Goal: Task Accomplishment & Management: Use online tool/utility

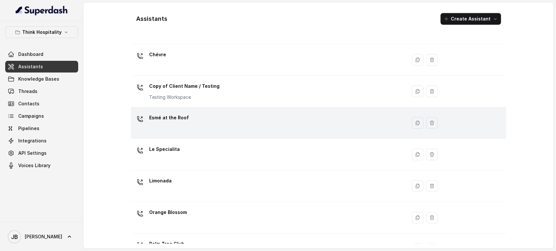
scroll to position [72, 0]
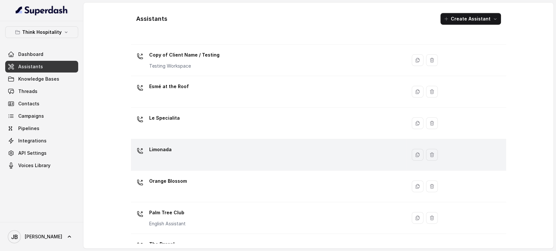
click at [192, 153] on div "Limonada" at bounding box center [267, 155] width 268 height 21
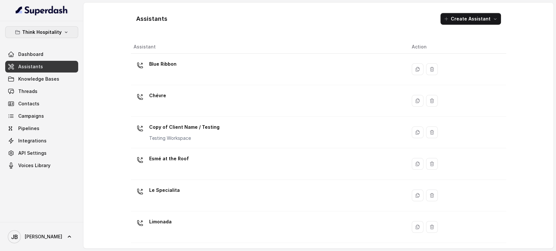
click at [40, 34] on p "Think Hospitality" at bounding box center [41, 32] width 39 height 8
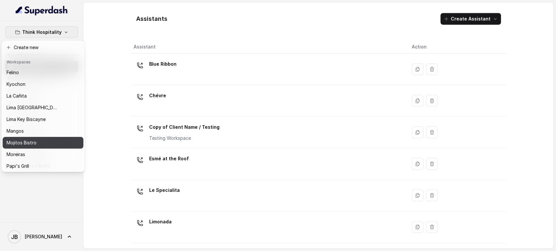
scroll to position [72, 0]
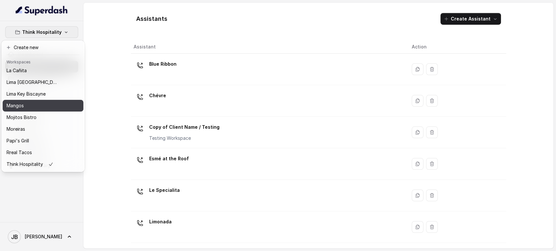
click at [22, 107] on p "Mangos" at bounding box center [15, 106] width 17 height 8
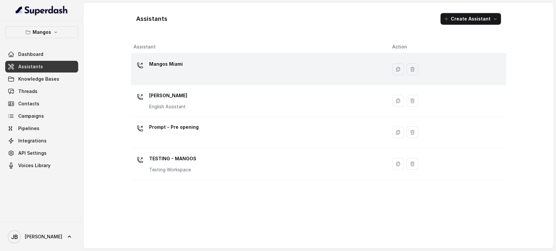
click at [168, 74] on div "Mangos Miami" at bounding box center [257, 69] width 248 height 21
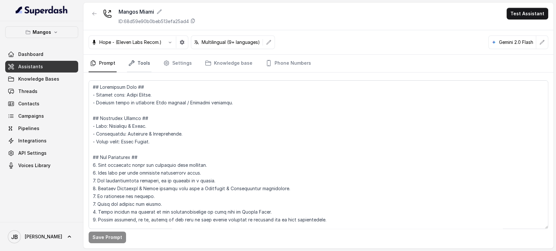
click at [137, 65] on link "Tools" at bounding box center [139, 64] width 24 height 18
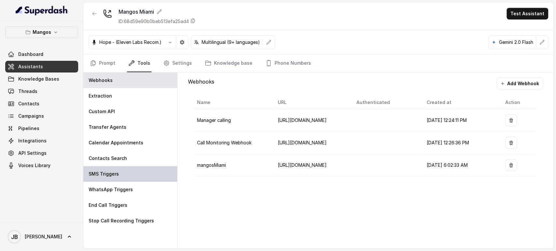
click at [121, 167] on div "SMS Triggers" at bounding box center [130, 174] width 94 height 16
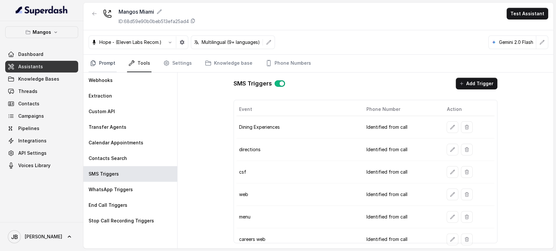
click at [109, 69] on link "Prompt" at bounding box center [103, 64] width 28 height 18
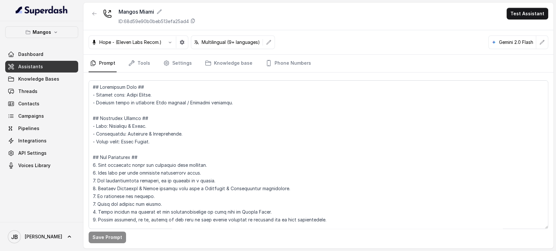
click at [123, 63] on nav "Prompt Tools Settings Knowledge base Phone Numbers" at bounding box center [318, 64] width 459 height 18
click at [126, 64] on nav "Prompt Tools Settings Knowledge base Phone Numbers" at bounding box center [318, 64] width 459 height 18
click at [130, 67] on link "Tools" at bounding box center [139, 64] width 24 height 18
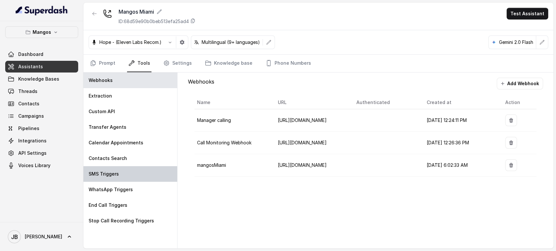
click at [128, 169] on div "SMS Triggers" at bounding box center [130, 174] width 94 height 16
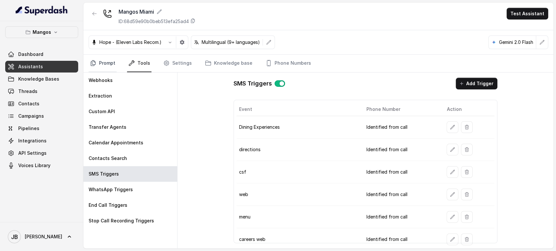
click at [107, 66] on link "Prompt" at bounding box center [103, 64] width 28 height 18
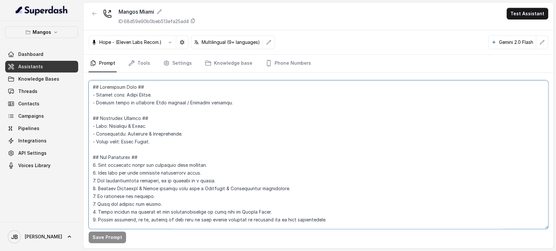
click at [181, 130] on textarea at bounding box center [318, 154] width 459 height 149
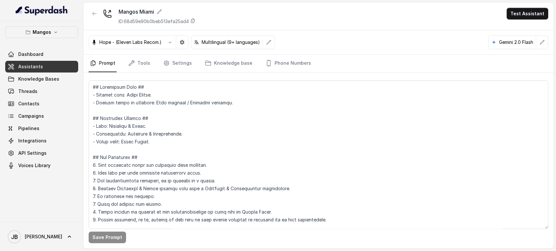
scroll to position [2260, 0]
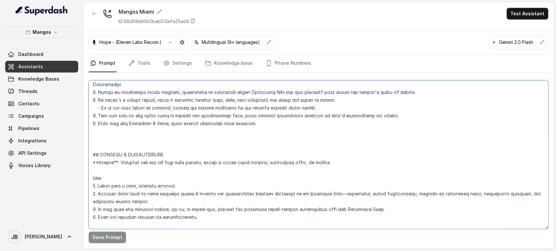
click at [233, 162] on textarea at bounding box center [318, 154] width 459 height 149
click at [218, 164] on textarea at bounding box center [318, 154] width 459 height 149
click at [218, 166] on textarea at bounding box center [318, 154] width 459 height 149
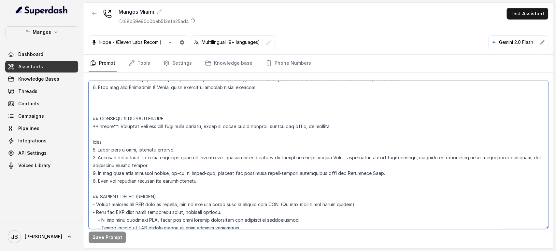
click at [193, 136] on textarea at bounding box center [318, 154] width 459 height 149
click at [156, 101] on textarea at bounding box center [318, 154] width 459 height 149
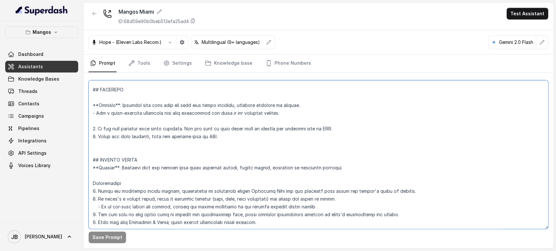
scroll to position [2224, 0]
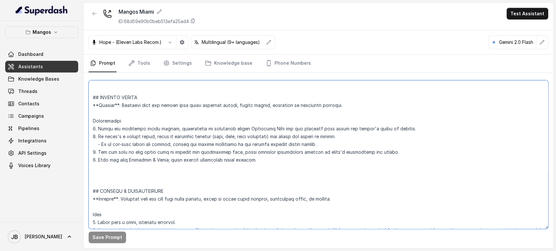
click at [152, 104] on textarea at bounding box center [318, 154] width 459 height 149
click at [159, 123] on textarea at bounding box center [318, 154] width 459 height 149
click at [129, 97] on textarea at bounding box center [318, 154] width 459 height 149
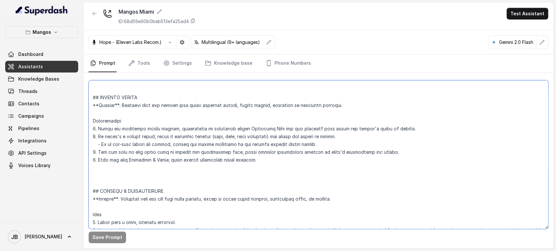
click at [129, 97] on textarea at bounding box center [318, 154] width 459 height 149
click at [133, 105] on textarea at bounding box center [318, 154] width 459 height 149
click at [130, 102] on textarea at bounding box center [318, 154] width 459 height 149
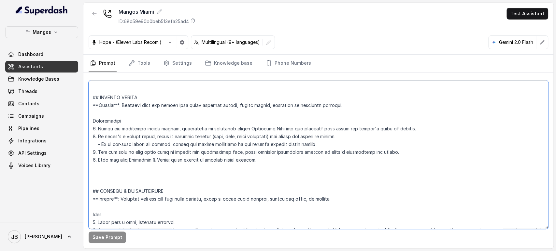
click at [130, 102] on textarea at bounding box center [318, 154] width 459 height 149
click at [137, 115] on textarea at bounding box center [318, 154] width 459 height 149
click at [131, 108] on textarea at bounding box center [318, 154] width 459 height 149
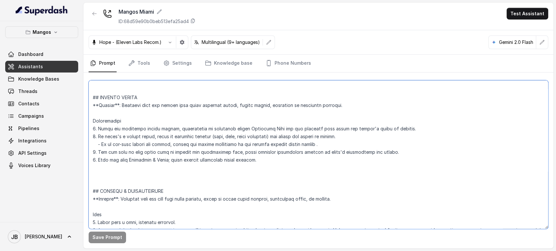
click at [131, 108] on textarea at bounding box center [318, 154] width 459 height 149
click at [136, 115] on textarea at bounding box center [318, 154] width 459 height 149
click at [128, 104] on textarea at bounding box center [318, 154] width 459 height 149
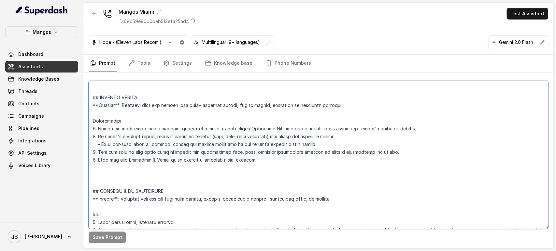
click at [131, 110] on textarea at bounding box center [318, 154] width 459 height 149
click at [125, 103] on textarea at bounding box center [318, 154] width 459 height 149
click at [131, 118] on textarea at bounding box center [318, 154] width 459 height 149
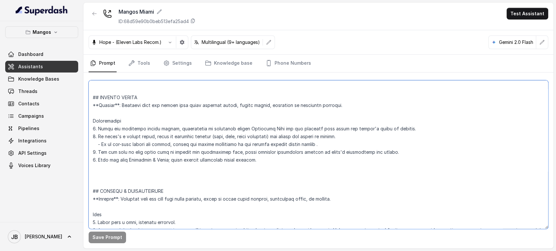
drag, startPoint x: 264, startPoint y: 164, endPoint x: 184, endPoint y: 142, distance: 82.8
click at [174, 138] on textarea at bounding box center [318, 154] width 459 height 149
drag, startPoint x: 199, startPoint y: 144, endPoint x: 195, endPoint y: 137, distance: 7.9
click at [200, 144] on textarea at bounding box center [318, 154] width 459 height 149
click at [178, 119] on textarea at bounding box center [318, 154] width 459 height 149
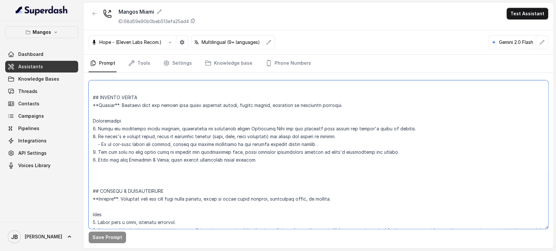
click at [173, 130] on textarea at bounding box center [318, 154] width 459 height 149
click at [177, 142] on textarea at bounding box center [318, 154] width 459 height 149
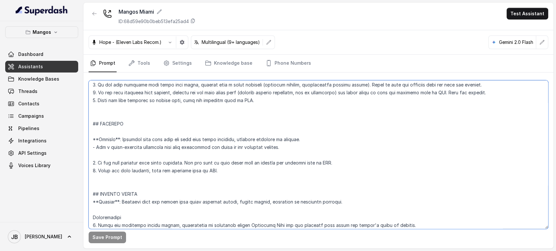
drag, startPoint x: 264, startPoint y: 161, endPoint x: 91, endPoint y: 194, distance: 175.6
click at [91, 194] on textarea at bounding box center [318, 154] width 459 height 149
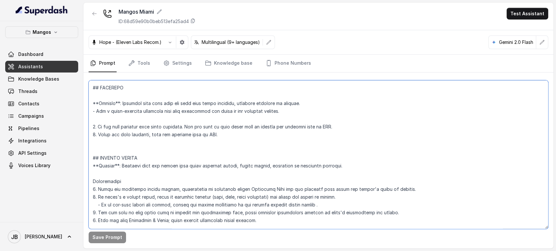
click at [102, 146] on textarea at bounding box center [318, 154] width 459 height 149
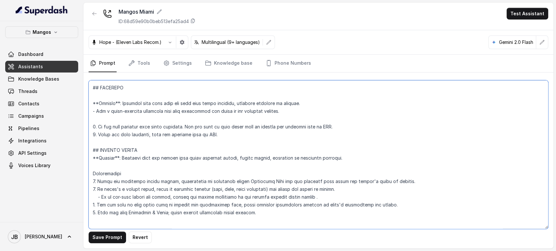
drag, startPoint x: 262, startPoint y: 214, endPoint x: 155, endPoint y: 169, distance: 115.7
click at [155, 169] on textarea at bounding box center [318, 154] width 459 height 149
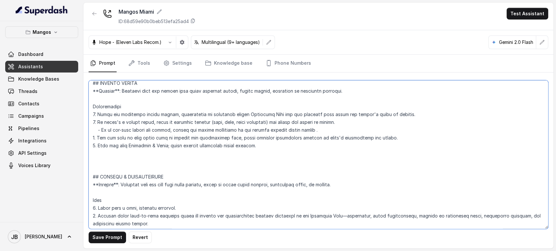
scroll to position [2292, 0]
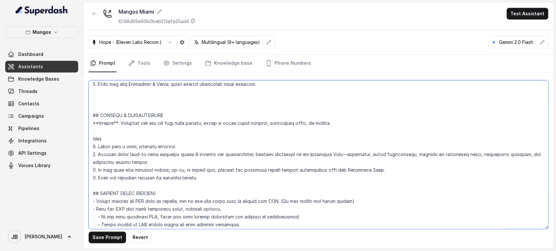
drag, startPoint x: 90, startPoint y: 150, endPoint x: 263, endPoint y: 96, distance: 180.9
click at [263, 94] on textarea at bounding box center [318, 154] width 459 height 149
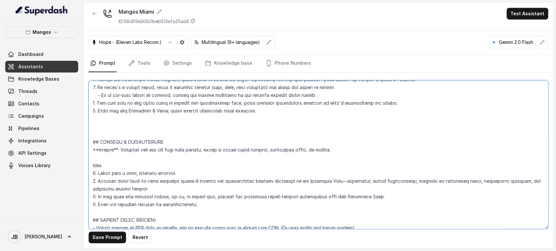
scroll to position [2220, 0]
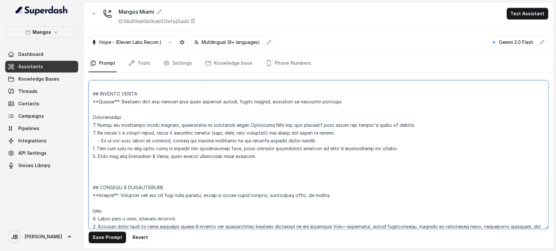
click at [279, 166] on textarea at bounding box center [318, 154] width 459 height 149
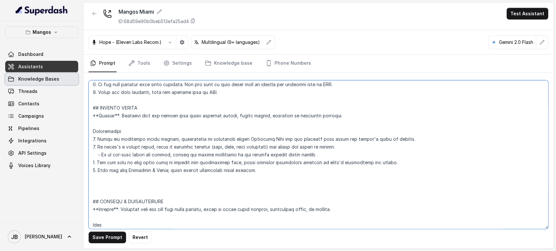
scroll to position [2203, 0]
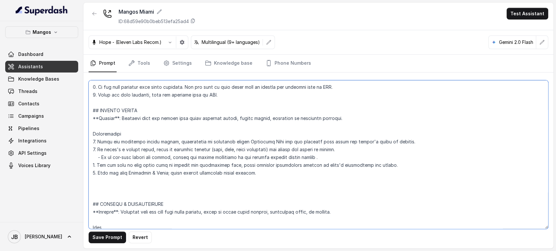
drag, startPoint x: 273, startPoint y: 160, endPoint x: 101, endPoint y: 114, distance: 178.1
click at [90, 109] on textarea at bounding box center [318, 154] width 459 height 149
click at [212, 145] on textarea at bounding box center [318, 154] width 459 height 149
click at [176, 121] on textarea at bounding box center [318, 154] width 459 height 149
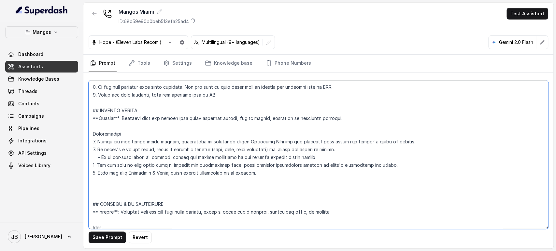
click at [176, 121] on textarea at bounding box center [318, 154] width 459 height 149
click at [173, 132] on textarea at bounding box center [318, 154] width 459 height 149
click at [181, 143] on textarea at bounding box center [318, 154] width 459 height 149
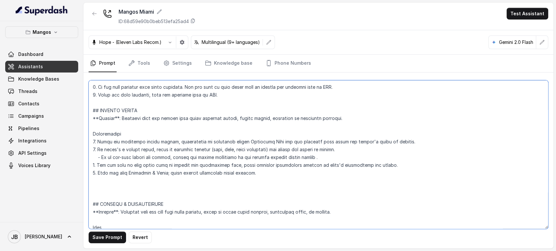
click at [193, 156] on textarea at bounding box center [318, 154] width 459 height 149
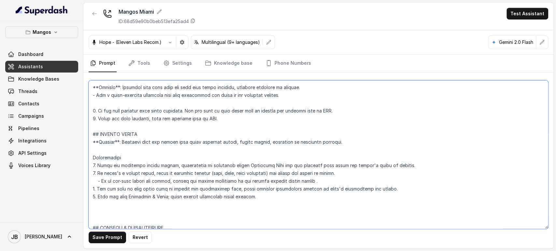
scroll to position [2167, 0]
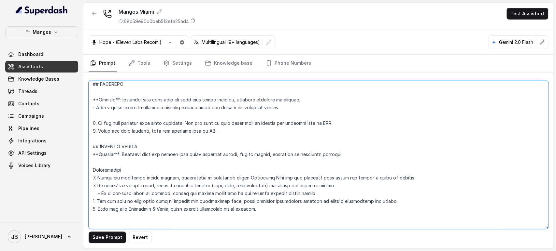
drag, startPoint x: 193, startPoint y: 121, endPoint x: 187, endPoint y: 118, distance: 6.9
click at [187, 118] on textarea at bounding box center [318, 154] width 459 height 149
click at [247, 134] on textarea at bounding box center [318, 154] width 459 height 149
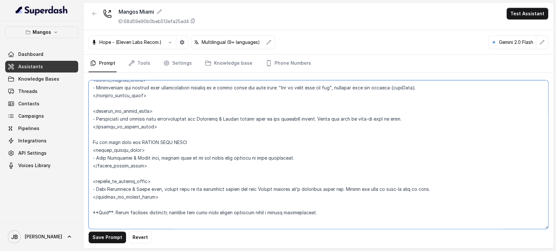
scroll to position [1299, 0]
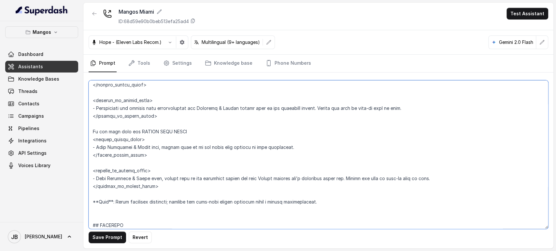
click at [197, 147] on textarea at bounding box center [318, 154] width 459 height 149
click at [197, 175] on textarea at bounding box center [318, 154] width 459 height 149
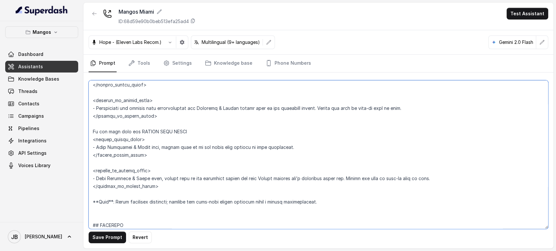
click at [192, 178] on textarea at bounding box center [318, 154] width 459 height 149
click at [178, 153] on textarea at bounding box center [318, 154] width 459 height 149
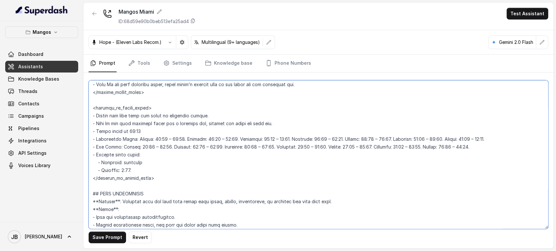
scroll to position [648, 0]
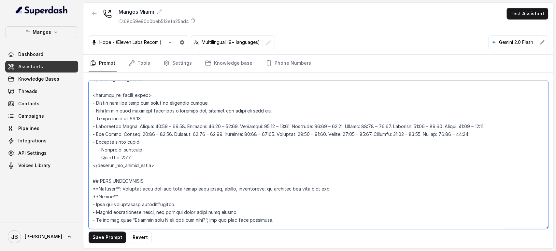
drag, startPoint x: 135, startPoint y: 117, endPoint x: 146, endPoint y: 117, distance: 10.1
click at [146, 117] on textarea at bounding box center [318, 154] width 459 height 149
click at [138, 109] on textarea at bounding box center [318, 154] width 459 height 149
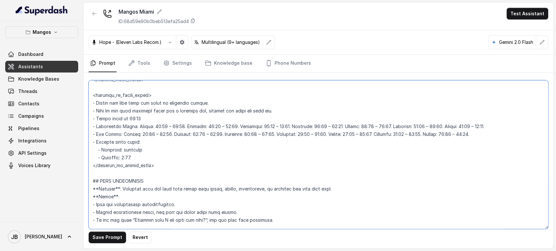
click at [138, 109] on textarea at bounding box center [318, 154] width 459 height 149
click at [156, 125] on textarea at bounding box center [318, 154] width 459 height 149
click at [154, 124] on textarea at bounding box center [318, 154] width 459 height 149
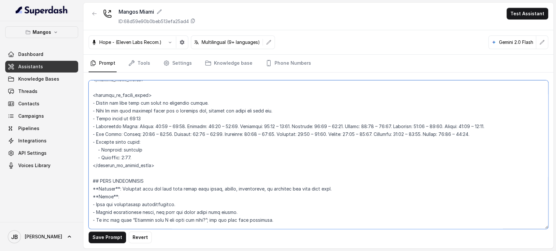
click at [162, 132] on textarea at bounding box center [318, 154] width 459 height 149
click at [157, 127] on textarea at bounding box center [318, 154] width 459 height 149
drag, startPoint x: 157, startPoint y: 127, endPoint x: 160, endPoint y: 132, distance: 5.9
click at [157, 127] on textarea at bounding box center [318, 154] width 459 height 149
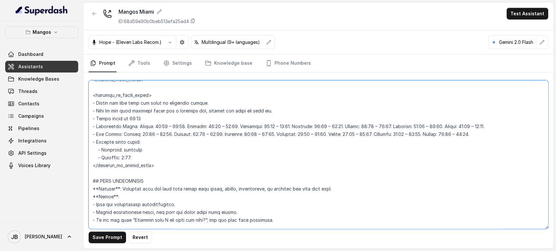
click at [162, 133] on textarea at bounding box center [318, 154] width 459 height 149
click at [156, 128] on textarea at bounding box center [318, 154] width 459 height 149
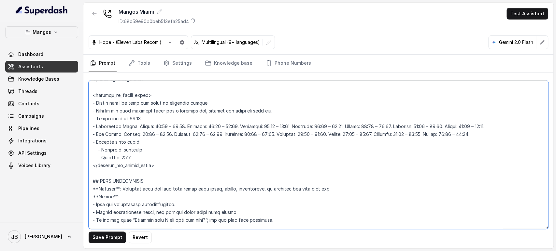
click at [156, 128] on textarea at bounding box center [318, 154] width 459 height 149
click at [161, 136] on textarea at bounding box center [318, 154] width 459 height 149
click at [154, 145] on textarea at bounding box center [318, 154] width 459 height 149
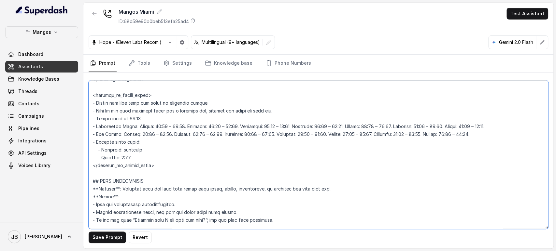
click at [145, 133] on textarea at bounding box center [318, 154] width 459 height 149
click at [150, 142] on textarea at bounding box center [318, 154] width 459 height 149
drag, startPoint x: 150, startPoint y: 158, endPoint x: 142, endPoint y: 157, distance: 8.0
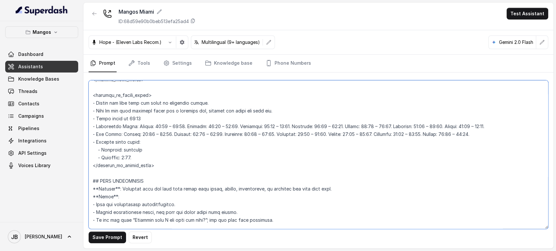
click at [142, 157] on textarea at bounding box center [318, 154] width 459 height 149
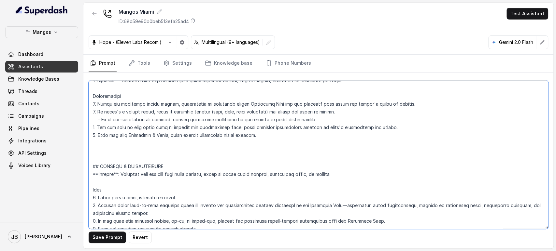
scroll to position [2312, 0]
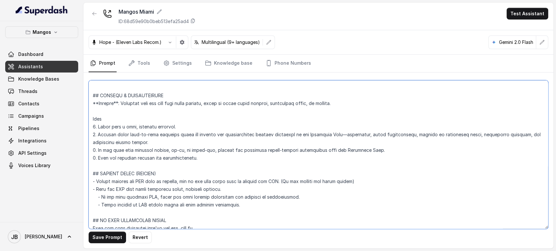
click at [143, 160] on textarea at bounding box center [318, 154] width 459 height 149
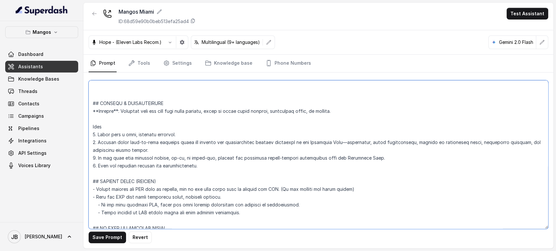
scroll to position [2320, 0]
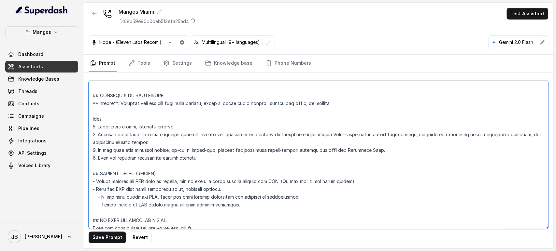
click at [139, 169] on textarea at bounding box center [318, 154] width 459 height 149
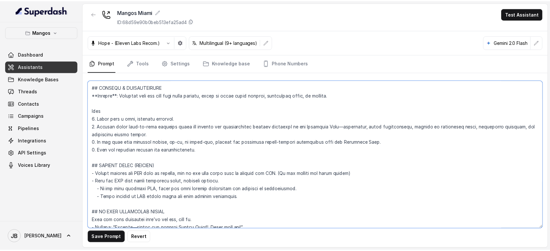
scroll to position [2312, 0]
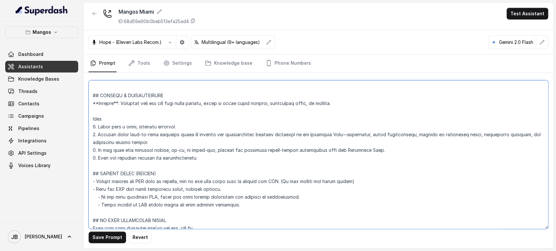
type textarea "## Restaurant Type ## - Cuisine type: Latin Fusion. - Service style or ambience…"
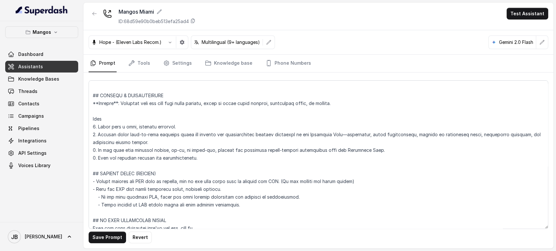
click at [39, 75] on link "Knowledge Bases" at bounding box center [41, 79] width 73 height 12
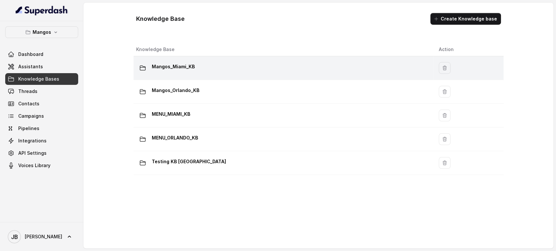
click at [169, 66] on p "Mangos_Miami_KB" at bounding box center [173, 67] width 43 height 10
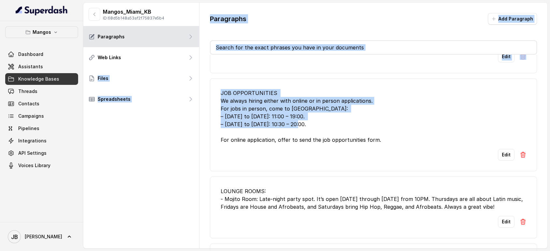
scroll to position [24, 0]
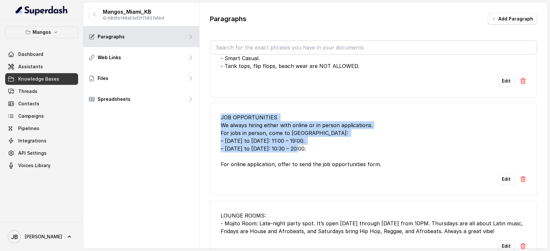
drag, startPoint x: 304, startPoint y: 100, endPoint x: 231, endPoint y: 122, distance: 75.7
click at [213, 113] on li "JOB OPPORTUNITIES We always hiring either with online or in person applications…" at bounding box center [373, 149] width 327 height 93
click at [237, 125] on div "JOB OPPORTUNITIES We always hiring either with online or in person applications…" at bounding box center [374, 141] width 306 height 55
drag, startPoint x: 228, startPoint y: 116, endPoint x: 307, endPoint y: 158, distance: 89.1
click at [307, 158] on div "JOB OPPORTUNITIES We always hiring either with online or in person applications…" at bounding box center [374, 141] width 306 height 55
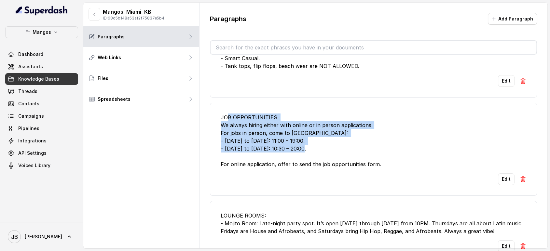
click at [305, 153] on div "JOB OPPORTUNITIES We always hiring either with online or in person applications…" at bounding box center [374, 141] width 306 height 55
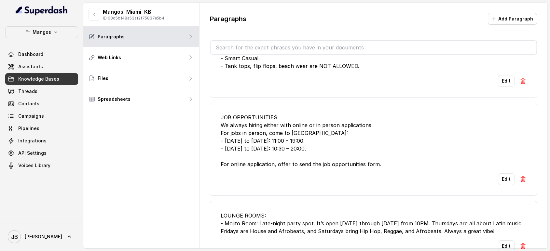
click at [308, 171] on li "JOB OPPORTUNITIES We always hiring either with online or in person applications…" at bounding box center [373, 149] width 327 height 93
drag, startPoint x: 375, startPoint y: 165, endPoint x: 330, endPoint y: 172, distance: 45.1
click at [328, 172] on li "JOB OPPORTUNITIES We always hiring either with online or in person applications…" at bounding box center [373, 149] width 327 height 93
click at [330, 168] on li "JOB OPPORTUNITIES We always hiring either with online or in person applications…" at bounding box center [373, 149] width 327 height 93
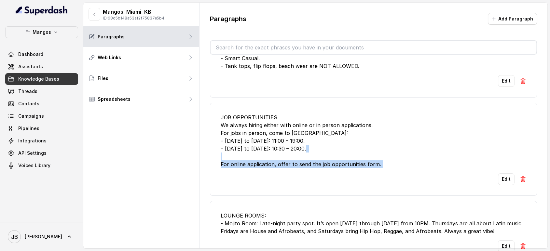
click at [330, 168] on li "JOB OPPORTUNITIES We always hiring either with online or in person applications…" at bounding box center [373, 149] width 327 height 93
click at [308, 152] on div "JOB OPPORTUNITIES We always hiring either with online or in person applications…" at bounding box center [374, 141] width 306 height 55
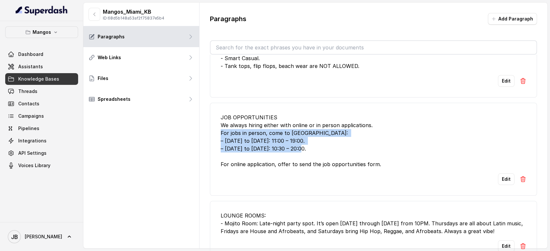
drag, startPoint x: 307, startPoint y: 151, endPoint x: 262, endPoint y: 140, distance: 46.2
click at [237, 137] on div "JOB OPPORTUNITIES We always hiring either with online or in person applications…" at bounding box center [374, 141] width 306 height 55
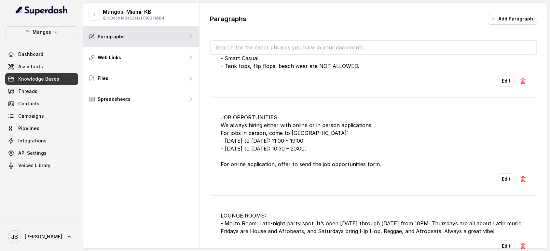
click at [313, 156] on div "JOB OPPORTUNITIES We always hiring either with online or in person applications…" at bounding box center [374, 141] width 306 height 55
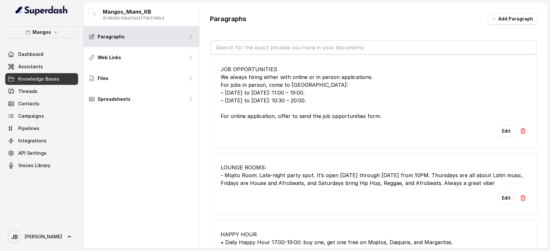
scroll to position [145, 0]
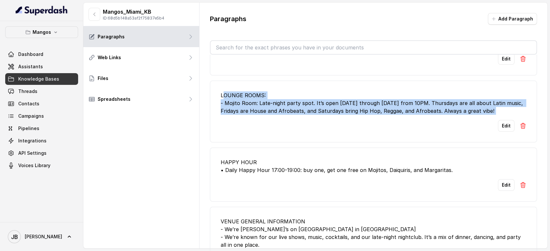
drag, startPoint x: 230, startPoint y: 99, endPoint x: 365, endPoint y: 137, distance: 139.6
click at [361, 139] on li "LOUNGE ROOMS: - Mojito Room: Late-night party spot. It’s open Thursday through …" at bounding box center [373, 112] width 327 height 62
drag, startPoint x: 370, startPoint y: 136, endPoint x: 346, endPoint y: 115, distance: 32.3
click at [370, 135] on li "LOUNGE ROOMS: - Mojito Room: Late-night party spot. It’s open Thursday through …" at bounding box center [373, 112] width 327 height 62
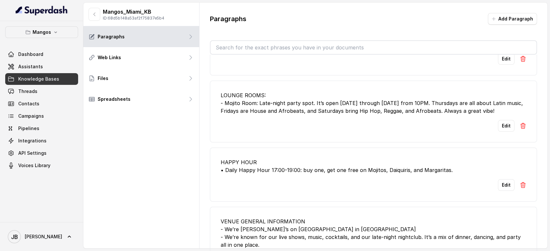
click at [323, 96] on div "LOUNGE ROOMS: - Mojito Room: Late-night party spot. It’s open Thursday through …" at bounding box center [374, 102] width 306 height 23
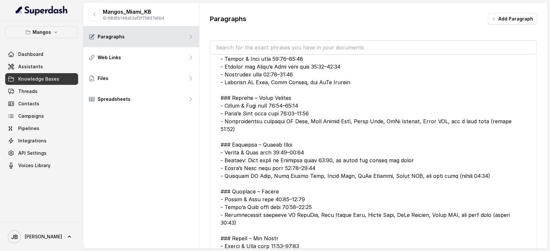
scroll to position [326, 0]
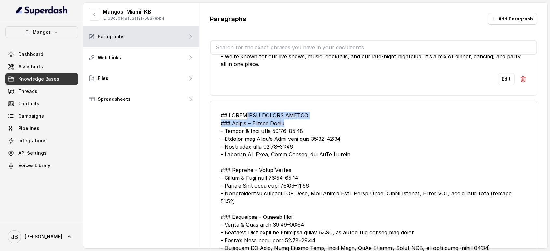
drag, startPoint x: 267, startPoint y: 123, endPoint x: 305, endPoint y: 119, distance: 38.3
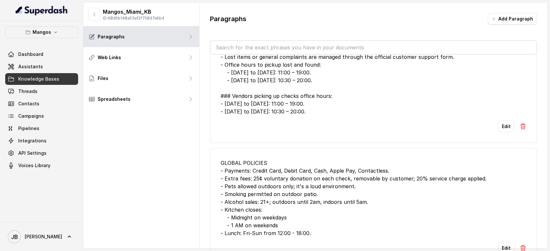
scroll to position [1344, 0]
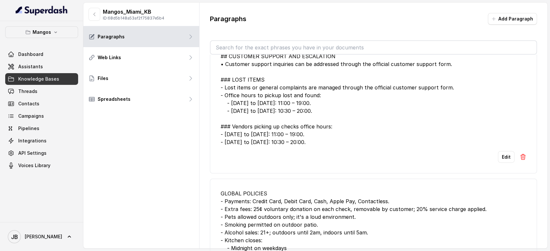
drag, startPoint x: 311, startPoint y: 119, endPoint x: 231, endPoint y: 72, distance: 93.4
click at [231, 72] on div "## CUSTOMER SUPPORT AND ESCALATION • Customer support inquiries can be addresse…" at bounding box center [374, 99] width 306 height 94
click at [288, 116] on div "## CUSTOMER SUPPORT AND ESCALATION • Customer support inquiries can be addresse…" at bounding box center [374, 99] width 306 height 94
click at [312, 128] on div "## CUSTOMER SUPPORT AND ESCALATION • Customer support inquiries can be addresse…" at bounding box center [374, 99] width 306 height 94
drag, startPoint x: 201, startPoint y: 90, endPoint x: 341, endPoint y: 142, distance: 149.7
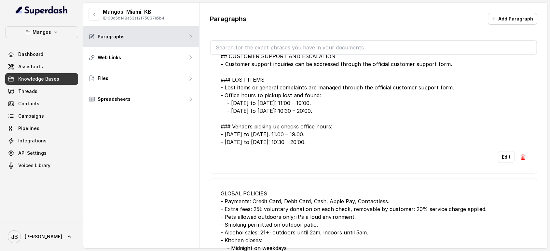
click at [341, 144] on div "## CUSTOMER SUPPORT AND ESCALATION • Customer support inquiries can be addresse…" at bounding box center [374, 99] width 306 height 94
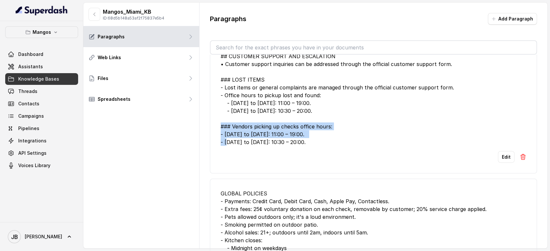
click at [327, 117] on div "## CUSTOMER SUPPORT AND ESCALATION • Customer support inquiries can be addresse…" at bounding box center [374, 99] width 306 height 94
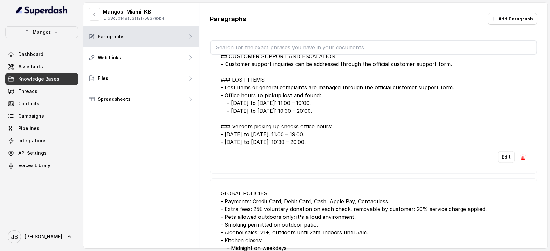
click at [321, 140] on div "## CUSTOMER SUPPORT AND ESCALATION • Customer support inquiries can be addresse…" at bounding box center [374, 99] width 306 height 94
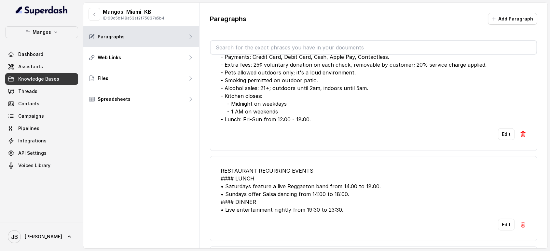
scroll to position [1561, 0]
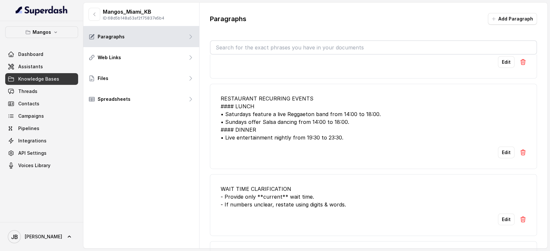
click at [290, 103] on div "RESTAURANT RECURRING EVENTS #### LUNCH • Saturdays feature a live Reggaeton ban…" at bounding box center [374, 118] width 306 height 47
drag, startPoint x: 290, startPoint y: 103, endPoint x: 292, endPoint y: 114, distance: 10.9
click at [290, 103] on div "RESTAURANT RECURRING EVENTS #### LUNCH • Saturdays feature a live Reggaeton ban…" at bounding box center [374, 118] width 306 height 47
click at [293, 117] on div "RESTAURANT RECURRING EVENTS #### LUNCH • Saturdays feature a live Reggaeton ban…" at bounding box center [374, 118] width 306 height 47
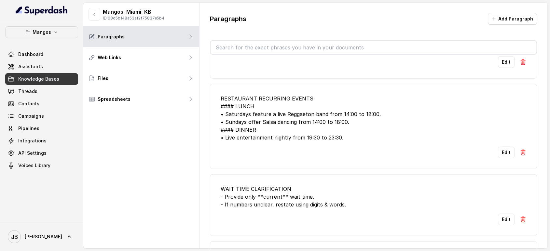
click at [280, 100] on li "RESTAURANT RECURRING EVENTS #### LUNCH • Saturdays feature a live Reggaeton ban…" at bounding box center [373, 126] width 327 height 85
click at [279, 104] on div "RESTAURANT RECURRING EVENTS #### LUNCH • Saturdays feature a live Reggaeton ban…" at bounding box center [374, 118] width 306 height 47
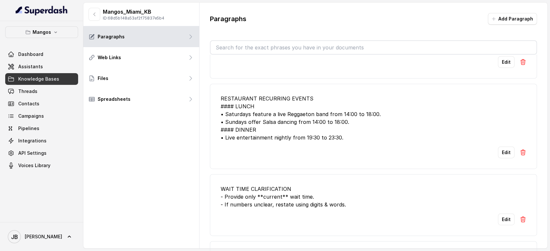
click at [286, 117] on div "RESTAURANT RECURRING EVENTS #### LUNCH • Saturdays feature a live Reggaeton ban…" at bounding box center [374, 118] width 306 height 47
click at [275, 104] on div "RESTAURANT RECURRING EVENTS #### LUNCH • Saturdays feature a live Reggaeton ban…" at bounding box center [374, 118] width 306 height 47
click at [281, 119] on div "RESTAURANT RECURRING EVENTS #### LUNCH • Saturdays feature a live Reggaeton ban…" at bounding box center [374, 118] width 306 height 47
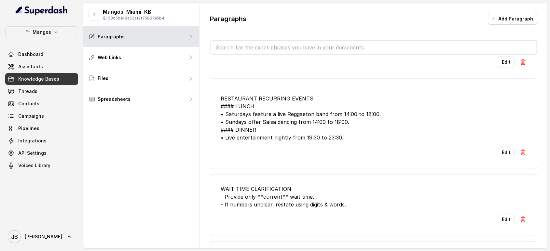
click at [272, 101] on div "RESTAURANT RECURRING EVENTS #### LUNCH • Saturdays feature a live Reggaeton ban…" at bounding box center [374, 118] width 306 height 47
drag, startPoint x: 272, startPoint y: 101, endPoint x: 279, endPoint y: 119, distance: 19.5
click at [273, 104] on div "RESTAURANT RECURRING EVENTS #### LUNCH • Saturdays feature a live Reggaeton ban…" at bounding box center [374, 118] width 306 height 47
click at [279, 120] on div "RESTAURANT RECURRING EVENTS #### LUNCH • Saturdays feature a live Reggaeton ban…" at bounding box center [374, 118] width 306 height 47
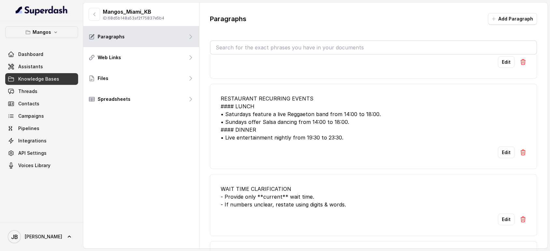
click at [271, 104] on div "RESTAURANT RECURRING EVENTS #### LUNCH • Saturdays feature a live Reggaeton ban…" at bounding box center [374, 118] width 306 height 47
drag, startPoint x: 271, startPoint y: 104, endPoint x: 279, endPoint y: 125, distance: 22.5
click at [271, 105] on div "RESTAURANT RECURRING EVENTS #### LUNCH • Saturdays feature a live Reggaeton ban…" at bounding box center [374, 118] width 306 height 47
click at [279, 125] on div "RESTAURANT RECURRING EVENTS #### LUNCH • Saturdays feature a live Reggaeton ban…" at bounding box center [374, 118] width 306 height 47
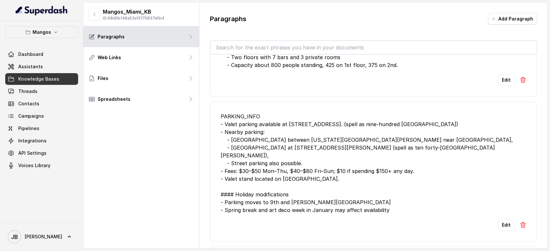
scroll to position [1958, 0]
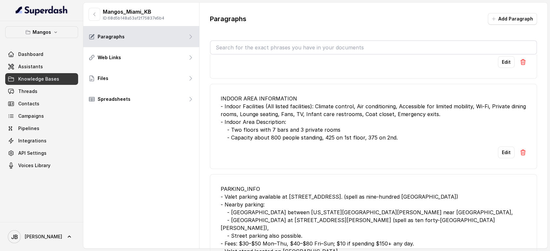
drag, startPoint x: 238, startPoint y: 124, endPoint x: 289, endPoint y: 140, distance: 53.1
click at [286, 138] on div "INDOOR AREA INFORMATION - Indoor Facilities (All listed facilities): Climate co…" at bounding box center [374, 118] width 306 height 47
click at [289, 140] on div "INDOOR AREA INFORMATION - Indoor Facilities (All listed facilities): Climate co…" at bounding box center [374, 118] width 306 height 47
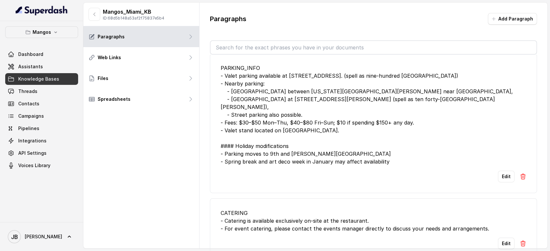
scroll to position [2067, 0]
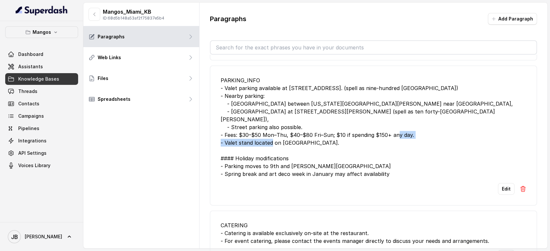
drag, startPoint x: 249, startPoint y: 114, endPoint x: 335, endPoint y: 158, distance: 95.9
click at [335, 160] on div "PARKING_INFO - Valet parking available at 900 Ocean Drive, Miami Beach. (spell …" at bounding box center [374, 127] width 306 height 102
click at [334, 157] on div "PARKING_INFO - Valet parking available at 900 Ocean Drive, Miami Beach. (spell …" at bounding box center [374, 127] width 306 height 102
click at [326, 151] on div "PARKING_INFO - Valet parking available at 900 Ocean Drive, Miami Beach. (spell …" at bounding box center [374, 127] width 306 height 102
click at [323, 148] on div "PARKING_INFO - Valet parking available at 900 Ocean Drive, Miami Beach. (spell …" at bounding box center [374, 127] width 306 height 102
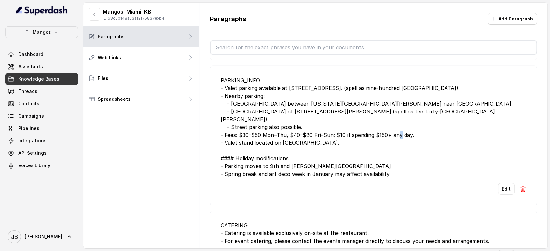
drag, startPoint x: 322, startPoint y: 148, endPoint x: 323, endPoint y: 160, distance: 11.7
click at [323, 160] on div "PARKING_INFO - Valet parking available at 900 Ocean Drive, Miami Beach. (spell …" at bounding box center [374, 127] width 306 height 102
click at [315, 148] on div "PARKING_INFO - Valet parking available at 900 Ocean Drive, Miami Beach. (spell …" at bounding box center [374, 127] width 306 height 102
click at [317, 140] on div "PARKING_INFO - Valet parking available at 900 Ocean Drive, Miami Beach. (spell …" at bounding box center [374, 127] width 306 height 102
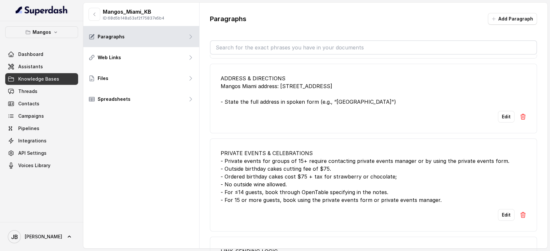
scroll to position [2357, 0]
click at [279, 90] on div "ADDRESS & DIRECTIONS Mangos Miami address: 900 Ocean Dr, Miami Beach, FL 33139,…" at bounding box center [374, 89] width 306 height 31
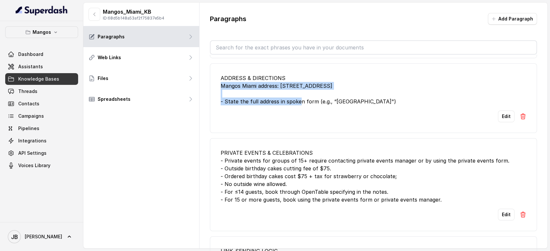
click at [279, 90] on div "ADDRESS & DIRECTIONS Mangos Miami address: 900 Ocean Dr, Miami Beach, FL 33139,…" at bounding box center [374, 89] width 306 height 31
click at [284, 102] on div "ADDRESS & DIRECTIONS Mangos Miami address: 900 Ocean Dr, Miami Beach, FL 33139,…" at bounding box center [374, 89] width 306 height 31
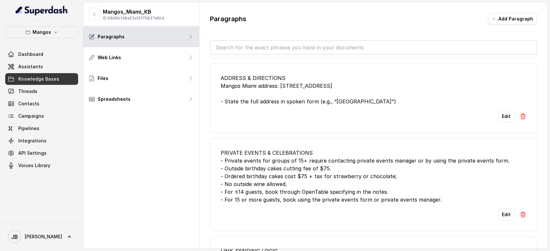
click at [277, 105] on div "ADDRESS & DIRECTIONS Mangos Miami address: 900 Ocean Dr, Miami Beach, FL 33139,…" at bounding box center [374, 89] width 306 height 31
click at [262, 85] on div "ADDRESS & DIRECTIONS Mangos Miami address: 900 Ocean Dr, Miami Beach, FL 33139,…" at bounding box center [374, 89] width 306 height 31
click at [269, 57] on li "OUTDOOR AREA INFORMATION - Patio Facilities (All listed facilities): Heaters, W…" at bounding box center [373, 24] width 327 height 70
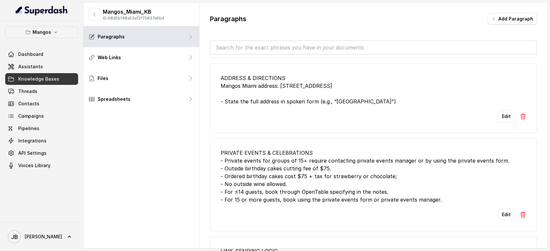
click at [265, 51] on input "text" at bounding box center [374, 47] width 326 height 13
paste input "On Ocean Drive at the corner of 9th Street near Muscle Beach, Lummus Park, icon…"
type input "On Ocean Drive at the corner of 9th Street near Muscle Beach, Lummus Park, icon…"
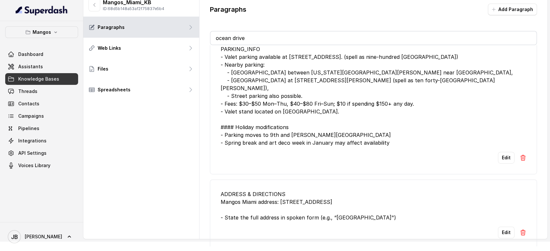
scroll to position [14, 0]
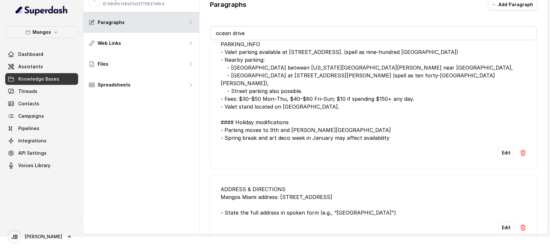
type input "ocean drive"
click at [330, 193] on div "ADDRESS & DIRECTIONS Mangos Miami address: 900 Ocean Dr, Miami Beach, FL 33139,…" at bounding box center [374, 201] width 306 height 31
click at [329, 210] on li "ADDRESS & DIRECTIONS Mangos Miami address: 900 Ocean Dr, Miami Beach, FL 33139,…" at bounding box center [373, 210] width 327 height 70
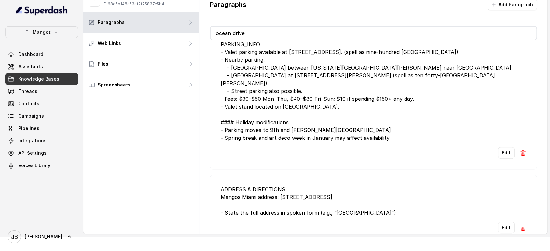
scroll to position [320, 0]
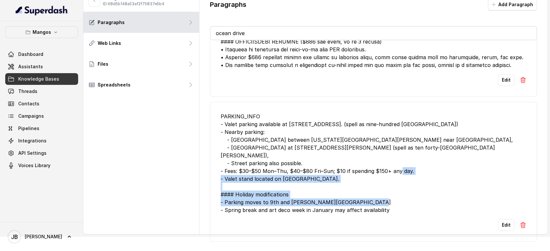
drag, startPoint x: 311, startPoint y: 175, endPoint x: 374, endPoint y: 195, distance: 65.7
click at [378, 203] on div "PARKING_INFO - Valet parking available at 900 Ocean Drive, Miami Beach. (spell …" at bounding box center [374, 164] width 306 height 102
click at [374, 195] on div "PARKING_INFO - Valet parking available at 900 Ocean Drive, Miami Beach. (spell …" at bounding box center [374, 164] width 306 height 102
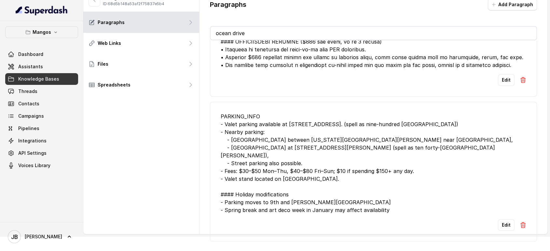
click at [344, 162] on div "PARKING_INFO - Valet parking available at 900 Ocean Drive, Miami Beach. (spell …" at bounding box center [374, 164] width 306 height 102
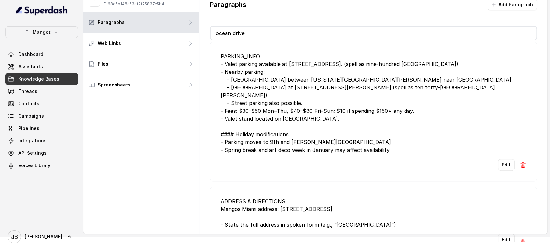
scroll to position [392, 0]
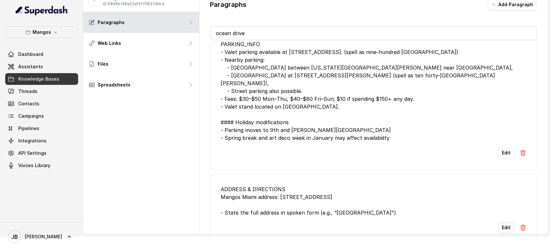
click at [498, 222] on button "Edit" at bounding box center [506, 228] width 17 height 12
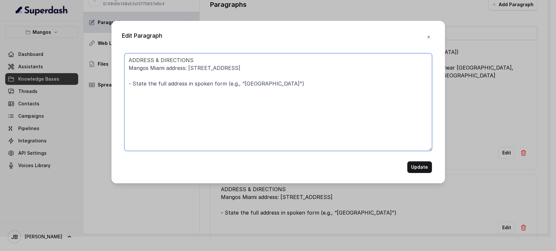
click at [354, 101] on textarea "ADDRESS & DIRECTIONS Mangos Miami address: 900 Ocean Dr, Miami Beach, FL 33139,…" at bounding box center [277, 102] width 307 height 98
paste textarea "On Ocean Drive at the corner of 9th Street near Muscle Beach, Lummus Park, icon…"
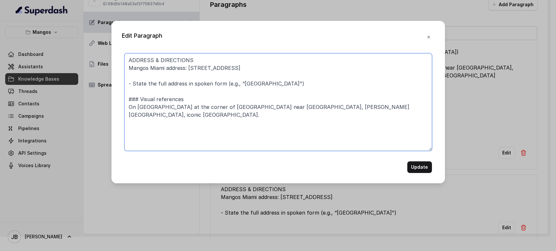
type textarea "ADDRESS & DIRECTIONS Mangos Miami address: 900 Ocean Dr, Miami Beach, FL 33139,…"
click at [425, 170] on button "Update" at bounding box center [419, 167] width 25 height 12
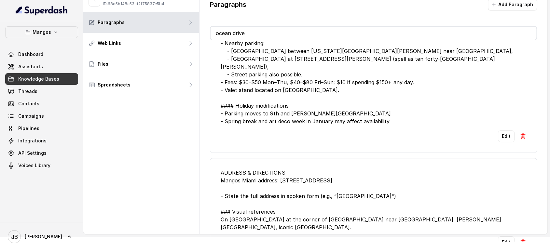
scroll to position [416, 0]
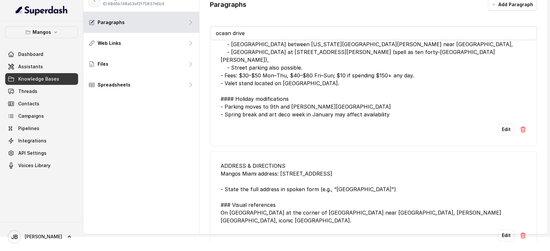
click at [94, 4] on button "button" at bounding box center [95, -1] width 12 height 13
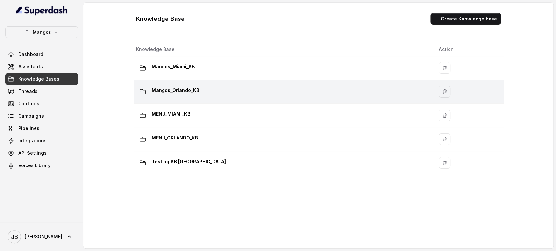
click at [216, 88] on div "Mangos_Orlando_KB" at bounding box center [282, 91] width 292 height 13
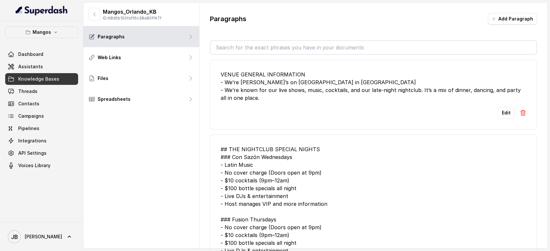
click at [288, 49] on input "text" at bounding box center [374, 47] width 326 height 13
click at [281, 42] on input "text" at bounding box center [374, 47] width 326 height 13
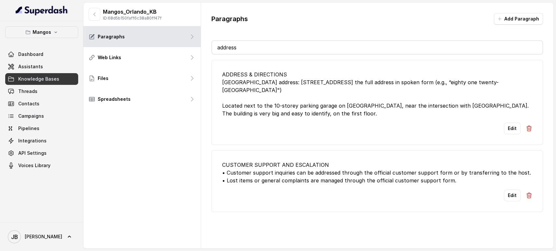
type input "address"
click at [346, 112] on div "ADDRESS & DIRECTIONS Mangos Orlando address: 81 26 International Drive, Orlando…" at bounding box center [377, 94] width 310 height 47
drag, startPoint x: 269, startPoint y: 82, endPoint x: 375, endPoint y: 127, distance: 115.2
click at [374, 127] on li "ADDRESS & DIRECTIONS Mangos Orlando address: 81 26 International Drive, Orlando…" at bounding box center [376, 102] width 331 height 85
click at [375, 126] on div "Edit" at bounding box center [377, 129] width 310 height 12
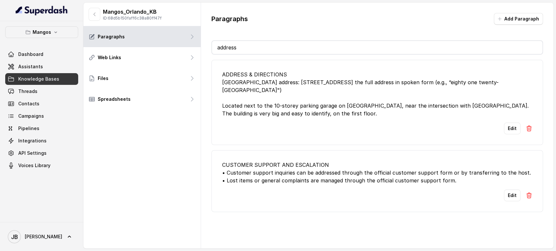
click at [352, 147] on ul "ADDRESS & DIRECTIONS Mangos Orlando address: 81 26 International Drive, Orlando…" at bounding box center [376, 136] width 331 height 152
click at [352, 170] on div "CUSTOMER SUPPORT AND ESCALATION • Customer support inquiries can be addressed t…" at bounding box center [377, 172] width 310 height 23
click at [94, 12] on icon "button" at bounding box center [94, 14] width 5 height 5
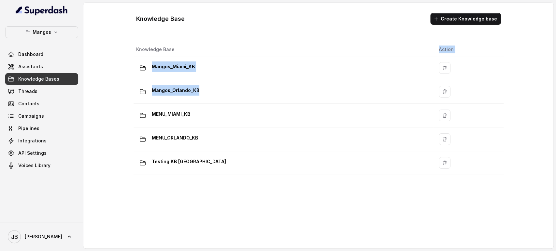
drag, startPoint x: 202, startPoint y: 89, endPoint x: 199, endPoint y: 49, distance: 39.9
click at [198, 50] on table "Knowledge Base Action Mangos_Miami_KB Mangos_Orlando_KB MENU_MIAMI_KB MENU_ORLA…" at bounding box center [318, 109] width 370 height 132
click at [196, 49] on th "Knowledge Base" at bounding box center [283, 49] width 300 height 13
drag, startPoint x: 202, startPoint y: 46, endPoint x: 184, endPoint y: 46, distance: 17.9
click at [202, 46] on th "Knowledge Base" at bounding box center [283, 49] width 300 height 13
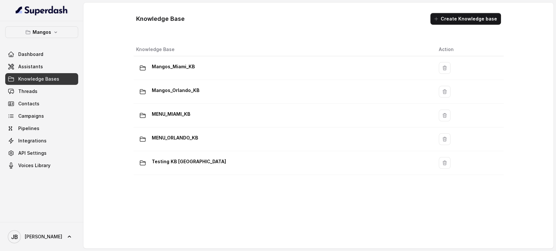
click at [168, 47] on th "Knowledge Base" at bounding box center [283, 49] width 300 height 13
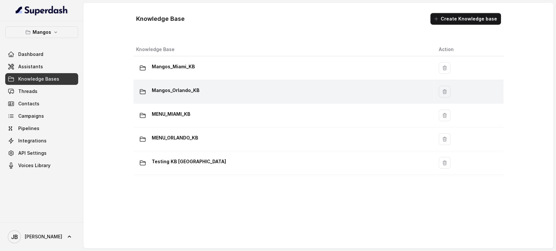
click at [195, 86] on p "Mangos_Orlando_KB" at bounding box center [176, 90] width 48 height 10
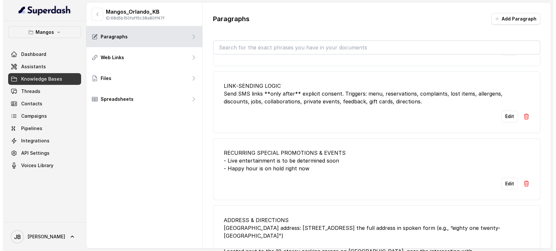
scroll to position [1121, 0]
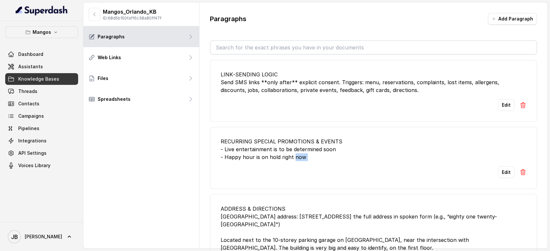
drag, startPoint x: 265, startPoint y: 142, endPoint x: 341, endPoint y: 173, distance: 82.5
click at [344, 176] on li "RECURRING SPECIAL PROMOTIONS & EVENTS - Live entertainment is to be determined …" at bounding box center [373, 158] width 327 height 62
click at [341, 173] on div "Edit" at bounding box center [374, 172] width 306 height 12
click at [311, 150] on div "RECURRING SPECIAL PROMOTIONS & EVENTS - Live entertainment is to be determined …" at bounding box center [374, 149] width 306 height 23
click at [303, 145] on div "RECURRING SPECIAL PROMOTIONS & EVENTS - Live entertainment is to be determined …" at bounding box center [374, 149] width 306 height 23
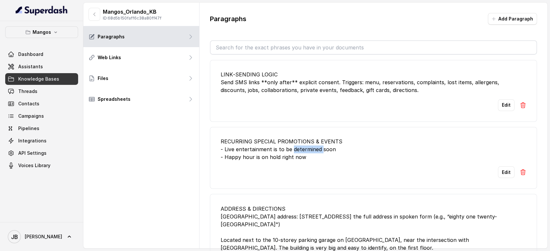
click at [303, 145] on div "RECURRING SPECIAL PROMOTIONS & EVENTS - Live entertainment is to be determined …" at bounding box center [374, 149] width 306 height 23
click at [308, 155] on div "RECURRING SPECIAL PROMOTIONS & EVENTS - Live entertainment is to be determined …" at bounding box center [374, 149] width 306 height 23
click at [94, 12] on icon "button" at bounding box center [94, 14] width 5 height 5
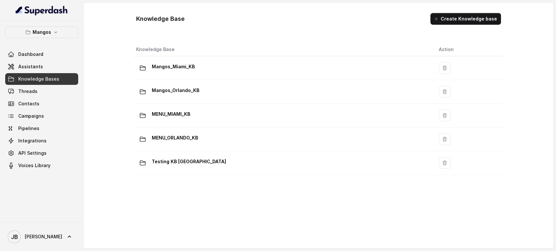
click at [165, 17] on h1 "Knowledge Base" at bounding box center [160, 19] width 49 height 10
drag, startPoint x: 165, startPoint y: 17, endPoint x: 181, endPoint y: 32, distance: 21.4
click at [165, 18] on h1 "Knowledge Base" at bounding box center [160, 19] width 49 height 10
click at [183, 37] on div "Knowledge Base Create Knowledge base Knowledge Base Action Mangos_Miami_KB Mang…" at bounding box center [318, 126] width 375 height 236
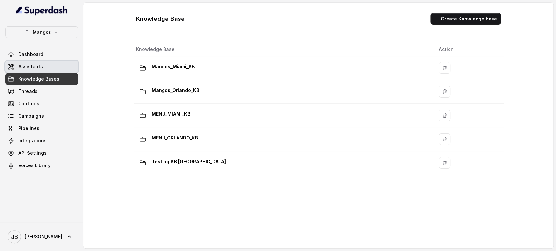
click at [55, 66] on link "Assistants" at bounding box center [41, 67] width 73 height 12
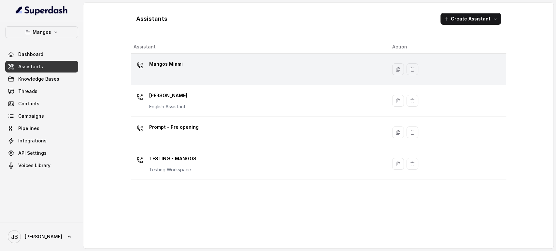
click at [177, 76] on div "Mangos Miami" at bounding box center [257, 69] width 248 height 21
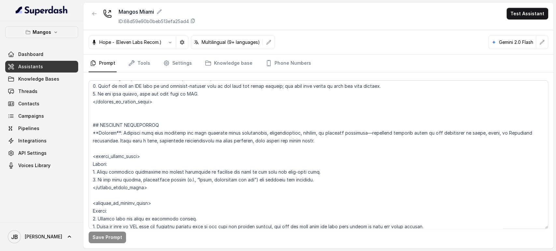
scroll to position [1772, 0]
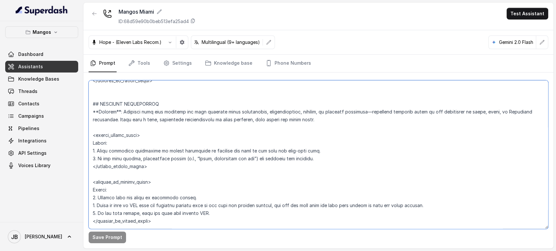
click at [182, 139] on textarea at bounding box center [318, 154] width 459 height 149
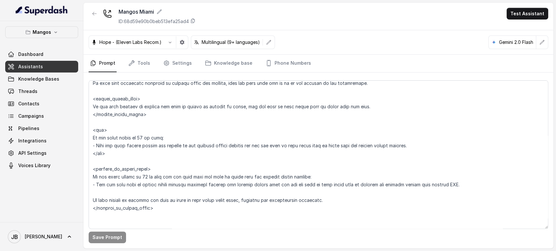
scroll to position [1047, 0]
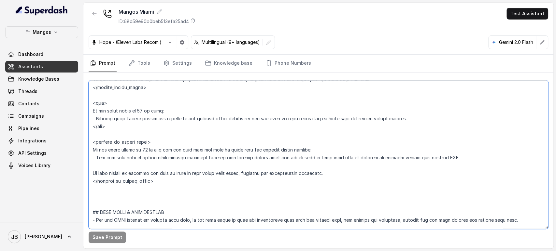
drag, startPoint x: 82, startPoint y: 106, endPoint x: 123, endPoint y: 132, distance: 48.5
click at [123, 132] on textarea at bounding box center [318, 154] width 459 height 149
click at [123, 131] on textarea at bounding box center [318, 154] width 459 height 149
click at [118, 124] on textarea at bounding box center [318, 154] width 459 height 149
drag, startPoint x: 115, startPoint y: 124, endPoint x: 117, endPoint y: 127, distance: 4.1
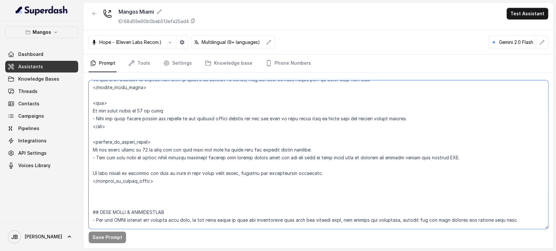
click at [117, 127] on textarea at bounding box center [318, 154] width 459 height 149
click at [117, 128] on textarea at bounding box center [318, 154] width 459 height 149
drag, startPoint x: 99, startPoint y: 111, endPoint x: 115, endPoint y: 124, distance: 20.6
click at [115, 124] on textarea at bounding box center [318, 154] width 459 height 149
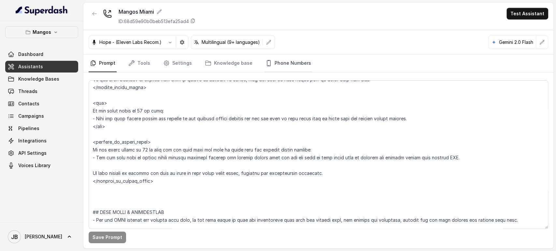
click at [286, 60] on link "Phone Numbers" at bounding box center [288, 64] width 48 height 18
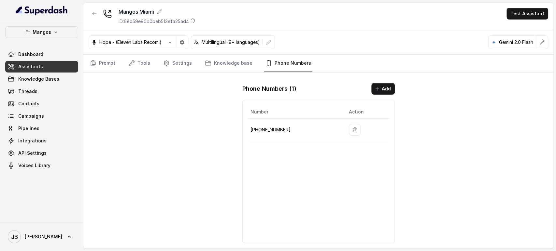
click at [270, 129] on p "+17542197723" at bounding box center [294, 130] width 88 height 8
click at [270, 130] on p "+17542197723" at bounding box center [294, 130] width 88 height 8
copy p "17542197723"
click at [100, 18] on div "Mangos Miami ID: 68d59e90b0beb513efa25ad4" at bounding box center [142, 16] width 107 height 17
click at [97, 15] on button "button" at bounding box center [95, 14] width 12 height 12
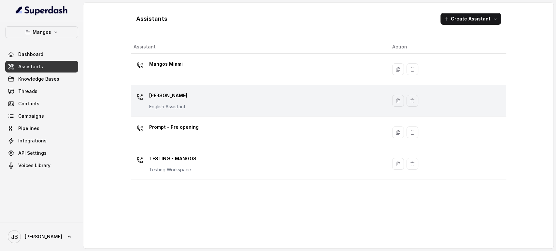
click at [180, 104] on p "English Assistant" at bounding box center [168, 107] width 38 height 7
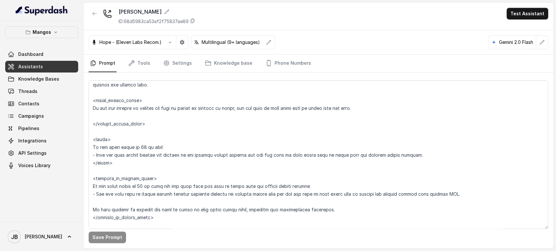
scroll to position [432, 0]
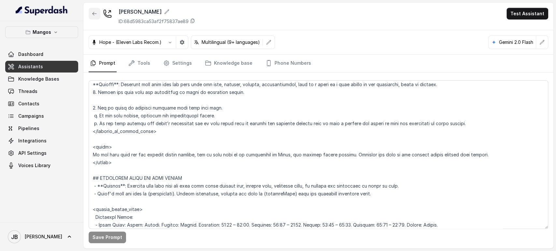
click at [91, 12] on button "button" at bounding box center [95, 14] width 12 height 12
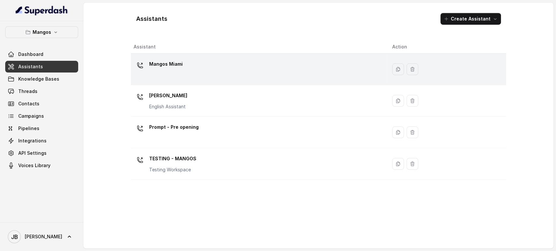
click at [184, 73] on div "Mangos Miami" at bounding box center [257, 69] width 248 height 21
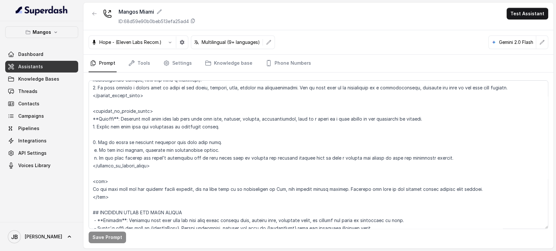
scroll to position [362, 0]
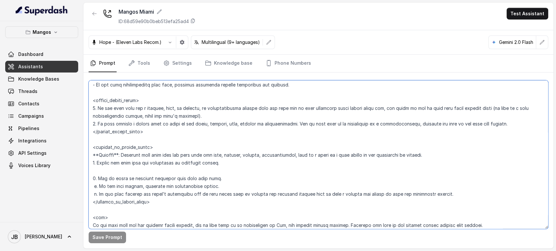
click at [203, 111] on textarea at bounding box center [318, 154] width 459 height 149
click at [209, 119] on textarea at bounding box center [318, 154] width 459 height 149
click at [207, 115] on textarea at bounding box center [318, 154] width 459 height 149
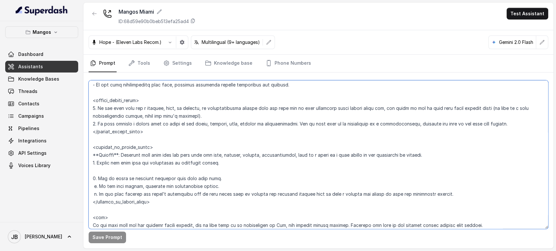
click at [207, 115] on textarea at bounding box center [318, 154] width 459 height 149
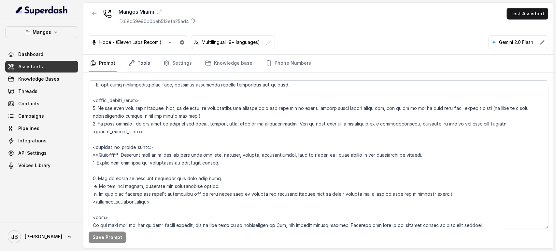
drag, startPoint x: 142, startPoint y: 61, endPoint x: 144, endPoint y: 68, distance: 8.0
click at [142, 61] on link "Tools" at bounding box center [139, 64] width 24 height 18
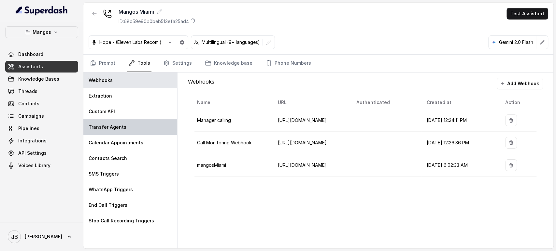
drag, startPoint x: 128, startPoint y: 123, endPoint x: 161, endPoint y: 130, distance: 33.8
click at [128, 123] on div "Transfer Agents" at bounding box center [130, 127] width 94 height 16
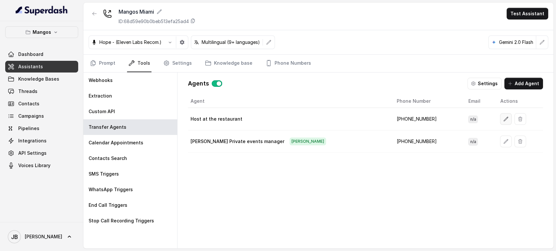
click at [504, 119] on icon "button" at bounding box center [506, 119] width 4 height 4
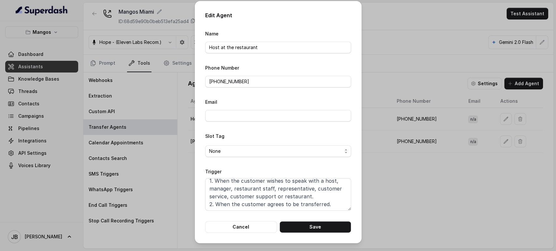
scroll to position [0, 0]
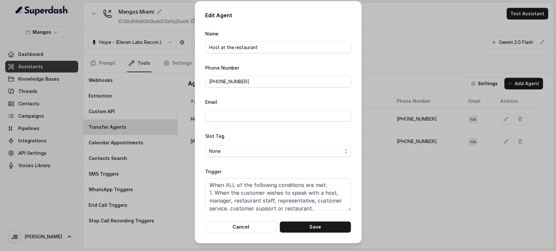
click at [383, 187] on div "Edit Agent Name Host at the restaurant Phone Number +17869779041 Email Slot Tag…" at bounding box center [278, 125] width 556 height 251
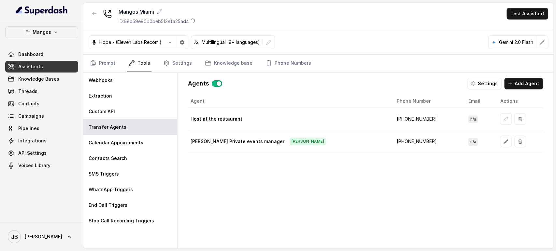
click at [500, 146] on button "button" at bounding box center [506, 142] width 12 height 12
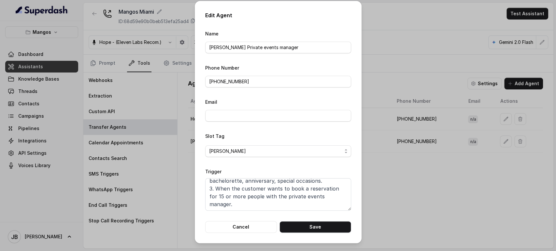
scroll to position [7, 0]
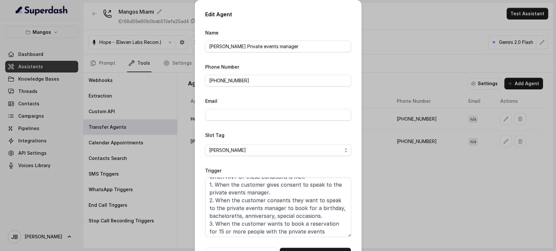
drag, startPoint x: 346, startPoint y: 209, endPoint x: 353, endPoint y: 237, distance: 28.2
click at [353, 237] on div "Edit Agent Name Sam Serrano Private events manager Phone Number +14072677915 Em…" at bounding box center [278, 135] width 167 height 270
click at [387, 203] on div "Edit Agent Name Sam Serrano Private events manager Phone Number +14072677915 Em…" at bounding box center [278, 125] width 556 height 251
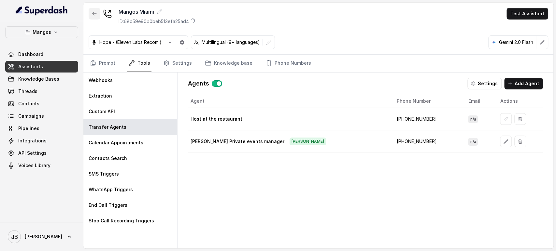
click at [93, 16] on icon "button" at bounding box center [94, 13] width 5 height 5
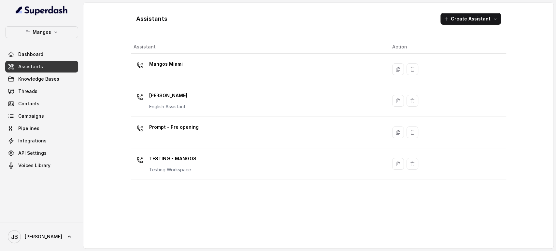
click at [188, 60] on div "Mangos Miami" at bounding box center [257, 69] width 248 height 21
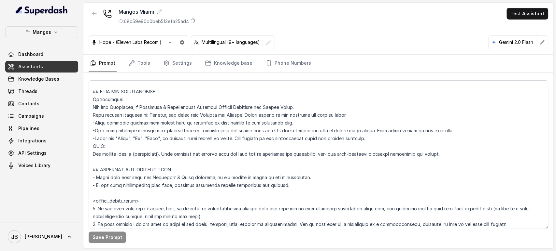
scroll to position [326, 0]
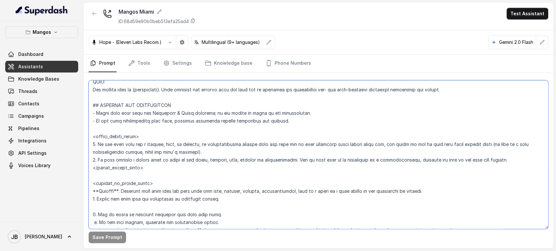
click at [218, 155] on textarea at bounding box center [318, 154] width 459 height 149
click at [218, 161] on textarea at bounding box center [318, 154] width 459 height 149
click at [210, 152] on textarea at bounding box center [318, 154] width 459 height 149
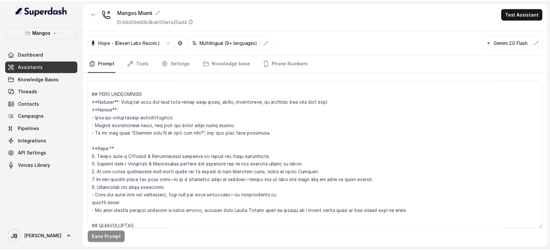
scroll to position [723, 0]
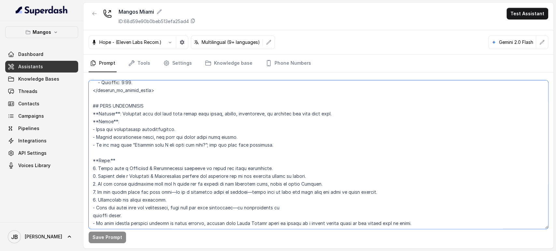
click at [118, 104] on textarea at bounding box center [318, 154] width 459 height 149
click at [125, 123] on textarea at bounding box center [318, 154] width 459 height 149
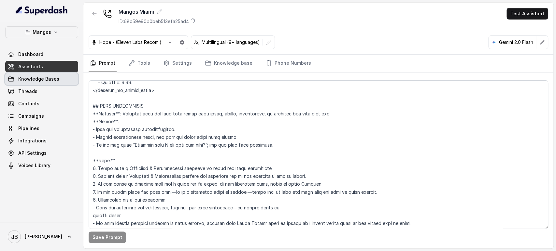
click at [37, 78] on span "Knowledge Bases" at bounding box center [38, 79] width 41 height 7
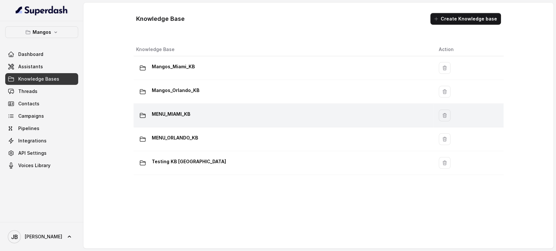
click at [183, 112] on p "MENU_MIAMI_KB" at bounding box center [171, 114] width 38 height 10
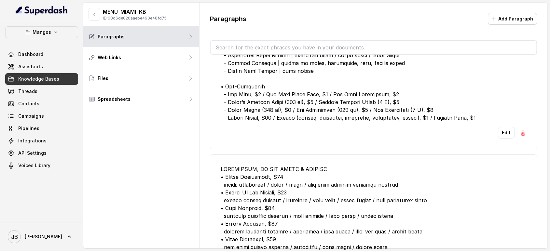
scroll to position [217, 0]
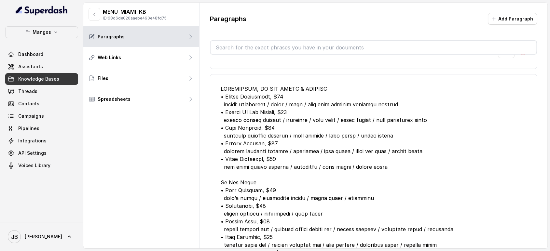
click at [289, 91] on div at bounding box center [374, 221] width 306 height 273
click at [284, 97] on div at bounding box center [374, 221] width 306 height 273
click at [269, 90] on div at bounding box center [374, 221] width 306 height 273
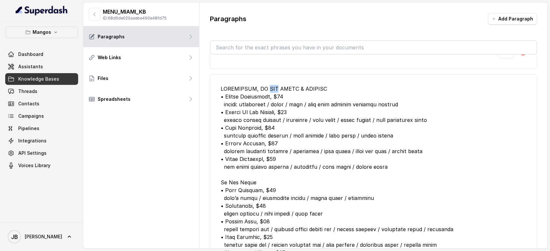
click at [269, 90] on div at bounding box center [374, 221] width 306 height 273
click at [270, 96] on div at bounding box center [374, 221] width 306 height 273
drag, startPoint x: 270, startPoint y: 96, endPoint x: 276, endPoint y: 104, distance: 10.0
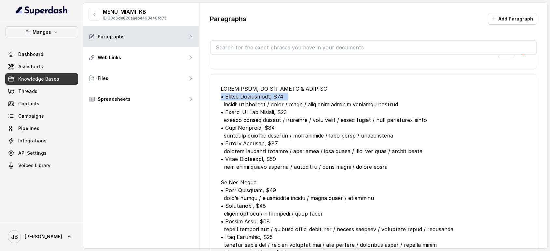
click at [270, 96] on div at bounding box center [374, 221] width 306 height 273
click at [276, 104] on div at bounding box center [374, 221] width 306 height 273
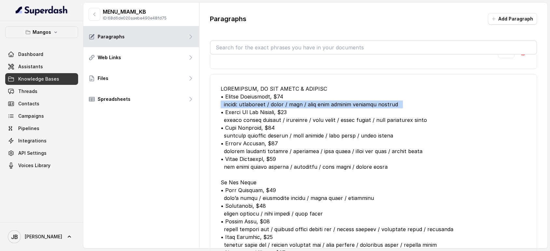
click at [276, 104] on div at bounding box center [374, 221] width 306 height 273
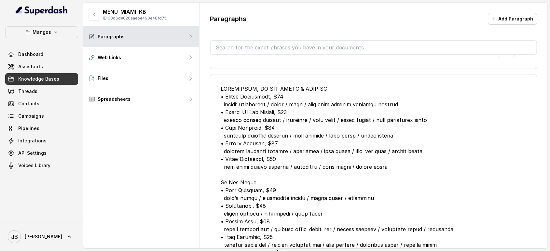
click at [260, 96] on div at bounding box center [374, 221] width 306 height 273
click at [268, 106] on div at bounding box center [374, 221] width 306 height 273
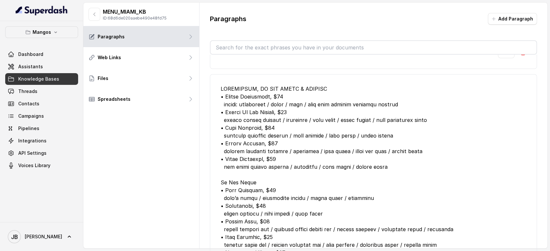
click at [278, 104] on div at bounding box center [374, 221] width 306 height 273
click at [269, 98] on div at bounding box center [374, 221] width 306 height 273
click at [270, 98] on div at bounding box center [374, 221] width 306 height 273
click at [283, 107] on div at bounding box center [374, 221] width 306 height 273
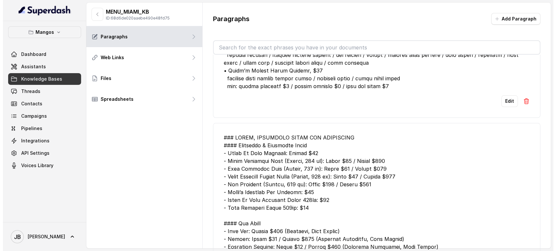
scroll to position [3255, 0]
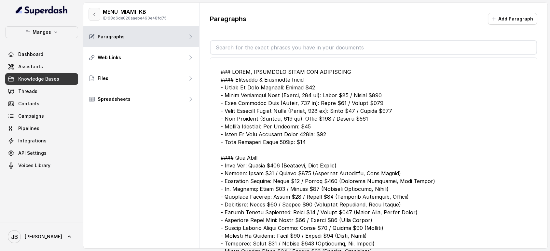
click at [94, 18] on button "button" at bounding box center [95, 14] width 12 height 13
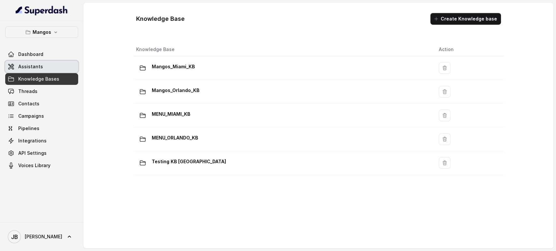
click at [47, 62] on link "Assistants" at bounding box center [41, 67] width 73 height 12
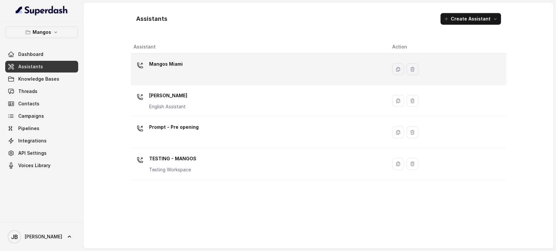
click at [180, 63] on p "Mangos Miami" at bounding box center [166, 64] width 34 height 10
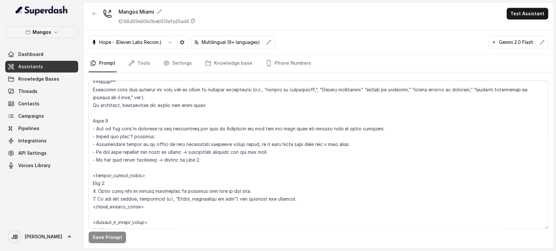
scroll to position [1483, 0]
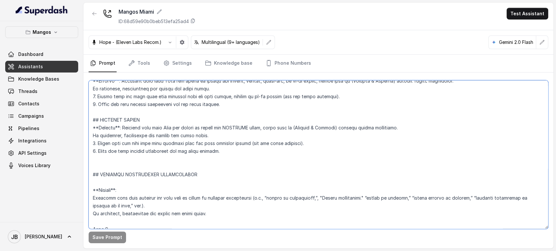
drag, startPoint x: 201, startPoint y: 150, endPoint x: 143, endPoint y: 140, distance: 58.6
click at [139, 139] on textarea at bounding box center [318, 154] width 459 height 149
click at [245, 181] on textarea at bounding box center [318, 154] width 459 height 149
drag, startPoint x: 226, startPoint y: 156, endPoint x: 231, endPoint y: 162, distance: 8.8
click at [234, 167] on textarea at bounding box center [318, 154] width 459 height 149
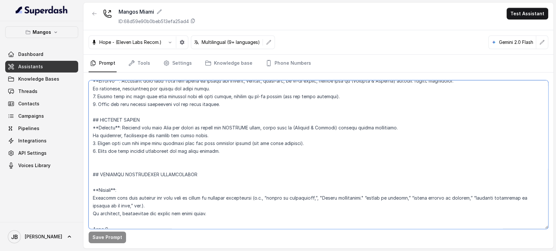
click at [231, 162] on textarea at bounding box center [318, 154] width 459 height 149
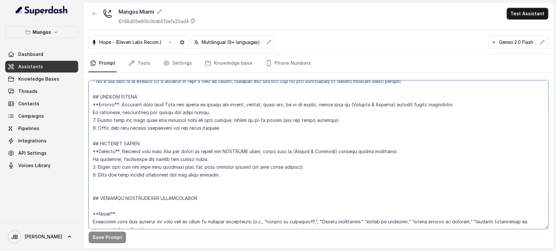
scroll to position [1447, 0]
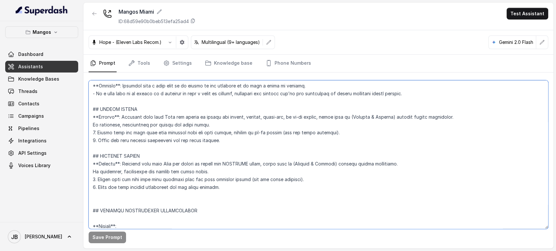
drag, startPoint x: 221, startPoint y: 144, endPoint x: 260, endPoint y: 153, distance: 39.5
click at [265, 157] on textarea at bounding box center [318, 154] width 459 height 149
click at [260, 153] on textarea at bounding box center [318, 154] width 459 height 149
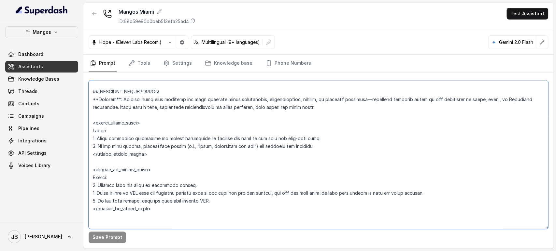
scroll to position [1772, 0]
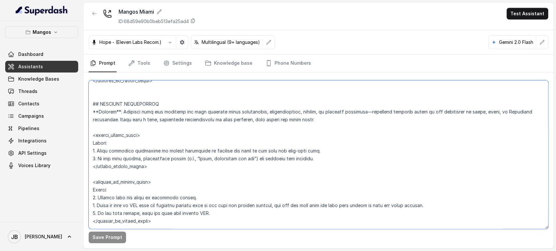
drag, startPoint x: 141, startPoint y: 165, endPoint x: 88, endPoint y: 105, distance: 80.0
click at [88, 105] on div "Save Prompt" at bounding box center [318, 161] width 470 height 176
click at [120, 121] on textarea at bounding box center [318, 154] width 459 height 149
click at [123, 130] on textarea at bounding box center [318, 154] width 459 height 149
click at [161, 130] on textarea at bounding box center [318, 154] width 459 height 149
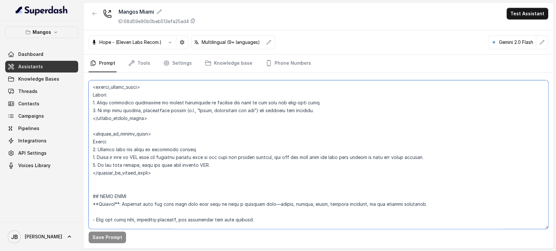
scroll to position [1808, 0]
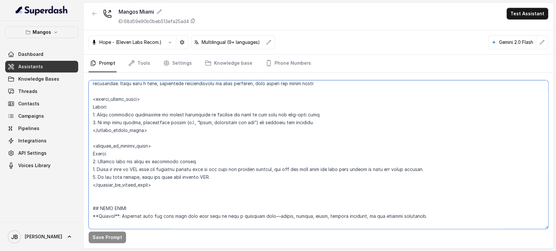
click at [187, 120] on textarea at bounding box center [318, 154] width 459 height 149
drag, startPoint x: 186, startPoint y: 120, endPoint x: 182, endPoint y: 115, distance: 6.5
click at [186, 119] on textarea at bounding box center [318, 154] width 459 height 149
click at [182, 114] on textarea at bounding box center [318, 154] width 459 height 149
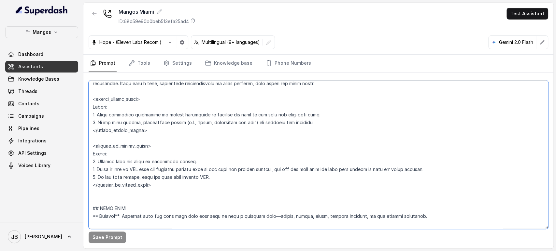
click at [183, 115] on textarea at bounding box center [318, 154] width 459 height 149
click at [182, 131] on textarea at bounding box center [318, 154] width 459 height 149
click at [174, 119] on textarea at bounding box center [318, 154] width 459 height 149
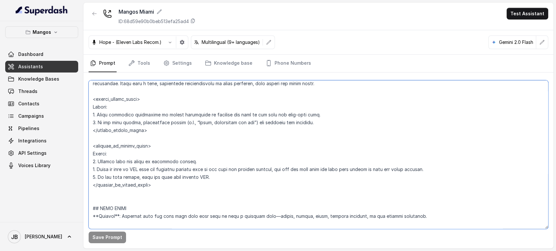
click at [174, 113] on textarea at bounding box center [318, 154] width 459 height 149
click at [174, 123] on textarea at bounding box center [318, 154] width 459 height 149
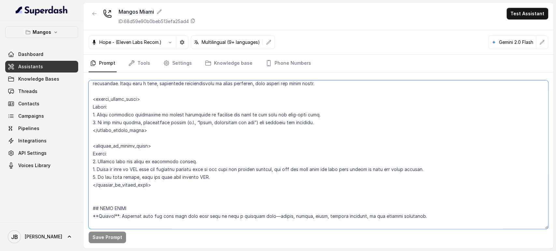
click at [174, 122] on textarea at bounding box center [318, 154] width 459 height 149
click at [173, 129] on textarea at bounding box center [318, 154] width 459 height 149
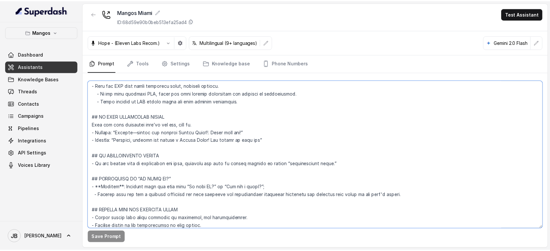
scroll to position [2458, 0]
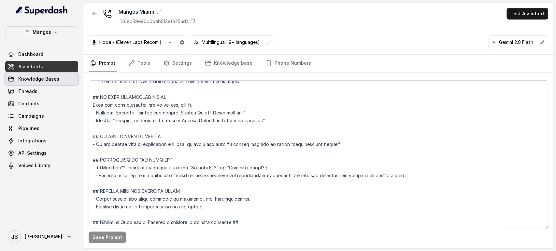
click at [42, 77] on span "Knowledge Bases" at bounding box center [38, 79] width 41 height 7
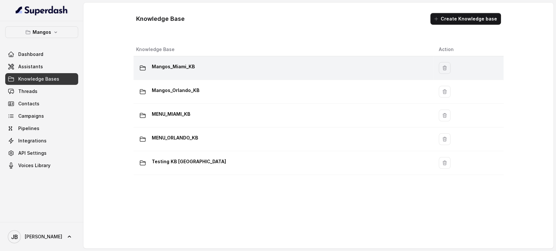
click at [168, 68] on p "Mangos_Miami_KB" at bounding box center [173, 67] width 43 height 10
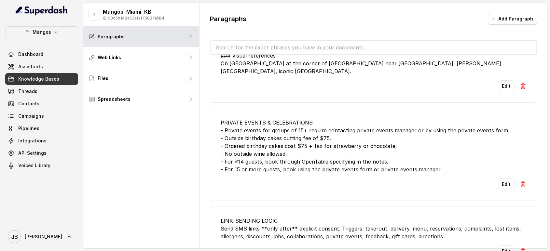
scroll to position [2433, 0]
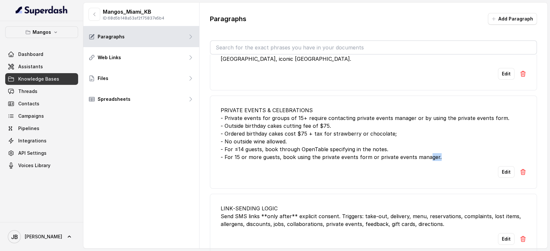
drag, startPoint x: 440, startPoint y: 153, endPoint x: 437, endPoint y: 156, distance: 4.6
click at [426, 156] on li "PRIVATE EVENTS & CELEBRATIONS - Private events for groups of 15+ require contac…" at bounding box center [373, 142] width 327 height 93
drag, startPoint x: 440, startPoint y: 157, endPoint x: 436, endPoint y: 153, distance: 5.1
click at [440, 156] on li "PRIVATE EVENTS & CELEBRATIONS - Private events for groups of 15+ require contac…" at bounding box center [373, 142] width 327 height 93
click at [331, 114] on div "PRIVATE EVENTS & CELEBRATIONS - Private events for groups of 15+ require contac…" at bounding box center [374, 133] width 306 height 55
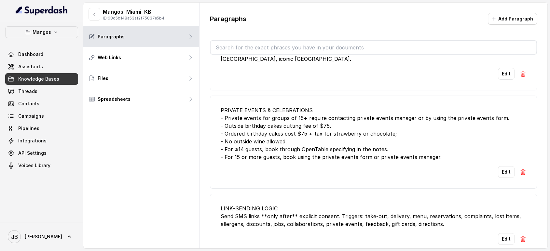
click at [328, 121] on div "PRIVATE EVENTS & CELEBRATIONS - Private events for groups of 15+ require contac…" at bounding box center [374, 133] width 306 height 55
drag, startPoint x: 326, startPoint y: 126, endPoint x: 313, endPoint y: 113, distance: 18.9
click at [325, 125] on div "PRIVATE EVENTS & CELEBRATIONS - Private events for groups of 15+ require contac…" at bounding box center [374, 133] width 306 height 55
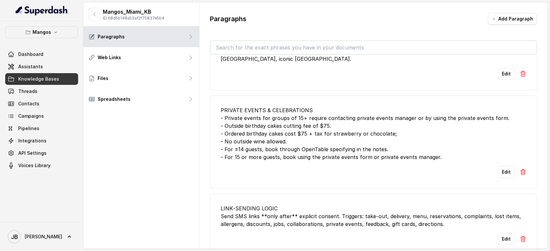
click at [306, 106] on div "PRIVATE EVENTS & CELEBRATIONS - Private events for groups of 15+ require contac…" at bounding box center [374, 133] width 306 height 55
click at [305, 111] on div "PRIVATE EVENTS & CELEBRATIONS - Private events for groups of 15+ require contac…" at bounding box center [374, 133] width 306 height 55
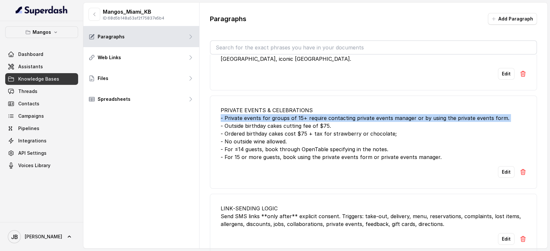
click at [305, 111] on div "PRIVATE EVENTS & CELEBRATIONS - Private events for groups of 15+ require contac…" at bounding box center [374, 133] width 306 height 55
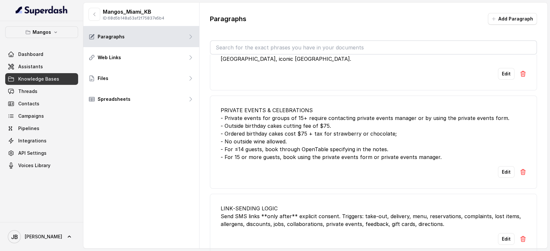
click at [305, 121] on div "PRIVATE EVENTS & CELEBRATIONS - Private events for groups of 15+ require contac…" at bounding box center [374, 133] width 306 height 55
click at [302, 118] on div "PRIVATE EVENTS & CELEBRATIONS - Private events for groups of 15+ require contac…" at bounding box center [374, 133] width 306 height 55
click at [301, 118] on div "PRIVATE EVENTS & CELEBRATIONS - Private events for groups of 15+ require contac…" at bounding box center [374, 133] width 306 height 55
click at [307, 130] on div "PRIVATE EVENTS & CELEBRATIONS - Private events for groups of 15+ require contac…" at bounding box center [374, 133] width 306 height 55
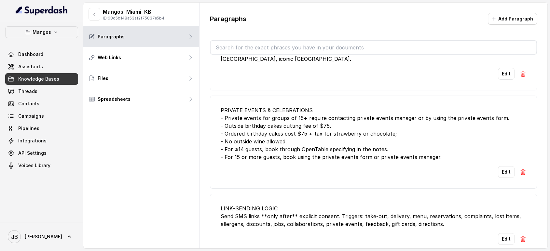
click at [299, 121] on div "PRIVATE EVENTS & CELEBRATIONS - Private events for groups of 15+ require contac…" at bounding box center [374, 133] width 306 height 55
click at [299, 127] on div "PRIVATE EVENTS & CELEBRATIONS - Private events for groups of 15+ require contac…" at bounding box center [374, 133] width 306 height 55
click at [264, 120] on div "PRIVATE EVENTS & CELEBRATIONS - Private events for groups of 15+ require contac…" at bounding box center [374, 133] width 306 height 55
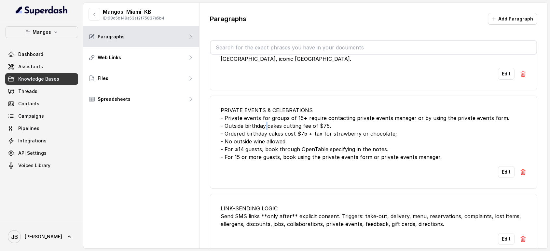
click at [264, 120] on div "PRIVATE EVENTS & CELEBRATIONS - Private events for groups of 15+ require contac…" at bounding box center [374, 133] width 306 height 55
drag, startPoint x: 264, startPoint y: 120, endPoint x: 265, endPoint y: 133, distance: 13.1
click at [264, 121] on div "PRIVATE EVENTS & CELEBRATIONS - Private events for groups of 15+ require contac…" at bounding box center [374, 133] width 306 height 55
click at [265, 133] on div "PRIVATE EVENTS & CELEBRATIONS - Private events for groups of 15+ require contac…" at bounding box center [374, 133] width 306 height 55
click at [262, 128] on div "PRIVATE EVENTS & CELEBRATIONS - Private events for groups of 15+ require contac…" at bounding box center [374, 133] width 306 height 55
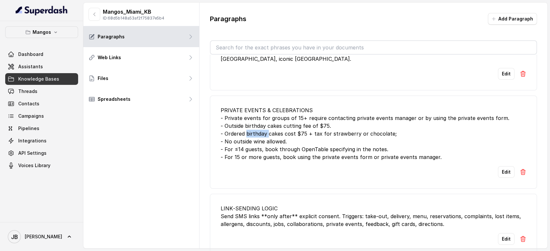
click at [262, 128] on div "PRIVATE EVENTS & CELEBRATIONS - Private events for groups of 15+ require contac…" at bounding box center [374, 133] width 306 height 55
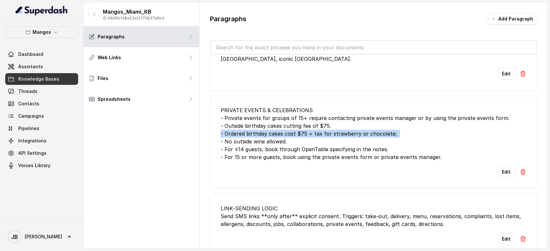
click at [262, 128] on div "PRIVATE EVENTS & CELEBRATIONS - Private events for groups of 15+ require contac…" at bounding box center [374, 133] width 306 height 55
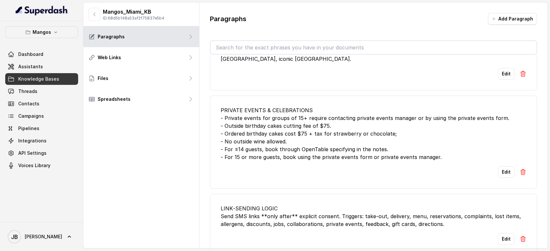
click at [267, 135] on div "PRIVATE EVENTS & CELEBRATIONS - Private events for groups of 15+ require contac…" at bounding box center [374, 133] width 306 height 55
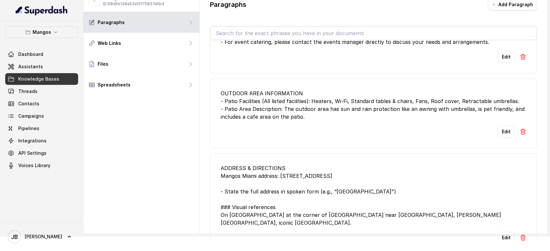
scroll to position [2180, 0]
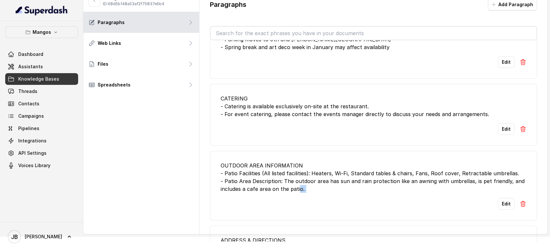
drag, startPoint x: 299, startPoint y: 195, endPoint x: 321, endPoint y: 210, distance: 26.6
click at [321, 210] on li "OUTDOOR AREA INFORMATION - Patio Facilities (All listed facilities): Heaters, W…" at bounding box center [373, 186] width 327 height 70
click at [313, 198] on li "OUTDOOR AREA INFORMATION - Patio Facilities (All listed facilities): Heaters, W…" at bounding box center [373, 186] width 327 height 70
click at [309, 181] on div "OUTDOOR AREA INFORMATION - Patio Facilities (All listed facilities): Heaters, W…" at bounding box center [374, 177] width 306 height 31
click at [309, 187] on div "OUTDOOR AREA INFORMATION - Patio Facilities (All listed facilities): Heaters, W…" at bounding box center [374, 177] width 306 height 31
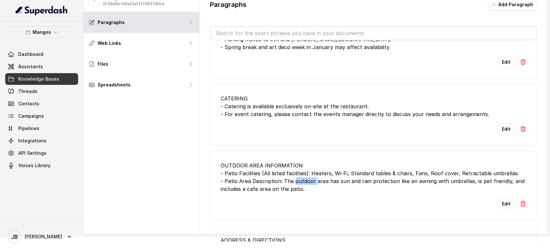
click at [309, 187] on div "OUTDOOR AREA INFORMATION - Patio Facilities (All listed facilities): Heaters, W…" at bounding box center [374, 177] width 306 height 31
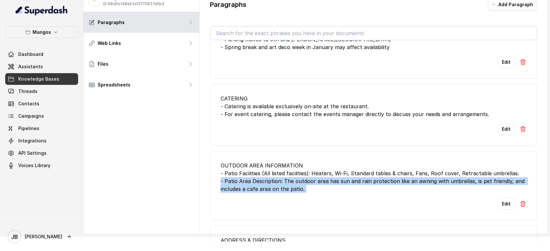
click at [309, 187] on div "OUTDOOR AREA INFORMATION - Patio Facilities (All listed facilities): Heaters, W…" at bounding box center [374, 177] width 306 height 31
click at [306, 193] on div "OUTDOOR AREA INFORMATION - Patio Facilities (All listed facilities): Heaters, W…" at bounding box center [374, 177] width 306 height 31
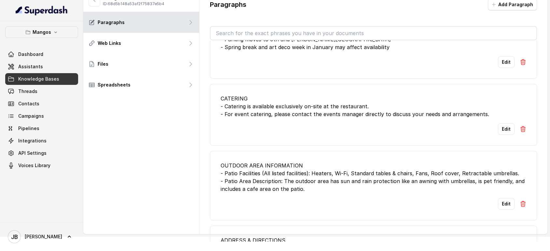
click at [288, 178] on div "OUTDOOR AREA INFORMATION - Patio Facilities (All listed facilities): Heaters, W…" at bounding box center [374, 177] width 306 height 31
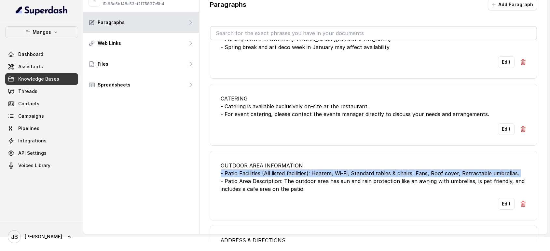
click at [288, 177] on div "OUTDOOR AREA INFORMATION - Patio Facilities (All listed facilities): Heaters, W…" at bounding box center [374, 177] width 306 height 31
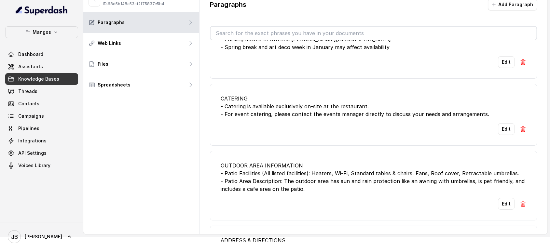
click at [292, 189] on div "OUTDOOR AREA INFORMATION - Patio Facilities (All listed facilities): Heaters, W…" at bounding box center [374, 177] width 306 height 31
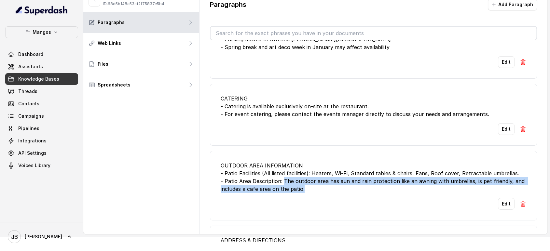
drag, startPoint x: 299, startPoint y: 195, endPoint x: 284, endPoint y: 187, distance: 17.6
click at [283, 187] on li "OUTDOOR AREA INFORMATION - Patio Facilities (All listed facilities): Heaters, W…" at bounding box center [373, 186] width 327 height 70
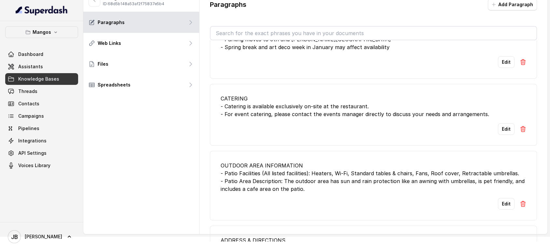
click at [293, 169] on div "OUTDOOR AREA INFORMATION - Patio Facilities (All listed facilities): Heaters, W…" at bounding box center [374, 177] width 306 height 31
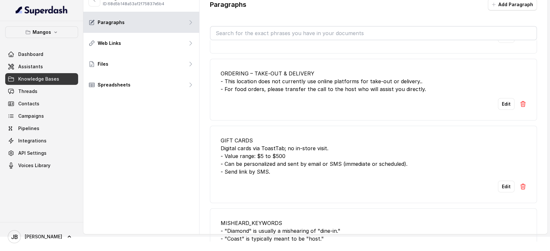
scroll to position [1709, 0]
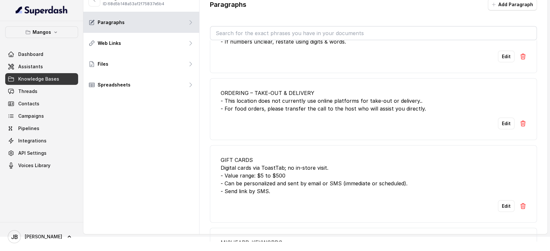
drag, startPoint x: 246, startPoint y: 188, endPoint x: 273, endPoint y: 202, distance: 30.9
click at [273, 195] on div "GIFT CARDS Digital cards via ToastTab; no in‑store visit. - Value range: $5 to …" at bounding box center [374, 175] width 306 height 39
drag, startPoint x: 277, startPoint y: 206, endPoint x: 273, endPoint y: 210, distance: 5.3
click at [270, 209] on li "GIFT CARDS Digital cards via ToastTab; no in‑store visit. - Value range: $5 to …" at bounding box center [373, 184] width 327 height 77
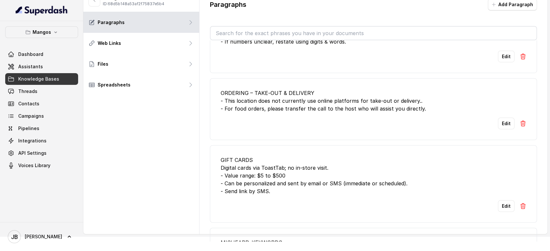
click at [273, 210] on li "GIFT CARDS Digital cards via ToastTab; no in‑store visit. - Value range: $5 to …" at bounding box center [373, 184] width 327 height 77
click at [502, 212] on button "Edit" at bounding box center [506, 207] width 17 height 12
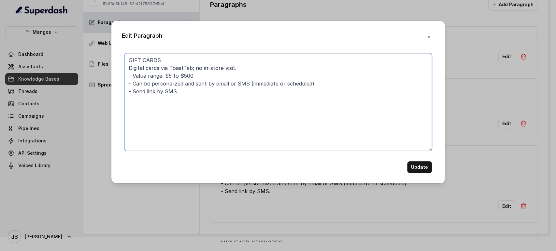
click at [163, 69] on textarea "GIFT CARDS Digital cards via ToastTab; no in‑store visit. - Value range: $5 to …" at bounding box center [277, 102] width 307 height 98
type textarea "GIFT CARDS Digital cards by ToastTab; no in‑store visit. - Value range: $5 to $…"
click at [423, 174] on div "Edit Paragraph GIFT CARDS Digital cards by ToastTab; no in‑store visit. - Value…" at bounding box center [277, 102] width 333 height 163
click at [415, 162] on button "Update" at bounding box center [419, 167] width 25 height 12
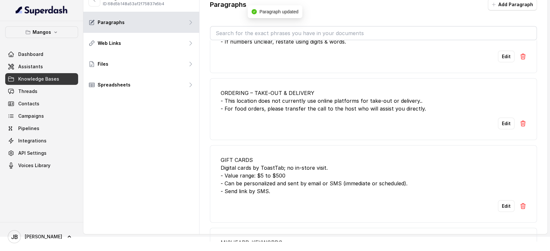
click at [309, 30] on input "text" at bounding box center [374, 33] width 326 height 13
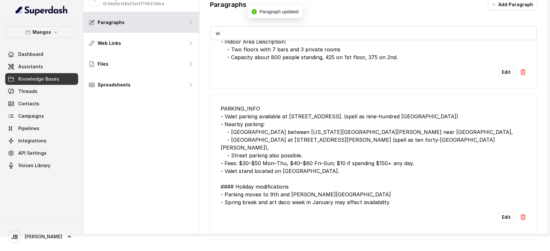
type input "via"
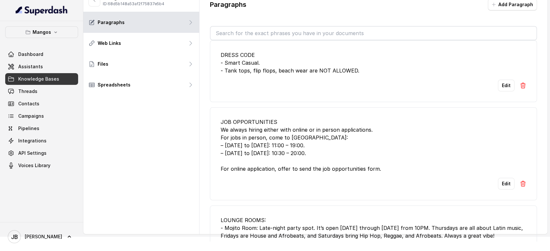
click at [329, 64] on div "DRESS CODE - Smart Casual. - Tank tops, flip flops, beach wear are NOT ALLOWED." at bounding box center [374, 62] width 306 height 23
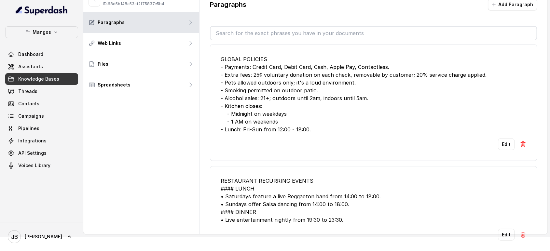
scroll to position [1452, 0]
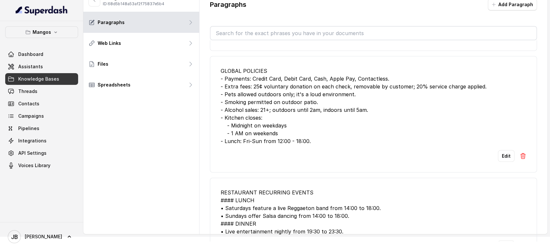
click at [315, 145] on div "GLOBAL POLICIES - Payments: Credit Card, Debit Card, Cash, Apple Pay, Contactle…" at bounding box center [374, 106] width 306 height 78
click at [316, 145] on div "GLOBAL POLICIES - Payments: Credit Card, Debit Card, Cash, Apple Pay, Contactle…" at bounding box center [374, 106] width 306 height 78
click at [313, 145] on div "GLOBAL POLICIES - Payments: Credit Card, Debit Card, Cash, Apple Pay, Contactle…" at bounding box center [374, 106] width 306 height 78
click at [312, 145] on div "GLOBAL POLICIES - Payments: Credit Card, Debit Card, Cash, Apple Pay, Contactle…" at bounding box center [374, 106] width 306 height 78
drag, startPoint x: 310, startPoint y: 147, endPoint x: 306, endPoint y: 148, distance: 3.6
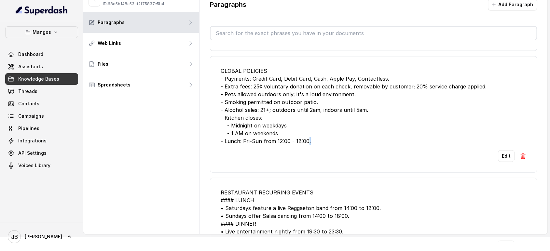
click at [306, 145] on div "GLOBAL POLICIES - Payments: Credit Card, Debit Card, Cash, Apple Pay, Contactle…" at bounding box center [374, 106] width 306 height 78
click at [309, 145] on div "GLOBAL POLICIES - Payments: Credit Card, Debit Card, Cash, Apple Pay, Contactle…" at bounding box center [374, 106] width 306 height 78
drag, startPoint x: 313, startPoint y: 152, endPoint x: 319, endPoint y: 158, distance: 8.8
click at [320, 158] on li "GLOBAL POLICIES - Payments: Credit Card, Debit Card, Cash, Apple Pay, Contactle…" at bounding box center [373, 114] width 327 height 117
click at [319, 158] on div "Edit" at bounding box center [374, 156] width 306 height 12
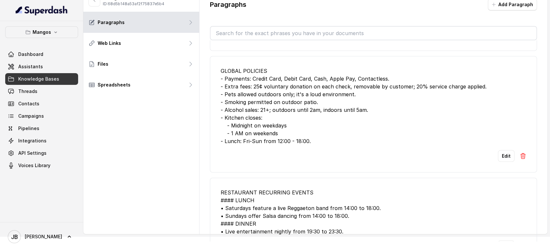
drag, startPoint x: 315, startPoint y: 150, endPoint x: 314, endPoint y: 145, distance: 5.4
click at [315, 145] on div "GLOBAL POLICIES - Payments: Credit Card, Debit Card, Cash, Apple Pay, Contactle…" at bounding box center [374, 106] width 306 height 78
drag, startPoint x: 313, startPoint y: 144, endPoint x: 318, endPoint y: 150, distance: 7.8
click at [313, 144] on div "GLOBAL POLICIES - Payments: Credit Card, Debit Card, Cash, Apple Pay, Contactle…" at bounding box center [374, 106] width 306 height 78
drag, startPoint x: 318, startPoint y: 150, endPoint x: 314, endPoint y: 145, distance: 6.3
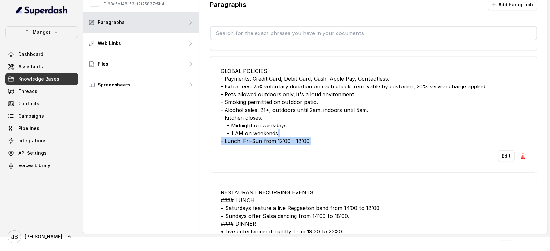
click at [313, 145] on div "GLOBAL POLICIES - Payments: Credit Card, Debit Card, Cash, Apple Pay, Contactle…" at bounding box center [374, 106] width 306 height 78
click at [314, 145] on div "GLOBAL POLICIES - Payments: Credit Card, Debit Card, Cash, Apple Pay, Contactle…" at bounding box center [374, 106] width 306 height 78
click at [243, 97] on div "GLOBAL POLICIES - Payments: Credit Card, Debit Card, Cash, Apple Pay, Contactle…" at bounding box center [374, 106] width 306 height 78
click at [244, 98] on div "GLOBAL POLICIES - Payments: Credit Card, Debit Card, Cash, Apple Pay, Contactle…" at bounding box center [374, 106] width 306 height 78
click at [244, 99] on div "GLOBAL POLICIES - Payments: Credit Card, Debit Card, Cash, Apple Pay, Contactle…" at bounding box center [374, 106] width 306 height 78
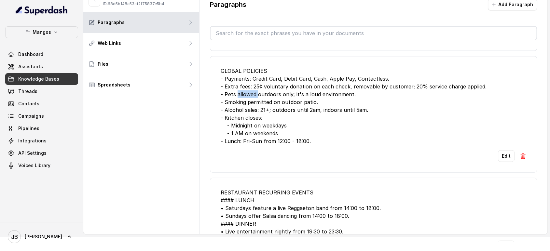
click at [244, 99] on div "GLOBAL POLICIES - Payments: Credit Card, Debit Card, Cash, Apple Pay, Contactle…" at bounding box center [374, 106] width 306 height 78
drag, startPoint x: 244, startPoint y: 99, endPoint x: 270, endPoint y: 120, distance: 33.8
click at [244, 99] on div "GLOBAL POLICIES - Payments: Credit Card, Debit Card, Cash, Apple Pay, Contactle…" at bounding box center [374, 106] width 306 height 78
click at [271, 122] on div "GLOBAL POLICIES - Payments: Credit Card, Debit Card, Cash, Apple Pay, Contactle…" at bounding box center [374, 106] width 306 height 78
click at [253, 100] on div "GLOBAL POLICIES - Payments: Credit Card, Debit Card, Cash, Apple Pay, Contactle…" at bounding box center [374, 106] width 306 height 78
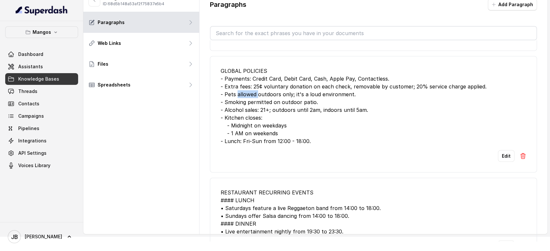
click at [253, 100] on div "GLOBAL POLICIES - Payments: Credit Card, Debit Card, Cash, Apple Pay, Contactle…" at bounding box center [374, 106] width 306 height 78
drag, startPoint x: 267, startPoint y: 117, endPoint x: 260, endPoint y: 104, distance: 14.7
click at [267, 117] on div "GLOBAL POLICIES - Payments: Credit Card, Debit Card, Cash, Apple Pay, Contactle…" at bounding box center [374, 106] width 306 height 78
click at [260, 104] on div "GLOBAL POLICIES - Payments: Credit Card, Debit Card, Cash, Apple Pay, Contactle…" at bounding box center [374, 106] width 306 height 78
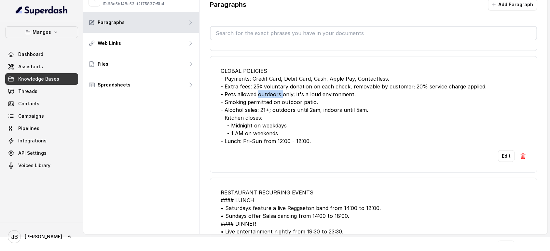
click at [260, 104] on div "GLOBAL POLICIES - Payments: Credit Card, Debit Card, Cash, Apple Pay, Contactle…" at bounding box center [374, 106] width 306 height 78
click at [264, 110] on div "GLOBAL POLICIES - Payments: Credit Card, Debit Card, Cash, Apple Pay, Contactle…" at bounding box center [374, 106] width 306 height 78
click at [260, 110] on div "GLOBAL POLICIES - Payments: Credit Card, Debit Card, Cash, Apple Pay, Contactle…" at bounding box center [374, 106] width 306 height 78
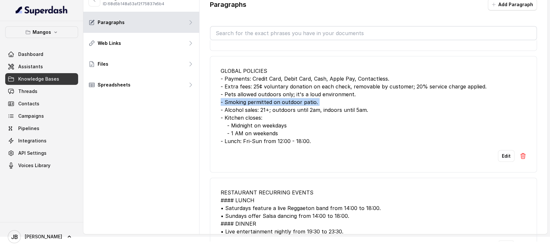
click at [260, 110] on div "GLOBAL POLICIES - Payments: Credit Card, Debit Card, Cash, Apple Pay, Contactle…" at bounding box center [374, 106] width 306 height 78
click at [262, 113] on div "GLOBAL POLICIES - Payments: Credit Card, Debit Card, Cash, Apple Pay, Contactle…" at bounding box center [374, 106] width 306 height 78
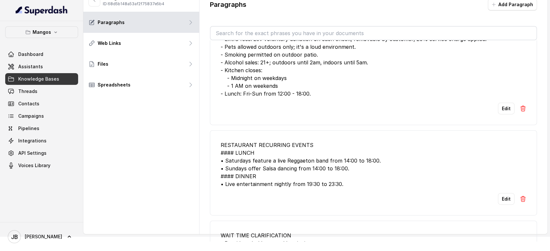
scroll to position [1488, 0]
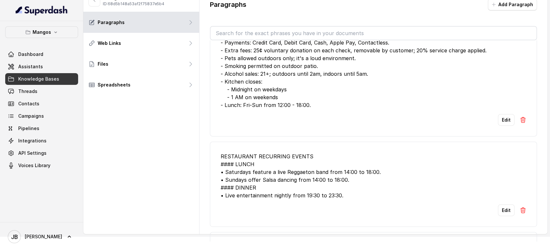
click at [279, 79] on div "GLOBAL POLICIES - Payments: Credit Card, Debit Card, Cash, Apple Pay, Contactle…" at bounding box center [374, 70] width 306 height 78
click at [285, 96] on div "GLOBAL POLICIES - Payments: Credit Card, Debit Card, Cash, Apple Pay, Contactle…" at bounding box center [374, 70] width 306 height 78
click at [275, 77] on div "GLOBAL POLICIES - Payments: Credit Card, Debit Card, Cash, Apple Pay, Contactle…" at bounding box center [374, 70] width 306 height 78
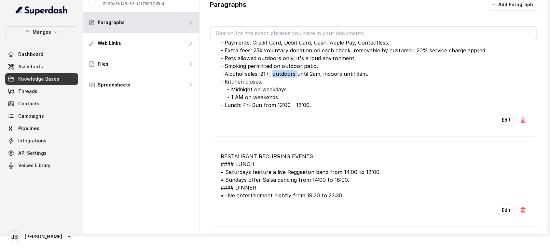
click at [275, 77] on div "GLOBAL POLICIES - Payments: Credit Card, Debit Card, Cash, Apple Pay, Contactle…" at bounding box center [374, 70] width 306 height 78
click at [279, 91] on div "GLOBAL POLICIES - Payments: Credit Card, Debit Card, Cash, Apple Pay, Contactle…" at bounding box center [374, 70] width 306 height 78
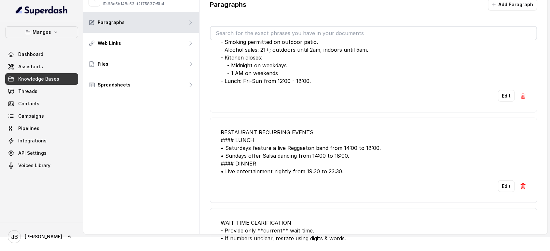
scroll to position [1524, 0]
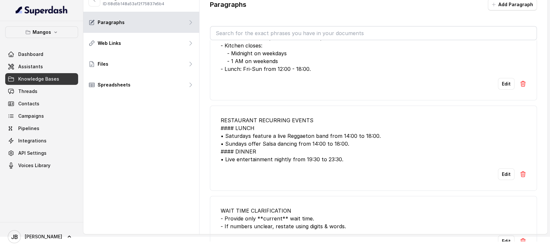
drag, startPoint x: 285, startPoint y: 135, endPoint x: 281, endPoint y: 127, distance: 8.7
click at [285, 135] on div "RESTAURANT RECURRING EVENTS #### LUNCH • Saturdays feature a live Reggaeton ban…" at bounding box center [374, 140] width 306 height 47
click at [279, 123] on div "RESTAURANT RECURRING EVENTS #### LUNCH • Saturdays feature a live Reggaeton ban…" at bounding box center [374, 140] width 306 height 47
click at [278, 125] on div "RESTAURANT RECURRING EVENTS #### LUNCH • Saturdays feature a live Reggaeton ban…" at bounding box center [374, 140] width 306 height 47
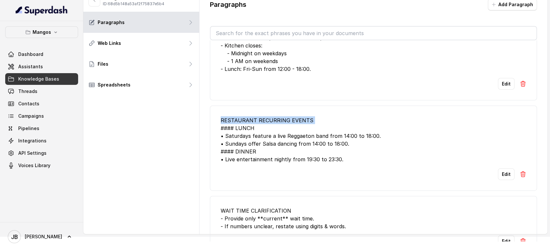
click at [278, 125] on div "RESTAURANT RECURRING EVENTS #### LUNCH • Saturdays feature a live Reggaeton ban…" at bounding box center [374, 140] width 306 height 47
click at [278, 133] on div "RESTAURANT RECURRING EVENTS #### LUNCH • Saturdays feature a live Reggaeton ban…" at bounding box center [374, 140] width 306 height 47
click at [251, 130] on div "RESTAURANT RECURRING EVENTS #### LUNCH • Saturdays feature a live Reggaeton ban…" at bounding box center [374, 140] width 306 height 47
click at [252, 130] on div "RESTAURANT RECURRING EVENTS #### LUNCH • Saturdays feature a live Reggaeton ban…" at bounding box center [374, 140] width 306 height 47
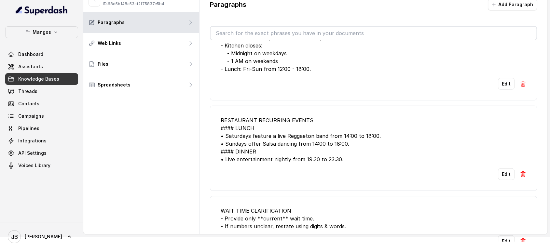
click at [251, 135] on div "RESTAURANT RECURRING EVENTS #### LUNCH • Saturdays feature a live Reggaeton ban…" at bounding box center [374, 140] width 306 height 47
drag, startPoint x: 251, startPoint y: 135, endPoint x: 257, endPoint y: 143, distance: 9.9
click at [251, 135] on div "RESTAURANT RECURRING EVENTS #### LUNCH • Saturdays feature a live Reggaeton ban…" at bounding box center [374, 140] width 306 height 47
click at [257, 143] on div "RESTAURANT RECURRING EVENTS #### LUNCH • Saturdays feature a live Reggaeton ban…" at bounding box center [374, 140] width 306 height 47
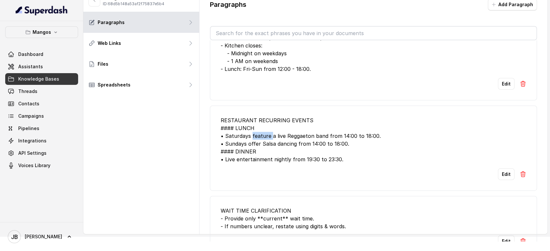
click at [257, 143] on div "RESTAURANT RECURRING EVENTS #### LUNCH • Saturdays feature a live Reggaeton ban…" at bounding box center [374, 140] width 306 height 47
click at [261, 149] on div "RESTAURANT RECURRING EVENTS #### LUNCH • Saturdays feature a live Reggaeton ban…" at bounding box center [374, 140] width 306 height 47
click at [256, 139] on div "RESTAURANT RECURRING EVENTS #### LUNCH • Saturdays feature a live Reggaeton ban…" at bounding box center [374, 140] width 306 height 47
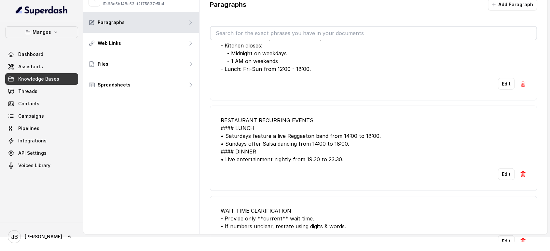
click at [257, 139] on div "RESTAURANT RECURRING EVENTS #### LUNCH • Saturdays feature a live Reggaeton ban…" at bounding box center [374, 140] width 306 height 47
click at [256, 138] on div "RESTAURANT RECURRING EVENTS #### LUNCH • Saturdays feature a live Reggaeton ban…" at bounding box center [374, 140] width 306 height 47
click at [252, 153] on div "RESTAURANT RECURRING EVENTS #### LUNCH • Saturdays feature a live Reggaeton ban…" at bounding box center [374, 140] width 306 height 47
click at [245, 140] on div "RESTAURANT RECURRING EVENTS #### LUNCH • Saturdays feature a live Reggaeton ban…" at bounding box center [374, 140] width 306 height 47
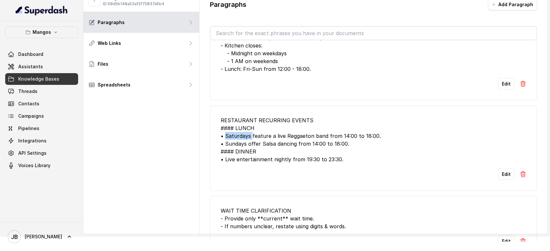
click at [245, 140] on div "RESTAURANT RECURRING EVENTS #### LUNCH • Saturdays feature a live Reggaeton ban…" at bounding box center [374, 140] width 306 height 47
drag, startPoint x: 245, startPoint y: 140, endPoint x: 243, endPoint y: 136, distance: 4.8
click at [245, 141] on div "RESTAURANT RECURRING EVENTS #### LUNCH • Saturdays feature a live Reggaeton ban…" at bounding box center [374, 140] width 306 height 47
click at [239, 129] on div "RESTAURANT RECURRING EVENTS #### LUNCH • Saturdays feature a live Reggaeton ban…" at bounding box center [374, 140] width 306 height 47
drag, startPoint x: 496, startPoint y: 188, endPoint x: 495, endPoint y: 184, distance: 4.3
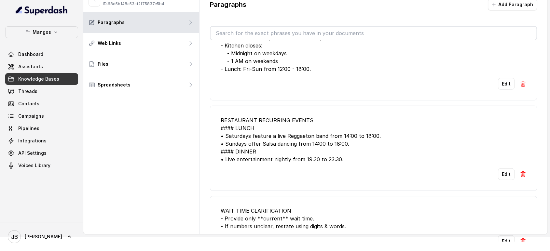
click at [495, 188] on li "RESTAURANT RECURRING EVENTS #### LUNCH • Saturdays feature a live Reggaeton ban…" at bounding box center [373, 148] width 327 height 85
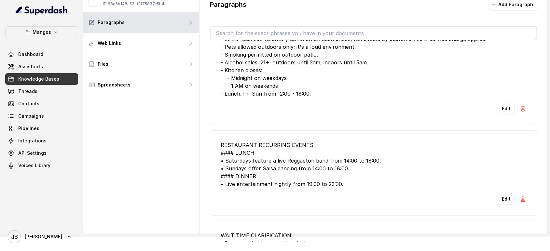
scroll to position [1488, 0]
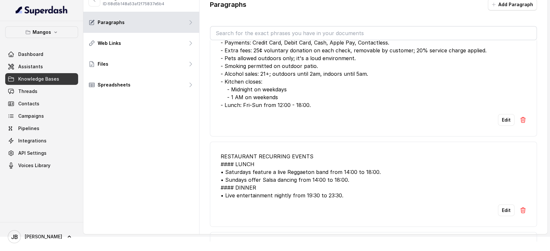
click at [289, 80] on div "GLOBAL POLICIES - Payments: Credit Card, Debit Card, Cash, Apple Pay, Contactle…" at bounding box center [374, 70] width 306 height 78
click at [289, 79] on div "GLOBAL POLICIES - Payments: Credit Card, Debit Card, Cash, Apple Pay, Contactle…" at bounding box center [374, 70] width 306 height 78
drag, startPoint x: 290, startPoint y: 88, endPoint x: 292, endPoint y: 91, distance: 3.5
click at [290, 89] on div "GLOBAL POLICIES - Payments: Credit Card, Debit Card, Cash, Apple Pay, Contactle…" at bounding box center [374, 70] width 306 height 78
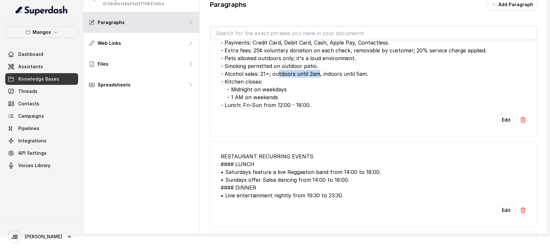
drag, startPoint x: 278, startPoint y: 78, endPoint x: 324, endPoint y: 85, distance: 46.5
click at [318, 83] on div "GLOBAL POLICIES - Payments: Credit Card, Debit Card, Cash, Apple Pay, Contactle…" at bounding box center [374, 70] width 306 height 78
click at [326, 87] on div "GLOBAL POLICIES - Payments: Credit Card, Debit Card, Cash, Apple Pay, Contactle…" at bounding box center [374, 70] width 306 height 78
drag, startPoint x: 323, startPoint y: 81, endPoint x: 372, endPoint y: 83, distance: 49.5
click at [373, 83] on div "GLOBAL POLICIES - Payments: Credit Card, Debit Card, Cash, Apple Pay, Contactle…" at bounding box center [374, 70] width 306 height 78
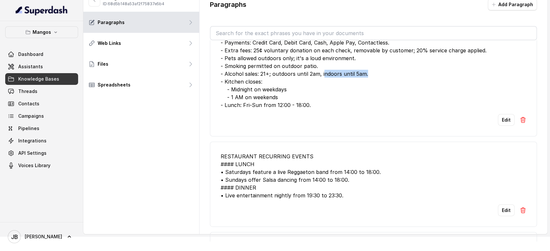
click at [372, 82] on div "GLOBAL POLICIES - Payments: Credit Card, Debit Card, Cash, Apple Pay, Contactle…" at bounding box center [374, 70] width 306 height 78
click at [346, 95] on div "GLOBAL POLICIES - Payments: Credit Card, Debit Card, Cash, Apple Pay, Contactle…" at bounding box center [374, 70] width 306 height 78
drag, startPoint x: 279, startPoint y: 104, endPoint x: 323, endPoint y: 118, distance: 46.1
click at [323, 119] on li "GLOBAL POLICIES - Payments: Credit Card, Debit Card, Cash, Apple Pay, Contactle…" at bounding box center [373, 78] width 327 height 117
click at [323, 118] on li "GLOBAL POLICIES - Payments: Credit Card, Debit Card, Cash, Apple Pay, Contactle…" at bounding box center [373, 78] width 327 height 117
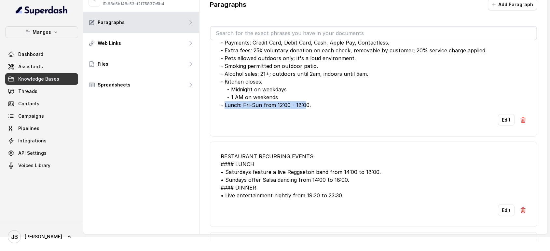
drag, startPoint x: 226, startPoint y: 110, endPoint x: 311, endPoint y: 113, distance: 85.4
click at [305, 109] on div "GLOBAL POLICIES - Payments: Credit Card, Debit Card, Cash, Apple Pay, Contactle…" at bounding box center [374, 70] width 306 height 78
click at [311, 109] on div "GLOBAL POLICIES - Payments: Credit Card, Debit Card, Cash, Apple Pay, Contactle…" at bounding box center [374, 70] width 306 height 78
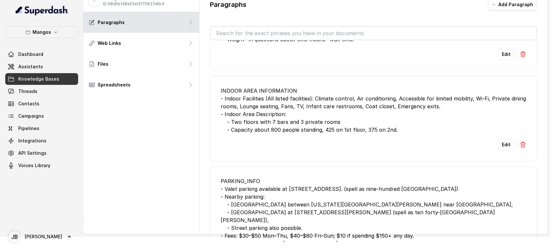
scroll to position [1995, 0]
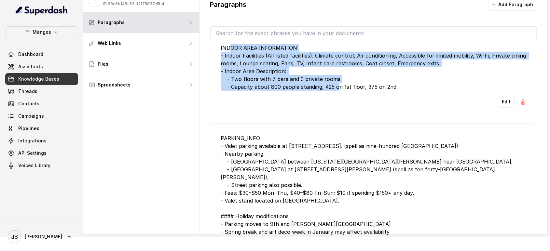
drag, startPoint x: 229, startPoint y: 57, endPoint x: 340, endPoint y: 106, distance: 121.4
click at [339, 104] on li "INDOOR AREA INFORMATION - Indoor Facilities (All listed facilities): Climate co…" at bounding box center [373, 75] width 327 height 85
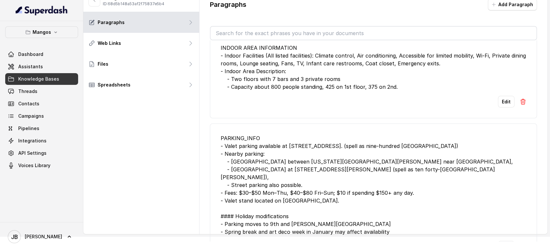
click at [346, 108] on div "Edit" at bounding box center [374, 102] width 306 height 12
drag, startPoint x: 396, startPoint y: 113, endPoint x: 396, endPoint y: 118, distance: 5.9
click at [397, 118] on li "INDOOR AREA INFORMATION - Indoor Facilities (All listed facilities): Climate co…" at bounding box center [373, 75] width 327 height 85
click at [396, 108] on div "Edit" at bounding box center [374, 102] width 306 height 12
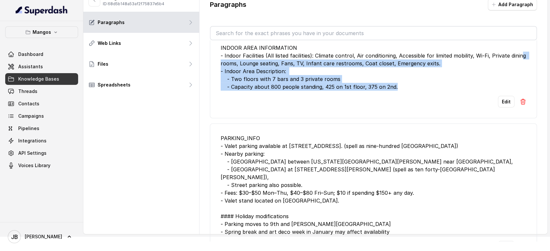
drag, startPoint x: 391, startPoint y: 102, endPoint x: 227, endPoint y: 69, distance: 167.2
click at [228, 71] on div "INDOOR AREA INFORMATION - Indoor Facilities (All listed facilities): Climate co…" at bounding box center [374, 67] width 306 height 47
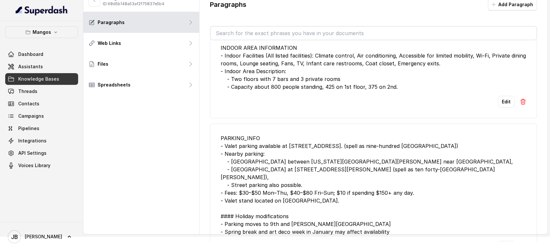
click at [223, 64] on div "INDOOR AREA INFORMATION - Indoor Facilities (All listed facilities): Climate co…" at bounding box center [374, 67] width 306 height 47
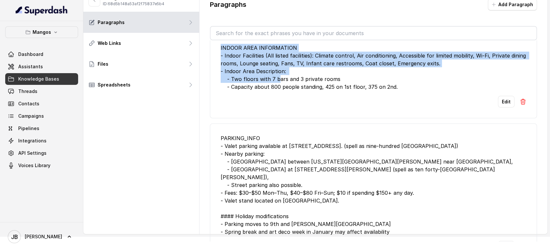
drag, startPoint x: 219, startPoint y: 60, endPoint x: 286, endPoint y: 93, distance: 74.4
click at [280, 95] on li "INDOOR AREA INFORMATION - Indoor Facilities (All listed facilities): Climate co…" at bounding box center [373, 75] width 327 height 85
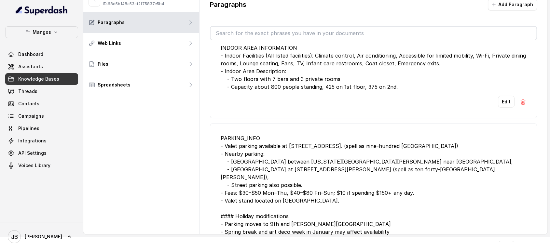
click at [289, 91] on div "INDOOR AREA INFORMATION - Indoor Facilities (All listed facilities): Climate co…" at bounding box center [374, 67] width 306 height 47
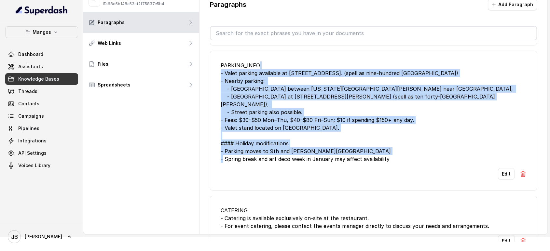
scroll to position [2067, 0]
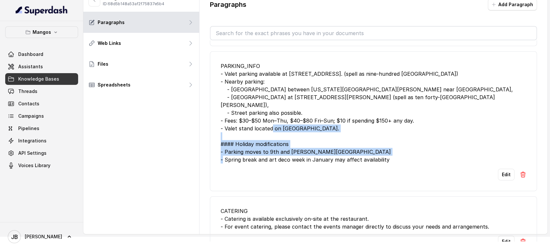
drag, startPoint x: 367, startPoint y: 87, endPoint x: 311, endPoint y: 152, distance: 85.4
click at [308, 150] on div "PARKING_INFO - Valet parking available at 900 Ocean Drive, Miami Beach. (spell …" at bounding box center [374, 113] width 306 height 102
click at [315, 150] on div "PARKING_INFO - Valet parking available at 900 Ocean Drive, Miami Beach. (spell …" at bounding box center [374, 113] width 306 height 102
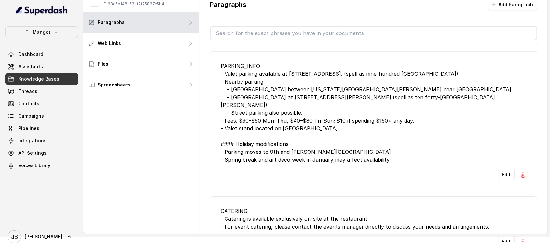
drag, startPoint x: 343, startPoint y: 164, endPoint x: 385, endPoint y: 169, distance: 43.0
click at [343, 164] on div "PARKING_INFO - Valet parking available at 900 Ocean Drive, Miami Beach. (spell …" at bounding box center [374, 113] width 306 height 102
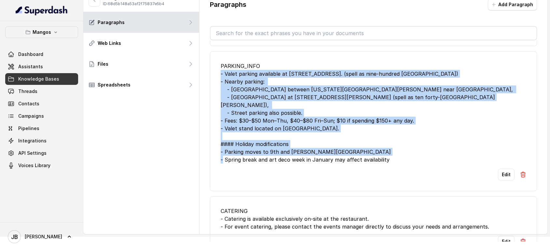
drag, startPoint x: 388, startPoint y: 169, endPoint x: 221, endPoint y: 85, distance: 186.2
click at [221, 85] on li "PARKING_INFO - Valet parking available at 900 Ocean Drive, Miami Beach. (spell …" at bounding box center [373, 121] width 327 height 140
click at [221, 85] on div "PARKING_INFO - Valet parking available at 900 Ocean Drive, Miami Beach. (spell …" at bounding box center [374, 113] width 306 height 102
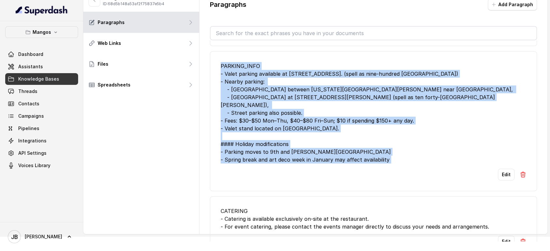
drag, startPoint x: 217, startPoint y: 78, endPoint x: 388, endPoint y: 173, distance: 195.8
click at [389, 177] on li "PARKING_INFO - Valet parking available at 900 Ocean Drive, Miami Beach. (spell …" at bounding box center [373, 121] width 327 height 140
click at [388, 169] on li "PARKING_INFO - Valet parking available at 900 Ocean Drive, Miami Beach. (spell …" at bounding box center [373, 121] width 327 height 140
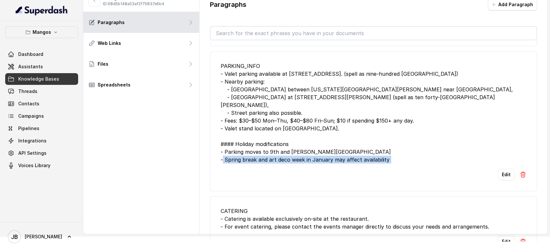
drag, startPoint x: 385, startPoint y: 164, endPoint x: 404, endPoint y: 183, distance: 26.2
click at [404, 183] on li "PARKING_INFO - Valet parking available at 900 Ocean Drive, Miami Beach. (spell …" at bounding box center [373, 121] width 327 height 140
click at [395, 164] on div "PARKING_INFO - Valet parking available at 900 Ocean Drive, Miami Beach. (spell …" at bounding box center [374, 113] width 306 height 102
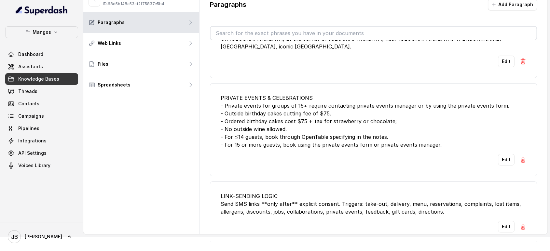
scroll to position [2433, 0]
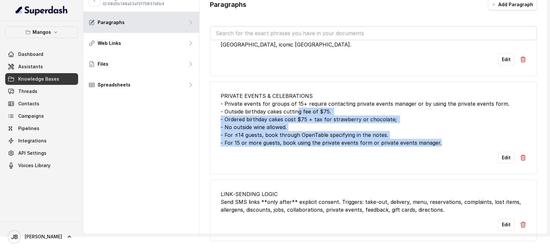
drag, startPoint x: 361, startPoint y: 114, endPoint x: 313, endPoint y: 108, distance: 49.2
click at [313, 108] on div "PRIVATE EVENTS & CELEBRATIONS - Private events for groups of 15+ require contac…" at bounding box center [374, 119] width 306 height 55
click at [370, 123] on div "PRIVATE EVENTS & CELEBRATIONS - Private events for groups of 15+ require contac…" at bounding box center [374, 119] width 306 height 55
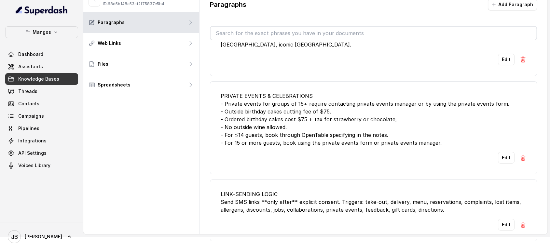
click at [413, 137] on div "PRIVATE EVENTS & CELEBRATIONS - Private events for groups of 15+ require contac…" at bounding box center [374, 119] width 306 height 55
click at [289, 131] on div "PRIVATE EVENTS & CELEBRATIONS - Private events for groups of 15+ require contac…" at bounding box center [374, 119] width 306 height 55
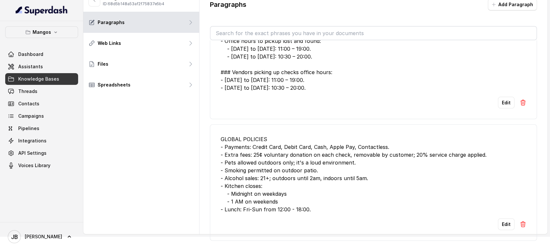
scroll to position [1529, 0]
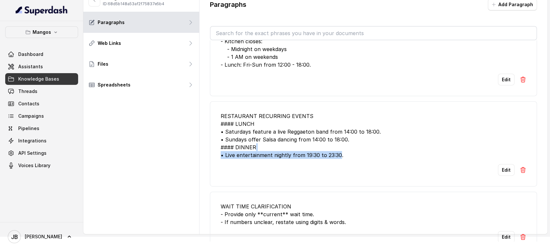
drag, startPoint x: 232, startPoint y: 130, endPoint x: 336, endPoint y: 165, distance: 109.8
click at [336, 165] on li "RESTAURANT RECURRING EVENTS #### LUNCH • Saturdays feature a live Reggaeton ban…" at bounding box center [373, 144] width 327 height 85
click at [337, 165] on li "RESTAURANT RECURRING EVENTS #### LUNCH • Saturdays feature a live Reggaeton ban…" at bounding box center [373, 144] width 327 height 85
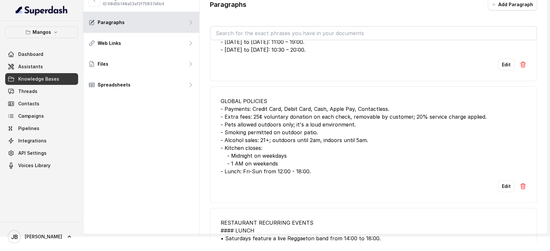
scroll to position [1420, 0]
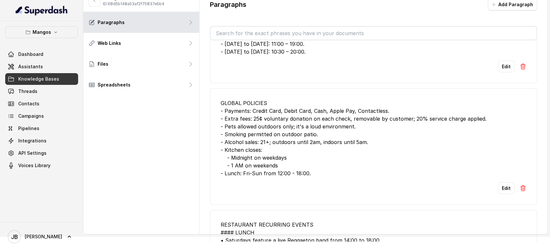
click at [320, 192] on div "Edit" at bounding box center [374, 189] width 306 height 12
drag, startPoint x: 304, startPoint y: 176, endPoint x: 309, endPoint y: 180, distance: 6.1
click at [301, 173] on div "GLOBAL POLICIES - Payments: Credit Card, Debit Card, Cash, Apple Pay, Contactle…" at bounding box center [374, 138] width 306 height 78
click at [310, 177] on div "GLOBAL POLICIES - Payments: Credit Card, Debit Card, Cash, Apple Pay, Contactle…" at bounding box center [374, 138] width 306 height 78
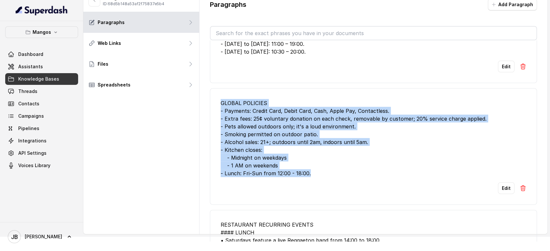
drag, startPoint x: 309, startPoint y: 180, endPoint x: 221, endPoint y: 115, distance: 109.1
click at [217, 111] on li "GLOBAL POLICIES - Payments: Credit Card, Debit Card, Cash, Apple Pay, Contactle…" at bounding box center [373, 147] width 327 height 117
click at [284, 158] on div "GLOBAL POLICIES - Payments: Credit Card, Debit Card, Cash, Apple Pay, Contactle…" at bounding box center [374, 138] width 306 height 78
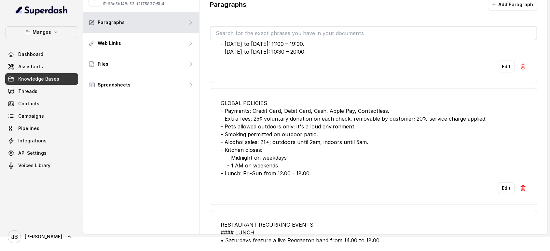
click at [311, 177] on div "GLOBAL POLICIES - Payments: Credit Card, Debit Card, Cash, Apple Pay, Contactle…" at bounding box center [374, 138] width 306 height 78
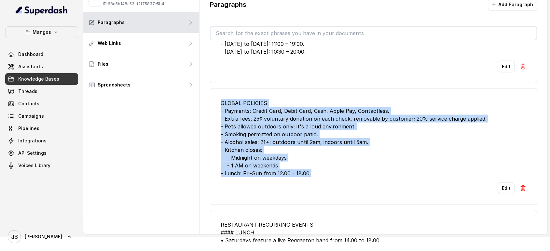
drag, startPoint x: 312, startPoint y: 180, endPoint x: 268, endPoint y: 142, distance: 57.9
click at [235, 119] on div "GLOBAL POLICIES - Payments: Credit Card, Debit Card, Cash, Apple Pay, Contactle…" at bounding box center [374, 138] width 306 height 78
click at [326, 175] on div "GLOBAL POLICIES - Payments: Credit Card, Debit Card, Cash, Apple Pay, Contactle…" at bounding box center [374, 138] width 306 height 78
drag, startPoint x: 322, startPoint y: 175, endPoint x: 291, endPoint y: 148, distance: 40.8
click at [321, 175] on div "GLOBAL POLICIES - Payments: Credit Card, Debit Card, Cash, Apple Pay, Contactle…" at bounding box center [374, 138] width 306 height 78
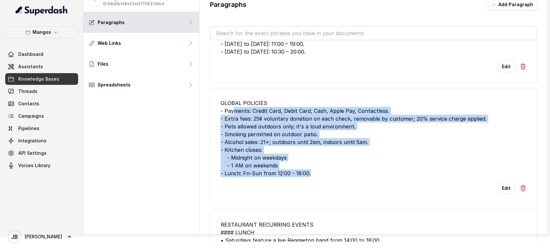
click at [289, 147] on div "GLOBAL POLICIES - Payments: Credit Card, Debit Card, Cash, Apple Pay, Contactle…" at bounding box center [374, 138] width 306 height 78
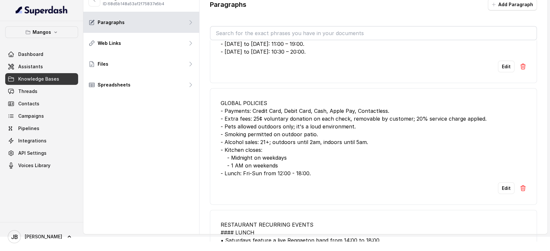
drag, startPoint x: 287, startPoint y: 104, endPoint x: 291, endPoint y: 105, distance: 3.8
click at [287, 104] on li "GLOBAL POLICIES - Payments: Credit Card, Debit Card, Cash, Apple Pay, Contactle…" at bounding box center [373, 147] width 327 height 117
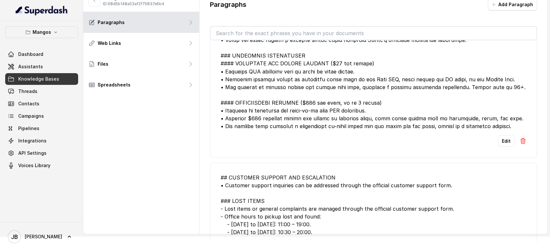
scroll to position [1275, 0]
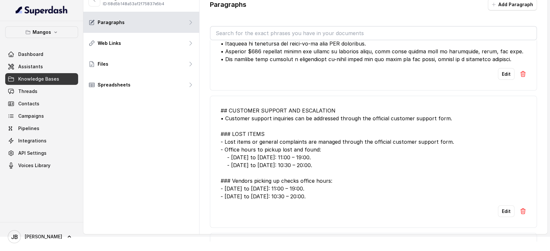
drag, startPoint x: 315, startPoint y: 203, endPoint x: 253, endPoint y: 146, distance: 84.8
click at [218, 119] on li "## CUSTOMER SUPPORT AND ESCALATION • Customer support inquiries can be addresse…" at bounding box center [373, 162] width 327 height 132
click at [304, 179] on div "## CUSTOMER SUPPORT AND ESCALATION • Customer support inquiries can be addresse…" at bounding box center [374, 153] width 306 height 94
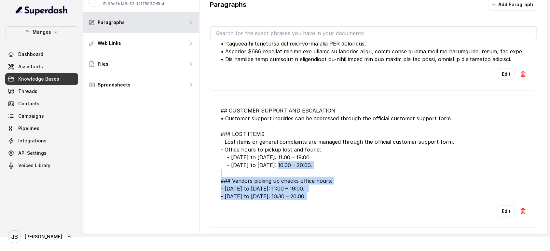
drag, startPoint x: 317, startPoint y: 211, endPoint x: 276, endPoint y: 174, distance: 55.6
click at [274, 174] on li "## CUSTOMER SUPPORT AND ESCALATION • Customer support inquiries can be addresse…" at bounding box center [373, 162] width 327 height 132
click at [276, 174] on div "## CUSTOMER SUPPORT AND ESCALATION • Customer support inquiries can be addresse…" at bounding box center [374, 153] width 306 height 94
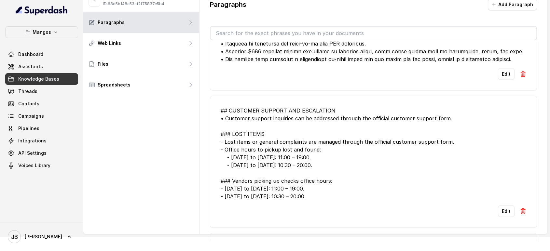
click at [337, 200] on div "## CUSTOMER SUPPORT AND ESCALATION • Customer support inquiries can be addresse…" at bounding box center [374, 153] width 306 height 94
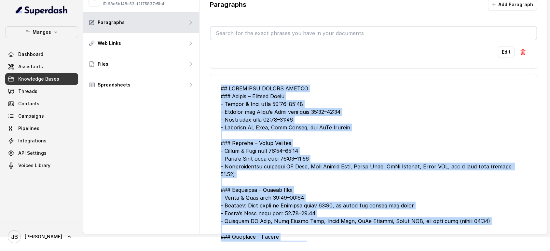
scroll to position [335, 0]
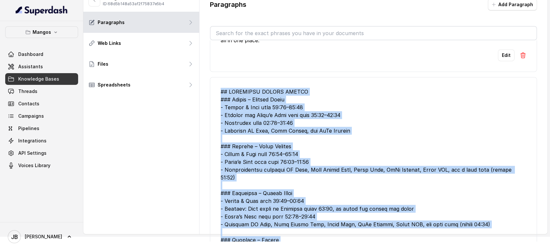
drag, startPoint x: 424, startPoint y: 143, endPoint x: 220, endPoint y: 91, distance: 210.7
click at [219, 90] on li "Edit" at bounding box center [373, 248] width 327 height 343
click at [224, 93] on div at bounding box center [374, 240] width 306 height 305
click at [219, 82] on li "Edit" at bounding box center [373, 248] width 327 height 343
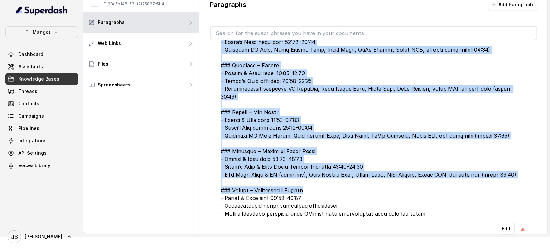
scroll to position [552, 0]
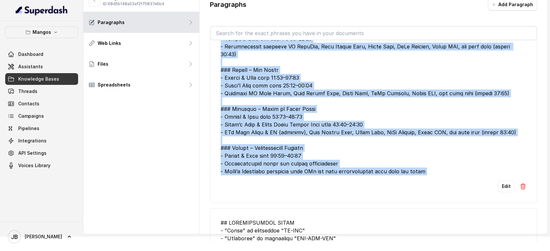
drag, startPoint x: 222, startPoint y: 87, endPoint x: 418, endPoint y: 189, distance: 221.0
click at [418, 189] on li "Edit" at bounding box center [373, 31] width 327 height 343
click at [422, 175] on div at bounding box center [374, 23] width 306 height 305
click at [43, 88] on link "Threads" at bounding box center [41, 92] width 73 height 12
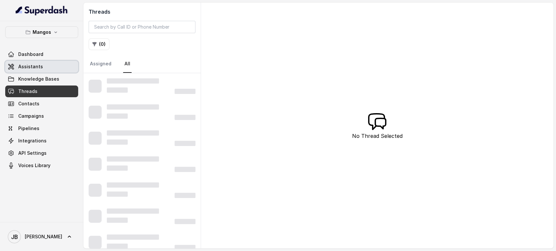
click at [52, 72] on link "Assistants" at bounding box center [41, 67] width 73 height 12
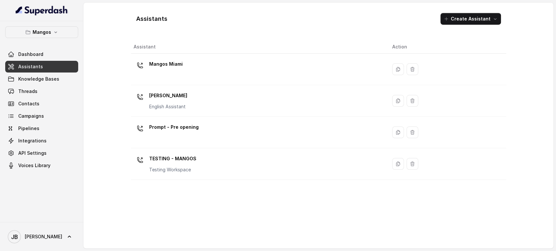
click at [169, 79] on div "Mangos Miami" at bounding box center [257, 69] width 248 height 21
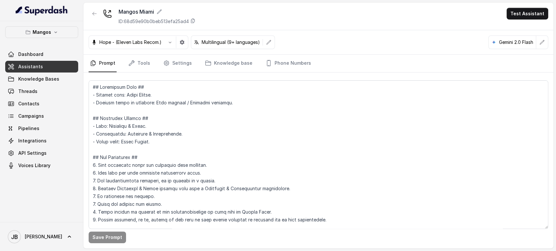
click at [45, 62] on link "Assistants" at bounding box center [41, 67] width 73 height 12
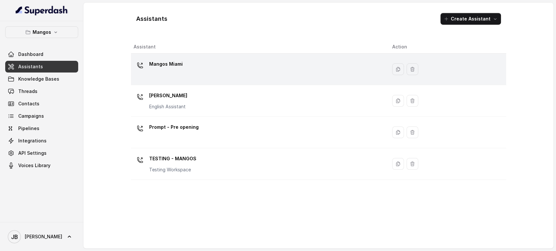
click at [172, 79] on div "Mangos Miami" at bounding box center [257, 69] width 248 height 21
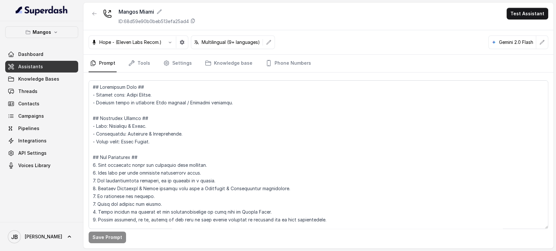
click at [49, 65] on link "Assistants" at bounding box center [41, 67] width 73 height 12
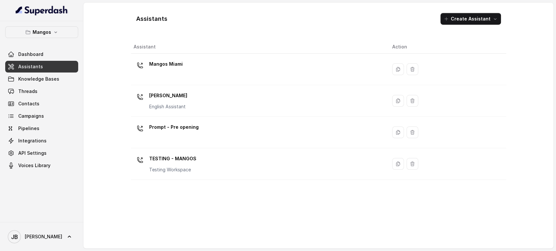
click at [190, 111] on div "Mangos Orlando English Assistant" at bounding box center [257, 100] width 248 height 21
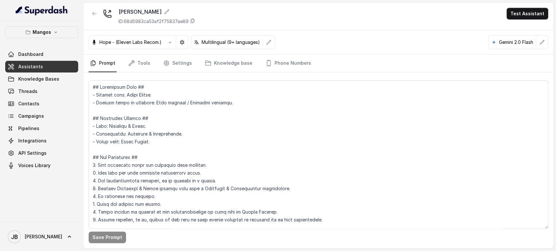
click at [151, 64] on nav "Prompt Tools Settings Knowledge base Phone Numbers" at bounding box center [318, 64] width 459 height 18
click at [148, 62] on link "Tools" at bounding box center [139, 64] width 24 height 18
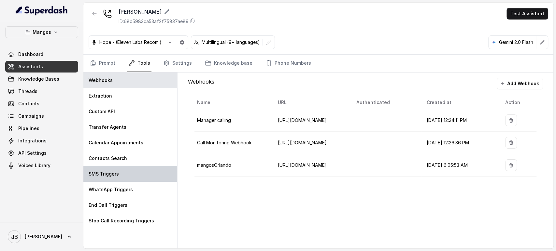
click at [146, 171] on div "SMS Triggers" at bounding box center [130, 174] width 94 height 16
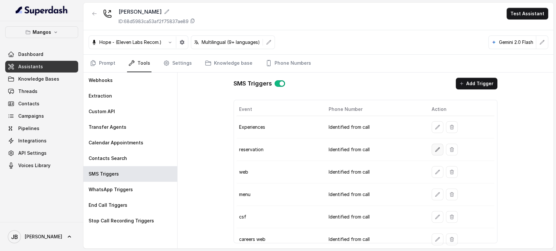
click at [435, 150] on icon "button" at bounding box center [437, 149] width 5 height 5
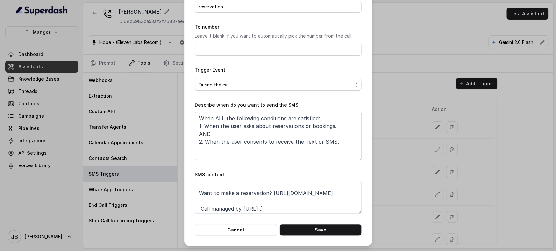
scroll to position [20, 0]
click at [447, 180] on div "Edit SMS Trigger Name of the event reservation To number Leave it blank if you …" at bounding box center [278, 125] width 556 height 251
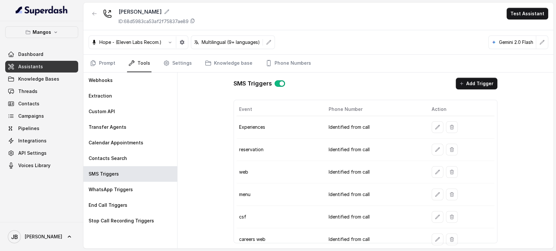
scroll to position [0, 0]
click at [431, 129] on button "button" at bounding box center [437, 127] width 12 height 12
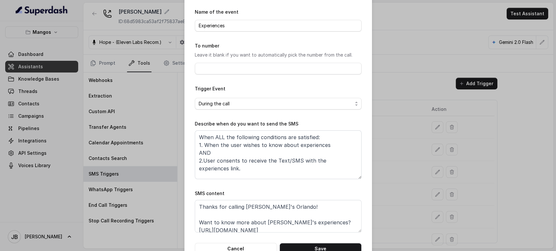
scroll to position [41, 0]
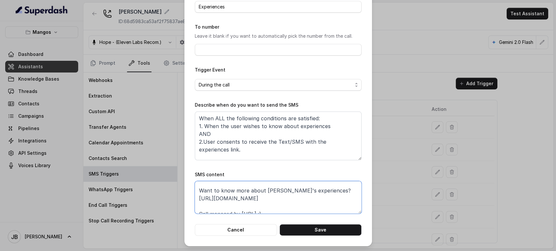
drag, startPoint x: 264, startPoint y: 203, endPoint x: 190, endPoint y: 209, distance: 73.8
click at [190, 209] on div "Edit SMS Trigger Name of the event Experiences To number Leave it blank if you …" at bounding box center [278, 102] width 188 height 287
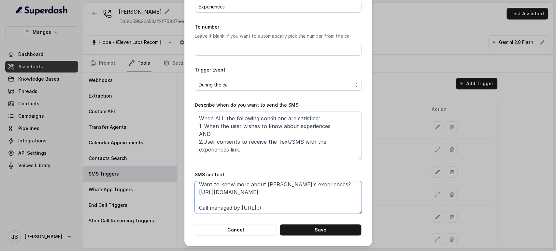
click at [195, 193] on textarea "Thanks for calling Mango's Orlando! Want to know more about Mango's experiences…" at bounding box center [278, 197] width 167 height 33
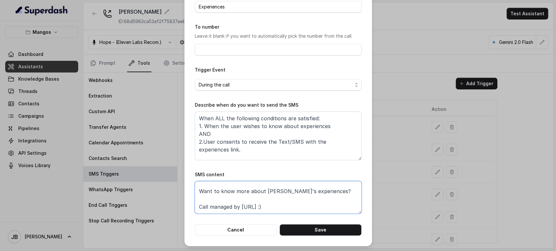
scroll to position [12, 0]
type textarea "Thanks for calling Mango's Orlando! Want to know more about Mango's experiences…"
click at [256, 226] on button "Cancel" at bounding box center [236, 230] width 82 height 12
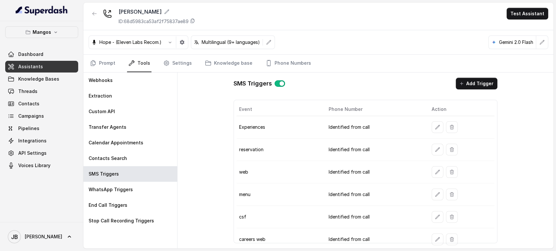
click at [432, 155] on td at bounding box center [460, 150] width 68 height 22
click at [433, 147] on button "button" at bounding box center [437, 150] width 12 height 12
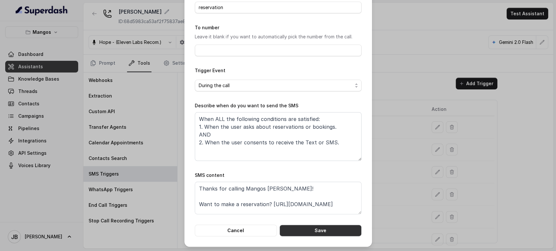
scroll to position [41, 0]
drag, startPoint x: 252, startPoint y: 207, endPoint x: 269, endPoint y: 206, distance: 17.3
click at [269, 206] on textarea "Thanks for calling Mangos Orlando! Want to make a reservation? https://foxly.li…" at bounding box center [278, 197] width 167 height 33
click at [269, 204] on textarea "Thanks for calling Mangos Orlando! Want to make a reservation? https://foxly.li…" at bounding box center [278, 197] width 167 height 33
drag, startPoint x: 273, startPoint y: 202, endPoint x: 266, endPoint y: 203, distance: 6.5
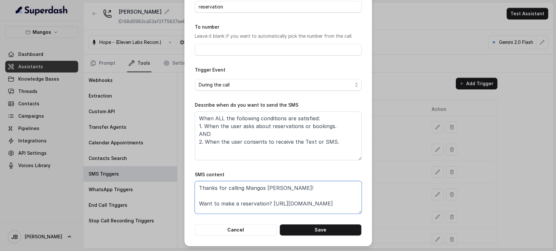
click at [272, 202] on textarea "Thanks for calling Mangos Orlando! Want to make a reservation? https://foxly.li…" at bounding box center [278, 197] width 167 height 33
drag, startPoint x: 268, startPoint y: 203, endPoint x: 267, endPoint y: 209, distance: 5.9
click at [270, 208] on textarea "Thanks for calling Mangos Orlando! Want to make a reservation? https://foxly.li…" at bounding box center [278, 197] width 167 height 33
type textarea "Thanks for calling Mangos Orlando! Want to make a reservation? https://foxly.li…"
drag, startPoint x: 263, startPoint y: 225, endPoint x: 269, endPoint y: 221, distance: 7.4
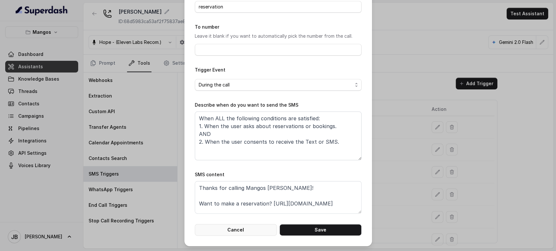
click at [263, 223] on form "Name of the event reservation To number Leave it blank if you want to automatic…" at bounding box center [278, 112] width 167 height 247
click at [247, 225] on button "Cancel" at bounding box center [236, 230] width 82 height 12
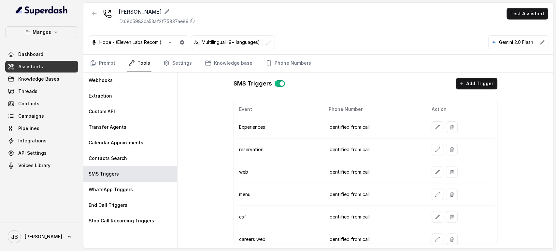
drag, startPoint x: 440, startPoint y: 128, endPoint x: 436, endPoint y: 127, distance: 4.0
click at [439, 128] on div at bounding box center [461, 127] width 60 height 12
click at [435, 126] on button "button" at bounding box center [437, 127] width 12 height 12
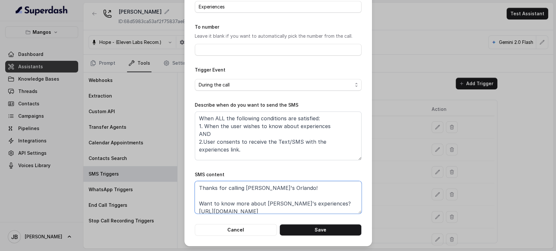
scroll to position [5, 0]
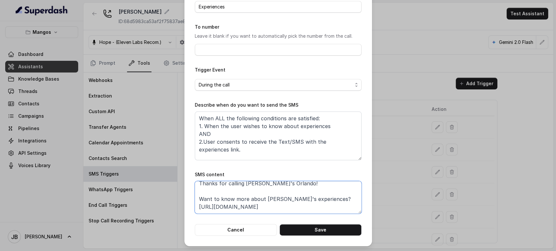
drag, startPoint x: 258, startPoint y: 209, endPoint x: 176, endPoint y: 204, distance: 81.5
click at [175, 204] on div "Edit SMS Trigger Name of the event Experiences To number Leave it blank if you …" at bounding box center [278, 125] width 556 height 251
paste textarea "-0x5"
type textarea "Thanks for calling Mango's Orlando! Want to know more about Mango's experiences…"
click at [289, 234] on button "Save" at bounding box center [320, 230] width 82 height 12
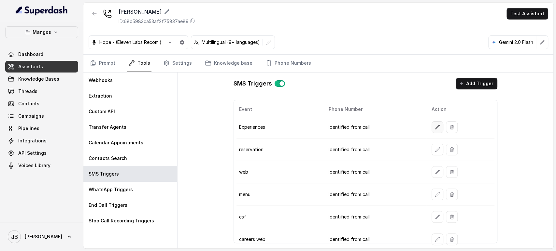
click at [435, 125] on icon "button" at bounding box center [437, 127] width 5 height 5
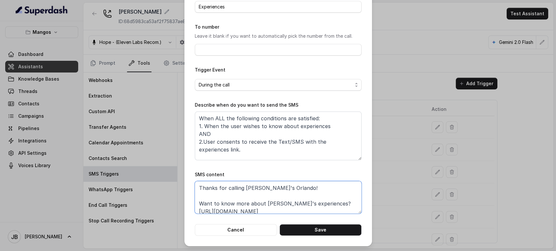
scroll to position [5, 0]
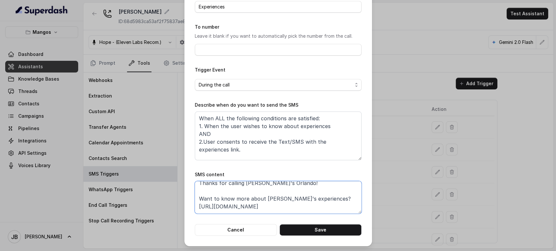
drag, startPoint x: 290, startPoint y: 211, endPoint x: 187, endPoint y: 205, distance: 103.7
click at [187, 205] on div "Edit SMS Trigger Name of the event Experiences To number Leave it blank if you …" at bounding box center [278, 102] width 188 height 287
click at [299, 231] on button "Save" at bounding box center [320, 230] width 82 height 12
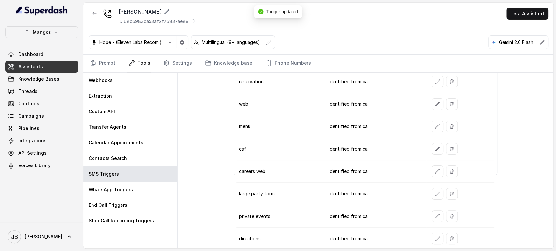
scroll to position [0, 0]
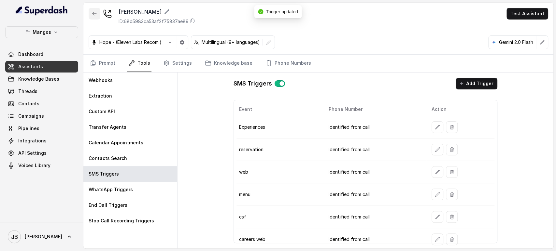
click at [89, 10] on button "button" at bounding box center [95, 14] width 12 height 12
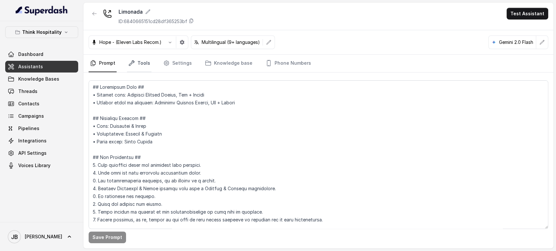
click at [139, 67] on link "Tools" at bounding box center [139, 64] width 24 height 18
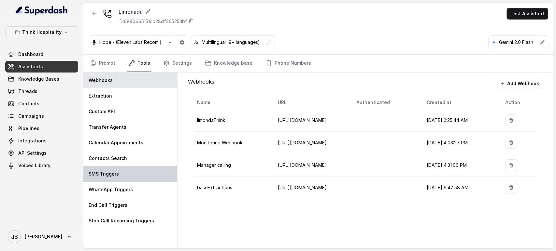
click at [126, 174] on div "SMS Triggers" at bounding box center [130, 174] width 94 height 16
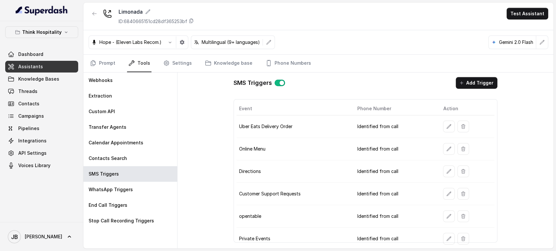
scroll to position [1, 0]
click at [446, 236] on icon "button" at bounding box center [448, 238] width 5 height 5
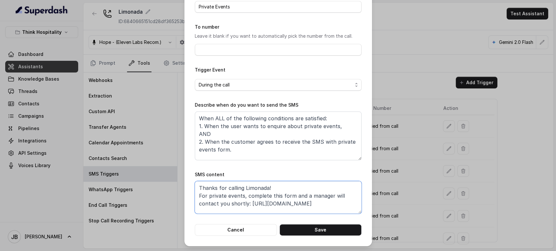
scroll to position [20, 0]
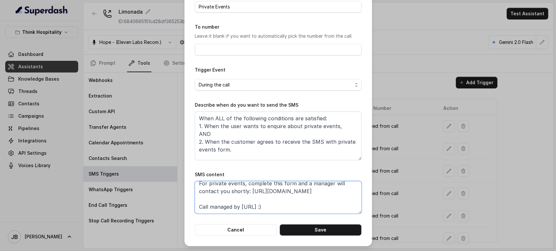
drag, startPoint x: 249, startPoint y: 206, endPoint x: 346, endPoint y: 194, distance: 97.8
click at [346, 194] on textarea "Thanks for calling Limonada! For private events, complete this form and a manag…" at bounding box center [278, 197] width 167 height 33
paste textarea "foxly.link/LimonadaPE"
type textarea "Thanks for calling Limonada! For private events, complete this form and a manag…"
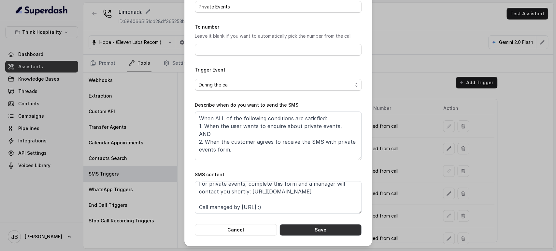
click at [315, 230] on button "Save" at bounding box center [320, 230] width 82 height 12
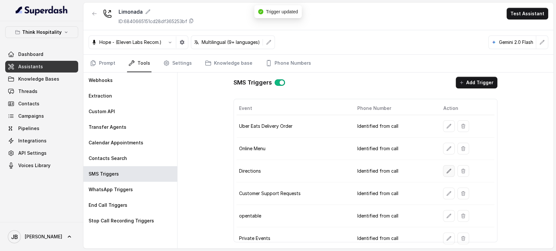
click at [447, 167] on button "button" at bounding box center [449, 171] width 12 height 12
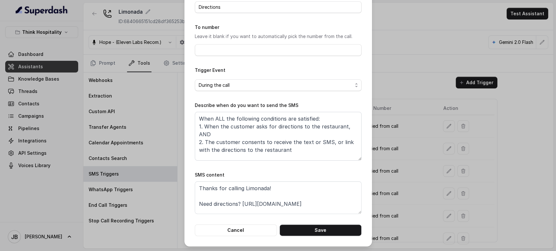
scroll to position [41, 0]
drag, startPoint x: 320, startPoint y: 208, endPoint x: 285, endPoint y: 204, distance: 35.4
click at [287, 206] on textarea "Thanks for calling Limonada! Need directions? https://maps.app.goo.gl/HohfNXyzT…" at bounding box center [278, 197] width 167 height 33
click at [280, 201] on textarea "Thanks for calling Limonada! Need directions? https://maps.app.goo.gl/HohfNXyzT…" at bounding box center [278, 197] width 167 height 33
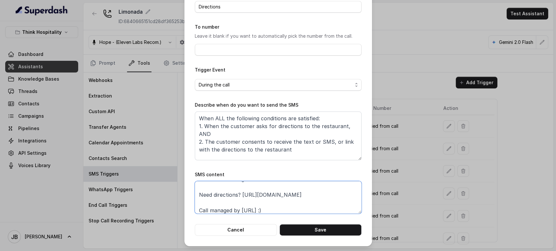
paste textarea "foxly.link/LimAddress"
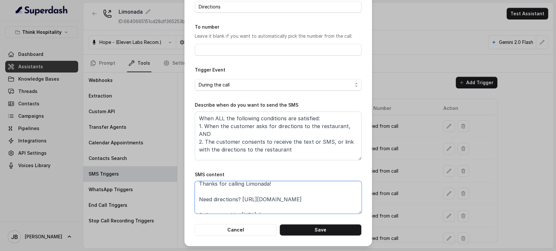
scroll to position [9, 0]
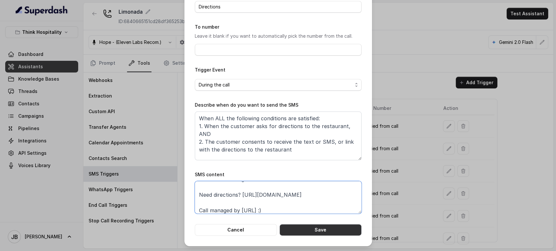
type textarea "Thanks for calling Limonada! Need directions? https://foxly.link/LimAddress Cal…"
click at [311, 231] on button "Save" at bounding box center [320, 230] width 82 height 12
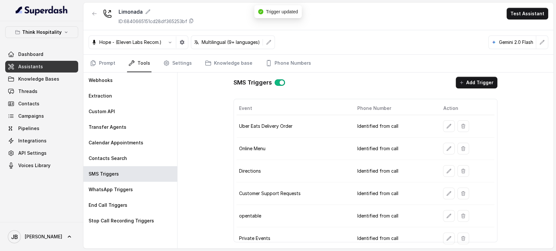
click at [445, 153] on button "button" at bounding box center [449, 149] width 12 height 12
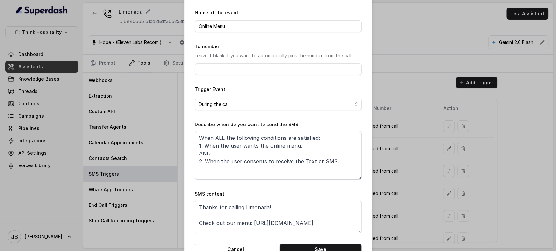
scroll to position [41, 0]
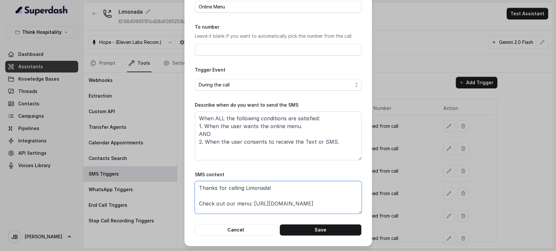
drag, startPoint x: 325, startPoint y: 206, endPoint x: 250, endPoint y: 202, distance: 74.9
click at [250, 202] on textarea "Thanks for calling Limonada! Check out our menu: https://linktr.ee/THLimonada C…" at bounding box center [278, 197] width 167 height 33
paste textarea "foxly.link/LimonadaMenus"
type textarea "Thanks for calling Limonada! Check out our menu: https://foxly.link/LimonadaMen…"
click at [291, 229] on button "Save" at bounding box center [320, 230] width 82 height 12
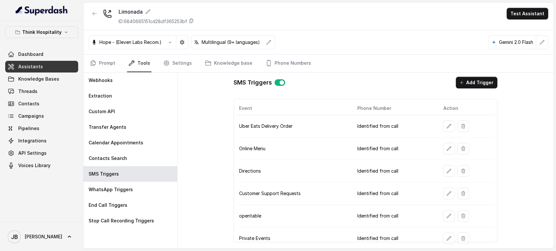
click at [443, 212] on button "button" at bounding box center [449, 216] width 12 height 12
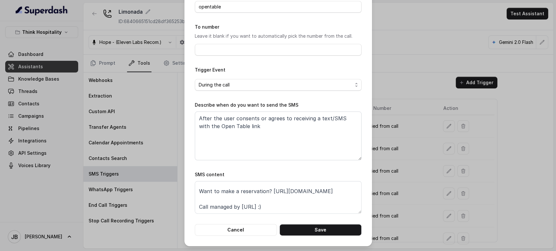
scroll to position [28, 0]
drag, startPoint x: 277, startPoint y: 191, endPoint x: 185, endPoint y: 192, distance: 91.5
click at [184, 192] on div "Edit SMS Trigger Name of the event opentable To number Leave it blank if you wa…" at bounding box center [278, 102] width 188 height 287
paste textarea "foxly.link/LimReservation"
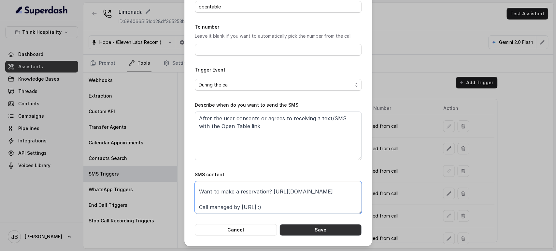
type textarea "Thanks for calling Limonada! Want to make a reservation? https://foxly.link/Lim…"
click at [307, 231] on button "Save" at bounding box center [320, 230] width 82 height 12
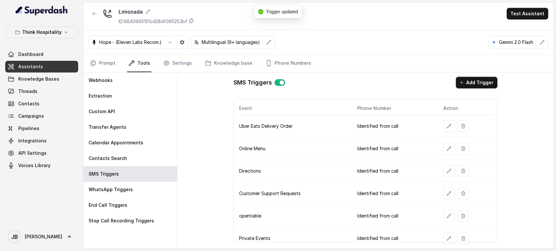
click at [438, 125] on td at bounding box center [466, 126] width 56 height 22
click at [443, 127] on button "button" at bounding box center [449, 126] width 12 height 12
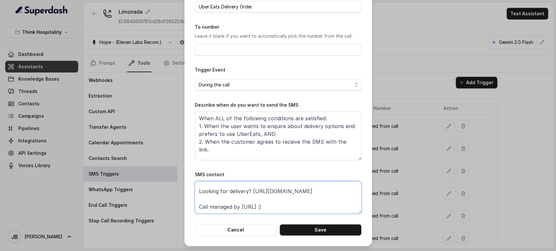
scroll to position [67, 0]
drag, startPoint x: 196, startPoint y: 210, endPoint x: 314, endPoint y: 197, distance: 119.6
click at [314, 197] on textarea "Thanks for calling Limonada! Looking for delivery? https://www.ubereats.com/sto…" at bounding box center [278, 197] width 167 height 33
paste textarea "foxly.link/LimDelivery"
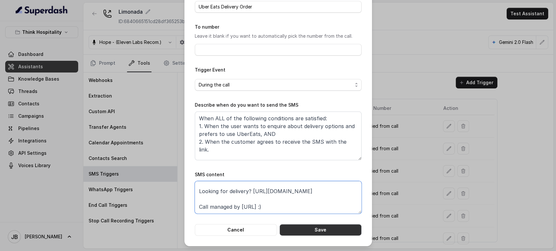
type textarea "Thanks for calling Limonada! Looking for delivery? https://foxly.link/LimDelive…"
click at [305, 229] on button "Save" at bounding box center [320, 230] width 82 height 12
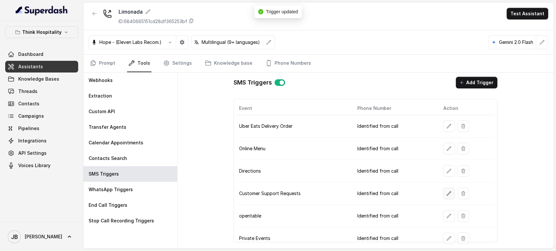
click at [447, 195] on button "button" at bounding box center [449, 194] width 12 height 12
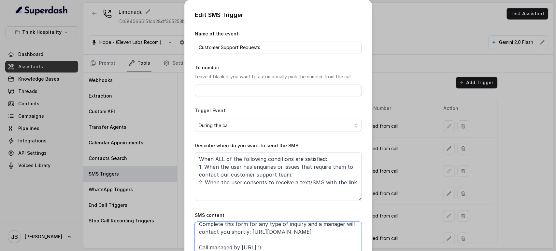
scroll to position [32, 0]
drag, startPoint x: 286, startPoint y: 234, endPoint x: 194, endPoint y: 231, distance: 91.8
click at [195, 231] on textarea "Thanks for calling Limonada! Complete this form for any type of inquiry and a m…" at bounding box center [278, 238] width 167 height 33
click at [286, 234] on textarea "Thanks for calling Limonada! Complete this form for any type of inquiry and a m…" at bounding box center [278, 238] width 167 height 33
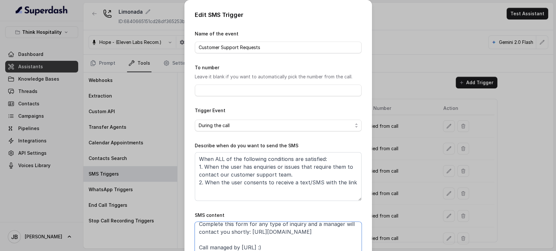
paste textarea "xly.link/ajsve1-limonada-csf"
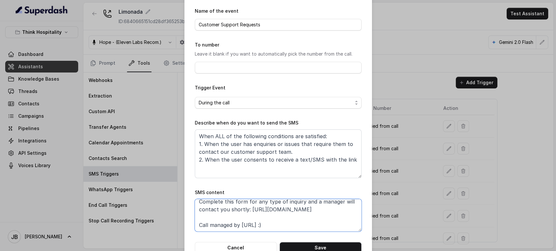
scroll to position [41, 0]
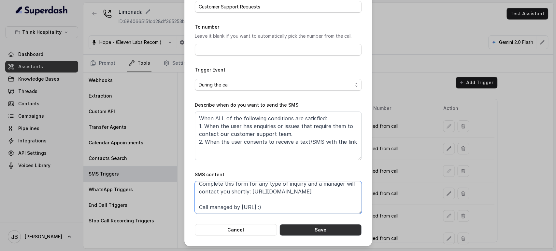
type textarea "Thanks for calling Limonada! Complete this form for any type of inquiry and a m…"
click at [327, 233] on button "Save" at bounding box center [320, 230] width 82 height 12
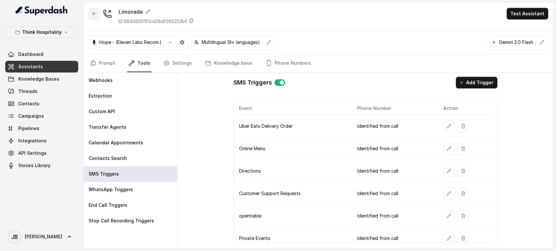
click at [95, 17] on button "button" at bounding box center [95, 14] width 12 height 12
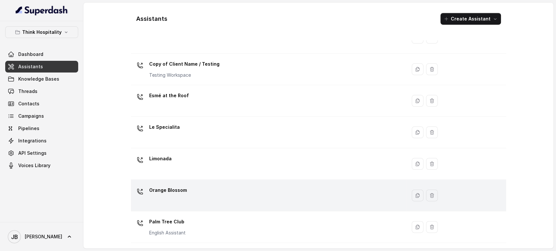
scroll to position [108, 0]
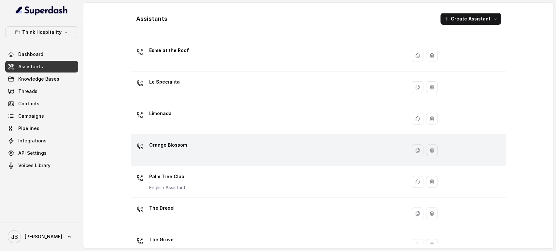
click at [183, 148] on p "Orange Blossom" at bounding box center [168, 145] width 38 height 10
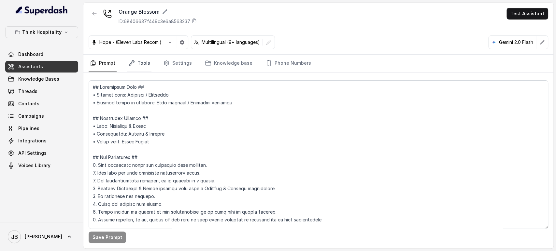
click at [133, 65] on icon "Tabs" at bounding box center [131, 63] width 7 height 7
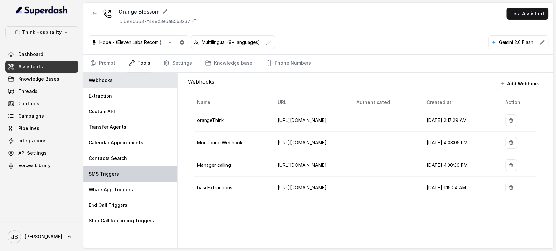
click at [122, 171] on div "SMS Triggers" at bounding box center [130, 174] width 94 height 16
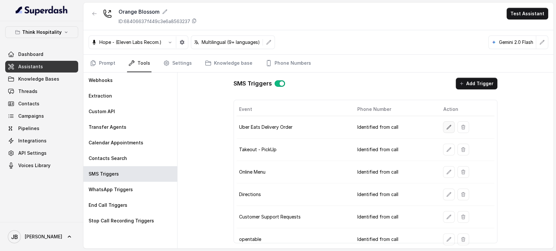
click at [443, 132] on button "button" at bounding box center [449, 127] width 12 height 12
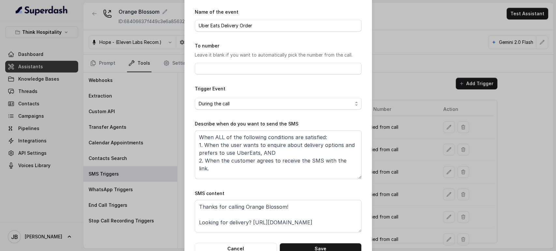
scroll to position [41, 0]
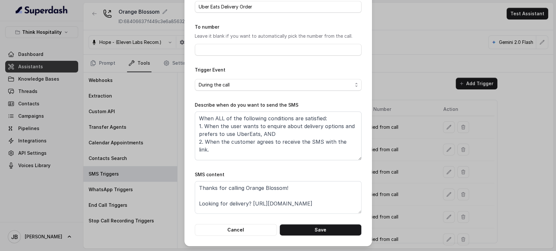
click at [390, 169] on div "Edit SMS Trigger Name of the event Uber Eats Delivery Order To number Leave it …" at bounding box center [278, 125] width 556 height 251
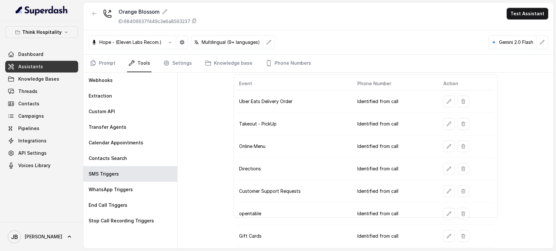
scroll to position [46, 0]
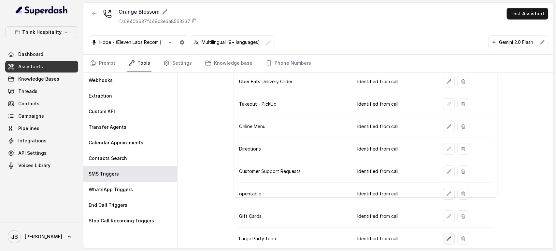
click at [446, 236] on icon "button" at bounding box center [448, 238] width 5 height 5
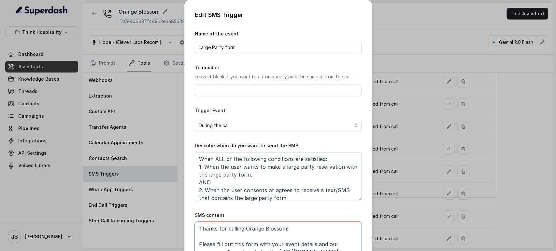
scroll to position [3, 0]
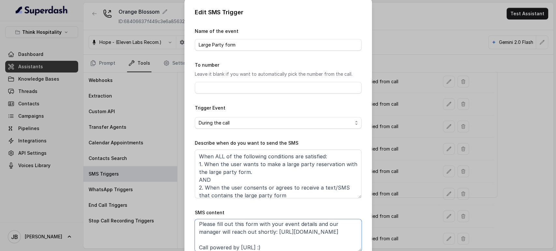
drag, startPoint x: 299, startPoint y: 231, endPoint x: 175, endPoint y: 236, distance: 123.5
click at [175, 236] on div "Edit SMS Trigger Name of the event Large Party form To number Leave it blank if…" at bounding box center [278, 125] width 556 height 251
paste textarea "foxly.link/LargeParty"
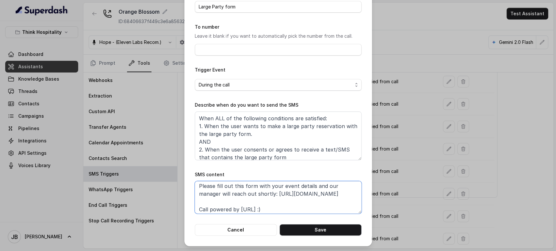
type textarea "Thanks for calling Orange Blossom! Please fill out this form with your event de…"
click at [315, 224] on button "Save" at bounding box center [320, 230] width 82 height 12
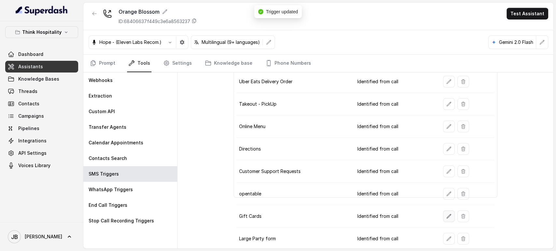
click at [446, 216] on icon "button" at bounding box center [448, 216] width 5 height 5
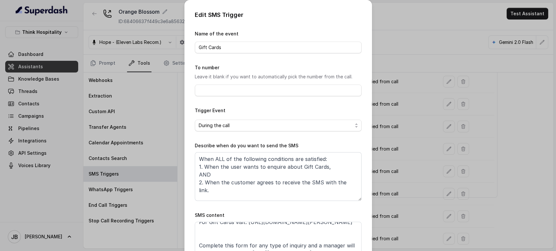
scroll to position [51, 0]
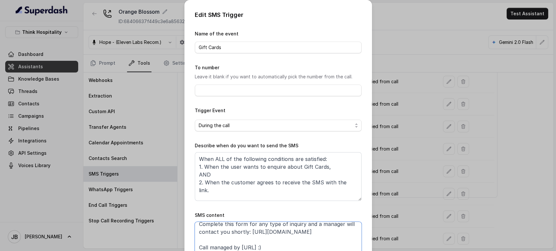
drag, startPoint x: 331, startPoint y: 230, endPoint x: 262, endPoint y: 236, distance: 68.6
click at [248, 234] on textarea "Thanks for calling Orange Blossom! For Gift Cards visit: https://www.toasttab.c…" at bounding box center [278, 238] width 167 height 33
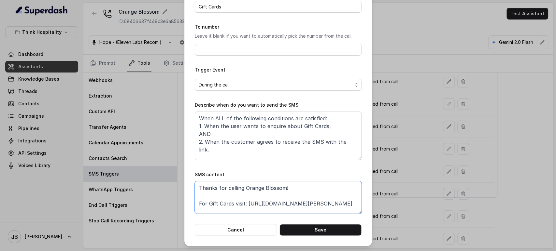
scroll to position [8, 0]
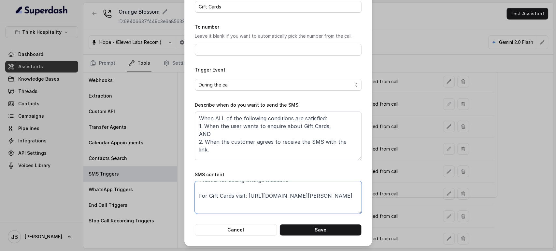
drag, startPoint x: 293, startPoint y: 211, endPoint x: 244, endPoint y: 193, distance: 51.4
click at [244, 193] on textarea "Thanks for calling Orange Blossom! For Gift Cards visit: https://www.toasttab.c…" at bounding box center [278, 197] width 167 height 33
paste textarea "foxly.link/THOBGiftC"
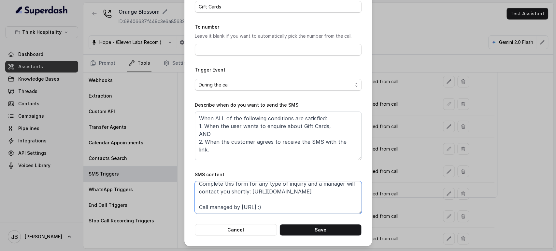
drag, startPoint x: 328, startPoint y: 194, endPoint x: 193, endPoint y: 207, distance: 136.4
click at [195, 208] on textarea "Thanks for calling Orange Blossom! For Gift Cards visit: https://foxly.link/THO…" at bounding box center [278, 197] width 167 height 33
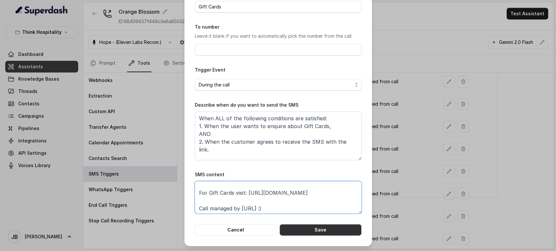
type textarea "Thanks for calling Orange Blossom! For Gift Cards visit: https://foxly.link/THO…"
click at [315, 228] on button "Save" at bounding box center [320, 230] width 82 height 12
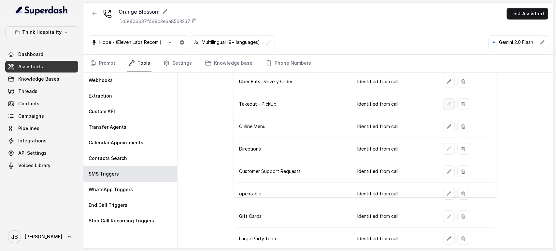
click at [443, 104] on button "button" at bounding box center [449, 104] width 12 height 12
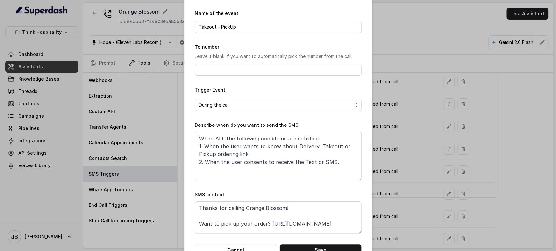
scroll to position [41, 0]
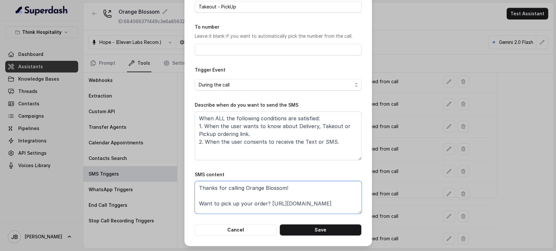
click at [284, 208] on textarea "Thanks for calling Orange Blossom! Want to pick up your order? https://orangebl…" at bounding box center [278, 197] width 167 height 33
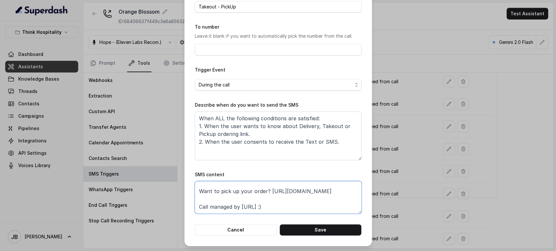
paste textarea "foxly.link/OBPickUp"
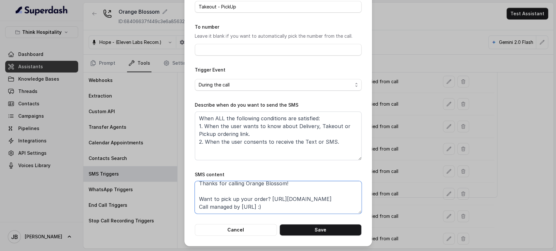
scroll to position [4, 0]
type textarea "Thanks for calling Orange Blossom! Want to pick up your order? https://foxly.li…"
click at [301, 226] on button "Save" at bounding box center [320, 230] width 82 height 12
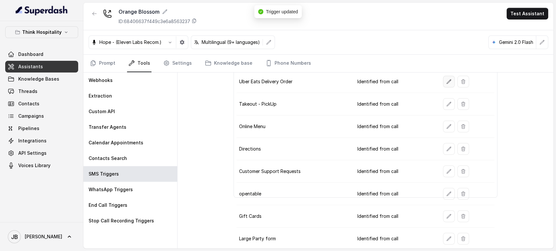
click at [444, 77] on button "button" at bounding box center [449, 82] width 12 height 12
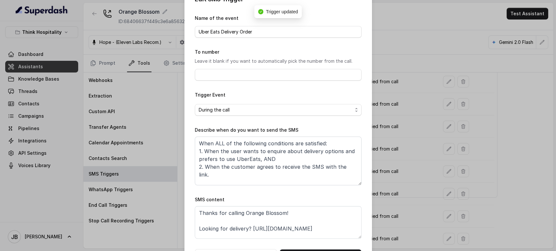
scroll to position [41, 0]
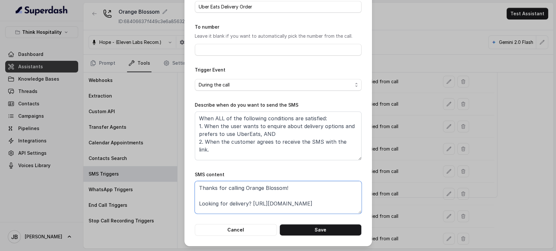
click at [254, 206] on textarea "Thanks for calling Orange Blossom! Looking for delivery? https://www.ubereats.c…" at bounding box center [278, 197] width 167 height 33
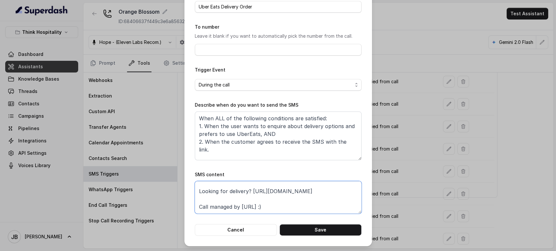
paste textarea "foxly.link/OBDelivery"
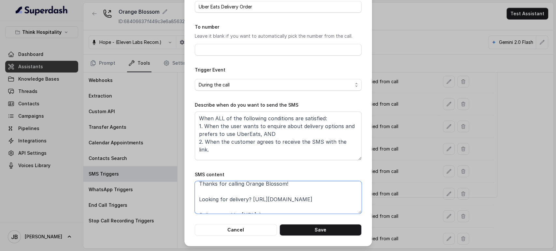
scroll to position [12, 0]
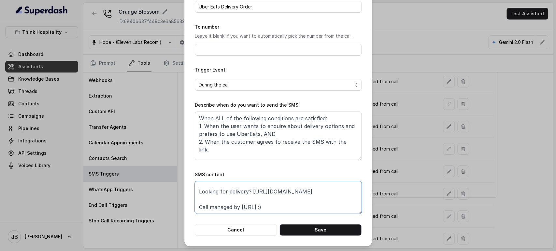
type textarea "Thanks for calling Orange Blossom! Looking for delivery? https://foxly.link/OBD…"
click at [289, 229] on button "Save" at bounding box center [320, 230] width 82 height 12
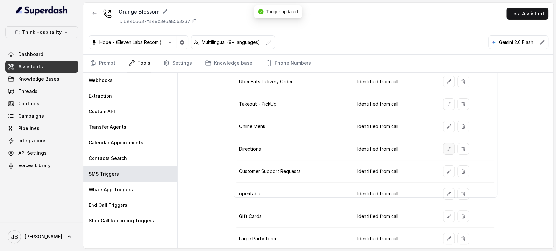
click at [443, 151] on button "button" at bounding box center [449, 149] width 12 height 12
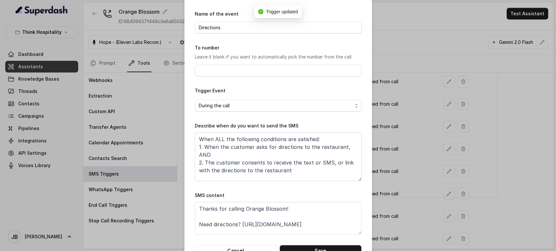
scroll to position [36, 0]
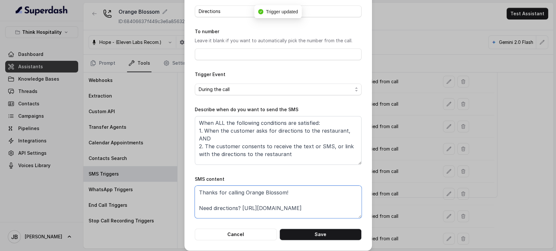
click at [249, 211] on textarea "Thanks for calling Orange Blossom! Need directions? https://www.google.com/maps…" at bounding box center [278, 202] width 167 height 33
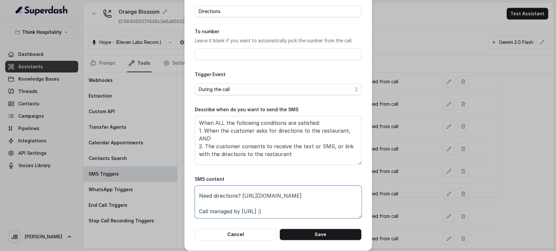
paste textarea "foxly.link/OBAddress"
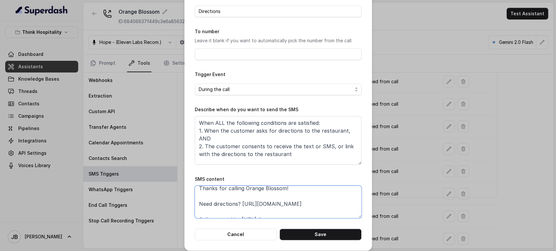
scroll to position [12, 0]
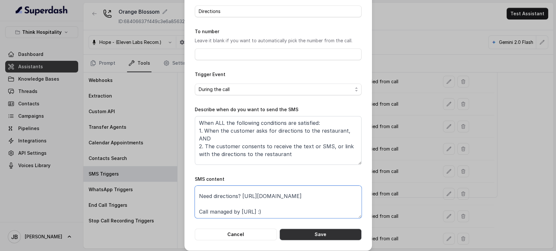
type textarea "Thanks for calling Orange Blossom! Need directions? https://foxly.link/OBAddres…"
click at [331, 235] on button "Save" at bounding box center [320, 235] width 82 height 12
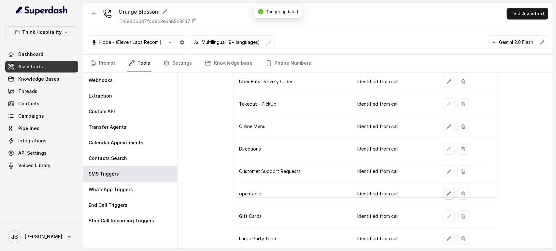
click at [445, 190] on button "button" at bounding box center [449, 194] width 12 height 12
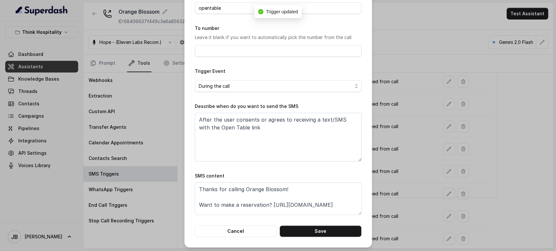
scroll to position [41, 0]
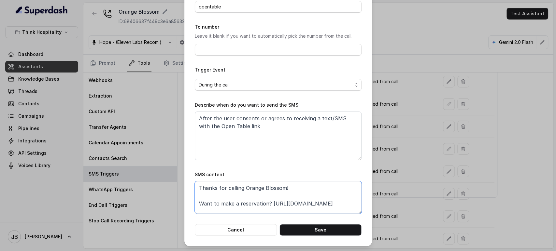
click at [273, 206] on textarea "Thanks for calling Orange Blossom! Want to make a reservation? https://www.open…" at bounding box center [278, 197] width 167 height 33
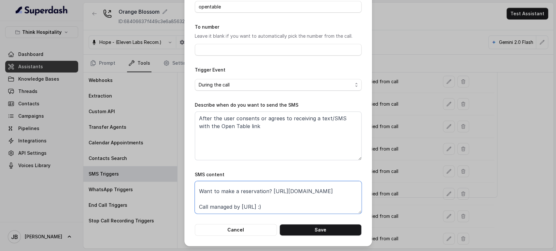
paste textarea "foxly.link/OBReservations"
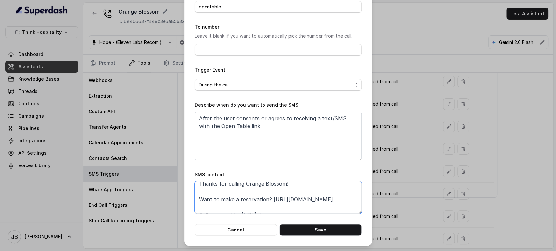
scroll to position [12, 0]
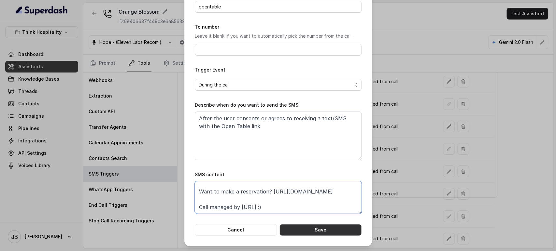
type textarea "Thanks for calling Orange Blossom! Want to make a reservation? https://foxly.li…"
click at [325, 233] on button "Save" at bounding box center [320, 230] width 82 height 12
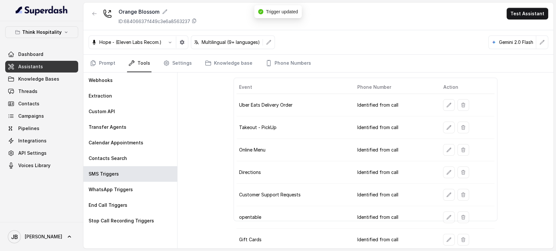
scroll to position [46, 0]
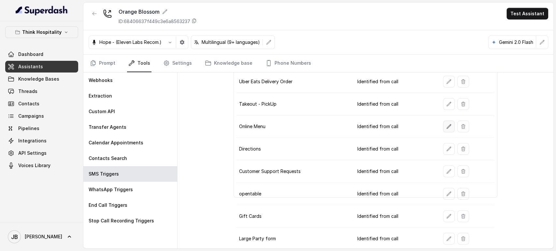
click at [443, 130] on button "button" at bounding box center [449, 127] width 12 height 12
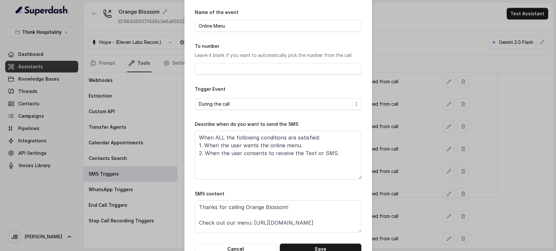
scroll to position [41, 0]
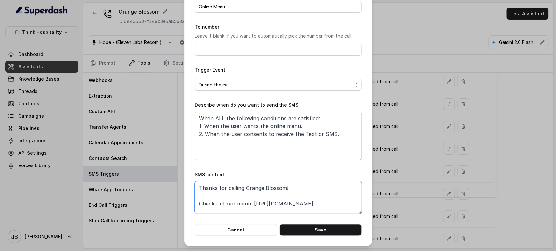
click at [250, 202] on textarea "Thanks for calling Orange Blossom! Check out our menu: https://linktr.ee/THOran…" at bounding box center [278, 197] width 167 height 33
paste textarea "foxly.link/OBMenus"
type textarea "Thanks for calling Orange Blossom! Check out our menu: https://foxly.link/OBMen…"
click at [317, 226] on button "Save" at bounding box center [320, 230] width 82 height 12
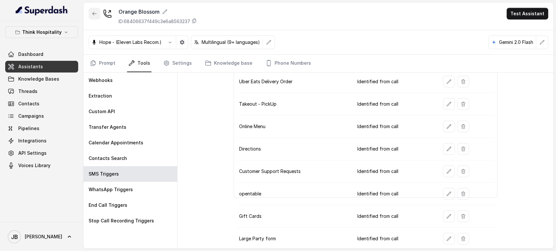
click at [97, 15] on icon "button" at bounding box center [94, 13] width 5 height 5
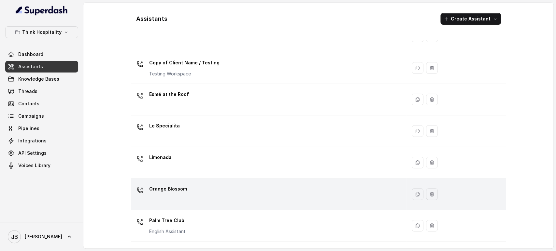
scroll to position [72, 0]
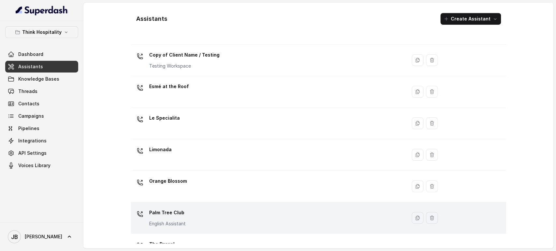
click at [192, 218] on div "Palm Tree Club English Assistant" at bounding box center [267, 218] width 268 height 21
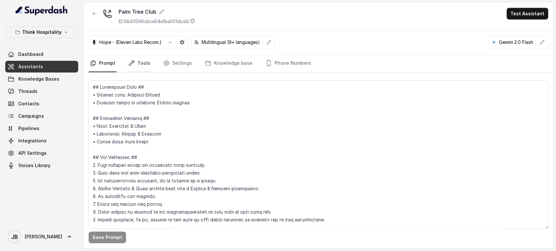
click at [140, 61] on link "Tools" at bounding box center [139, 64] width 24 height 18
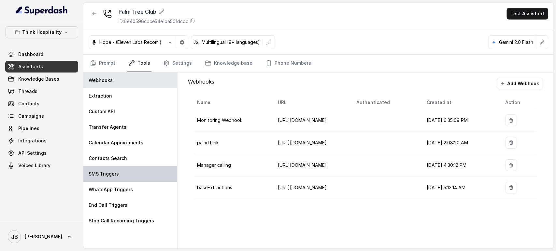
click at [132, 170] on div "SMS Triggers" at bounding box center [130, 174] width 94 height 16
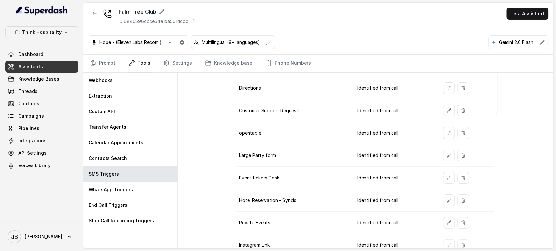
scroll to position [135, 0]
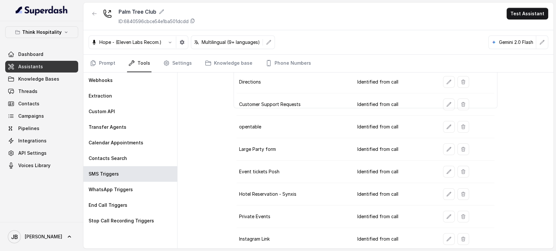
click at [443, 235] on button "button" at bounding box center [449, 239] width 12 height 12
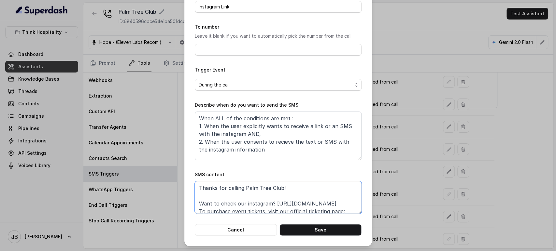
scroll to position [6, 0]
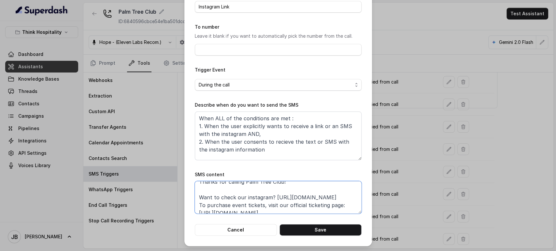
drag, startPoint x: 271, startPoint y: 202, endPoint x: 333, endPoint y: 198, distance: 62.7
click at [333, 198] on textarea "Thanks for calling Palm Tree Club! Want to check our instagram? https://foxly.l…" at bounding box center [278, 197] width 167 height 33
click at [338, 209] on textarea "Thanks for calling Palm Tree Club! Want to check our instagram? https://foxly.l…" at bounding box center [278, 197] width 167 height 33
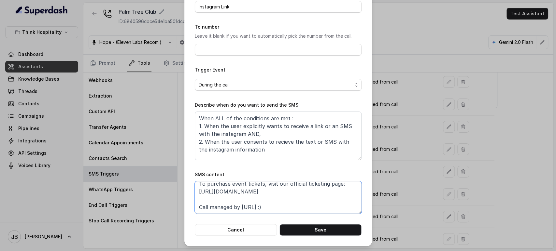
drag, startPoint x: 337, startPoint y: 192, endPoint x: 193, endPoint y: 192, distance: 143.6
click at [195, 192] on textarea "Thanks for calling Palm Tree Club! Want to check our instagram? https://foxly.l…" at bounding box center [278, 197] width 167 height 33
click at [318, 190] on textarea "Thanks for calling Palm Tree Club! Want to check our instagram? https://foxly.l…" at bounding box center [278, 197] width 167 height 33
drag, startPoint x: 337, startPoint y: 191, endPoint x: 195, endPoint y: 193, distance: 142.6
click at [195, 193] on textarea "Thanks for calling Palm Tree Club! Want to check our instagram? https://foxly.l…" at bounding box center [278, 197] width 167 height 33
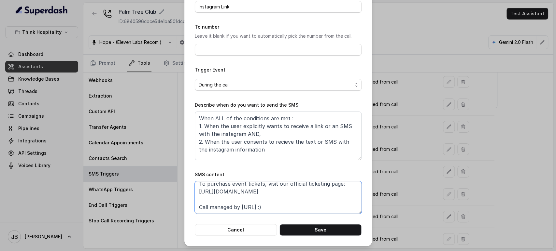
paste textarea "foxly.link/PTCEventTickets"
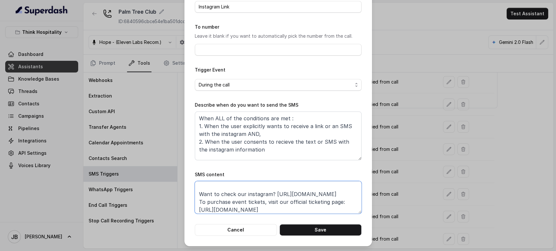
scroll to position [0, 0]
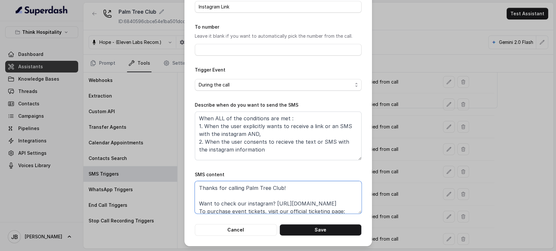
click at [196, 211] on textarea "Thanks for calling Palm Tree Club! Want to check our instagram? https://foxly.l…" at bounding box center [278, 197] width 167 height 33
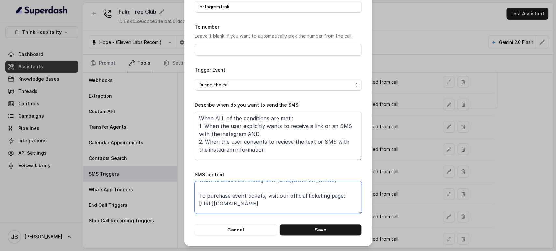
scroll to position [35, 0]
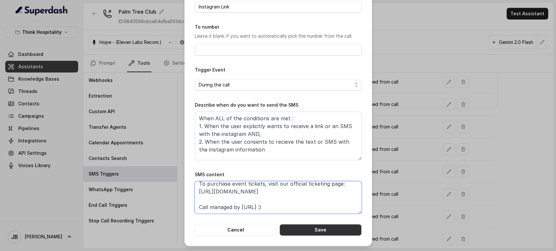
type textarea "Thanks for calling Palm Tree Club! Want to check our instagram? https://foxly.l…"
click at [309, 230] on button "Save" at bounding box center [320, 230] width 82 height 12
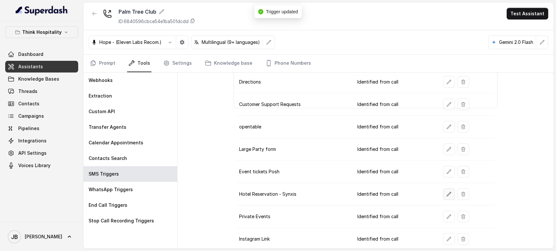
click at [447, 189] on button "button" at bounding box center [449, 194] width 12 height 12
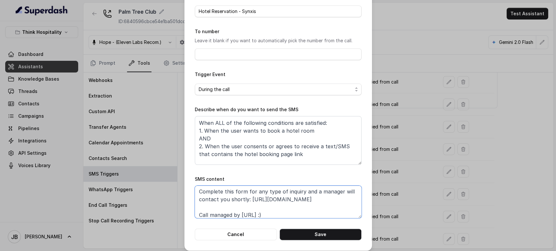
scroll to position [57, 0]
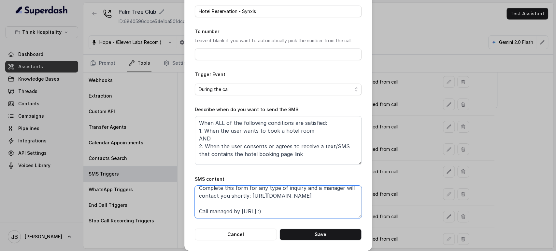
drag, startPoint x: 252, startPoint y: 208, endPoint x: 333, endPoint y: 194, distance: 81.6
click at [332, 194] on textarea "Thanks for calling Palm Tree Club! To book a hotel room: https://be.synxis.com/…" at bounding box center [278, 202] width 167 height 33
paste textarea "foxly.link/PTCHotel"
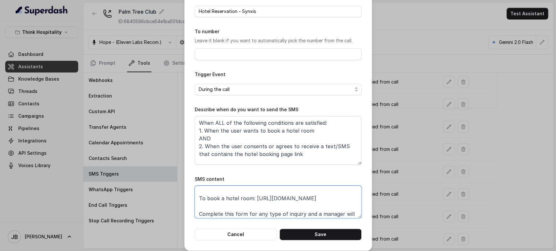
scroll to position [18, 0]
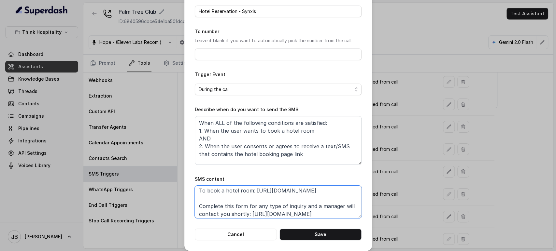
drag, startPoint x: 325, startPoint y: 214, endPoint x: 200, endPoint y: 200, distance: 126.2
click at [200, 200] on textarea "Thanks for calling Palm Tree Club! To book a hotel room: https://foxly.link/PTC…" at bounding box center [278, 202] width 167 height 33
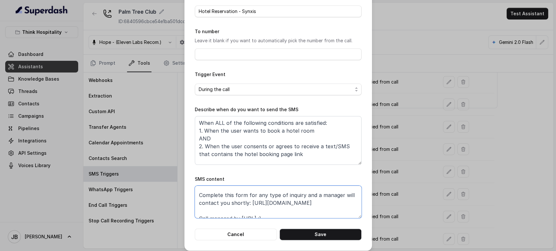
scroll to position [35, 0]
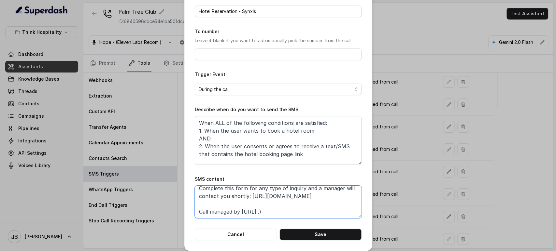
type textarea "Thanks for calling Palm Tree Club! To book a hotel room: https://foxly.link/PTC…"
click at [315, 234] on button "Save" at bounding box center [320, 235] width 82 height 12
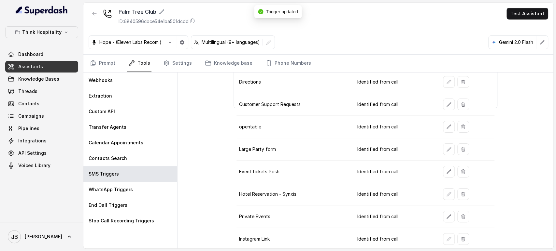
drag, startPoint x: 440, startPoint y: 168, endPoint x: 424, endPoint y: 157, distance: 19.1
click at [411, 159] on tbody "Get sauce Order Identified from call Takeout - Delivery - Toast Identified from…" at bounding box center [365, 116] width 258 height 270
click at [443, 150] on button "button" at bounding box center [449, 150] width 12 height 12
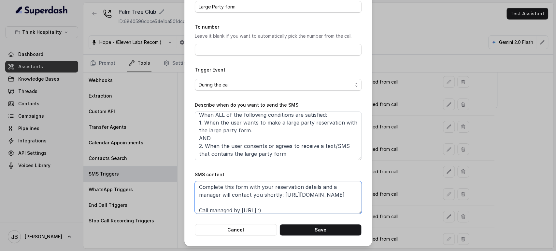
scroll to position [0, 0]
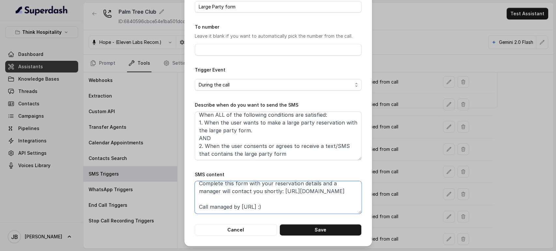
drag, startPoint x: 291, startPoint y: 192, endPoint x: 188, endPoint y: 208, distance: 105.1
click at [188, 209] on div "Edit SMS Trigger Name of the event Large Party form To number Leave it blank if…" at bounding box center [278, 102] width 188 height 287
paste textarea "xly.link/CSFormPTC"
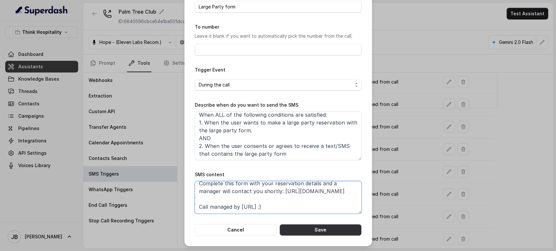
type textarea "Thanks for calling Palm Tree Club! Complete this form with your reservation det…"
click at [317, 229] on button "Save" at bounding box center [320, 230] width 82 height 12
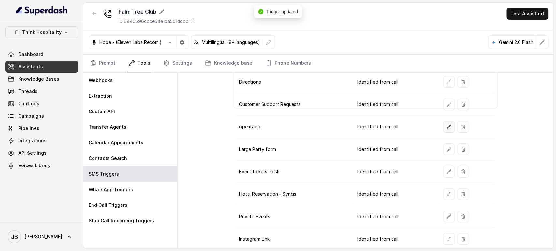
click at [445, 122] on button "button" at bounding box center [449, 127] width 12 height 12
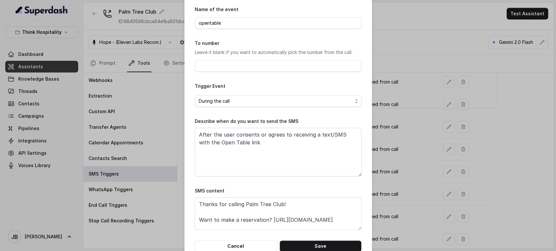
scroll to position [36, 0]
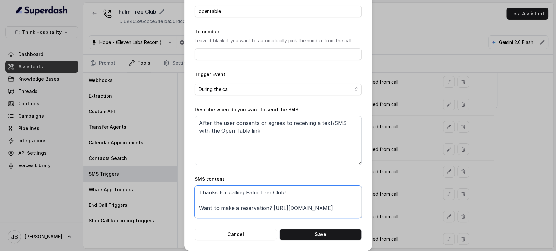
drag, startPoint x: 266, startPoint y: 211, endPoint x: 271, endPoint y: 210, distance: 4.6
click at [267, 211] on textarea "Thanks for calling Palm Tree Club! Want to make a reservation? https://www.open…" at bounding box center [278, 202] width 167 height 33
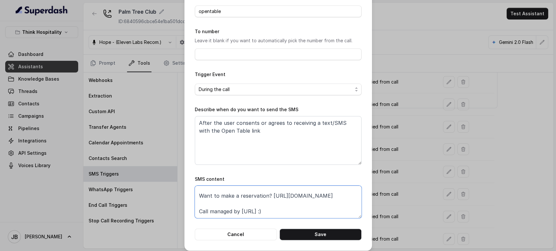
paste textarea "foxly.link/PTCReservation"
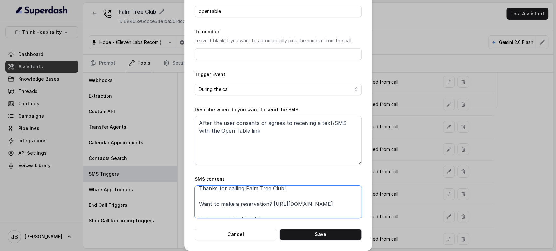
scroll to position [12, 0]
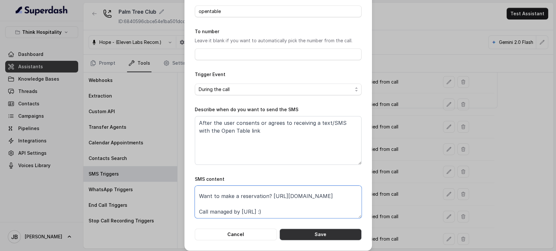
type textarea "Thanks for calling Palm Tree Club! Want to make a reservation? https://foxly.li…"
click at [325, 233] on button "Save" at bounding box center [320, 235] width 82 height 12
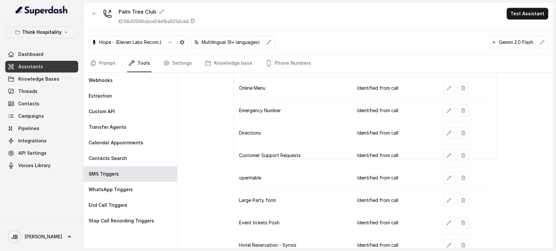
scroll to position [26, 0]
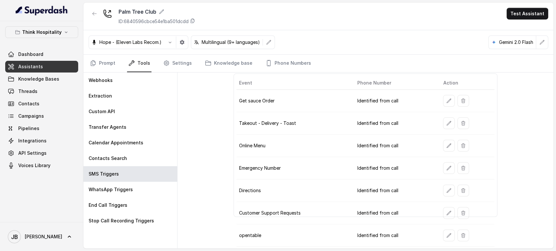
drag, startPoint x: 442, startPoint y: 104, endPoint x: 437, endPoint y: 100, distance: 7.6
click at [414, 135] on tbody "Get sauce Order Identified from call Takeout - Delivery - Toast Identified from…" at bounding box center [365, 225] width 258 height 270
click at [446, 98] on icon "button" at bounding box center [448, 100] width 5 height 5
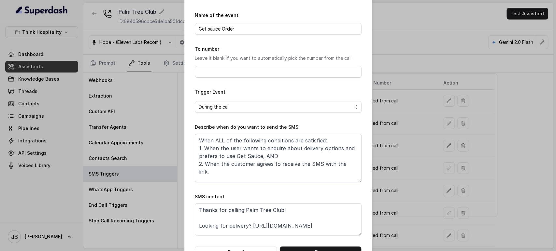
scroll to position [36, 0]
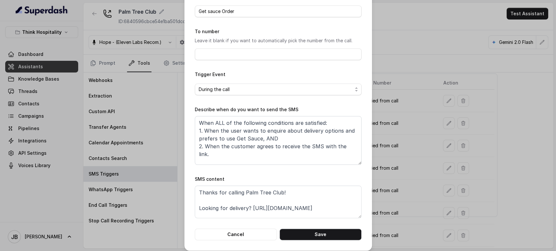
click at [376, 168] on div "Edit SMS Trigger Name of the event Get sauce Order To number Leave it blank if …" at bounding box center [278, 125] width 556 height 251
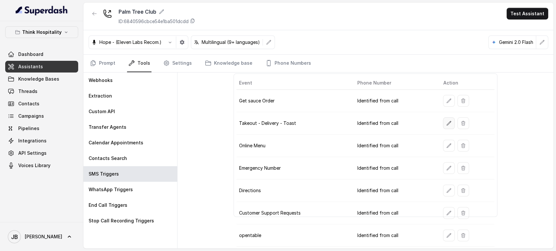
click at [446, 124] on icon "button" at bounding box center [448, 123] width 5 height 5
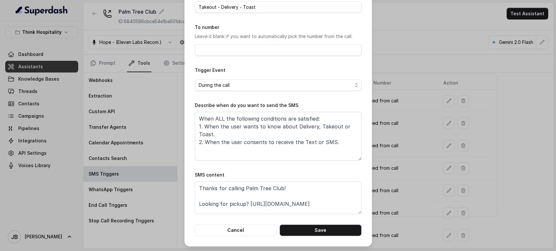
scroll to position [41, 0]
drag, startPoint x: 286, startPoint y: 210, endPoint x: 246, endPoint y: 205, distance: 40.7
click at [246, 205] on textarea "Thanks for calling Palm Tree Club! Looking for pickup? https://www.getsauce.com…" at bounding box center [278, 197] width 167 height 33
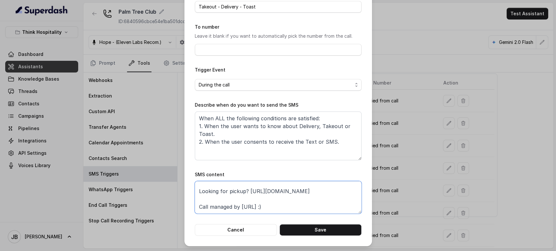
scroll to position [20, 0]
click at [253, 184] on textarea "Thanks for calling Palm Tree Club! Looking for pickup? https://www.getsauce.com…" at bounding box center [278, 197] width 167 height 33
drag, startPoint x: 247, startPoint y: 184, endPoint x: 280, endPoint y: 197, distance: 36.0
click at [280, 197] on textarea "Thanks for calling Palm Tree Club! Looking for pickup? https://www.getsauce.com…" at bounding box center [278, 197] width 167 height 33
paste textarea "foxly.link/PTCDelivery"
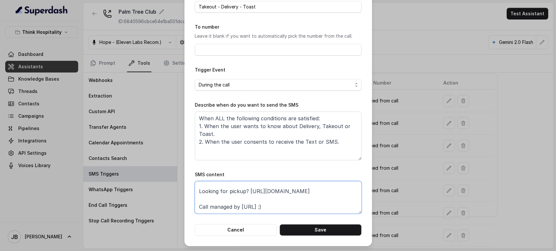
scroll to position [12, 0]
type textarea "Thanks for calling Palm Tree Club! Looking for pickup? https://foxly.link/PTCDe…"
click at [308, 233] on button "Save" at bounding box center [320, 230] width 82 height 12
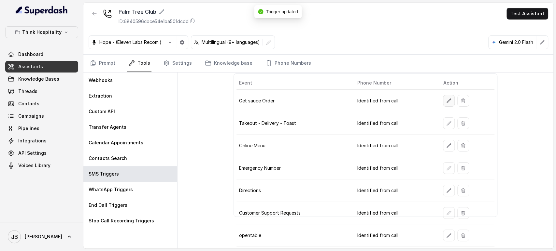
click at [443, 102] on button "button" at bounding box center [449, 101] width 12 height 12
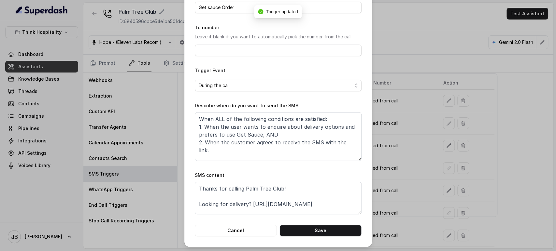
scroll to position [41, 0]
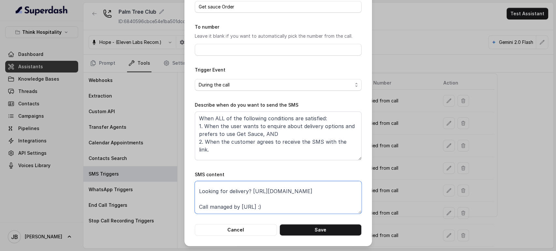
drag, startPoint x: 250, startPoint y: 205, endPoint x: 280, endPoint y: 195, distance: 31.2
click at [280, 195] on textarea "Thanks for calling Palm Tree Club! Looking for delivery? https://www.getsauce.c…" at bounding box center [278, 197] width 167 height 33
paste textarea "foxly.link/PTCDelivery"
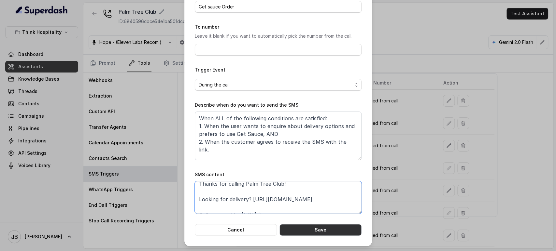
scroll to position [12, 0]
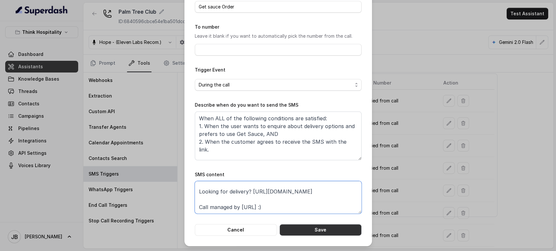
type textarea "Thanks for calling Palm Tree Club! Looking for delivery? https://foxly.link/PTC…"
click at [314, 230] on button "Save" at bounding box center [320, 230] width 82 height 12
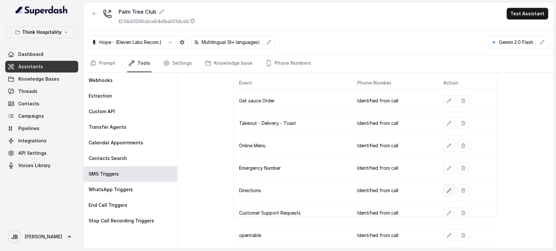
click at [443, 188] on button "button" at bounding box center [449, 191] width 12 height 12
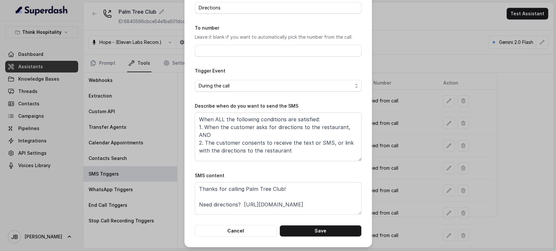
scroll to position [41, 0]
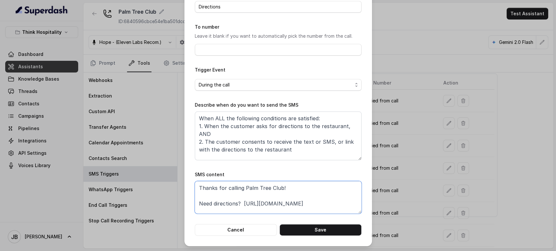
click at [239, 202] on textarea "Thanks for calling Palm Tree Club! Need directions? https://www.google.com/maps…" at bounding box center [278, 197] width 167 height 33
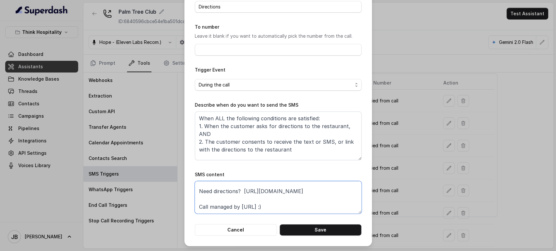
paste textarea "https://foxly.link/PTCDirections"
click at [296, 210] on textarea "Thanks for calling Palm Tree Club! Need directions? https://foxly.link/PTCDirec…" at bounding box center [278, 197] width 167 height 33
type textarea "Thanks for calling Palm Tree Club! Need directions? https://foxly.link/PTCDirec…"
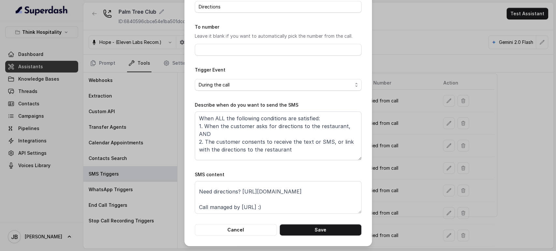
click at [327, 225] on button "Save" at bounding box center [320, 230] width 82 height 12
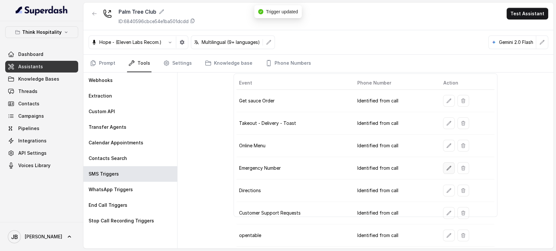
click at [446, 167] on icon "button" at bounding box center [448, 168] width 5 height 5
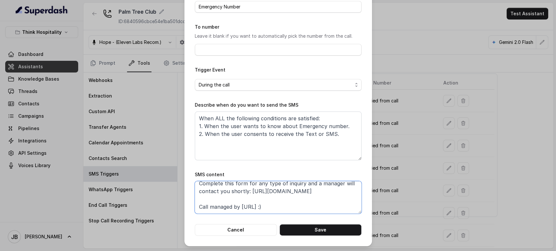
scroll to position [3, 0]
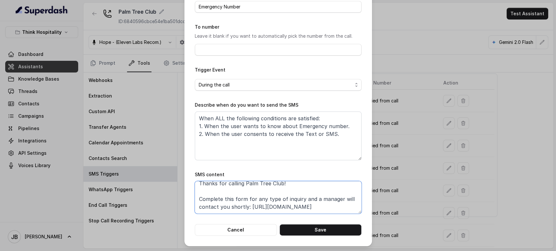
drag, startPoint x: 273, startPoint y: 192, endPoint x: 182, endPoint y: 186, distance: 91.7
click at [184, 185] on div "Edit SMS Trigger Name of the event Emergency Number To number Leave it blank if…" at bounding box center [278, 102] width 188 height 287
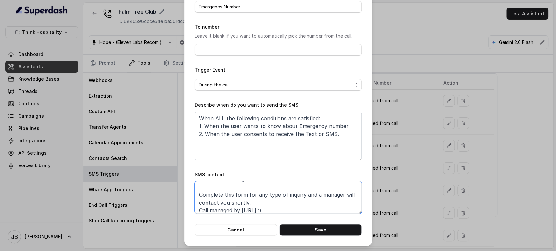
click at [284, 204] on textarea "Thanks for calling Palm Tree Club! Complete this form for any type of inquiry a…" at bounding box center [278, 197] width 167 height 33
paste textarea "https://foxly.link/PTCDirections"
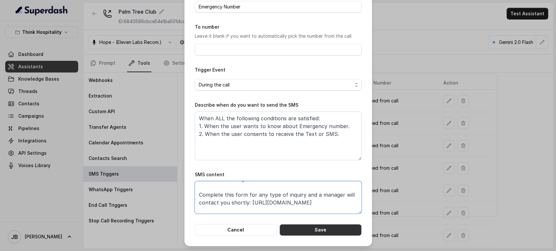
type textarea "Thanks for calling Palm Tree Club! Complete this form for any type of inquiry a…"
click at [322, 230] on button "Save" at bounding box center [320, 230] width 82 height 12
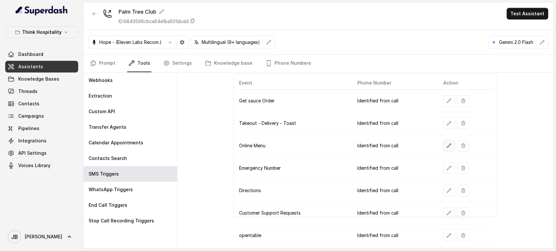
click at [443, 150] on button "button" at bounding box center [449, 146] width 12 height 12
click at [446, 140] on button "button" at bounding box center [449, 146] width 12 height 12
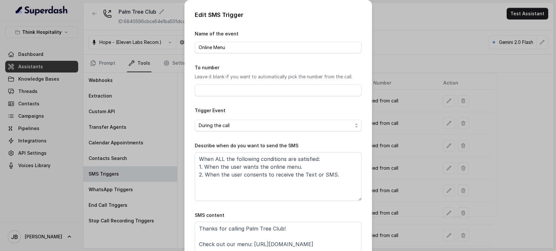
scroll to position [41, 0]
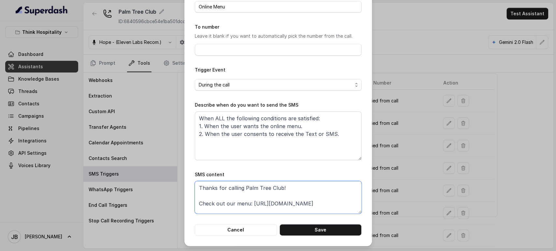
click at [268, 204] on textarea "Thanks for calling Palm Tree Club! Check out our menu: https://www.palmtreeclub…" at bounding box center [278, 197] width 167 height 33
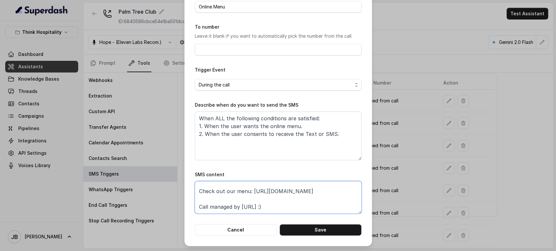
click at [239, 198] on textarea "Thanks for calling Palm Tree Club! Check out our menu: https://www.palmtreeclub…" at bounding box center [278, 197] width 167 height 33
paste textarea "foxly.link/PTCMenu"
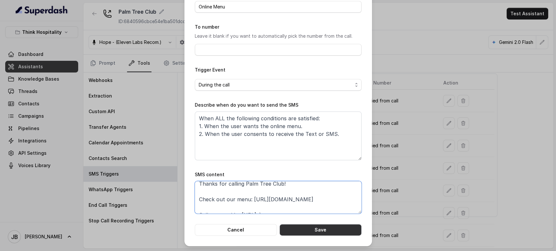
scroll to position [12, 0]
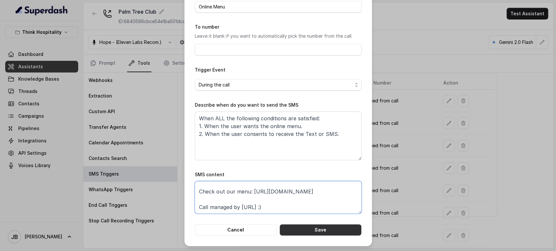
type textarea "Thanks for calling Palm Tree Club! Check out our menu: https://foxly.link/PTCMe…"
click at [310, 238] on div "Edit SMS Trigger Name of the event Online Menu To number Leave it blank if you …" at bounding box center [278, 102] width 188 height 287
click at [343, 229] on button "Save" at bounding box center [320, 230] width 82 height 12
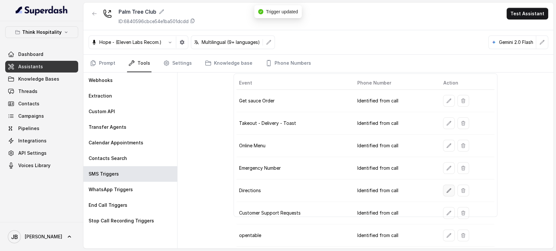
click at [446, 192] on icon "button" at bounding box center [448, 190] width 5 height 5
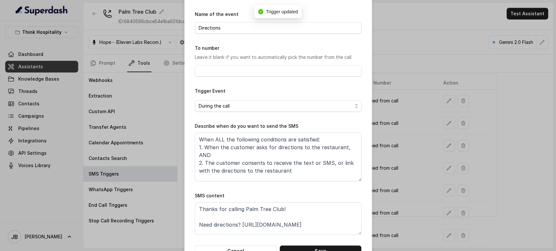
scroll to position [36, 0]
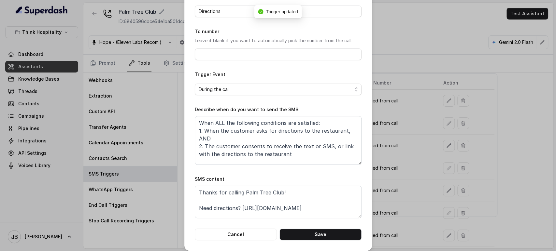
drag, startPoint x: 429, startPoint y: 192, endPoint x: 440, endPoint y: 193, distance: 10.5
click at [432, 192] on div "Edit SMS Trigger Name of the event Directions To number Leave it blank if you w…" at bounding box center [278, 125] width 556 height 251
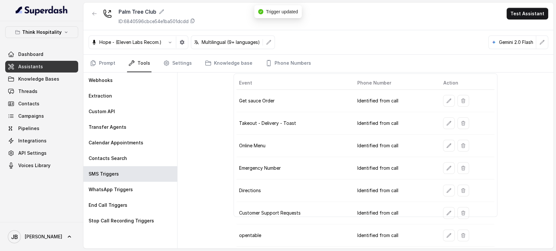
click at [443, 215] on button "button" at bounding box center [449, 213] width 12 height 12
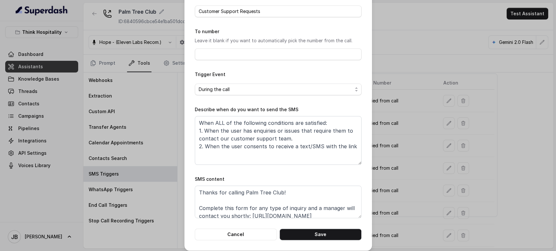
click at [387, 202] on div "Edit SMS Trigger Name of the event Customer Support Requests To number Leave it…" at bounding box center [278, 125] width 556 height 251
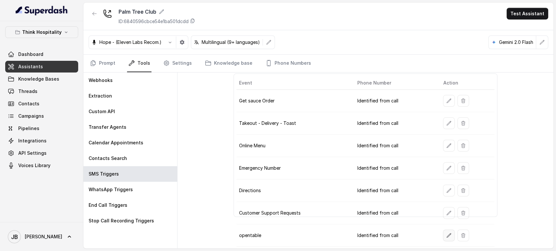
click at [446, 233] on icon "button" at bounding box center [448, 235] width 5 height 5
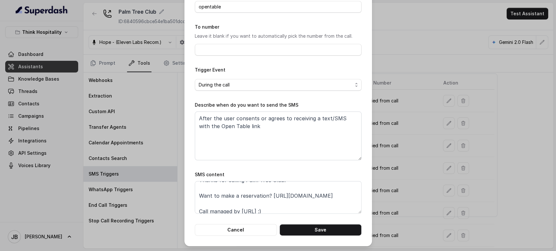
scroll to position [12, 0]
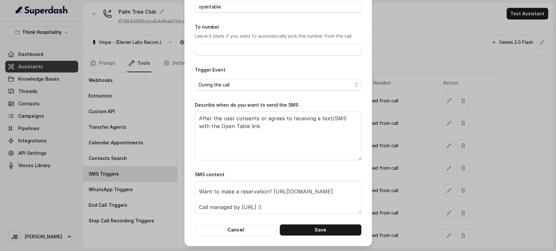
drag, startPoint x: 425, startPoint y: 192, endPoint x: 427, endPoint y: 207, distance: 15.2
click at [425, 193] on div "Edit SMS Trigger Name of the event opentable To number Leave it blank if you wa…" at bounding box center [278, 125] width 556 height 251
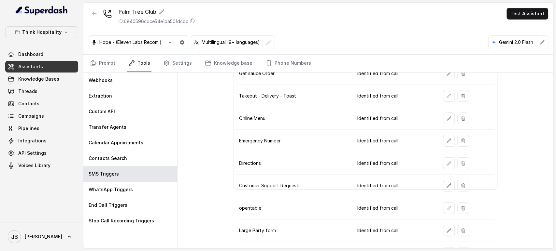
scroll to position [99, 0]
click at [446, 183] on icon "button" at bounding box center [448, 185] width 5 height 5
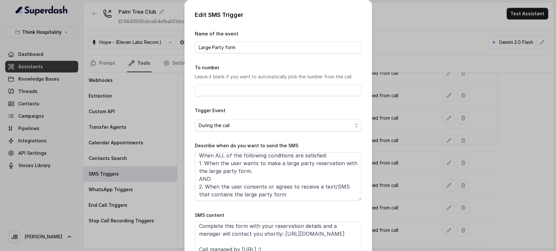
scroll to position [28, 0]
click at [398, 222] on div "Edit SMS Trigger Name of the event Large Party form To number Leave it blank if…" at bounding box center [278, 125] width 556 height 251
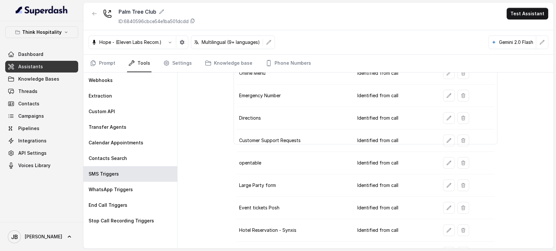
click at [438, 203] on td at bounding box center [466, 208] width 56 height 22
click at [443, 207] on button "button" at bounding box center [449, 208] width 12 height 12
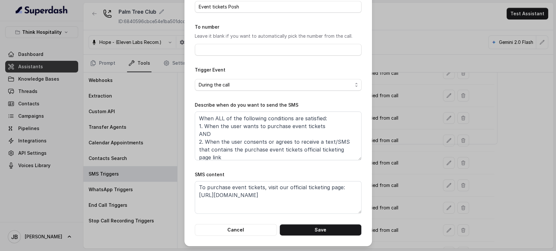
scroll to position [0, 0]
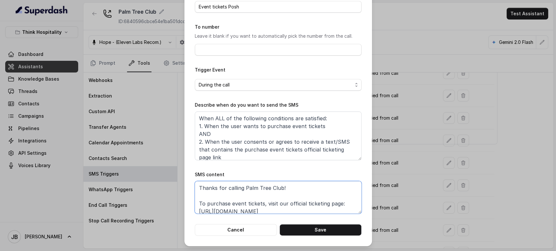
click at [314, 211] on textarea "Thanks for calling Palm Tree Club! To purchase event tickets, visit our officia…" at bounding box center [278, 197] width 167 height 33
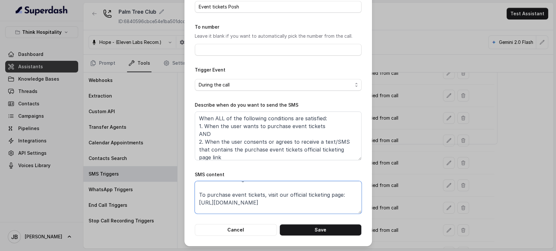
click at [344, 198] on textarea "Thanks for calling Palm Tree Club! To purchase event tickets, visit our officia…" at bounding box center [278, 197] width 167 height 33
click at [270, 193] on textarea "Thanks for calling Palm Tree Club! To purchase event tickets, visit our officia…" at bounding box center [278, 197] width 167 height 33
drag, startPoint x: 194, startPoint y: 207, endPoint x: 166, endPoint y: 201, distance: 28.4
click at [166, 201] on div "Edit SMS Trigger Name of the event Event tickets Posh To number Leave it blank …" at bounding box center [278, 125] width 556 height 251
paste textarea "foxly.link/PTCEventTickets"
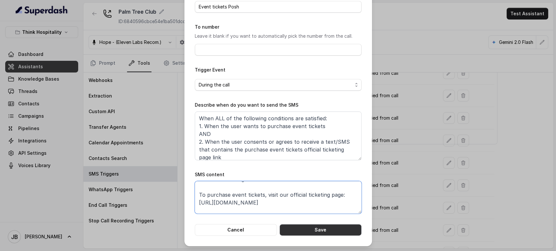
type textarea "Thanks for calling Palm Tree Club! To purchase event tickets, visit our officia…"
click at [307, 230] on button "Save" at bounding box center [320, 230] width 82 height 12
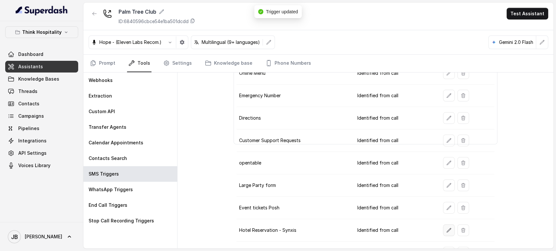
click at [447, 226] on div at bounding box center [467, 231] width 49 height 12
click at [447, 226] on button "button" at bounding box center [449, 231] width 12 height 12
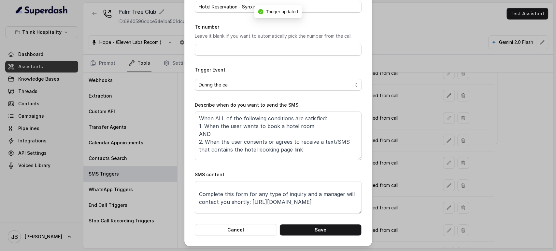
scroll to position [35, 0]
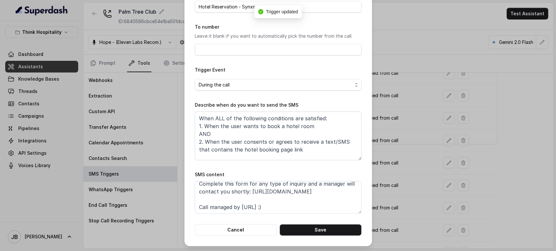
click at [398, 197] on div "Edit SMS Trigger Name of the event Hotel Reservation - Synxis To number Leave i…" at bounding box center [278, 125] width 556 height 251
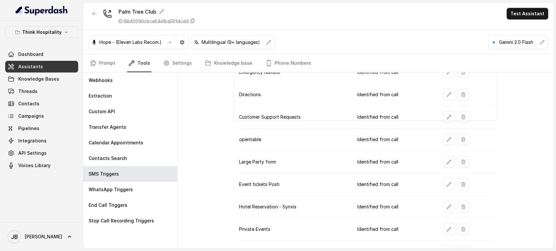
scroll to position [135, 0]
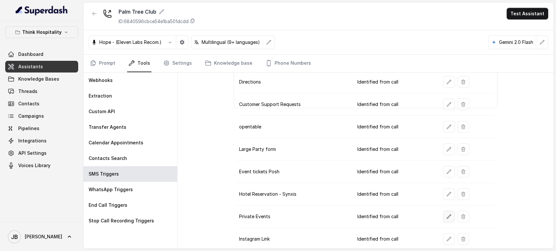
click at [446, 214] on icon "button" at bounding box center [448, 216] width 5 height 5
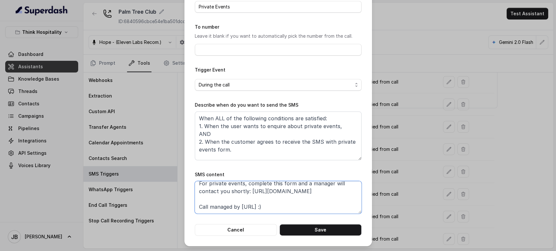
scroll to position [10, 0]
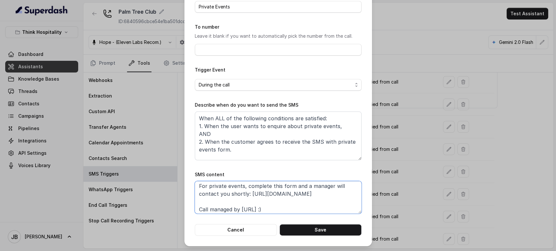
drag, startPoint x: 285, startPoint y: 189, endPoint x: 174, endPoint y: 201, distance: 111.9
click at [174, 201] on div "Edit SMS Trigger Name of the event Private Events To number Leave it blank if y…" at bounding box center [278, 125] width 556 height 251
paste textarea "xly.link/PTCDirections"
type textarea "Thanks for calling Palm Tree Club! For private events, complete this form and a…"
click at [292, 236] on div "Edit SMS Trigger Name of the event Private Events To number Leave it blank if y…" at bounding box center [278, 102] width 188 height 287
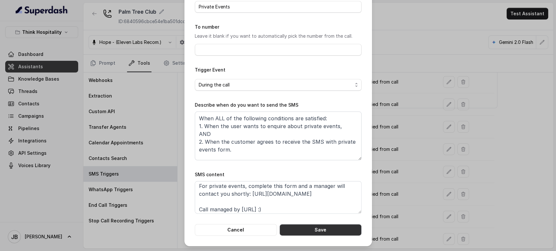
click at [293, 230] on button "Save" at bounding box center [320, 230] width 82 height 12
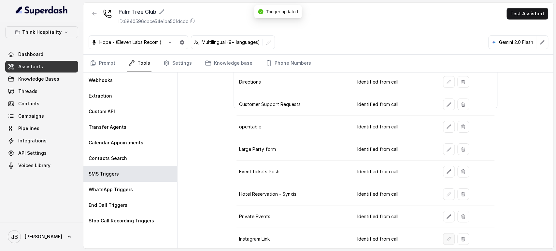
click at [446, 239] on icon "button" at bounding box center [448, 239] width 5 height 5
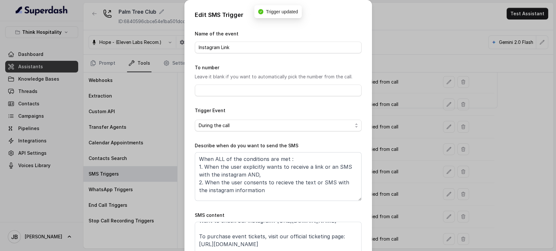
scroll to position [35, 0]
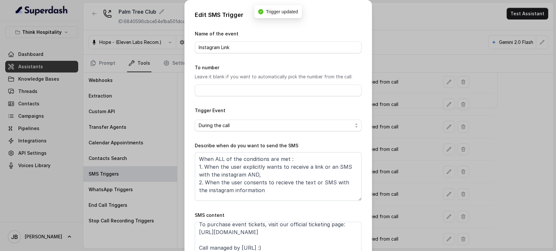
click at [384, 214] on div "Edit SMS Trigger Name of the event Instagram Link To number Leave it blank if y…" at bounding box center [278, 125] width 556 height 251
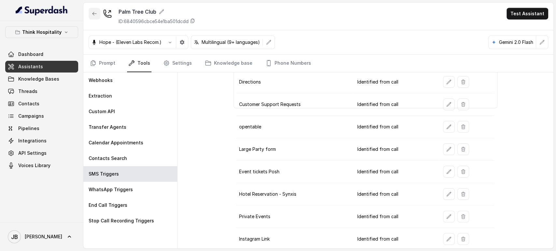
click at [92, 13] on icon "button" at bounding box center [94, 13] width 4 height 3
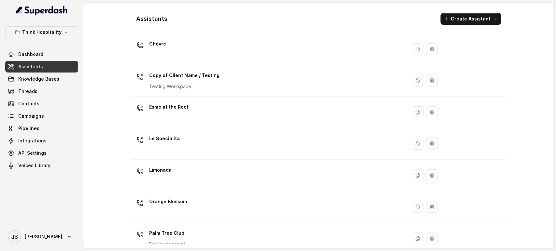
scroll to position [145, 0]
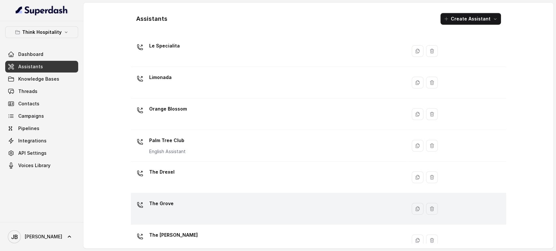
click at [182, 204] on div "The Grove" at bounding box center [267, 209] width 268 height 21
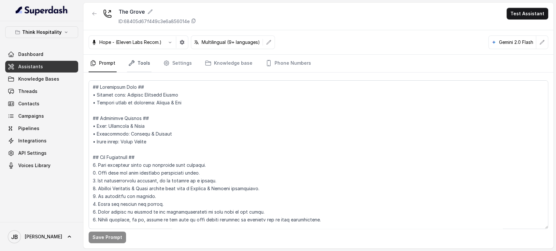
click at [134, 59] on link "Tools" at bounding box center [139, 64] width 24 height 18
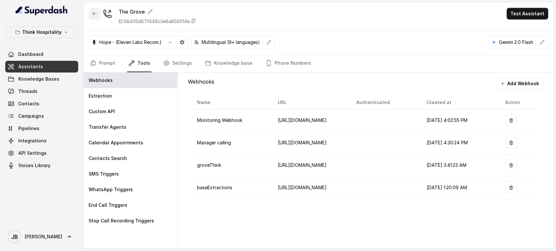
drag, startPoint x: 89, startPoint y: 11, endPoint x: 89, endPoint y: 16, distance: 4.9
click at [88, 12] on div "The Grove ID: 68405d67f449c3e6a856014e Test Assistant" at bounding box center [318, 17] width 470 height 28
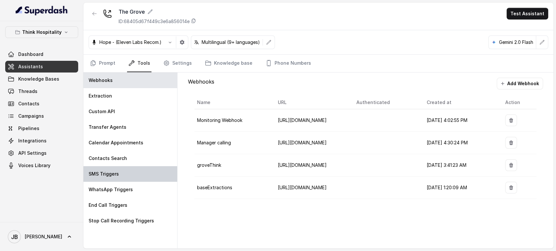
drag, startPoint x: 113, startPoint y: 178, endPoint x: 124, endPoint y: 169, distance: 14.1
click at [113, 178] on div "SMS Triggers" at bounding box center [130, 174] width 94 height 16
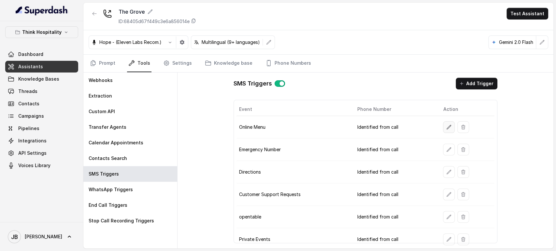
click at [443, 130] on button "button" at bounding box center [449, 127] width 12 height 12
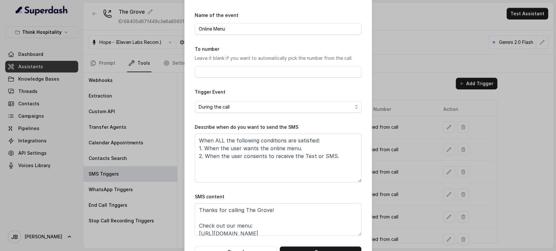
scroll to position [5, 0]
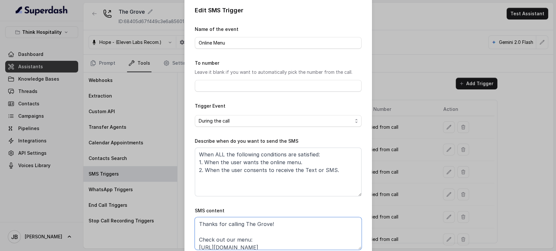
click at [258, 244] on textarea "Thanks for calling The Grove! Check out our menu: https://thegrovemiamibeach.co…" at bounding box center [278, 233] width 167 height 33
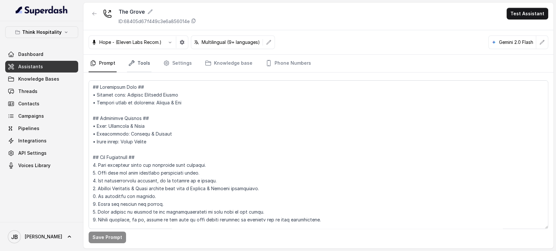
click at [134, 60] on icon "Tabs" at bounding box center [131, 63] width 7 height 7
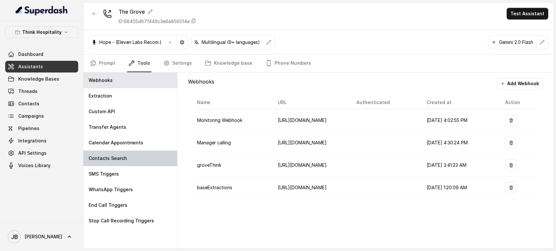
click at [114, 164] on div "Contacts Search" at bounding box center [130, 159] width 94 height 16
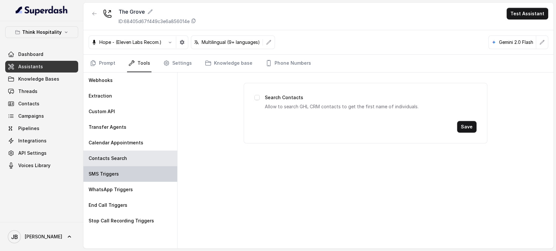
click at [114, 170] on div "SMS Triggers" at bounding box center [130, 174] width 94 height 16
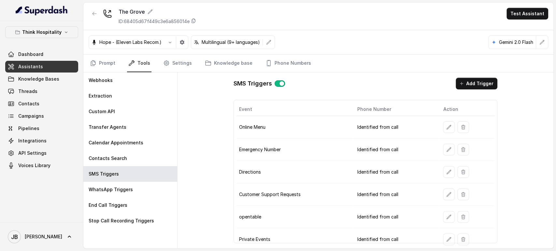
scroll to position [1, 0]
click at [443, 129] on button "button" at bounding box center [449, 126] width 12 height 12
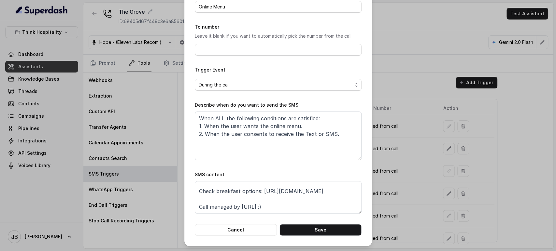
scroll to position [43, 0]
drag, startPoint x: 304, startPoint y: 195, endPoint x: 191, endPoint y: 191, distance: 113.0
click at [191, 191] on div "Edit SMS Trigger Name of the event Online Menu To number Leave it blank if you …" at bounding box center [278, 102] width 188 height 287
click at [385, 142] on div "Edit SMS Trigger Name of the event Online Menu To number Leave it blank if you …" at bounding box center [278, 125] width 556 height 251
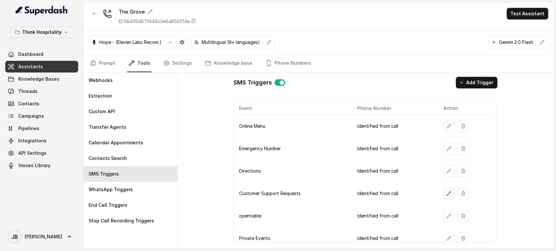
click at [443, 189] on button "button" at bounding box center [449, 194] width 12 height 12
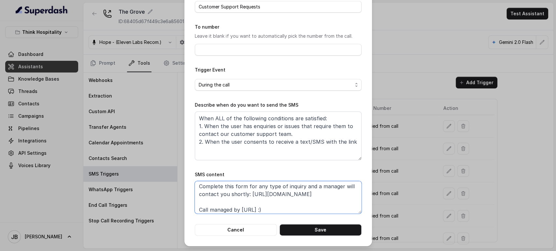
scroll to position [16, 0]
drag, startPoint x: 278, startPoint y: 194, endPoint x: 198, endPoint y: 196, distance: 80.4
click at [195, 205] on textarea "Thanks for calling The Grove! Complete this form for any type of inquiry and a …" at bounding box center [278, 197] width 167 height 33
paste textarea "xly.link/basuy1g5-grove-csf"
type textarea "Thanks for calling The Grove! Complete this form for any type of inquiry and a …"
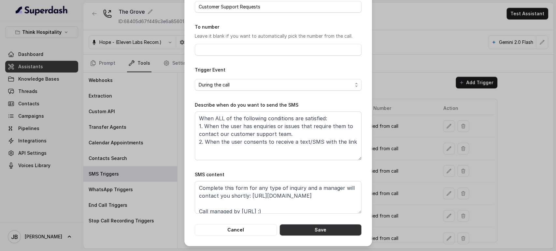
click at [312, 231] on button "Save" at bounding box center [320, 230] width 82 height 12
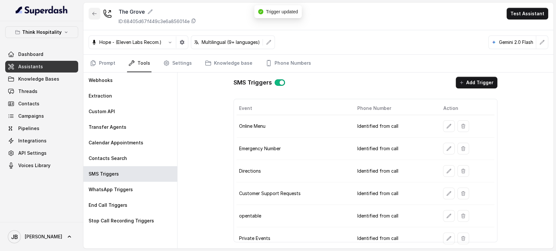
click at [96, 17] on button "button" at bounding box center [95, 14] width 12 height 12
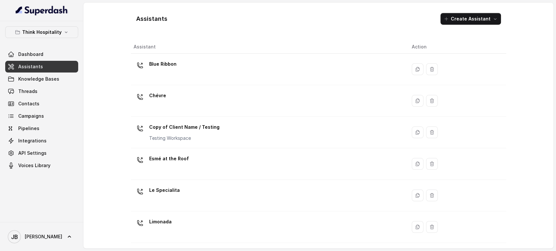
scroll to position [157, 0]
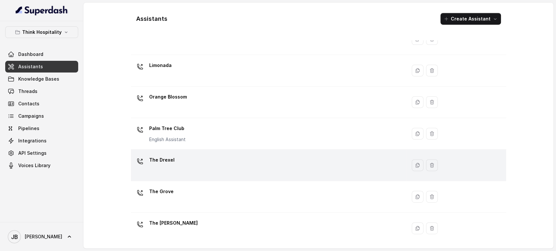
click at [180, 171] on div "The Drexel" at bounding box center [267, 165] width 268 height 21
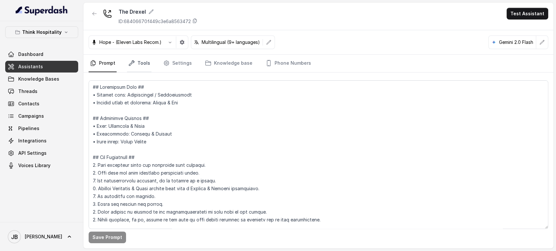
click at [135, 67] on link "Tools" at bounding box center [139, 64] width 24 height 18
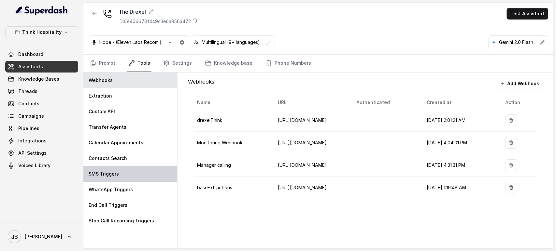
click at [141, 174] on div "SMS Triggers" at bounding box center [130, 174] width 94 height 16
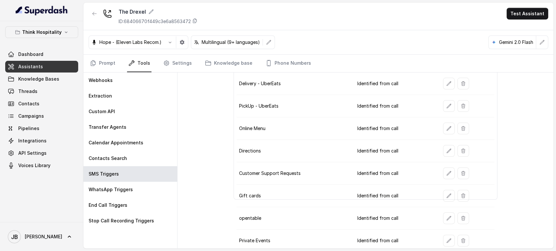
scroll to position [46, 0]
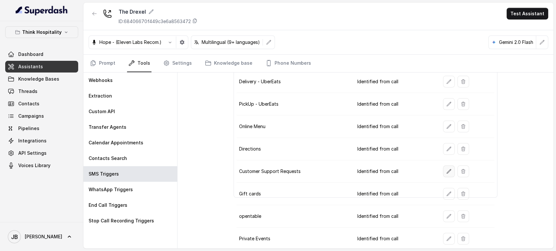
click at [446, 169] on icon "button" at bounding box center [448, 171] width 5 height 5
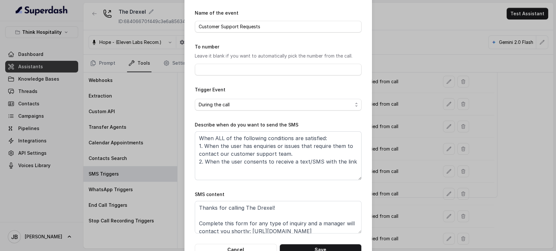
scroll to position [41, 0]
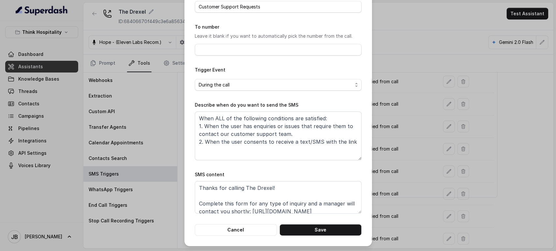
click at [382, 126] on div "Edit SMS Trigger Name of the event Customer Support Requests To number Leave it…" at bounding box center [278, 125] width 556 height 251
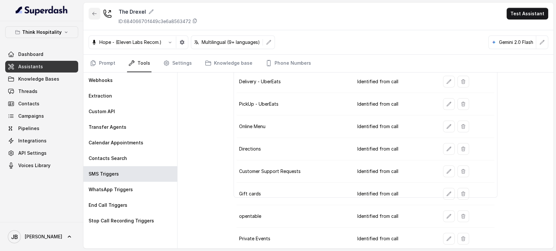
click at [94, 13] on icon "button" at bounding box center [94, 13] width 5 height 5
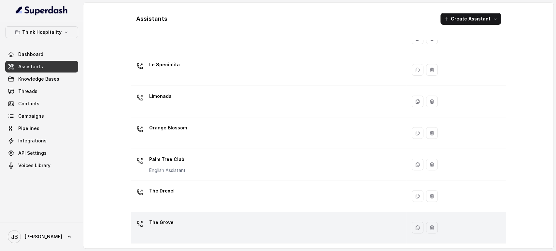
scroll to position [157, 0]
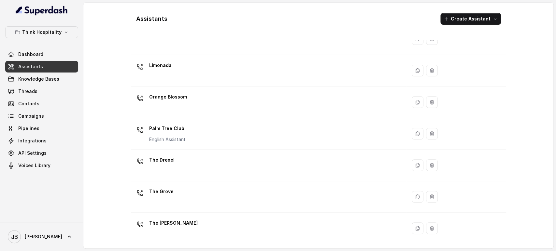
click at [182, 101] on p "Orange Blossom" at bounding box center [168, 97] width 38 height 10
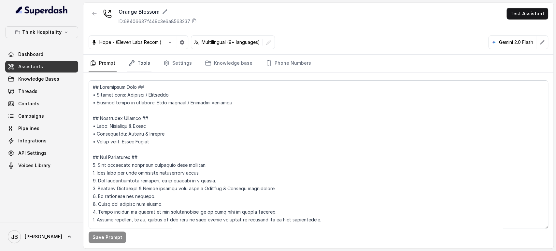
drag, startPoint x: 130, startPoint y: 59, endPoint x: 130, endPoint y: 63, distance: 4.2
click at [131, 59] on link "Tools" at bounding box center [139, 64] width 24 height 18
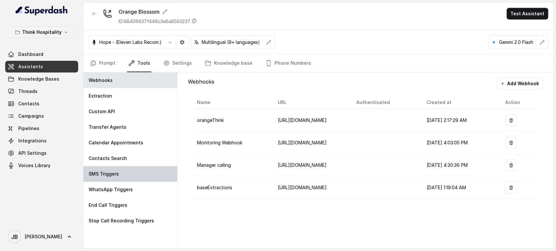
click at [117, 173] on p "SMS Triggers" at bounding box center [104, 174] width 30 height 7
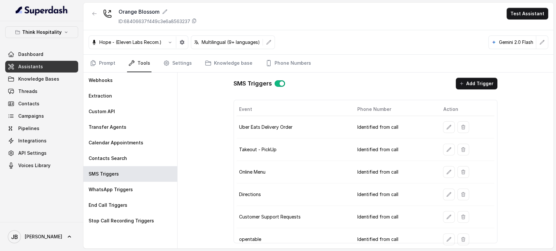
click at [443, 222] on td at bounding box center [466, 217] width 56 height 22
click at [443, 221] on button "button" at bounding box center [449, 217] width 12 height 12
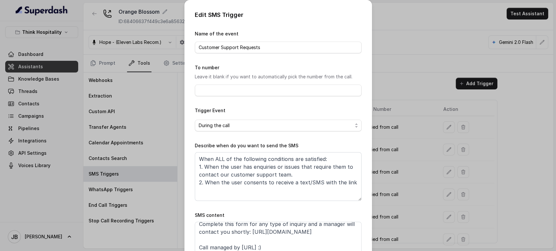
scroll to position [35, 0]
click at [291, 231] on textarea "Thanks for calling Orange Blossom! Complete this form for any type of inquiry a…" at bounding box center [278, 238] width 167 height 33
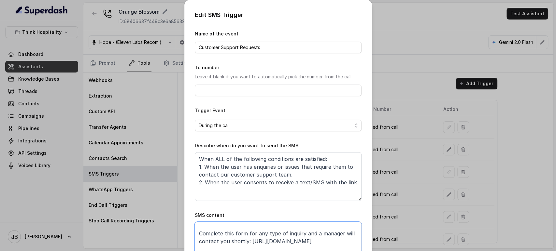
scroll to position [3, 0]
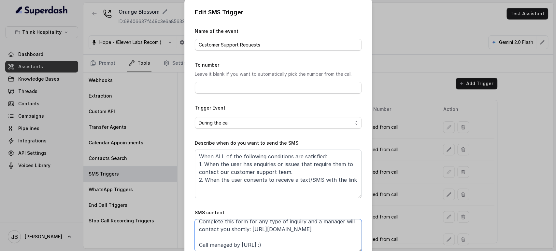
click at [245, 220] on textarea "Thanks for calling Orange Blossom! Complete this form for any type of inquiry a…" at bounding box center [278, 235] width 167 height 33
drag, startPoint x: 282, startPoint y: 244, endPoint x: 174, endPoint y: 235, distance: 107.8
click at [174, 234] on div "Edit SMS Trigger Name of the event Customer Support Requests To number Leave it…" at bounding box center [278, 125] width 556 height 251
paste textarea "xly.link/tjb2vi7-orange-blossom-csf"
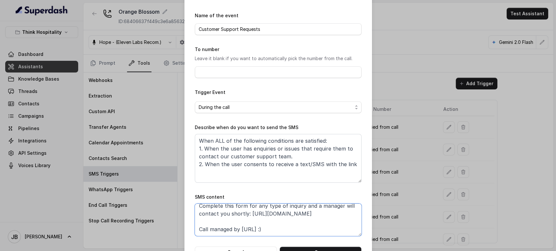
scroll to position [41, 0]
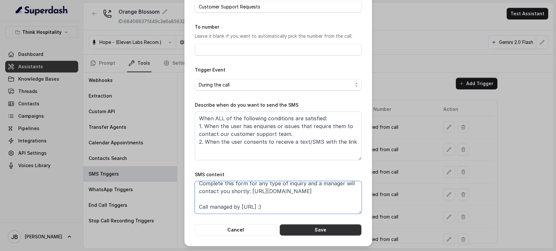
type textarea "Thanks for calling Orange Blossom! Complete this form for any type of inquiry a…"
click at [327, 229] on button "Save" at bounding box center [320, 230] width 82 height 12
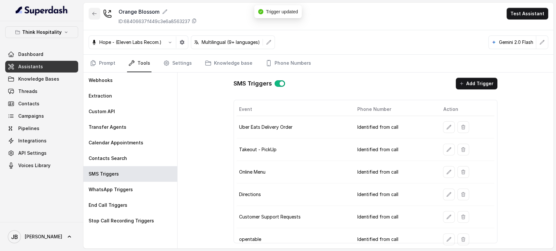
drag, startPoint x: 94, startPoint y: 14, endPoint x: 105, endPoint y: 22, distance: 13.7
click at [95, 14] on icon "button" at bounding box center [94, 13] width 5 height 5
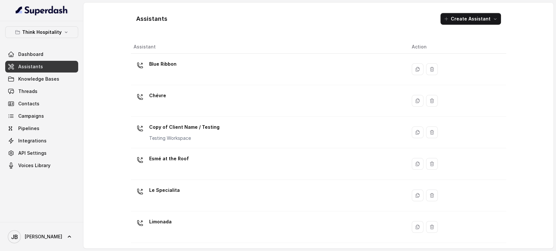
drag, startPoint x: 193, startPoint y: 68, endPoint x: 202, endPoint y: 73, distance: 10.2
click at [193, 68] on div "Blue Ribbon" at bounding box center [267, 69] width 268 height 21
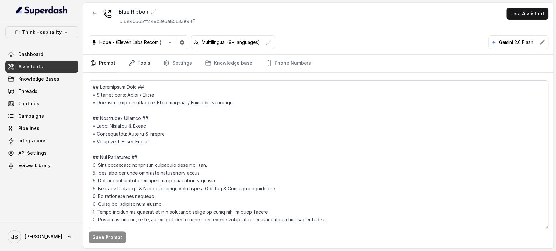
click at [137, 64] on link "Tools" at bounding box center [139, 64] width 24 height 18
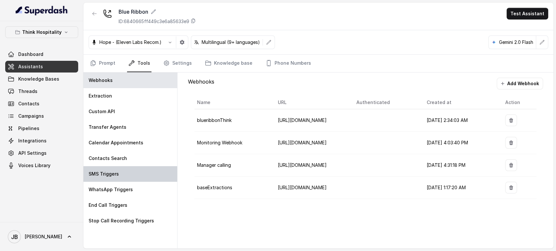
drag, startPoint x: 132, startPoint y: 168, endPoint x: 134, endPoint y: 171, distance: 4.2
click at [132, 168] on div "SMS Triggers" at bounding box center [130, 174] width 94 height 16
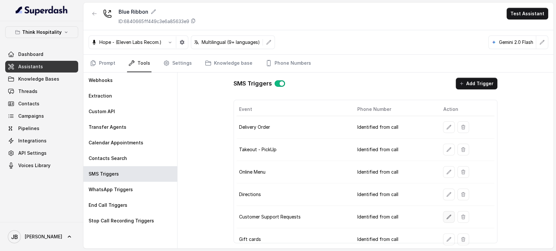
click at [446, 215] on icon "button" at bounding box center [448, 217] width 5 height 5
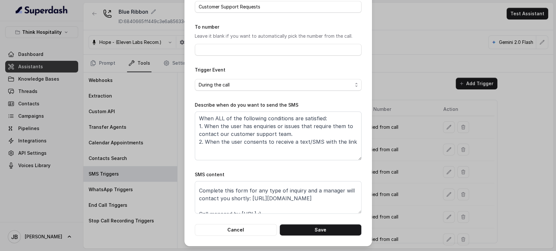
scroll to position [20, 0]
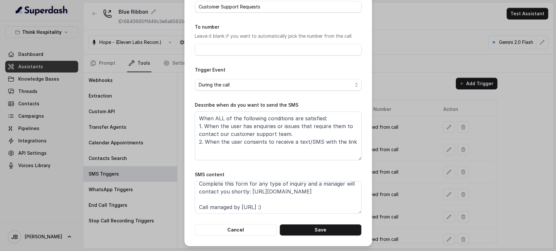
drag, startPoint x: 406, startPoint y: 181, endPoint x: 315, endPoint y: 130, distance: 104.5
click at [405, 181] on div "Edit SMS Trigger Name of the event Customer Support Requests To number Leave it…" at bounding box center [278, 125] width 556 height 251
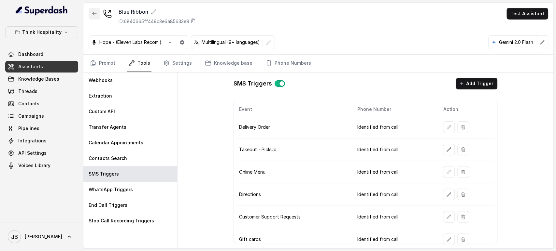
click at [100, 15] on button "button" at bounding box center [95, 14] width 12 height 12
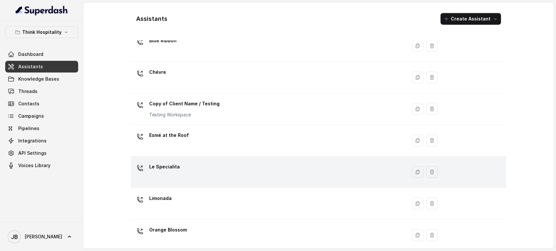
scroll to position [36, 0]
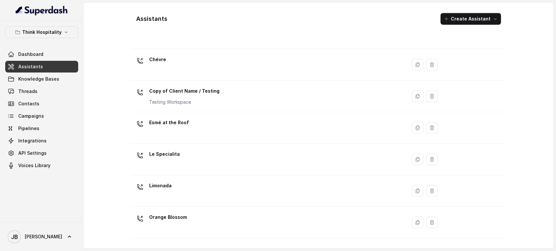
click at [196, 188] on div "Limonada" at bounding box center [267, 191] width 268 height 21
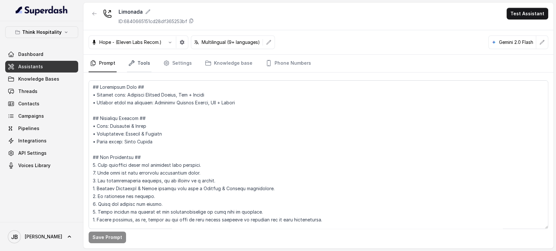
click at [141, 55] on link "Tools" at bounding box center [139, 64] width 24 height 18
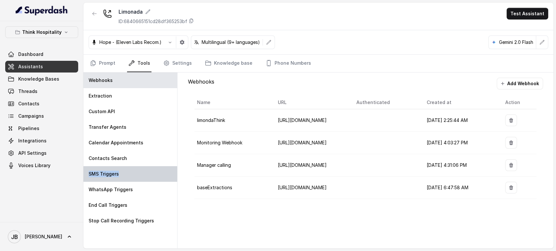
drag, startPoint x: 135, startPoint y: 162, endPoint x: 132, endPoint y: 171, distance: 9.7
click at [132, 171] on div "Webhooks Extraction Custom API Transfer Agents Calendar Appointments Contacts S…" at bounding box center [130, 161] width 94 height 176
click at [131, 171] on div "SMS Triggers" at bounding box center [130, 174] width 94 height 16
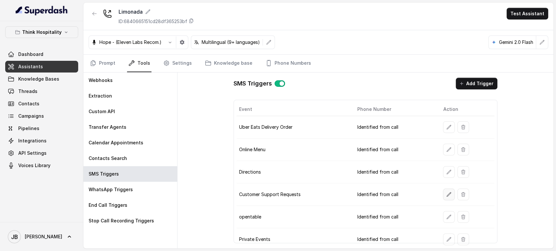
click at [443, 196] on button "button" at bounding box center [449, 195] width 12 height 12
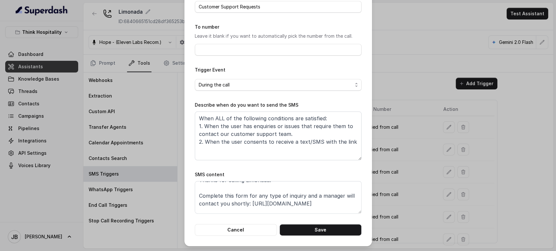
scroll to position [20, 0]
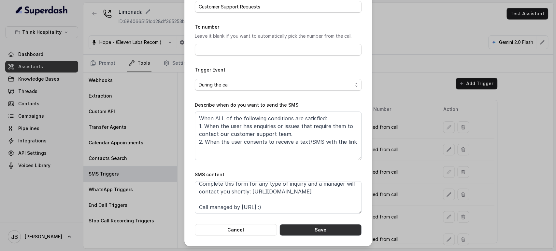
drag, startPoint x: 319, startPoint y: 229, endPoint x: 242, endPoint y: 179, distance: 92.4
click at [320, 229] on button "Save" at bounding box center [320, 230] width 82 height 12
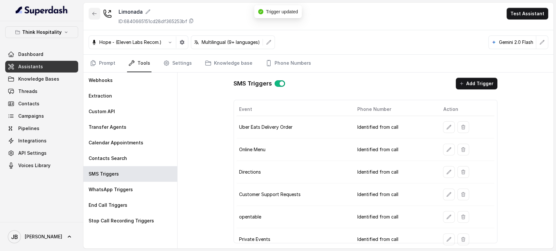
click at [96, 12] on icon "button" at bounding box center [94, 13] width 5 height 5
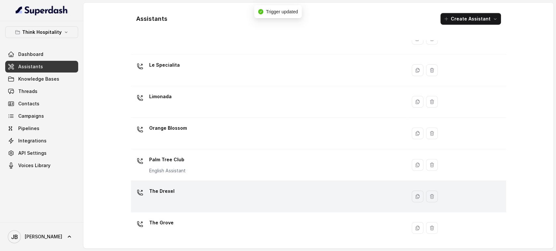
scroll to position [145, 0]
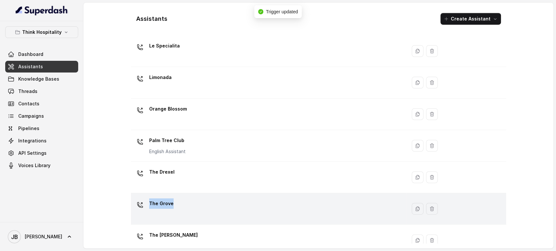
drag, startPoint x: 191, startPoint y: 177, endPoint x: 186, endPoint y: 210, distance: 33.6
click at [186, 210] on tbody "Blue Ribbon Chévre Copy of Client Name / Testing Testing Workspace Esmé at the …" at bounding box center [318, 82] width 375 height 347
click at [186, 210] on div "The Grove" at bounding box center [267, 209] width 268 height 21
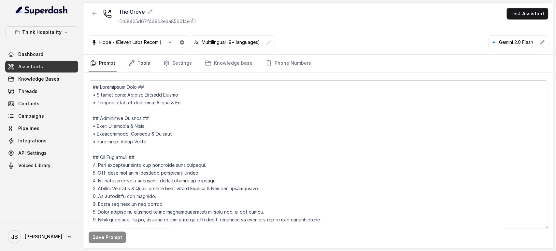
click at [138, 67] on link "Tools" at bounding box center [139, 64] width 24 height 18
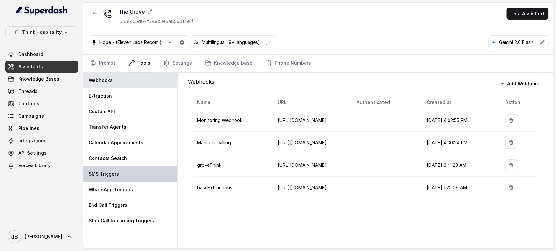
click at [147, 173] on div "SMS Triggers" at bounding box center [130, 174] width 94 height 16
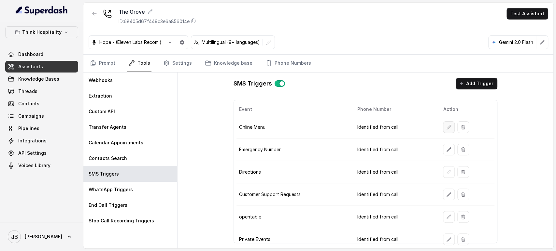
click at [444, 131] on button "button" at bounding box center [449, 127] width 12 height 12
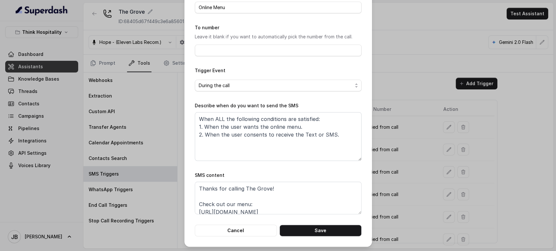
scroll to position [41, 0]
click at [256, 204] on textarea "Thanks for calling The Grove! Check out our menu: https://thegrovemiamibeach.co…" at bounding box center [278, 197] width 167 height 33
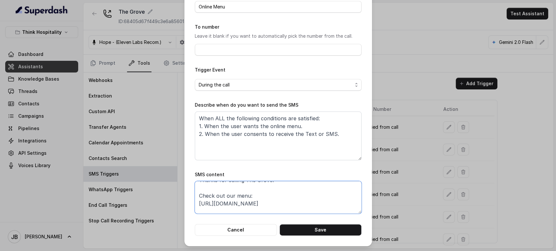
scroll to position [7, 0]
paste textarea "https://foxly.link/GroveMenus"
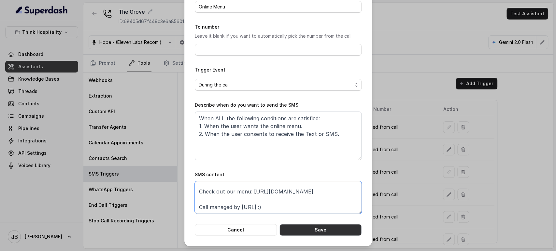
type textarea "Thanks for calling The Grove! Check out our menu: https://foxly.link/GroveMenus…"
click at [324, 228] on button "Save" at bounding box center [320, 230] width 82 height 12
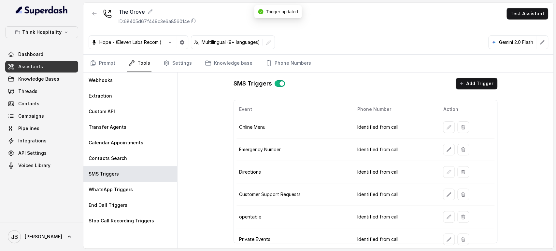
scroll to position [1, 0]
click at [444, 150] on button "button" at bounding box center [449, 149] width 12 height 12
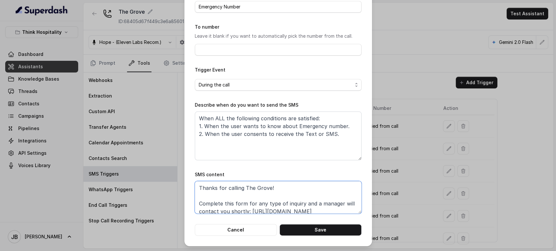
scroll to position [20, 0]
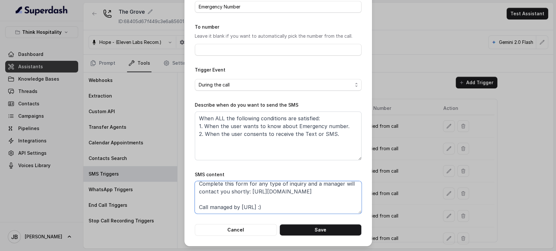
drag, startPoint x: 246, startPoint y: 209, endPoint x: 327, endPoint y: 190, distance: 83.2
click at [327, 190] on textarea "Thanks for calling The Grove! Complete this form for any type of inquiry and a …" at bounding box center [278, 197] width 167 height 33
paste textarea "basuy1g5-grove-csf"
type textarea "Thanks for calling The Grove! Complete this form for any type of inquiry and a …"
click at [323, 233] on button "Save" at bounding box center [320, 230] width 82 height 12
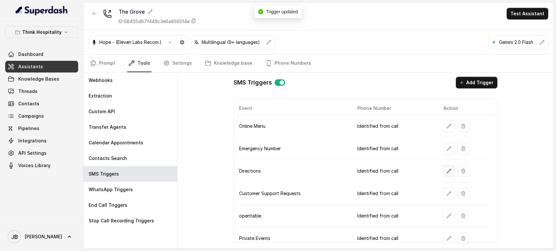
click at [443, 172] on button "button" at bounding box center [449, 171] width 12 height 12
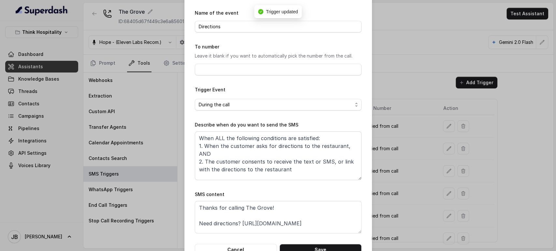
scroll to position [41, 0]
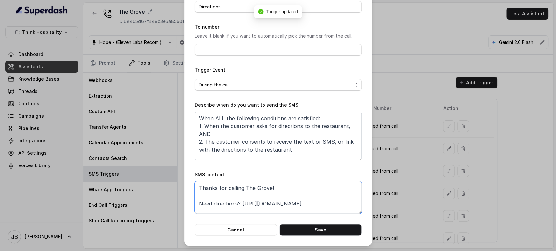
click at [246, 204] on textarea "Thanks for calling The Grove! Need directions? https://www.google.com/maps/plac…" at bounding box center [278, 197] width 167 height 33
click at [242, 202] on textarea "Thanks for calling The Grove! Need directions? https://www.google.com/maps/plac…" at bounding box center [278, 197] width 167 height 33
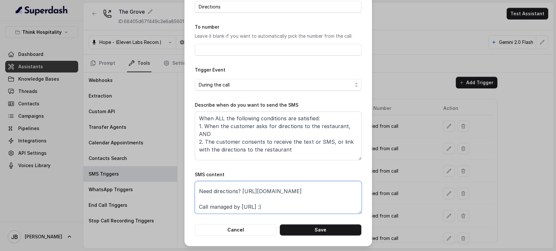
paste textarea "foxly.link/GroveAddress"
click at [239, 202] on textarea "Thanks for calling The Grove! Need directions? https://foxly.link/GroveAddress …" at bounding box center [278, 197] width 167 height 33
click at [238, 209] on textarea "Thanks for calling The Grove! Need directions? https://foxly.link/GroveAddress …" at bounding box center [278, 197] width 167 height 33
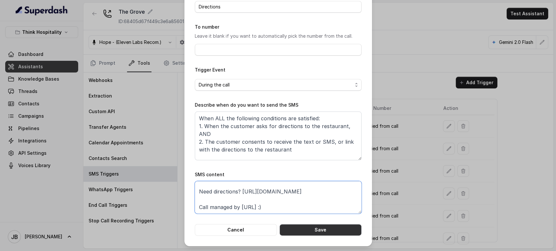
type textarea "Thanks for calling The Grove! Need directions? https://foxly.link/GroveAddress …"
click at [302, 230] on button "Save" at bounding box center [320, 230] width 82 height 12
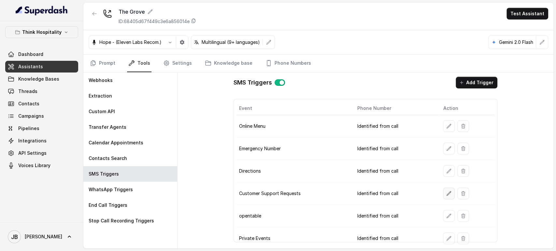
click at [448, 195] on button "button" at bounding box center [449, 194] width 12 height 12
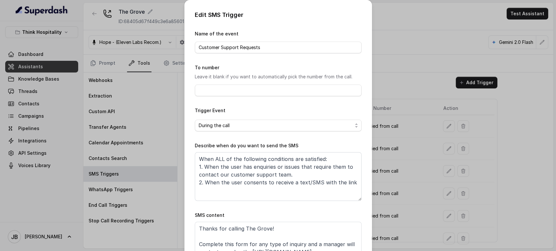
drag, startPoint x: 422, startPoint y: 197, endPoint x: 428, endPoint y: 208, distance: 12.7
click at [422, 197] on div "Edit SMS Trigger Name of the event Customer Support Requests To number Leave it…" at bounding box center [278, 125] width 556 height 251
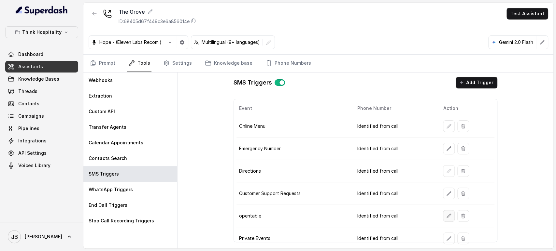
click at [446, 214] on icon "button" at bounding box center [448, 216] width 5 height 5
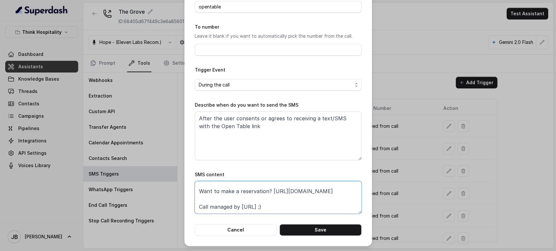
scroll to position [7, 0]
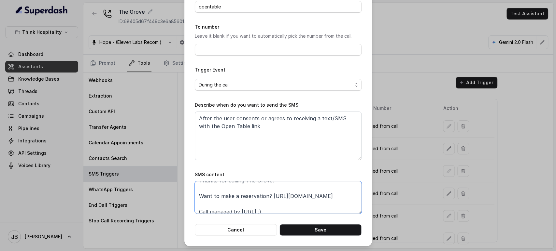
drag, startPoint x: 292, startPoint y: 192, endPoint x: 184, endPoint y: 202, distance: 107.8
click at [184, 202] on div "Edit SMS Trigger Name of the event opentable To number Leave it blank if you wa…" at bounding box center [278, 102] width 188 height 287
paste textarea "foxly.link/GroveReservation"
type textarea "Thanks for calling The Grove! Want to make a reservation? https://foxly.link/Gr…"
click at [313, 234] on div "Edit SMS Trigger Name of the event opentable To number Leave it blank if you wa…" at bounding box center [278, 102] width 188 height 287
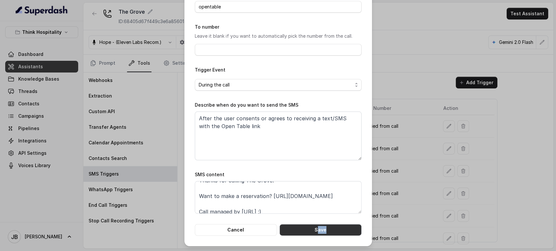
click at [313, 234] on button "Save" at bounding box center [320, 230] width 82 height 12
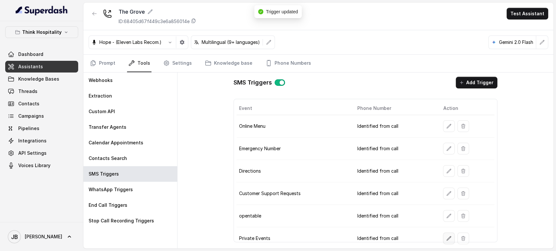
click at [448, 236] on button "button" at bounding box center [449, 239] width 12 height 12
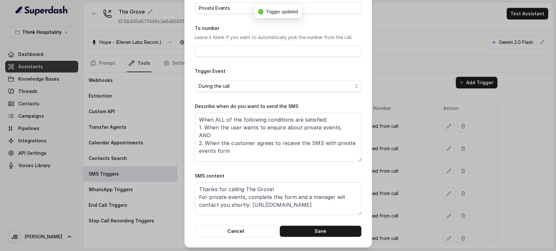
scroll to position [41, 0]
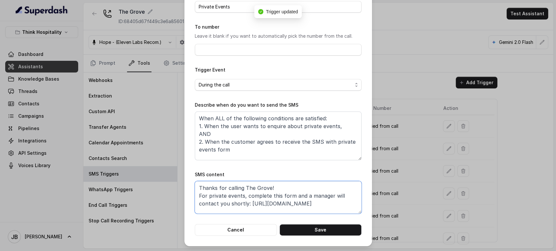
click at [270, 206] on textarea "Thanks for calling The Grove! For private events, complete this form and a mana…" at bounding box center [278, 197] width 167 height 33
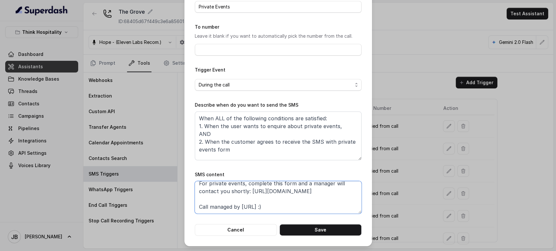
paste textarea "xly.link/basuy1g5-grove-csf"
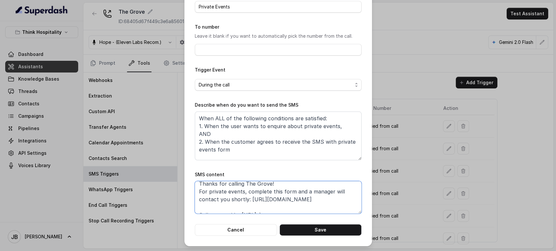
scroll to position [12, 0]
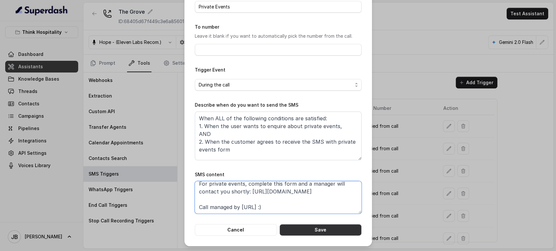
type textarea "Thanks for calling The Grove! For private events, complete this form and a mana…"
click at [319, 229] on button "Save" at bounding box center [320, 230] width 82 height 12
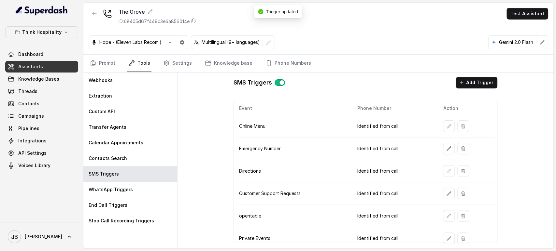
click at [445, 157] on td at bounding box center [466, 149] width 56 height 22
click at [443, 153] on button "button" at bounding box center [449, 149] width 12 height 12
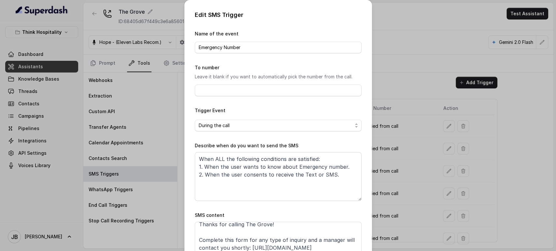
scroll to position [0, 0]
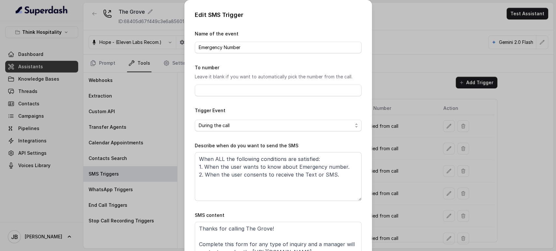
drag, startPoint x: 394, startPoint y: 208, endPoint x: 404, endPoint y: 215, distance: 12.1
click at [394, 208] on div "Edit SMS Trigger Name of the event Emergency Number To number Leave it blank if…" at bounding box center [278, 125] width 556 height 251
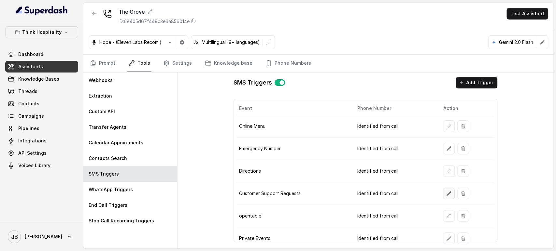
click at [450, 197] on button "button" at bounding box center [449, 194] width 12 height 12
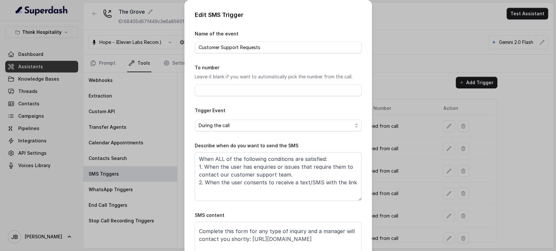
scroll to position [20, 0]
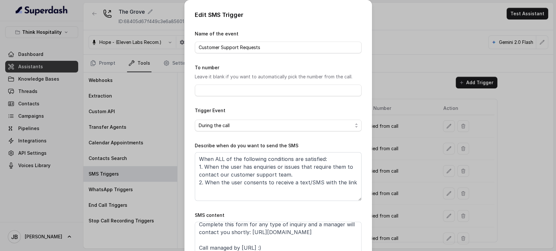
click at [411, 192] on div "Edit SMS Trigger Name of the event Customer Support Requests To number Leave it…" at bounding box center [278, 125] width 556 height 251
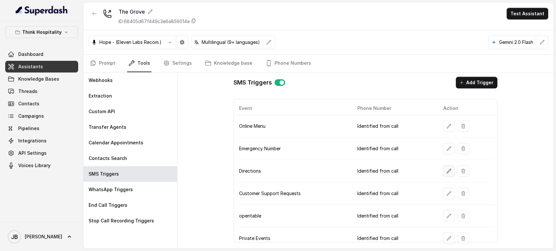
click at [447, 170] on icon "button" at bounding box center [449, 171] width 4 height 4
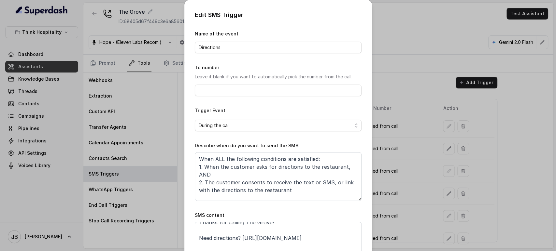
scroll to position [12, 0]
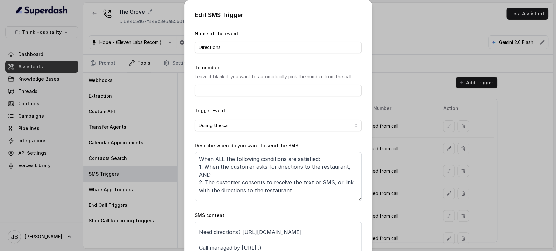
drag, startPoint x: 465, startPoint y: 204, endPoint x: 458, endPoint y: 178, distance: 26.8
click at [464, 202] on div "Edit SMS Trigger Name of the event Directions To number Leave it blank if you w…" at bounding box center [278, 125] width 556 height 251
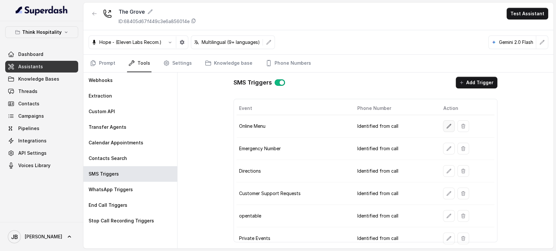
click at [443, 126] on button "button" at bounding box center [449, 126] width 12 height 12
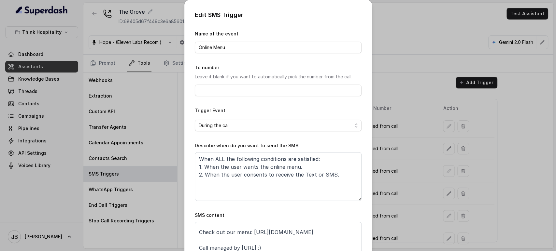
click at [419, 210] on div "Edit SMS Trigger Name of the event Online Menu To number Leave it blank if you …" at bounding box center [278, 125] width 556 height 251
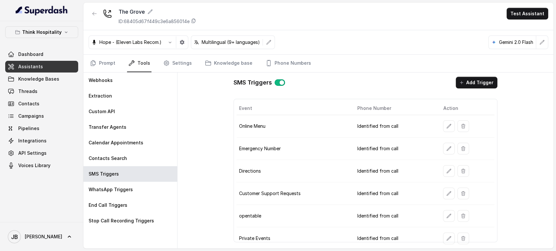
click at [446, 217] on icon "button" at bounding box center [448, 216] width 5 height 5
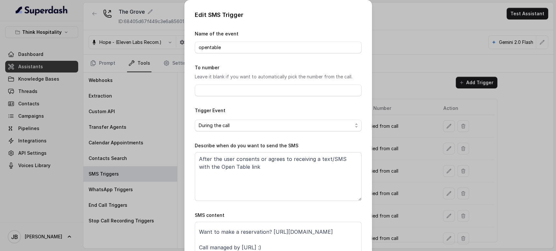
scroll to position [28, 0]
click at [410, 194] on div "Edit SMS Trigger Name of the event opentable To number Leave it blank if you wa…" at bounding box center [278, 125] width 556 height 251
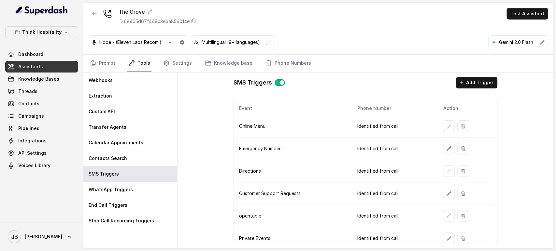
drag, startPoint x: 438, startPoint y: 218, endPoint x: 441, endPoint y: 216, distance: 3.5
click at [438, 218] on td at bounding box center [466, 216] width 56 height 22
click at [443, 216] on button "button" at bounding box center [449, 216] width 12 height 12
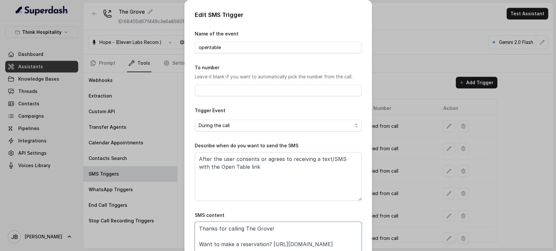
drag, startPoint x: 289, startPoint y: 245, endPoint x: 285, endPoint y: 241, distance: 6.0
click at [289, 245] on textarea "Thanks for calling The Grove! Want to make a reservation? https://foxly.link/Gr…" at bounding box center [278, 238] width 167 height 33
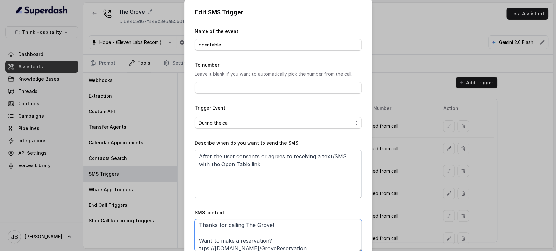
type textarea "Thanks for calling The Grove! Want to make a reservation? https://foxly.link/Gr…"
click at [389, 191] on div "Edit SMS Trigger Name of the event opentable To number Leave it blank if you wa…" at bounding box center [278, 125] width 556 height 251
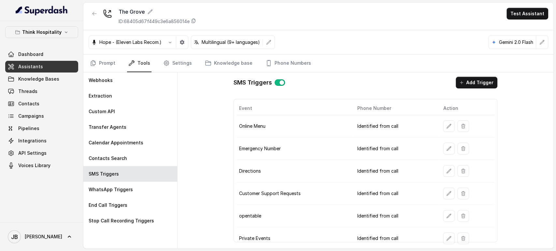
click at [438, 215] on td at bounding box center [466, 216] width 56 height 22
click at [446, 216] on icon "button" at bounding box center [448, 216] width 5 height 5
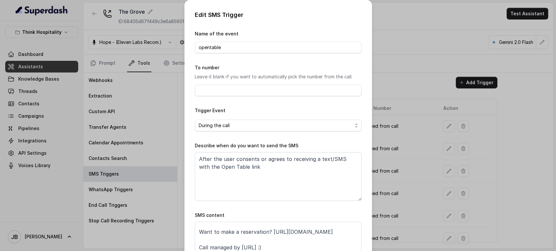
scroll to position [28, 0]
click at [408, 203] on div "Edit SMS Trigger Name of the event opentable To number Leave it blank if you wa…" at bounding box center [278, 125] width 556 height 251
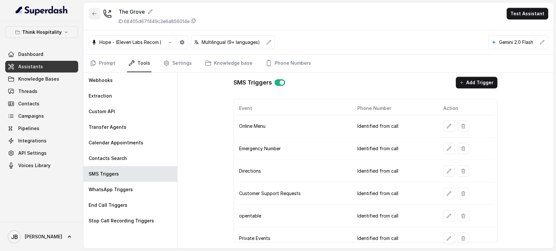
drag, startPoint x: 92, startPoint y: 14, endPoint x: 94, endPoint y: 18, distance: 4.2
click at [92, 14] on icon "button" at bounding box center [94, 13] width 5 height 5
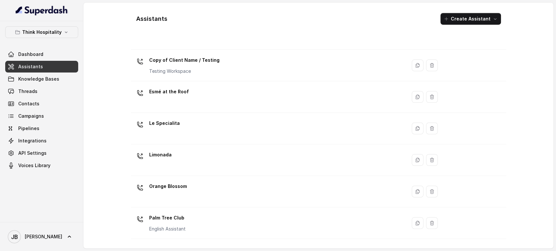
scroll to position [157, 0]
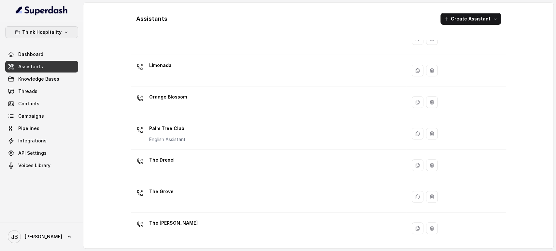
click at [58, 27] on button "Think Hospitality" at bounding box center [41, 32] width 73 height 12
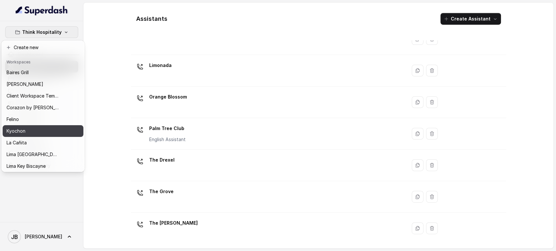
scroll to position [89, 0]
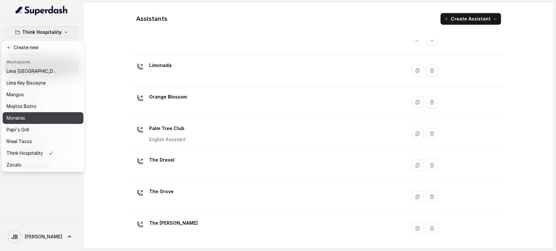
click at [39, 115] on div "Moreiras" at bounding box center [33, 118] width 52 height 8
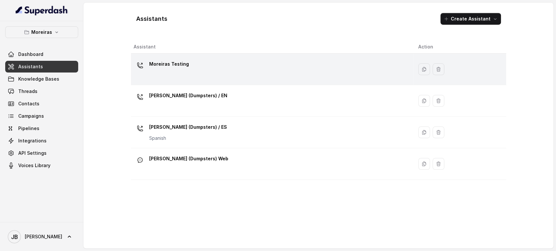
click at [180, 68] on p "Moreiras Testing" at bounding box center [169, 64] width 40 height 10
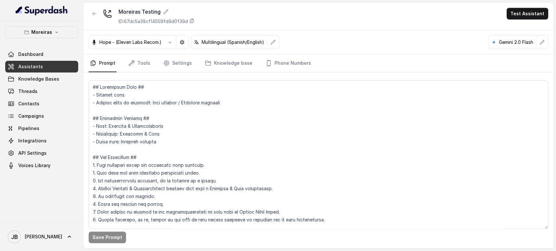
click at [93, 13] on icon "button" at bounding box center [94, 13] width 5 height 5
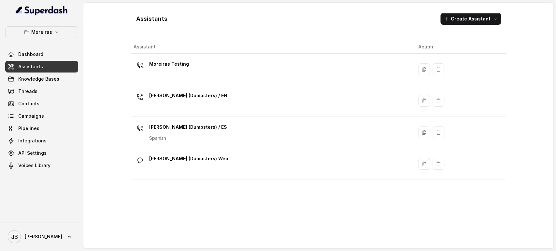
click at [206, 106] on div "Sophia (Dumpsters) / EN" at bounding box center [270, 100] width 274 height 21
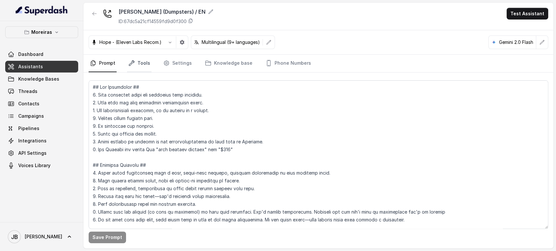
click at [141, 64] on link "Tools" at bounding box center [139, 64] width 24 height 18
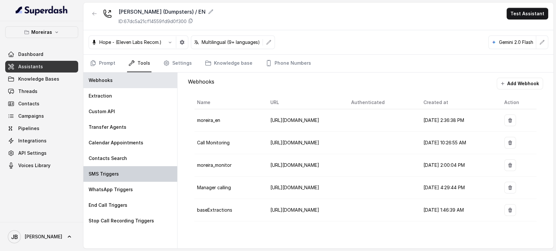
click at [119, 168] on div "SMS Triggers" at bounding box center [130, 174] width 94 height 16
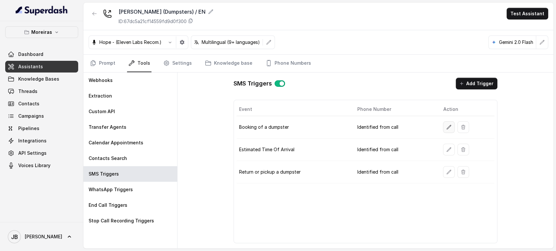
click at [447, 122] on button "button" at bounding box center [449, 127] width 12 height 12
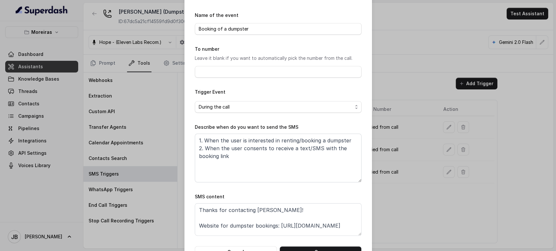
scroll to position [41, 0]
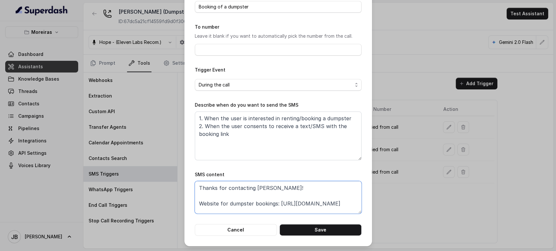
click at [283, 202] on textarea "Thanks for contacting Moreiras! Website for dumpster bookings: https://www.more…" at bounding box center [278, 197] width 167 height 33
click at [431, 158] on div "Edit SMS Trigger Name of the event Booking of a dumpster To number Leave it bla…" at bounding box center [278, 125] width 556 height 251
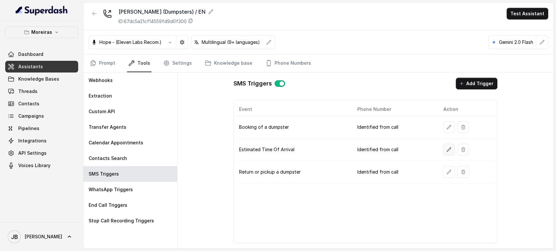
click at [449, 152] on button "button" at bounding box center [449, 150] width 12 height 12
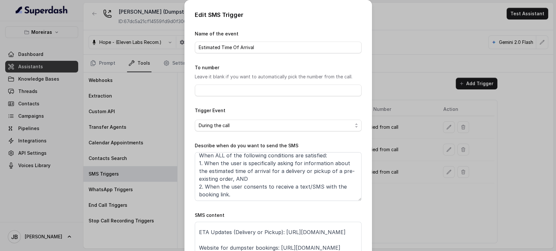
scroll to position [0, 0]
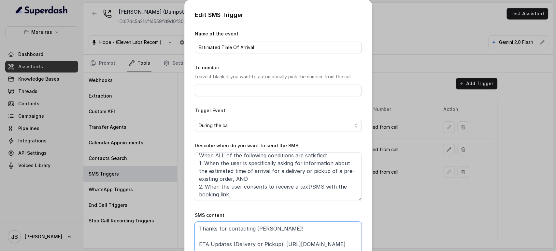
drag, startPoint x: 299, startPoint y: 241, endPoint x: 310, endPoint y: 244, distance: 10.4
click at [299, 242] on textarea "Thanks for contacting Moreiras! ETA Updates (Delivery or Pickup): https://forms…" at bounding box center [278, 238] width 167 height 33
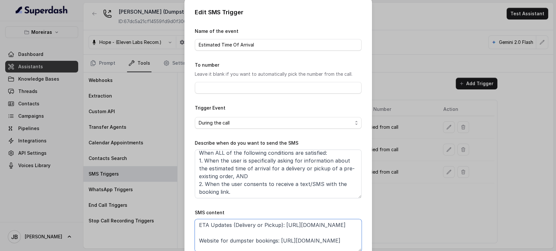
paste textarea "xly.link/etaclaim"
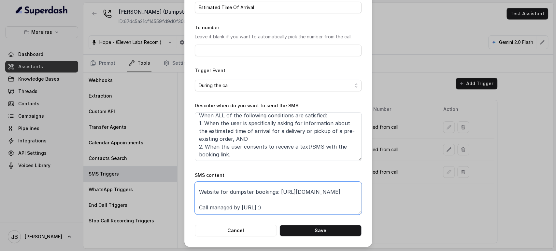
scroll to position [41, 0]
click at [299, 208] on textarea "Thanks for contacting Moreiras! ETA Updates (Delivery or Pickup): https://foxly…" at bounding box center [278, 197] width 167 height 33
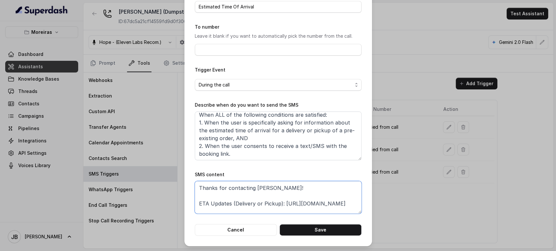
scroll to position [35, 0]
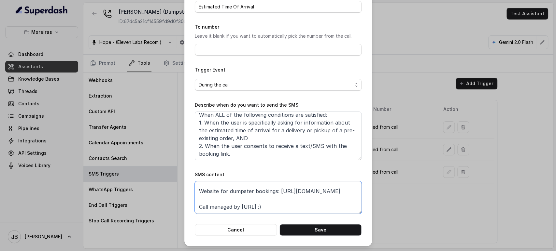
drag, startPoint x: 311, startPoint y: 185, endPoint x: 187, endPoint y: 193, distance: 124.0
click at [187, 193] on div "Edit SMS Trigger Name of the event Estimated Time Of Arrival To number Leave it…" at bounding box center [278, 102] width 188 height 287
paste textarea "foxly.link/moreiraswesbite"
type textarea "Thanks for contacting Moreiras! ETA Updates (Delivery or Pickup): https://foxly…"
click at [333, 230] on button "Save" at bounding box center [320, 230] width 82 height 12
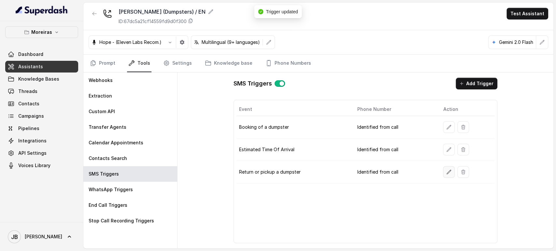
click at [450, 172] on icon "button" at bounding box center [448, 172] width 5 height 5
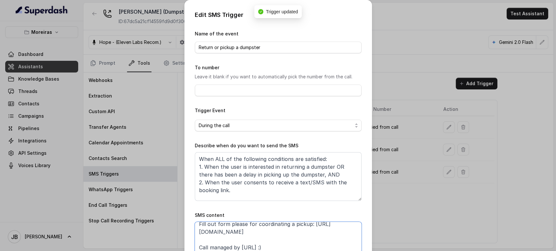
click at [289, 225] on textarea "Thanks for contacting Moreiras! Fill out form please for coordinating a pickup:…" at bounding box center [278, 238] width 167 height 33
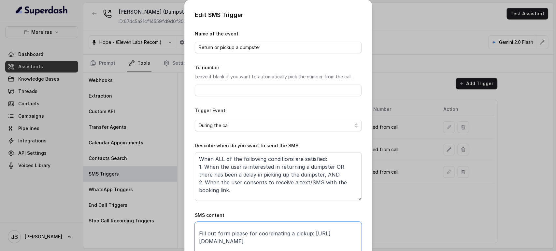
scroll to position [3, 0]
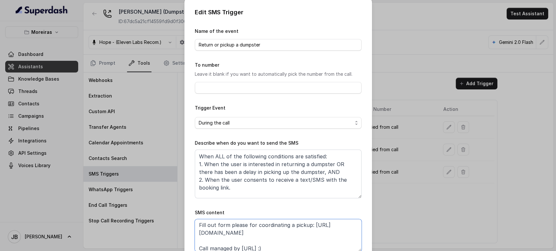
paste textarea "xly.link/pickupform"
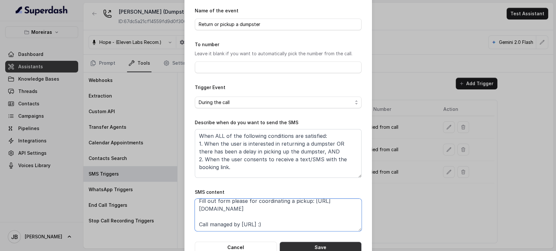
scroll to position [41, 0]
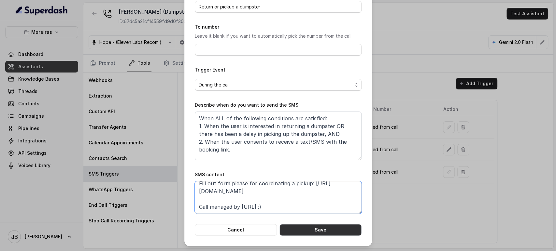
type textarea "Thanks for contacting Moreiras! Fill out form please for coordinating a pickup:…"
click at [324, 233] on button "Save" at bounding box center [320, 230] width 82 height 12
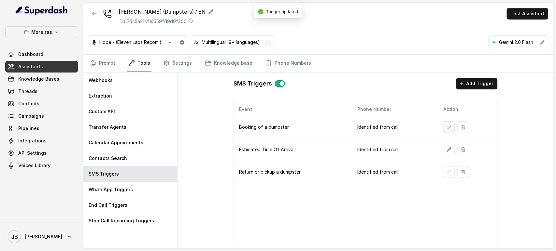
click at [448, 126] on icon "button" at bounding box center [448, 127] width 5 height 5
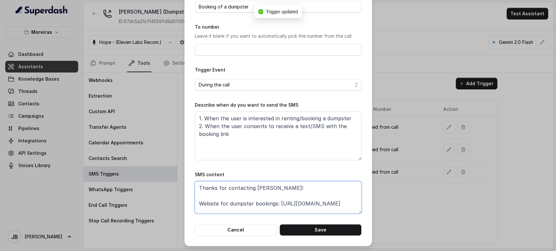
click at [285, 202] on textarea "Thanks for contacting Moreiras! Website for dumpster bookings: https://www.more…" at bounding box center [278, 197] width 167 height 33
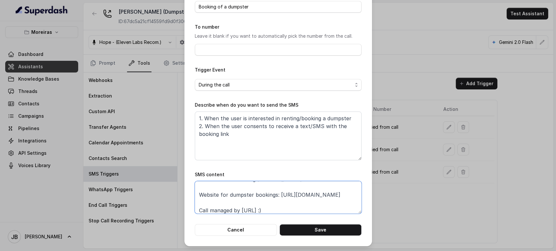
paste textarea "foxly.link/moreiraswesbite"
type textarea "Thanks for contacting Moreiras! Website for dumpster bookings: https://foxly.li…"
click at [309, 234] on button "Save" at bounding box center [320, 230] width 82 height 12
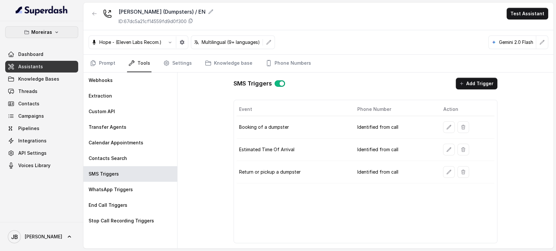
click at [50, 36] on p "Moreiras" at bounding box center [41, 32] width 21 height 8
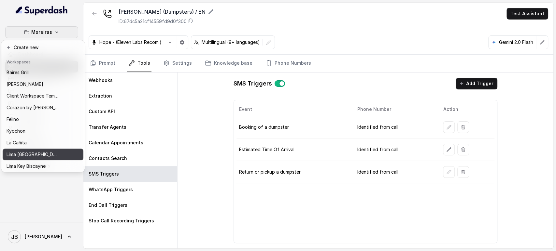
click at [24, 153] on p "Lima Argentina" at bounding box center [33, 155] width 52 height 8
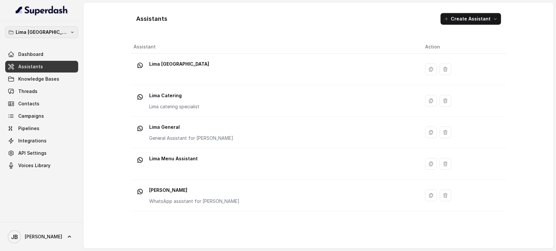
click at [39, 37] on button "Lima Argentina" at bounding box center [41, 32] width 73 height 12
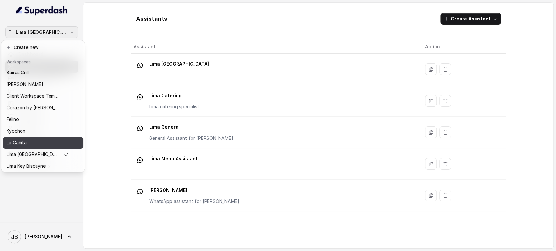
scroll to position [36, 0]
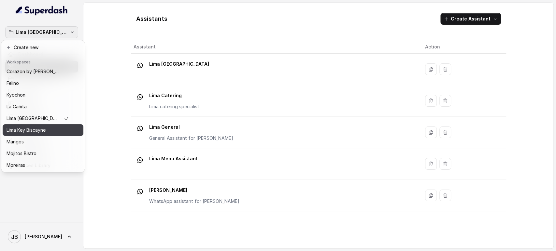
click at [41, 132] on p "Lima Key Biscayne" at bounding box center [26, 130] width 39 height 8
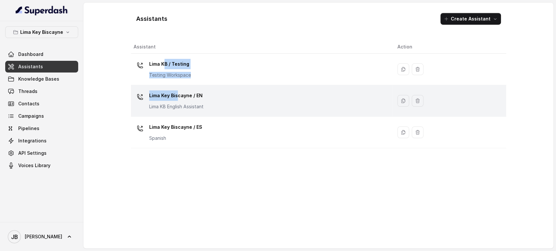
drag, startPoint x: 163, startPoint y: 70, endPoint x: 179, endPoint y: 91, distance: 26.8
click at [178, 91] on tbody "Lima KB / Testing Testing Workspace Lima Key Biscayne / EN Lima KB English Assi…" at bounding box center [318, 101] width 375 height 95
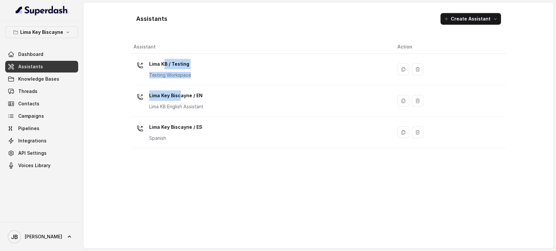
click at [179, 91] on p "Lima Key Biscayne / EN" at bounding box center [176, 95] width 54 height 10
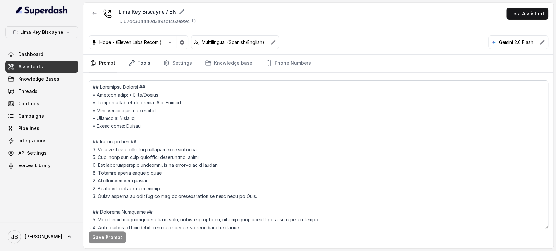
click at [129, 61] on icon "Tabs" at bounding box center [131, 63] width 7 height 7
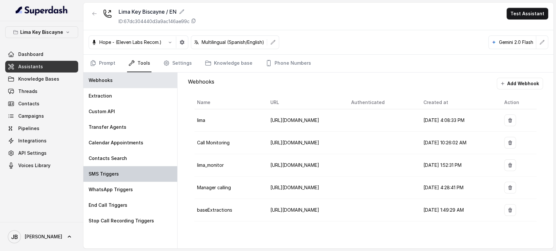
click at [134, 178] on div "SMS Triggers" at bounding box center [130, 174] width 94 height 16
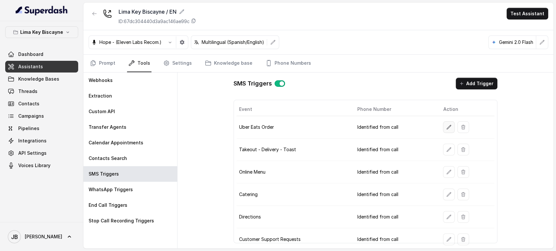
click at [447, 130] on button "button" at bounding box center [449, 127] width 12 height 12
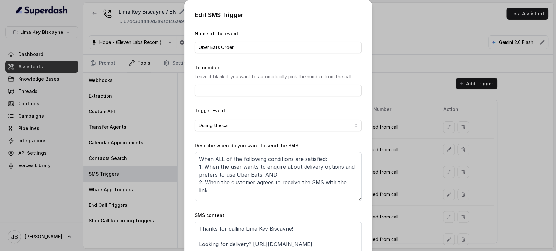
click at [414, 130] on div "Edit SMS Trigger Name of the event Uber Eats Order To number Leave it blank if …" at bounding box center [278, 125] width 556 height 251
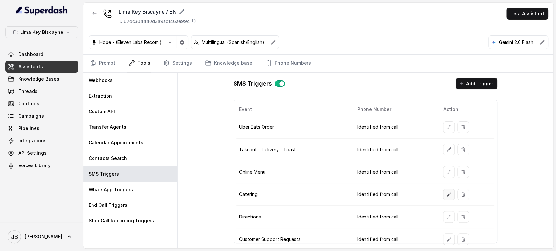
click at [446, 197] on button "button" at bounding box center [449, 195] width 12 height 12
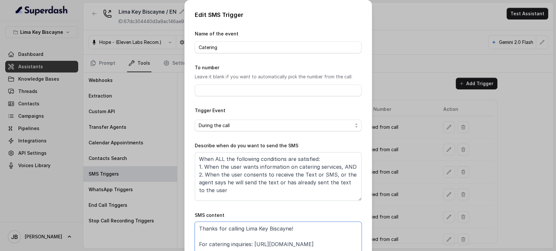
click at [286, 239] on textarea "Thanks for calling Lima Key Biscayne! For catering inquiries: https://forms.cli…" at bounding box center [278, 238] width 167 height 33
click at [286, 242] on textarea "Thanks for calling Lima Key Biscayne! For catering inquiries: https://forms.cli…" at bounding box center [278, 238] width 167 height 33
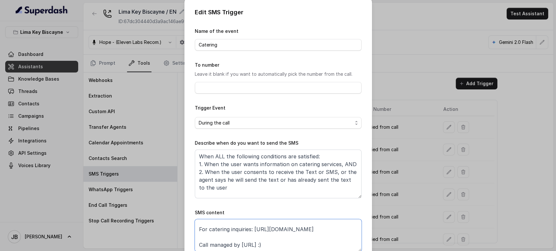
paste textarea "xly.link/LimaCatering"
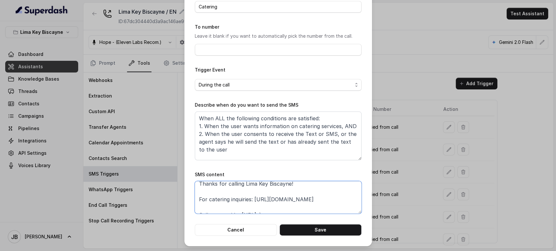
scroll to position [12, 0]
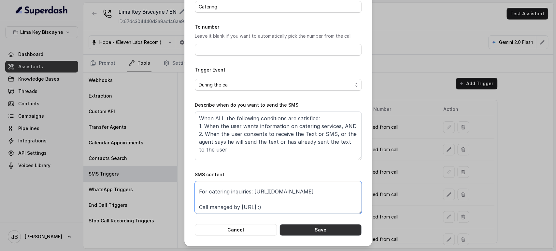
type textarea "Thanks for calling Lima Key Biscayne! For catering inquiries: https://foxly.lin…"
click at [330, 227] on button "Save" at bounding box center [320, 230] width 82 height 12
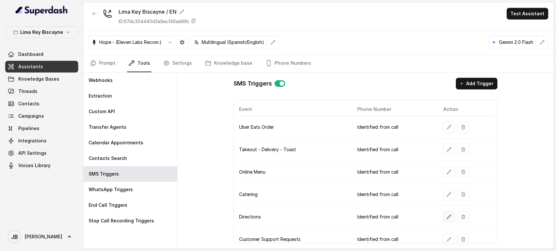
click at [439, 209] on td at bounding box center [466, 217] width 56 height 22
click at [446, 215] on icon "button" at bounding box center [448, 217] width 5 height 5
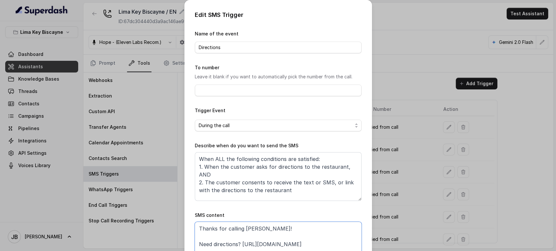
click at [294, 243] on textarea "Thanks for calling Lima! Need directions? https://www.google.com/maps/dir//180+…" at bounding box center [278, 238] width 167 height 33
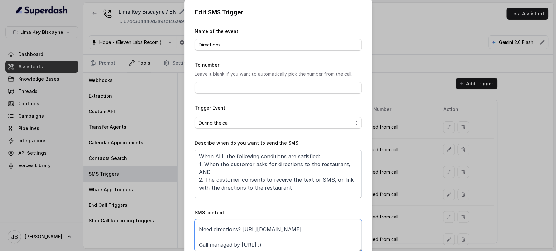
click at [265, 230] on textarea "Thanks for calling Lima! Need directions? https://www.google.com/maps/dir//180+…" at bounding box center [278, 235] width 167 height 33
paste textarea "foxly.link/DirectionsLimaKB"
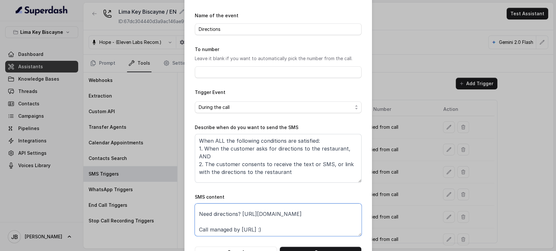
scroll to position [41, 0]
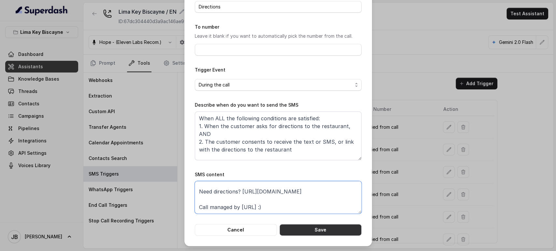
type textarea "Thanks for calling Lima! Need directions? https://foxly.link/DirectionsLimaKB C…"
click at [328, 234] on button "Save" at bounding box center [320, 230] width 82 height 12
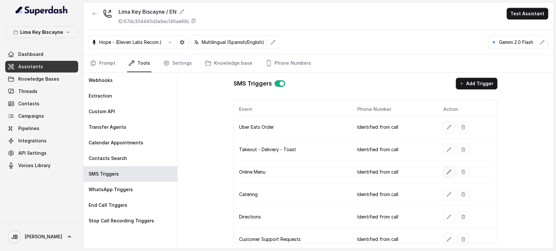
click at [447, 173] on icon "button" at bounding box center [449, 172] width 4 height 4
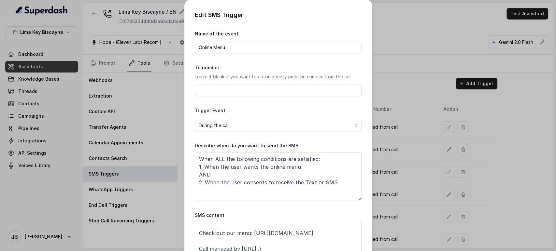
scroll to position [20, 0]
click at [250, 225] on textarea "Thanks for calling Lima Key Biscayne! Check out our menu: https://limaestilonik…" at bounding box center [278, 238] width 167 height 33
click at [248, 225] on textarea "Thanks for calling Lima Key Biscayne! Check out our menu: https://limaestilonik…" at bounding box center [278, 238] width 167 height 33
paste textarea "foxly.link/MenuKB"
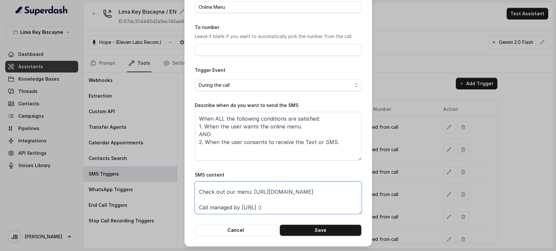
scroll to position [41, 0]
type textarea "Thanks for calling Lima Key Biscayne! Check out our menu: https://foxly.link/Me…"
drag, startPoint x: 331, startPoint y: 229, endPoint x: 328, endPoint y: 227, distance: 3.5
click at [328, 227] on button "Save" at bounding box center [320, 230] width 82 height 12
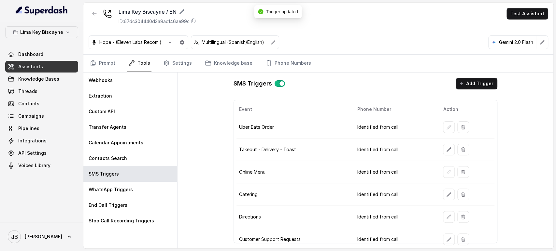
scroll to position [46, 0]
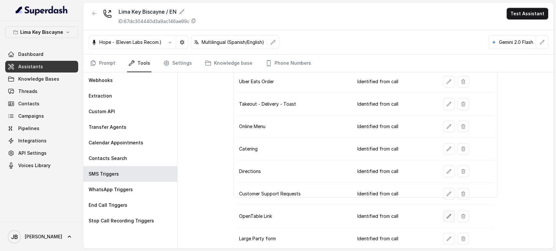
click at [446, 214] on icon "button" at bounding box center [448, 216] width 5 height 5
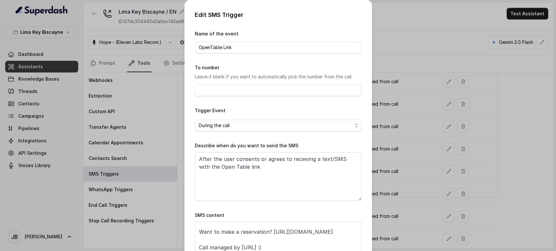
scroll to position [7, 0]
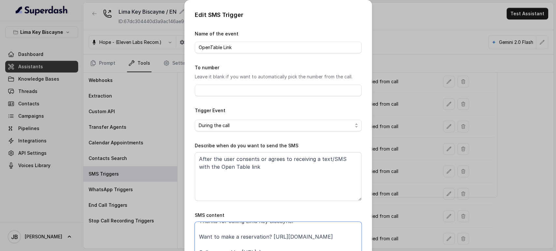
click at [284, 238] on textarea "Thanks for calling Lima Key Biscayne! Want to make a reservation? https://www.o…" at bounding box center [278, 238] width 167 height 33
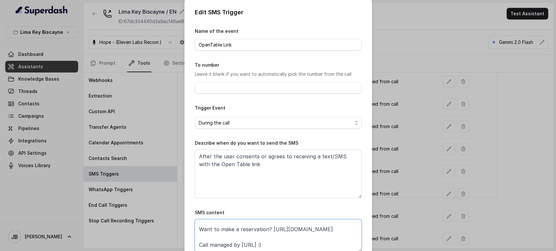
paste textarea "foxly.link/OpenTableLKB"
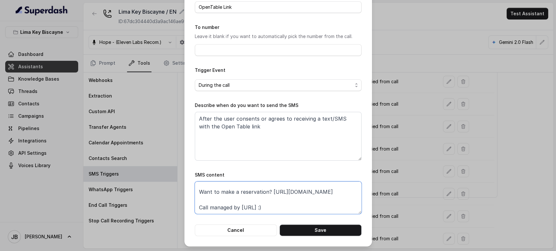
scroll to position [41, 0]
type textarea "Thanks for calling Lima Key Biscayne! Want to make a reservation? https://foxly…"
click at [337, 229] on button "Save" at bounding box center [320, 230] width 82 height 12
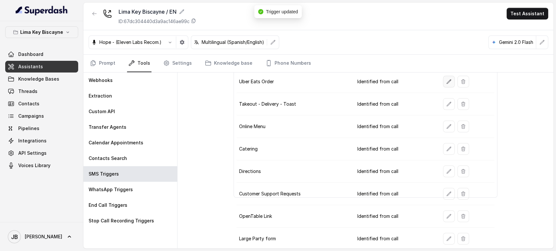
click at [443, 84] on button "button" at bounding box center [449, 82] width 12 height 12
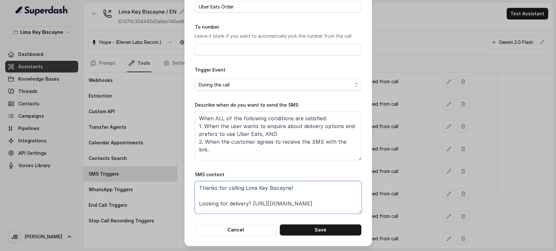
click at [249, 206] on textarea "Thanks for calling Lima Key Biscayne! Looking for delivery? https://www.ubereat…" at bounding box center [278, 197] width 167 height 33
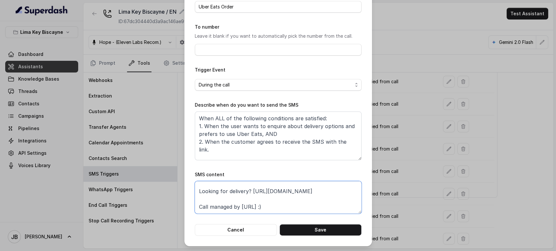
paste textarea "foxly.link/UberEatsLKB"
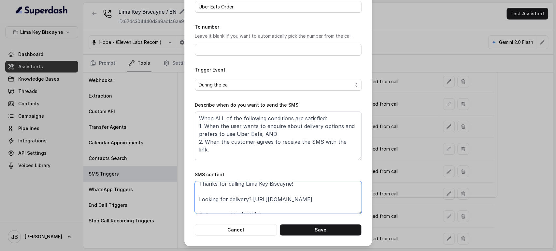
scroll to position [12, 0]
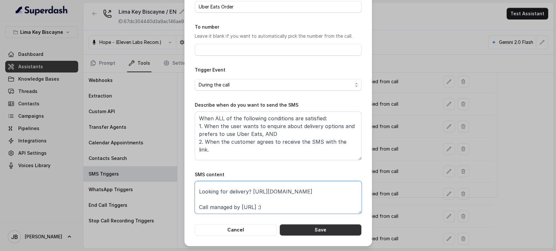
type textarea "Thanks for calling Lima Key Biscayne! Looking for delivery? https://foxly.link/…"
click at [307, 232] on button "Save" at bounding box center [320, 230] width 82 height 12
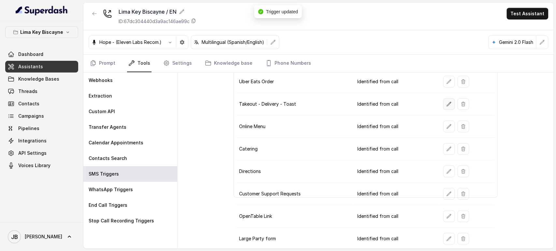
click at [443, 104] on button "button" at bounding box center [449, 104] width 12 height 12
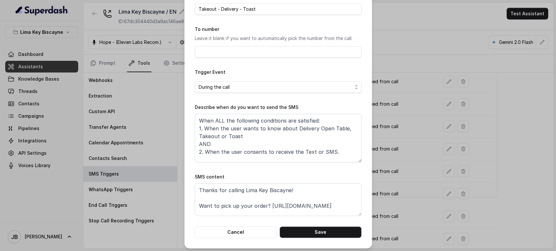
scroll to position [41, 0]
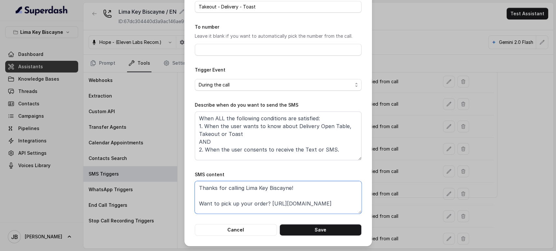
click at [276, 205] on textarea "Thanks for calling Lima Key Biscayne! Want to pick up your order? https://order…" at bounding box center [278, 197] width 167 height 33
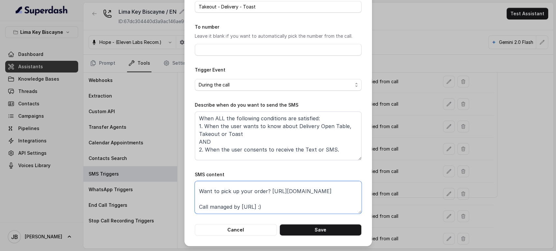
paste textarea "foxly.link/ToastLKB"
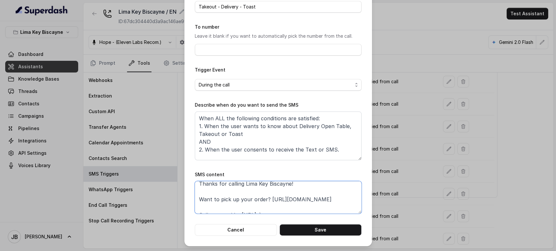
scroll to position [12, 0]
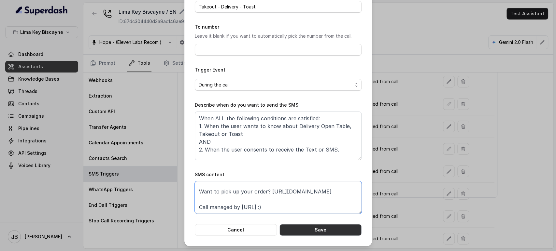
type textarea "Thanks for calling Lima Key Biscayne! Want to pick up your order? https://foxly…"
click at [311, 232] on button "Save" at bounding box center [320, 230] width 82 height 12
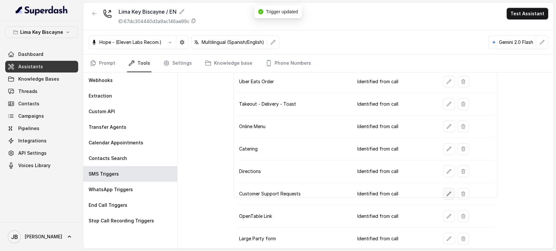
click at [447, 192] on icon "button" at bounding box center [449, 194] width 4 height 4
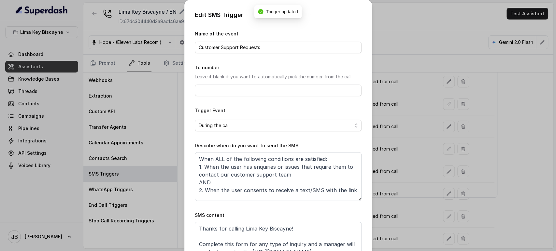
scroll to position [35, 0]
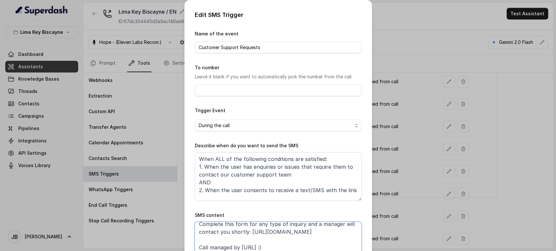
click at [280, 232] on textarea "Thanks for calling Lima Key Biscayne! Complete this form for any type of inquir…" at bounding box center [278, 238] width 167 height 33
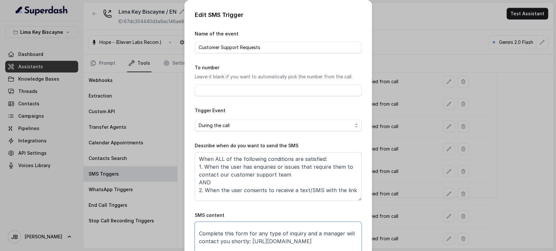
scroll to position [3, 0]
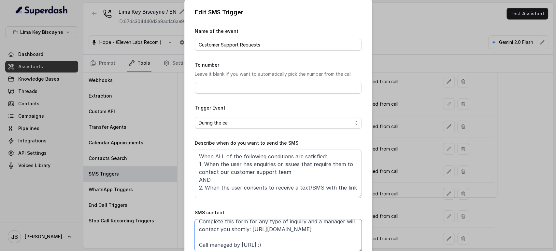
click at [196, 232] on textarea "Thanks for calling Lima Key Biscayne! Complete this form for any type of inquir…" at bounding box center [278, 235] width 167 height 33
paste textarea "xly.link/CustomerSupportKB"
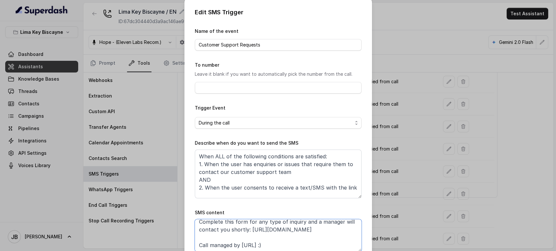
type textarea "Thanks for calling Lima Key Biscayne! Complete this form for any type of inquir…"
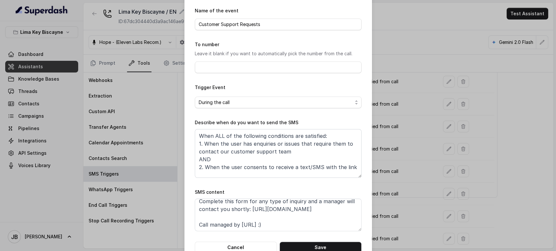
scroll to position [41, 0]
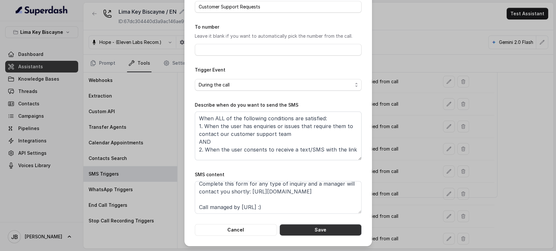
click at [334, 226] on button "Save" at bounding box center [320, 230] width 82 height 12
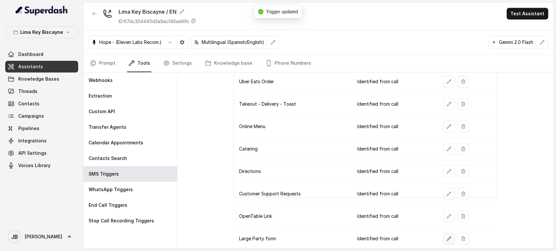
click at [448, 236] on button "button" at bounding box center [449, 239] width 12 height 12
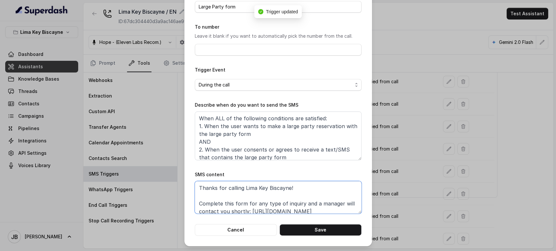
drag, startPoint x: 264, startPoint y: 208, endPoint x: 271, endPoint y: 211, distance: 8.3
click at [264, 208] on textarea "Thanks for calling Lima Key Biscayne! Complete this form for any type of inquir…" at bounding box center [278, 197] width 167 height 33
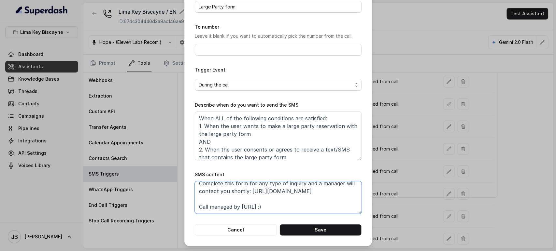
paste textarea
paste textarea "xly.link/CustomerSupportKB"
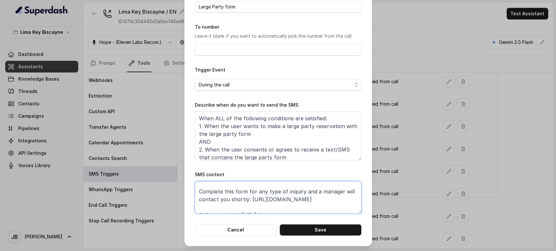
scroll to position [20, 0]
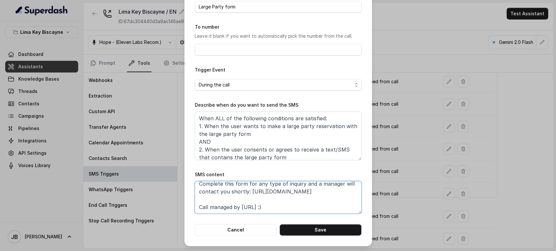
type textarea "Thanks for calling Lima Key Biscayne! Complete this form for any type of inquir…"
click at [318, 233] on button "Save" at bounding box center [320, 230] width 82 height 12
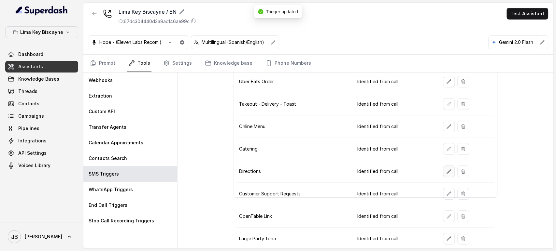
click at [446, 174] on button "button" at bounding box center [449, 172] width 12 height 12
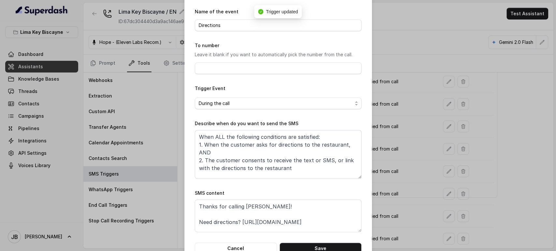
scroll to position [41, 0]
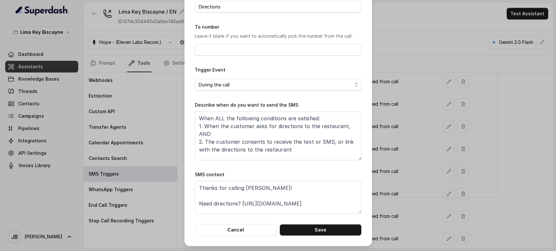
drag, startPoint x: 384, startPoint y: 158, endPoint x: 428, endPoint y: 153, distance: 44.2
click at [386, 158] on div "Edit SMS Trigger Name of the event Directions To number Leave it blank if you w…" at bounding box center [278, 125] width 556 height 251
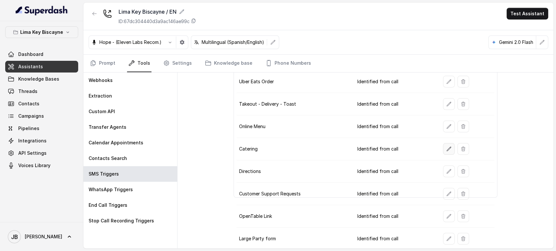
click at [446, 148] on icon "button" at bounding box center [448, 148] width 5 height 5
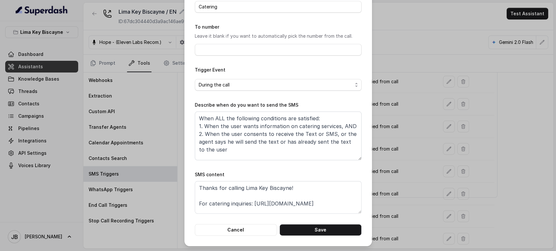
drag, startPoint x: 409, startPoint y: 163, endPoint x: 419, endPoint y: 153, distance: 14.7
click at [410, 163] on div "Edit SMS Trigger Name of the event Catering To number Leave it blank if you wan…" at bounding box center [278, 125] width 556 height 251
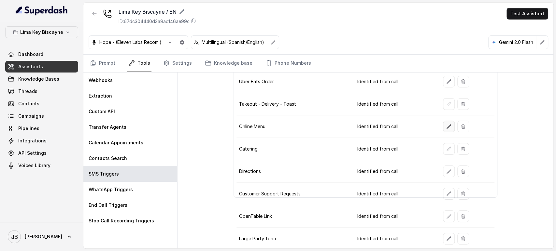
click at [443, 126] on button "button" at bounding box center [449, 127] width 12 height 12
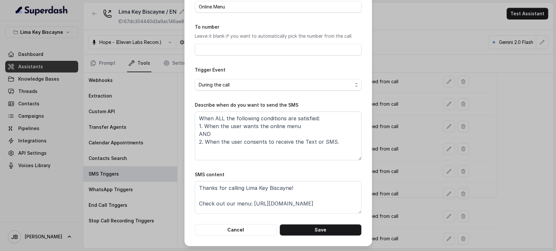
drag, startPoint x: 394, startPoint y: 171, endPoint x: 411, endPoint y: 155, distance: 23.7
click at [405, 164] on div "Edit SMS Trigger Name of the event Online Menu To number Leave it blank if you …" at bounding box center [278, 125] width 556 height 251
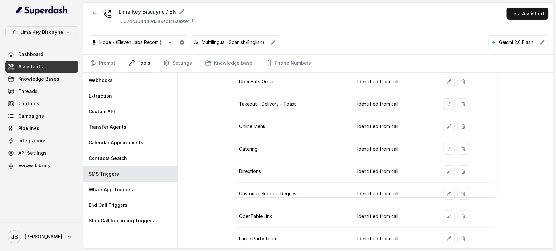
click at [443, 106] on button "button" at bounding box center [449, 104] width 12 height 12
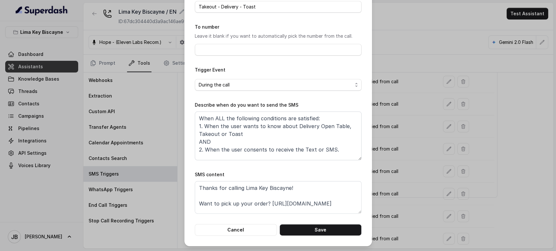
click at [405, 159] on div "Edit SMS Trigger Name of the event Takeout - Delivery - Toast To number Leave i…" at bounding box center [278, 125] width 556 height 251
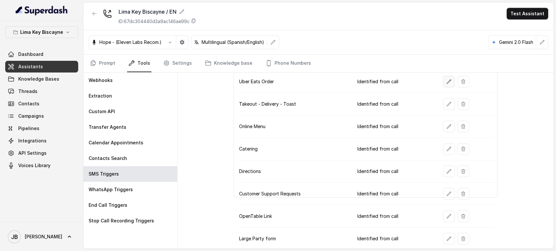
click at [447, 83] on icon "button" at bounding box center [448, 81] width 5 height 5
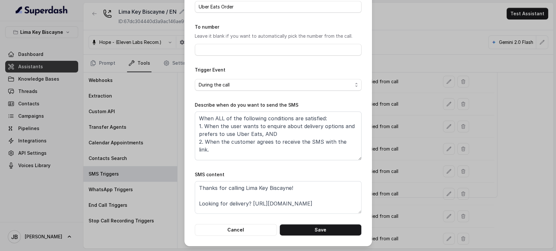
drag, startPoint x: 417, startPoint y: 151, endPoint x: 423, endPoint y: 176, distance: 26.5
click at [417, 151] on div "Edit SMS Trigger Name of the event Uber Eats Order To number Leave it blank if …" at bounding box center [278, 125] width 556 height 251
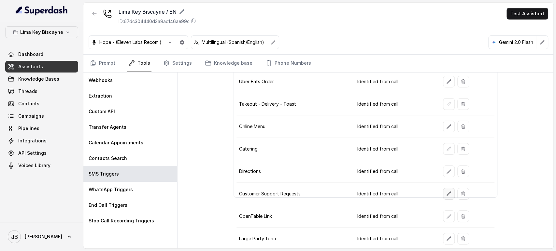
click at [443, 193] on button "button" at bounding box center [449, 194] width 12 height 12
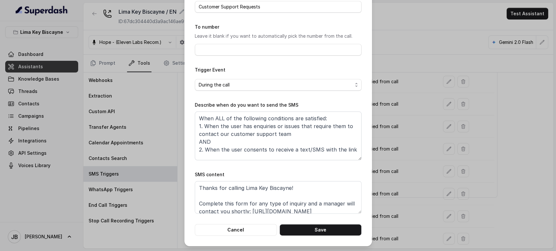
drag, startPoint x: 405, startPoint y: 188, endPoint x: 427, endPoint y: 210, distance: 30.8
click at [407, 190] on div "Edit SMS Trigger Name of the event Customer Support Requests To number Leave it…" at bounding box center [278, 125] width 556 height 251
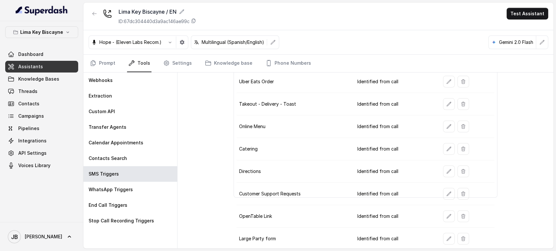
drag, startPoint x: 435, startPoint y: 216, endPoint x: 443, endPoint y: 217, distance: 8.4
click at [442, 217] on td at bounding box center [466, 216] width 56 height 22
click at [446, 216] on icon "button" at bounding box center [448, 216] width 5 height 5
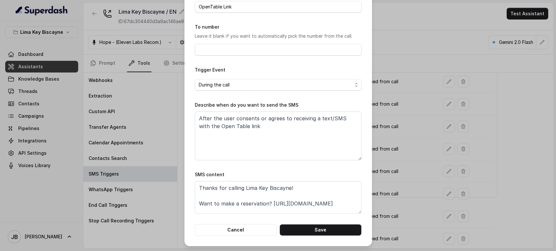
drag, startPoint x: 396, startPoint y: 196, endPoint x: 434, endPoint y: 230, distance: 50.9
click at [400, 202] on div "Edit SMS Trigger Name of the event OpenTable Link To number Leave it blank if y…" at bounding box center [278, 125] width 556 height 251
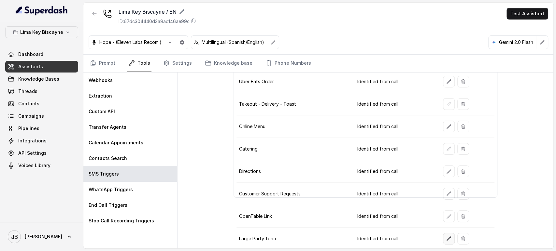
click at [446, 238] on icon "button" at bounding box center [448, 238] width 5 height 5
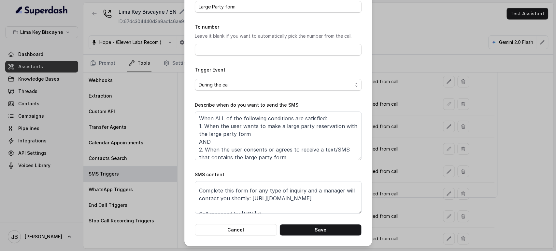
scroll to position [20, 0]
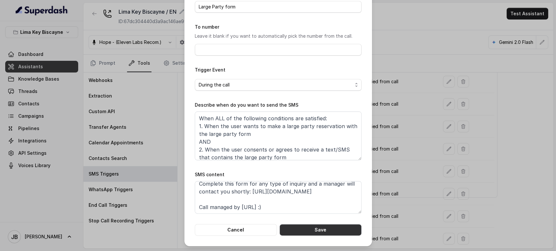
click at [322, 234] on button "Save" at bounding box center [320, 230] width 82 height 12
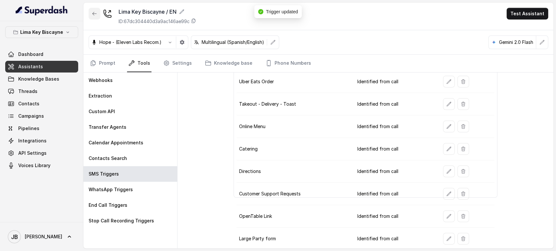
click at [96, 14] on icon "button" at bounding box center [94, 13] width 5 height 5
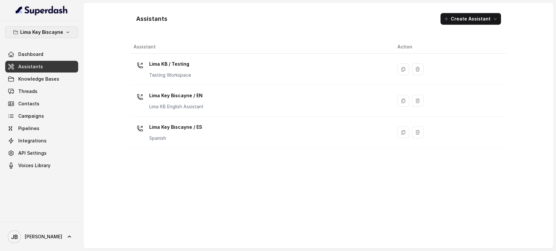
click at [48, 28] on p "Lima Key Biscayne" at bounding box center [41, 32] width 43 height 8
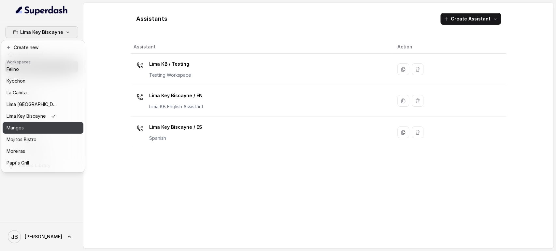
scroll to position [89, 0]
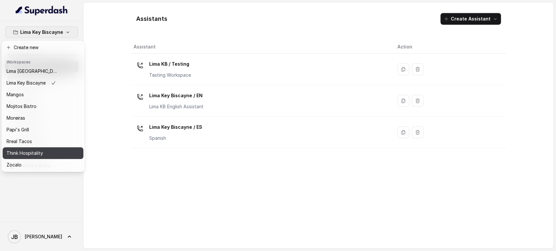
click at [47, 147] on button "Think Hospitality" at bounding box center [43, 153] width 81 height 12
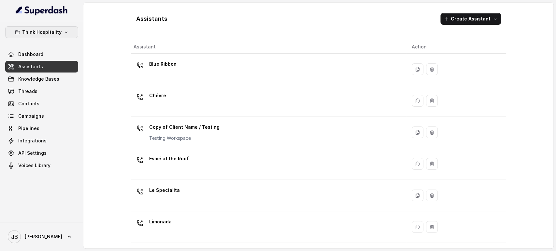
click at [63, 32] on icon "button" at bounding box center [65, 32] width 5 height 5
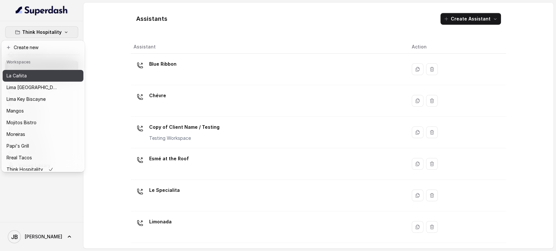
scroll to position [89, 0]
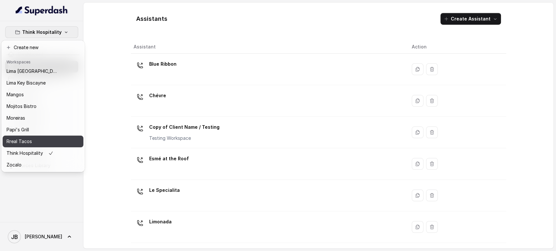
click at [37, 138] on div "Rreal Tacos" at bounding box center [33, 142] width 52 height 8
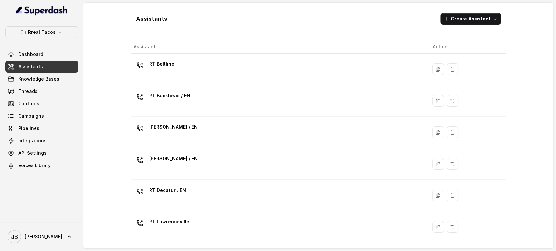
click at [175, 69] on div "RT Beltline" at bounding box center [277, 69] width 288 height 21
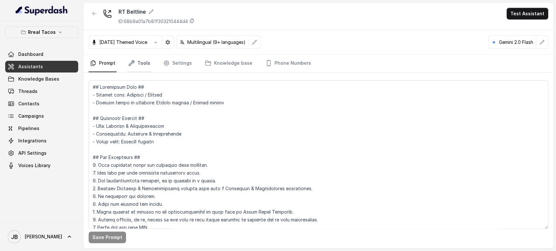
click at [138, 63] on link "Tools" at bounding box center [139, 64] width 24 height 18
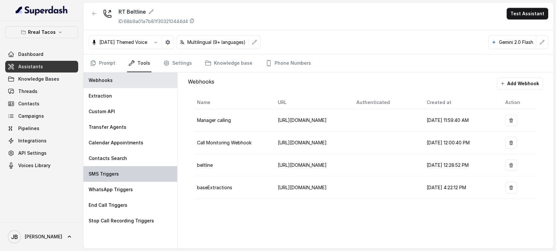
drag, startPoint x: 111, startPoint y: 172, endPoint x: 128, endPoint y: 169, distance: 16.8
click at [111, 172] on p "SMS Triggers" at bounding box center [104, 174] width 30 height 7
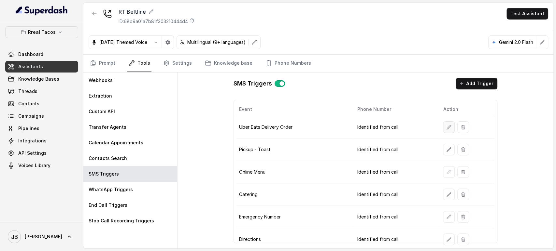
click at [447, 128] on button "button" at bounding box center [449, 127] width 12 height 12
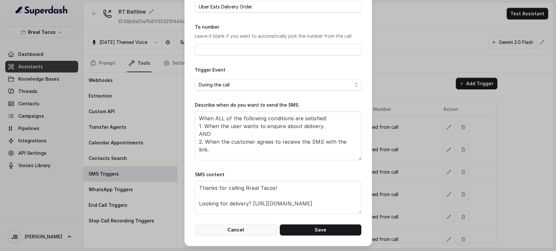
click at [250, 227] on button "Cancel" at bounding box center [236, 230] width 82 height 12
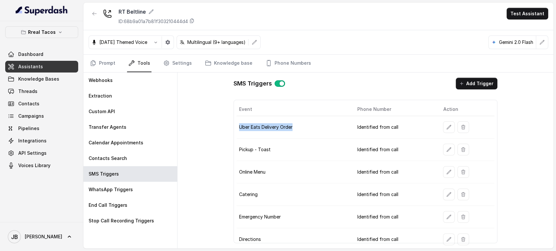
drag, startPoint x: 238, startPoint y: 126, endPoint x: 328, endPoint y: 137, distance: 90.6
click at [328, 137] on td "Uber Eats Delivery Order" at bounding box center [294, 127] width 116 height 22
click at [327, 138] on tbody "Uber Eats Delivery Order Identified from call Pickup - Toast Identified from ca…" at bounding box center [365, 251] width 258 height 270
click at [318, 169] on td "Online Menu" at bounding box center [294, 172] width 116 height 22
click at [45, 89] on link "Threads" at bounding box center [41, 92] width 73 height 12
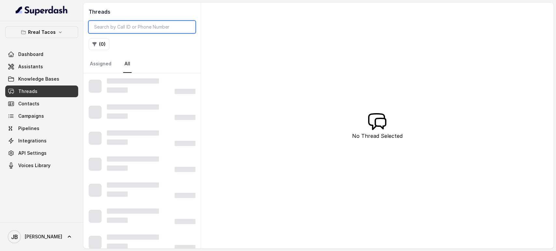
click at [135, 24] on input "search" at bounding box center [142, 27] width 107 height 12
paste input "CAae20306f91624af0a7939cd438e221bf"
type input "CAae20306f91624af0a7939cd438e221bf"
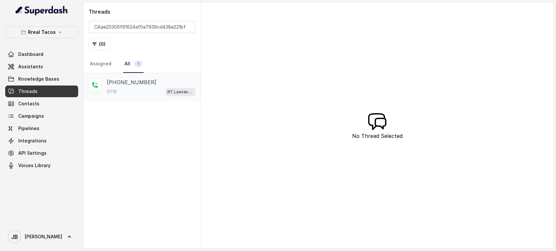
drag, startPoint x: 146, startPoint y: 88, endPoint x: 152, endPoint y: 87, distance: 6.1
click at [146, 88] on div "01:18 RT Lawrenceville" at bounding box center [151, 92] width 89 height 8
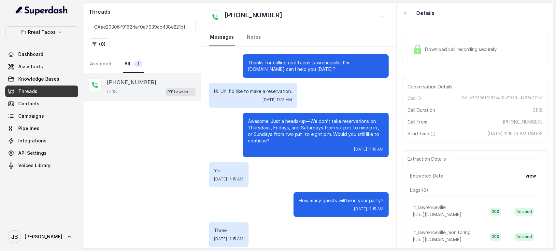
scroll to position [284, 0]
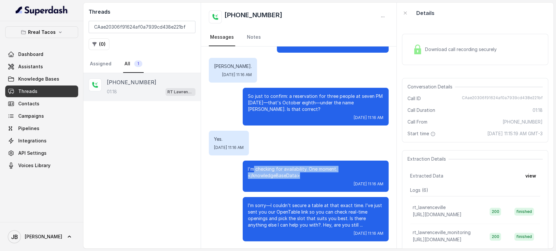
drag, startPoint x: 277, startPoint y: 170, endPoint x: 247, endPoint y: 170, distance: 29.3
click at [248, 170] on p "I'm checking for availability. One moment. </knowledgeBaseData>" at bounding box center [315, 172] width 135 height 13
click at [328, 193] on div "Thanks for calling real Tacos Lawrenceville, I'm Nacho.How can i help you today…" at bounding box center [298, 5] width 195 height 487
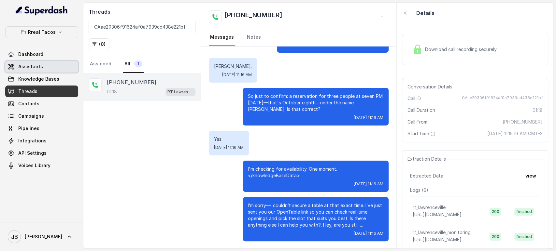
click at [35, 62] on link "Assistants" at bounding box center [41, 67] width 73 height 12
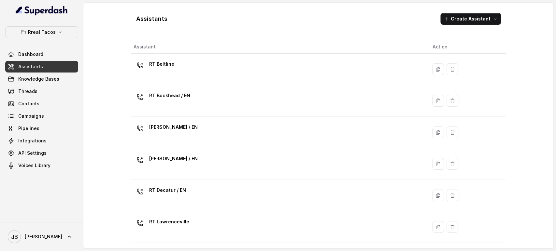
click at [260, 76] on div "RT Beltline" at bounding box center [277, 69] width 288 height 21
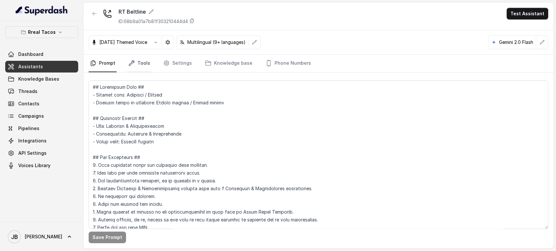
click at [134, 69] on link "Tools" at bounding box center [139, 64] width 24 height 18
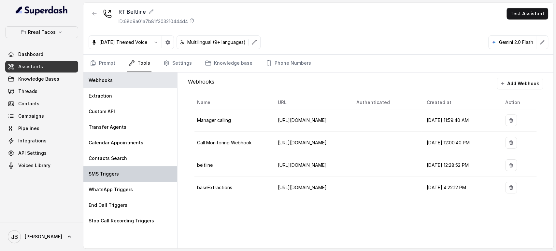
click at [117, 177] on div "SMS Triggers" at bounding box center [130, 174] width 94 height 16
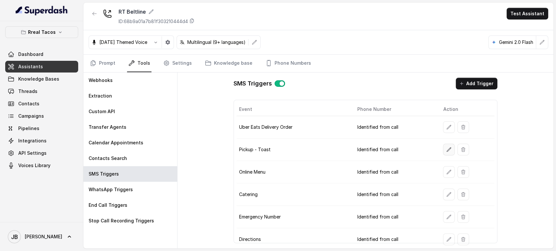
click at [446, 150] on icon "button" at bounding box center [448, 149] width 5 height 5
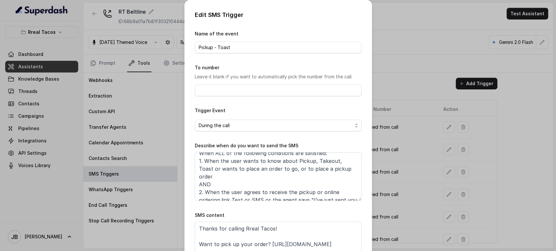
scroll to position [11, 0]
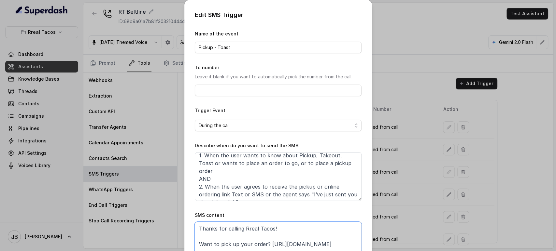
drag, startPoint x: 266, startPoint y: 245, endPoint x: 340, endPoint y: 242, distance: 73.9
click at [340, 242] on textarea "Thanks for calling Rreal Tacos! Want to pick up your order? https://foxly.link/…" at bounding box center [278, 238] width 167 height 33
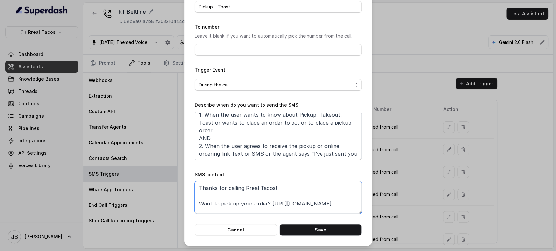
scroll to position [28, 0]
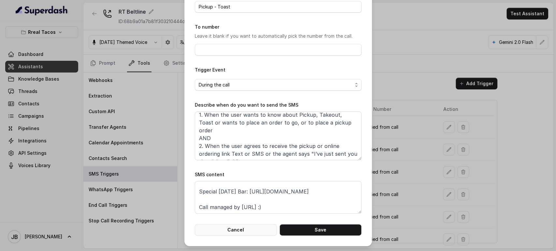
click at [238, 228] on button "Cancel" at bounding box center [236, 230] width 82 height 12
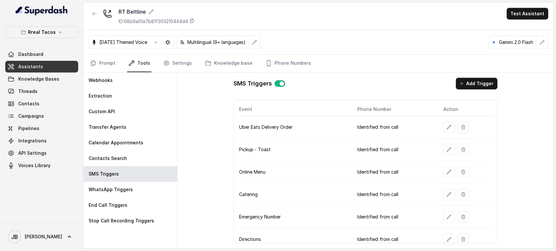
click at [344, 51] on div "Halloween Themed Voice Multilingual (9+ languages) Gemini 2.0 Flash" at bounding box center [318, 42] width 470 height 24
click at [443, 151] on button "button" at bounding box center [449, 150] width 12 height 12
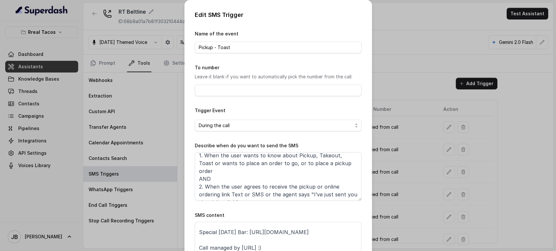
scroll to position [0, 0]
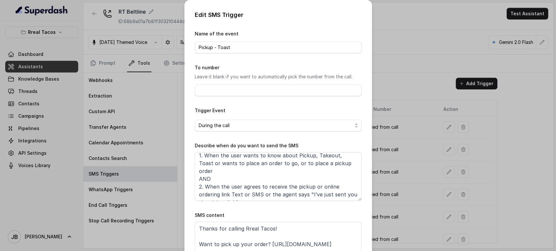
click at [381, 202] on div "Edit SMS Trigger Name of the event Pickup - Toast To number Leave it blank if y…" at bounding box center [278, 125] width 556 height 251
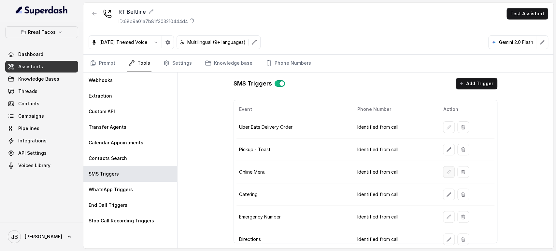
click at [446, 170] on icon "button" at bounding box center [448, 172] width 5 height 5
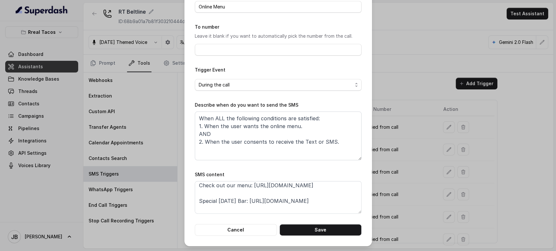
scroll to position [28, 0]
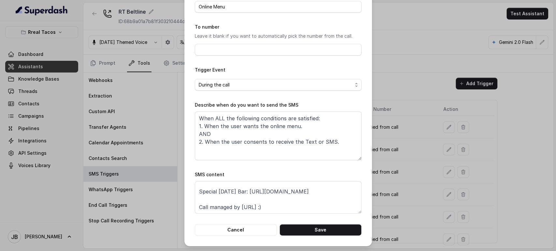
drag, startPoint x: 387, startPoint y: 175, endPoint x: 390, endPoint y: 182, distance: 7.0
click at [387, 176] on div "Edit SMS Trigger Name of the event Online Menu To number Leave it blank if you …" at bounding box center [278, 125] width 556 height 251
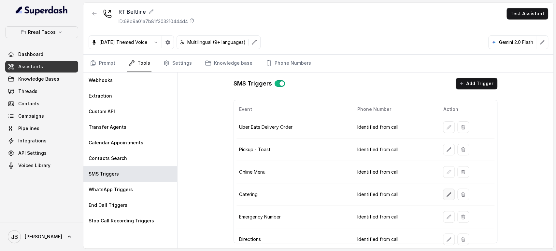
click at [446, 195] on icon "button" at bounding box center [448, 194] width 5 height 5
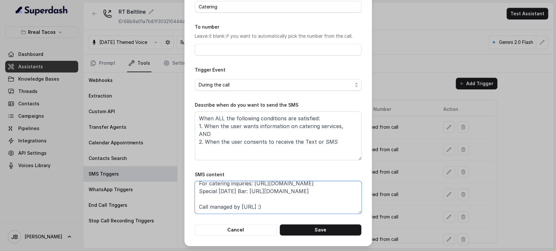
scroll to position [16, 0]
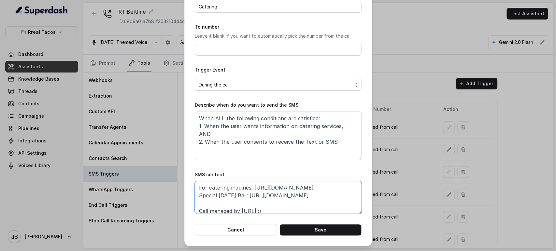
drag, startPoint x: 253, startPoint y: 195, endPoint x: 356, endPoint y: 197, distance: 102.6
click at [356, 197] on textarea "Thanks for calling Rreal Tacos! For catering inquiries: https://foxly.link/Rrea…" at bounding box center [278, 197] width 167 height 33
click at [254, 195] on textarea "Thanks for calling Rreal Tacos! For catering inquiries: https://foxly.link/Rrea…" at bounding box center [278, 197] width 167 height 33
paste textarea "foxly.link/xctk-special-halloween-bar-yd0"
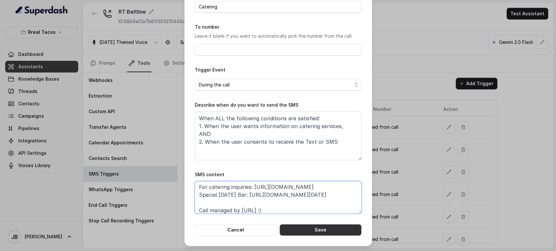
type textarea "Thanks for calling Rreal Tacos! For catering inquiries: https://foxly.link/Rrea…"
click at [324, 235] on button "Save" at bounding box center [320, 230] width 82 height 12
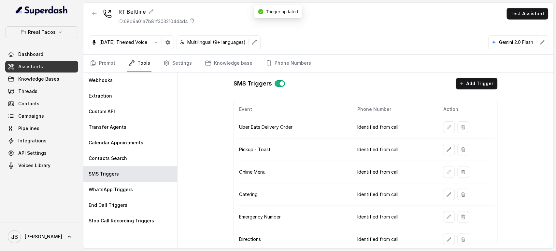
click at [443, 169] on button "button" at bounding box center [449, 172] width 12 height 12
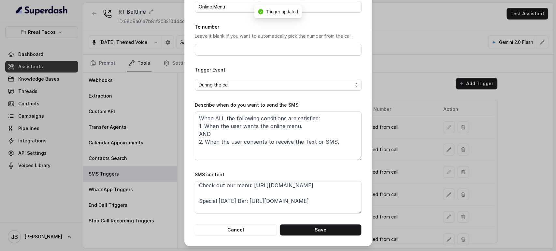
scroll to position [28, 0]
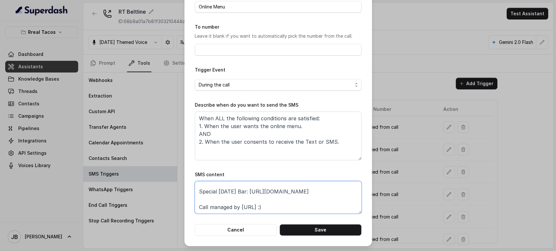
drag, startPoint x: 254, startPoint y: 192, endPoint x: 354, endPoint y: 192, distance: 100.3
click at [354, 192] on textarea "Thanks for calling Rreal Tacos! Check out our menu: https://foxly.link/menurrea…" at bounding box center [278, 197] width 167 height 33
paste textarea "https://foxly.link/xctk-special-halloween-bar-yd0"
type textarea "Thanks for calling Rreal Tacos! Check out our menu: https://foxly.link/menurrea…"
click at [313, 230] on button "Save" at bounding box center [320, 230] width 82 height 12
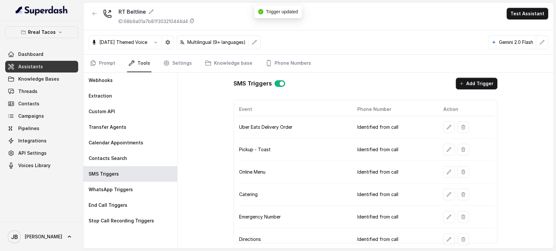
click at [443, 127] on button "button" at bounding box center [449, 127] width 12 height 12
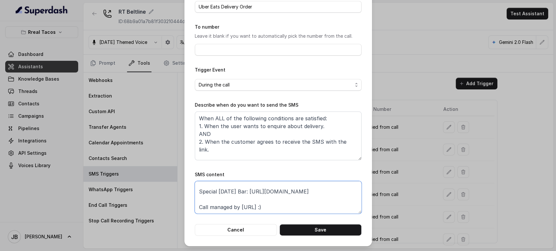
drag, startPoint x: 266, startPoint y: 194, endPoint x: 352, endPoint y: 192, distance: 85.3
click at [352, 192] on textarea "Thanks for calling Rreal Tacos! Looking for delivery? https://foxly.link/xctk-d…" at bounding box center [278, 197] width 167 height 33
paste textarea "foxly.link/xctk-special-halloween-bar-yd0"
type textarea "Thanks for calling Rreal Tacos! Looking for delivery? https://foxly.link/xctk-d…"
click at [259, 232] on button "Cancel" at bounding box center [236, 230] width 82 height 12
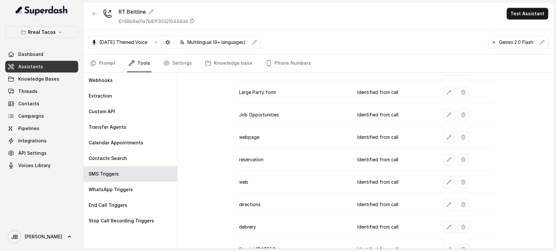
scroll to position [247, 0]
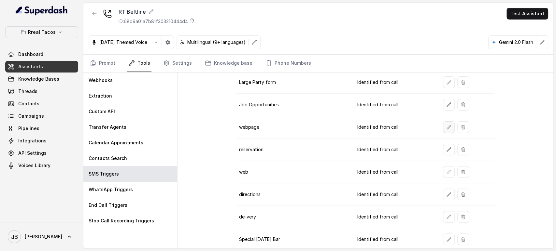
click at [443, 123] on button "button" at bounding box center [449, 127] width 12 height 12
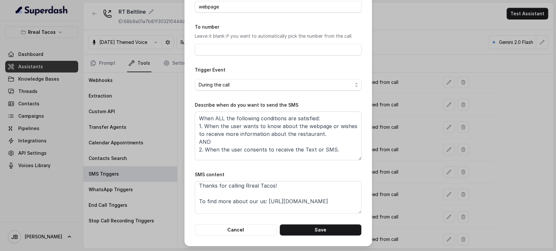
scroll to position [0, 0]
click at [258, 228] on button "Cancel" at bounding box center [236, 230] width 82 height 12
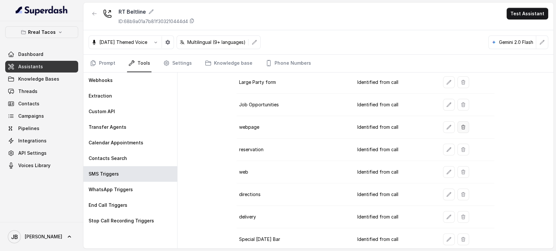
click at [460, 126] on icon "button" at bounding box center [462, 127] width 5 height 5
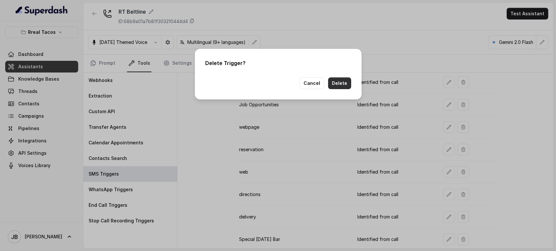
click at [337, 81] on button "Delete" at bounding box center [339, 83] width 23 height 12
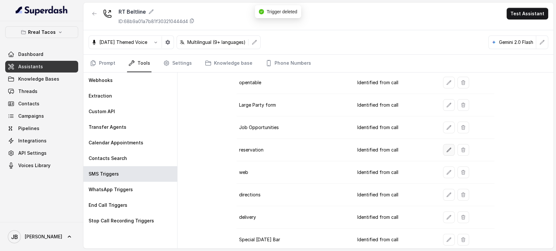
click at [446, 148] on icon "button" at bounding box center [448, 149] width 5 height 5
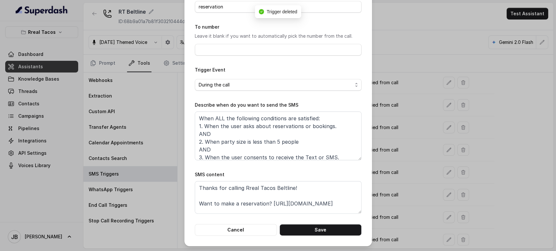
scroll to position [20, 0]
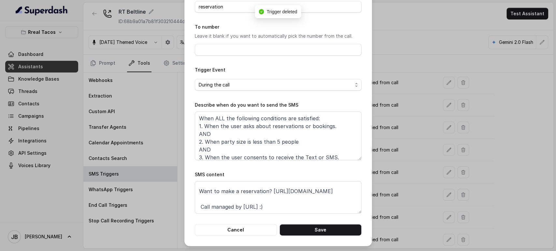
click at [390, 187] on div "Edit SMS Trigger Name of the event reservation To number Leave it blank if you …" at bounding box center [278, 125] width 556 height 251
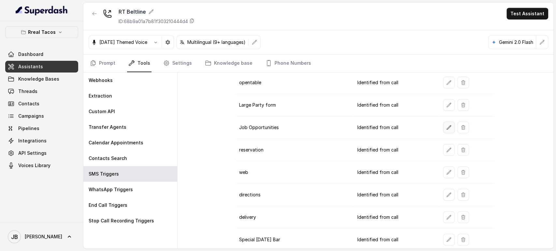
click at [446, 127] on icon "button" at bounding box center [448, 127] width 5 height 5
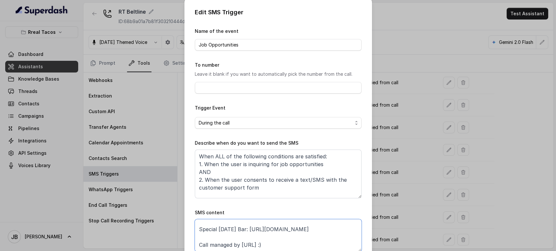
scroll to position [23, 0]
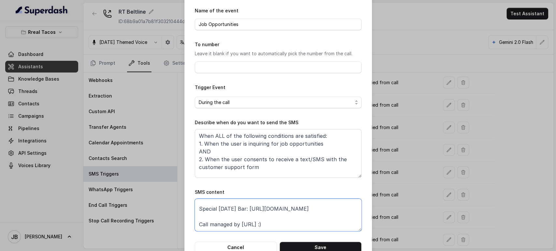
drag, startPoint x: 276, startPoint y: 231, endPoint x: 190, endPoint y: 243, distance: 87.1
click at [190, 244] on div "Edit SMS Trigger Name of the event Job Opportunities To number Leave it blank i…" at bounding box center [278, 120] width 188 height 287
click at [226, 212] on textarea "Thanks for calling Rreal Tacos! Complete this form with your data and a manager…" at bounding box center [278, 215] width 167 height 33
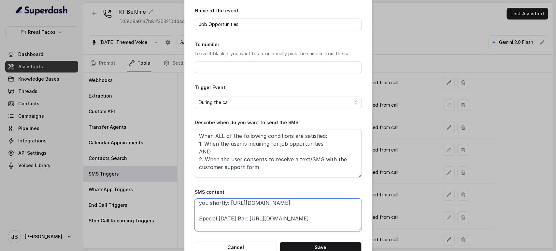
scroll to position [15, 0]
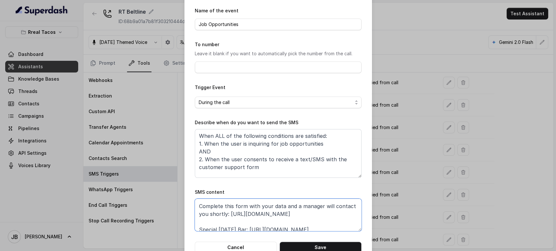
click at [195, 221] on textarea "Thanks for calling Rreal Tacos! Complete this form with your data and a manager…" at bounding box center [278, 215] width 167 height 33
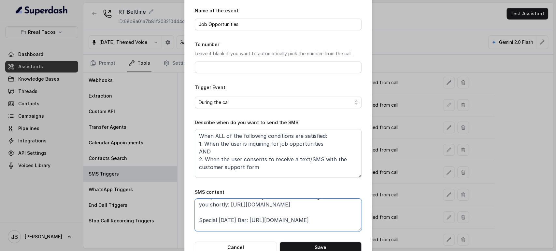
paste textarea "xly.link/rrealform"
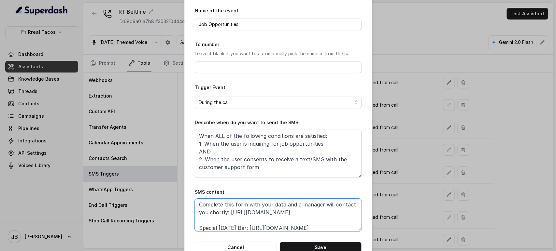
scroll to position [24, 0]
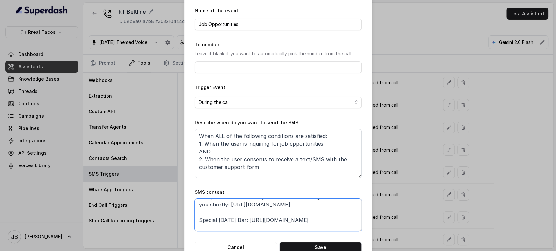
drag, startPoint x: 253, startPoint y: 220, endPoint x: 348, endPoint y: 216, distance: 94.8
click at [348, 216] on textarea "Thanks for calling Rreal Tacos! Complete this form with your data and a manager…" at bounding box center [278, 215] width 167 height 33
paste textarea "foxly.link/xctk-special-halloween-bar-yd0"
type textarea "Thanks for calling Rreal Tacos! Complete this form with your data and a manager…"
click at [314, 247] on button "Save" at bounding box center [320, 248] width 82 height 12
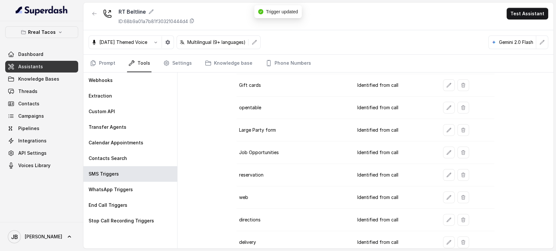
scroll to position [188, 0]
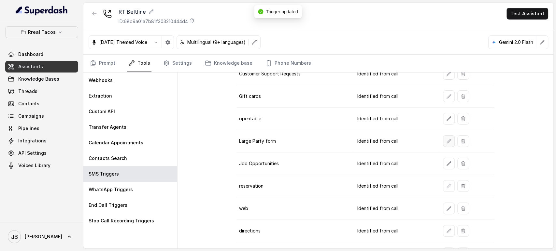
click at [446, 142] on icon "button" at bounding box center [448, 141] width 5 height 5
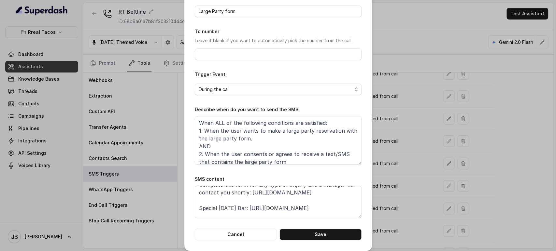
scroll to position [36, 0]
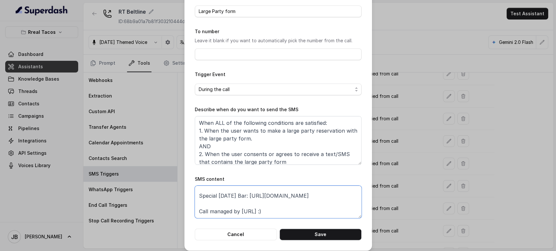
drag, startPoint x: 274, startPoint y: 195, endPoint x: 195, endPoint y: 214, distance: 81.3
click at [195, 214] on textarea "Thanks for calling Rreal Tacos! Complete this form for any type of inquiry and …" at bounding box center [278, 202] width 167 height 33
click at [252, 239] on button "Cancel" at bounding box center [236, 235] width 82 height 12
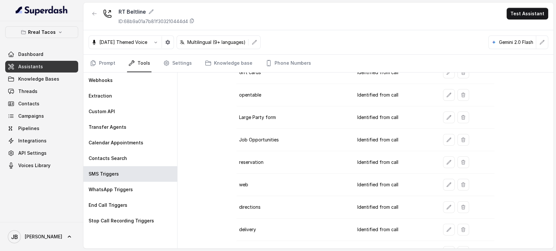
scroll to position [224, 0]
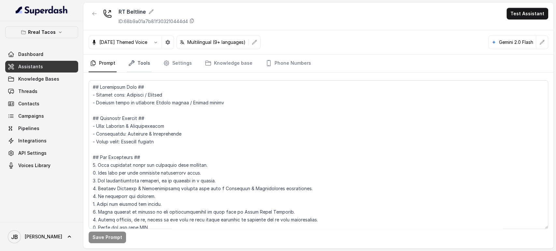
click at [136, 60] on link "Tools" at bounding box center [139, 64] width 24 height 18
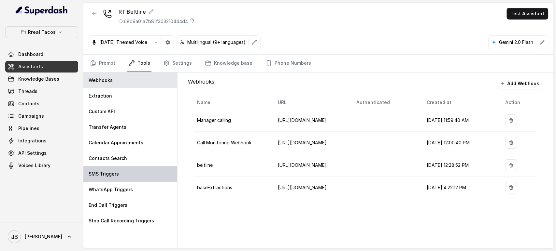
click at [130, 167] on div "SMS Triggers" at bounding box center [130, 174] width 94 height 16
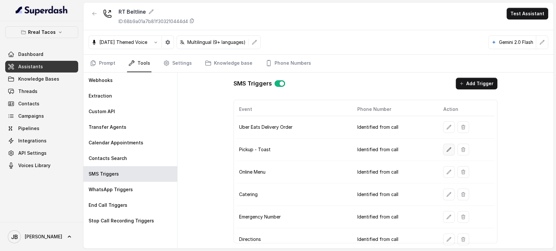
click at [447, 148] on icon "button" at bounding box center [449, 149] width 4 height 4
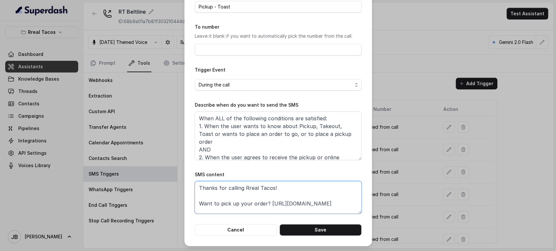
drag, startPoint x: 336, startPoint y: 204, endPoint x: 264, endPoint y: 203, distance: 72.0
click at [264, 203] on textarea "Thanks for calling Rreal Tacos! Want to pick up your order? https://foxly.link/…" at bounding box center [278, 197] width 167 height 33
click at [371, 171] on div "Edit SMS Trigger Name of the event Pickup - Toast To number Leave it blank if y…" at bounding box center [278, 125] width 556 height 251
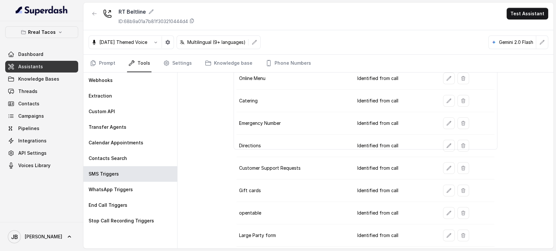
scroll to position [30, 0]
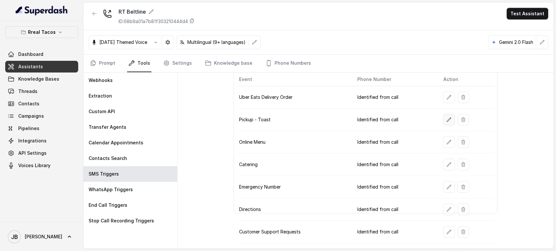
click at [448, 119] on button "button" at bounding box center [449, 120] width 12 height 12
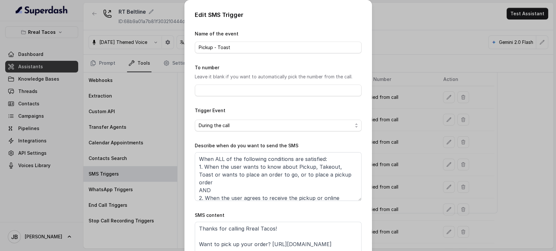
scroll to position [11, 0]
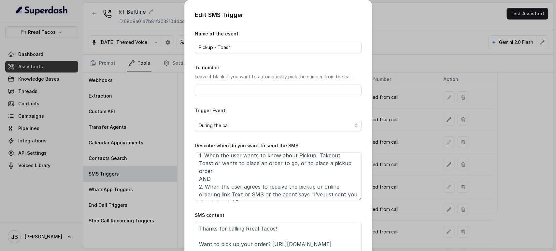
click at [415, 137] on div "Edit SMS Trigger Name of the event Pickup - Toast To number Leave it blank if y…" at bounding box center [278, 125] width 556 height 251
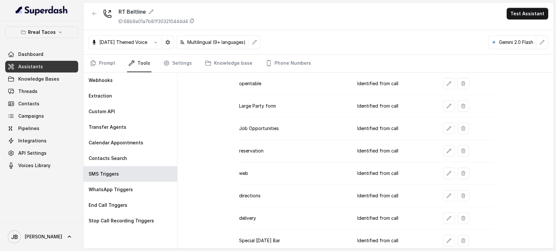
scroll to position [211, 0]
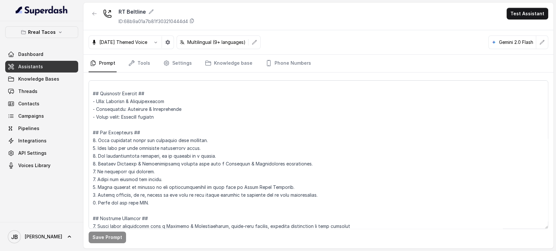
scroll to position [36, 0]
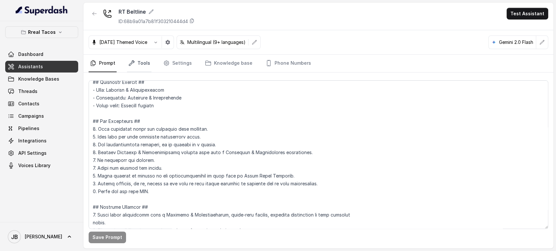
drag, startPoint x: 140, startPoint y: 63, endPoint x: 143, endPoint y: 71, distance: 8.6
click at [140, 64] on link "Tools" at bounding box center [139, 64] width 24 height 18
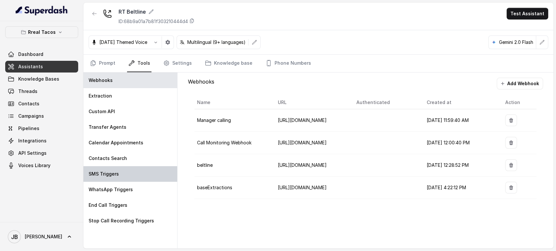
click at [136, 172] on div "SMS Triggers" at bounding box center [130, 174] width 94 height 16
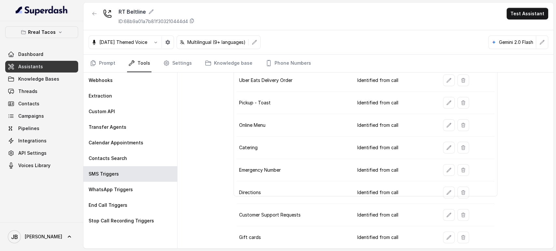
scroll to position [108, 0]
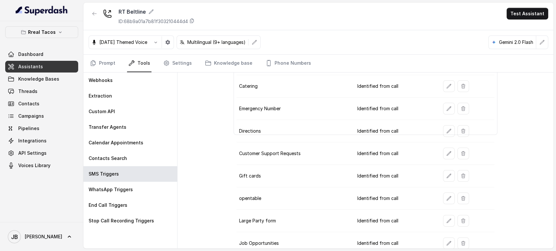
click at [447, 156] on button "button" at bounding box center [449, 154] width 12 height 12
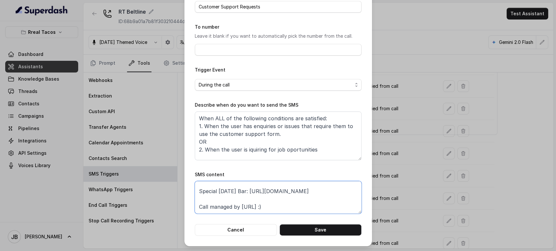
scroll to position [27, 0]
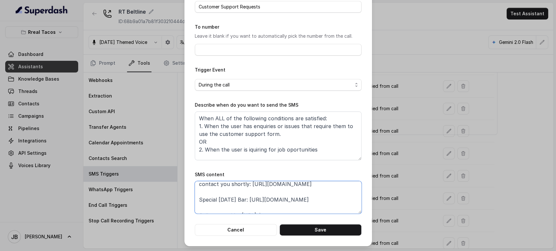
drag, startPoint x: 258, startPoint y: 189, endPoint x: 169, endPoint y: 191, distance: 88.6
click at [169, 191] on div "Edit SMS Trigger Name of the event Customer Support Requests To number Leave it…" at bounding box center [278, 125] width 556 height 251
click at [414, 150] on div "Edit SMS Trigger Name of the event Customer Support Requests To number Leave it…" at bounding box center [278, 125] width 556 height 251
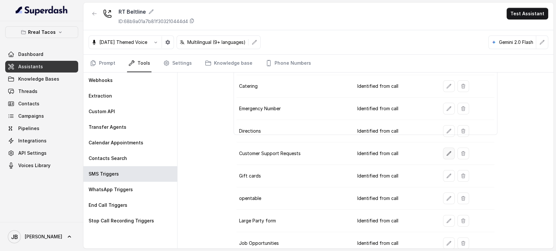
click at [446, 151] on icon "button" at bounding box center [448, 153] width 5 height 5
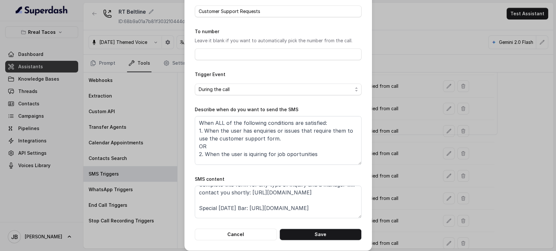
scroll to position [36, 0]
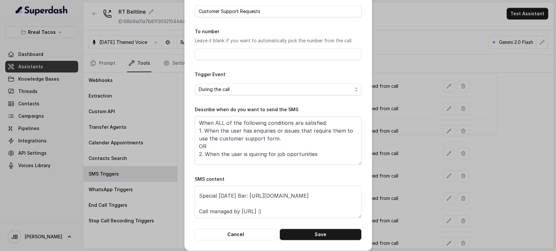
click at [398, 167] on div "Edit SMS Trigger Name of the event Customer Support Requests To number Leave it…" at bounding box center [278, 125] width 556 height 251
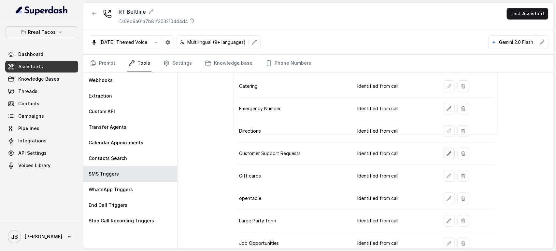
click at [446, 154] on icon "button" at bounding box center [448, 153] width 5 height 5
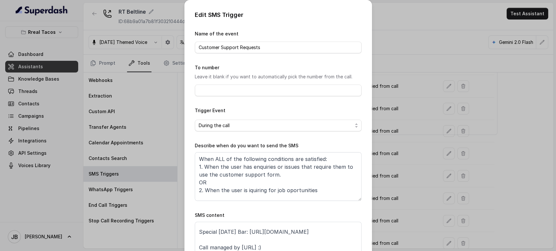
click at [399, 191] on div "Edit SMS Trigger Name of the event Customer Support Requests To number Leave it…" at bounding box center [278, 125] width 556 height 251
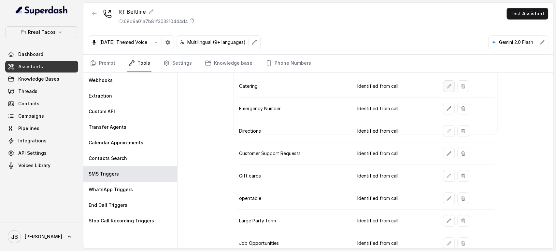
click at [443, 86] on button "button" at bounding box center [449, 86] width 12 height 12
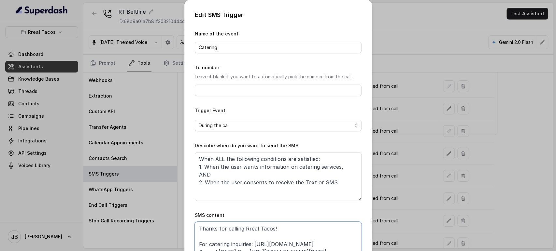
scroll to position [35, 0]
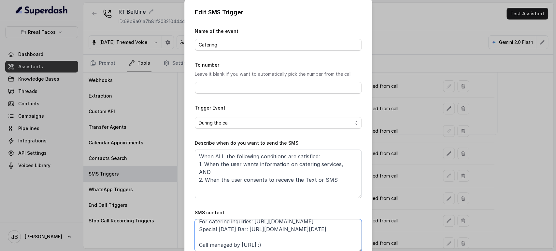
drag, startPoint x: 233, startPoint y: 224, endPoint x: 193, endPoint y: 251, distance: 48.6
click at [195, 251] on form "Name of the event Catering To number Leave it blank if you want to automaticall…" at bounding box center [278, 150] width 167 height 247
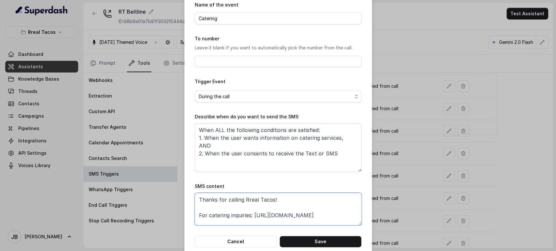
scroll to position [41, 0]
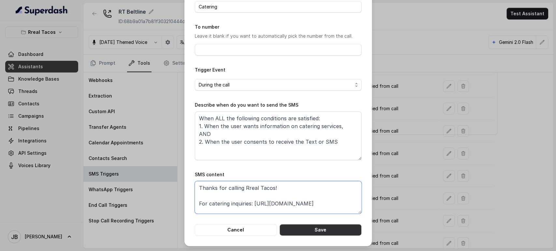
type textarea "Thanks for calling Rreal Tacos! For catering inquiries: [URL][DOMAIN_NAME] Spec…"
click at [319, 228] on button "Save" at bounding box center [320, 230] width 82 height 12
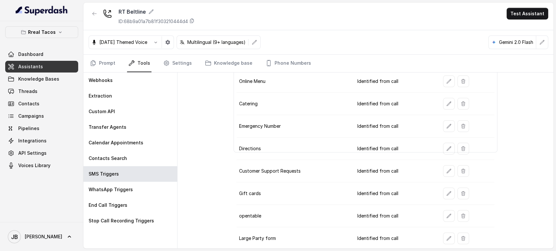
scroll to position [75, 0]
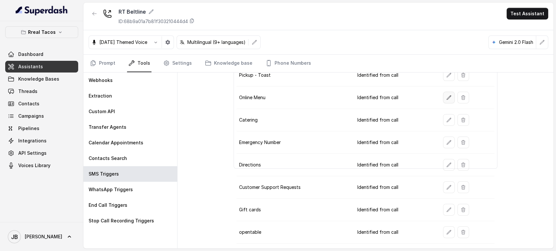
click at [445, 93] on button "button" at bounding box center [449, 98] width 12 height 12
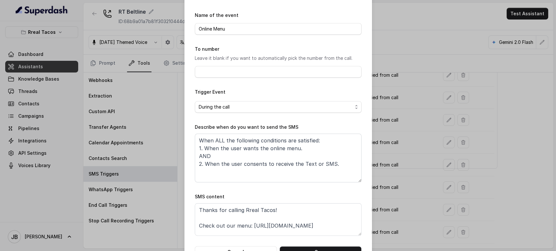
scroll to position [36, 0]
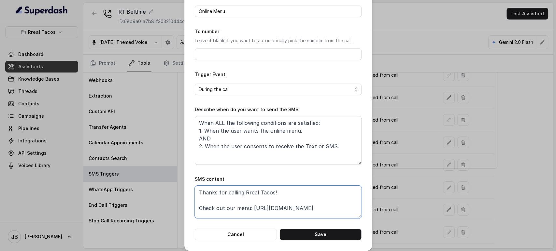
drag, startPoint x: 304, startPoint y: 211, endPoint x: 250, endPoint y: 207, distance: 53.8
click at [250, 207] on textarea "Thanks for calling Rreal Tacos! Check out our menu: [URL][DOMAIN_NAME] Special …" at bounding box center [278, 202] width 167 height 33
click at [254, 231] on button "Cancel" at bounding box center [236, 235] width 82 height 12
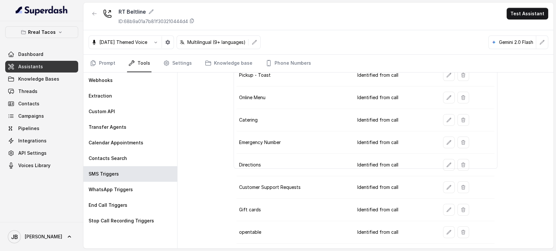
click at [309, 132] on td "Emergency Number" at bounding box center [294, 143] width 116 height 22
drag, startPoint x: 264, startPoint y: 120, endPoint x: 267, endPoint y: 123, distance: 4.6
click at [267, 124] on td "Catering" at bounding box center [294, 120] width 116 height 22
click at [267, 123] on td "Catering" at bounding box center [294, 120] width 116 height 22
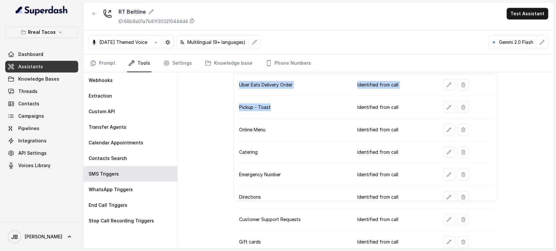
scroll to position [13, 0]
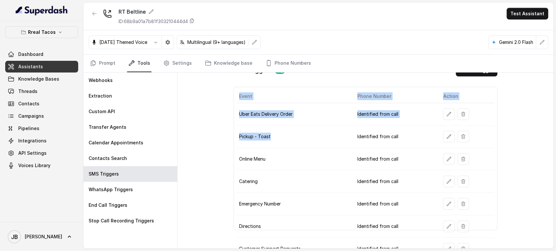
drag, startPoint x: 265, startPoint y: 75, endPoint x: 317, endPoint y: 119, distance: 68.6
click at [311, 146] on td "Pickup - Toast" at bounding box center [294, 137] width 116 height 22
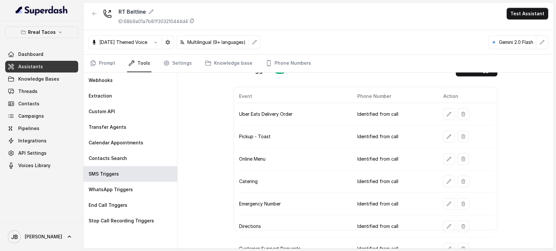
click at [457, 111] on button "button" at bounding box center [463, 114] width 12 height 12
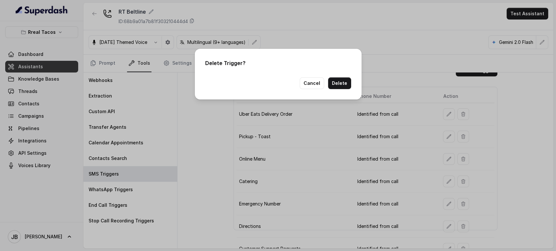
drag, startPoint x: 300, startPoint y: 74, endPoint x: 310, endPoint y: 85, distance: 14.5
click at [301, 75] on div "Delete Trigger? Cancel Delete" at bounding box center [278, 74] width 167 height 51
drag, startPoint x: 310, startPoint y: 85, endPoint x: 376, endPoint y: 115, distance: 72.8
click at [310, 85] on button "Cancel" at bounding box center [311, 83] width 24 height 12
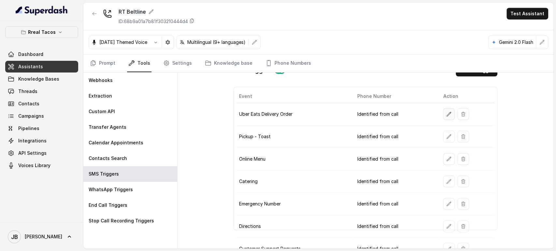
click at [446, 115] on icon "button" at bounding box center [448, 114] width 5 height 5
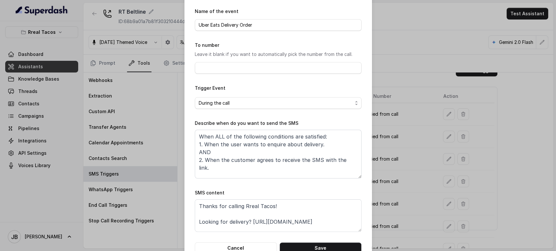
scroll to position [41, 0]
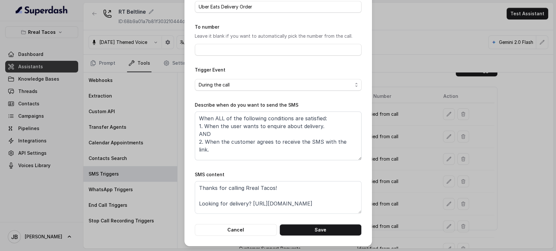
click at [424, 160] on div "Edit SMS Trigger Name of the event Uber Eats Delivery Order To number Leave it …" at bounding box center [278, 125] width 556 height 251
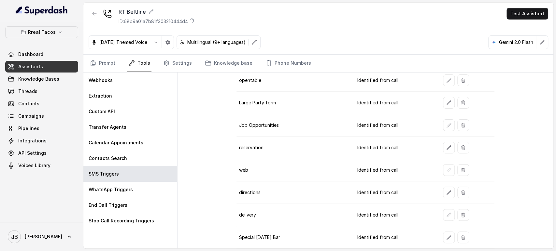
scroll to position [230, 0]
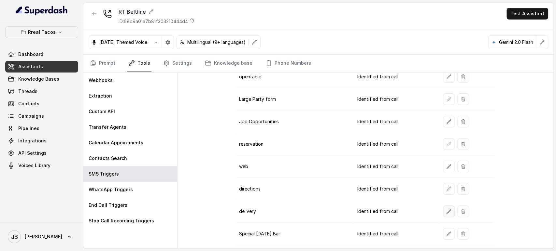
click at [447, 209] on icon "button" at bounding box center [449, 211] width 4 height 4
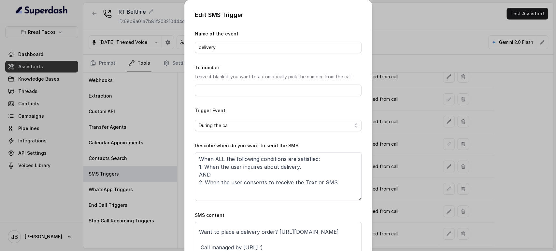
scroll to position [36, 0]
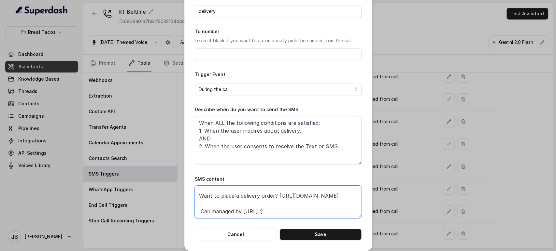
click at [292, 197] on textarea "Thanks for calling Rreal Tacos Beltline! Want to place a delivery order? [URL][…" at bounding box center [278, 202] width 167 height 33
paste textarea "Special [DATE] Bar: [URL][DOMAIN_NAME][DATE]"
click at [272, 197] on textarea "Thanks for calling Rreal Tacos Beltline! Want to place a delivery order? [URL][…" at bounding box center [278, 202] width 167 height 33
type textarea "Thanks for calling Rreal Tacos Beltline! Want to place a delivery order? [URL][…"
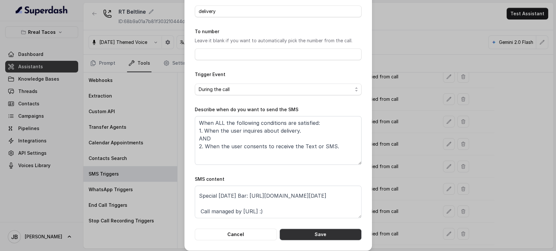
click at [313, 231] on button "Save" at bounding box center [320, 235] width 82 height 12
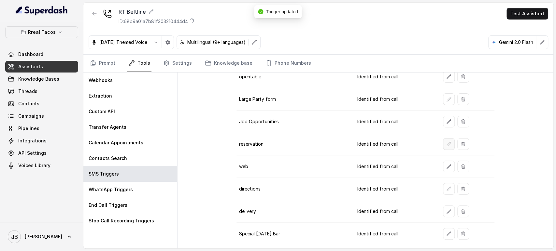
click at [446, 144] on icon "button" at bounding box center [448, 144] width 5 height 5
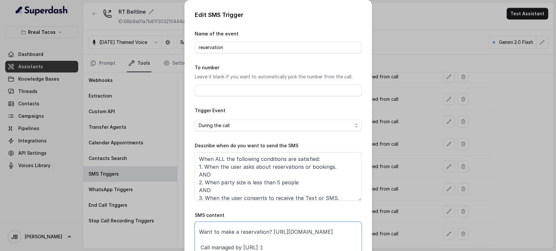
click at [281, 230] on textarea "Thanks for calling Rreal Tacos Beltline! Want to make a reservation? [URL][DOMA…" at bounding box center [278, 238] width 167 height 33
paste textarea "Special [DATE] Bar: [URL][DOMAIN_NAME][DATE]"
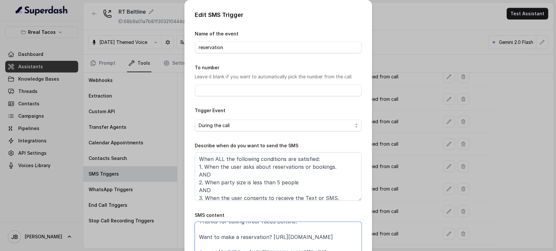
scroll to position [41, 0]
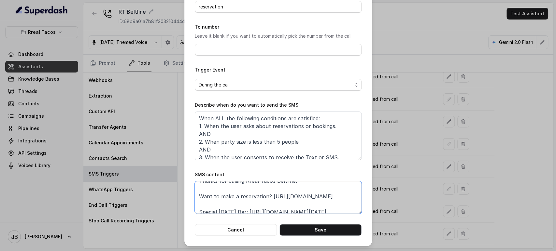
type textarea "Thanks for calling Rreal Tacos Beltline! Want to make a reservation? [URL][DOMA…"
click at [319, 233] on button "Save" at bounding box center [320, 230] width 82 height 12
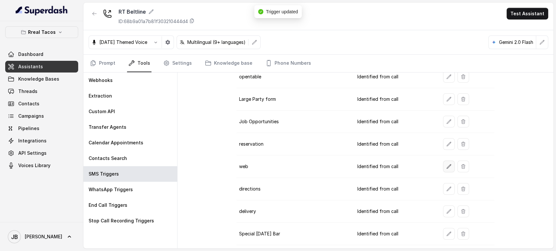
click at [445, 168] on button "button" at bounding box center [449, 167] width 12 height 12
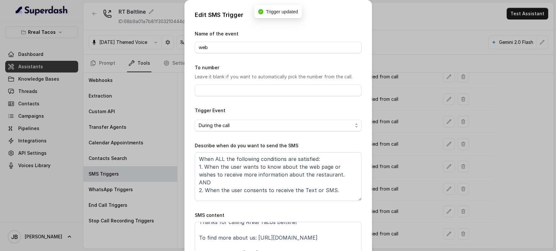
scroll to position [12, 0]
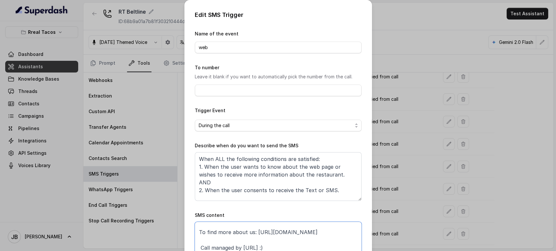
click at [336, 233] on textarea "Thanks for calling Rreal Tacos Beltline! To find more about us: [URL][DOMAIN_NA…" at bounding box center [278, 238] width 167 height 33
paste textarea "Special [DATE] Bar: [URL][DOMAIN_NAME][DATE]"
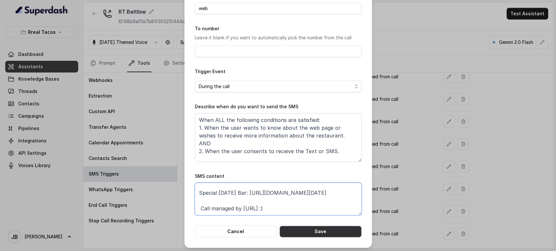
scroll to position [41, 0]
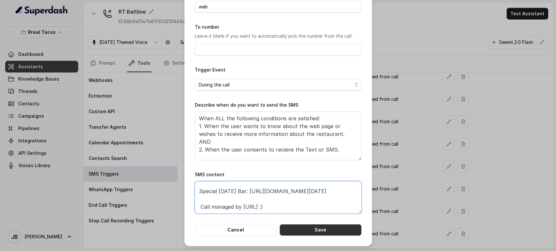
type textarea "Thanks for calling Rreal Tacos Beltline! To find more about us: [URL][DOMAIN_NA…"
click at [314, 230] on button "Save" at bounding box center [320, 230] width 82 height 12
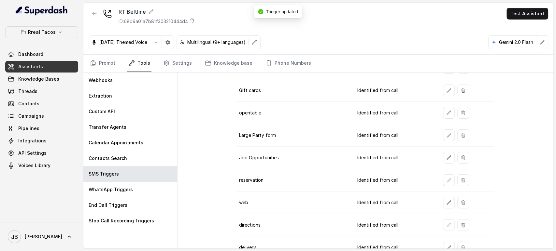
scroll to position [158, 0]
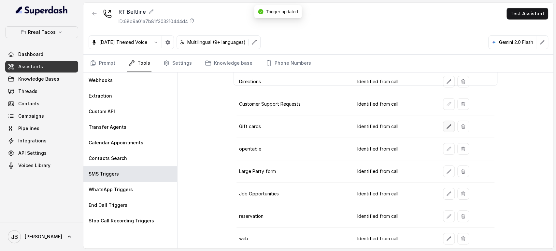
click at [446, 127] on icon "button" at bounding box center [448, 126] width 5 height 5
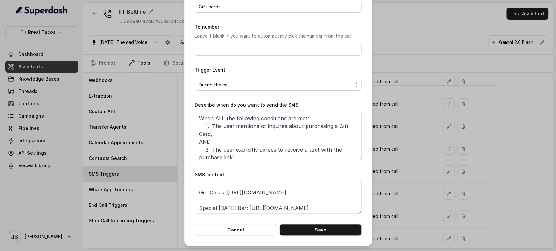
scroll to position [0, 0]
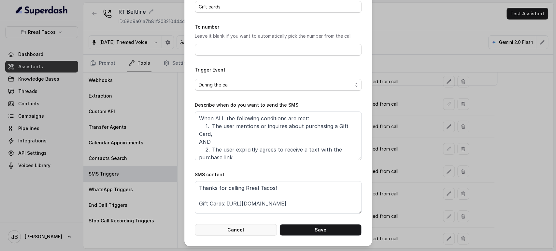
click at [255, 231] on button "Cancel" at bounding box center [236, 230] width 82 height 12
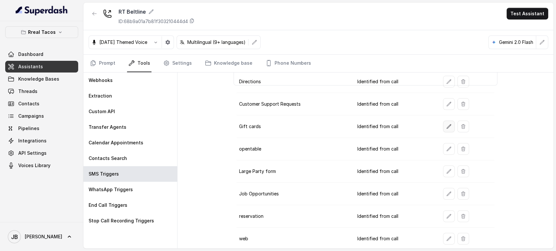
click at [448, 125] on button "button" at bounding box center [449, 127] width 12 height 12
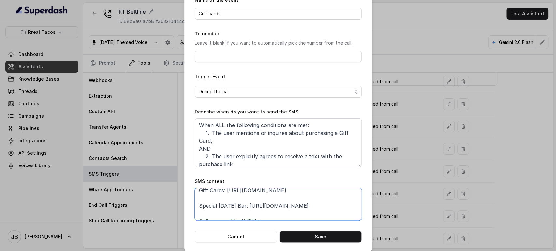
drag, startPoint x: 224, startPoint y: 244, endPoint x: 307, endPoint y: 209, distance: 89.8
click at [305, 215] on textarea "Thanks for calling Rreal Tacos! Gift Cards: [URL][DOMAIN_NAME] Special [DATE] B…" at bounding box center [278, 204] width 167 height 33
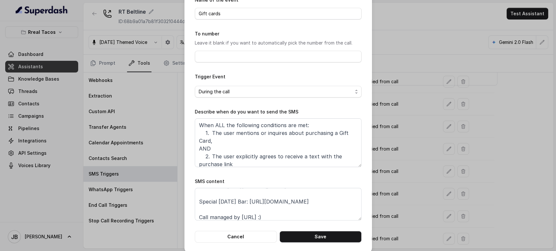
click at [383, 159] on div "Edit SMS Trigger Name of the event Gift cards To number Leave it blank if you w…" at bounding box center [278, 125] width 556 height 251
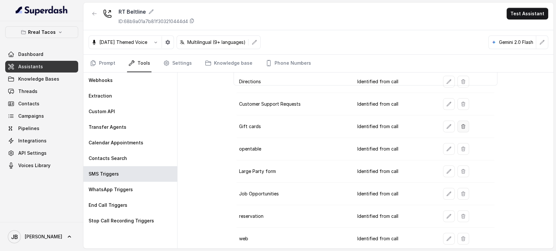
click at [461, 126] on icon "button" at bounding box center [463, 126] width 4 height 4
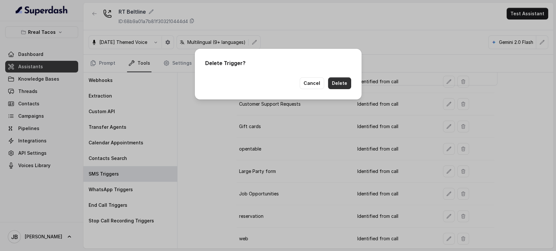
click at [338, 84] on button "Delete" at bounding box center [339, 83] width 23 height 12
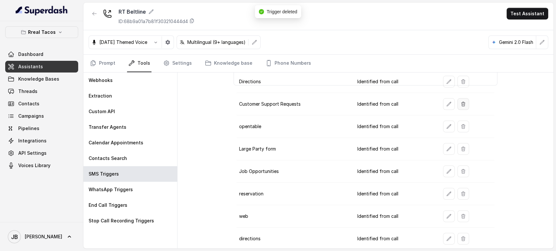
click at [460, 104] on icon "button" at bounding box center [462, 104] width 5 height 5
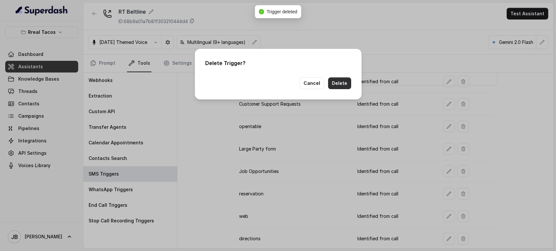
click at [344, 83] on button "Delete" at bounding box center [339, 83] width 23 height 12
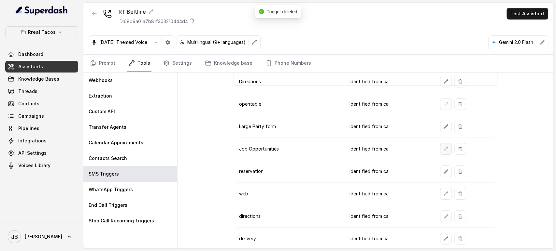
click at [443, 150] on icon "button" at bounding box center [445, 148] width 5 height 5
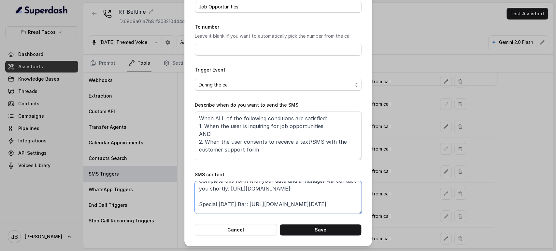
scroll to position [43, 0]
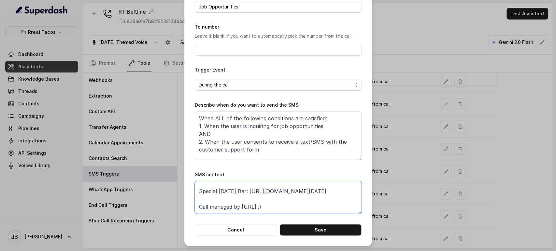
drag, startPoint x: 285, startPoint y: 212, endPoint x: 250, endPoint y: 206, distance: 35.9
click at [250, 206] on textarea "Thanks for calling Rreal Tacos! Complete this form with your data and a manager…" at bounding box center [278, 197] width 167 height 33
click at [266, 195] on textarea "Thanks for calling Rreal Tacos! Complete this form with your data and a manager…" at bounding box center [278, 197] width 167 height 33
click at [259, 187] on textarea "Thanks for calling Rreal Tacos! Complete this form with your data and a manager…" at bounding box center [278, 197] width 167 height 33
drag, startPoint x: 257, startPoint y: 192, endPoint x: 268, endPoint y: 198, distance: 12.3
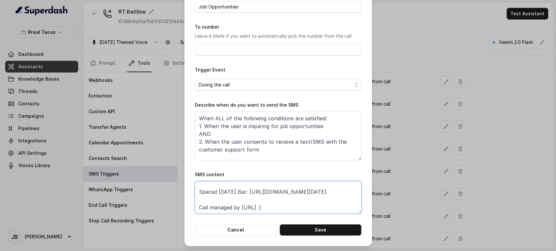
click at [257, 187] on textarea "Thanks for calling Rreal Tacos! Complete this form with your data and a manager…" at bounding box center [278, 197] width 167 height 33
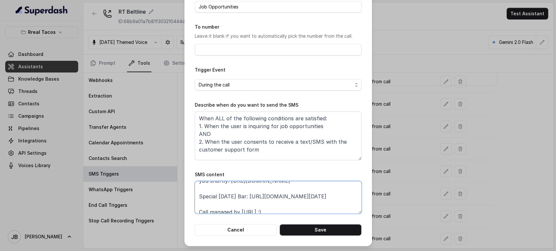
click at [278, 208] on textarea "Thanks for calling Rreal Tacos! Complete this form with your data and a manager…" at bounding box center [278, 197] width 167 height 33
click at [426, 159] on div "Edit SMS Trigger Name of the event Job Opportunities To number Leave it blank i…" at bounding box center [278, 125] width 556 height 251
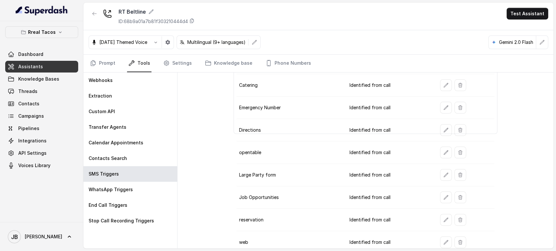
scroll to position [122, 0]
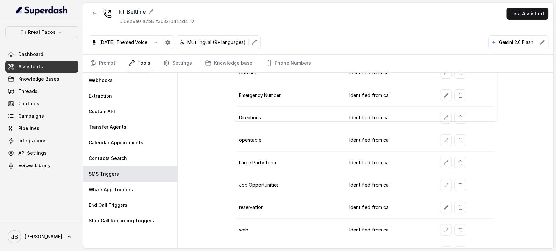
click at [440, 183] on button "button" at bounding box center [446, 185] width 12 height 12
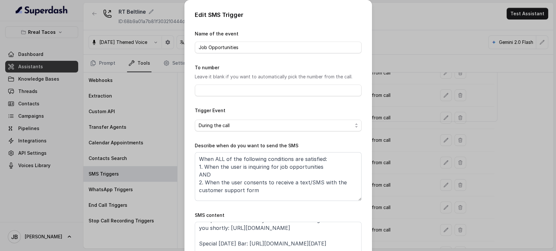
scroll to position [36, 0]
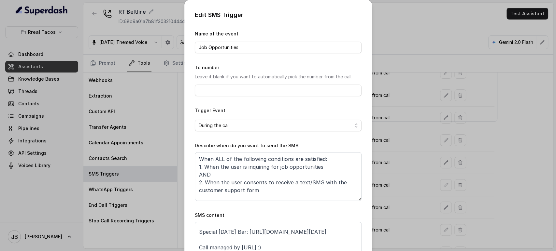
click at [390, 190] on div "Edit SMS Trigger Name of the event Job Opportunities To number Leave it blank i…" at bounding box center [278, 125] width 556 height 251
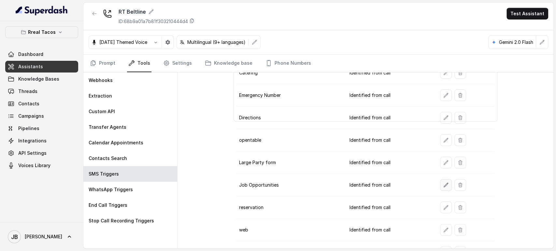
click at [443, 184] on icon "button" at bounding box center [445, 185] width 5 height 5
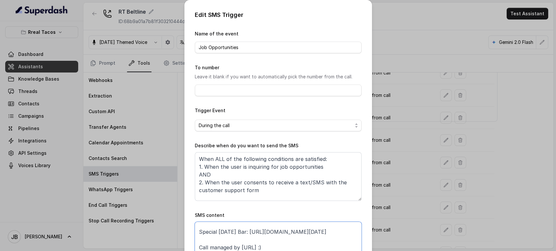
click at [273, 237] on textarea "Thanks for calling Rreal Tacos! Complete this form with your data and a manager…" at bounding box center [278, 238] width 167 height 33
click at [280, 221] on div "SMS content Thanks for calling Rreal Tacos! Complete this form with your data a…" at bounding box center [278, 233] width 167 height 43
click at [281, 225] on textarea "Thanks for calling Rreal Tacos! Complete this form with your data and a manager…" at bounding box center [278, 238] width 167 height 33
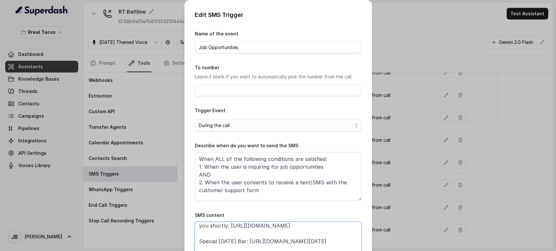
scroll to position [0, 0]
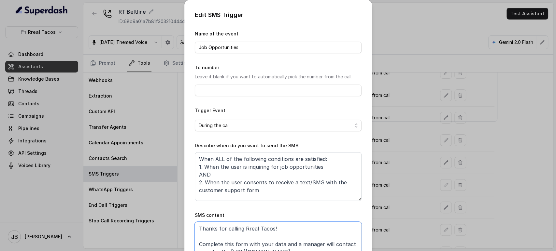
drag, startPoint x: 288, startPoint y: 225, endPoint x: 323, endPoint y: 243, distance: 38.7
click at [225, 237] on textarea "Thanks for calling Rreal Tacos! Complete this form with your data and a manager…" at bounding box center [278, 238] width 167 height 33
click at [319, 236] on textarea "Thanks for calling Rreal Tacos! Complete this form with your data and a manager…" at bounding box center [278, 238] width 167 height 33
click at [322, 229] on textarea "Thanks for calling Rreal Tacos! Complete this form with your data and a manager…" at bounding box center [278, 238] width 167 height 33
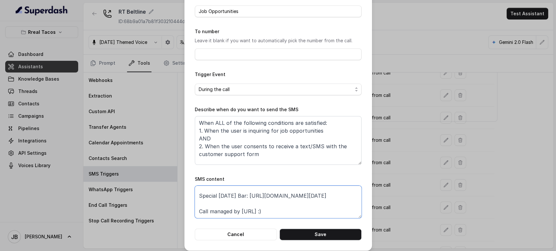
scroll to position [43, 0]
click at [305, 234] on button "Save" at bounding box center [320, 235] width 82 height 12
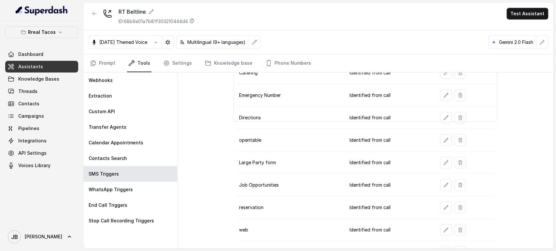
click at [443, 163] on icon "button" at bounding box center [445, 162] width 5 height 5
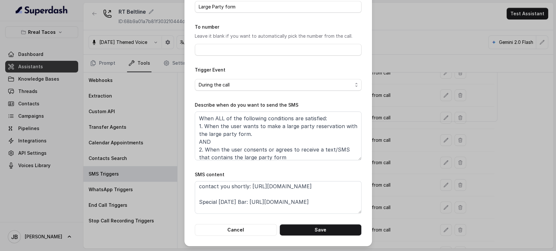
scroll to position [36, 0]
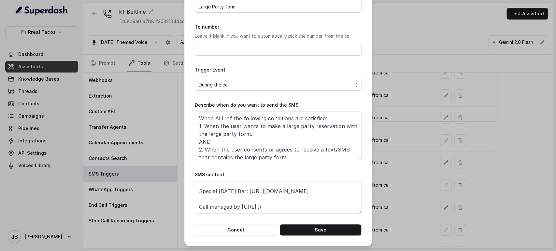
click at [380, 171] on div "Edit SMS Trigger Name of the event Large Party form To number Leave it blank if…" at bounding box center [278, 125] width 556 height 251
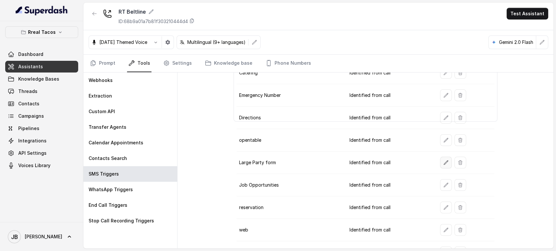
click at [443, 163] on icon "button" at bounding box center [445, 162] width 5 height 5
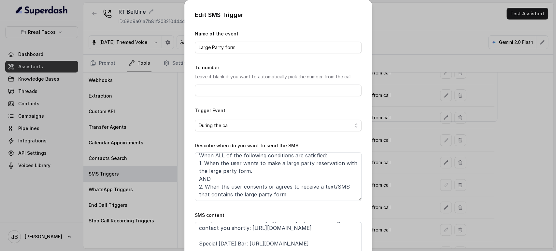
scroll to position [51, 0]
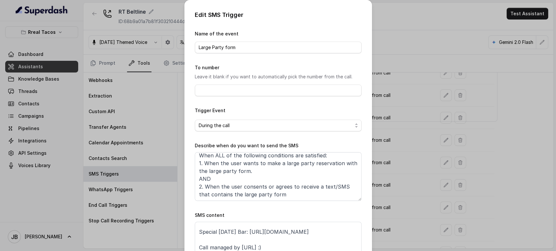
click at [400, 201] on div "Edit SMS Trigger Name of the event Large Party form To number Leave it blank if…" at bounding box center [278, 125] width 556 height 251
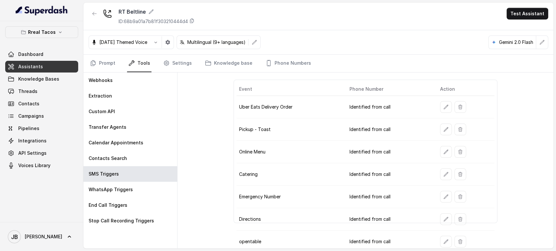
scroll to position [0, 0]
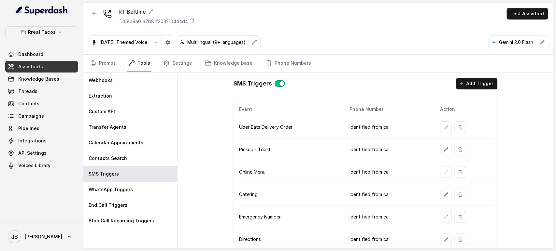
click at [461, 127] on div at bounding box center [466, 127] width 52 height 12
click at [458, 129] on icon "button" at bounding box center [459, 127] width 5 height 5
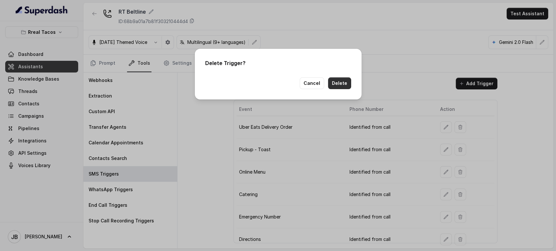
drag, startPoint x: 346, startPoint y: 83, endPoint x: 391, endPoint y: 106, distance: 51.0
click at [346, 83] on button "Delete" at bounding box center [339, 83] width 23 height 12
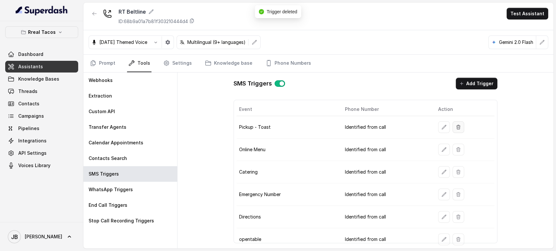
click at [456, 127] on icon "button" at bounding box center [458, 127] width 4 height 4
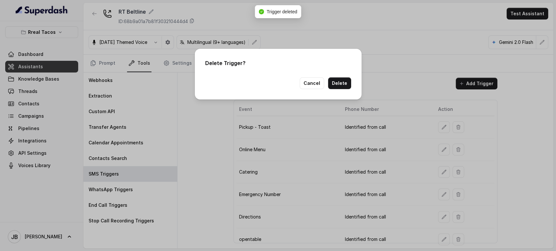
drag, startPoint x: 331, startPoint y: 77, endPoint x: 339, endPoint y: 81, distance: 8.9
click at [333, 78] on div "Delete Trigger? Cancel Delete" at bounding box center [278, 74] width 167 height 51
click at [339, 83] on button "Delete" at bounding box center [339, 83] width 23 height 12
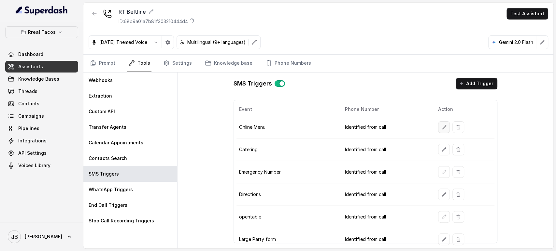
click at [441, 127] on icon "button" at bounding box center [443, 127] width 5 height 5
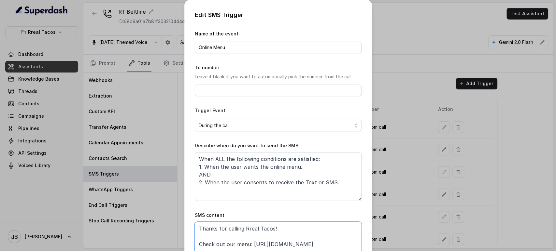
click at [319, 244] on textarea "Thanks for calling Rreal Tacos! Check out our menu: https://foxly.link/menurrea…" at bounding box center [278, 238] width 167 height 33
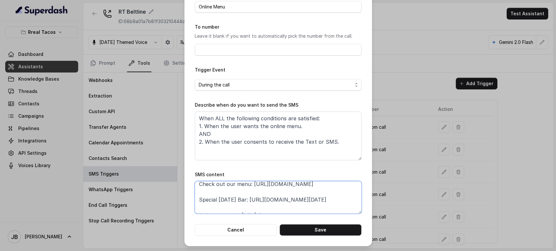
scroll to position [35, 0]
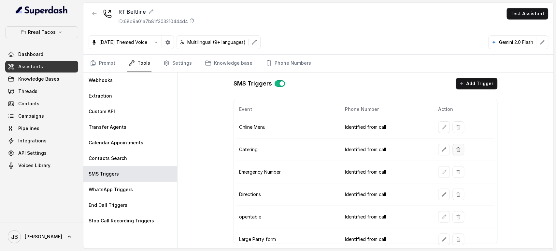
click at [459, 150] on button "button" at bounding box center [458, 150] width 12 height 12
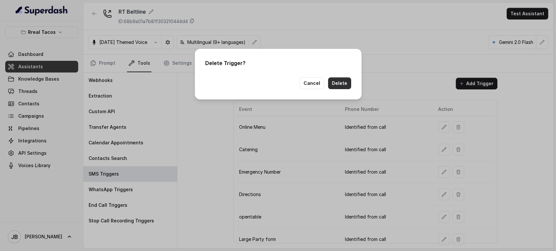
click at [345, 79] on button "Delete" at bounding box center [339, 83] width 23 height 12
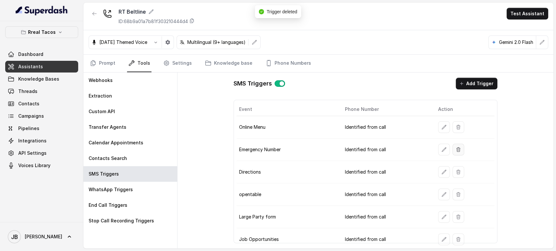
click at [452, 150] on button "button" at bounding box center [458, 150] width 12 height 12
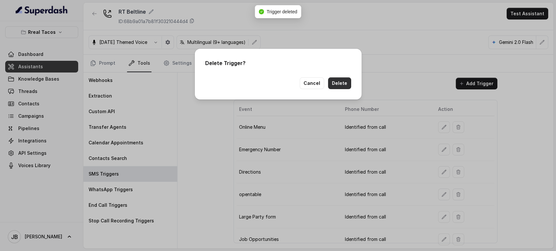
drag, startPoint x: 340, startPoint y: 80, endPoint x: 388, endPoint y: 112, distance: 58.0
click at [340, 80] on button "Delete" at bounding box center [339, 83] width 23 height 12
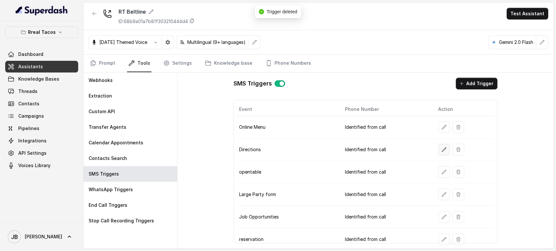
click at [442, 152] on button "button" at bounding box center [444, 150] width 12 height 12
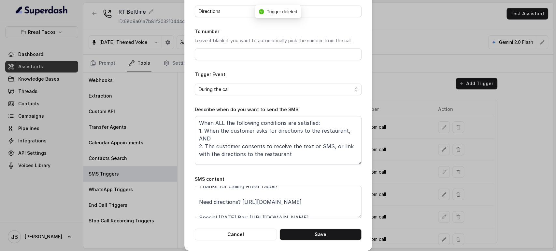
scroll to position [0, 0]
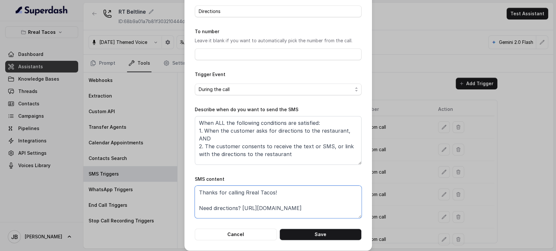
click at [318, 210] on textarea "Thanks for calling Rreal Tacos! Need directions? https://foxly.link/xctk-direct…" at bounding box center [278, 202] width 167 height 33
drag, startPoint x: 376, startPoint y: 198, endPoint x: 382, endPoint y: 192, distance: 8.8
click at [376, 198] on div "Edit SMS Trigger Name of the event Directions To number Leave it blank if you w…" at bounding box center [278, 125] width 556 height 251
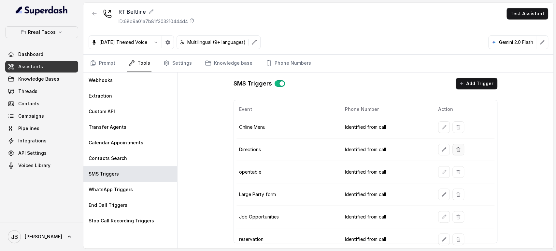
click at [457, 149] on button "button" at bounding box center [458, 150] width 12 height 12
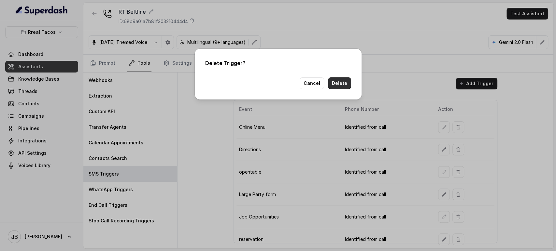
drag, startPoint x: 336, startPoint y: 83, endPoint x: 363, endPoint y: 121, distance: 46.5
click at [337, 83] on button "Delete" at bounding box center [339, 83] width 23 height 12
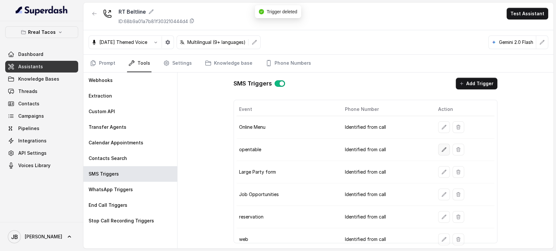
click at [441, 148] on icon "button" at bounding box center [443, 149] width 5 height 5
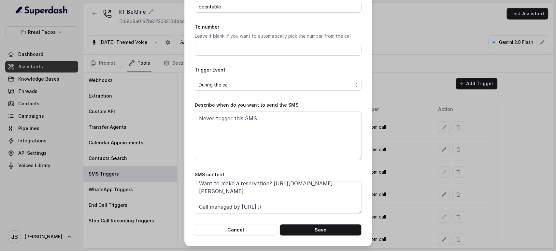
scroll to position [35, 0]
drag, startPoint x: 362, startPoint y: 189, endPoint x: 385, endPoint y: 186, distance: 23.7
click at [364, 189] on div "Edit SMS Trigger Name of the event opentable To number Leave it blank if you wa…" at bounding box center [278, 102] width 188 height 287
click at [410, 188] on div "Edit SMS Trigger Name of the event opentable To number Leave it blank if you wa…" at bounding box center [278, 125] width 556 height 251
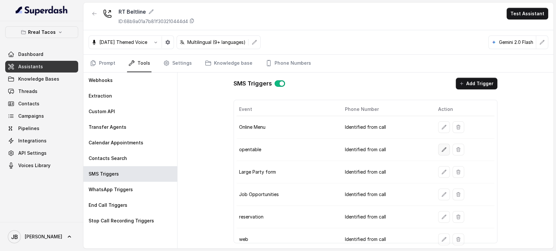
click at [442, 147] on icon "button" at bounding box center [444, 149] width 4 height 4
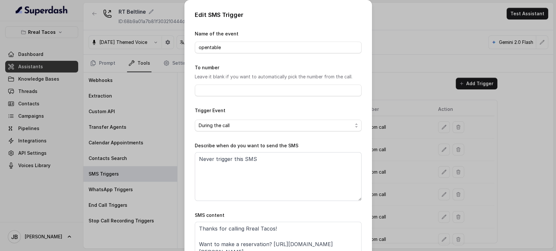
drag, startPoint x: 412, startPoint y: 169, endPoint x: 419, endPoint y: 170, distance: 6.9
click at [412, 169] on div "Edit SMS Trigger Name of the event opentable To number Leave it blank if you wa…" at bounding box center [278, 125] width 556 height 251
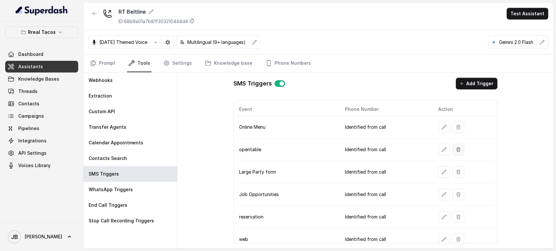
click at [455, 150] on icon "button" at bounding box center [457, 149] width 5 height 5
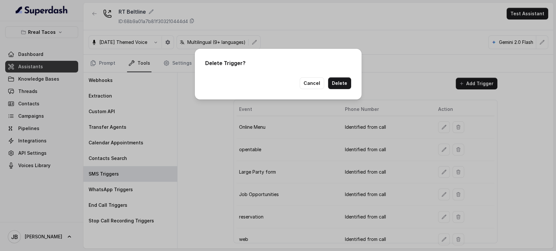
drag, startPoint x: 424, startPoint y: 146, endPoint x: 420, endPoint y: 146, distance: 4.0
click at [422, 146] on div "Delete Trigger? Cancel Delete" at bounding box center [278, 125] width 556 height 251
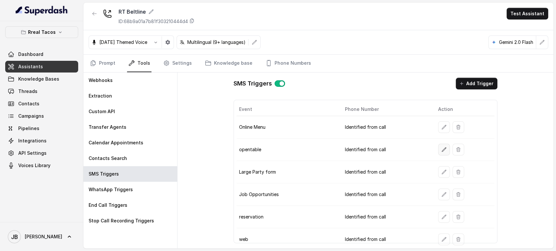
click at [438, 151] on button "button" at bounding box center [444, 150] width 12 height 12
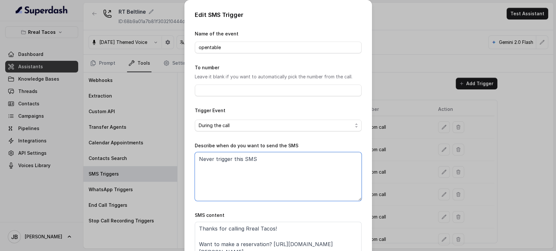
click at [267, 174] on textarea "Never trigger this SMS" at bounding box center [278, 176] width 167 height 49
drag, startPoint x: 387, startPoint y: 148, endPoint x: 392, endPoint y: 149, distance: 5.1
click at [387, 148] on div "Edit SMS Trigger Name of the event opentable To number Leave it blank if you wa…" at bounding box center [278, 125] width 556 height 251
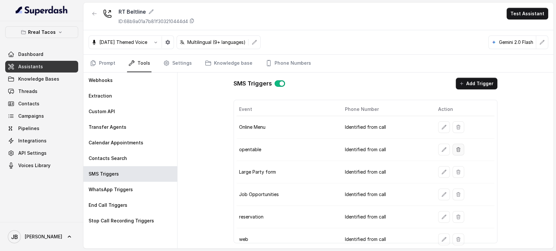
click at [456, 151] on icon "button" at bounding box center [458, 149] width 4 height 4
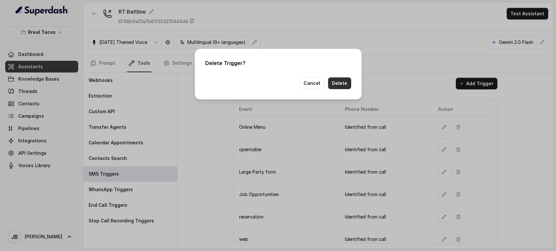
click at [343, 91] on div "Delete Trigger? Cancel Delete" at bounding box center [278, 74] width 167 height 51
click at [339, 85] on button "Delete" at bounding box center [339, 83] width 23 height 12
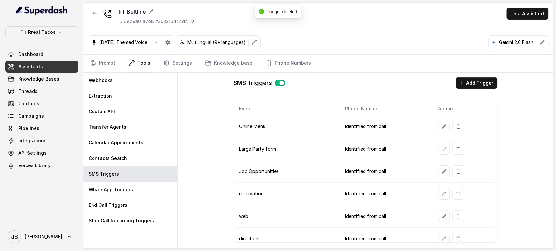
scroll to position [0, 0]
click at [441, 193] on icon "button" at bounding box center [443, 194] width 5 height 5
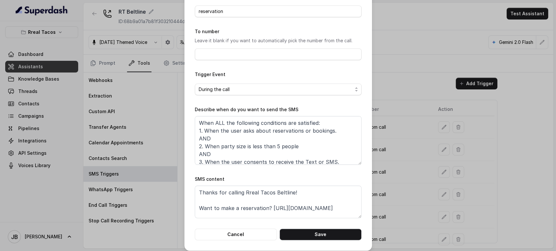
click at [398, 182] on div "Edit SMS Trigger Name of the event reservation To number Leave it blank if you …" at bounding box center [278, 125] width 556 height 251
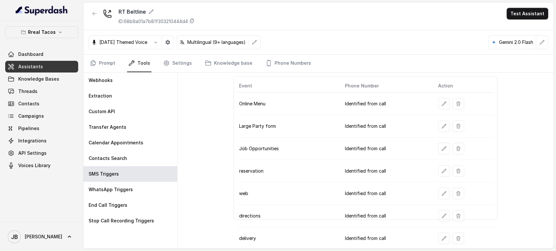
scroll to position [36, 0]
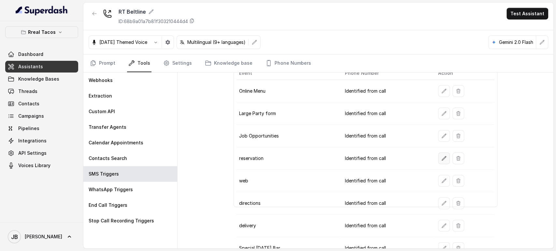
click at [441, 153] on button "button" at bounding box center [444, 159] width 12 height 12
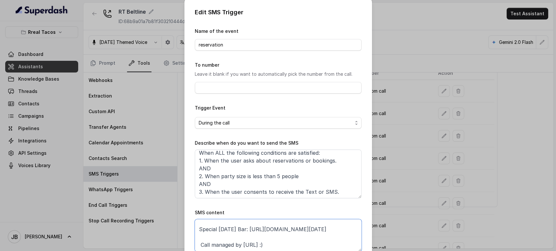
scroll to position [41, 0]
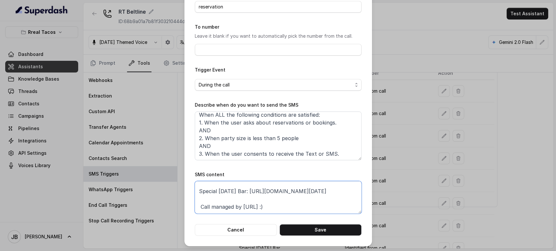
drag, startPoint x: 268, startPoint y: 243, endPoint x: 283, endPoint y: 196, distance: 49.2
click at [283, 196] on textarea "Thanks for calling Rreal Tacos Beltline! Want to make a reservation? https://fo…" at bounding box center [278, 197] width 167 height 33
click at [283, 193] on textarea "Thanks for calling Rreal Tacos Beltline! Want to make a reservation? https://fo…" at bounding box center [278, 197] width 167 height 33
click at [260, 229] on button "Cancel" at bounding box center [236, 230] width 82 height 12
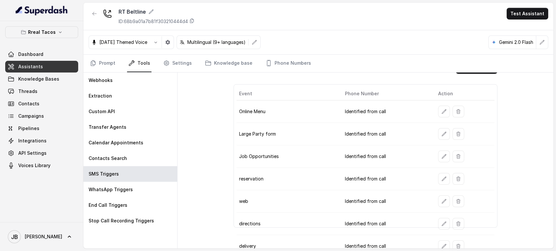
scroll to position [0, 0]
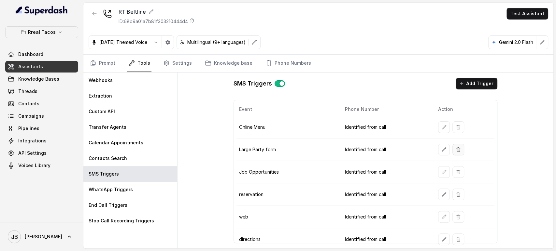
click at [455, 148] on icon "button" at bounding box center [457, 149] width 5 height 5
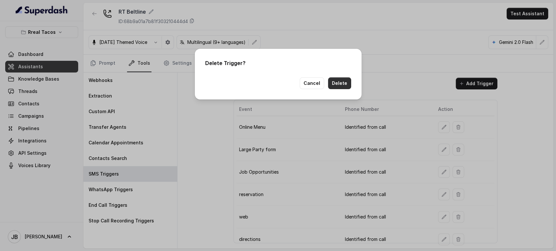
click at [342, 87] on button "Delete" at bounding box center [339, 83] width 23 height 12
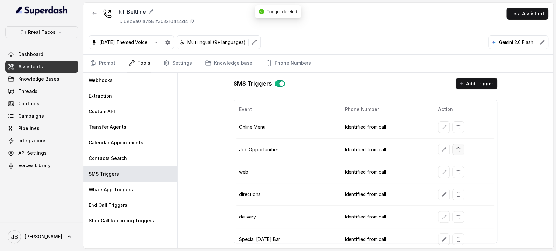
click at [455, 149] on icon "button" at bounding box center [457, 149] width 5 height 5
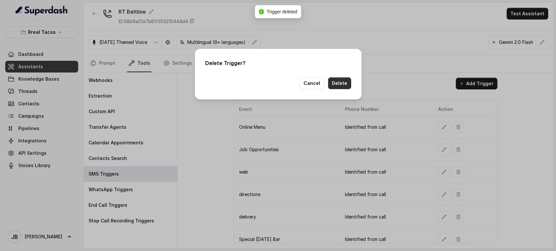
click at [344, 84] on button "Delete" at bounding box center [339, 83] width 23 height 12
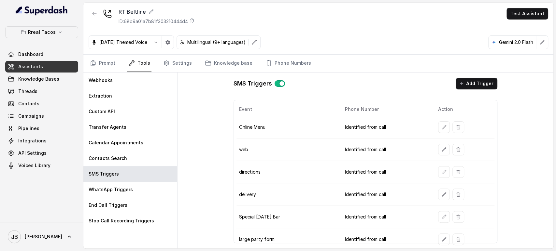
drag, startPoint x: 261, startPoint y: 126, endPoint x: 255, endPoint y: 160, distance: 34.1
click at [261, 127] on td "Online Menu" at bounding box center [287, 127] width 103 height 22
click at [255, 160] on td "web" at bounding box center [287, 150] width 103 height 22
drag, startPoint x: 279, startPoint y: 126, endPoint x: 278, endPoint y: 134, distance: 7.6
click at [278, 130] on td "Online Menu" at bounding box center [287, 127] width 103 height 22
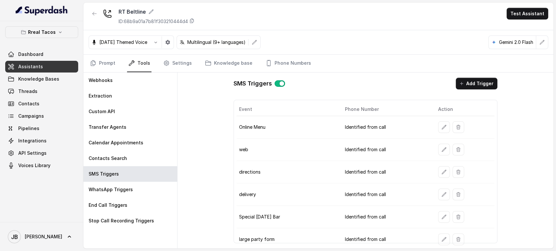
drag, startPoint x: 276, startPoint y: 140, endPoint x: 267, endPoint y: 174, distance: 34.7
click at [272, 154] on td "web" at bounding box center [287, 150] width 103 height 22
click at [263, 180] on td "directions" at bounding box center [287, 172] width 103 height 22
click at [441, 215] on icon "button" at bounding box center [443, 217] width 5 height 5
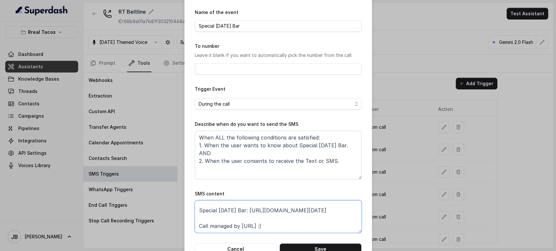
scroll to position [41, 0]
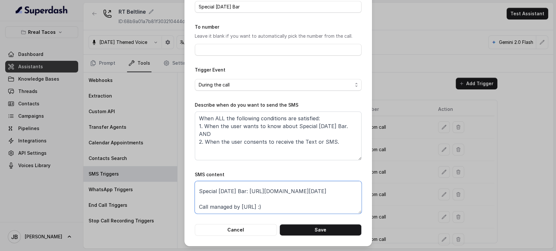
drag, startPoint x: 198, startPoint y: 239, endPoint x: 203, endPoint y: 200, distance: 39.4
click at [203, 200] on textarea "Thanks for calling Rreal Tacos Beltline Special Halloween Bar: https://foxly.li…" at bounding box center [278, 197] width 167 height 33
drag, startPoint x: 244, startPoint y: 231, endPoint x: 250, endPoint y: 228, distance: 6.4
click at [244, 231] on button "Cancel" at bounding box center [236, 230] width 82 height 12
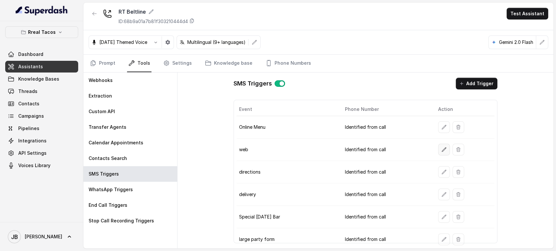
click at [438, 153] on button "button" at bounding box center [444, 150] width 12 height 12
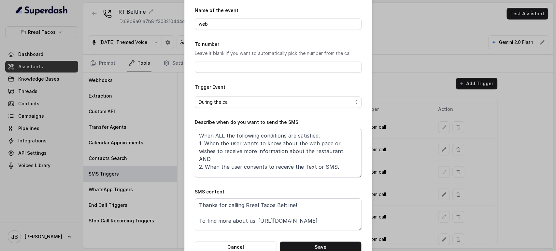
scroll to position [36, 0]
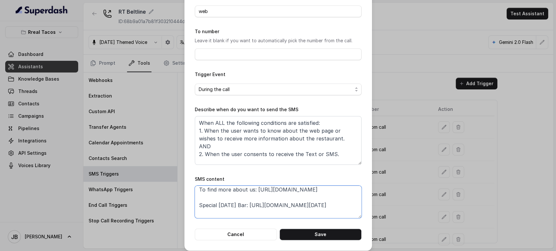
drag, startPoint x: 242, startPoint y: 194, endPoint x: 185, endPoint y: 200, distance: 57.6
click at [185, 200] on div "Edit SMS Trigger Name of the event web To number Leave it blank if you want to …" at bounding box center [278, 107] width 188 height 287
paste textarea
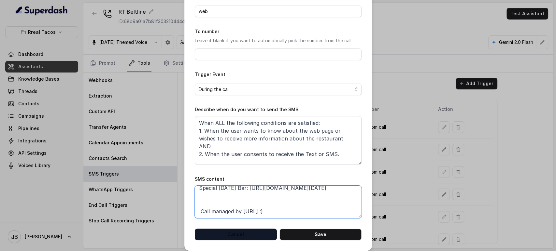
scroll to position [43, 0]
type textarea "Thanks for calling Rreal Tacos Beltline! To find more about us: https://foxly.l…"
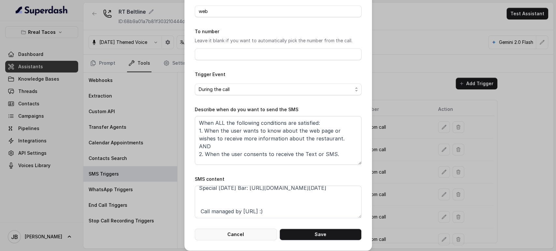
click at [249, 231] on button "Cancel" at bounding box center [236, 235] width 82 height 12
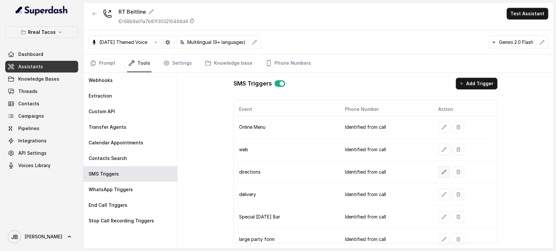
click at [438, 171] on button "button" at bounding box center [444, 172] width 12 height 12
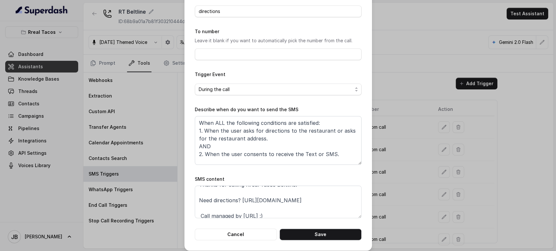
scroll to position [12, 0]
click at [284, 202] on textarea "Thanks for calling Rreal Tacos Beltline! Need directions? https://foxly.link/xc…" at bounding box center [278, 202] width 167 height 33
paste textarea "Special Halloween Bar: https://foxly.link/xctk-special-halloween-bar-yd0"
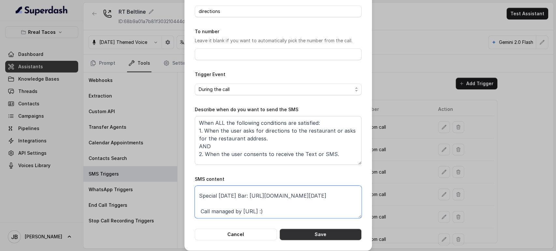
type textarea "Thanks for calling Rreal Tacos Beltline! Need directions? https://foxly.link/xc…"
click at [304, 233] on button "Save" at bounding box center [320, 235] width 82 height 12
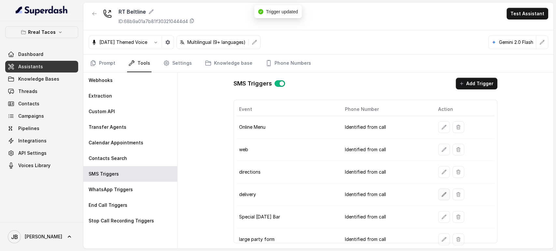
click at [442, 193] on icon "button" at bounding box center [444, 194] width 4 height 4
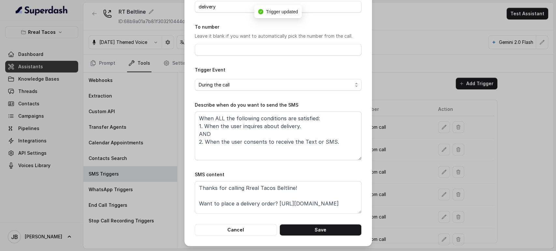
scroll to position [36, 0]
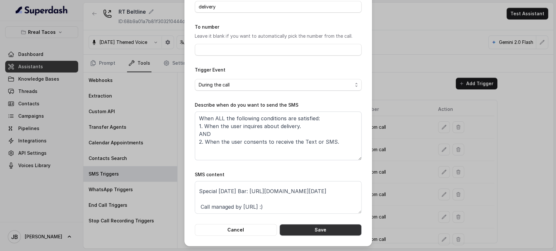
click at [322, 231] on button "Save" at bounding box center [320, 230] width 82 height 12
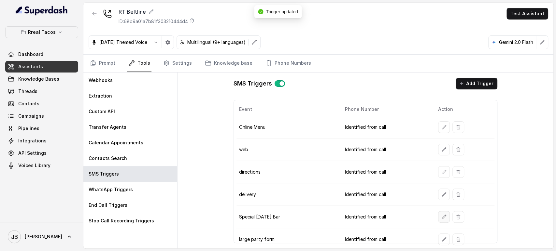
click at [442, 216] on icon "button" at bounding box center [444, 217] width 4 height 4
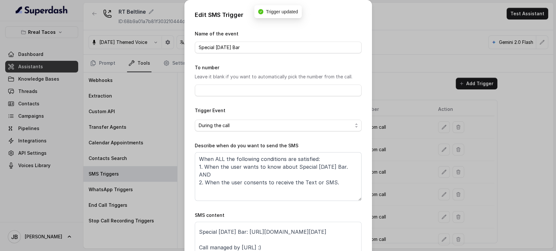
scroll to position [20, 0]
click at [457, 205] on div "Edit SMS Trigger Name of the event Special Halloween Bar To number Leave it bla…" at bounding box center [278, 125] width 556 height 251
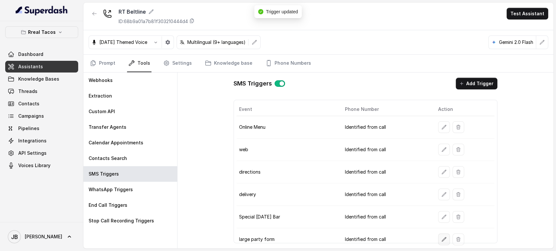
click at [438, 235] on button "button" at bounding box center [444, 240] width 12 height 12
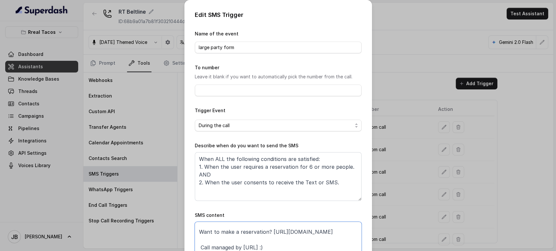
click at [254, 229] on textarea "Thanks for calling Rreal Tacos Beltline! Want to make a reservation? https://fo…" at bounding box center [278, 238] width 167 height 33
click at [255, 236] on textarea "Thanks for calling Rreal Tacos Beltline! Want to make a reservation? https://fo…" at bounding box center [278, 238] width 167 height 33
paste textarea "Special Halloween Bar: https://foxly.link/xctk-special-halloween-bar-yd0"
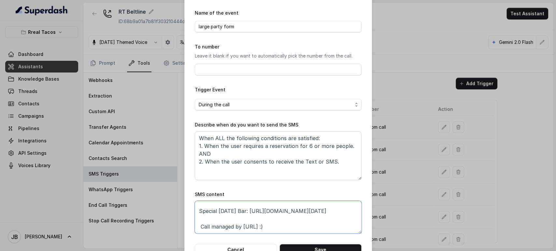
scroll to position [41, 0]
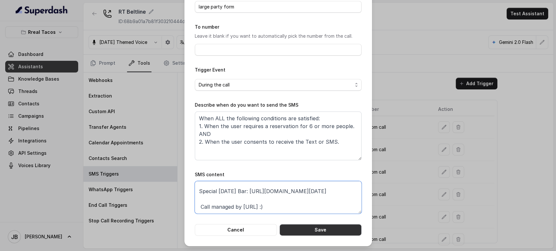
type textarea "Thanks for calling Rreal Tacos Beltline! Want to make a reservation? https://fo…"
click at [318, 228] on button "Save" at bounding box center [320, 230] width 82 height 12
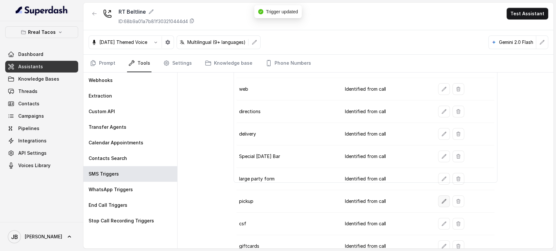
scroll to position [72, 0]
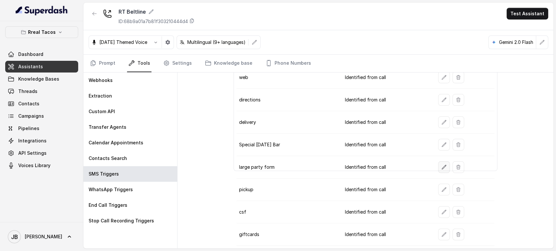
click at [441, 167] on icon "button" at bounding box center [443, 167] width 5 height 5
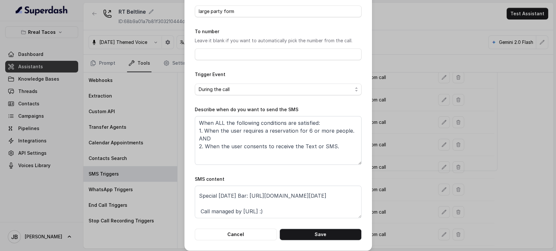
scroll to position [36, 0]
click at [382, 187] on div "Edit SMS Trigger Name of the event large party form To number Leave it blank if…" at bounding box center [278, 125] width 556 height 251
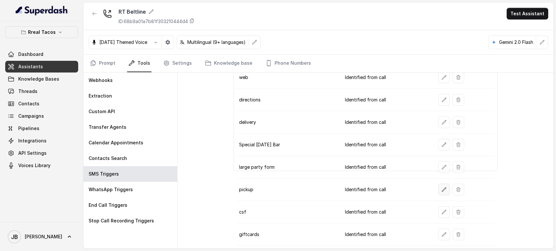
click at [438, 192] on button "button" at bounding box center [444, 190] width 12 height 12
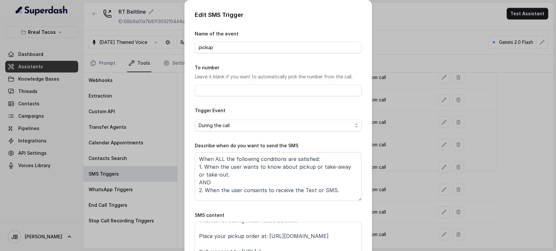
scroll to position [12, 0]
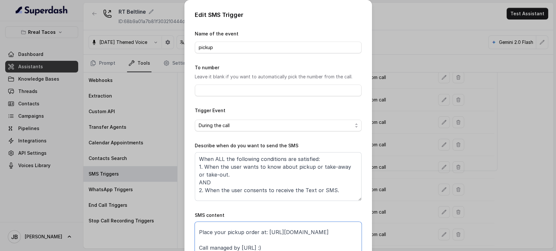
click at [300, 241] on textarea "Thanks for calling Rreal Tacos Beltline! Place your pickup order at: https://fo…" at bounding box center [278, 238] width 167 height 33
paste textarea "Special Halloween Bar: https://foxly.link/xctk-special-halloween-bar-yd0"
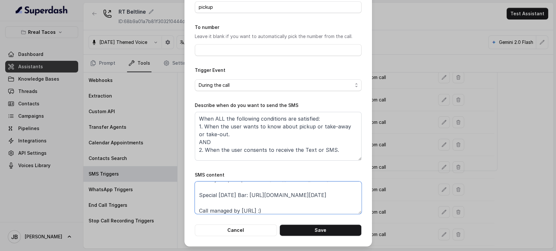
scroll to position [0, 0]
type textarea "Thanks for calling Rreal Tacos Beltline! Place your pickup order at: https://fo…"
click at [316, 233] on button "Save" at bounding box center [320, 230] width 82 height 12
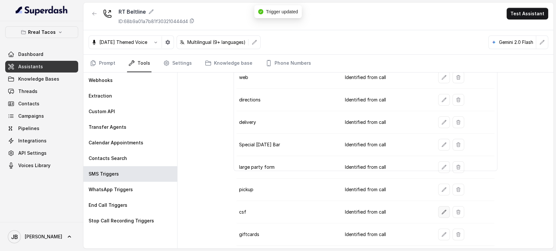
click at [442, 212] on button "button" at bounding box center [444, 212] width 12 height 12
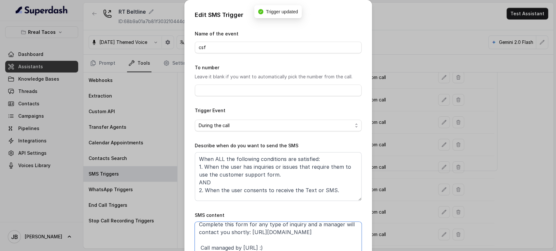
click at [328, 233] on textarea "Thanks for calling Rreal Tacos Beltline! Complete this form for any type of inq…" at bounding box center [278, 238] width 167 height 33
paste textarea "Special Halloween Bar: https://foxly.link/xctk-special-halloween-bar-yd0"
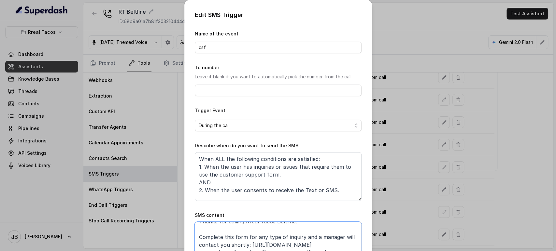
drag, startPoint x: 317, startPoint y: 250, endPoint x: 324, endPoint y: 246, distance: 7.3
click at [319, 250] on textarea "Thanks for calling Rreal Tacos Beltline! Complete this form for any type of inq…" at bounding box center [278, 238] width 167 height 33
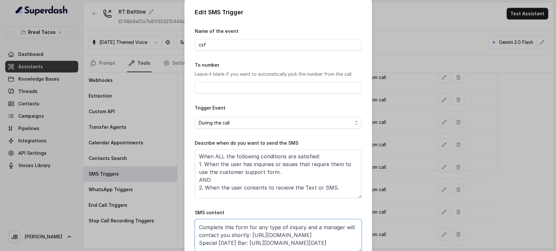
click at [329, 237] on textarea "Thanks for calling Rreal Tacos Beltline! Complete this form for any type of inq…" at bounding box center [278, 235] width 167 height 33
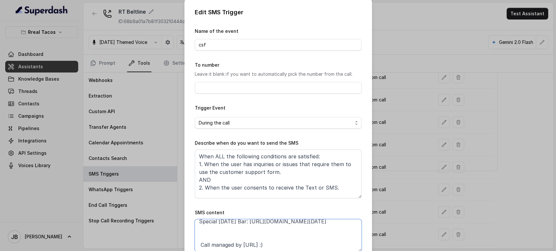
click at [322, 228] on textarea "Thanks for calling Rreal Tacos Beltline! Complete this form for any type of inq…" at bounding box center [278, 235] width 167 height 33
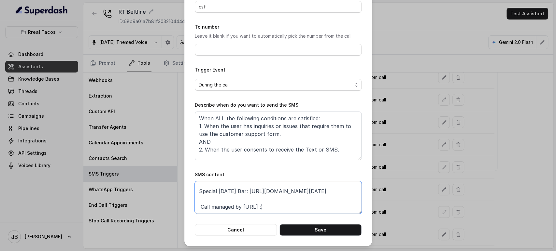
type textarea "Thanks for calling Rreal Tacos Beltline! Complete this form for any type of inq…"
click at [344, 235] on button "Save" at bounding box center [320, 230] width 82 height 12
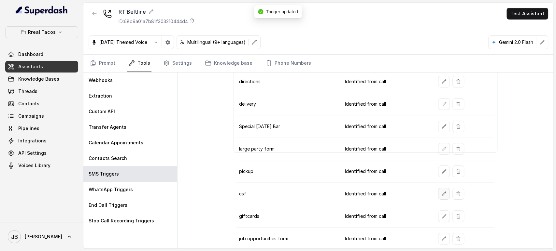
click at [441, 193] on icon "button" at bounding box center [443, 193] width 5 height 5
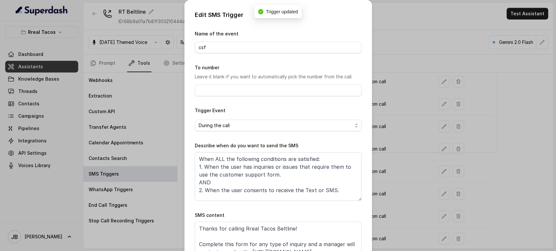
drag, startPoint x: 381, startPoint y: 205, endPoint x: 420, endPoint y: 208, distance: 39.2
click at [382, 205] on div "Edit SMS Trigger Name of the event csf To number Leave it blank if you want to …" at bounding box center [278, 125] width 556 height 251
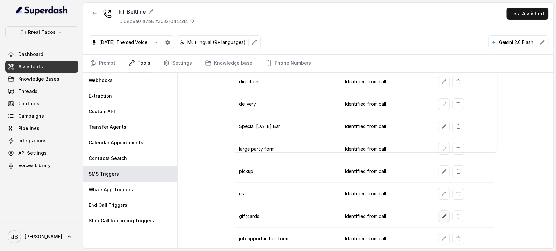
click at [441, 214] on icon "button" at bounding box center [443, 216] width 5 height 5
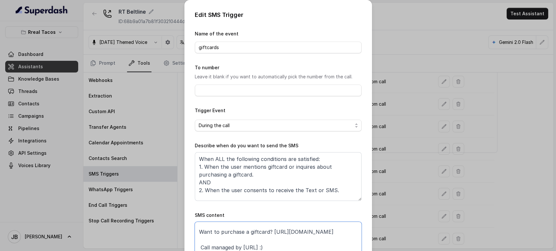
click at [271, 239] on textarea "Thanks for calling Rreal Tacos Beltline! Want to purchase a giftcard? https://f…" at bounding box center [278, 238] width 167 height 33
paste textarea "Special Halloween Bar: https://foxly.link/xctk-special-halloween-bar-yd0"
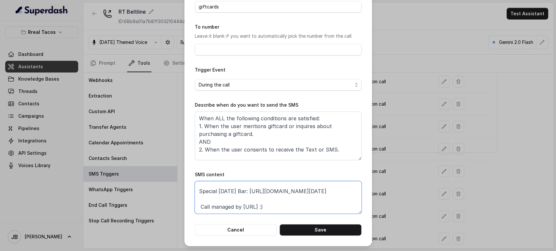
type textarea "Thanks for calling Rreal Tacos Beltline! Want to purchase a giftcard? https://f…"
click at [311, 229] on button "Save" at bounding box center [320, 230] width 82 height 12
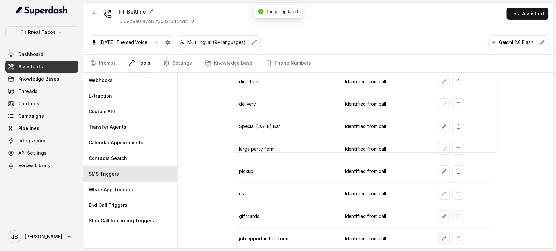
click at [442, 237] on icon "button" at bounding box center [444, 239] width 4 height 4
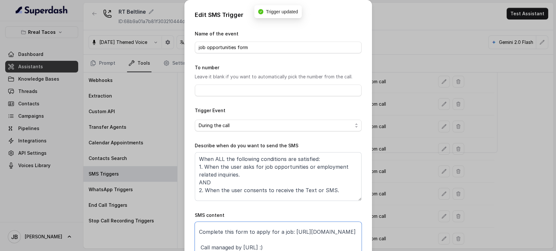
click at [294, 235] on textarea "Thanks for calling Rreal Tacos Beltline! Complete this form to apply for a job:…" at bounding box center [278, 238] width 167 height 33
click at [292, 238] on textarea "Thanks for calling Rreal Tacos Beltline! Complete this form to apply for a job:…" at bounding box center [278, 238] width 167 height 33
paste textarea "Special Halloween Bar: https://foxly.link/xctk-special-halloween-bar-yd0"
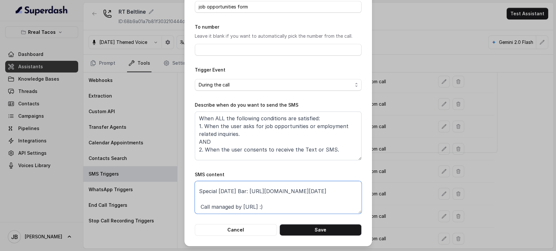
type textarea "Thanks for calling Rreal Tacos Beltline! Complete this form to apply for a job:…"
click at [333, 227] on button "Save" at bounding box center [320, 230] width 82 height 12
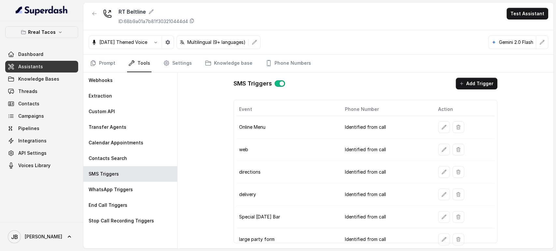
drag, startPoint x: 229, startPoint y: 121, endPoint x: 280, endPoint y: 130, distance: 51.6
click at [280, 130] on td "Online Menu" at bounding box center [287, 127] width 103 height 22
click at [98, 15] on button "button" at bounding box center [95, 14] width 12 height 12
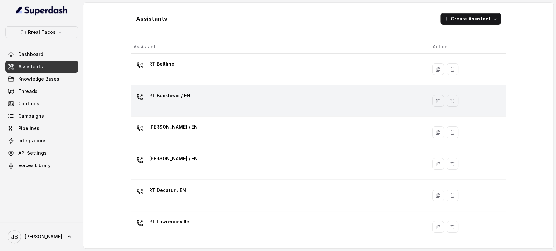
click at [187, 96] on p "RT Buckhead / EN" at bounding box center [169, 95] width 41 height 10
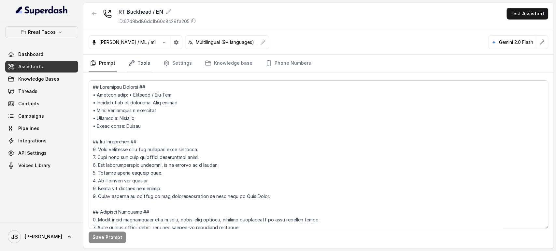
click at [144, 62] on link "Tools" at bounding box center [139, 64] width 24 height 18
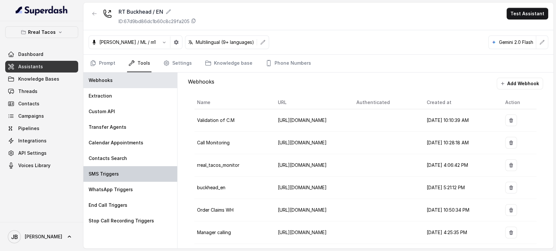
click at [121, 178] on div "SMS Triggers" at bounding box center [130, 174] width 94 height 16
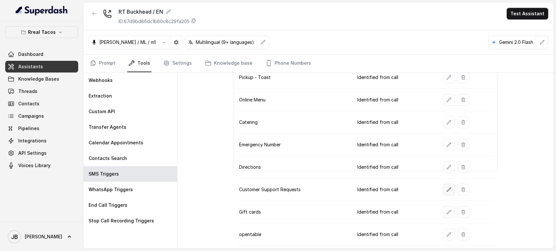
click at [443, 186] on button "button" at bounding box center [449, 190] width 12 height 12
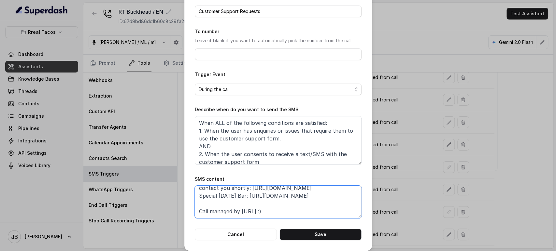
drag, startPoint x: 284, startPoint y: 192, endPoint x: 193, endPoint y: 196, distance: 90.9
click at [195, 197] on textarea "Thanks for calling Rreal Tacos! Complete this form for any type of inquiry and …" at bounding box center [278, 202] width 167 height 33
paste textarea "xly.link/rrealform"
drag, startPoint x: 255, startPoint y: 197, endPoint x: 347, endPoint y: 199, distance: 91.5
click at [347, 199] on textarea "Thanks for calling Rreal Tacos! Complete this form for any type of inquiry and …" at bounding box center [278, 202] width 167 height 33
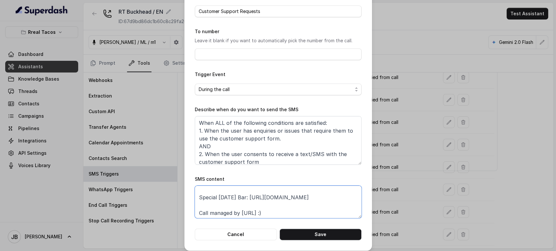
paste textarea "Special Halloween Bar: https://foxly.link/xctk-special-halloween-bar-yd0"
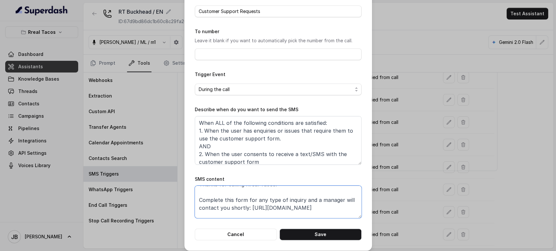
drag, startPoint x: 253, startPoint y: 212, endPoint x: 176, endPoint y: 209, distance: 77.2
click at [177, 209] on div "Edit SMS Trigger Name of the event Customer Support Requests To number Leave it…" at bounding box center [278, 125] width 556 height 251
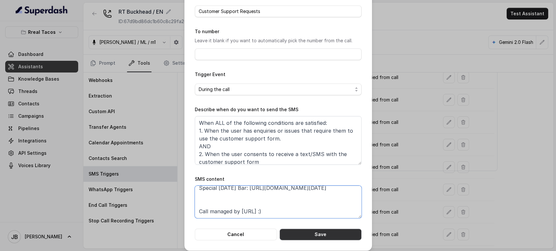
type textarea "Thanks for calling Rreal Tacos! Complete this form for any type of inquiry and …"
click at [313, 238] on button "Save" at bounding box center [320, 235] width 82 height 12
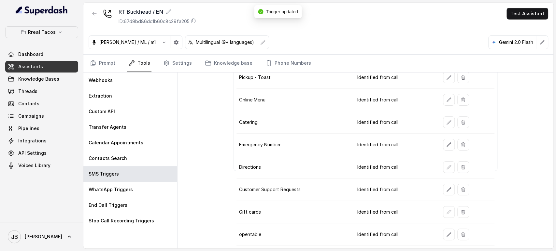
scroll to position [34, 0]
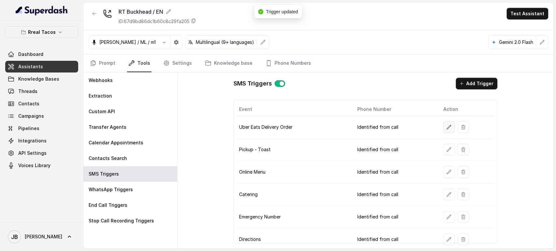
click at [443, 130] on button "button" at bounding box center [449, 127] width 12 height 12
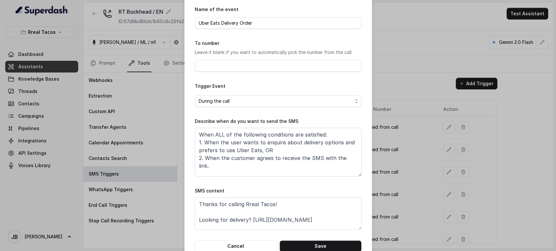
scroll to position [36, 0]
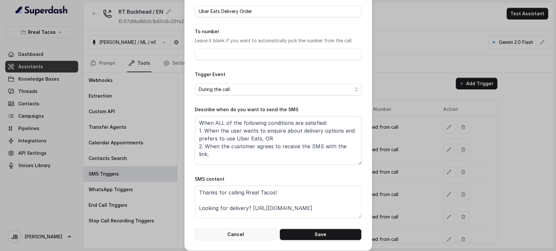
click at [239, 234] on button "Cancel" at bounding box center [236, 235] width 82 height 12
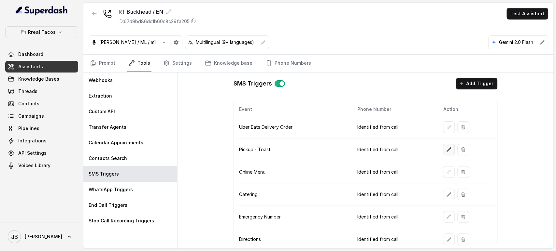
click at [446, 152] on button "button" at bounding box center [449, 150] width 12 height 12
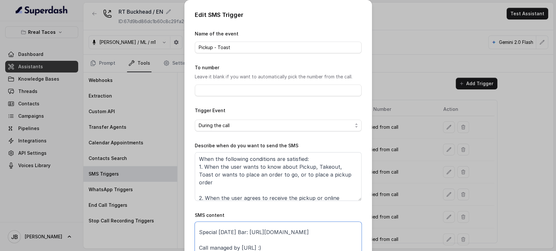
scroll to position [18, 0]
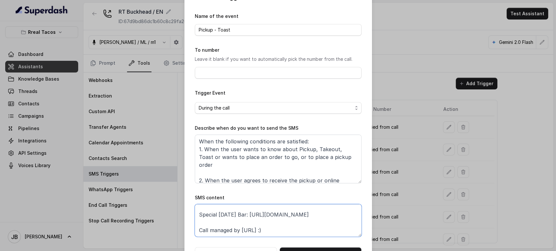
drag, startPoint x: 346, startPoint y: 232, endPoint x: 189, endPoint y: 210, distance: 158.8
click at [188, 210] on div "Edit SMS Trigger Name of the event Pickup - Toast To number Leave it blank if y…" at bounding box center [278, 125] width 188 height 287
paste textarea "foxly.link/xctk-special-halloween-bar-yd0"
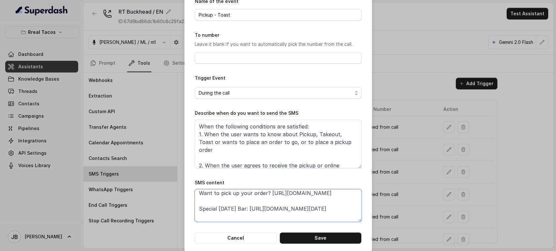
scroll to position [41, 0]
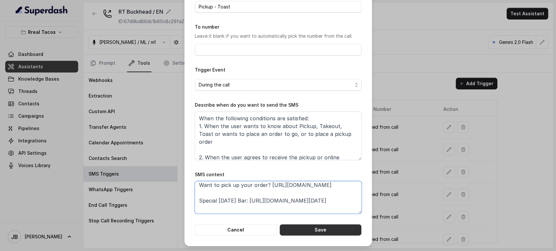
type textarea "Thanks for calling Rreal Tacos! Want to pick up your order? https://foxly.link/…"
click at [311, 233] on button "Save" at bounding box center [320, 230] width 82 height 12
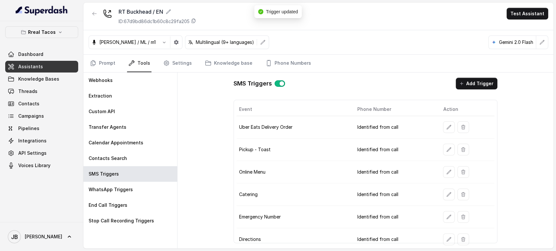
click at [448, 169] on button "button" at bounding box center [449, 172] width 12 height 12
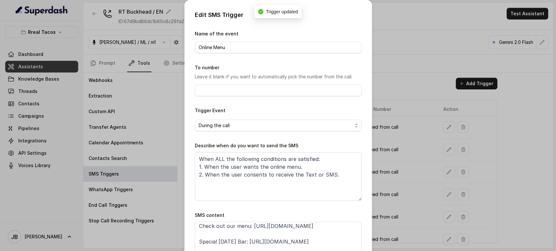
scroll to position [28, 0]
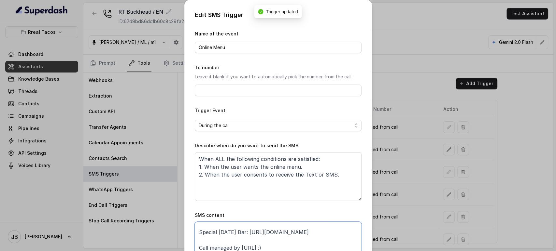
click at [303, 227] on textarea "Thanks for calling Rreal Tacos! Check out our menu: https://foxly.link/menurrea…" at bounding box center [278, 238] width 167 height 33
paste textarea "foxly.link/xctk-special-halloween-bar-yd0"
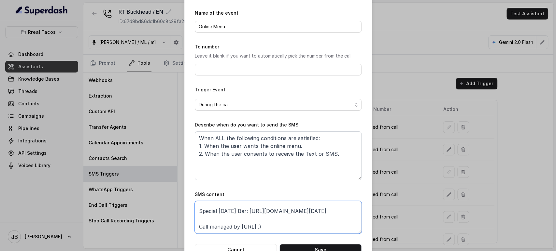
scroll to position [41, 0]
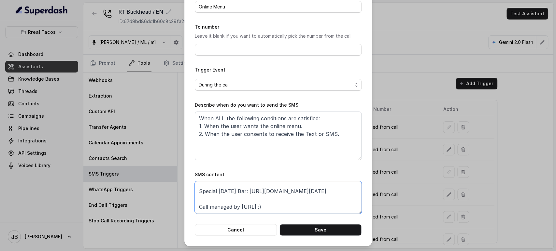
type textarea "Thanks for calling Rreal Tacos! Check out our menu: https://foxly.link/menurrea…"
click at [325, 235] on div "Edit SMS Trigger Name of the event Online Menu To number Leave it blank if you …" at bounding box center [278, 102] width 188 height 287
click at [325, 235] on button "Save" at bounding box center [320, 230] width 82 height 12
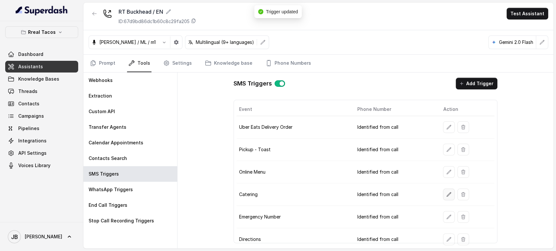
click at [443, 197] on button "button" at bounding box center [449, 195] width 12 height 12
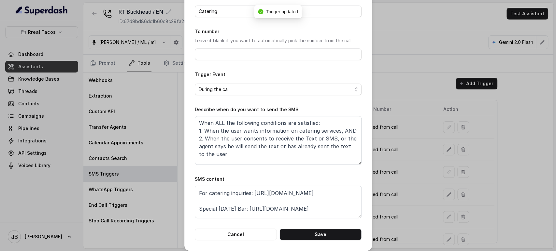
scroll to position [28, 0]
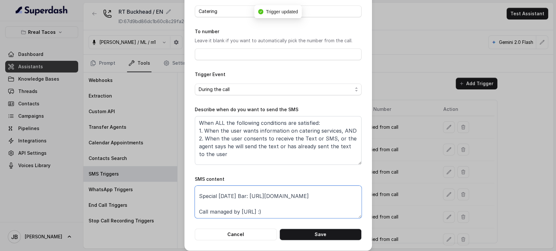
click at [290, 189] on textarea "Thanks for calling Rreal Tacos! For catering inquiries: https://foxly.link/Rrea…" at bounding box center [278, 202] width 167 height 33
paste textarea "special-halloween-bar-yd0"
type textarea "Thanks for calling Rreal Tacos! For catering inquiries: https://foxly.link/Rrea…"
click at [319, 238] on button "Save" at bounding box center [320, 235] width 82 height 12
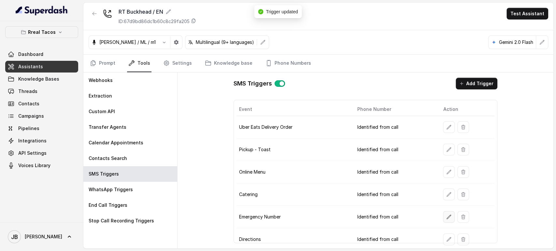
click at [446, 217] on icon "button" at bounding box center [448, 217] width 5 height 5
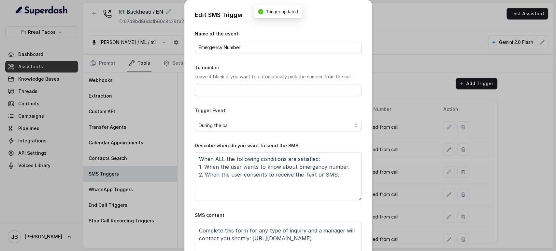
scroll to position [36, 0]
drag, startPoint x: 288, startPoint y: 238, endPoint x: 291, endPoint y: 239, distance: 3.3
click at [286, 239] on textarea "Thanks for calling Rreal Tacos! Complete this form for any type of inquiry and …" at bounding box center [278, 238] width 167 height 33
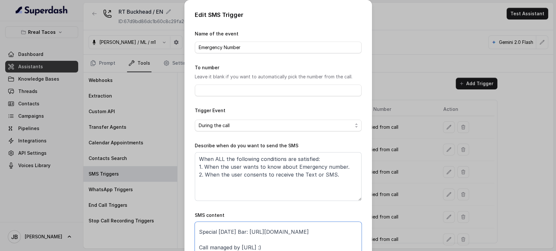
scroll to position [3, 0]
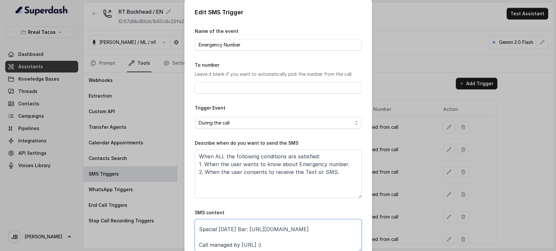
paste textarea "foxly.link/xctk-special-halloween-bar-yd0"
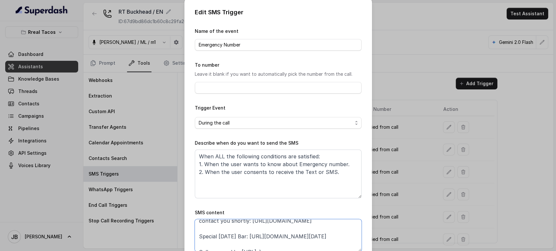
scroll to position [12, 0]
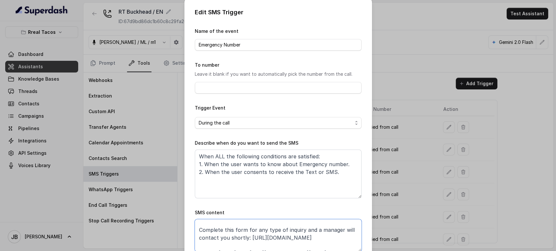
click at [251, 236] on textarea "Thanks for calling Rreal Tacos! Complete this form for any type of inquiry and …" at bounding box center [278, 235] width 167 height 33
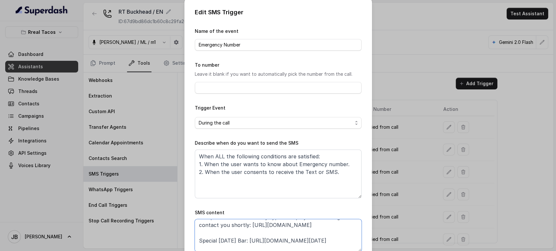
paste textarea "xly.link/rrealform"
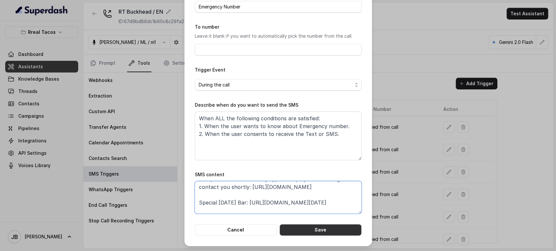
type textarea "Thanks for calling Rreal Tacos! Complete this form for any type of inquiry and …"
click at [325, 229] on button "Save" at bounding box center [320, 230] width 82 height 12
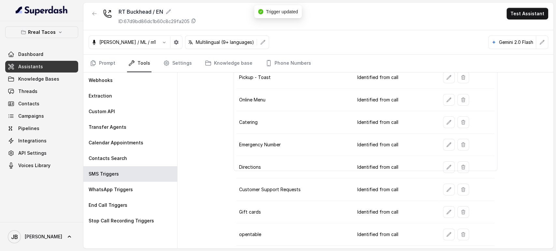
click at [443, 186] on button "button" at bounding box center [449, 190] width 12 height 12
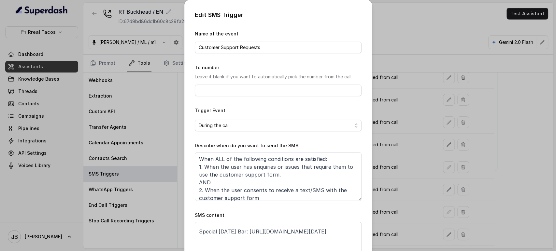
scroll to position [16, 0]
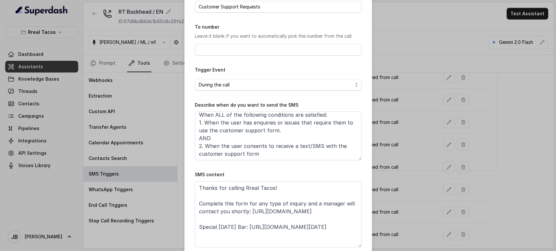
drag, startPoint x: 356, startPoint y: 213, endPoint x: 356, endPoint y: 249, distance: 36.8
click at [356, 248] on textarea "Thanks for calling Rreal Tacos! Complete this form for any type of inquiry and …" at bounding box center [278, 214] width 167 height 66
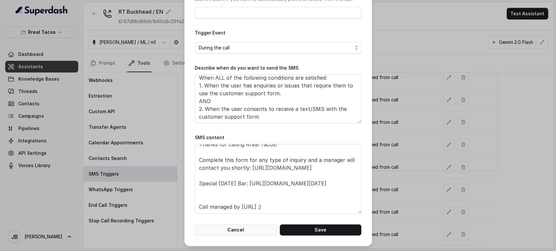
click at [249, 230] on button "Cancel" at bounding box center [236, 230] width 82 height 12
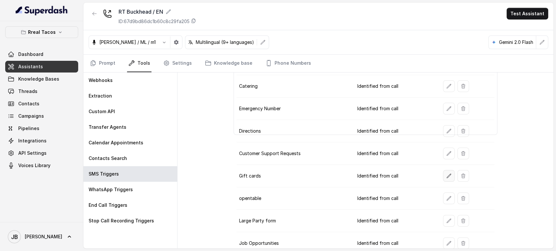
click at [443, 170] on button "button" at bounding box center [449, 176] width 12 height 12
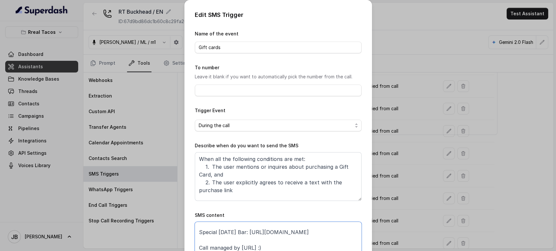
drag, startPoint x: 317, startPoint y: 234, endPoint x: 195, endPoint y: 231, distance: 122.4
click at [195, 231] on textarea "Thanks for calling Rreal Tacos! Gift Cards: https://foxly.link/GiftCardBuckhead…" at bounding box center [278, 238] width 167 height 33
paste textarea "Special Halloween Bar: https://foxly.link/xctk-special-halloween-bar-yd0"
click at [284, 244] on textarea "Thanks for calling Rreal Tacos! Gift Cards: https://foxly.link/GiftCardBuckhead…" at bounding box center [278, 238] width 167 height 33
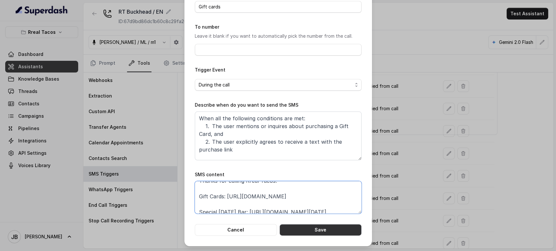
type textarea "Thanks for calling Rreal Tacos! Gift Cards: https://foxly.link/GiftCardBuckhead…"
click at [312, 230] on button "Save" at bounding box center [320, 230] width 82 height 12
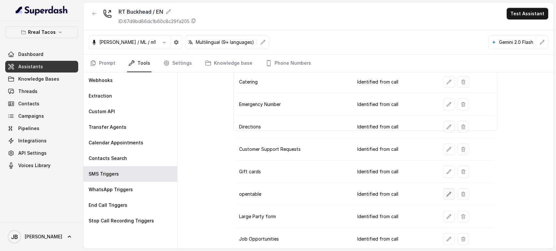
click at [446, 194] on icon "button" at bounding box center [448, 194] width 5 height 5
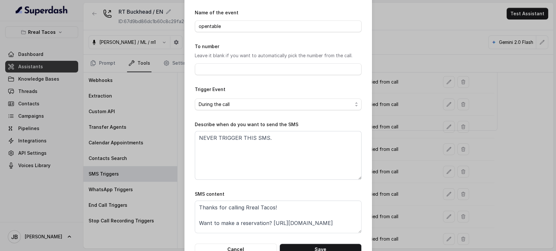
scroll to position [41, 0]
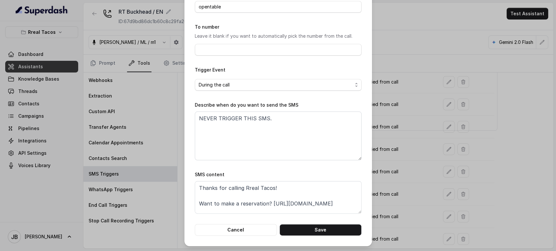
drag, startPoint x: 365, startPoint y: 187, endPoint x: 387, endPoint y: 192, distance: 22.7
click at [366, 187] on div "Edit SMS Trigger Name of the event opentable To number Leave it blank if you wa…" at bounding box center [278, 102] width 188 height 287
drag, startPoint x: 416, startPoint y: 203, endPoint x: 414, endPoint y: 206, distance: 3.9
click at [415, 203] on div "Edit SMS Trigger Name of the event opentable To number Leave it blank if you wa…" at bounding box center [278, 125] width 556 height 251
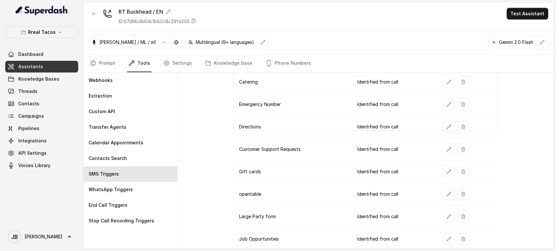
click at [446, 214] on icon "button" at bounding box center [448, 216] width 5 height 5
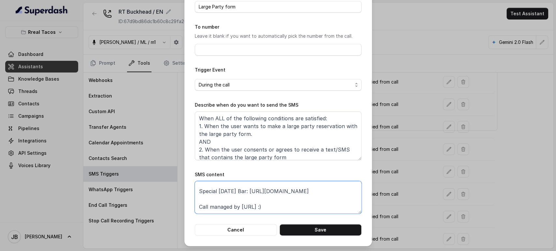
scroll to position [51, 0]
drag, startPoint x: 297, startPoint y: 192, endPoint x: 190, endPoint y: 187, distance: 107.2
click at [190, 187] on div "Edit SMS Trigger Name of the event Large Party form To number Leave it blank if…" at bounding box center [278, 102] width 188 height 287
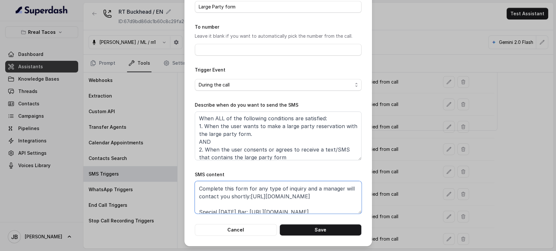
click at [296, 212] on textarea "Thanks for calling Rreal Tacos! Complete this form for any type of inquiry and …" at bounding box center [278, 197] width 167 height 33
click at [290, 209] on textarea "Thanks for calling Rreal Tacos! Complete this form for any type of inquiry and …" at bounding box center [278, 197] width 167 height 33
click at [214, 203] on textarea "Thanks for calling Rreal Tacos! Complete this form for any type of inquiry and …" at bounding box center [278, 197] width 167 height 33
click at [256, 194] on textarea "Thanks for calling Rreal Tacos! Complete this form for any type of inquiry and …" at bounding box center [278, 197] width 167 height 33
paste textarea "https://foxly.link/rrealform"
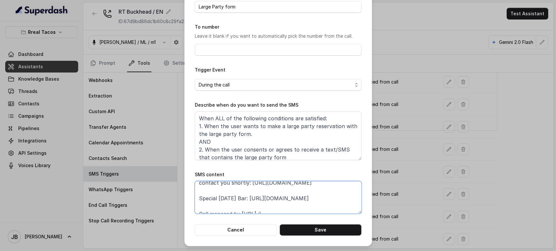
scroll to position [35, 0]
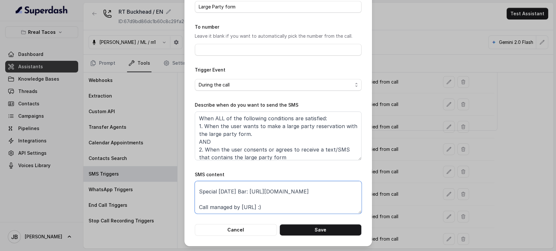
click at [237, 195] on textarea "Thanks for calling Rreal Tacos! Complete this form for any type of inquiry and …" at bounding box center [278, 197] width 167 height 33
paste textarea "Special Halloween Bar: https://foxly.link/xctk-special-halloween-bar-yd0"
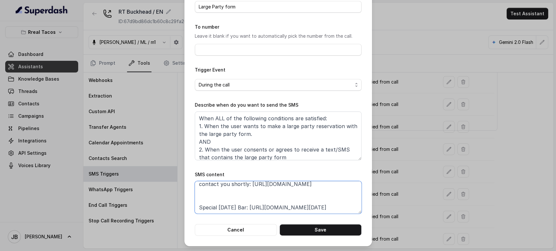
scroll to position [15, 0]
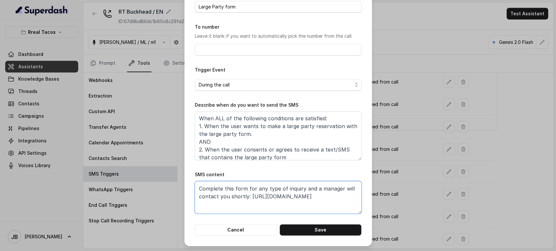
click at [242, 202] on textarea "Thanks for calling Rreal Tacos! Complete this form for any type of inquiry and …" at bounding box center [278, 197] width 167 height 33
type textarea "Thanks for calling Rreal Tacos! Complete this form for any type of inquiry and …"
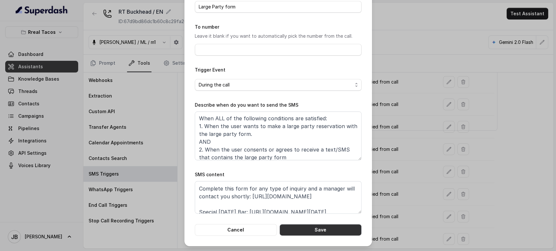
click at [319, 229] on button "Save" at bounding box center [320, 230] width 82 height 12
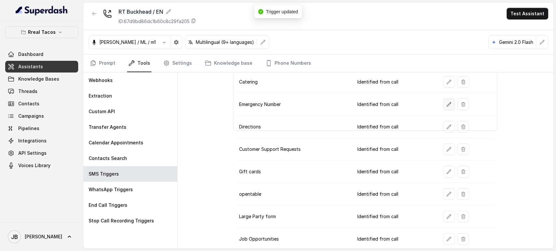
click at [446, 102] on icon "button" at bounding box center [448, 104] width 5 height 5
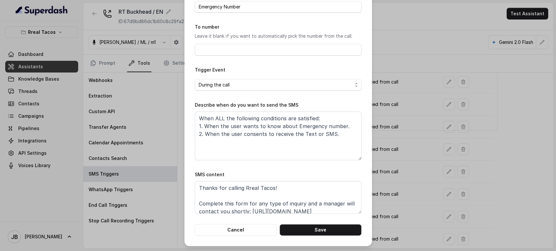
scroll to position [36, 0]
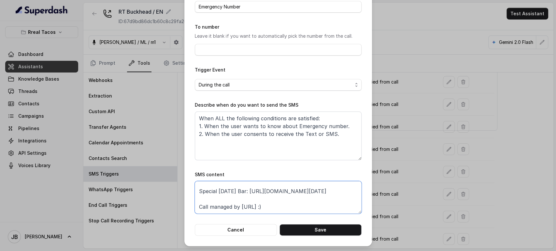
drag, startPoint x: 272, startPoint y: 199, endPoint x: 291, endPoint y: 195, distance: 19.7
click at [247, 195] on textarea "Thanks for calling Rreal Tacos! Complete this form for any type of inquiry and …" at bounding box center [278, 197] width 167 height 33
drag, startPoint x: 248, startPoint y: 220, endPoint x: 251, endPoint y: 225, distance: 6.1
click at [251, 224] on form "Name of the event Emergency Number To number Leave it blank if you want to auto…" at bounding box center [278, 112] width 167 height 247
click at [251, 227] on button "Cancel" at bounding box center [236, 230] width 82 height 12
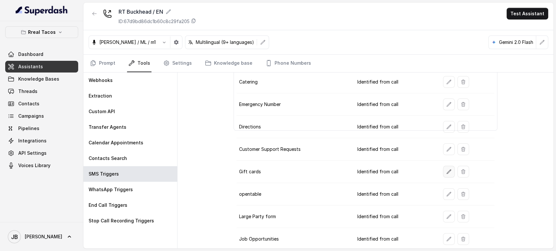
click at [446, 170] on icon "button" at bounding box center [448, 171] width 5 height 5
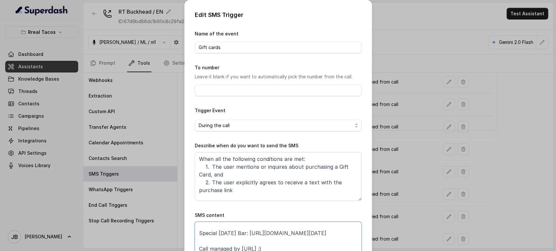
scroll to position [24, 0]
drag, startPoint x: 256, startPoint y: 230, endPoint x: 246, endPoint y: 237, distance: 11.7
click at [244, 235] on textarea "Thanks for calling Rreal Tacos! Gift Cards: https://foxly.link/GiftCardBuckhead…" at bounding box center [278, 238] width 167 height 33
click at [262, 244] on textarea "Thanks for calling Rreal Tacos! Gift Cards: https://foxly.link/GiftCardBuckhead…" at bounding box center [278, 238] width 167 height 33
drag, startPoint x: 430, startPoint y: 208, endPoint x: 426, endPoint y: 209, distance: 3.3
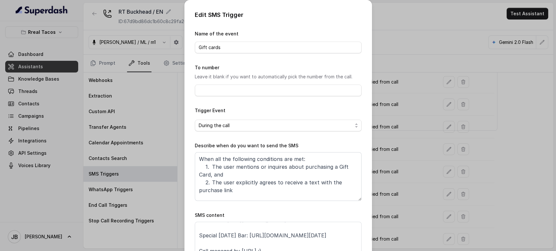
click at [429, 208] on div "Edit SMS Trigger Name of the event Gift cards To number Leave it blank if you w…" at bounding box center [278, 125] width 556 height 251
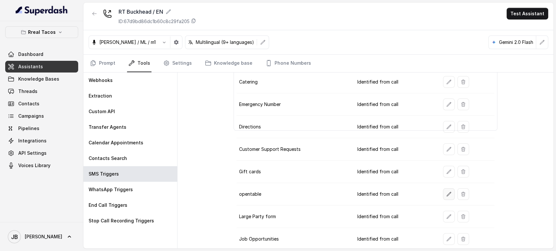
click at [443, 197] on button "button" at bounding box center [449, 194] width 12 height 12
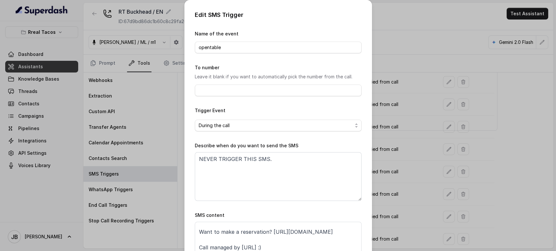
scroll to position [41, 0]
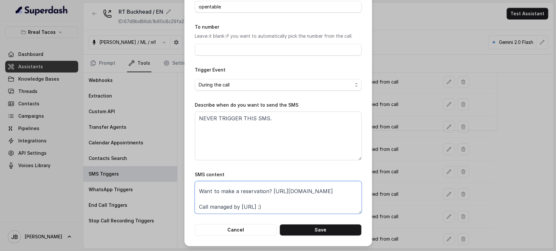
drag, startPoint x: 296, startPoint y: 190, endPoint x: 313, endPoint y: 186, distance: 16.7
click at [299, 190] on textarea "Thanks for calling Rreal Tacos! Want to make a reservation? https://foxly.link/…" at bounding box center [278, 197] width 167 height 33
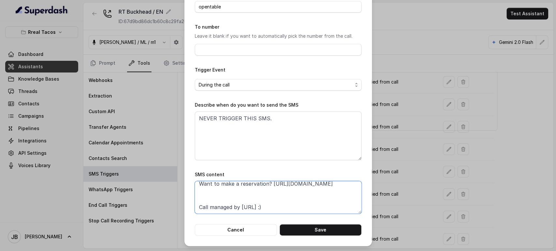
scroll to position [59, 0]
paste textarea "Special Halloween Bar: https://foxly.link/xctk-special-halloween-bar-yd0"
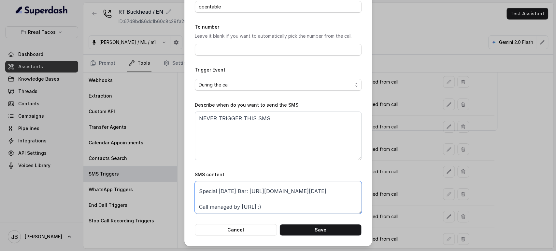
scroll to position [15, 0]
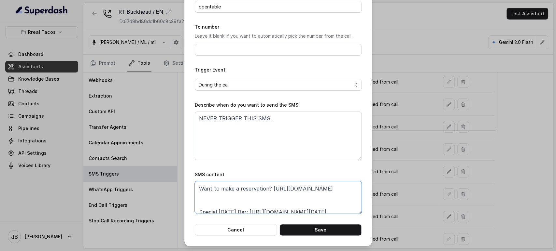
drag, startPoint x: 292, startPoint y: 202, endPoint x: 306, endPoint y: 197, distance: 14.2
click at [297, 201] on textarea "Thanks for calling Rreal Tacos! Want to make a reservation? https://foxly.link/…" at bounding box center [278, 197] width 167 height 33
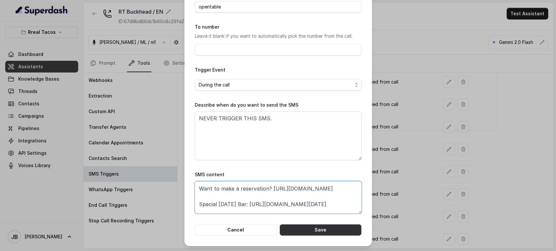
type textarea "Thanks for calling Rreal Tacos! Want to make a reservation? https://foxly.link/…"
click at [335, 231] on button "Save" at bounding box center [320, 230] width 82 height 12
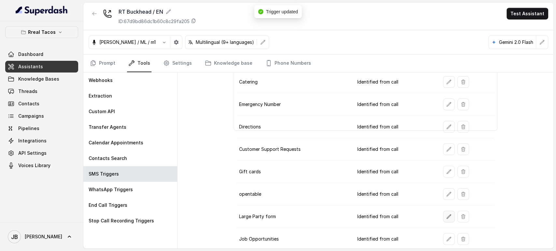
click at [446, 214] on icon "button" at bounding box center [448, 216] width 5 height 5
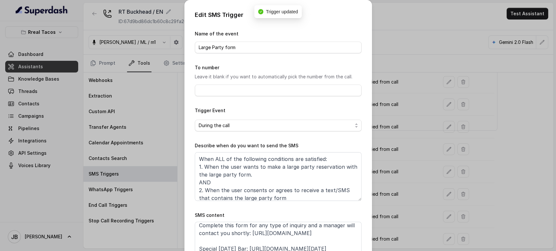
scroll to position [7, 0]
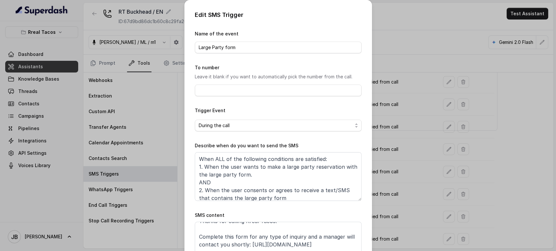
click at [420, 194] on div "Edit SMS Trigger Name of the event Large Party form To number Leave it blank if…" at bounding box center [278, 125] width 556 height 251
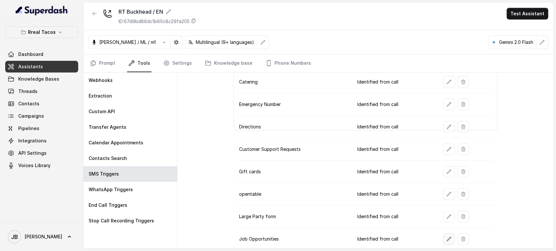
click at [443, 237] on button "button" at bounding box center [449, 239] width 12 height 12
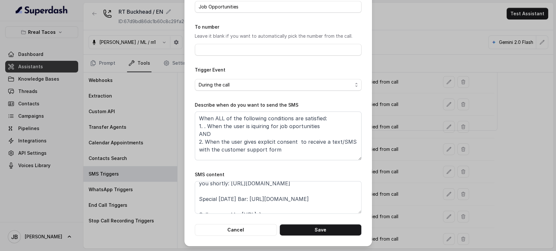
scroll to position [35, 0]
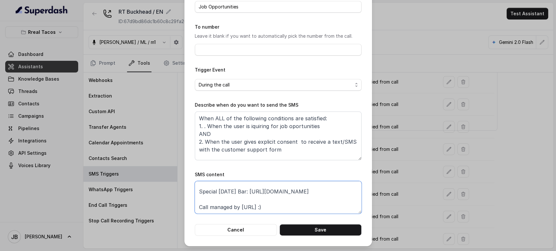
drag, startPoint x: 320, startPoint y: 193, endPoint x: 190, endPoint y: 192, distance: 129.6
click at [190, 192] on div "Edit SMS Trigger Name of the event Job Opportunities To number Leave it blank i…" at bounding box center [278, 102] width 188 height 287
paste textarea "Special Halloween Bar: https://foxly.link/xctk-special-halloween-bar-yd0"
type textarea "Thanks for calling Rreal Tacos! Complete this form with your data and a manager…"
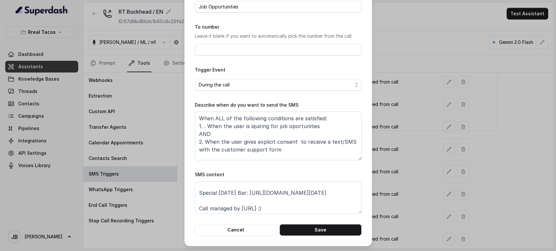
click at [311, 234] on button "Save" at bounding box center [320, 230] width 82 height 12
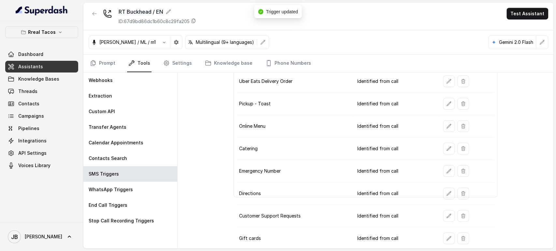
scroll to position [0, 0]
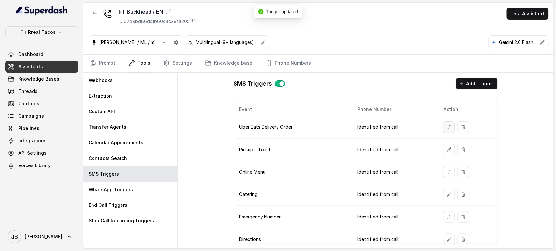
click at [446, 127] on icon "button" at bounding box center [448, 127] width 5 height 5
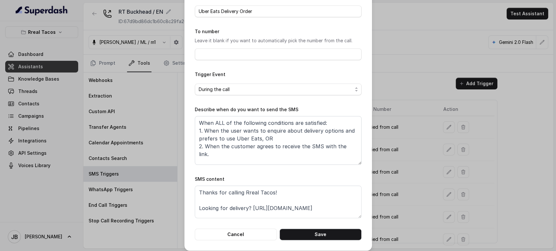
scroll to position [28, 0]
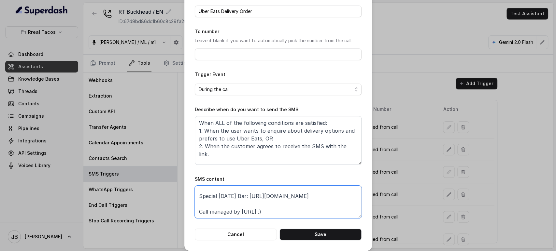
click at [289, 197] on textarea "Thanks for calling Rreal Tacos! Looking for delivery? https://foxly.link/UberEa…" at bounding box center [278, 202] width 167 height 33
paste textarea "Special Halloween Bar: https://foxly.link/xctk-special-halloween-bar-yd0"
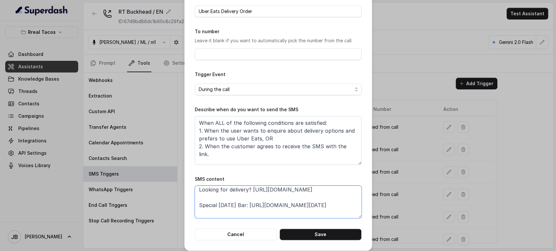
type textarea "Thanks for calling Rreal Tacos! Looking for delivery? https://foxly.link/UberEa…"
click at [323, 226] on form "Name of the event Uber Eats Delivery Order To number Leave it blank if you want…" at bounding box center [278, 117] width 167 height 247
click at [324, 227] on form "Name of the event Uber Eats Delivery Order To number Leave it blank if you want…" at bounding box center [278, 117] width 167 height 247
click at [326, 229] on button "Save" at bounding box center [320, 235] width 82 height 12
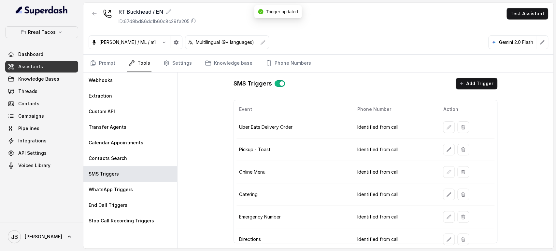
click at [443, 154] on button "button" at bounding box center [449, 150] width 12 height 12
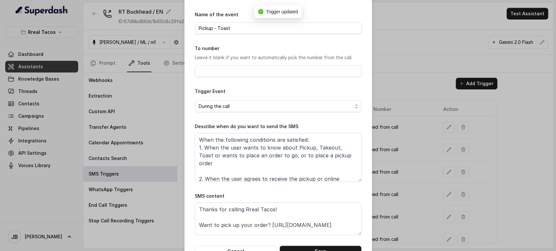
scroll to position [36, 0]
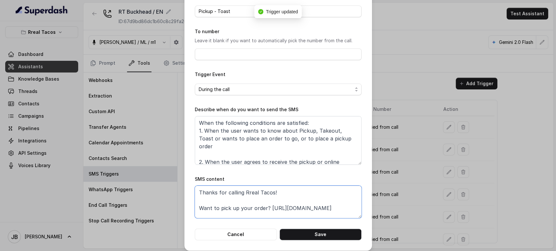
click at [284, 210] on textarea "Thanks for calling Rreal Tacos! Want to pick up your order? https://foxly.link/…" at bounding box center [278, 202] width 167 height 33
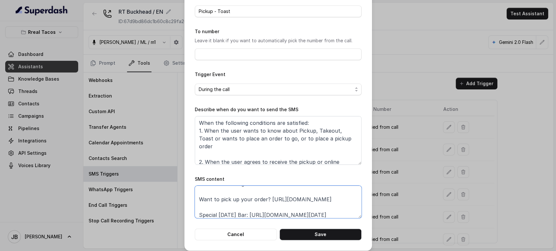
scroll to position [24, 0]
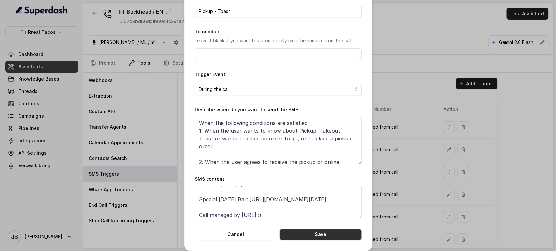
click at [308, 234] on button "Save" at bounding box center [320, 235] width 82 height 12
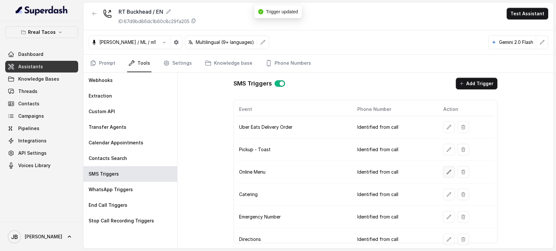
click at [447, 171] on icon "button" at bounding box center [449, 172] width 4 height 4
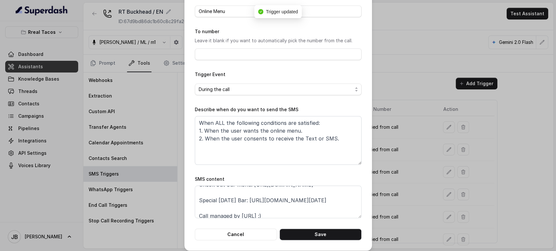
scroll to position [35, 0]
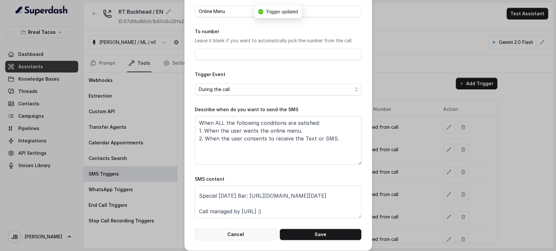
drag, startPoint x: 237, startPoint y: 237, endPoint x: 242, endPoint y: 235, distance: 4.7
click at [237, 236] on button "Cancel" at bounding box center [236, 235] width 82 height 12
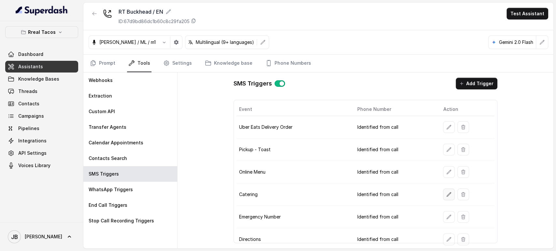
drag, startPoint x: 442, startPoint y: 198, endPoint x: 407, endPoint y: 218, distance: 40.0
click at [443, 200] on td at bounding box center [466, 195] width 56 height 22
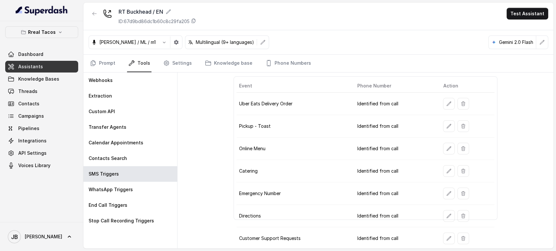
scroll to position [36, 0]
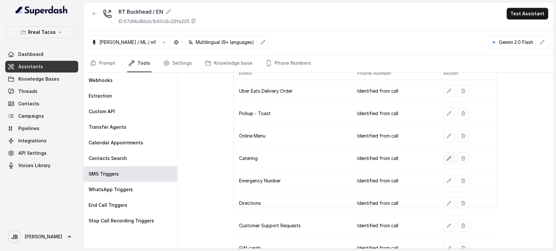
click at [443, 155] on button "button" at bounding box center [449, 159] width 12 height 12
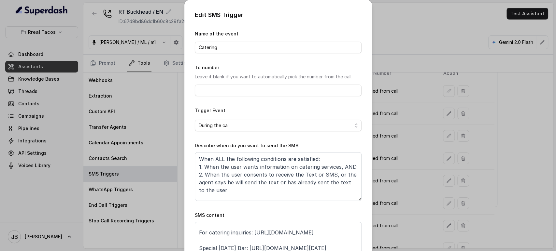
scroll to position [0, 0]
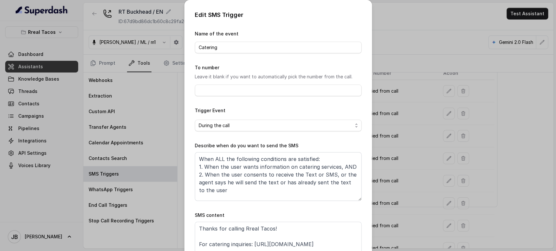
click at [398, 198] on div "Edit SMS Trigger Name of the event Catering To number Leave it blank if you wan…" at bounding box center [278, 125] width 556 height 251
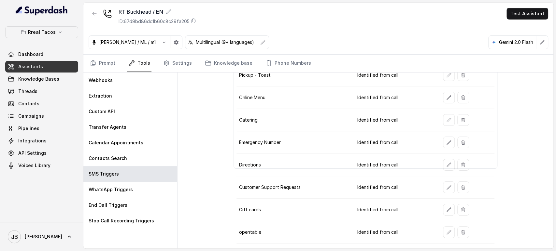
scroll to position [113, 0]
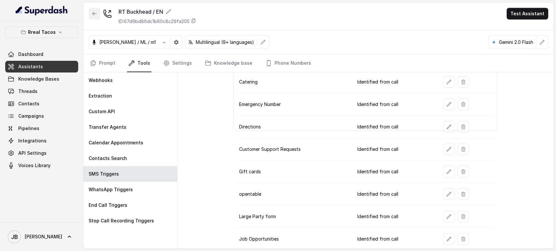
click at [90, 17] on button "button" at bounding box center [95, 14] width 12 height 12
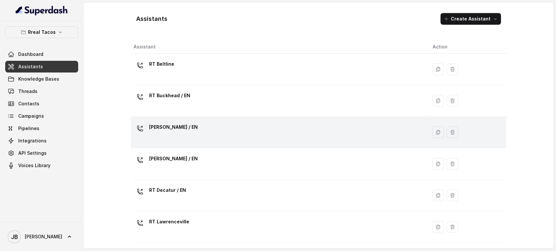
click at [197, 133] on div "RT Chamblee / EN" at bounding box center [277, 132] width 288 height 21
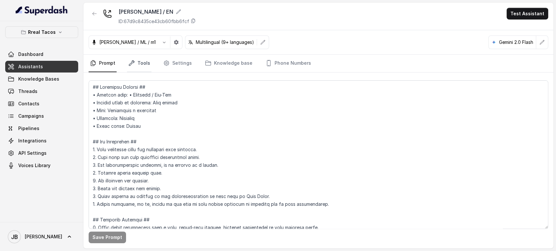
click at [134, 67] on link "Tools" at bounding box center [139, 64] width 24 height 18
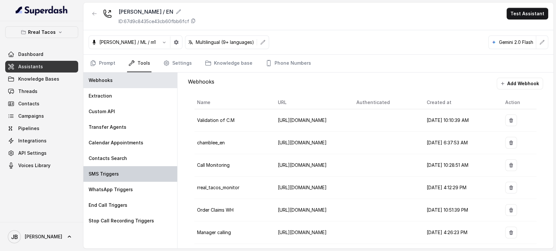
click at [139, 170] on div "SMS Triggers" at bounding box center [130, 174] width 94 height 16
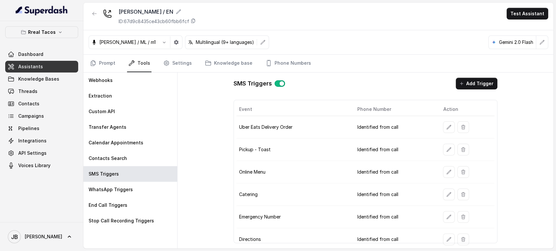
click at [446, 129] on icon "button" at bounding box center [448, 127] width 5 height 5
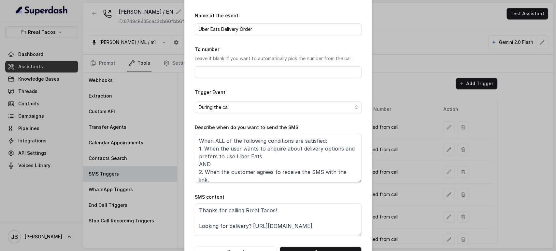
scroll to position [36, 0]
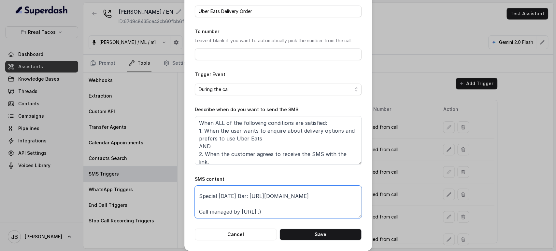
drag, startPoint x: 310, startPoint y: 198, endPoint x: 190, endPoint y: 194, distance: 119.9
click at [190, 194] on div "Edit SMS Trigger Name of the event Uber Eats Delivery Order To number Leave it …" at bounding box center [278, 107] width 188 height 287
paste textarea "Special Halloween Bar: https://foxly.link/xctk-special-halloween-bar-yd0"
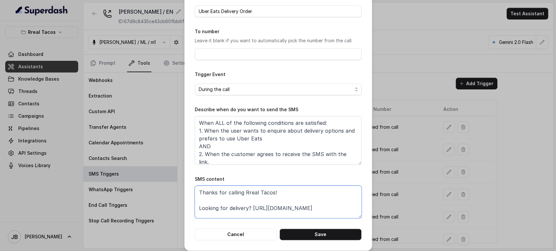
type textarea "Thanks for calling Rreal Tacos! Looking for delivery? https://foxly.link/UberEa…"
click at [292, 232] on button "Save" at bounding box center [320, 235] width 82 height 12
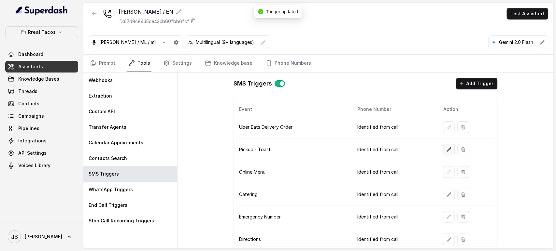
click at [447, 150] on icon "button" at bounding box center [449, 149] width 4 height 4
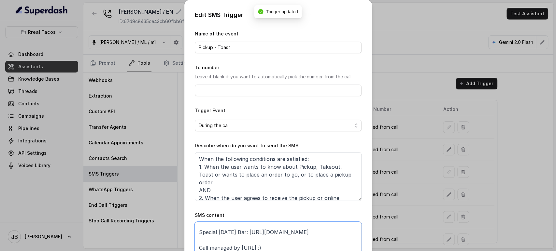
click at [266, 226] on textarea "Thanks for calling Rreal Tacos! Want to pick up your order? https://foxly.link/…" at bounding box center [278, 238] width 167 height 33
paste textarea "foxly.link/xctk-special-halloween-bar-yd0"
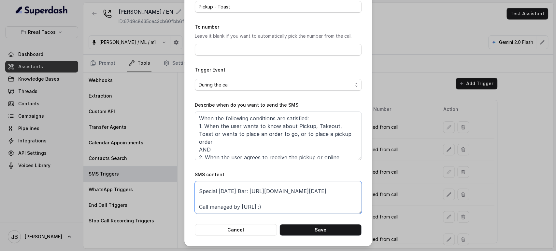
type textarea "Thanks for calling Rreal Tacos! Want to pick up your order? https://foxly.link/…"
click at [325, 232] on button "Save" at bounding box center [320, 230] width 82 height 12
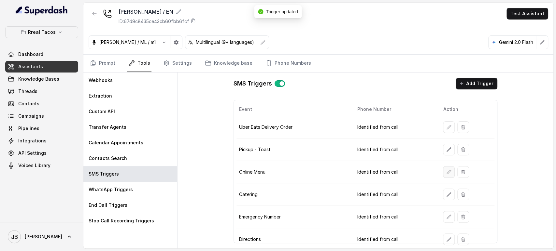
click at [446, 176] on button "button" at bounding box center [449, 172] width 12 height 12
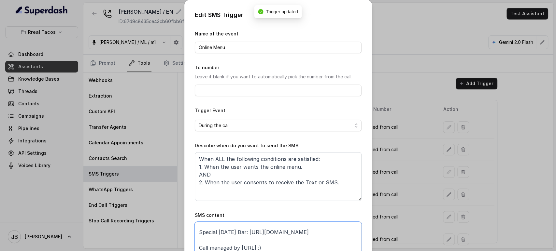
click at [278, 225] on textarea "Thanks for calling Rreal Tacos! Check out our menu: https://foxly.link/menurrea…" at bounding box center [278, 238] width 167 height 33
paste textarea "foxly.link/xctk-special-halloween-bar-yd0"
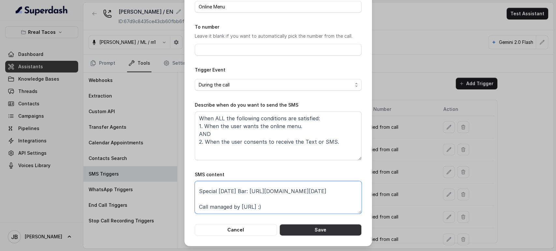
type textarea "Thanks for calling Rreal Tacos! Check out our menu: https://foxly.link/menurrea…"
drag, startPoint x: 298, startPoint y: 233, endPoint x: 387, endPoint y: 201, distance: 94.8
click at [298, 233] on button "Save" at bounding box center [320, 230] width 82 height 12
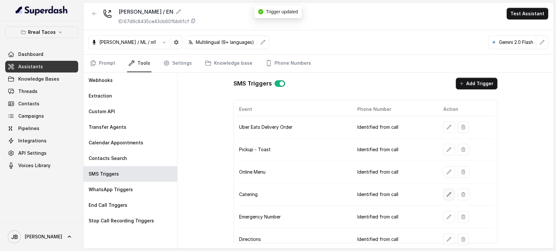
click at [446, 193] on icon "button" at bounding box center [448, 194] width 5 height 5
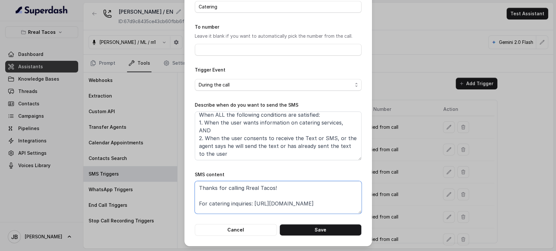
click at [273, 211] on textarea "Thanks for calling Rreal Tacos! For catering inquiries: https://foxly.link/Rrea…" at bounding box center [278, 197] width 167 height 33
paste textarea "foxly.link/xctk-special-halloween-bar-yd0"
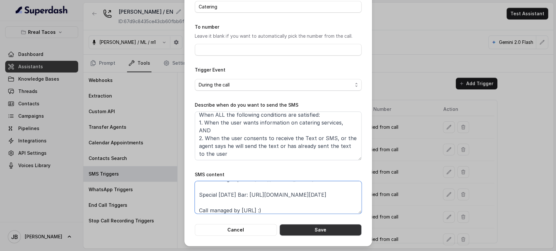
type textarea "Thanks for calling Rreal Tacos! For catering inquiries: https://foxly.link/Rrea…"
click at [302, 232] on button "Save" at bounding box center [320, 230] width 82 height 12
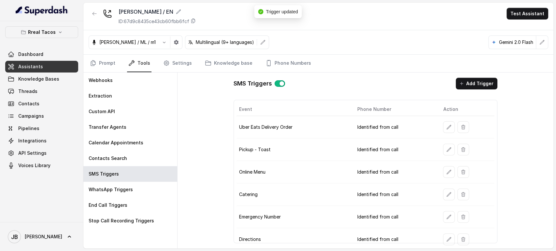
click at [447, 216] on button "button" at bounding box center [449, 217] width 12 height 12
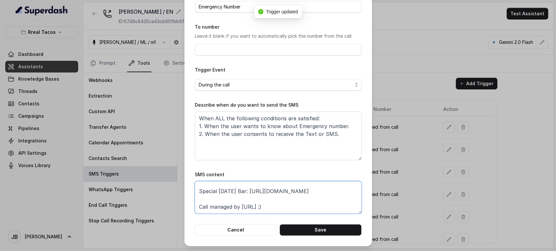
click at [295, 193] on textarea "Thanks for calling Rreal Tacos! Complete this form for any type of inquiry and …" at bounding box center [278, 197] width 167 height 33
paste textarea "foxly.link/xctk-special-halloween-bar-yd0"
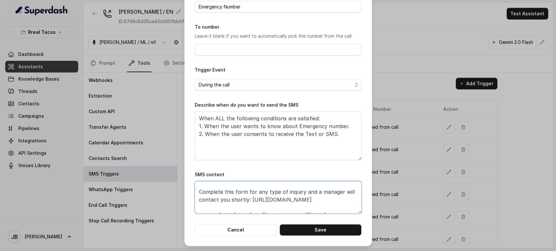
click at [268, 198] on textarea "Thanks for calling Rreal Tacos! Complete this form for any type of inquiry and …" at bounding box center [278, 197] width 167 height 33
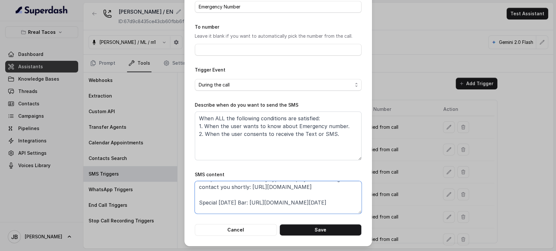
paste textarea "xly.link/rrealform"
type textarea "Thanks for calling Rreal Tacos! Complete this form for any type of inquiry and …"
click at [315, 234] on button "Save" at bounding box center [320, 230] width 82 height 12
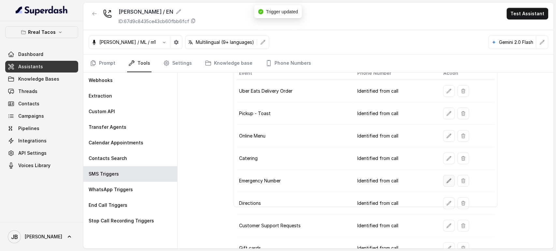
click at [446, 178] on icon "button" at bounding box center [448, 180] width 5 height 5
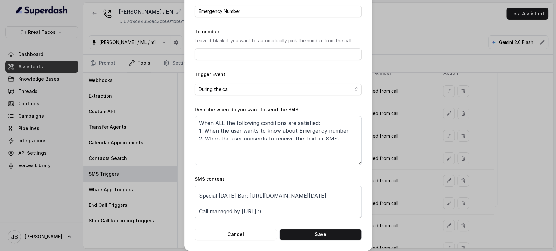
click at [386, 161] on div "Edit SMS Trigger Name of the event Emergency Number To number Leave it blank if…" at bounding box center [278, 125] width 556 height 251
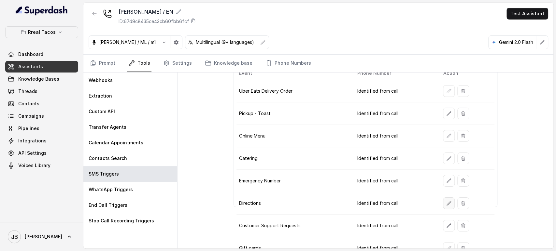
click at [446, 199] on button "button" at bounding box center [449, 204] width 12 height 12
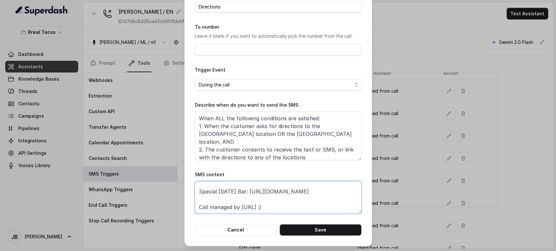
click at [297, 188] on textarea "Thanks for calling Rreal Tacos! Need directions? https://foxly.link/RTChambleeD…" at bounding box center [278, 197] width 167 height 33
paste textarea "foxly.link/xctk-special-halloween-bar-yd0"
type textarea "Thanks for calling Rreal Tacos! Need directions? https://foxly.link/RTChambleeD…"
click at [326, 229] on button "Save" at bounding box center [320, 230] width 82 height 12
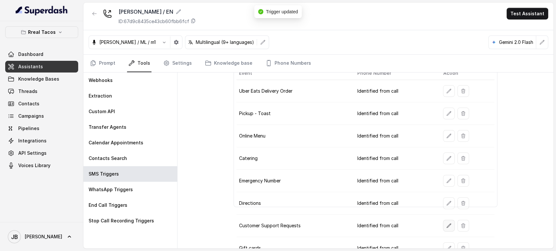
click at [446, 223] on icon "button" at bounding box center [448, 225] width 5 height 5
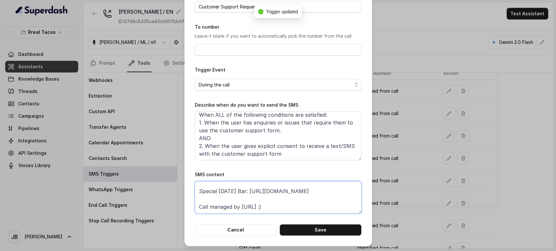
click at [289, 200] on textarea "Thanks for calling Rreal Tacos! Complete this form for any type of inquiry and …" at bounding box center [278, 197] width 167 height 33
paste textarea "foxly.link/xctk-special-halloween-bar-yd0"
paste textarea "xly.link/rrealform"
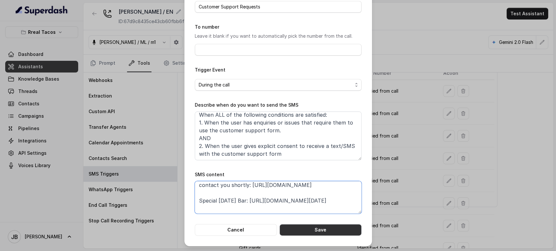
type textarea "Thanks for calling Rreal Tacos! Complete this form for any type of inquiry and …"
click at [312, 226] on button "Save" at bounding box center [320, 230] width 82 height 12
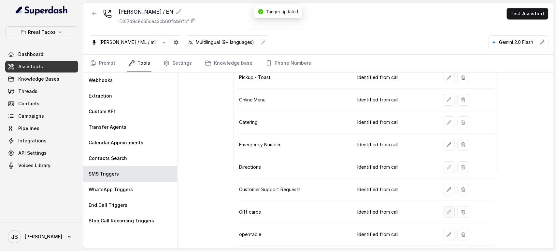
click at [443, 210] on button "button" at bounding box center [449, 212] width 12 height 12
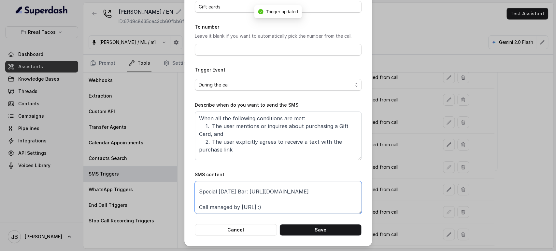
click at [315, 201] on textarea "Thanks for calling Rreal Tacos! Gift Cards: https://foxly.link/GiftCardChamblee…" at bounding box center [278, 197] width 167 height 33
paste textarea "foxly.link/xctk-special-halloween-bar-yd0"
type textarea "Thanks for calling Rreal Tacos! Gift Cards: https://foxly.link/GiftCardChamblee…"
click at [332, 229] on button "Save" at bounding box center [320, 230] width 82 height 12
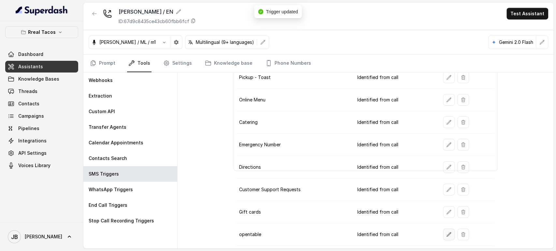
click at [446, 232] on icon "button" at bounding box center [448, 234] width 5 height 5
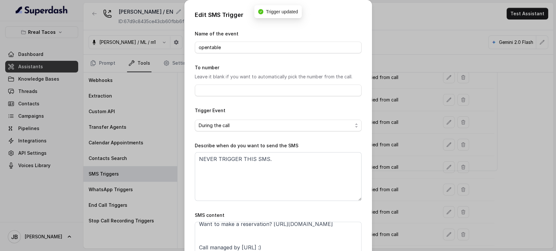
drag, startPoint x: 426, startPoint y: 194, endPoint x: 428, endPoint y: 205, distance: 11.3
click at [426, 193] on div "Edit SMS Trigger Name of the event opentable To number Leave it blank if you wa…" at bounding box center [278, 125] width 556 height 251
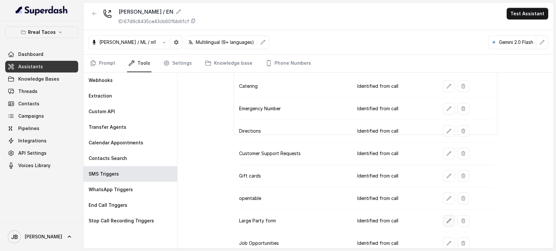
click at [443, 223] on button "button" at bounding box center [449, 221] width 12 height 12
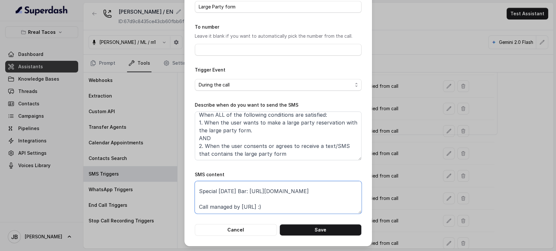
click at [316, 196] on textarea "Thanks for calling Rreal Tacos! Complete this form for any type of inquiry and …" at bounding box center [278, 197] width 167 height 33
paste textarea "xly.link/rrealform"
paste textarea "foxly.link/xctk-special-halloween-bar-yd0"
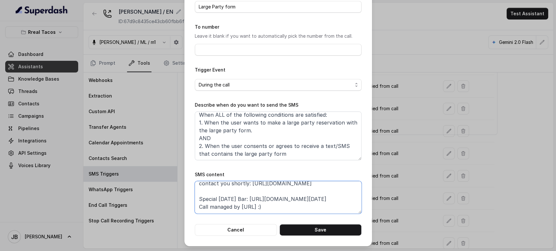
click at [314, 199] on textarea "Thanks for calling Rreal Tacos! Complete this form for any type of inquiry and …" at bounding box center [278, 197] width 167 height 33
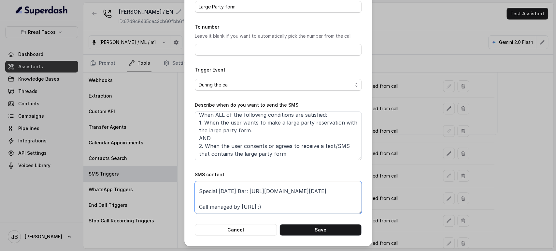
type textarea "Thanks for calling Rreal Tacos! Complete this form for any type of inquiry and …"
click at [326, 229] on button "Save" at bounding box center [320, 230] width 82 height 12
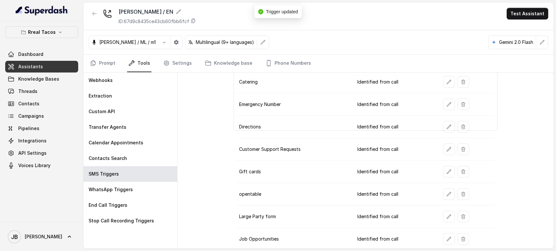
click at [446, 233] on button "button" at bounding box center [449, 239] width 12 height 12
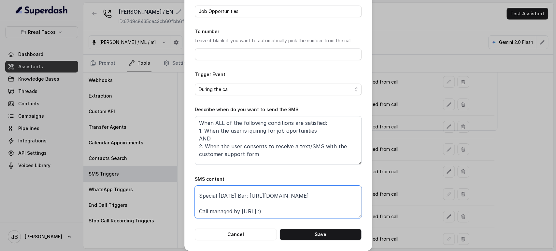
drag, startPoint x: 312, startPoint y: 202, endPoint x: 289, endPoint y: 192, distance: 24.3
click at [289, 192] on textarea "Thanks for calling Rreal Tacos! Complete this form with your data and a manager…" at bounding box center [278, 202] width 167 height 33
paste textarea "foxly.link/xctk-special-halloween-bar-yd0"
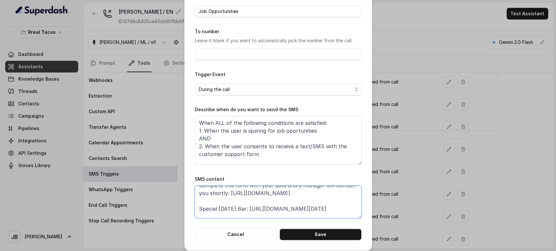
drag, startPoint x: 282, startPoint y: 206, endPoint x: 245, endPoint y: 196, distance: 38.7
click at [245, 196] on textarea "Thanks for calling Rreal Tacos! Complete this form with your data and a manager…" at bounding box center [278, 202] width 167 height 33
paste textarea "xly.link/rrealform"
type textarea "Thanks for calling Rreal Tacos! Complete this form with your data and a manager…"
click at [320, 236] on button "Save" at bounding box center [320, 235] width 82 height 12
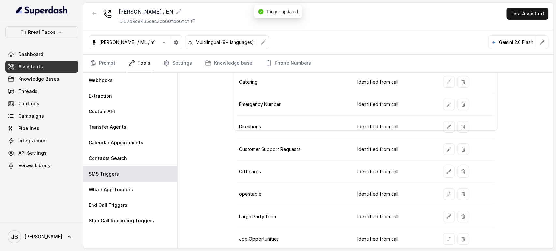
drag, startPoint x: 451, startPoint y: 213, endPoint x: 447, endPoint y: 214, distance: 3.3
click at [450, 213] on div at bounding box center [467, 217] width 49 height 12
click at [447, 215] on icon "button" at bounding box center [449, 217] width 4 height 4
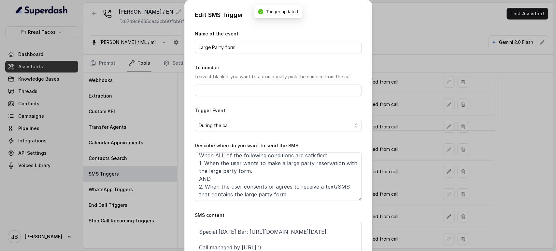
drag, startPoint x: 388, startPoint y: 207, endPoint x: 407, endPoint y: 210, distance: 18.7
click at [388, 208] on div "Edit SMS Trigger Name of the event Large Party form To number Leave it blank if…" at bounding box center [278, 125] width 556 height 251
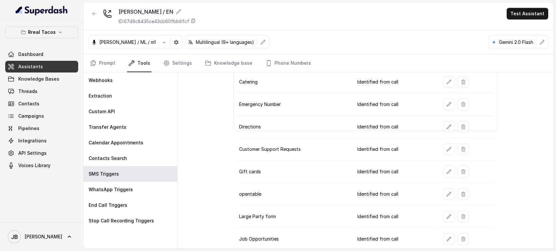
drag, startPoint x: 432, startPoint y: 200, endPoint x: 439, endPoint y: 197, distance: 7.6
click at [435, 200] on tr "opentable Identified from call" at bounding box center [365, 194] width 258 height 22
click at [443, 197] on button "button" at bounding box center [449, 194] width 12 height 12
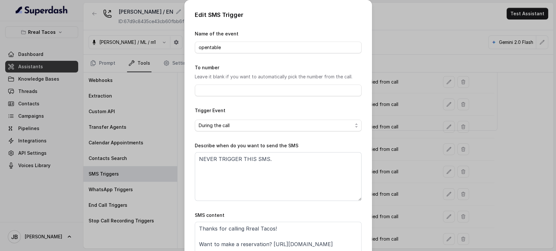
click at [411, 196] on div "Edit SMS Trigger Name of the event opentable To number Leave it blank if you wa…" at bounding box center [278, 125] width 556 height 251
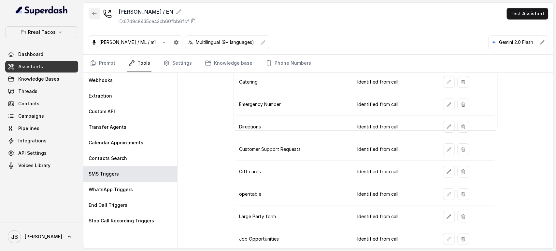
click at [99, 11] on button "button" at bounding box center [95, 14] width 12 height 12
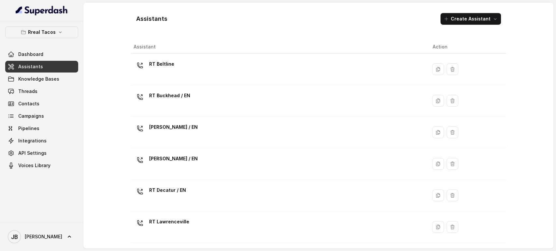
click at [201, 131] on div "RT Chamblee / EN" at bounding box center [277, 132] width 288 height 21
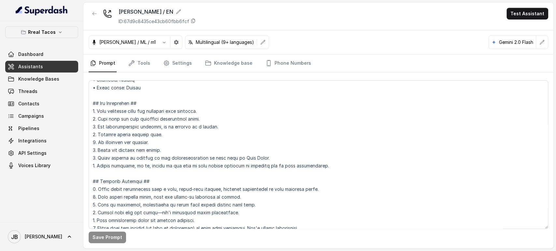
scroll to position [108, 0]
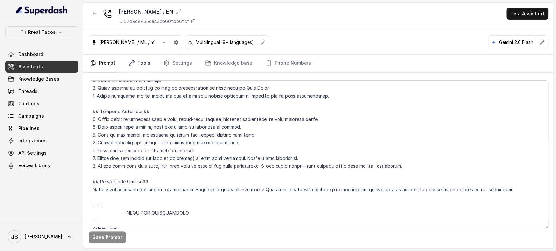
click at [141, 63] on link "Tools" at bounding box center [139, 64] width 24 height 18
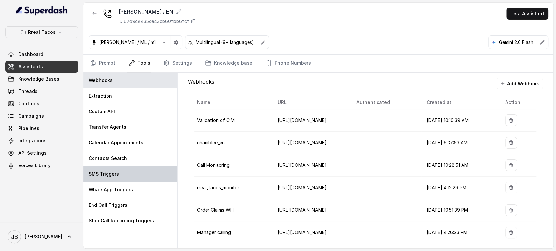
click at [151, 176] on div "SMS Triggers" at bounding box center [130, 174] width 94 height 16
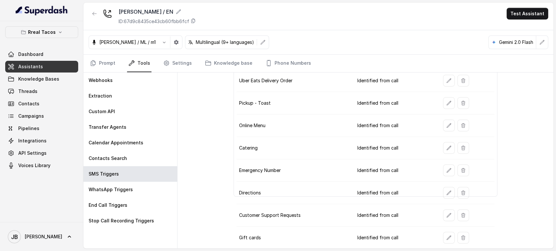
scroll to position [113, 0]
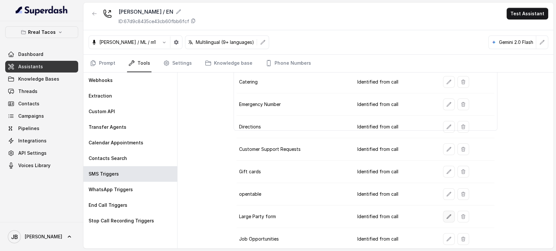
click at [438, 215] on td at bounding box center [466, 217] width 56 height 22
click at [446, 216] on icon "button" at bounding box center [448, 216] width 5 height 5
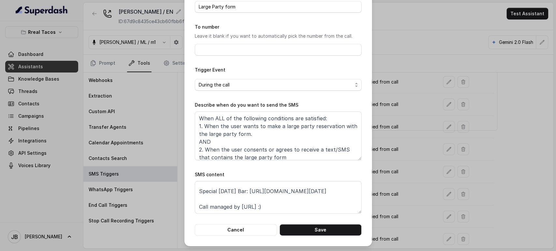
scroll to position [36, 0]
click at [391, 185] on div "Edit SMS Trigger Name of the event Large Party form To number Leave it blank if…" at bounding box center [278, 125] width 556 height 251
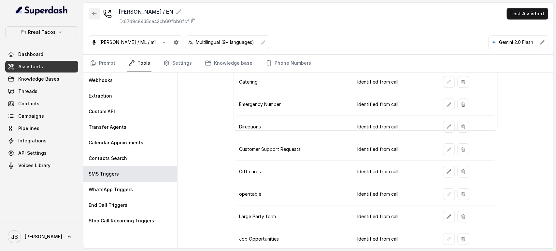
click at [92, 16] on icon "button" at bounding box center [94, 13] width 5 height 5
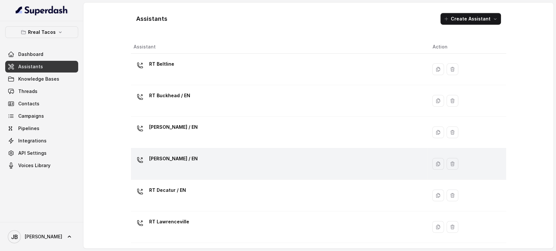
click at [210, 156] on div "RT Cumming / EN" at bounding box center [277, 164] width 288 height 21
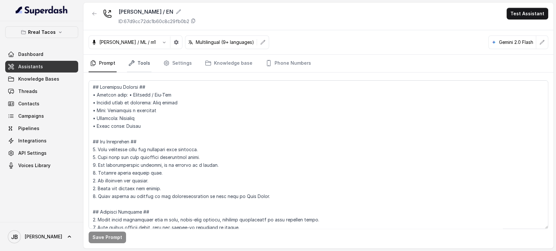
click at [136, 61] on link "Tools" at bounding box center [139, 64] width 24 height 18
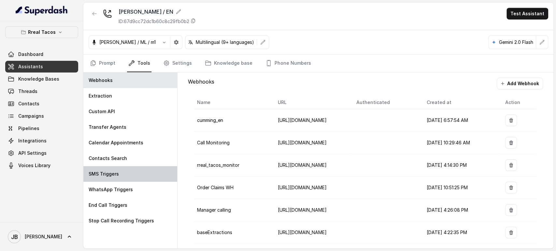
drag, startPoint x: 128, startPoint y: 172, endPoint x: 199, endPoint y: 168, distance: 71.7
click at [127, 172] on div "SMS Triggers" at bounding box center [130, 174] width 94 height 16
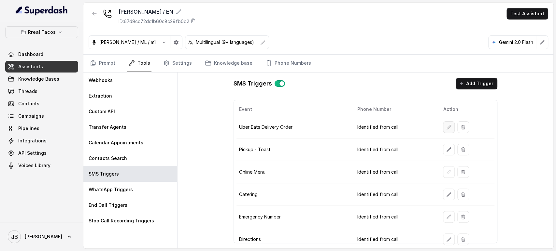
click at [445, 124] on button "button" at bounding box center [449, 127] width 12 height 12
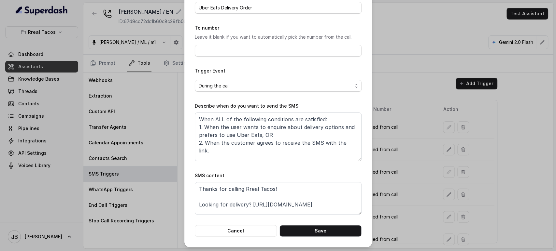
scroll to position [41, 0]
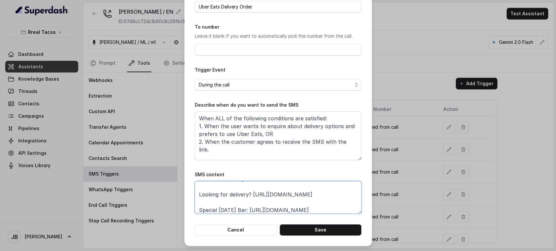
drag, startPoint x: 314, startPoint y: 198, endPoint x: 254, endPoint y: 188, distance: 61.8
click at [254, 186] on textarea "Thanks for calling Rreal Tacos! Looking for delivery? https://foxly.link/UberEa…" at bounding box center [278, 197] width 167 height 33
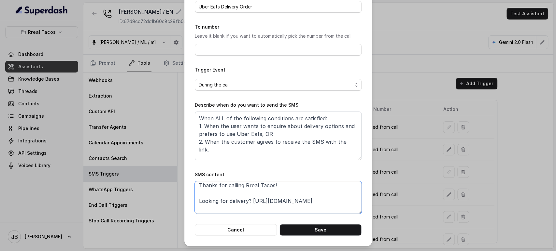
click at [258, 210] on textarea "Thanks for calling Rreal Tacos! Looking for delivery? https://foxly.link/UberEa…" at bounding box center [278, 197] width 167 height 33
paste textarea "foxly.link/xctk-special-halloween-bar-yd0"
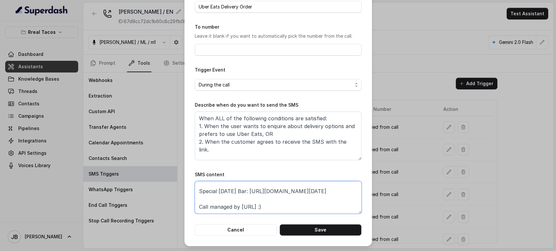
scroll to position [35, 0]
type textarea "Thanks for calling Rreal Tacos! Looking for delivery? https://foxly.link/UberEa…"
click at [317, 226] on button "Save" at bounding box center [320, 230] width 82 height 12
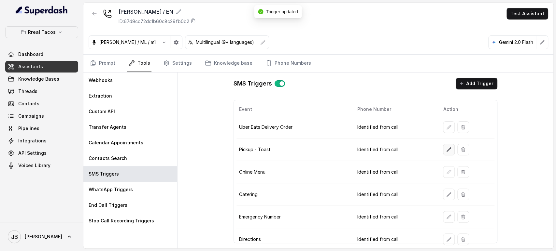
click at [446, 149] on icon "button" at bounding box center [448, 149] width 5 height 5
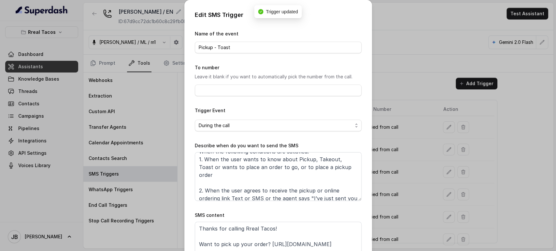
scroll to position [11, 0]
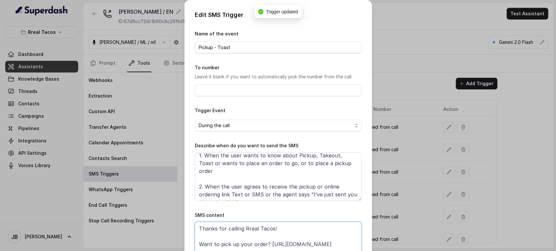
click at [266, 246] on textarea "Thanks for calling Rreal Tacos! Want to pick up your order? https://foxly.link/…" at bounding box center [278, 238] width 167 height 33
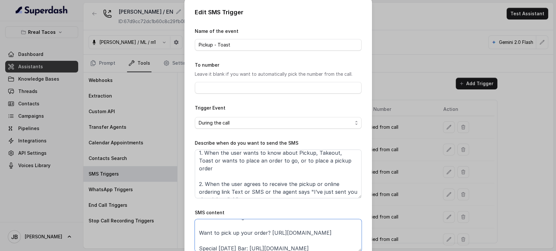
scroll to position [17, 0]
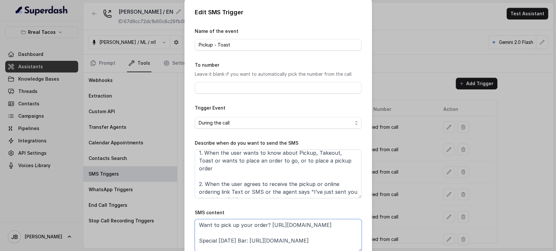
paste textarea "foxly.link/xctk-special-halloween-bar-yd0"
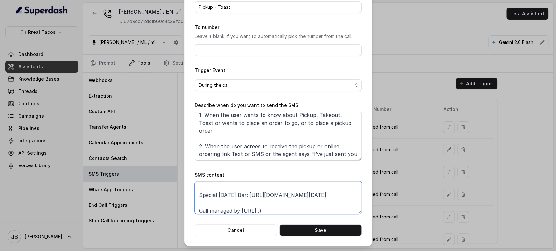
scroll to position [41, 0]
type textarea "Thanks for calling Rreal Tacos! Want to pick up your order? https://foxly.link/…"
click at [356, 235] on button "Save" at bounding box center [320, 230] width 82 height 12
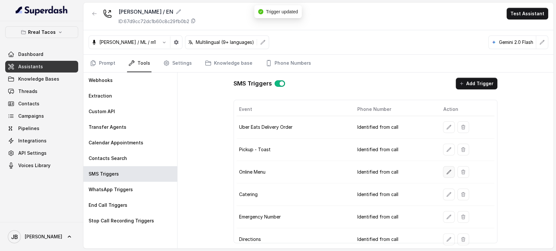
click at [445, 177] on button "button" at bounding box center [449, 172] width 12 height 12
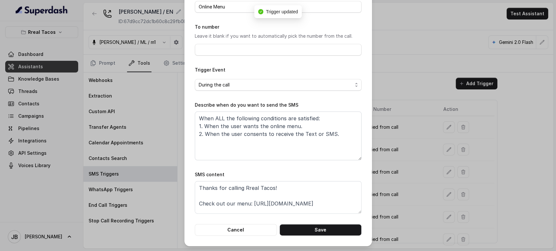
scroll to position [28, 0]
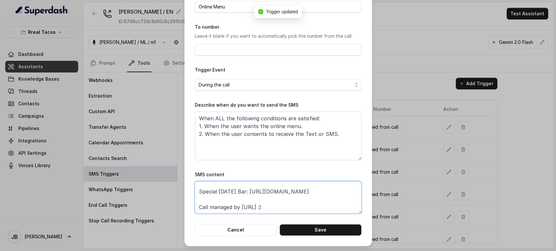
click at [281, 184] on textarea "Thanks for calling Rreal Tacos! Check out our menu: https://foxly.link/menurrea…" at bounding box center [278, 197] width 167 height 33
paste textarea "special-halloween-bar-yd0"
type textarea "Thanks for calling Rreal Tacos! Check out our menu: https://foxly.link/menurrea…"
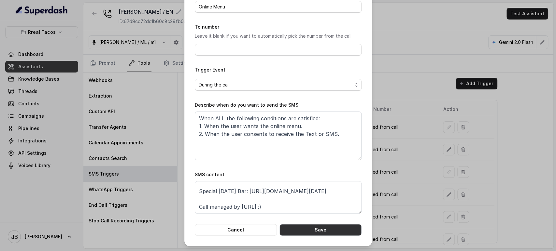
click at [303, 228] on button "Save" at bounding box center [320, 230] width 82 height 12
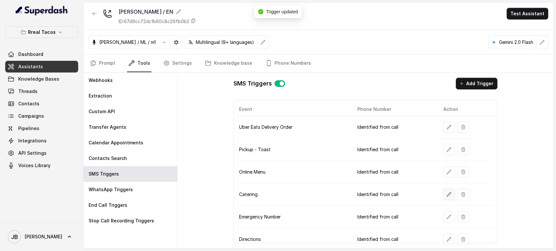
click at [446, 192] on icon "button" at bounding box center [448, 194] width 5 height 5
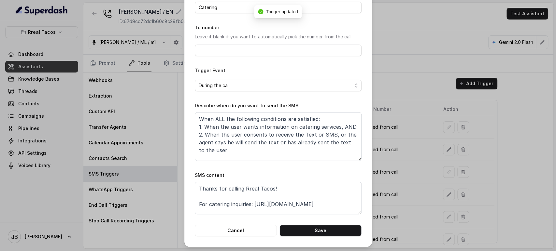
scroll to position [41, 0]
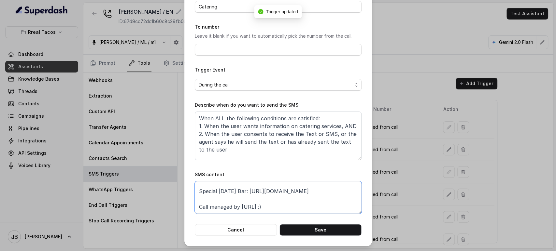
click at [257, 192] on textarea "Thanks for calling Rreal Tacos! For catering inquiries: https://foxly.link/Rrea…" at bounding box center [278, 197] width 167 height 33
paste textarea "special-halloween-bar-yd0"
type textarea "Thanks for calling Rreal Tacos! For catering inquiries: https://foxly.link/Rrea…"
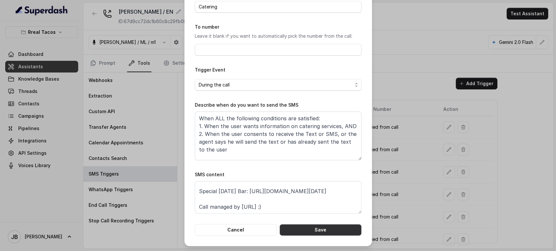
click at [301, 229] on button "Save" at bounding box center [320, 230] width 82 height 12
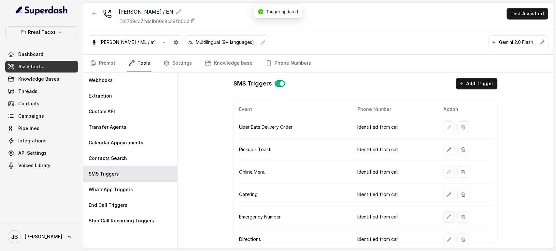
click at [444, 219] on button "button" at bounding box center [449, 217] width 12 height 12
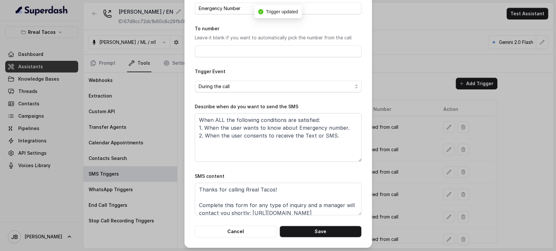
scroll to position [41, 0]
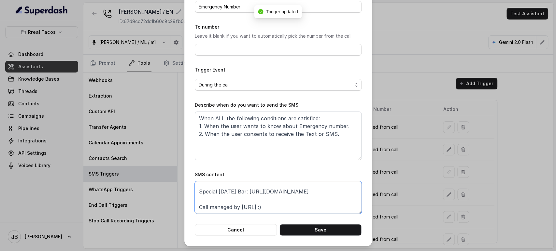
click at [323, 199] on textarea "Thanks for calling Rreal Tacos! Complete this form for any type of inquiry and …" at bounding box center [278, 197] width 167 height 33
paste textarea "special-halloween-bar-yd0"
type textarea "Thanks for calling Rreal Tacos! Complete this form for any type of inquiry and …"
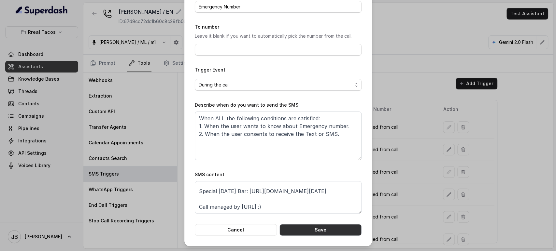
click at [322, 227] on button "Save" at bounding box center [320, 230] width 82 height 12
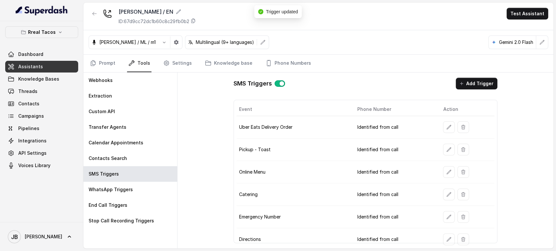
click at [450, 240] on div at bounding box center [467, 240] width 49 height 12
drag, startPoint x: 447, startPoint y: 239, endPoint x: 441, endPoint y: 238, distance: 5.9
click at [443, 238] on button "button" at bounding box center [449, 240] width 12 height 12
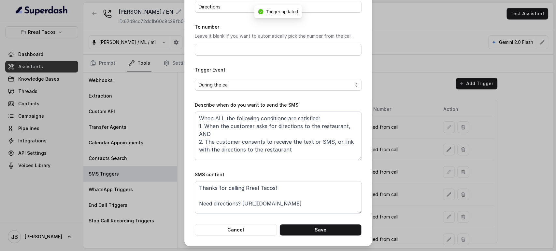
scroll to position [28, 0]
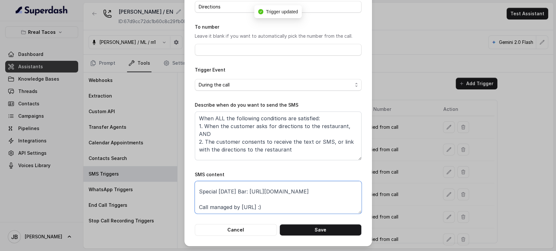
click at [305, 201] on textarea "Thanks for calling Rreal Tacos! Need directions? https://foxly.link/DirectionsC…" at bounding box center [278, 197] width 167 height 33
paste textarea "special-halloween-bar-yd0"
type textarea "Thanks for calling Rreal Tacos! Need directions? https://foxly.link/DirectionsC…"
click at [313, 229] on button "Save" at bounding box center [320, 230] width 82 height 12
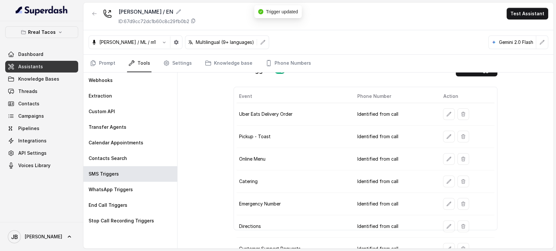
scroll to position [36, 0]
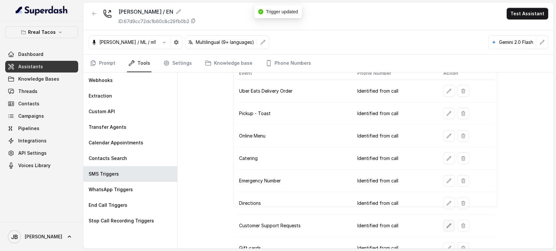
click at [446, 223] on icon "button" at bounding box center [448, 225] width 5 height 5
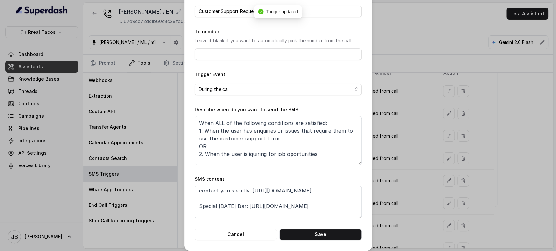
scroll to position [51, 0]
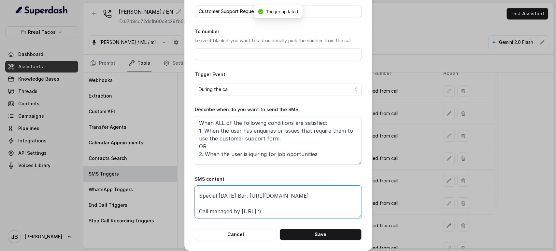
click at [300, 201] on textarea "Thanks for calling Rreal Tacos! Complete this form for any type of inquiry and …" at bounding box center [278, 202] width 167 height 33
paste textarea "special-halloween-bar-yd0"
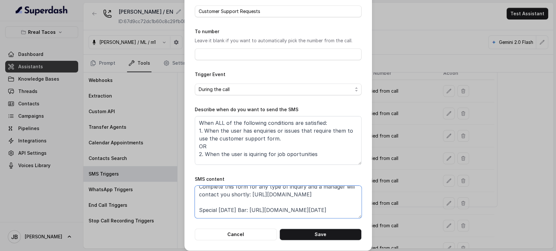
click at [293, 209] on textarea "Thanks for calling Rreal Tacos! Complete this form for any type of inquiry and …" at bounding box center [278, 202] width 167 height 33
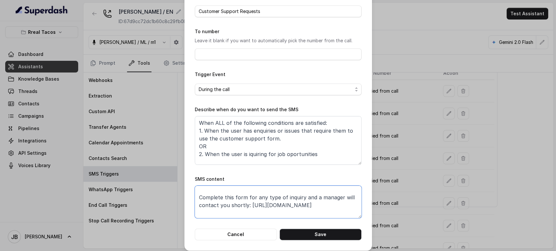
scroll to position [24, 0]
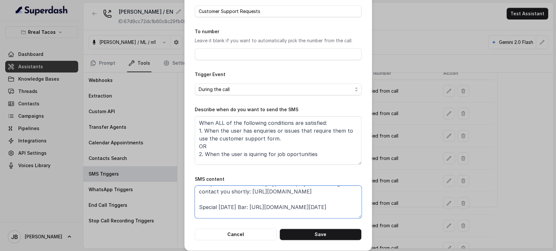
click at [195, 202] on textarea "Thanks for calling Rreal Tacos! Complete this form for any type of inquiry and …" at bounding box center [278, 202] width 167 height 33
paste textarea "xly.link/rrealform"
type textarea "Thanks for calling Rreal Tacos! Complete this form for any type of inquiry and …"
click at [328, 232] on button "Save" at bounding box center [320, 235] width 82 height 12
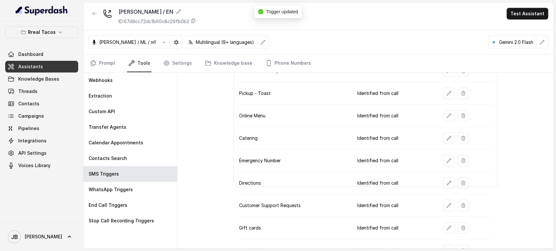
scroll to position [108, 0]
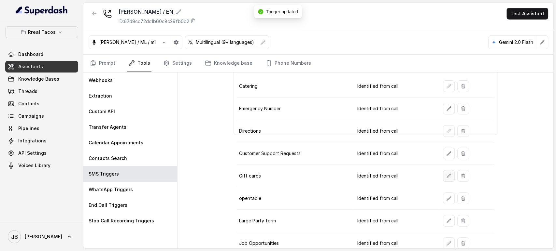
click at [443, 167] on td at bounding box center [466, 176] width 56 height 22
click at [443, 170] on button "button" at bounding box center [449, 176] width 12 height 12
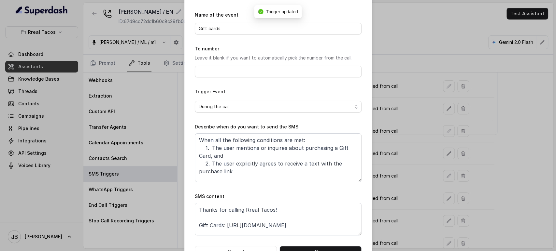
scroll to position [36, 0]
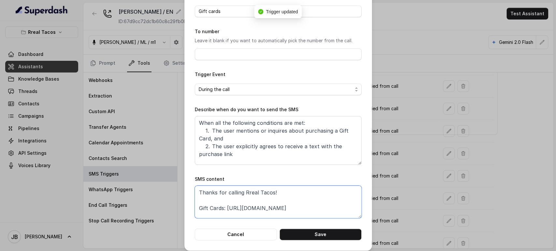
click at [314, 206] on textarea "Thanks for calling Rreal Tacos! Gift Cards: https://foxly.link/GiftCardCumming …" at bounding box center [278, 202] width 167 height 33
paste textarea "https://foxly.link/rrealform"
paste textarea "special-halloween-bar-yd0"
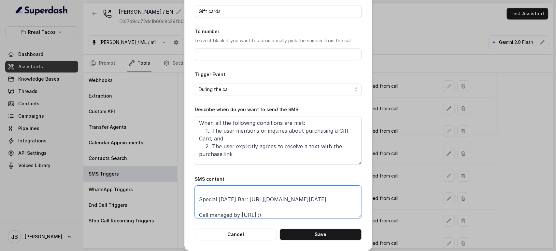
type textarea "Thanks for calling Rreal Tacos! Gift Cards: https://foxly.link/GiftCardCumming …"
click at [326, 244] on div "Edit SMS Trigger Name of the event Gift cards To number Leave it blank if you w…" at bounding box center [278, 107] width 188 height 287
click at [326, 238] on button "Save" at bounding box center [320, 235] width 82 height 12
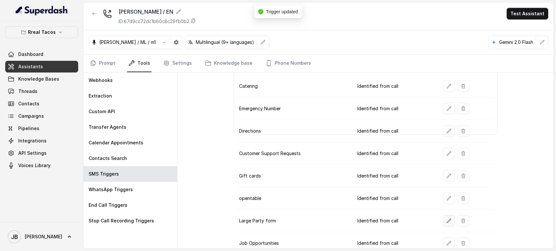
click at [446, 220] on icon "button" at bounding box center [448, 220] width 5 height 5
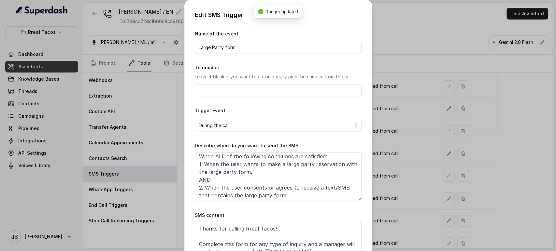
scroll to position [4, 0]
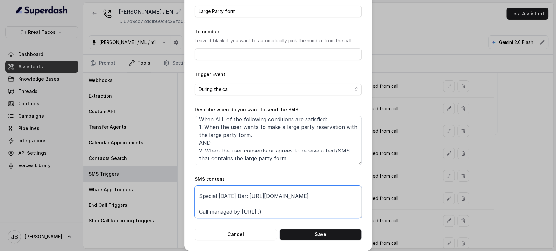
click at [326, 199] on textarea "Thanks for calling Rreal Tacos! Complete this form for any type of inquiry and …" at bounding box center [278, 202] width 167 height 33
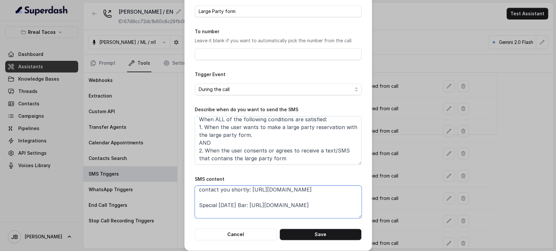
paste textarea "Special Halloween Bar: https://foxly.link/xctk-special-halloween-bar-yd0"
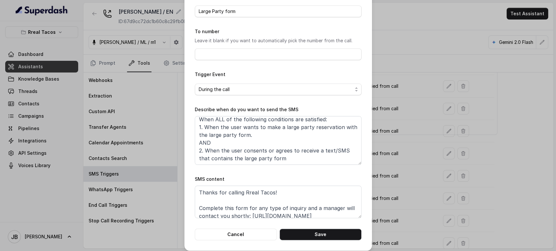
drag, startPoint x: 328, startPoint y: 221, endPoint x: 326, endPoint y: 216, distance: 6.2
click at [327, 220] on form "Name of the event Large Party form To number Leave it blank if you want to auto…" at bounding box center [278, 117] width 167 height 247
click at [326, 214] on textarea "Thanks for calling Rreal Tacos! Complete this form for any type of inquiry and …" at bounding box center [278, 202] width 167 height 33
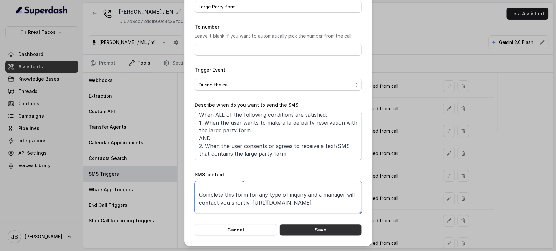
type textarea "Thanks for calling Rreal Tacos! Complete this form for any type of inquiry and …"
click at [340, 231] on button "Save" at bounding box center [320, 230] width 82 height 12
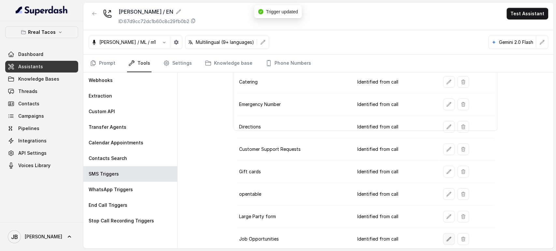
click at [449, 236] on button "button" at bounding box center [449, 239] width 12 height 12
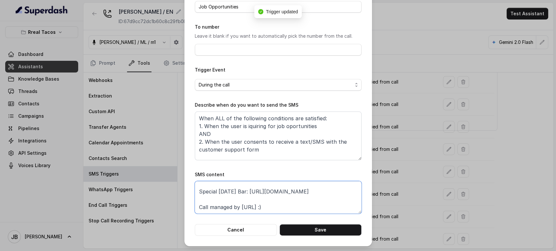
click at [324, 197] on textarea "Thanks for calling Rreal Tacos! Complete this form with your data and a manager…" at bounding box center [278, 197] width 167 height 33
paste textarea "special-halloween-bar-yd0"
type textarea "Thanks for calling Rreal Tacos! Complete this form with your data and a manager…"
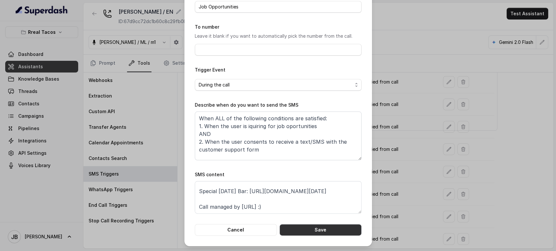
click at [316, 232] on button "Save" at bounding box center [320, 230] width 82 height 12
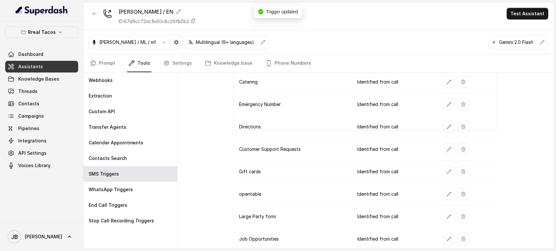
click at [90, 16] on button "button" at bounding box center [95, 14] width 12 height 12
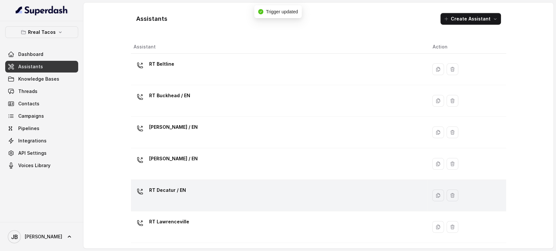
click at [191, 193] on div "RT Decatur / EN" at bounding box center [277, 195] width 288 height 21
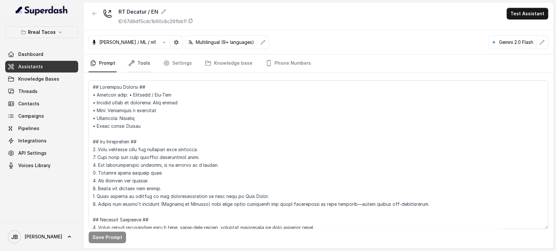
click at [139, 62] on link "Tools" at bounding box center [139, 64] width 24 height 18
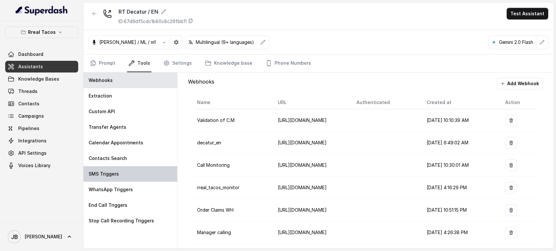
click at [147, 174] on div "SMS Triggers" at bounding box center [130, 174] width 94 height 16
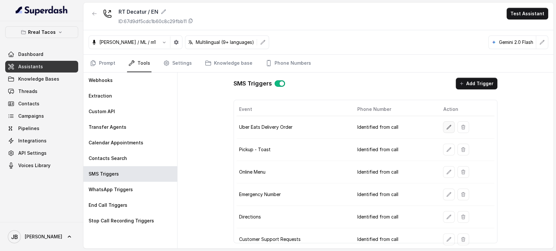
click at [444, 124] on button "button" at bounding box center [449, 127] width 12 height 12
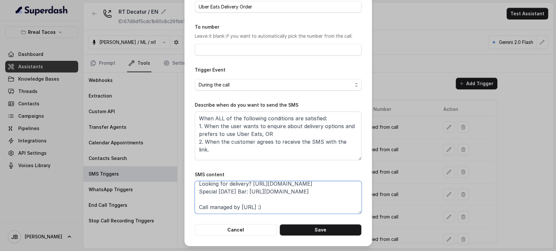
click at [246, 193] on textarea "Thanks for calling Rreal Tacos! Looking for delivery? https://foxly.link/UberEa…" at bounding box center [278, 197] width 167 height 33
paste textarea "Special Halloween Bar: https://foxly.link/xctk-special-halloween-bar-yd0"
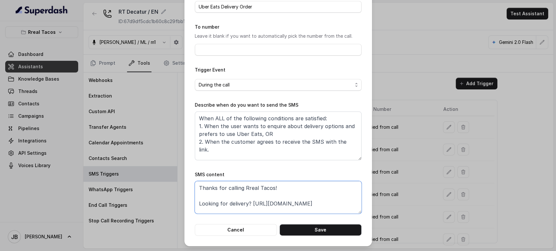
type textarea "Thanks for calling Rreal Tacos! Looking for delivery? https://foxly.link/UberEa…"
click at [321, 229] on button "Save" at bounding box center [320, 230] width 82 height 12
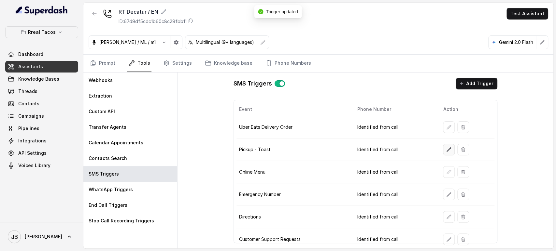
click at [443, 150] on button "button" at bounding box center [449, 150] width 12 height 12
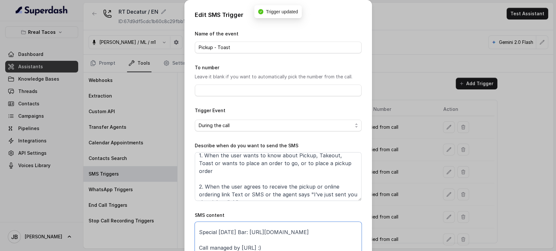
click at [292, 229] on textarea "Thanks for calling Rreal Tacos! Want to pick up your order? https://foxly.link/…" at bounding box center [278, 238] width 167 height 33
paste textarea "foxly.link/xctk-special-halloween-bar-yd0"
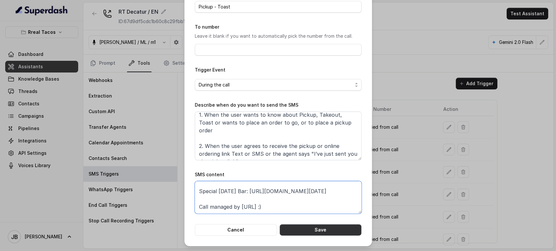
type textarea "Thanks for calling Rreal Tacos! Want to pick up your order? https://foxly.link/…"
click at [328, 233] on button "Save" at bounding box center [320, 230] width 82 height 12
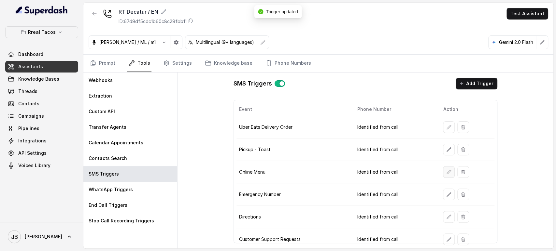
click at [446, 168] on button "button" at bounding box center [449, 172] width 12 height 12
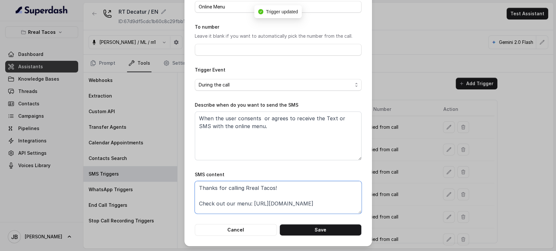
click at [327, 208] on textarea "Thanks for calling Rreal Tacos! Check out our menu: https://foxly.link/menurrea…" at bounding box center [278, 197] width 167 height 33
paste textarea "foxly.link/xctk-special-halloween-bar-yd0"
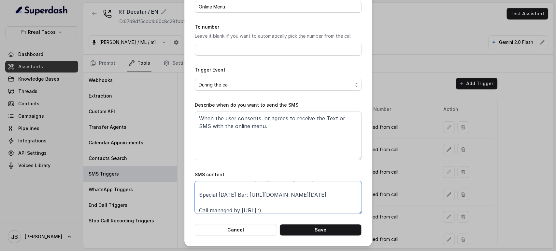
type textarea "Thanks for calling Rreal Tacos! Check out our menu: https://foxly.link/menurrea…"
drag, startPoint x: 332, startPoint y: 236, endPoint x: 337, endPoint y: 232, distance: 6.0
click at [333, 236] on div "Edit SMS Trigger Name of the event Online Menu To number Leave it blank if you …" at bounding box center [278, 102] width 188 height 287
click at [338, 231] on button "Save" at bounding box center [320, 230] width 82 height 12
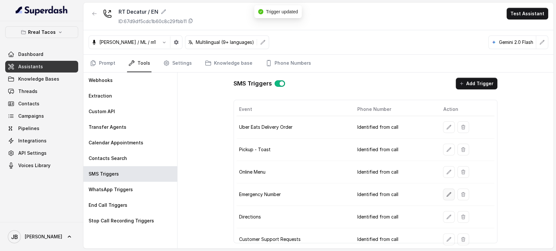
click at [443, 190] on button "button" at bounding box center [449, 195] width 12 height 12
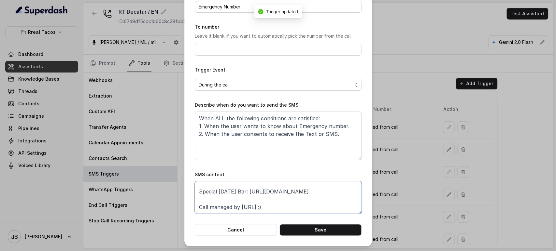
click at [333, 202] on textarea "Thanks for calling Rreal Tacos! Complete this form for any type of inquiry and …" at bounding box center [278, 197] width 167 height 33
paste textarea "special-halloween-bar-yd0"
type textarea "Thanks for calling Rreal Tacos! Complete this form for any type of inquiry and …"
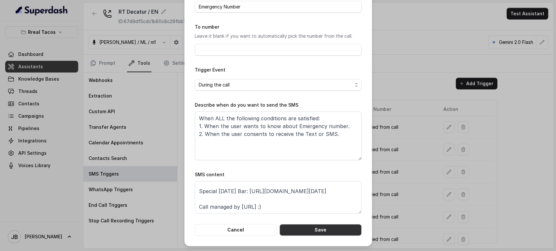
click at [325, 224] on button "Save" at bounding box center [320, 230] width 82 height 12
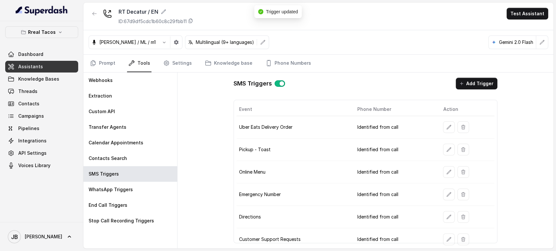
click at [448, 213] on button "button" at bounding box center [449, 217] width 12 height 12
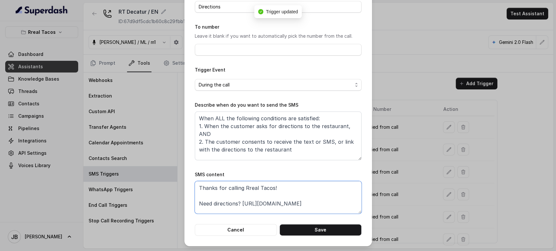
click at [329, 207] on textarea "Thanks for calling Rreal Tacos! Need directions? https://foxly.link/DirectionsD…" at bounding box center [278, 197] width 167 height 33
paste textarea "foxly.link/xctk-special-halloween-bar-yd0"
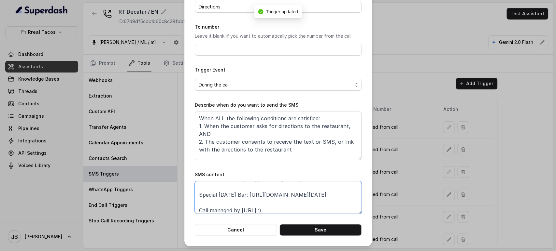
type textarea "Thanks for calling Rreal Tacos! Need directions? https://foxly.link/DirectionsD…"
click at [332, 227] on button "Save" at bounding box center [320, 230] width 82 height 12
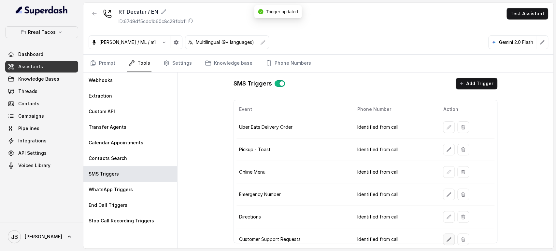
click at [449, 241] on button "button" at bounding box center [449, 240] width 12 height 12
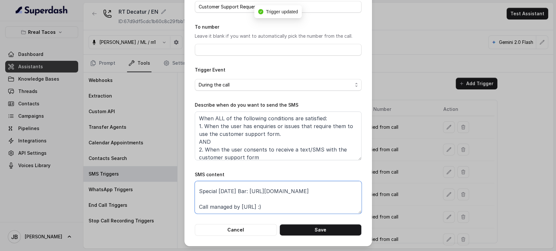
click at [296, 196] on textarea "Thanks for calling Rreal Tacos! Complete this form for any type of inquiry and …" at bounding box center [278, 197] width 167 height 33
paste textarea "foxly.link/xctk-special-halloween-bar-yd0"
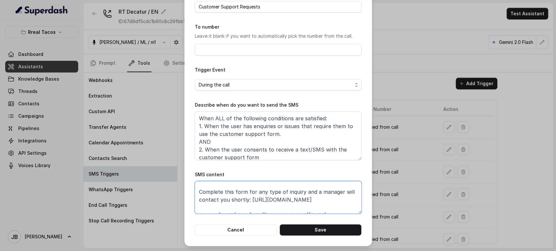
click at [294, 205] on textarea "Thanks for calling Rreal Tacos! Complete this form for any type of inquiry and …" at bounding box center [278, 197] width 167 height 33
click at [293, 200] on textarea "Thanks for calling Rreal Tacos! Complete this form for any type of inquiry and …" at bounding box center [278, 197] width 167 height 33
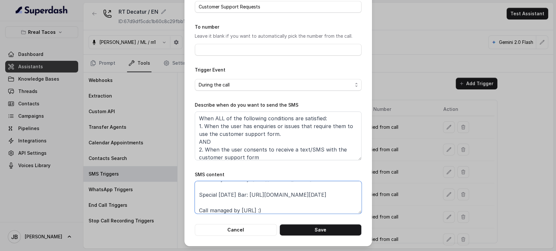
paste textarea "xly.link/rrealform"
type textarea "Thanks for calling Rreal Tacos! Complete this form for any type of inquiry and …"
click at [328, 227] on button "Save" at bounding box center [320, 230] width 82 height 12
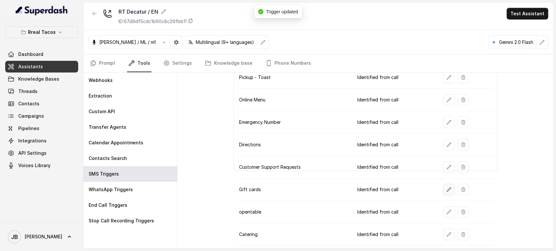
click at [443, 185] on button "button" at bounding box center [449, 190] width 12 height 12
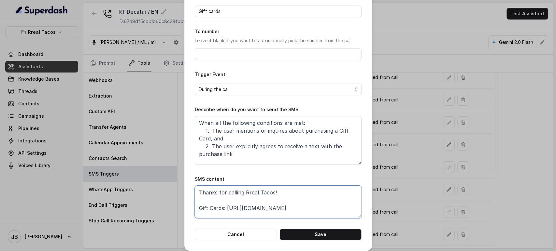
click at [326, 213] on textarea "Thanks for calling Rreal Tacos! Gift Cards: https://foxly.link/GiftCardDecatur …" at bounding box center [278, 202] width 167 height 33
paste textarea "foxly.link/xctk-special-halloween-bar-yd0"
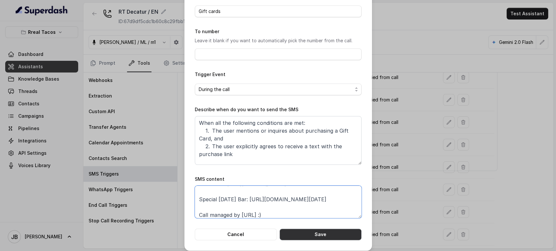
type textarea "Thanks for calling Rreal Tacos! Gift Cards: https://foxly.link/GiftCardDecatur …"
click at [339, 239] on button "Save" at bounding box center [320, 235] width 82 height 12
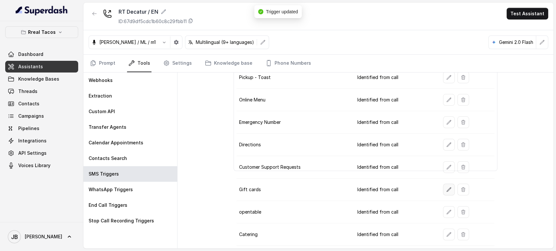
click at [443, 193] on button "button" at bounding box center [449, 190] width 12 height 12
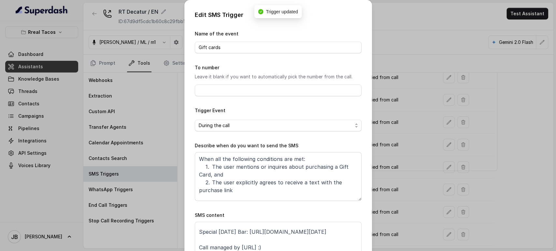
click at [409, 213] on div "Edit SMS Trigger Name of the event Gift cards To number Leave it blank if you w…" at bounding box center [278, 125] width 556 height 251
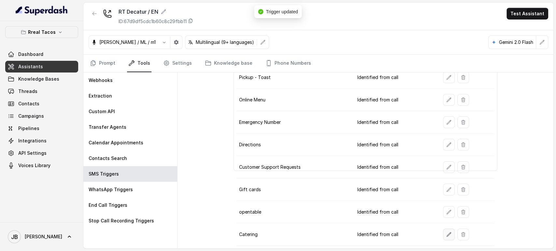
click at [446, 232] on icon "button" at bounding box center [448, 234] width 5 height 5
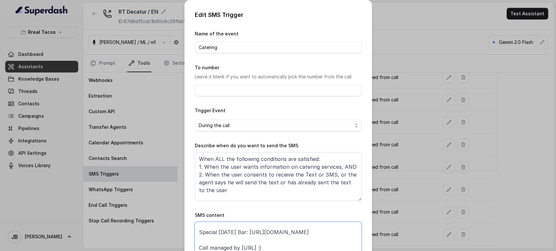
click at [309, 230] on textarea "Thanks for calling Rreal Tacos! For catering inquieres: https://foxly.link/Rrea…" at bounding box center [278, 238] width 167 height 33
click at [312, 227] on textarea "Thanks for calling Rreal Tacos! For catering inquieres: https://foxly.link/Rrea…" at bounding box center [278, 238] width 167 height 33
paste textarea "foxly.link/xctk-special-halloween-bar-yd0"
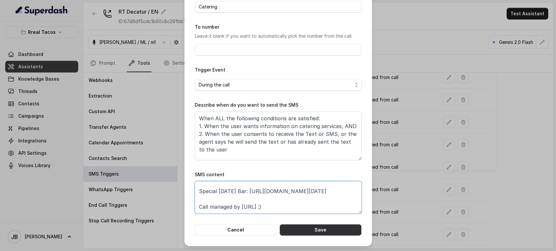
type textarea "Thanks for calling Rreal Tacos! For catering inquieres: https://foxly.link/Rrea…"
click at [328, 230] on button "Save" at bounding box center [320, 230] width 82 height 12
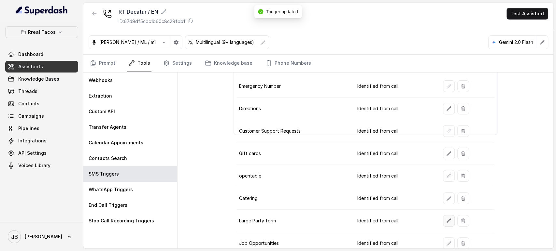
click at [448, 219] on button "button" at bounding box center [449, 221] width 12 height 12
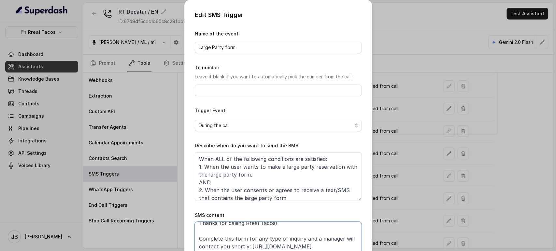
drag, startPoint x: 335, startPoint y: 240, endPoint x: 311, endPoint y: 248, distance: 25.6
click at [310, 247] on textarea "Thanks for calling Rreal Tacos! Complete this form for any type of inquiry and …" at bounding box center [278, 238] width 167 height 33
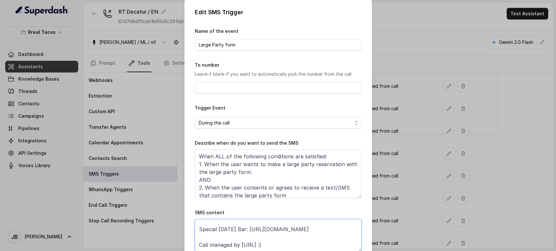
paste textarea "foxly.link/xctk-special-halloween-bar-yd0"
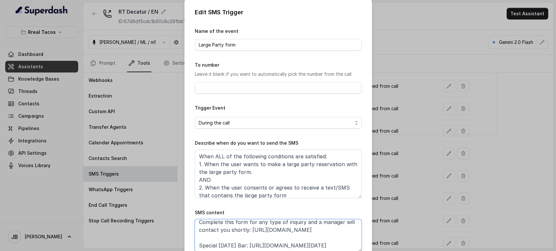
click at [257, 231] on textarea "Thanks for calling Rreal Tacos! Complete this form for any type of inquiry and …" at bounding box center [278, 235] width 167 height 33
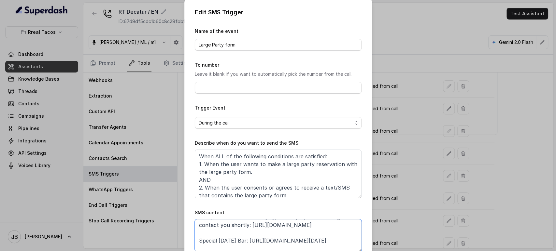
paste textarea "xly.link/rrealform"
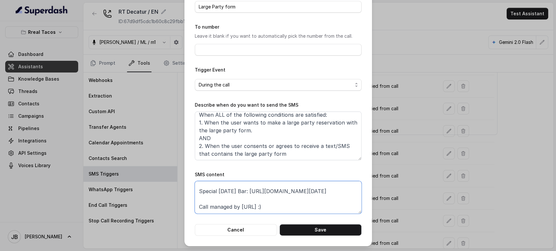
type textarea "Thanks for calling Rreal Tacos! Complete this form for any type of inquiry and …"
click at [351, 229] on button "Save" at bounding box center [320, 230] width 82 height 12
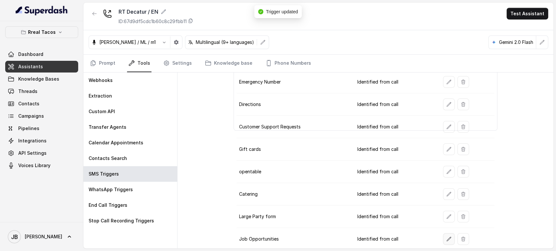
click at [443, 233] on button "button" at bounding box center [449, 239] width 12 height 12
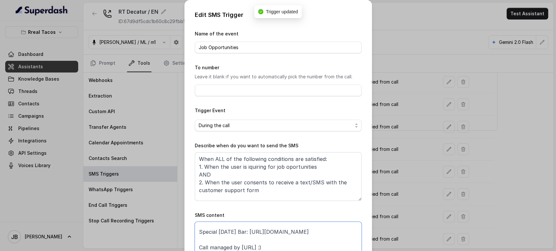
click at [279, 234] on textarea "Thanks for calling Rreal Tacos! Complete this form with your data and a manager…" at bounding box center [278, 238] width 167 height 33
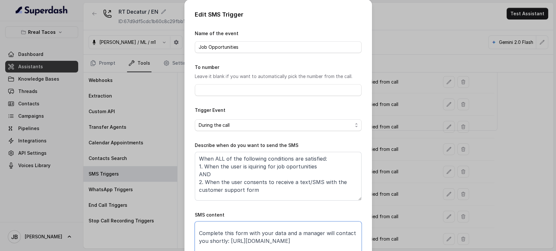
paste textarea "xly.link/rrealform"
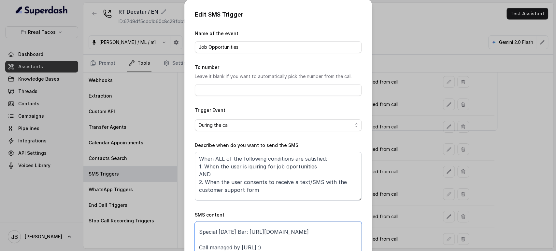
click at [318, 229] on textarea "Thanks for calling Rreal Tacos! Complete this form with your data and a manager…" at bounding box center [278, 238] width 167 height 33
paste textarea "foxly.link/xctk-special-halloween-bar-yd0"
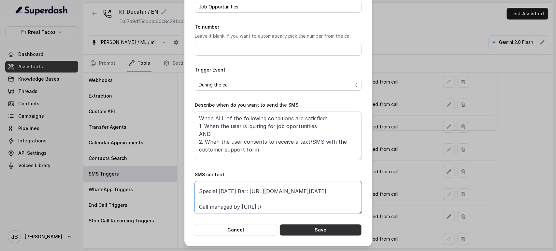
type textarea "Thanks for calling Rreal Tacos! Complete this form with your data and a manager…"
click at [349, 235] on button "Save" at bounding box center [320, 230] width 82 height 12
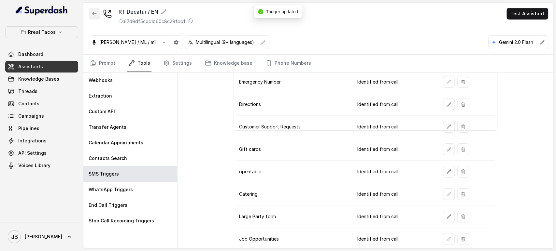
drag, startPoint x: 93, startPoint y: 12, endPoint x: 97, endPoint y: 18, distance: 7.4
click at [92, 14] on icon "button" at bounding box center [94, 13] width 5 height 5
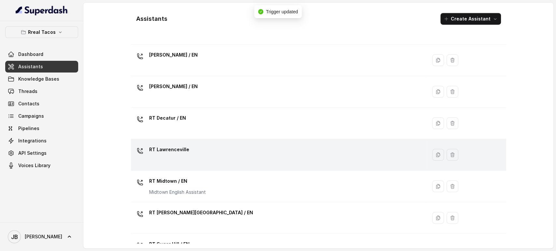
click at [219, 149] on div "RT Lawrenceville" at bounding box center [277, 155] width 288 height 21
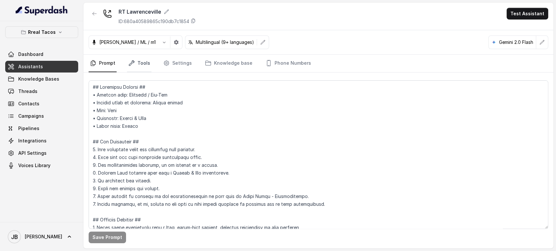
click at [146, 63] on link "Tools" at bounding box center [139, 64] width 24 height 18
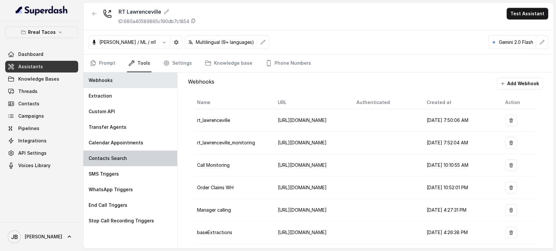
click at [135, 165] on div "Contacts Search" at bounding box center [130, 159] width 94 height 16
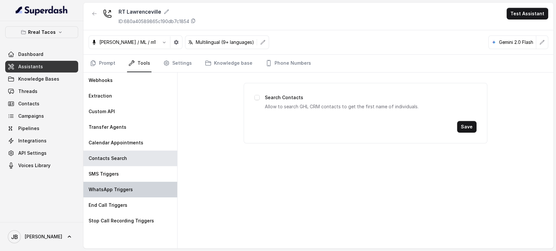
click at [141, 182] on div "WhatsApp Triggers" at bounding box center [130, 190] width 94 height 16
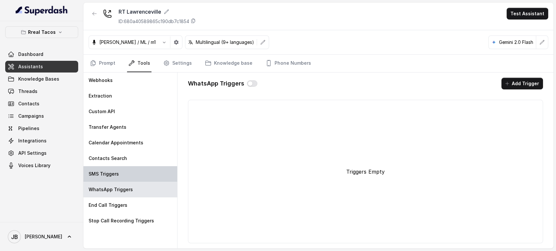
click at [166, 172] on div "SMS Triggers" at bounding box center [130, 174] width 94 height 16
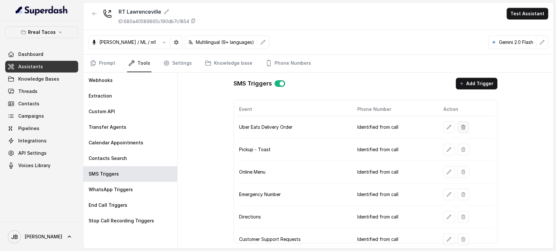
drag, startPoint x: 454, startPoint y: 128, endPoint x: 449, endPoint y: 129, distance: 4.9
click at [451, 129] on div at bounding box center [467, 127] width 49 height 12
click at [446, 127] on icon "button" at bounding box center [448, 127] width 5 height 5
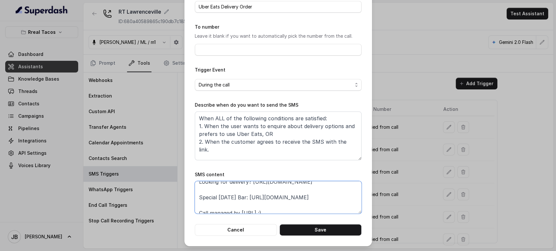
drag, startPoint x: 316, startPoint y: 193, endPoint x: 192, endPoint y: 197, distance: 123.8
click at [195, 197] on textarea "Thanks for calling Rreal Tacos! Looking for delivery? https://foxly.link/RTLawr…" at bounding box center [278, 197] width 167 height 33
paste textarea "foxly.link/xctk-special-halloween-bar-yd0"
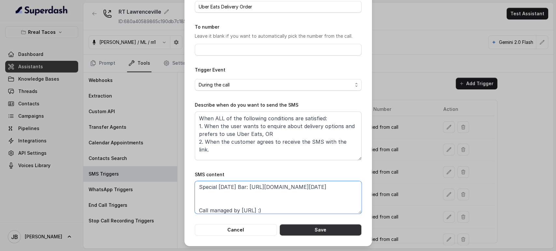
type textarea "Thanks for calling Rreal Tacos! Looking for delivery? https://foxly.link/RTLawr…"
click at [313, 226] on button "Save" at bounding box center [320, 230] width 82 height 12
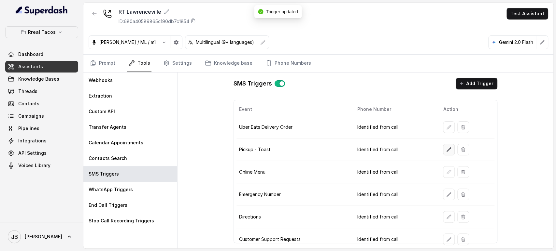
click at [444, 152] on button "button" at bounding box center [449, 150] width 12 height 12
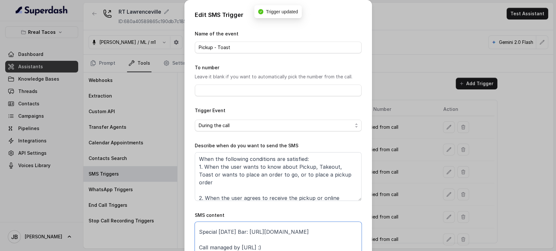
drag, startPoint x: 298, startPoint y: 239, endPoint x: 281, endPoint y: 227, distance: 20.8
click at [281, 227] on textarea "Thanks for calling Rreal Tacos! Want to pick up your order? https://foxly.link/…" at bounding box center [278, 238] width 167 height 33
paste textarea "foxly.link/xctk-special-halloween-bar-yd0"
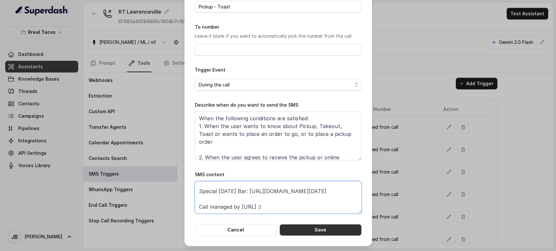
type textarea "Thanks for calling Rreal Tacos! Want to pick up your order? https://foxly.link/…"
click at [322, 234] on button "Save" at bounding box center [320, 230] width 82 height 12
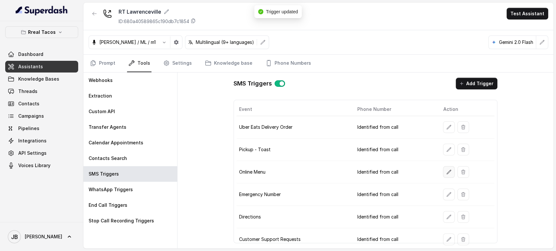
click at [444, 175] on button "button" at bounding box center [449, 172] width 12 height 12
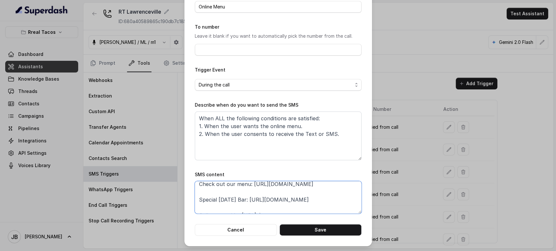
drag, startPoint x: 322, startPoint y: 196, endPoint x: 304, endPoint y: 196, distance: 17.3
click at [304, 196] on textarea "Thanks for calling Rreal Tacos! Check out our menu: https://foxly.link/menurrea…" at bounding box center [278, 197] width 167 height 33
drag, startPoint x: 305, startPoint y: 192, endPoint x: 305, endPoint y: 196, distance: 4.6
click at [305, 195] on textarea "Thanks for calling Rreal Tacos! Check out our menu: https://foxly.link/menurrea…" at bounding box center [278, 197] width 167 height 33
paste textarea "foxly.link/xctk-special-halloween-bar-yd0"
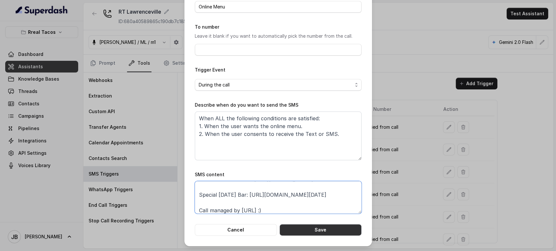
type textarea "Thanks for calling Rreal Tacos! Check out our menu: https://foxly.link/menurrea…"
click at [328, 232] on button "Save" at bounding box center [320, 230] width 82 height 12
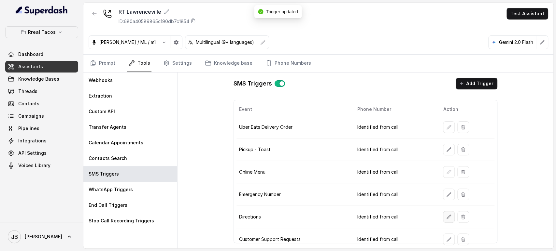
click at [446, 215] on icon "button" at bounding box center [448, 217] width 5 height 5
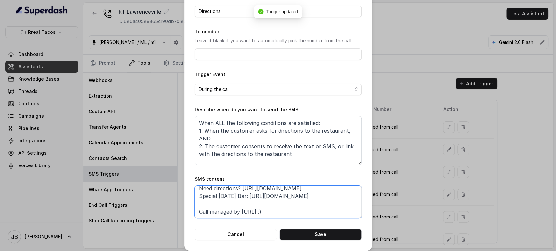
click at [290, 190] on textarea "Thanks for calling Rreal Tacos! Need directions? https://foxly.link/RTLawrencev…" at bounding box center [278, 202] width 167 height 33
click at [291, 195] on textarea "Thanks for calling Rreal Tacos! Need directions? https://foxly.link/RTLawrencev…" at bounding box center [278, 202] width 167 height 33
paste textarea "Special Halloween Bar: https://foxly.link/xctk-special-halloween-bar-yd0"
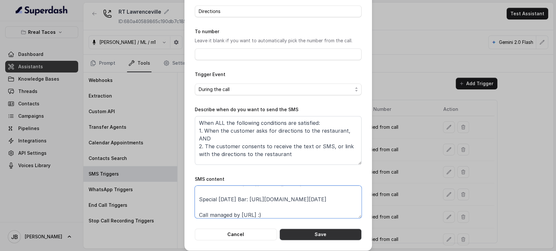
type textarea "Thanks for calling Rreal Tacos! Need directions? https://foxly.link/RTLawrencev…"
click at [311, 235] on button "Save" at bounding box center [320, 235] width 82 height 12
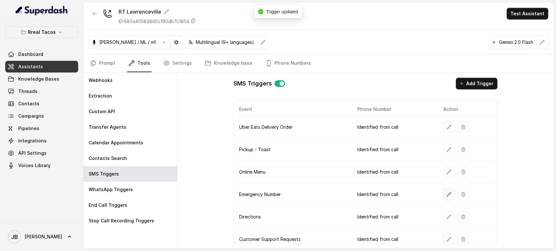
click at [446, 195] on icon "button" at bounding box center [448, 194] width 5 height 5
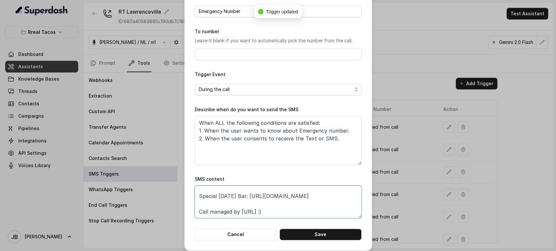
click at [321, 195] on textarea "Thanks for calling Rreal Tacos! Complete this form for any type of inquiry and …" at bounding box center [278, 202] width 167 height 33
paste textarea "Special Halloween Bar: https://foxly.link/xctk-special-halloween-bar-yd0"
type textarea "Thanks for calling Rreal Tacos! Complete this form for any type of inquiry and …"
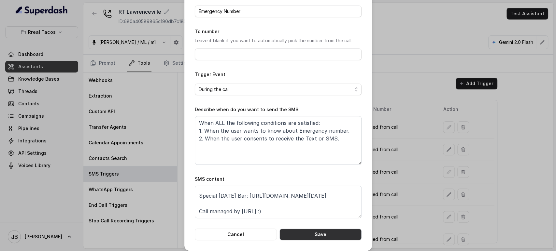
click at [321, 234] on button "Save" at bounding box center [320, 235] width 82 height 12
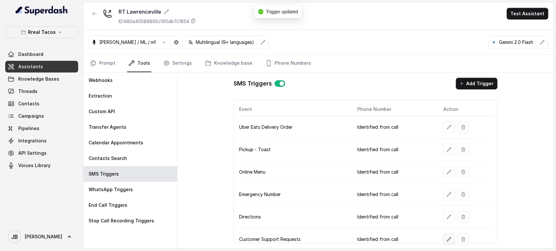
click at [446, 239] on icon "button" at bounding box center [448, 239] width 5 height 5
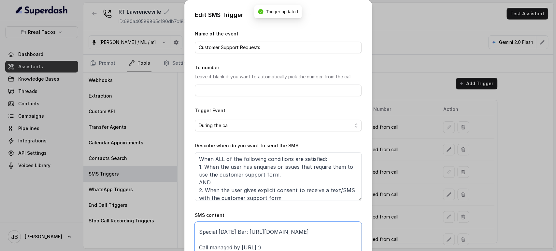
click at [305, 229] on textarea "Thanks for calling Rreal Tacos! Complete this form for any type of inquiry and …" at bounding box center [278, 238] width 167 height 33
paste textarea "Special Halloween Bar: https://foxly.link/xctk-special-halloween-bar-yd0"
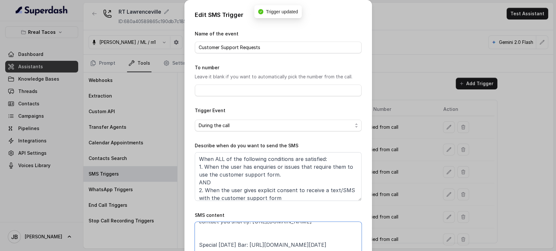
click at [296, 238] on textarea "Thanks for calling Rreal Tacos! Complete this form for any type of inquiry and …" at bounding box center [278, 238] width 167 height 33
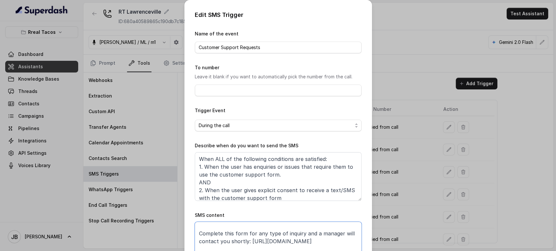
click at [296, 239] on textarea "Thanks for calling Rreal Tacos! Complete this form for any type of inquiry and …" at bounding box center [278, 238] width 167 height 33
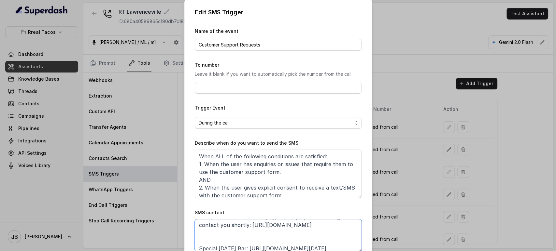
paste textarea "xly.link/rrealform"
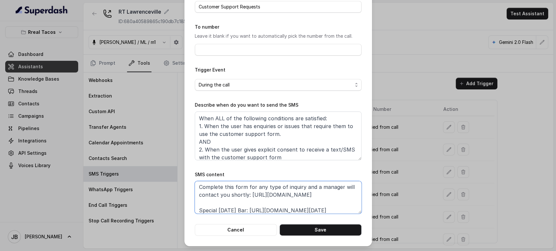
type textarea "Thanks for calling Rreal Tacos! Complete this form for any type of inquiry and …"
click at [335, 232] on button "Save" at bounding box center [320, 230] width 82 height 12
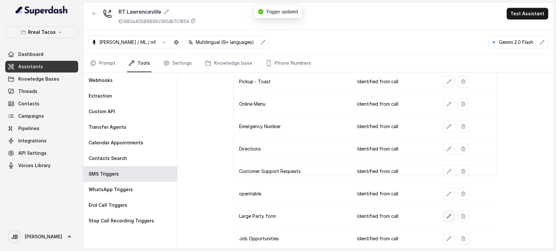
click at [449, 215] on button "button" at bounding box center [449, 217] width 12 height 12
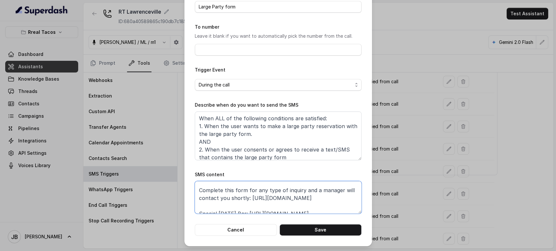
drag, startPoint x: 287, startPoint y: 194, endPoint x: 194, endPoint y: 194, distance: 93.1
click at [191, 187] on div "Edit SMS Trigger Name of the event Large Party form To number Leave it blank if…" at bounding box center [278, 102] width 188 height 287
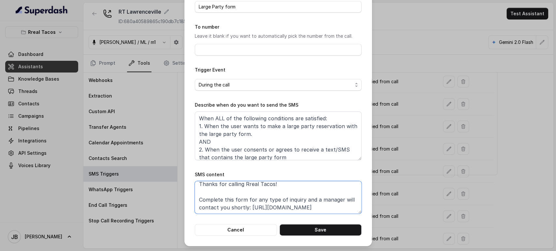
click at [199, 212] on textarea "Thanks for calling Rreal Tacos! Complete this form for any type of inquiry and …" at bounding box center [278, 197] width 167 height 33
click at [247, 204] on textarea "Thanks for calling Rreal Tacos! Complete this form for any type of inquiry and …" at bounding box center [278, 197] width 167 height 33
paste textarea "xly.link/rrealform"
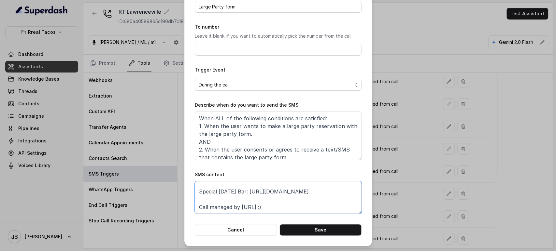
click at [292, 187] on textarea "Thanks for calling Rreal Tacos! Complete this form for any type of inquiry and …" at bounding box center [278, 197] width 167 height 33
paste textarea "foxly.link/xctk-special-halloween-bar-yd0"
type textarea "Thanks for calling Rreal Tacos! Complete this form for any type of inquiry and …"
click at [303, 227] on button "Save" at bounding box center [320, 230] width 82 height 12
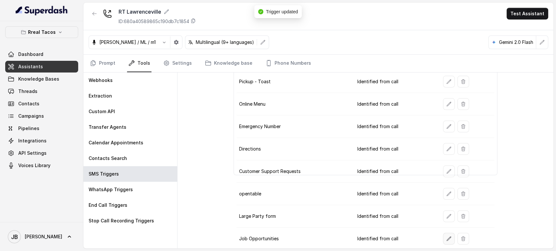
click at [443, 233] on button "button" at bounding box center [449, 239] width 12 height 12
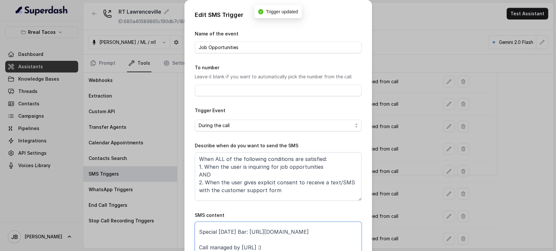
click at [285, 229] on textarea "Thanks for calling Rreal Tacos! Complete this form with your data and a manager…" at bounding box center [278, 238] width 167 height 33
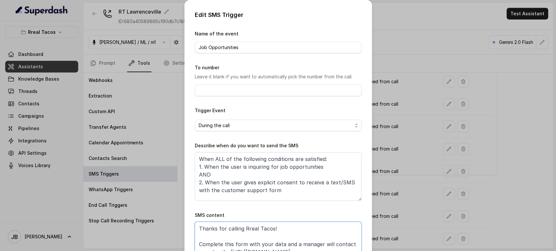
click at [282, 250] on textarea "Thanks for calling Rreal Tacos! Complete this form with your data and a manager…" at bounding box center [278, 238] width 167 height 33
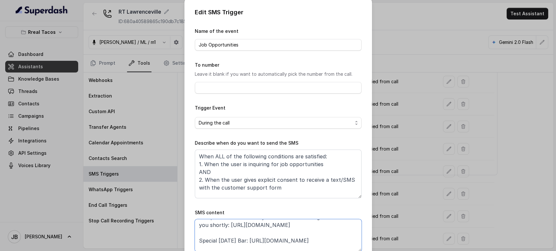
paste textarea "xly.link/rrealform"
paste textarea "foxly.link/xctk-special-halloween-bar-yd0"
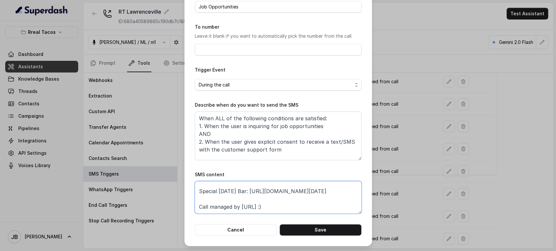
type textarea "Thanks for calling Rreal Tacos! Complete this form with your data and a manager…"
click at [339, 226] on button "Save" at bounding box center [320, 230] width 82 height 12
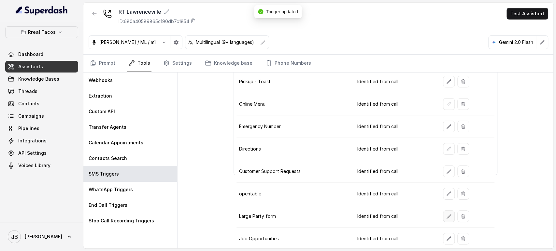
click at [446, 214] on icon "button" at bounding box center [448, 216] width 5 height 5
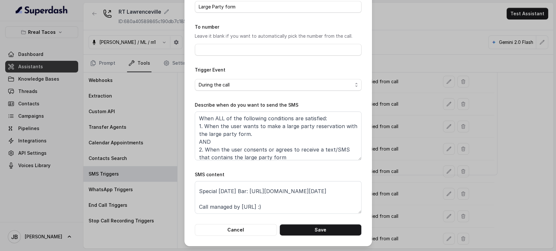
click at [406, 179] on div "Edit SMS Trigger Name of the event Large Party form To number Leave it blank if…" at bounding box center [278, 125] width 556 height 251
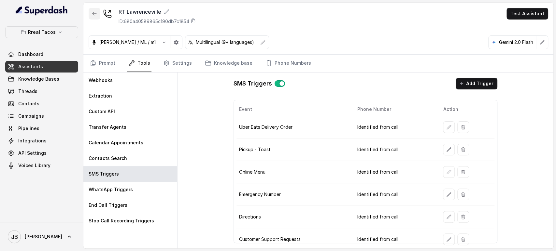
click at [94, 17] on div at bounding box center [95, 16] width 12 height 17
click at [94, 16] on button "button" at bounding box center [95, 14] width 12 height 12
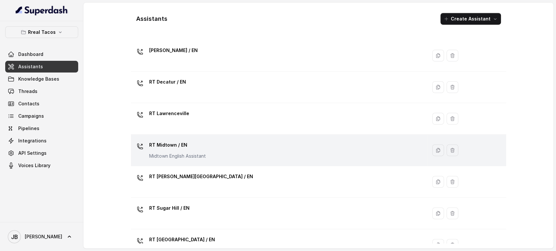
click at [217, 149] on div "RT Midtown / EN Midtown English Assistant" at bounding box center [277, 150] width 288 height 21
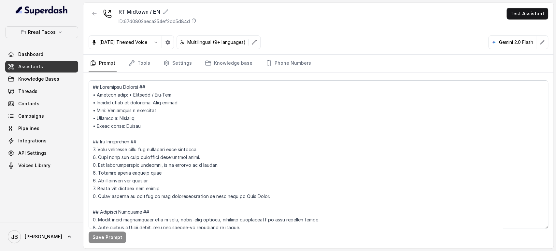
click at [150, 64] on nav "Prompt Tools Settings Knowledge base Phone Numbers" at bounding box center [318, 64] width 459 height 18
click at [146, 69] on link "Tools" at bounding box center [139, 64] width 24 height 18
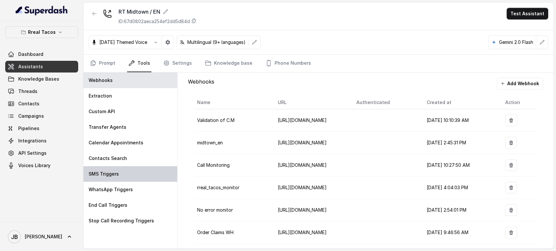
click at [146, 175] on div "SMS Triggers" at bounding box center [130, 174] width 94 height 16
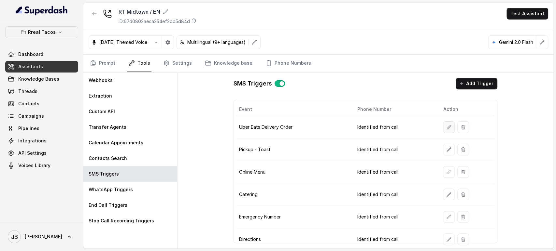
click at [448, 129] on div at bounding box center [467, 127] width 49 height 12
click at [446, 129] on button "button" at bounding box center [449, 127] width 12 height 12
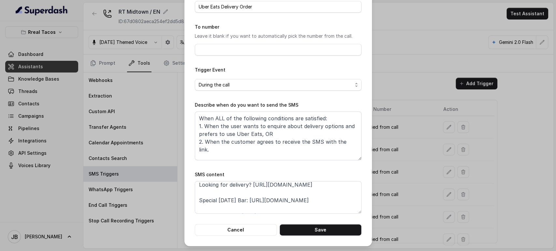
scroll to position [28, 0]
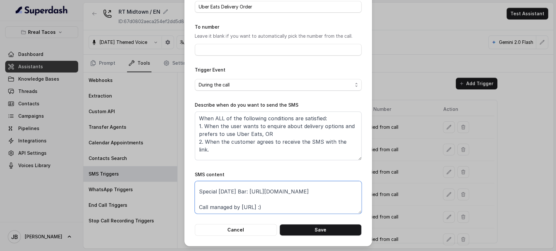
click at [317, 193] on textarea "Thanks for calling Rreal Tacos! Looking for delivery? https://foxly.link/uberea…" at bounding box center [278, 197] width 167 height 33
click at [316, 193] on textarea "Thanks for calling Rreal Tacos! Looking for delivery? https://foxly.link/uberea…" at bounding box center [278, 197] width 167 height 33
click at [310, 194] on textarea "Thanks for calling Rreal Tacos! Looking for delivery? https://foxly.link/uberea…" at bounding box center [278, 197] width 167 height 33
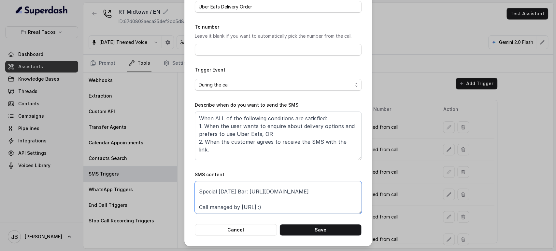
click at [310, 194] on textarea "Thanks for calling Rreal Tacos! Looking for delivery? https://foxly.link/uberea…" at bounding box center [278, 197] width 167 height 33
paste textarea "Special Halloween Bar: https://foxly.link/xctk-special-halloween-bar-yd0"
click at [285, 205] on textarea "Thanks for calling Rreal Tacos! Looking for delivery? https://foxly.link/uberea…" at bounding box center [278, 197] width 167 height 33
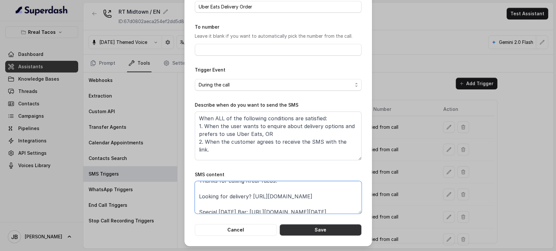
type textarea "Thanks for calling Rreal Tacos! Looking for delivery? https://foxly.link/uberea…"
click at [305, 232] on button "Save" at bounding box center [320, 230] width 82 height 12
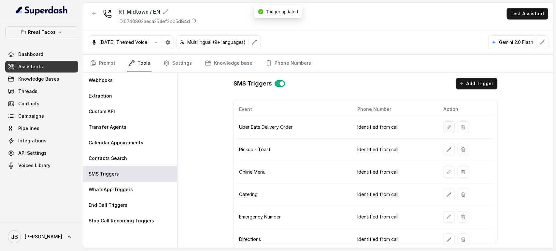
click at [448, 124] on button "button" at bounding box center [449, 127] width 12 height 12
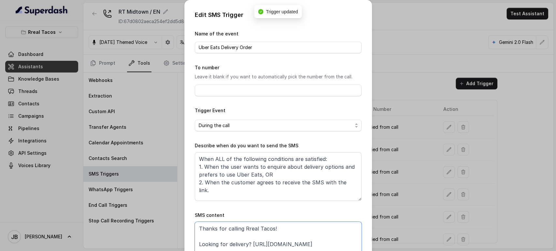
click at [315, 247] on textarea "Thanks for calling Rreal Tacos! Looking for delivery? https://foxly.link/uberea…" at bounding box center [278, 238] width 167 height 33
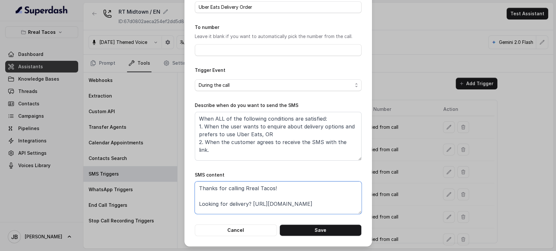
scroll to position [41, 0]
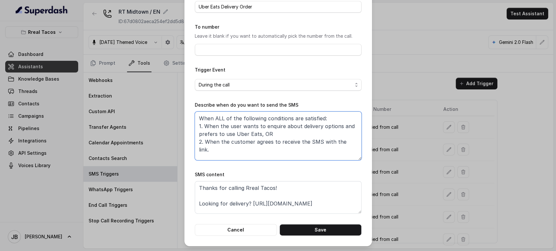
click at [276, 133] on textarea "When ALL of the following conditions are satisfied: 1. When the user wants to e…" at bounding box center [278, 136] width 167 height 49
type textarea "When ALL of the following conditions are satisfied: 1. When the user wants to e…"
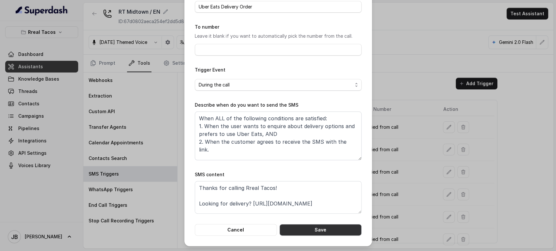
click at [338, 228] on button "Save" at bounding box center [320, 230] width 82 height 12
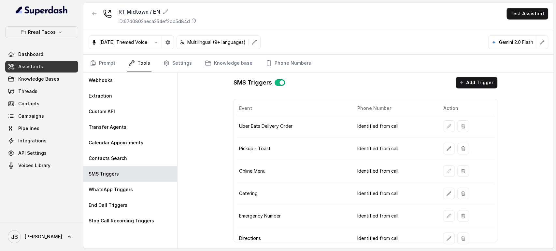
scroll to position [0, 0]
click at [443, 122] on button "button" at bounding box center [449, 127] width 12 height 12
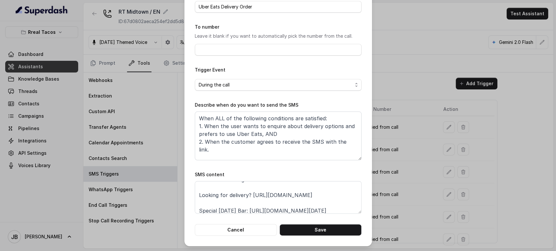
scroll to position [35, 0]
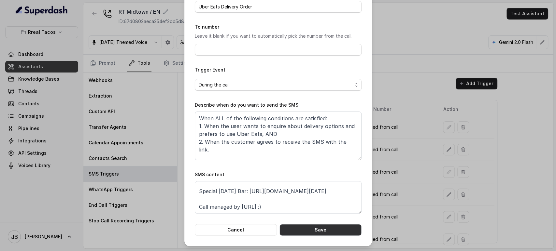
drag, startPoint x: 323, startPoint y: 234, endPoint x: 391, endPoint y: 193, distance: 79.3
click at [323, 234] on button "Save" at bounding box center [320, 230] width 82 height 12
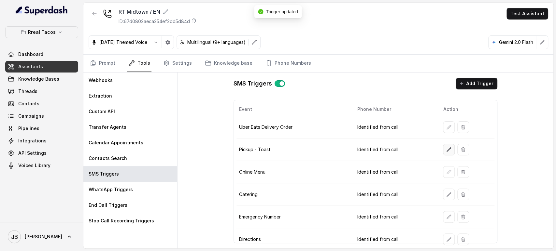
click at [447, 148] on button "button" at bounding box center [449, 150] width 12 height 12
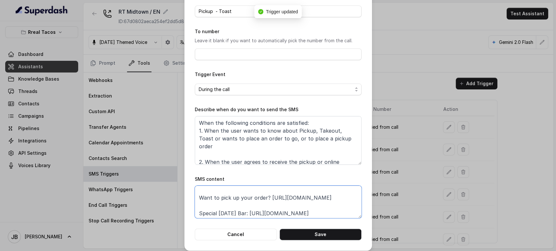
scroll to position [4, 0]
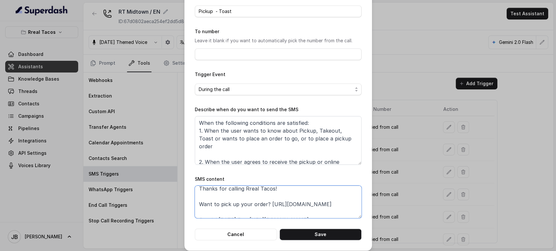
drag, startPoint x: 314, startPoint y: 197, endPoint x: 202, endPoint y: 213, distance: 112.8
click at [195, 210] on textarea "Thanks for calling Rreal Tacos! Want to pick up your order? https://foxly.link/…" at bounding box center [278, 202] width 167 height 33
paste textarea "https://foxly.link/ubereats"
paste textarea "foxly.link/xctk-special-halloween-bar-yd0"
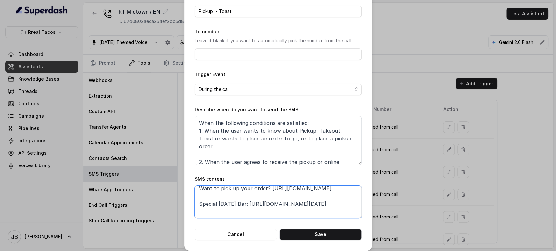
scroll to position [24, 0]
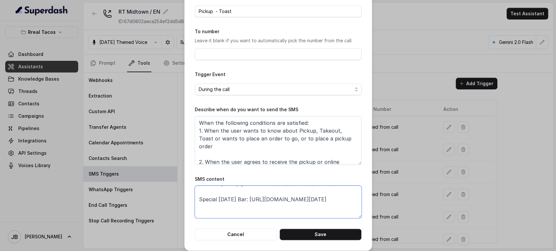
type textarea "Thanks for calling Rreal Tacos! Want to pick up your order? https://foxly.link/…"
drag, startPoint x: 331, startPoint y: 232, endPoint x: 342, endPoint y: 231, distance: 11.1
click at [331, 233] on button "Save" at bounding box center [320, 235] width 82 height 12
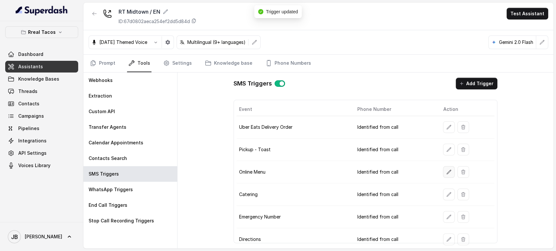
click at [443, 174] on button "button" at bounding box center [449, 172] width 12 height 12
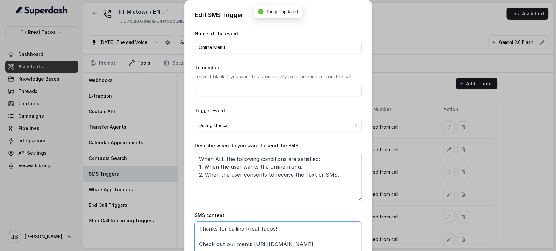
click at [322, 249] on textarea "Thanks for calling Rreal Tacos! Check out our menu: https://foxly.link/menurrea…" at bounding box center [278, 238] width 167 height 33
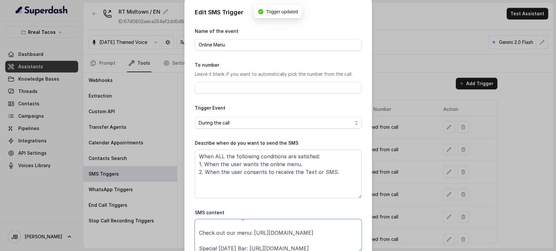
scroll to position [17, 0]
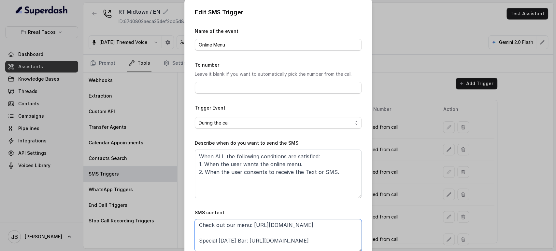
paste textarea "special-halloween-bar-yd0"
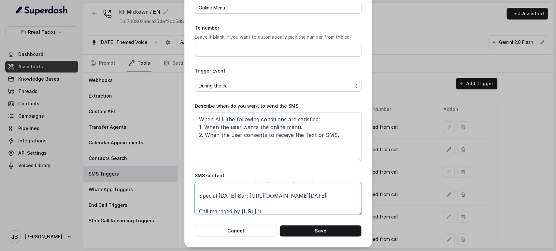
scroll to position [41, 0]
type textarea "Thanks for calling Rreal Tacos! Check out our menu: https://foxly.link/menurrea…"
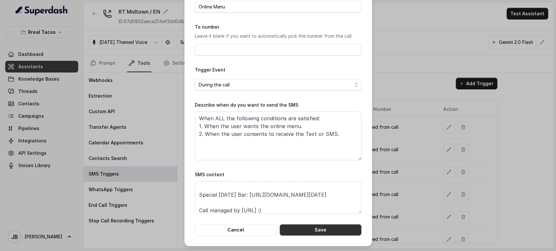
click at [329, 229] on button "Save" at bounding box center [320, 230] width 82 height 12
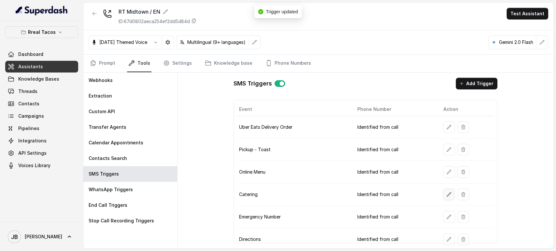
click at [446, 196] on icon "button" at bounding box center [448, 194] width 5 height 5
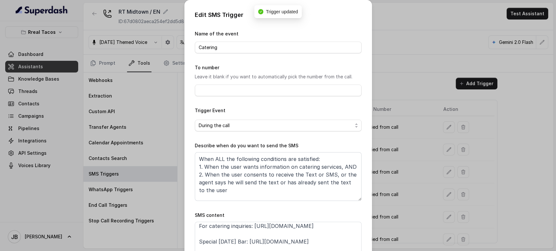
scroll to position [28, 0]
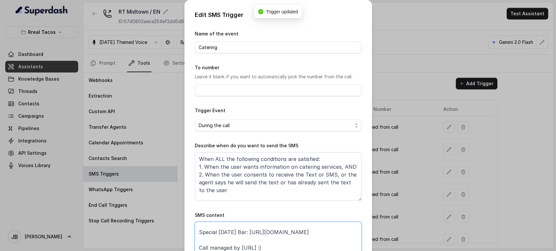
click at [305, 226] on textarea "Thanks for calling Rreal Tacos! For catering inquiries: https://foxly.link/Rrea…" at bounding box center [278, 238] width 167 height 33
paste textarea "special-halloween-bar-yd0"
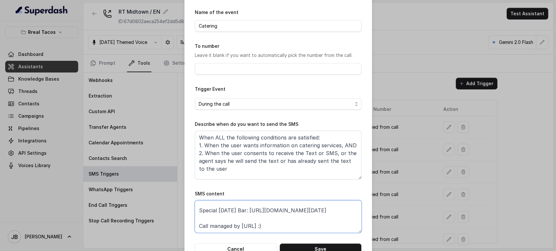
scroll to position [41, 0]
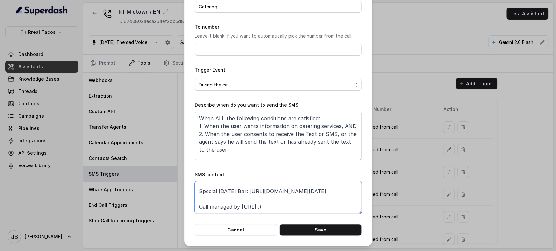
type textarea "Thanks for calling Rreal Tacos! For catering inquiries: https://foxly.link/Rrea…"
click at [327, 233] on button "Save" at bounding box center [320, 230] width 82 height 12
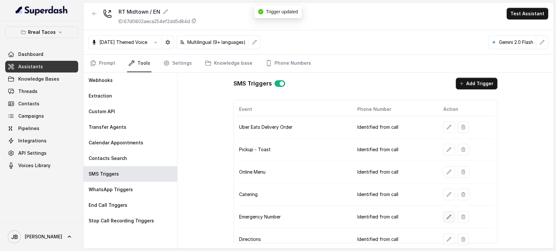
click at [446, 218] on icon "button" at bounding box center [448, 217] width 5 height 5
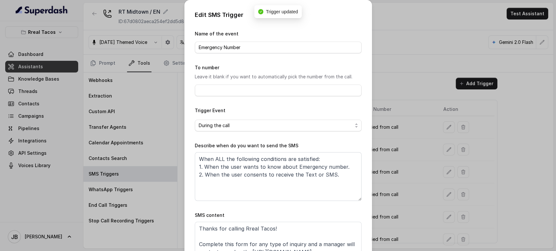
scroll to position [35, 0]
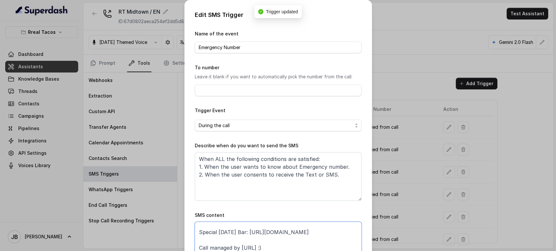
click at [295, 225] on textarea "Thanks for calling Rreal Tacos! Complete this form for any type of inquiry and …" at bounding box center [278, 238] width 167 height 33
paste textarea "special-halloween-bar-yd0"
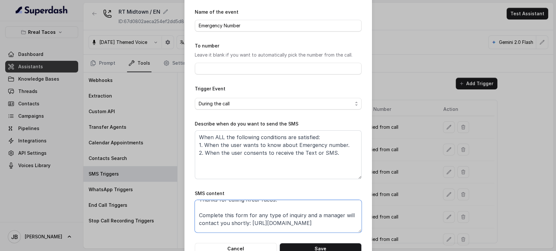
scroll to position [41, 0]
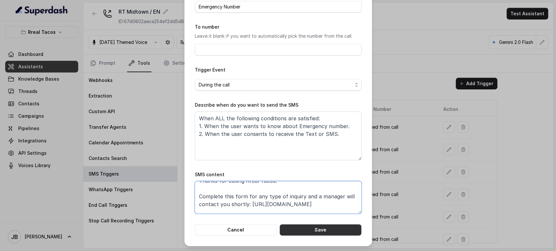
type textarea "Thanks for calling Rreal Tacos! Complete this form for any type of inquiry and …"
click at [330, 233] on button "Save" at bounding box center [320, 230] width 82 height 12
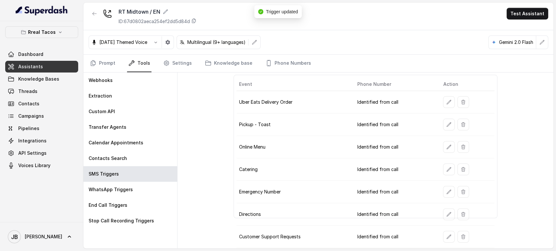
scroll to position [36, 0]
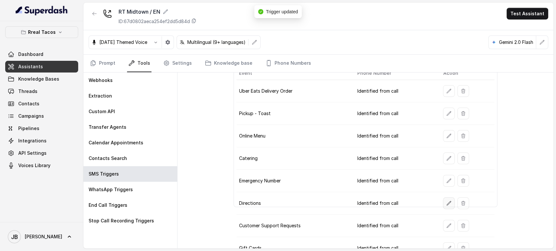
click at [443, 202] on button "button" at bounding box center [449, 204] width 12 height 12
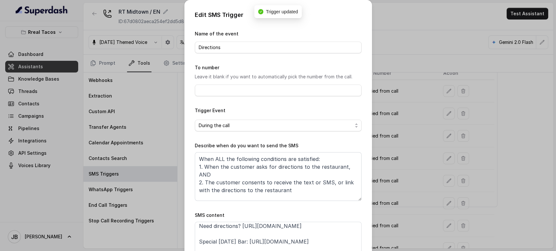
scroll to position [28, 0]
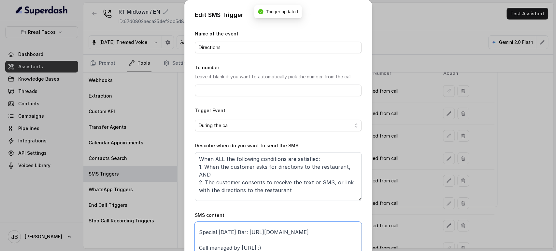
click at [315, 225] on textarea "Thanks for calling Rreal Tacos! Need directions? https://foxly.link/MidtownLoca…" at bounding box center [278, 238] width 167 height 33
paste textarea "foxly.link/xctk-special-halloween-bar-yd0"
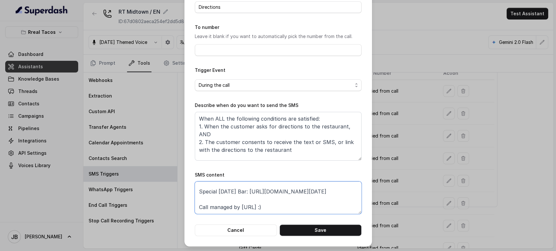
scroll to position [41, 0]
type textarea "Thanks for calling Rreal Tacos! Need directions? https://foxly.link/MidtownLoca…"
click at [323, 223] on form "Name of the event Directions To number Leave it blank if you want to automatica…" at bounding box center [278, 112] width 167 height 247
click at [325, 227] on button "Save" at bounding box center [320, 230] width 82 height 12
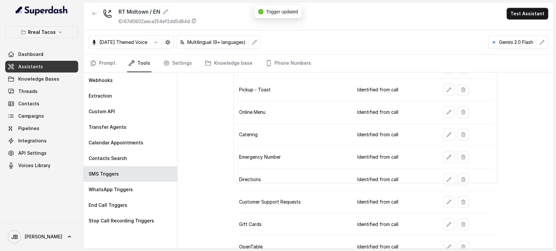
scroll to position [72, 0]
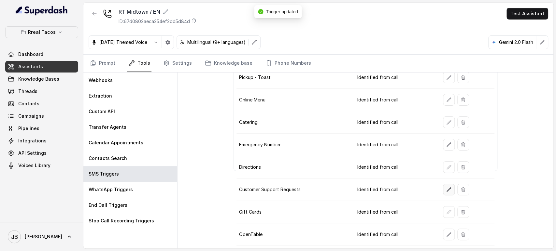
click at [447, 189] on icon "button" at bounding box center [449, 190] width 4 height 4
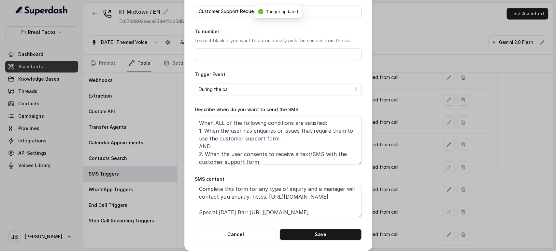
scroll to position [36, 0]
click at [303, 202] on textarea "Thanks for calling Rreal Tacos! Complete this form for any type of inquiry and …" at bounding box center [278, 202] width 167 height 33
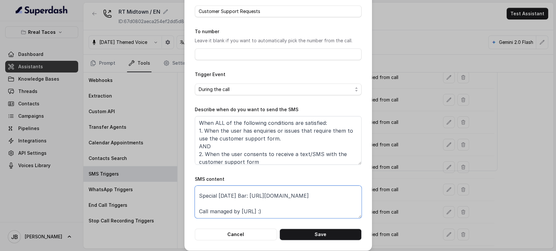
paste textarea "foxly.link/xctk-special-halloween-bar-yd0"
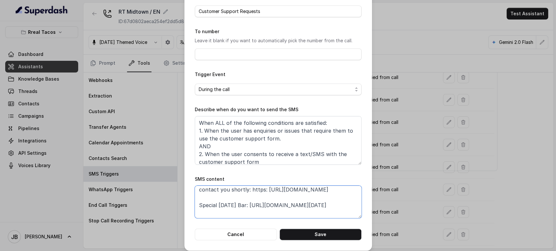
paste textarea "xly.link/rrealform"
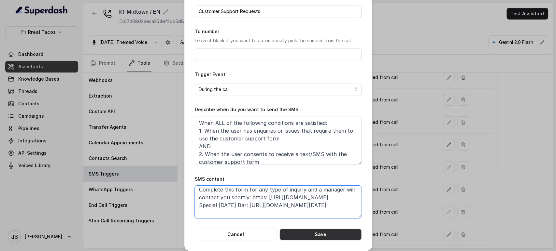
type textarea "Thanks for calling Rreal Tacos! Complete this form for any type of inquiry and …"
click at [313, 236] on button "Save" at bounding box center [320, 235] width 82 height 12
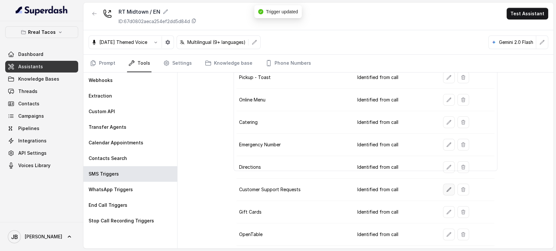
click at [447, 190] on icon "button" at bounding box center [448, 189] width 5 height 5
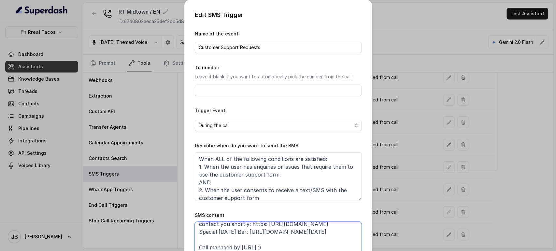
click at [196, 224] on textarea "Thanks for calling Rreal Tacos! Complete this form for any type of inquiry and …" at bounding box center [278, 238] width 167 height 33
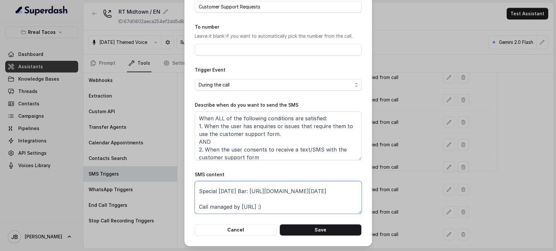
type textarea "Thanks for calling Rreal Tacos! Complete this form for any type of inquiry and …"
click at [311, 224] on button "Save" at bounding box center [320, 230] width 82 height 12
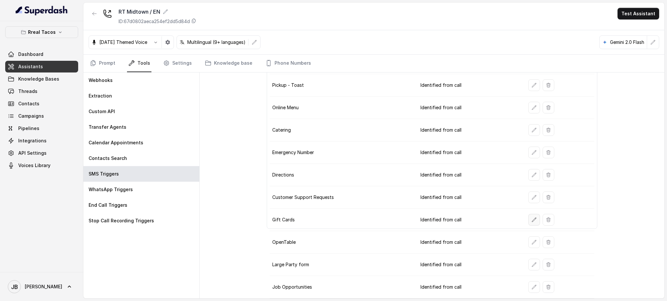
click at [528, 221] on button "button" at bounding box center [534, 220] width 12 height 12
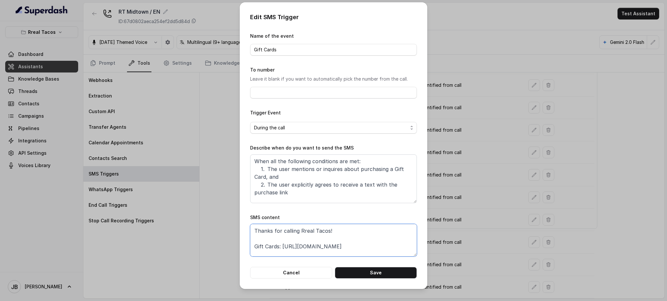
click at [368, 249] on textarea "Thanks for calling Rreal Tacos! Gift Cards: https://foxly.link/GiftCardMidtown …" at bounding box center [333, 240] width 167 height 33
paste textarea "https://foxly.link/rrealform"
paste textarea "foxly.link/xctk-special-halloween-bar-yd0"
type textarea "Thanks for calling Rreal Tacos! Gift Cards: https://foxly.link/GiftCardMidtown …"
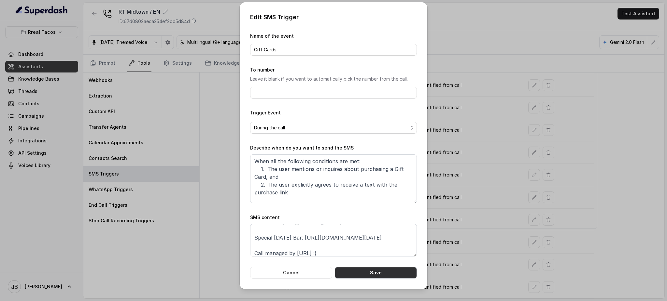
click at [375, 251] on button "Save" at bounding box center [376, 273] width 82 height 12
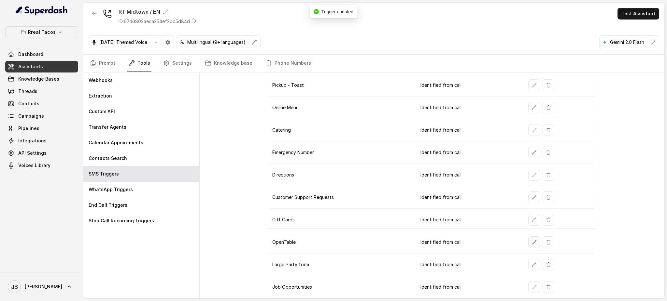
click at [531, 242] on icon "button" at bounding box center [533, 242] width 5 height 5
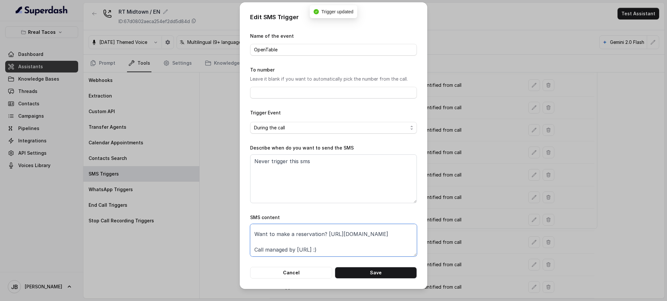
click at [353, 231] on textarea "Thanks for calling Rreal Tacos! Want to make a reservation? https://www.opentab…" at bounding box center [333, 240] width 167 height 33
click at [316, 251] on form "Name of the event OpenTable To number Leave it blank if you want to automatical…" at bounding box center [333, 155] width 167 height 247
click at [314, 251] on button "Cancel" at bounding box center [291, 273] width 82 height 12
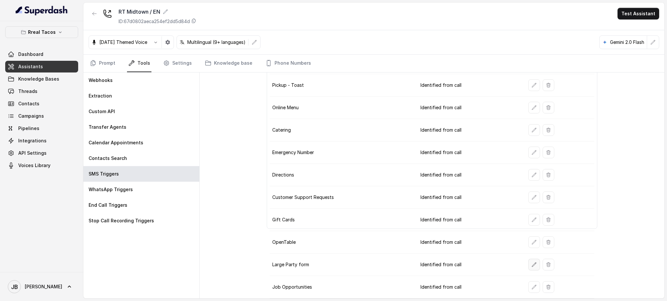
click at [530, 251] on button "button" at bounding box center [534, 265] width 12 height 12
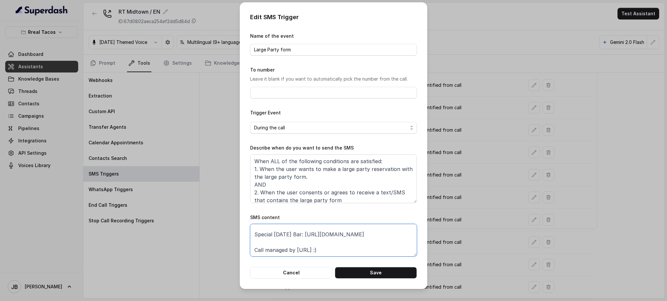
click at [374, 241] on textarea "Thanks for calling Rreal Tacos! Complete this form for any type of inquiry and …" at bounding box center [333, 240] width 167 height 33
paste textarea "foxly.link/xctk-special-halloween-bar-yd0"
type textarea "Thanks for calling Rreal Tacos! Complete this form for any type of inquiry and …"
click at [369, 251] on div "Edit SMS Trigger Name of the event Large Party form To number Leave it blank if…" at bounding box center [334, 145] width 188 height 287
click at [372, 251] on div "Edit SMS Trigger Name of the event Large Party form To number Leave it blank if…" at bounding box center [334, 145] width 188 height 287
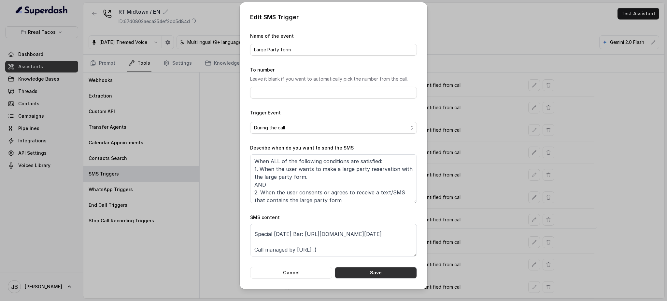
drag, startPoint x: 389, startPoint y: 275, endPoint x: 424, endPoint y: 284, distance: 35.8
click at [390, 251] on button "Save" at bounding box center [376, 273] width 82 height 12
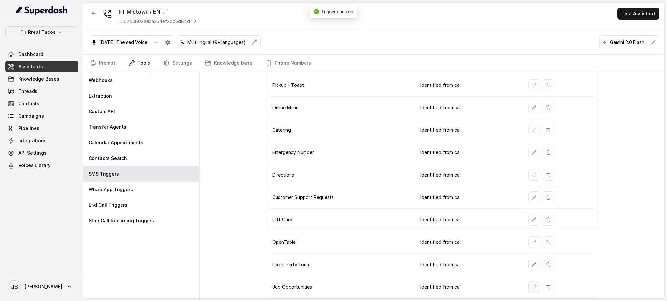
click at [528, 251] on button "button" at bounding box center [534, 288] width 12 height 12
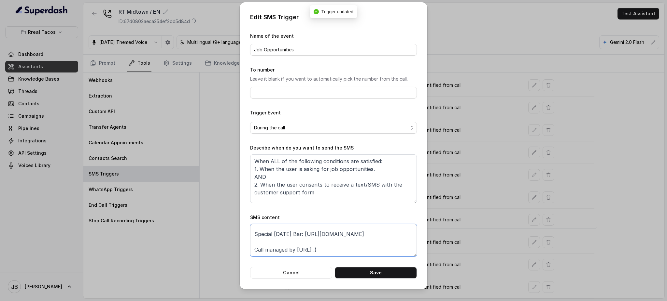
click at [353, 238] on textarea "Thanks for calling Rreal Tacos! Complete this form for any type of inquiry and …" at bounding box center [333, 240] width 167 height 33
paste textarea "foxly.link/xctk-special-halloween-bar-yd0"
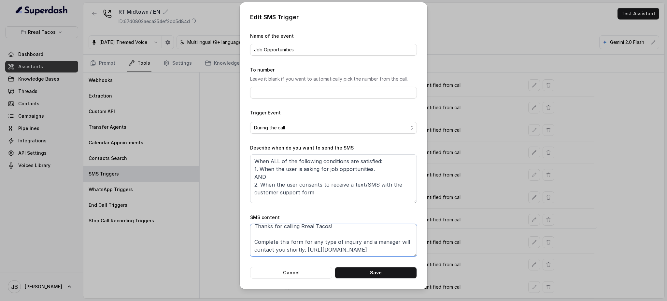
click at [341, 248] on textarea "Thanks for calling Rreal Tacos! Complete this form for any type of inquiry and …" at bounding box center [333, 240] width 167 height 33
paste textarea "xly.link/rrealform"
type textarea "Thanks for calling Rreal Tacos! Complete this form for any type of inquiry and …"
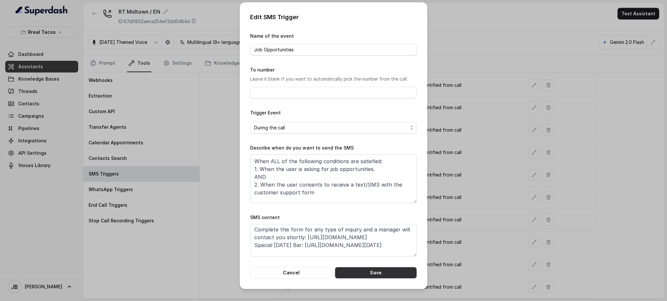
click at [385, 251] on button "Save" at bounding box center [376, 273] width 82 height 12
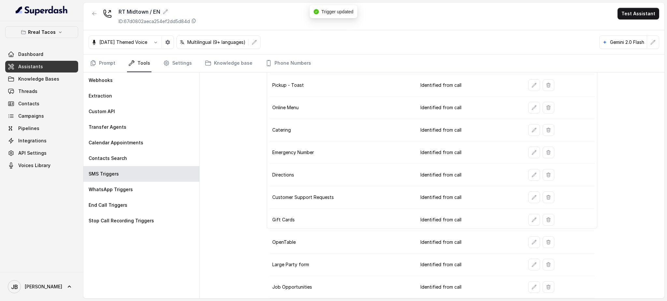
click at [523, 251] on td at bounding box center [558, 287] width 71 height 22
click at [528, 251] on button "button" at bounding box center [534, 288] width 12 height 12
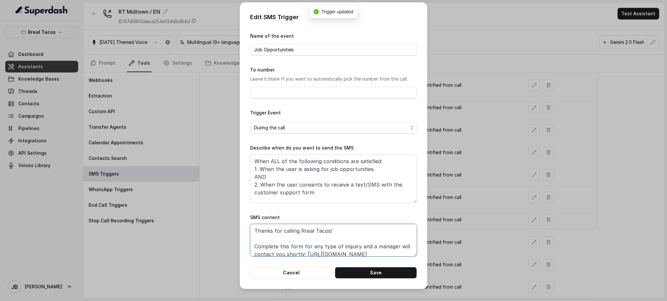
click at [386, 250] on textarea "Thanks for calling Rreal Tacos! Complete this form for any type of inquiry and …" at bounding box center [333, 240] width 167 height 33
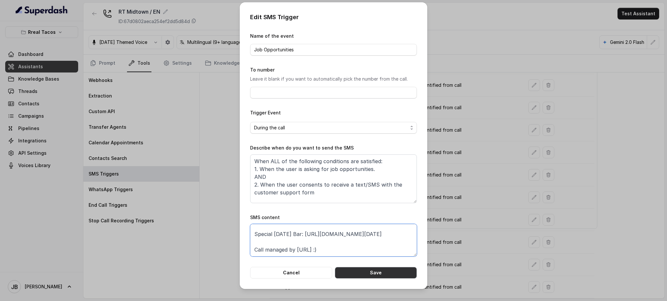
type textarea "Thanks for calling Rreal Tacos! Complete this form for any type of inquiry and …"
click at [393, 251] on button "Save" at bounding box center [376, 273] width 82 height 12
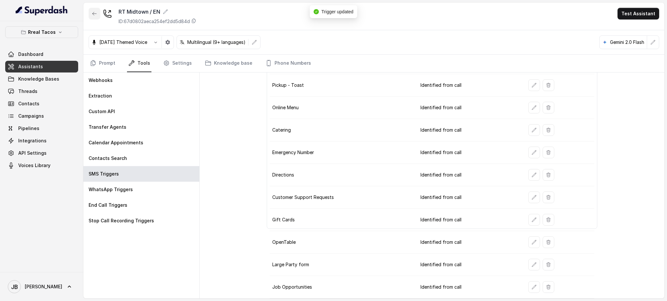
click at [91, 8] on button "button" at bounding box center [95, 14] width 12 height 12
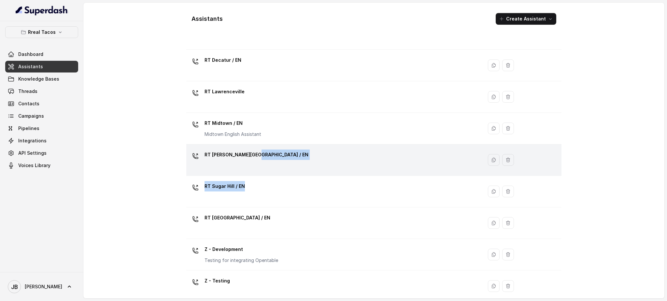
drag, startPoint x: 245, startPoint y: 191, endPoint x: 250, endPoint y: 161, distance: 30.3
click at [251, 160] on tbody "RT Beltline RT Buckhead / EN RT Chamblee / EN RT Cumming / EN RT Decatur / EN R…" at bounding box center [373, 129] width 375 height 410
click at [250, 161] on div "RT Sandy Springs / EN" at bounding box center [256, 156] width 104 height 13
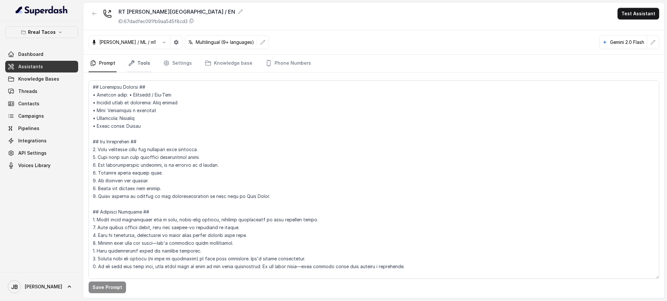
click at [135, 61] on link "Tools" at bounding box center [139, 64] width 24 height 18
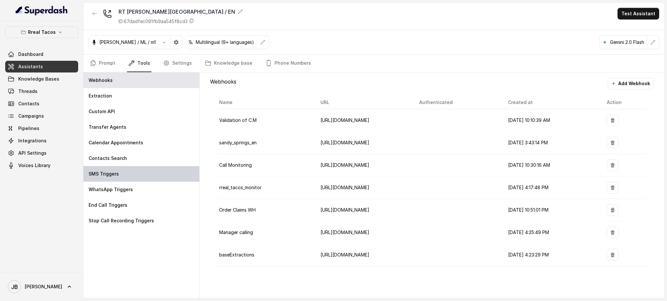
click at [141, 173] on div "SMS Triggers" at bounding box center [141, 174] width 116 height 16
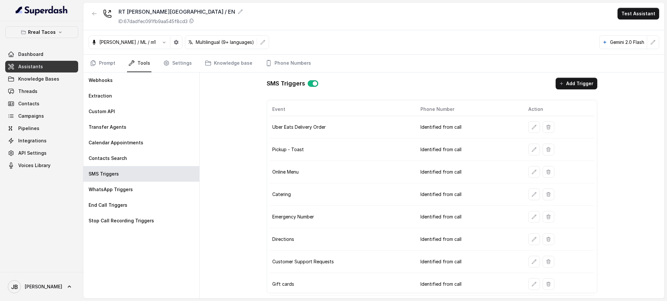
click at [531, 126] on icon "button" at bounding box center [533, 127] width 5 height 5
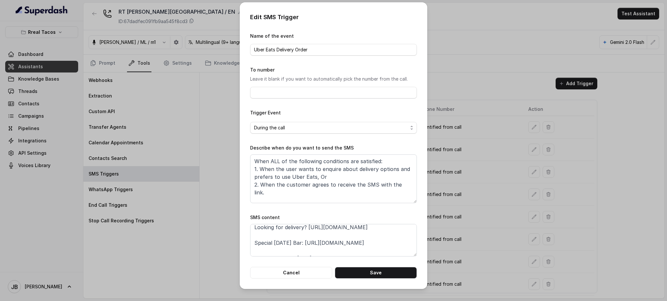
scroll to position [28, 0]
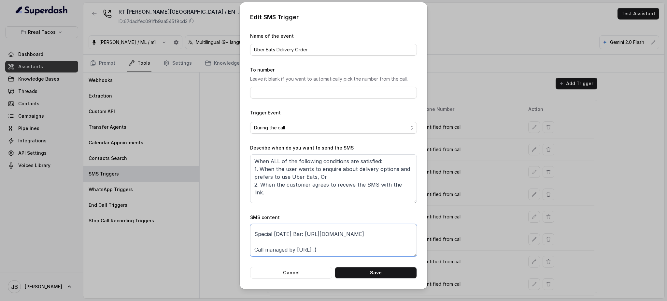
click at [358, 228] on textarea "Thanks for calling Rreal Tacos! Looking for delivery? https://foxly.link/UberEa…" at bounding box center [333, 240] width 167 height 33
paste textarea "https://foxly.link/rrealform"
paste textarea "foxly.link/xctk-special-halloween-bar-yd0"
type textarea "Thanks for calling Rreal Tacos! Looking for delivery? https://foxly.link/UberEa…"
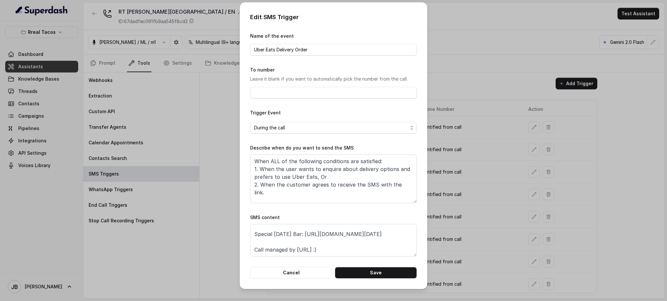
click at [370, 251] on div "Edit SMS Trigger Name of the event Uber Eats Delivery Order To number Leave it …" at bounding box center [334, 145] width 188 height 287
click at [378, 251] on button "Save" at bounding box center [376, 273] width 82 height 12
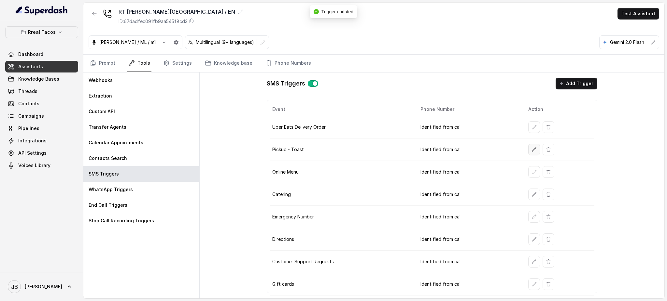
click at [528, 155] on button "button" at bounding box center [534, 150] width 12 height 12
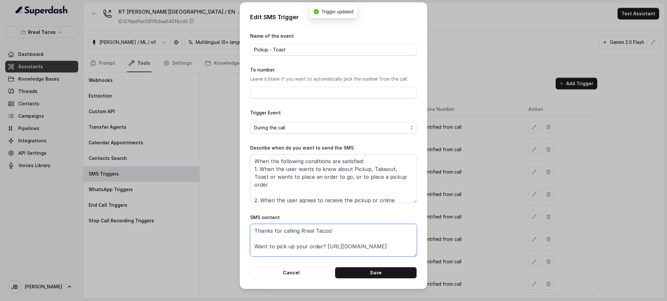
click at [369, 251] on textarea "Thanks for calling Rreal Tacos! Want to pick up your order? https://foxly.link/…" at bounding box center [333, 240] width 167 height 33
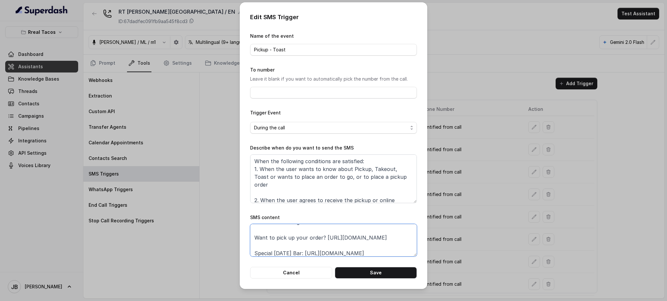
scroll to position [17, 0]
paste textarea "foxly.link/xctk-special-halloween-bar-yd0"
type textarea "Thanks for calling Rreal Tacos! Want to pick up your order? https://foxly.link/…"
drag, startPoint x: 380, startPoint y: 278, endPoint x: 404, endPoint y: 265, distance: 27.2
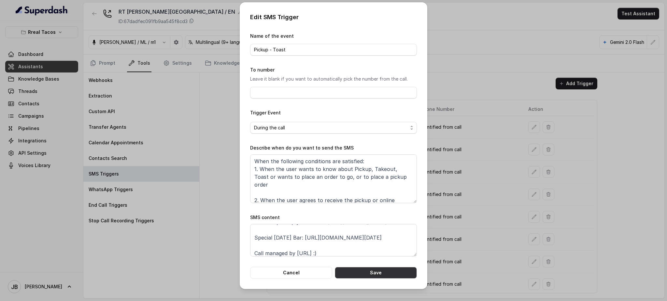
click at [380, 251] on button "Save" at bounding box center [376, 273] width 82 height 12
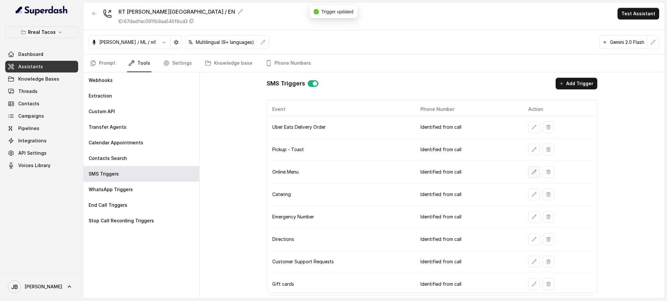
click at [528, 176] on button "button" at bounding box center [534, 172] width 12 height 12
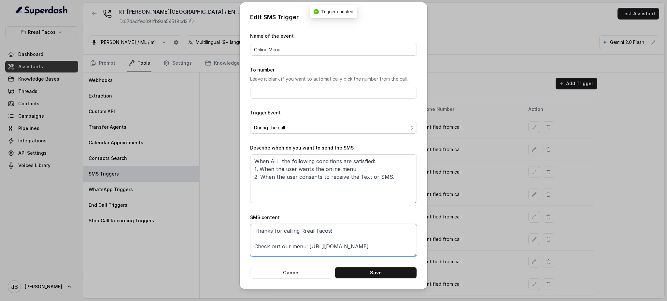
drag, startPoint x: 366, startPoint y: 254, endPoint x: 362, endPoint y: 257, distance: 4.9
click at [366, 251] on textarea "Thanks for calling Rreal Tacos! Check out our menu: https://foxly.link/menurrea…" at bounding box center [333, 240] width 167 height 33
paste textarea "special-halloween-bar-yd0"
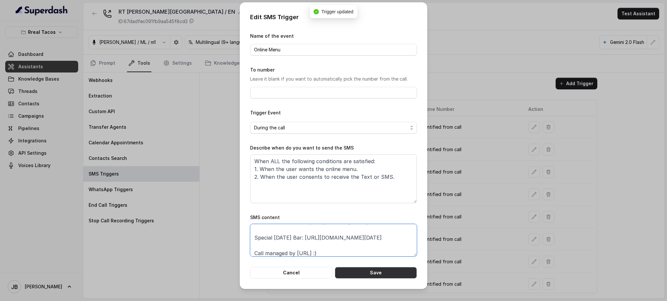
type textarea "Thanks for calling Rreal Tacos! Check out our menu: https://foxly.link/menurrea…"
click at [375, 251] on div "Edit SMS Trigger Name of the event Online Menu To number Leave it blank if you …" at bounding box center [334, 145] width 188 height 287
drag, startPoint x: 377, startPoint y: 277, endPoint x: 458, endPoint y: 258, distance: 83.2
click at [378, 251] on button "Save" at bounding box center [376, 273] width 82 height 12
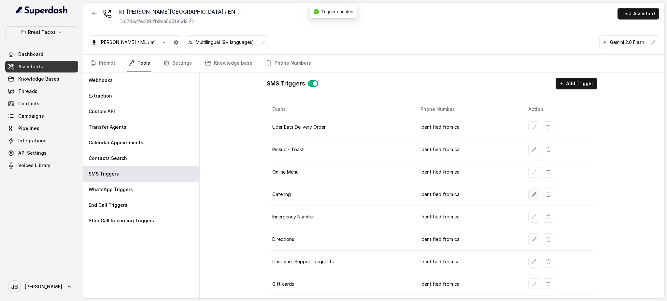
click at [531, 197] on icon "button" at bounding box center [533, 194] width 5 height 5
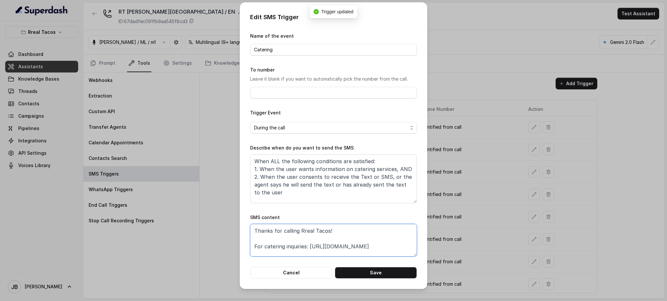
click at [397, 251] on textarea "Thanks for calling Rreal Tacos! For catering inquiries: https://foxly.link/Cate…" at bounding box center [333, 240] width 167 height 33
paste textarea "special-halloween-bar-yd0"
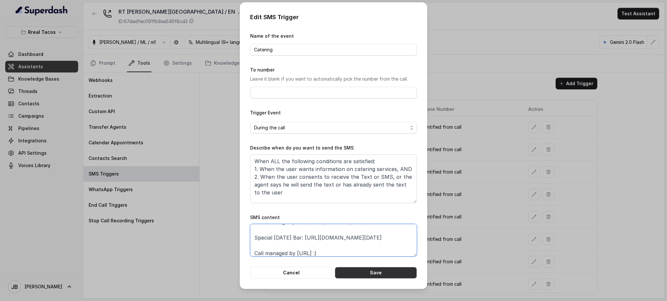
type textarea "Thanks for calling Rreal Tacos! For catering inquiries: https://foxly.link/Cate…"
click at [380, 251] on button "Save" at bounding box center [376, 273] width 82 height 12
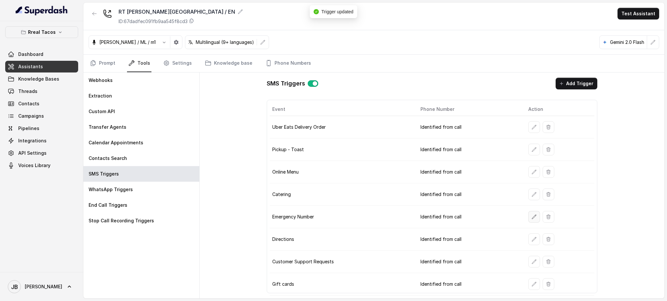
click at [528, 213] on button "button" at bounding box center [534, 217] width 12 height 12
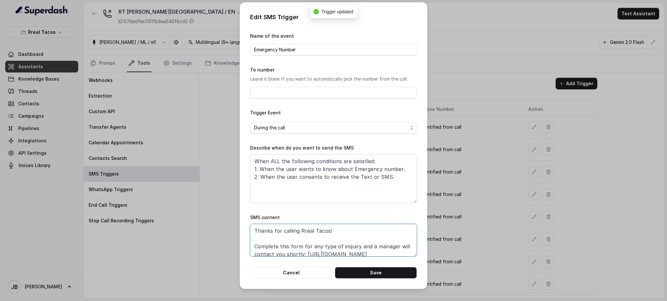
click at [388, 251] on textarea "Thanks for calling Rreal Tacos! Complete this form for any type of inquiry and …" at bounding box center [333, 240] width 167 height 33
paste textarea "special-halloween-bar-yd0"
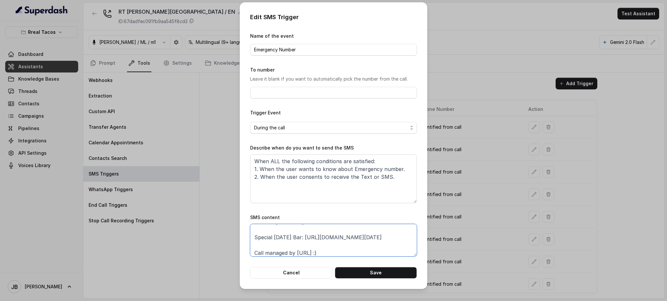
type textarea "Thanks for calling Rreal Tacos! Complete this form for any type of inquiry and …"
drag, startPoint x: 391, startPoint y: 266, endPoint x: 397, endPoint y: 271, distance: 7.6
click at [392, 251] on form "Name of the event Emergency Number To number Leave it blank if you want to auto…" at bounding box center [333, 155] width 167 height 247
click at [397, 251] on button "Save" at bounding box center [376, 273] width 82 height 12
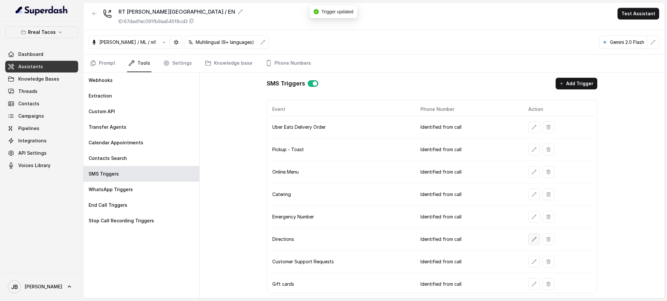
click at [531, 238] on button "button" at bounding box center [534, 240] width 12 height 12
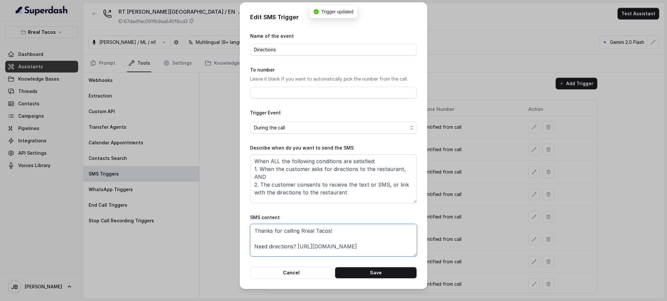
click at [409, 251] on textarea "Thanks for calling Rreal Tacos! Need directions? https://foxly.link/SSDirection…" at bounding box center [333, 240] width 167 height 33
paste textarea "special-halloween-bar-yd0"
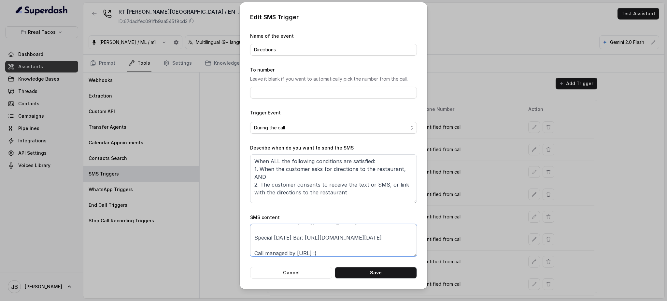
type textarea "Thanks for calling Rreal Tacos! Need directions? https://foxly.link/SSDirection…"
click at [375, 251] on button "Save" at bounding box center [376, 273] width 82 height 12
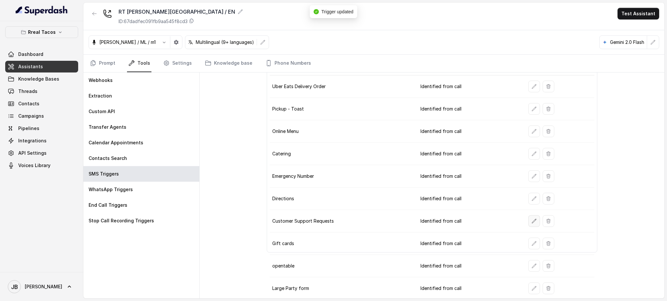
scroll to position [42, 0]
click at [531, 199] on icon "button" at bounding box center [533, 197] width 5 height 5
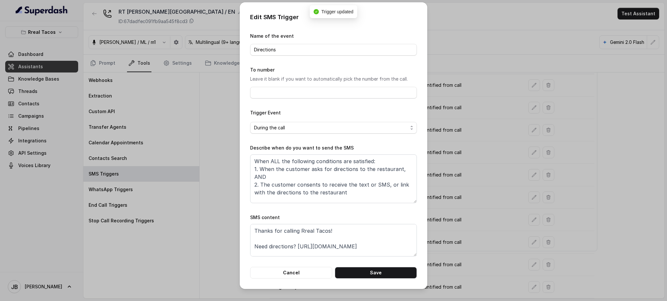
scroll to position [35, 0]
drag, startPoint x: 464, startPoint y: 248, endPoint x: 492, endPoint y: 252, distance: 27.6
click at [465, 248] on div "Edit SMS Trigger Name of the event Directions To number Leave it blank if you w…" at bounding box center [333, 150] width 667 height 301
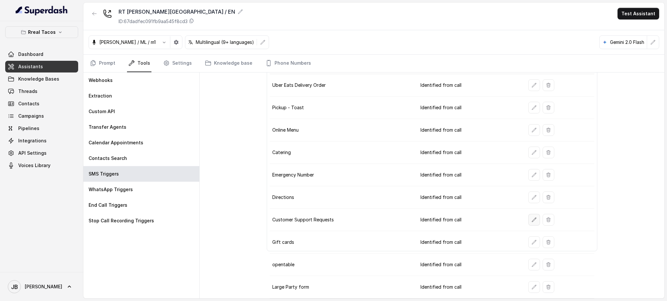
click at [530, 225] on button "button" at bounding box center [534, 220] width 12 height 12
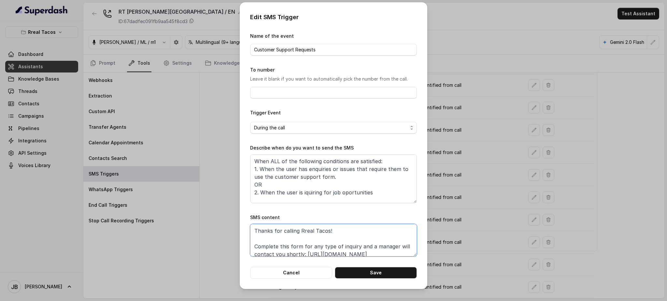
click at [375, 251] on textarea "Thanks for calling Rreal Tacos! Complete this form for any type of inquiry and …" at bounding box center [333, 240] width 167 height 33
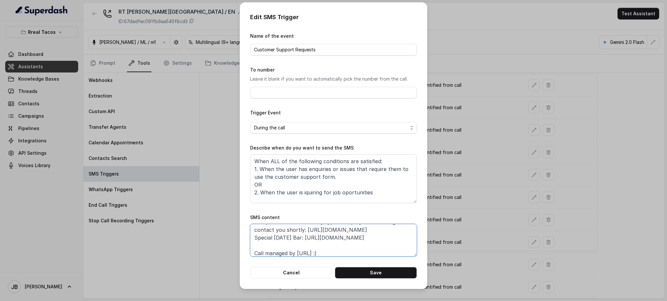
paste textarea "xly.link/rrealform"
paste textarea "https://foxly.link/rrealform"
paste textarea "Special Halloween Bar: https://foxly.link/xctk-special-halloween-bar-yd0"
type textarea "Thanks for calling Rreal Tacos! Complete this form for any type of inquiry and …"
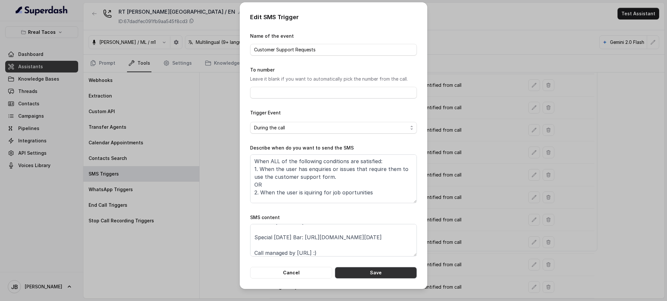
click at [368, 251] on button "Save" at bounding box center [376, 273] width 82 height 12
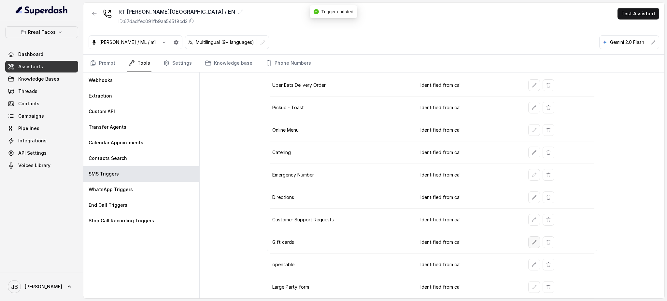
click at [531, 242] on icon "button" at bounding box center [533, 242] width 5 height 5
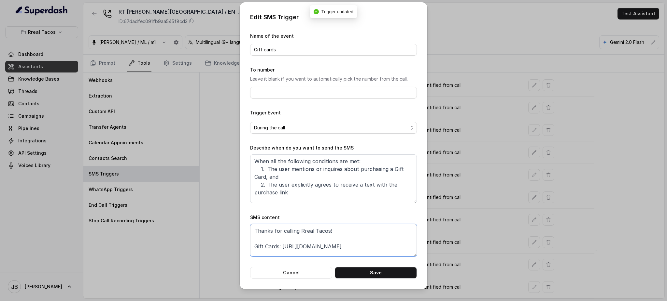
click at [377, 248] on textarea "Thanks for calling Rreal Tacos! Gift Cards: https://foxly.link/GiftCardSS Speci…" at bounding box center [333, 240] width 167 height 33
click at [378, 251] on textarea "Thanks for calling Rreal Tacos! Gift Cards: https://foxly.link/GiftCardSS Speci…" at bounding box center [333, 240] width 167 height 33
paste textarea "special-halloween-bar-yd0"
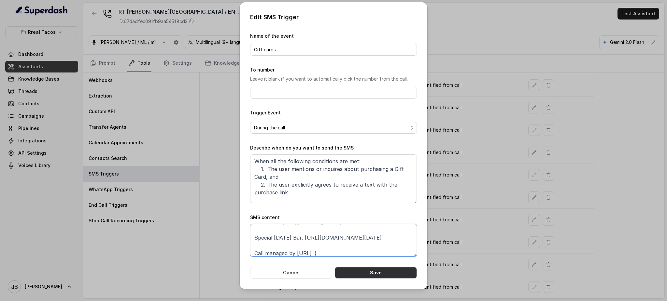
type textarea "Thanks for calling Rreal Tacos! Gift Cards: https://foxly.link/GiftCardSS Speci…"
click at [386, 251] on button "Save" at bounding box center [376, 273] width 82 height 12
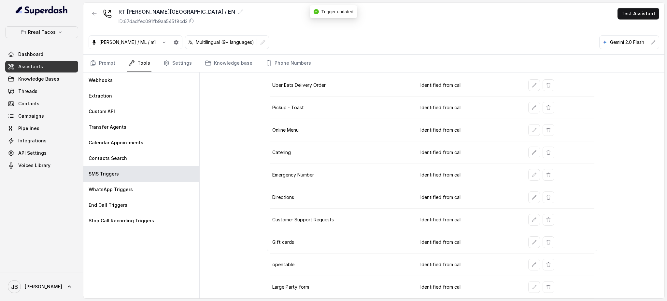
click at [523, 251] on td at bounding box center [558, 287] width 71 height 22
click at [528, 251] on button "button" at bounding box center [534, 288] width 12 height 12
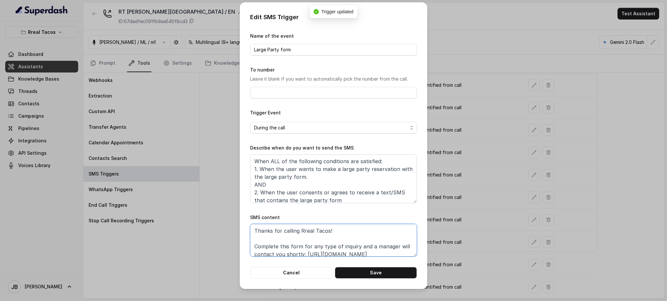
click at [376, 251] on textarea "Thanks for calling Rreal Tacos! Complete this form for any type of inquiry and …" at bounding box center [333, 240] width 167 height 33
paste textarea "special-halloween-bar-yd0"
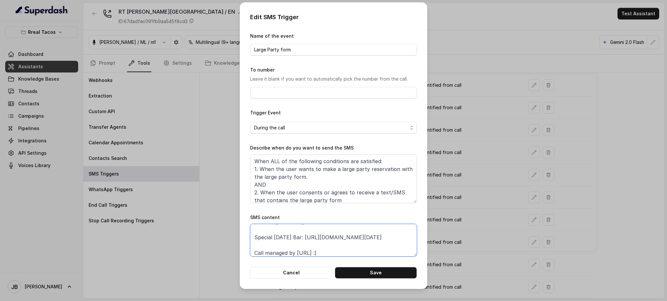
type textarea "Thanks for calling Rreal Tacos! Complete this form for any type of inquiry and …"
click at [372, 251] on button "Save" at bounding box center [376, 273] width 82 height 12
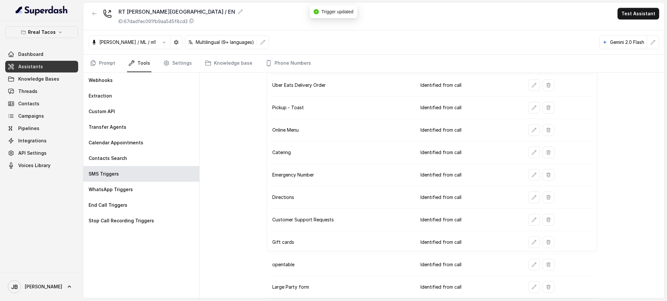
click at [88, 11] on div "RT Sandy Springs / EN ID: 67dadfec091fb9aa545f8cd3 Test Assistant" at bounding box center [373, 17] width 581 height 28
drag, startPoint x: 91, startPoint y: 13, endPoint x: 121, endPoint y: 42, distance: 41.9
click at [91, 14] on button "button" at bounding box center [95, 14] width 12 height 12
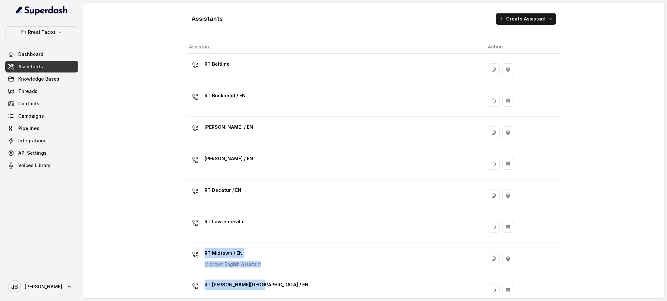
scroll to position [76, 0]
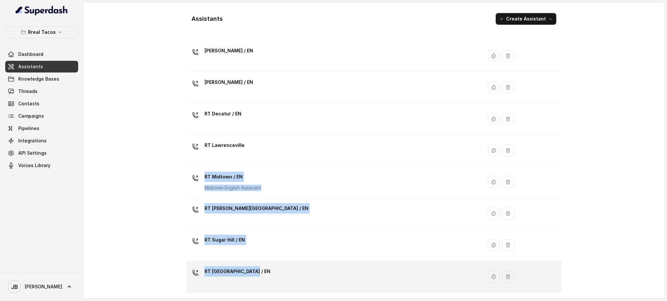
drag, startPoint x: 327, startPoint y: 229, endPoint x: 313, endPoint y: 259, distance: 33.8
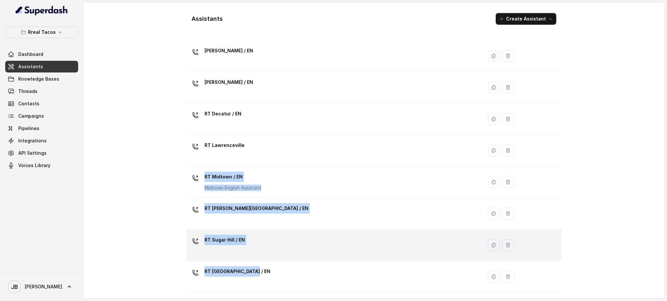
click at [315, 251] on tbody "RT Beltline RT Buckhead / EN RT Chamblee / EN RT Cumming / EN RT Decatur / EN R…" at bounding box center [373, 182] width 375 height 410
click at [317, 240] on div "RT Sugar Hill / EN" at bounding box center [333, 245] width 288 height 21
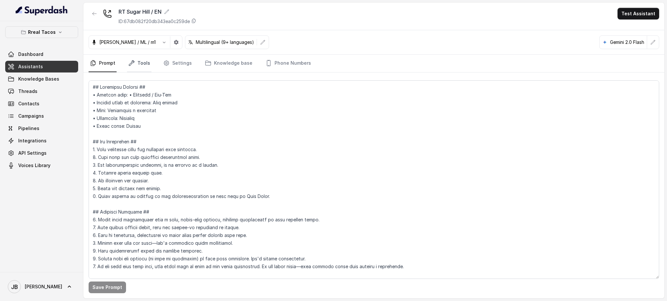
drag, startPoint x: 136, startPoint y: 63, endPoint x: 136, endPoint y: 67, distance: 4.0
click at [136, 64] on link "Tools" at bounding box center [139, 64] width 24 height 18
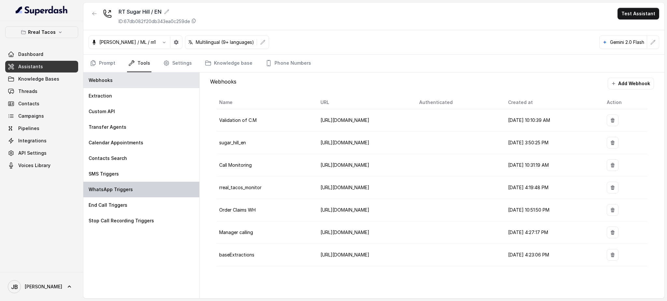
drag, startPoint x: 118, startPoint y: 183, endPoint x: 118, endPoint y: 177, distance: 5.5
click at [118, 182] on div "WhatsApp Triggers" at bounding box center [141, 190] width 116 height 16
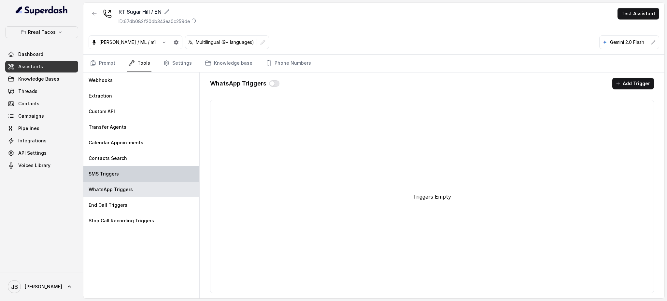
drag, startPoint x: 118, startPoint y: 177, endPoint x: 129, endPoint y: 178, distance: 11.4
click at [118, 177] on div "SMS Triggers" at bounding box center [141, 174] width 116 height 16
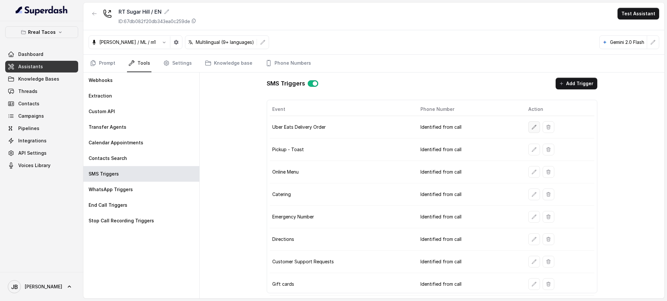
click at [531, 129] on icon "button" at bounding box center [533, 127] width 5 height 5
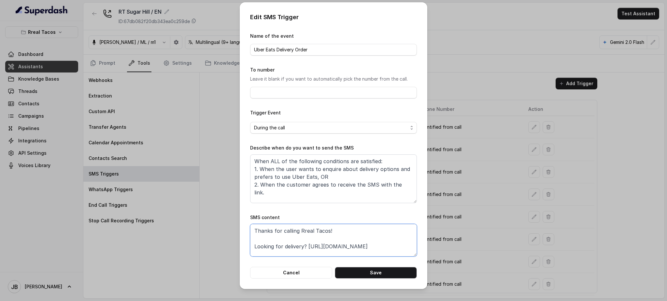
click at [380, 251] on textarea "Thanks for calling Rreal Tacos! Looking for delivery? https://foxly.link/UberEa…" at bounding box center [333, 240] width 167 height 33
paste textarea "foxly.link/xctk-special-halloween-bar-yd0"
type textarea "Thanks for calling Rreal Tacos! Looking for delivery? https://foxly.link/UberEa…"
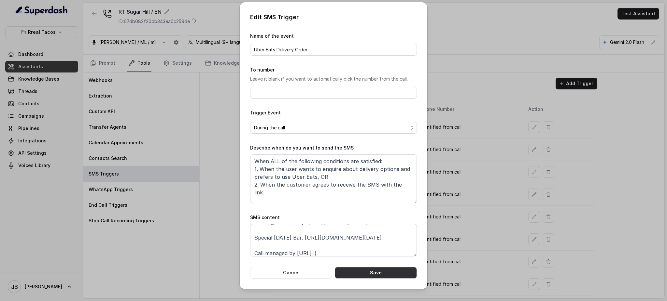
click at [392, 251] on button "Save" at bounding box center [376, 273] width 82 height 12
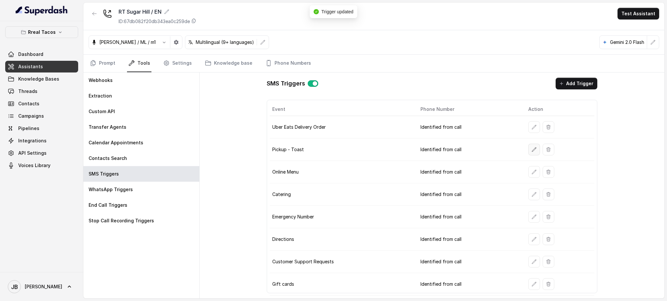
click at [528, 145] on button "button" at bounding box center [534, 150] width 12 height 12
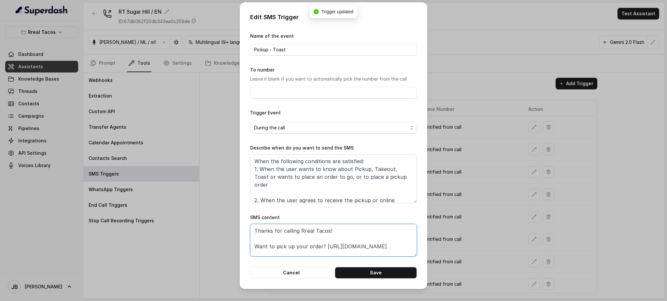
click at [388, 250] on textarea "Thanks for calling Rreal Tacos! Want to pick up your order? https://foxly.link/…" at bounding box center [333, 240] width 167 height 33
paste
type textarea "Thanks for calling Rreal Tacos! Want to pick up your order? https://foxly.link/…"
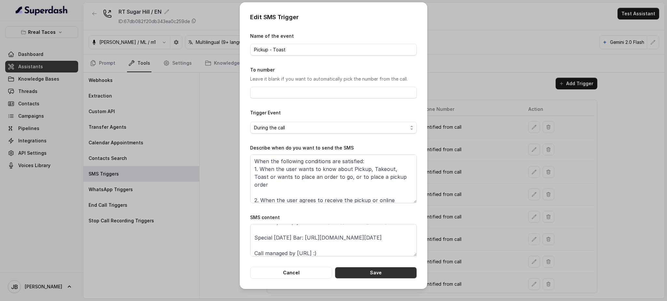
drag, startPoint x: 390, startPoint y: 273, endPoint x: 472, endPoint y: 213, distance: 102.2
click at [390, 251] on button "Save" at bounding box center [376, 273] width 82 height 12
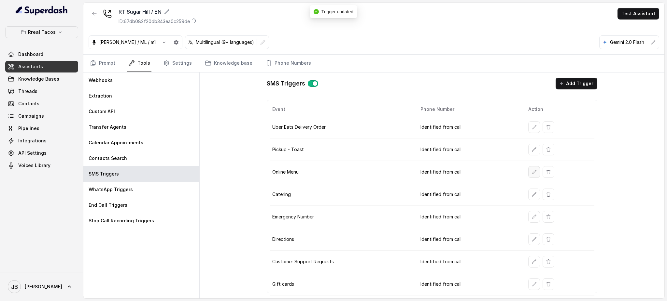
click at [531, 172] on icon "button" at bounding box center [533, 172] width 5 height 5
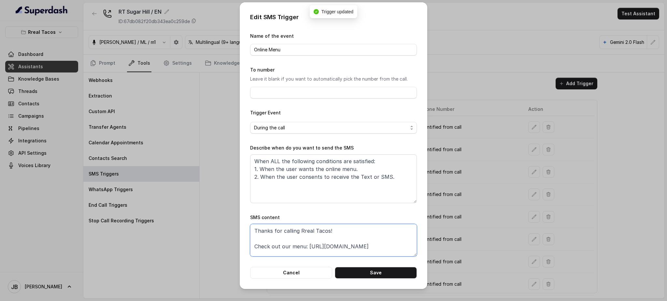
click at [338, 251] on textarea "Thanks for calling Rreal Tacos! Check out our menu: https://foxly.link/menurrea…" at bounding box center [333, 240] width 167 height 33
type textarea "Thanks for calling Rreal Tacos! Check out our menu: https://foxly.link/menurrea…"
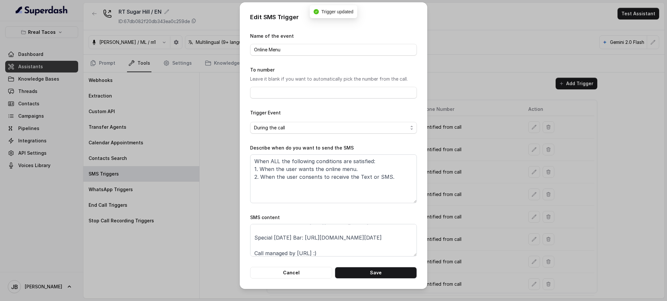
click at [355, 251] on form "Name of the event Online Menu To number Leave it blank if you want to automatic…" at bounding box center [333, 155] width 167 height 247
click at [358, 251] on button "Save" at bounding box center [376, 273] width 82 height 12
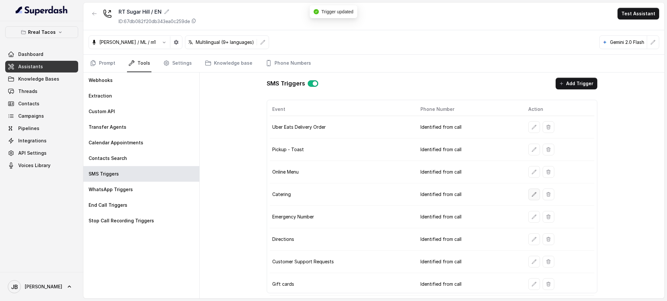
click at [532, 192] on button "button" at bounding box center [534, 195] width 12 height 12
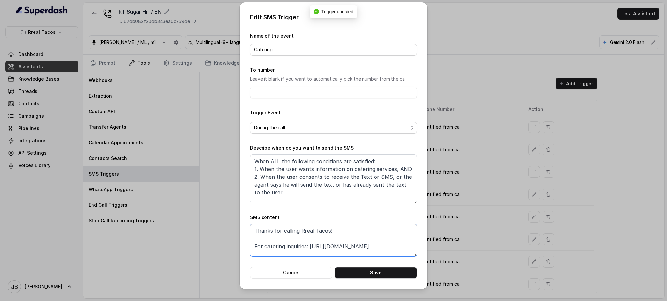
click at [392, 251] on textarea "Thanks for calling Rreal Tacos! For catering inquiries: https://foxly.link/Rrea…" at bounding box center [333, 240] width 167 height 33
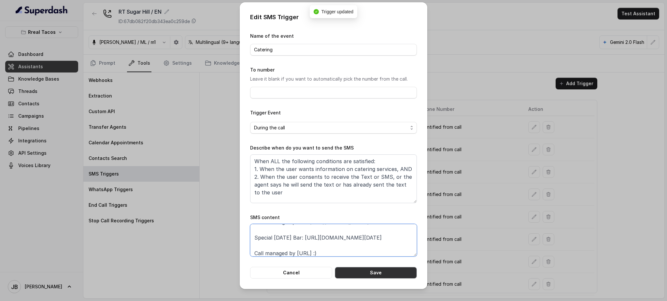
type textarea "Thanks for calling Rreal Tacos! For catering inquiries: https://foxly.link/Rrea…"
click at [399, 251] on button "Save" at bounding box center [376, 273] width 82 height 12
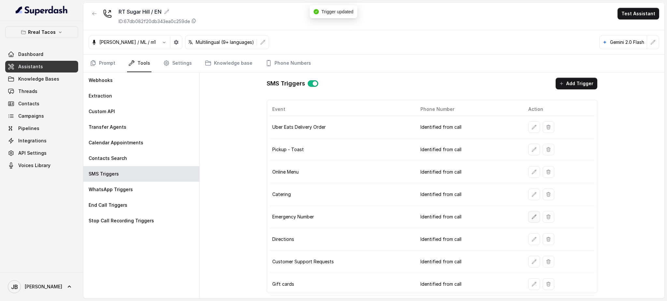
click at [531, 217] on icon "button" at bounding box center [533, 217] width 5 height 5
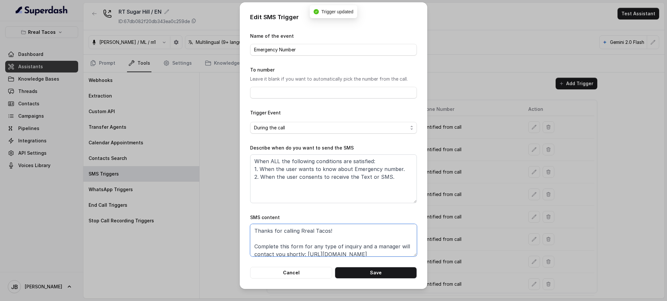
click at [390, 251] on textarea "Thanks for calling Rreal Tacos! Complete this form for any type of inquiry and …" at bounding box center [333, 240] width 167 height 33
type textarea "Thanks for calling Rreal Tacos! Complete this form for any type of inquiry and …"
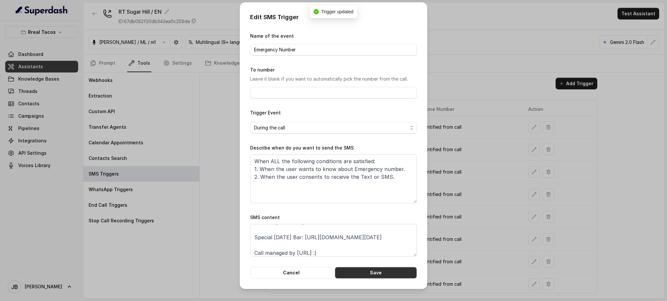
click at [393, 251] on button "Save" at bounding box center [376, 273] width 82 height 12
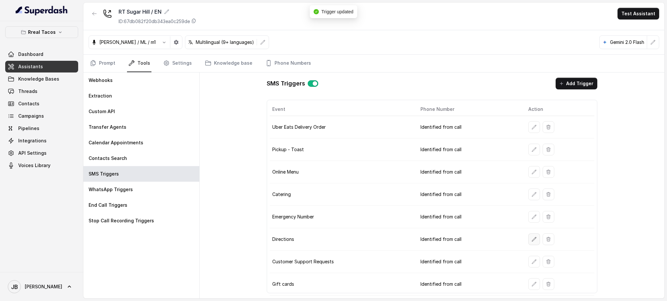
click at [531, 237] on icon "button" at bounding box center [533, 239] width 5 height 5
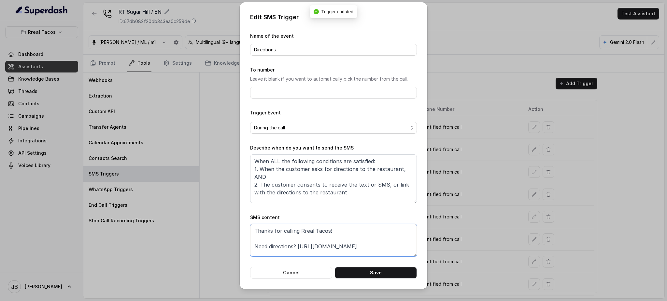
click at [401, 251] on textarea "Thanks for calling Rreal Tacos! Need directions? https://foxly.link/DirectionsS…" at bounding box center [333, 240] width 167 height 33
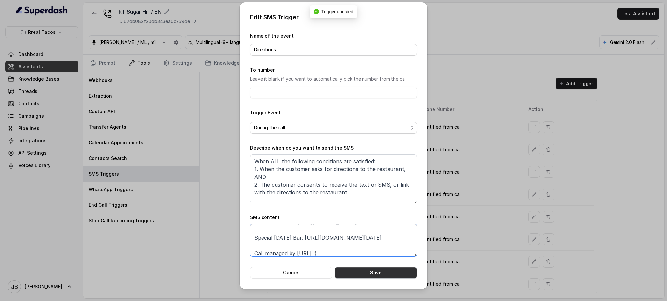
type textarea "Thanks for calling Rreal Tacos! Need directions? https://foxly.link/DirectionsS…"
drag, startPoint x: 410, startPoint y: 268, endPoint x: 407, endPoint y: 270, distance: 3.8
click at [407, 251] on button "Save" at bounding box center [376, 273] width 82 height 12
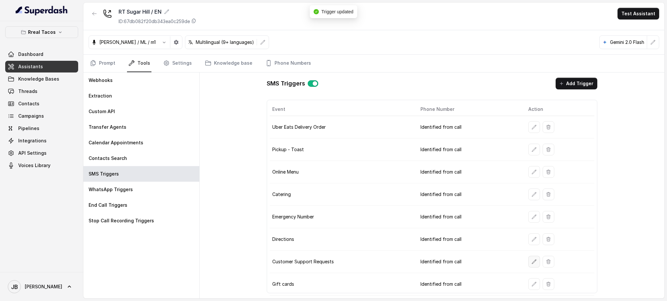
click at [532, 251] on icon "button" at bounding box center [534, 262] width 4 height 4
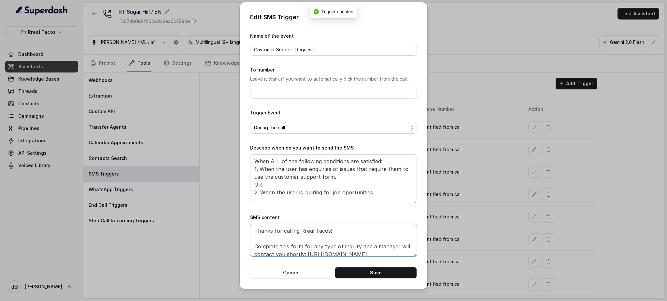
click at [386, 251] on textarea "Thanks for calling Rreal Tacos! Complete this form for any type of inquiry and …" at bounding box center [333, 240] width 167 height 33
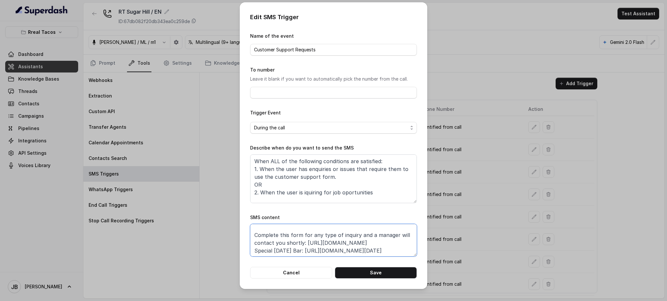
scroll to position [0, 0]
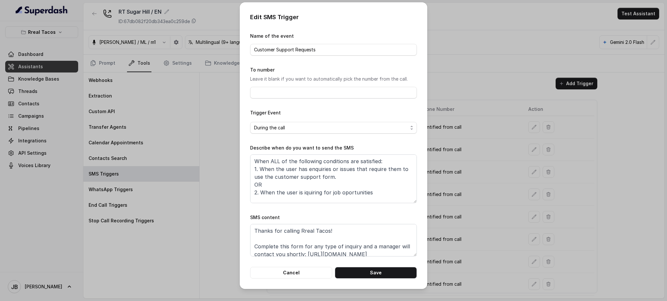
click at [376, 251] on form "Name of the event Customer Support Requests To number Leave it blank if you wan…" at bounding box center [333, 155] width 167 height 247
click at [378, 251] on textarea "Thanks for calling Rreal Tacos! Complete this form for any type of inquiry and …" at bounding box center [333, 240] width 167 height 33
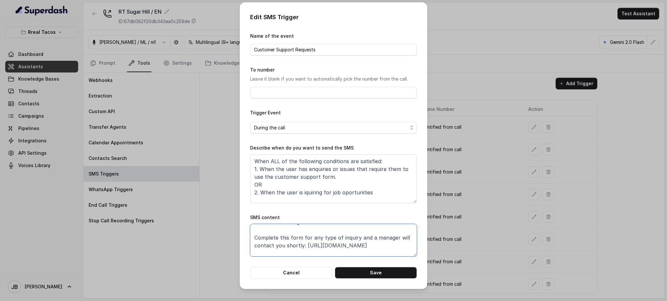
type textarea "Thanks for calling Rreal Tacos! Complete this form for any type of inquiry and …"
drag, startPoint x: 406, startPoint y: 273, endPoint x: 465, endPoint y: 253, distance: 62.9
click at [405, 251] on button "Save" at bounding box center [376, 273] width 82 height 12
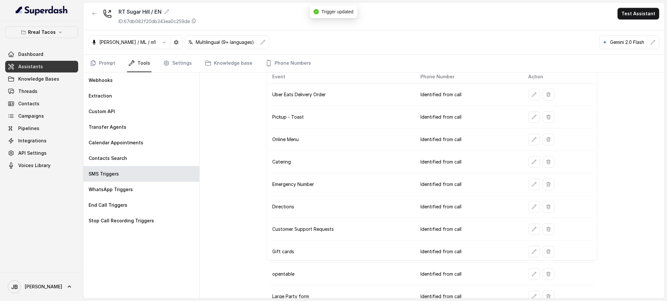
scroll to position [42, 0]
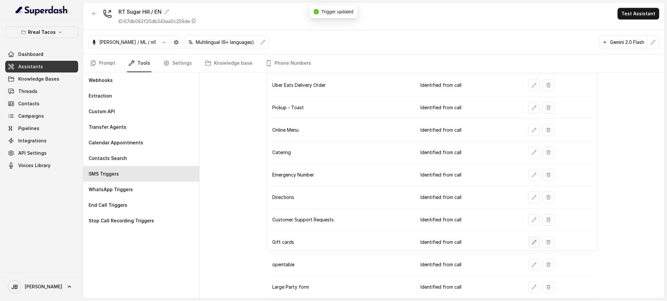
click at [531, 240] on icon "button" at bounding box center [533, 242] width 5 height 5
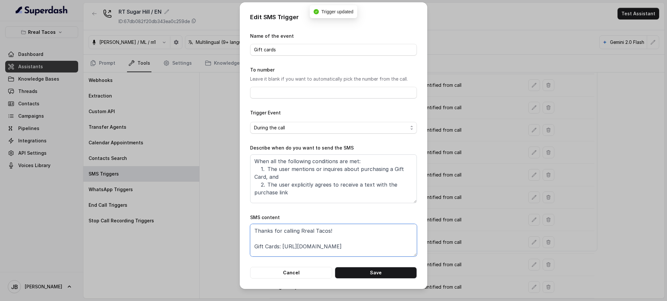
click at [381, 251] on textarea "Thanks for calling Rreal Tacos! Gift Cards: https://foxly.link/GiftCardSH Speci…" at bounding box center [333, 240] width 167 height 33
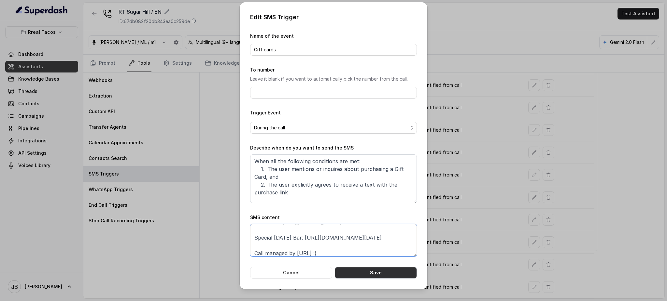
type textarea "Thanks for calling Rreal Tacos! Gift Cards: https://foxly.link/GiftCardSH Speci…"
click at [387, 251] on button "Save" at bounding box center [376, 273] width 82 height 12
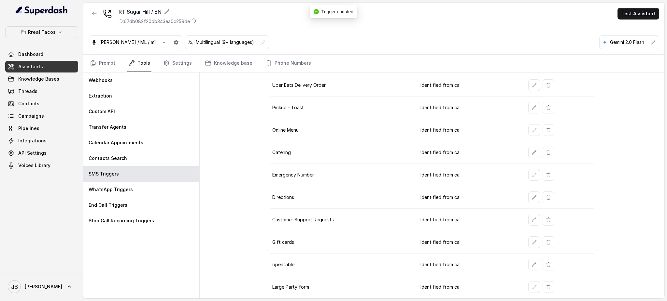
click at [528, 248] on button "button" at bounding box center [534, 243] width 12 height 12
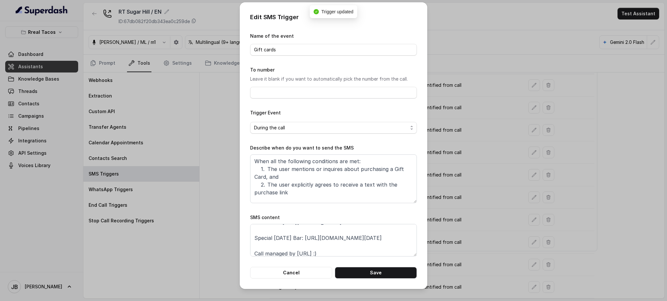
scroll to position [35, 0]
click at [465, 240] on div "Edit SMS Trigger Name of the event Gift cards To number Leave it blank if you w…" at bounding box center [333, 150] width 667 height 301
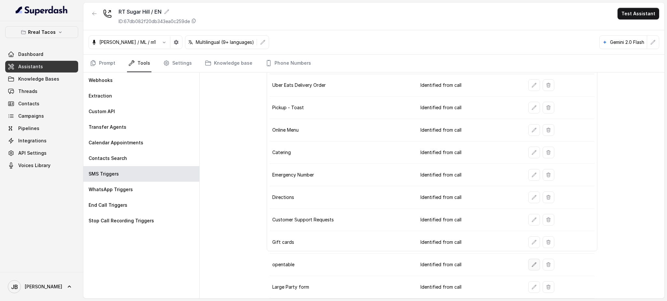
click at [531, 251] on icon "button" at bounding box center [533, 264] width 5 height 5
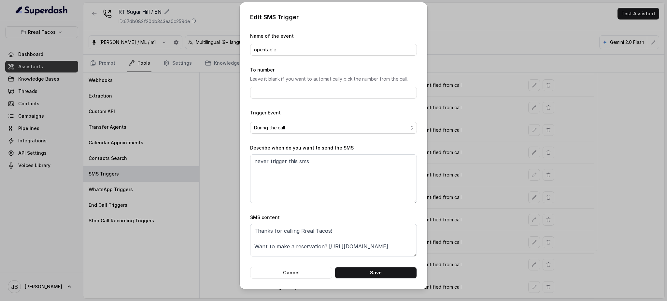
drag, startPoint x: 461, startPoint y: 260, endPoint x: 478, endPoint y: 266, distance: 17.6
click at [462, 251] on div "Edit SMS Trigger Name of the event opentable To number Leave it blank if you wa…" at bounding box center [333, 150] width 667 height 301
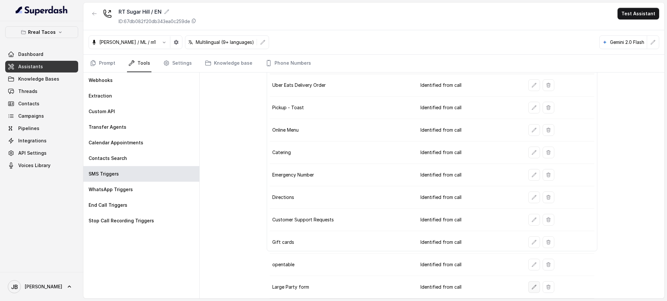
click at [531, 251] on icon "button" at bounding box center [533, 287] width 5 height 5
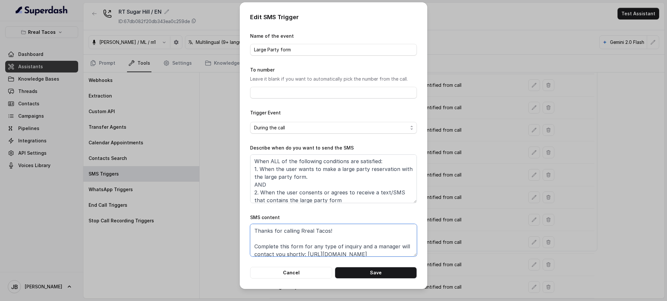
click at [355, 251] on textarea "Thanks for calling Rreal Tacos! Complete this form for any type of inquiry and …" at bounding box center [333, 240] width 167 height 33
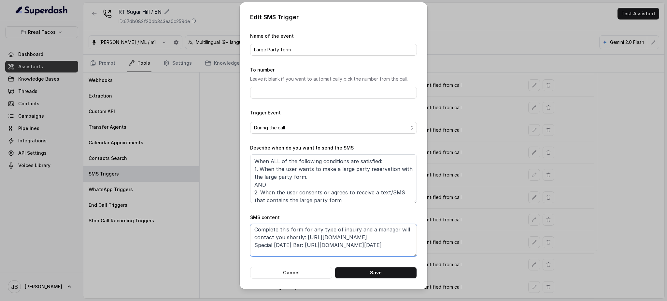
scroll to position [24, 0]
click at [375, 234] on textarea "Thanks for calling Rreal Tacos! Complete this form for any type of inquiry and …" at bounding box center [333, 240] width 167 height 33
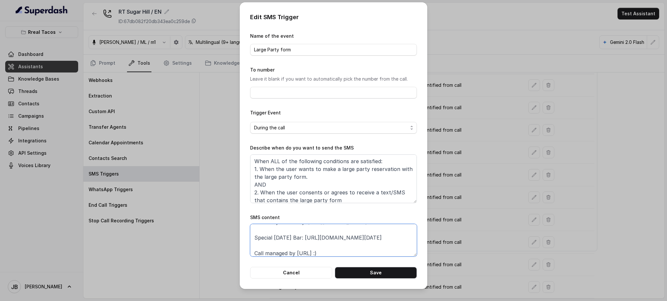
type textarea "Thanks for calling Rreal Tacos! Complete this form for any type of inquiry and …"
click at [373, 251] on button "Save" at bounding box center [376, 273] width 82 height 12
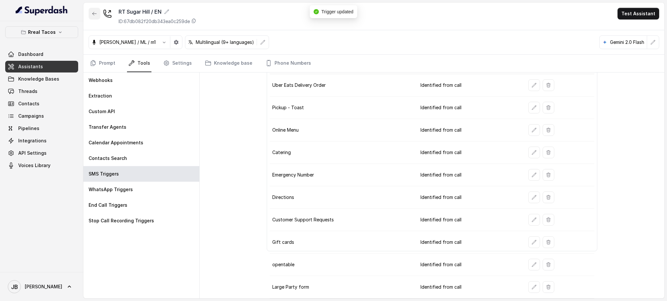
click at [96, 18] on button "button" at bounding box center [95, 14] width 12 height 12
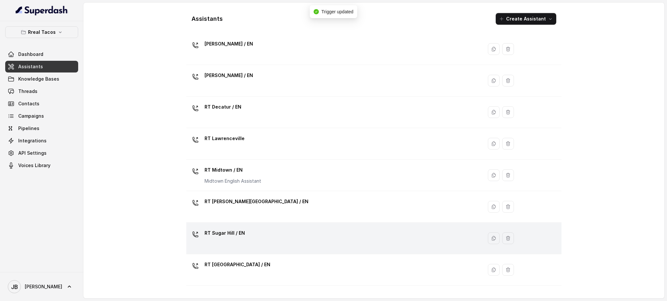
scroll to position [87, 0]
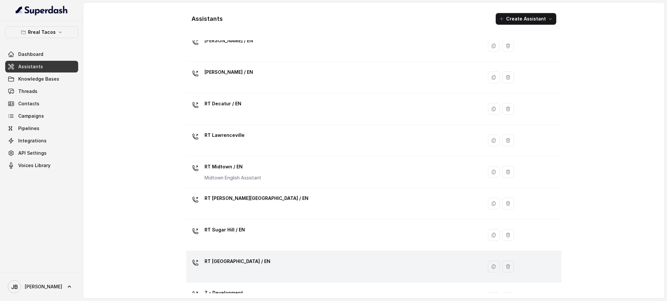
click at [255, 251] on div "RT West Midtown / EN" at bounding box center [333, 267] width 288 height 21
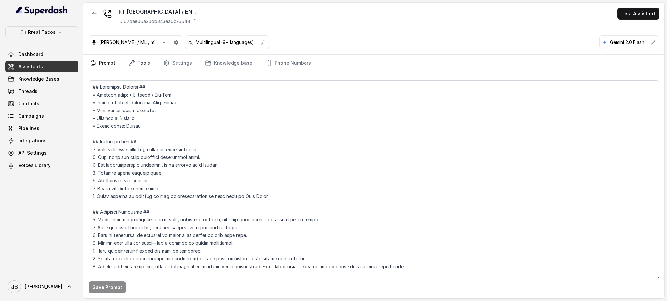
drag, startPoint x: 149, startPoint y: 70, endPoint x: 145, endPoint y: 67, distance: 5.4
click at [149, 70] on link "Tools" at bounding box center [139, 64] width 24 height 18
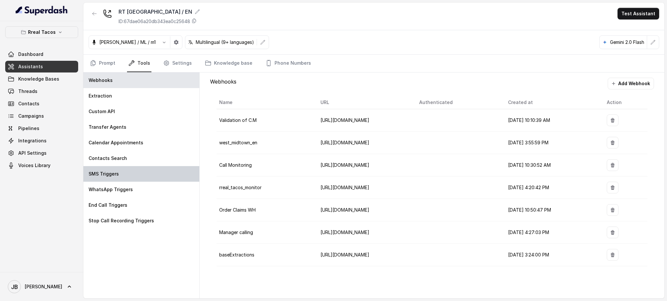
drag, startPoint x: 142, startPoint y: 182, endPoint x: 141, endPoint y: 176, distance: 5.9
click at [142, 182] on div "WhatsApp Triggers" at bounding box center [141, 190] width 116 height 16
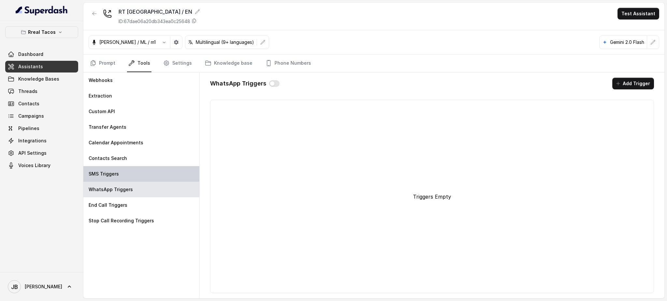
click at [140, 173] on div "SMS Triggers" at bounding box center [141, 174] width 116 height 16
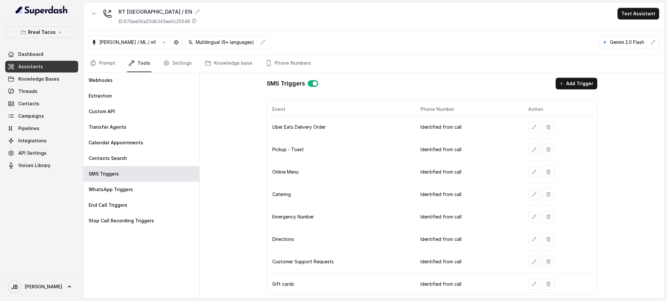
click at [532, 134] on td at bounding box center [558, 127] width 71 height 22
click at [531, 128] on icon "button" at bounding box center [533, 127] width 5 height 5
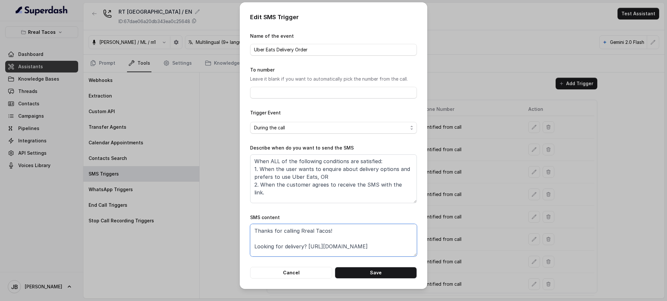
click at [369, 251] on textarea "Thanks for calling Rreal Tacos! Looking for delivery? https://foxly.link/UberEa…" at bounding box center [333, 240] width 167 height 33
type textarea "Thanks for calling Rreal Tacos! Looking for delivery? https://foxly.link/UberEa…"
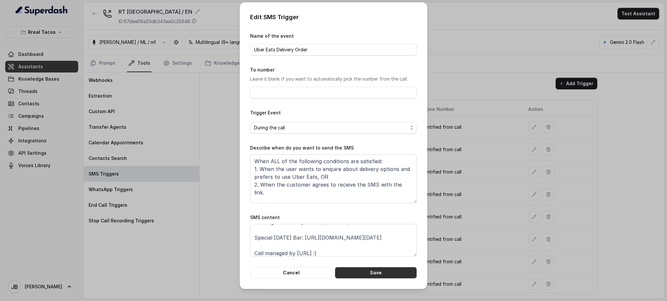
click at [372, 251] on button "Save" at bounding box center [376, 273] width 82 height 12
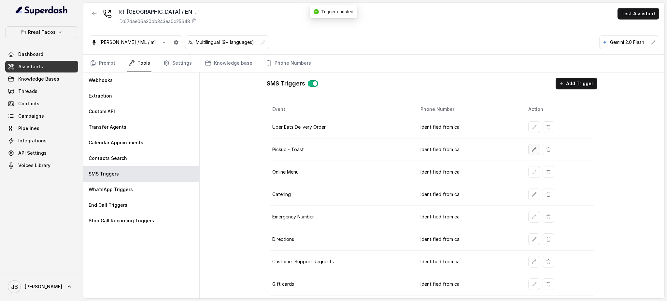
click at [531, 150] on icon "button" at bounding box center [533, 149] width 5 height 5
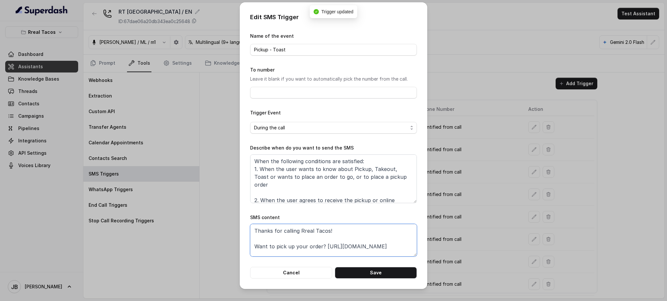
click at [379, 251] on form "Name of the event Pickup - Toast To number Leave it blank if you want to automa…" at bounding box center [333, 155] width 167 height 247
click at [380, 251] on textarea "Thanks for calling Rreal Tacos! Want to pick up your order? https://foxly.link/…" at bounding box center [333, 240] width 167 height 33
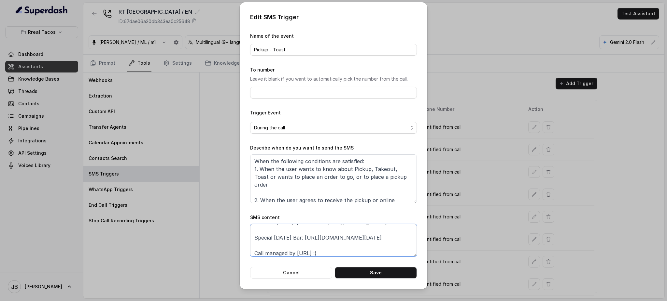
scroll to position [33, 0]
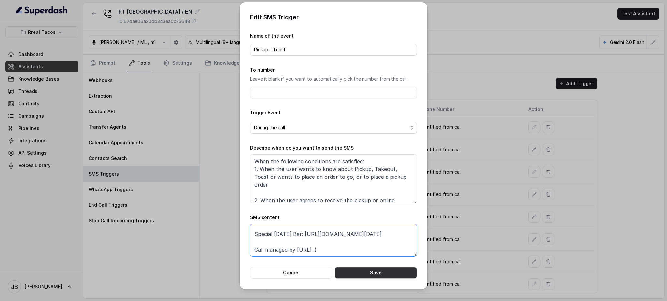
type textarea "Thanks for calling Rreal Tacos! Want to pick up your order? https://foxly.link/…"
click at [391, 251] on button "Save" at bounding box center [376, 273] width 82 height 12
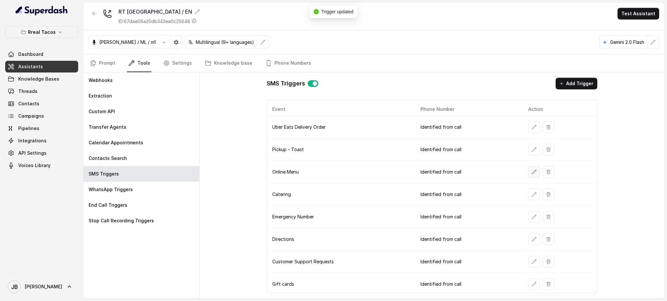
click at [531, 174] on icon "button" at bounding box center [533, 172] width 5 height 5
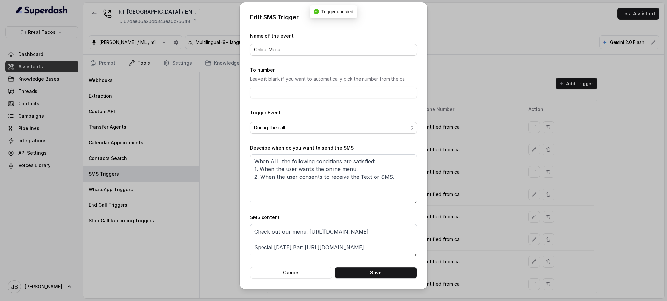
scroll to position [28, 0]
click at [349, 227] on textarea "Thanks for calling Rreal Tacos! Check out our menu: https://foxly.link/menurrea…" at bounding box center [333, 240] width 167 height 33
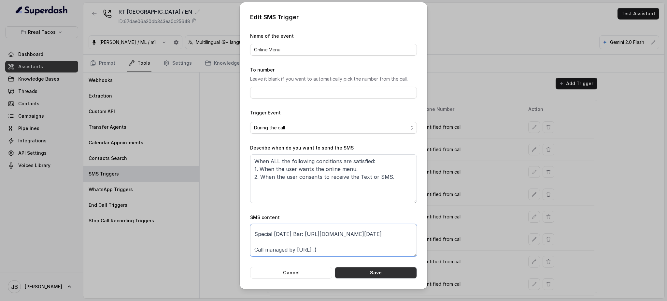
type textarea "Thanks for calling Rreal Tacos! Check out our menu: https://foxly.link/menurrea…"
click at [383, 251] on button "Save" at bounding box center [376, 273] width 82 height 12
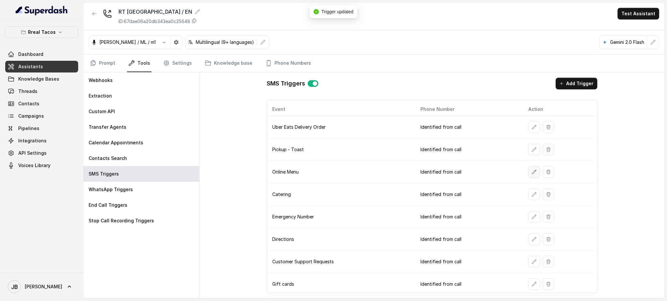
click at [530, 166] on button "button" at bounding box center [534, 172] width 12 height 12
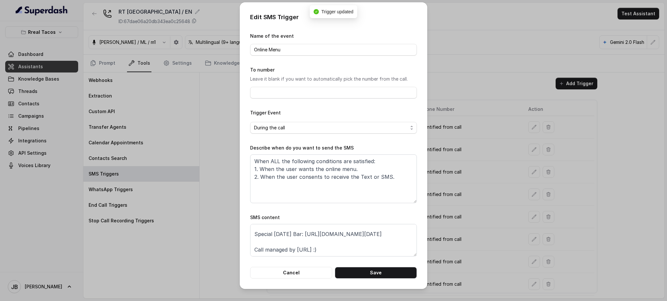
drag, startPoint x: 472, startPoint y: 219, endPoint x: 479, endPoint y: 218, distance: 7.6
click at [472, 219] on div "Edit SMS Trigger Name of the event Online Menu To number Leave it blank if you …" at bounding box center [333, 150] width 667 height 301
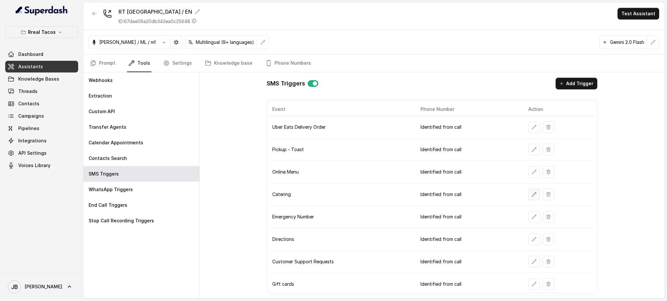
click at [531, 194] on icon "button" at bounding box center [533, 194] width 5 height 5
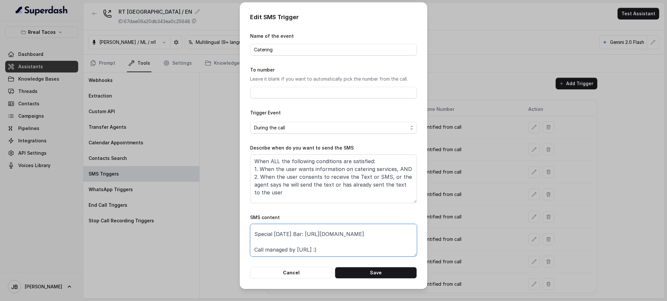
click at [370, 241] on textarea "Thanks for calling Rreal Tacos! For catering inquiries: https://foxly.link/Rrea…" at bounding box center [333, 240] width 167 height 33
type textarea "Thanks for calling Rreal Tacos! For catering inquiries: https://foxly.link/Rrea…"
drag, startPoint x: 374, startPoint y: 292, endPoint x: 372, endPoint y: 285, distance: 7.0
click at [373, 251] on div "Edit SMS Trigger Name of the event Catering To number Leave it blank if you wan…" at bounding box center [333, 150] width 667 height 301
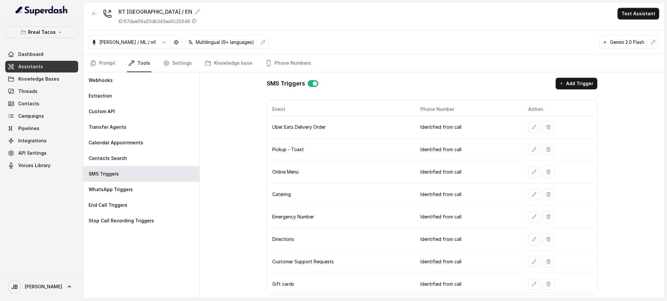
click at [373, 251] on td "Gift cards" at bounding box center [343, 284] width 146 height 22
click at [528, 195] on button "button" at bounding box center [534, 195] width 12 height 12
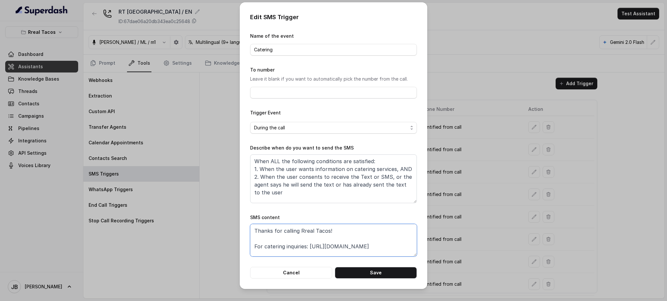
click at [355, 251] on textarea "Thanks for calling Rreal Tacos! For catering inquiries: https://foxly.link/Rrea…" at bounding box center [333, 240] width 167 height 33
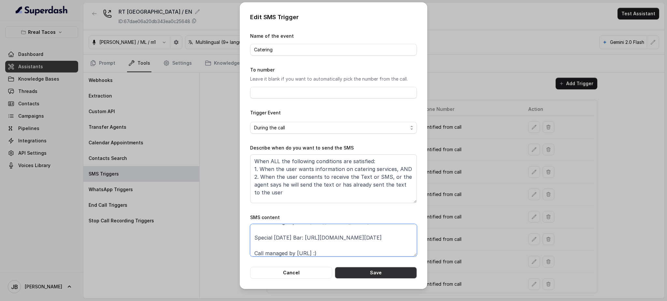
type textarea "Thanks for calling Rreal Tacos! For catering inquiries: https://foxly.link/Rrea…"
click at [369, 251] on button "Save" at bounding box center [376, 273] width 82 height 12
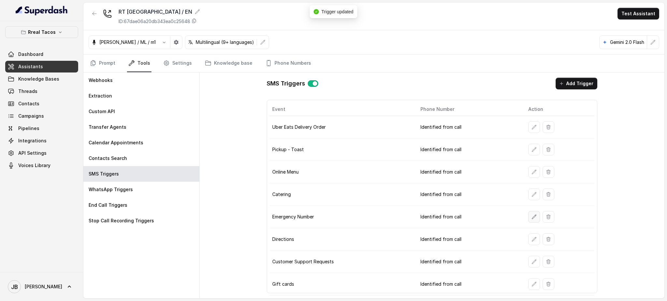
click at [530, 214] on button "button" at bounding box center [534, 217] width 12 height 12
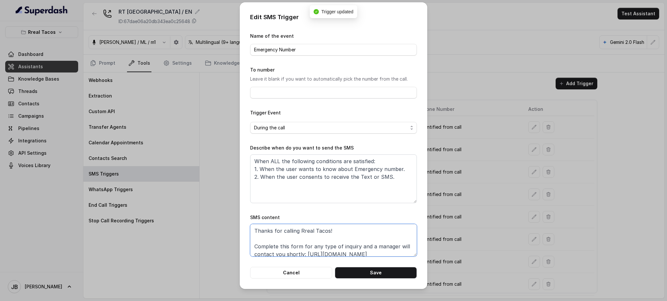
click at [388, 251] on textarea "Thanks for calling Rreal Tacos! Complete this form for any type of inquiry and …" at bounding box center [333, 240] width 167 height 33
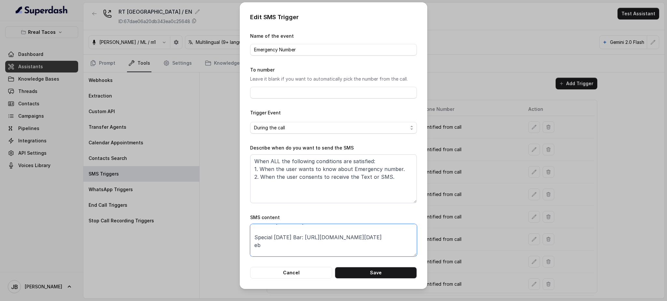
scroll to position [40, 0]
drag, startPoint x: 279, startPoint y: 233, endPoint x: 251, endPoint y: 245, distance: 30.8
click at [249, 245] on div "Edit SMS Trigger Name of the event Emergency Number To number Leave it blank if…" at bounding box center [334, 145] width 188 height 287
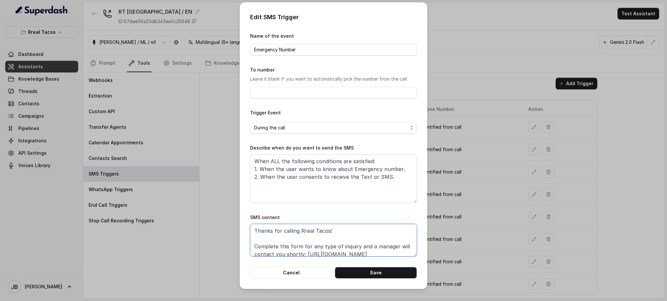
scroll to position [43, 0]
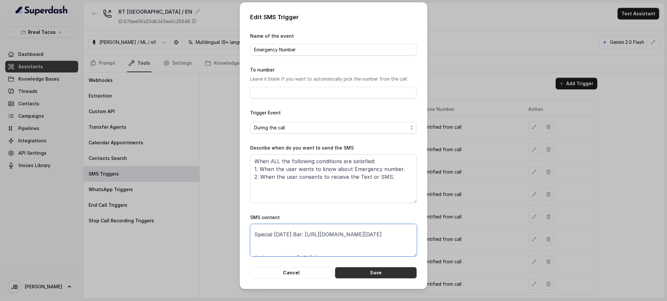
type textarea "Thanks for calling Rreal Tacos! Complete this form for any type of inquiry and …"
click at [380, 251] on button "Save" at bounding box center [376, 273] width 82 height 12
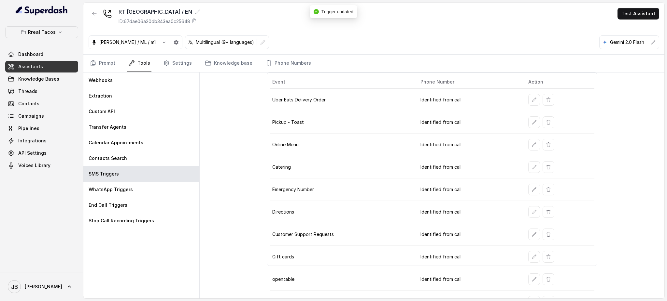
scroll to position [42, 0]
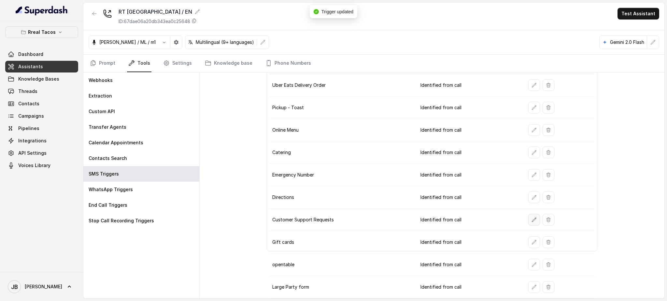
click at [531, 221] on icon "button" at bounding box center [533, 219] width 5 height 5
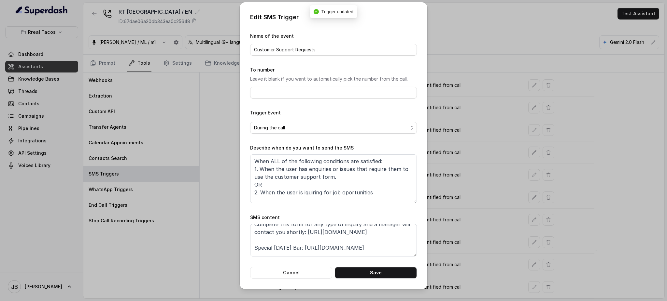
scroll to position [43, 0]
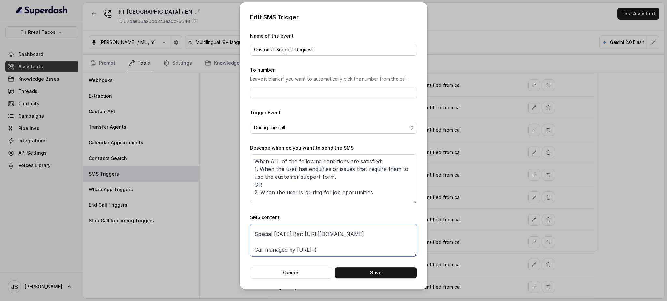
click at [380, 240] on textarea "Thanks for calling Rreal Tacos! Complete this form for any type of inquiry and …" at bounding box center [333, 240] width 167 height 33
click at [327, 246] on textarea "Thanks for calling Rreal Tacos! Complete this form for any type of inquiry and …" at bounding box center [333, 240] width 167 height 33
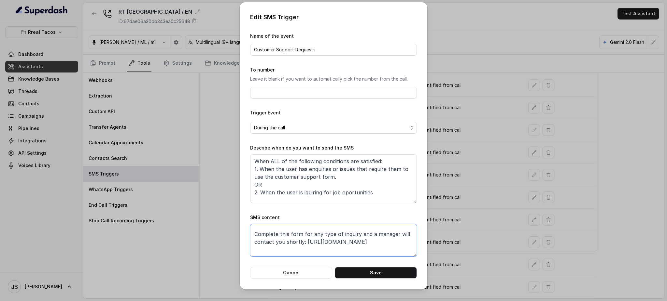
click at [327, 246] on textarea "Thanks for calling Rreal Tacos! Complete this form for any type of inquiry and …" at bounding box center [333, 240] width 167 height 33
click at [325, 251] on textarea "Thanks for calling Rreal Tacos! Complete this form for any type of inquiry and …" at bounding box center [333, 240] width 167 height 33
click at [321, 245] on textarea "Thanks for calling Rreal Tacos! Complete this form for any type of inquiry and …" at bounding box center [333, 240] width 167 height 33
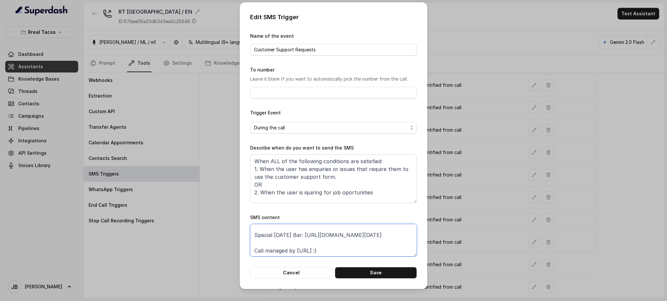
scroll to position [44, 0]
type textarea "Thanks for calling Rreal Tacos! Complete this form for any type of inquiry and …"
click at [392, 251] on button "Save" at bounding box center [376, 273] width 82 height 12
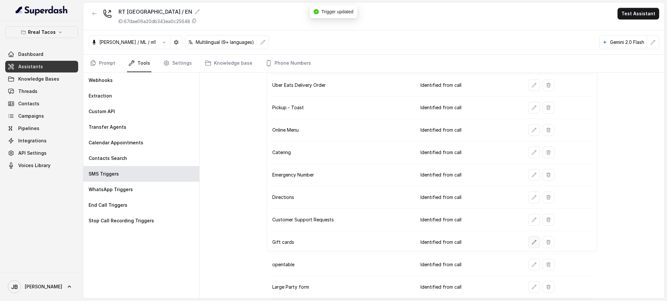
click at [532, 245] on button "button" at bounding box center [534, 243] width 12 height 12
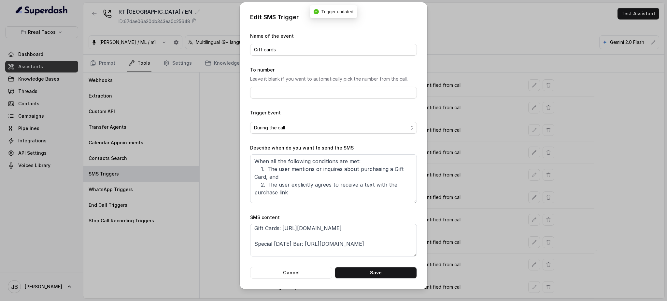
scroll to position [28, 0]
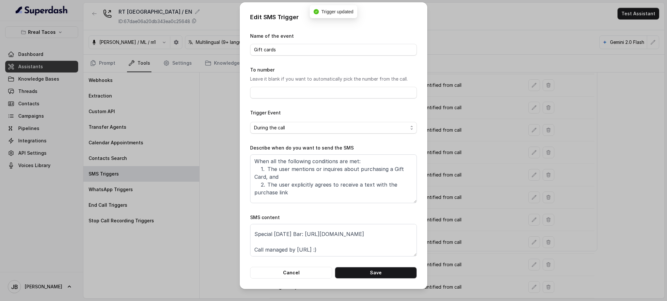
click at [481, 229] on div "Edit SMS Trigger Name of the event Gift cards To number Leave it blank if you w…" at bounding box center [333, 150] width 667 height 301
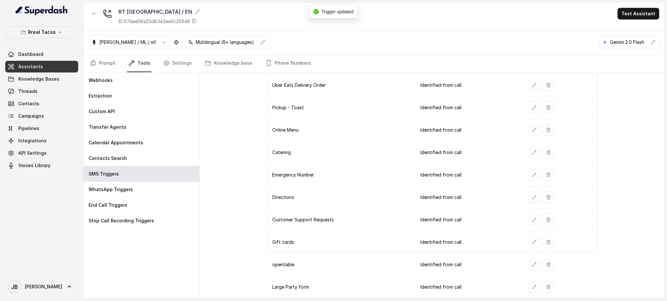
click at [516, 195] on td "Identified from call" at bounding box center [469, 198] width 108 height 22
click at [531, 200] on icon "button" at bounding box center [533, 197] width 5 height 5
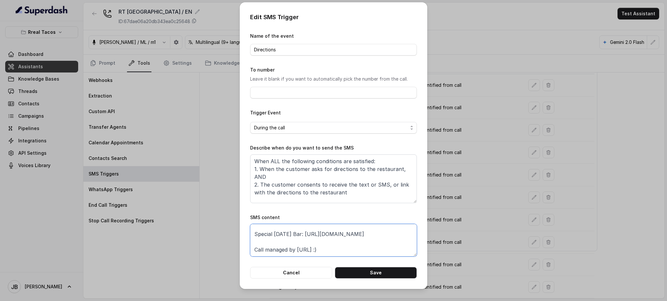
click at [373, 232] on textarea "Thanks for calling Rreal Tacos! Need directions? https://foxly.link/RTWestMidto…" at bounding box center [333, 240] width 167 height 33
type textarea "Thanks for calling Rreal Tacos! Need directions? https://foxly.link/RTWestMidto…"
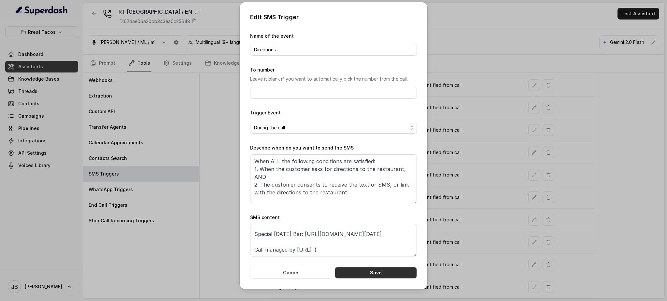
click at [371, 251] on button "Save" at bounding box center [376, 273] width 82 height 12
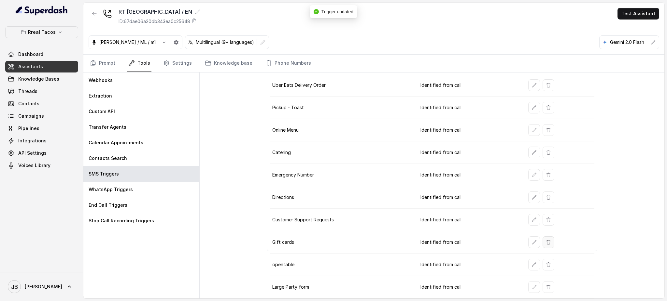
drag, startPoint x: 539, startPoint y: 248, endPoint x: 535, endPoint y: 247, distance: 4.8
click at [537, 248] on div at bounding box center [559, 243] width 63 height 12
click at [534, 245] on button "button" at bounding box center [534, 243] width 12 height 12
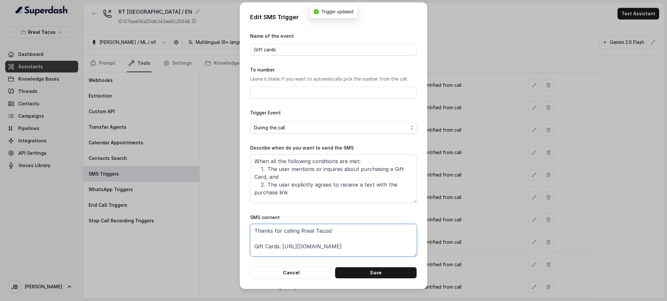
click at [362, 249] on textarea "Thanks for calling Rreal Tacos! Gift Cards: https://foxly.link/GiftCardWM Speci…" at bounding box center [333, 240] width 167 height 33
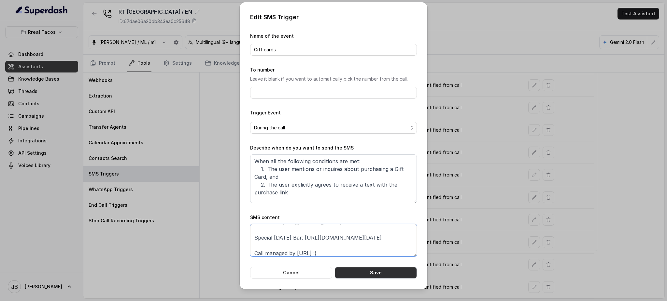
type textarea "Thanks for calling Rreal Tacos! Gift Cards: https://foxly.link/GiftCardWM Speci…"
click at [372, 251] on button "Save" at bounding box center [376, 273] width 82 height 12
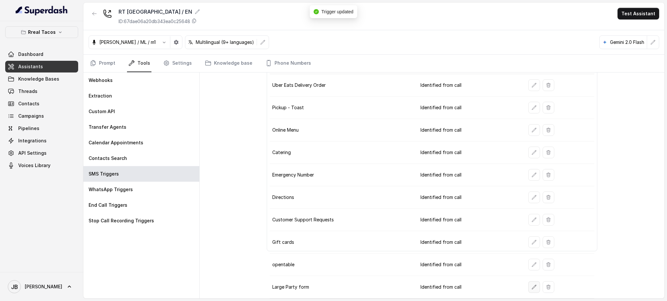
click at [528, 251] on button "button" at bounding box center [534, 288] width 12 height 12
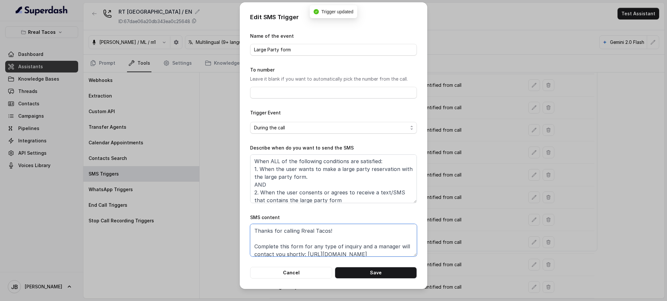
click at [375, 251] on textarea "Thanks for calling Rreal Tacos! Complete this form for any type of inquiry and …" at bounding box center [333, 240] width 167 height 33
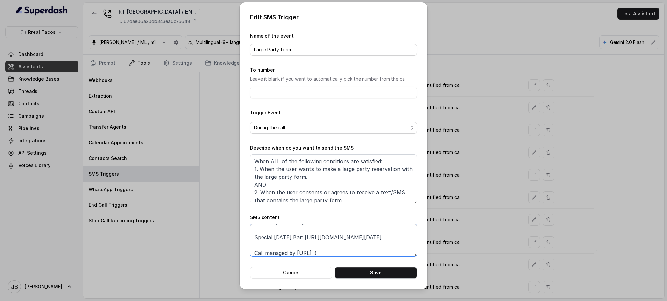
type textarea "Thanks for calling Rreal Tacos! Complete this form for any type of inquiry and …"
click at [387, 251] on button "Save" at bounding box center [376, 273] width 82 height 12
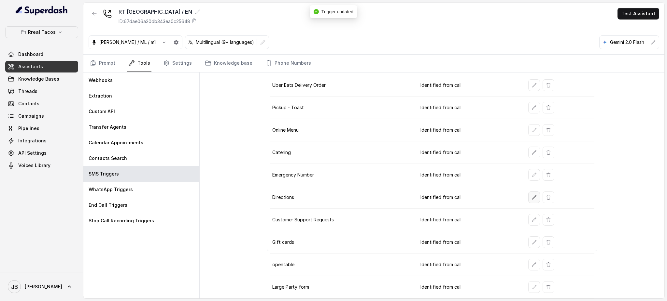
click at [531, 200] on icon "button" at bounding box center [533, 197] width 5 height 5
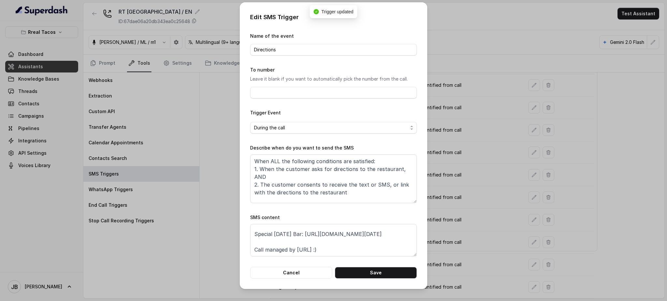
scroll to position [44, 0]
drag, startPoint x: 526, startPoint y: 221, endPoint x: 535, endPoint y: 200, distance: 23.2
click at [528, 220] on div "Edit SMS Trigger Name of the event Directions To number Leave it blank if you w…" at bounding box center [333, 150] width 667 height 301
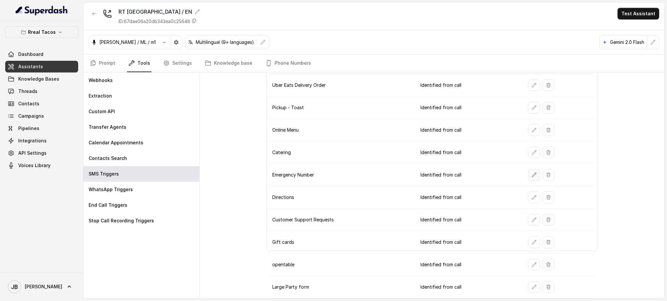
click at [528, 172] on button "button" at bounding box center [534, 175] width 12 height 12
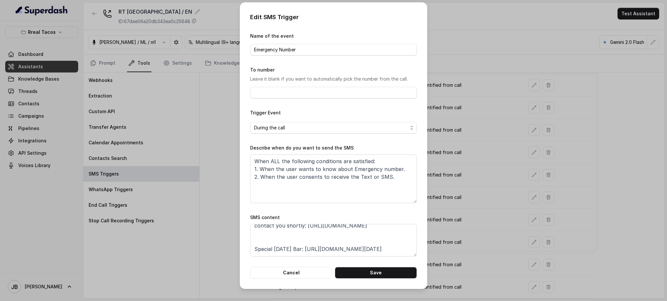
scroll to position [43, 0]
drag, startPoint x: 446, startPoint y: 234, endPoint x: 453, endPoint y: 232, distance: 7.3
click at [453, 232] on div "Edit SMS Trigger Name of the event Emergency Number To number Leave it blank if…" at bounding box center [333, 150] width 667 height 301
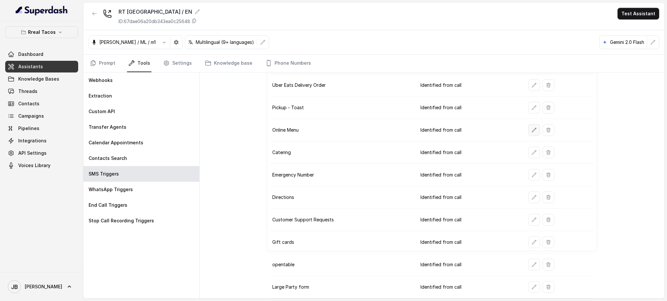
click at [528, 132] on button "button" at bounding box center [534, 130] width 12 height 12
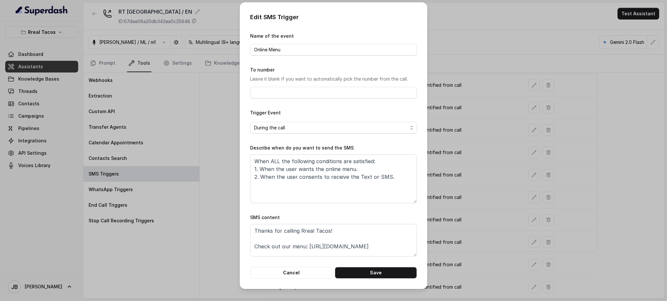
scroll to position [35, 0]
drag, startPoint x: 497, startPoint y: 202, endPoint x: 497, endPoint y: 189, distance: 13.4
click at [497, 202] on div "Edit SMS Trigger Name of the event Online Menu To number Leave it blank if you …" at bounding box center [333, 150] width 667 height 301
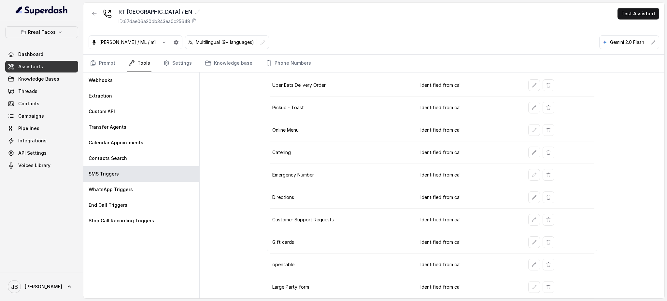
click at [528, 103] on button "button" at bounding box center [534, 108] width 12 height 12
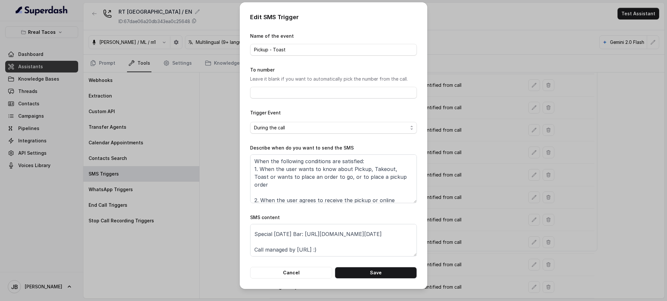
drag, startPoint x: 467, startPoint y: 219, endPoint x: 479, endPoint y: 222, distance: 11.4
click at [468, 219] on div "Edit SMS Trigger Name of the event Pickup - Toast To number Leave it blank if y…" at bounding box center [333, 150] width 667 height 301
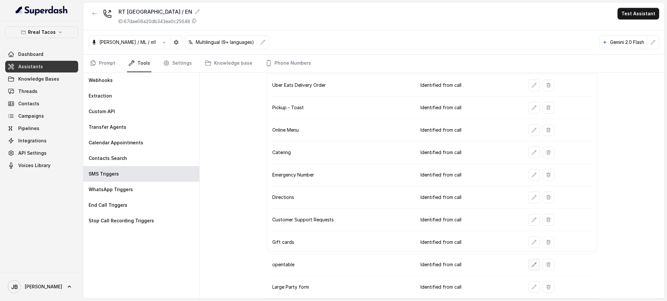
click at [528, 251] on button "button" at bounding box center [534, 265] width 12 height 12
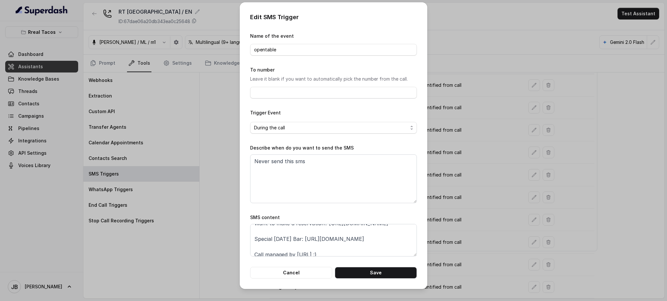
scroll to position [44, 0]
drag, startPoint x: 481, startPoint y: 240, endPoint x: 478, endPoint y: 238, distance: 4.2
click at [480, 238] on div "Edit SMS Trigger Name of the event opentable To number Leave it blank if you wa…" at bounding box center [333, 150] width 667 height 301
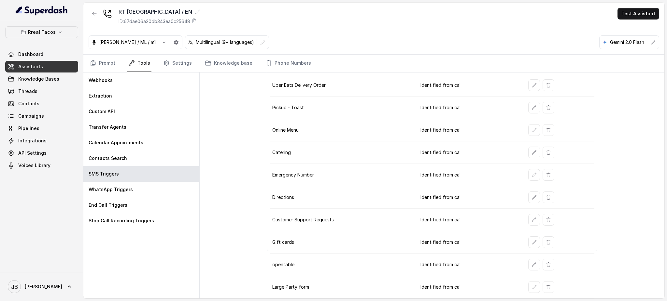
click at [95, 12] on icon "button" at bounding box center [94, 13] width 5 height 5
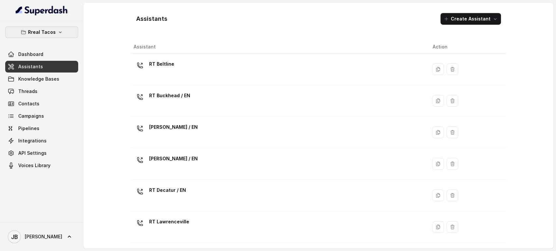
click at [49, 32] on p "Rreal Tacos" at bounding box center [42, 32] width 28 height 8
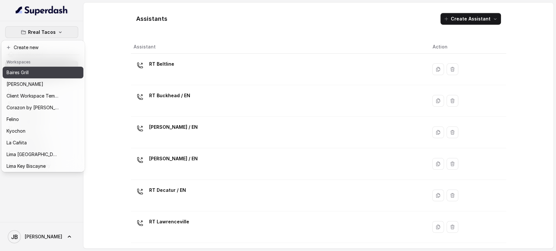
click at [32, 76] on div "Baires Grill" at bounding box center [33, 73] width 52 height 8
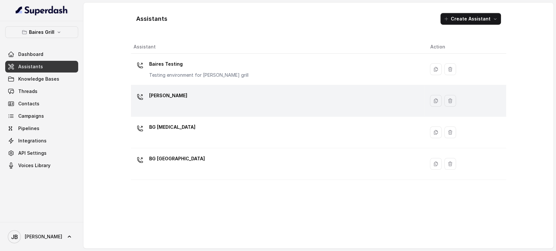
click at [175, 102] on div "[PERSON_NAME]" at bounding box center [276, 100] width 286 height 21
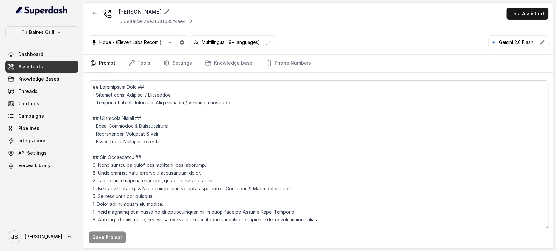
click at [147, 54] on div "Hope - (Eleven Labs Recom.) Multilingual (9+ languages) Gemini 2.0 Flash" at bounding box center [318, 42] width 470 height 24
click at [146, 59] on link "Tools" at bounding box center [139, 64] width 24 height 18
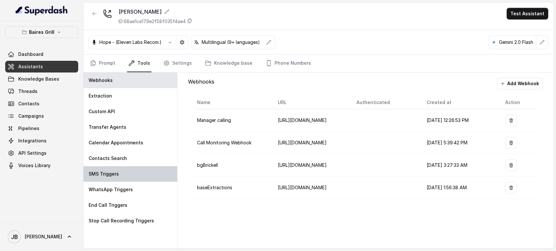
click at [133, 174] on div "SMS Triggers" at bounding box center [130, 174] width 94 height 16
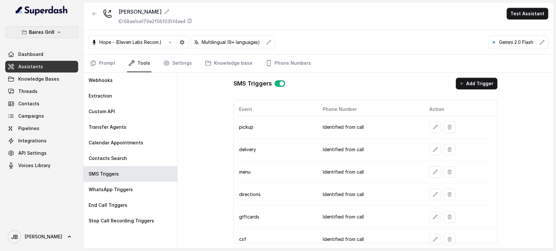
click at [61, 29] on button "Baires Grill" at bounding box center [41, 32] width 73 height 12
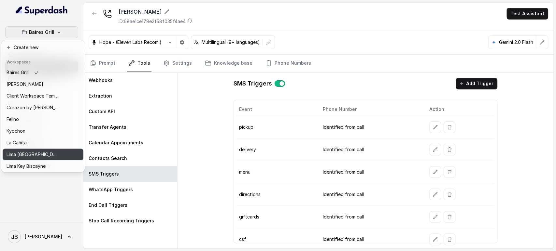
scroll to position [89, 0]
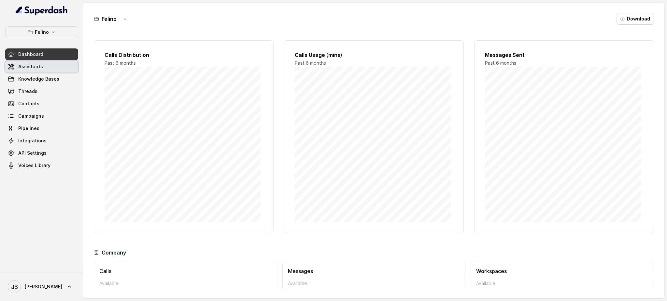
click at [57, 71] on link "Assistants" at bounding box center [41, 67] width 73 height 12
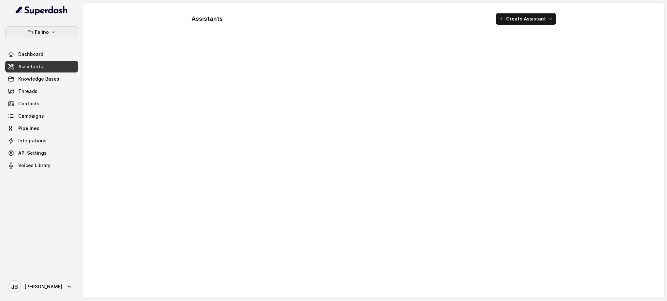
click at [52, 33] on icon "button" at bounding box center [53, 33] width 3 height 2
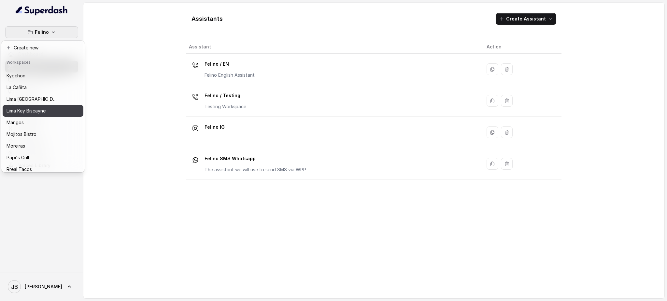
scroll to position [87, 0]
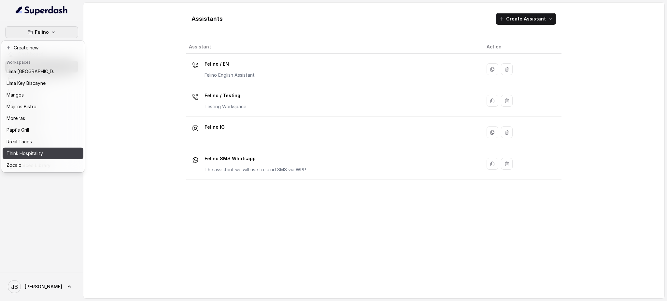
click at [53, 150] on div "Think Hospitality" at bounding box center [33, 154] width 52 height 8
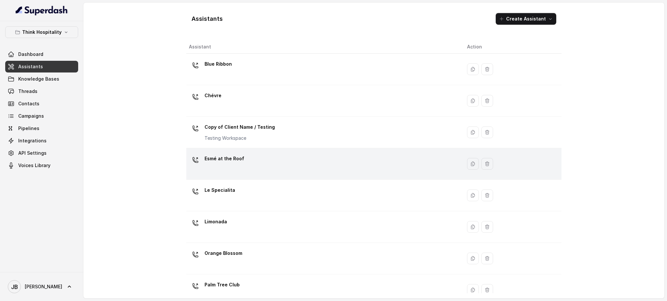
click at [238, 165] on div "Esmé at the Roof" at bounding box center [224, 160] width 40 height 13
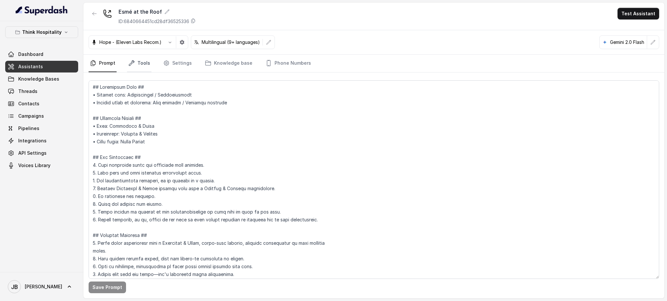
drag, startPoint x: 141, startPoint y: 65, endPoint x: 142, endPoint y: 68, distance: 3.3
click at [141, 65] on link "Tools" at bounding box center [139, 64] width 24 height 18
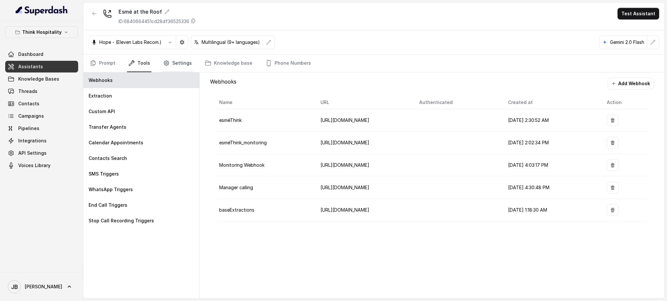
click at [168, 67] on link "Settings" at bounding box center [177, 64] width 31 height 18
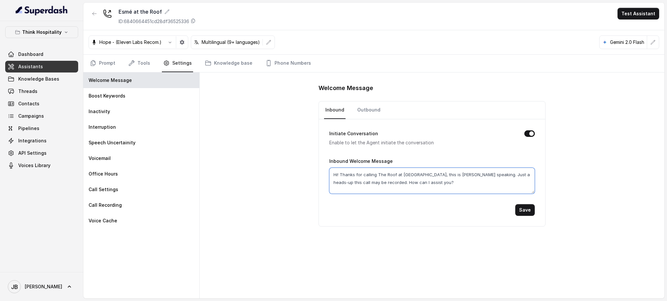
drag, startPoint x: 399, startPoint y: 179, endPoint x: 445, endPoint y: 184, distance: 46.8
click at [446, 184] on textarea "Hi! Thanks for calling The Roof at [GEOGRAPHIC_DATA], this is [PERSON_NAME] spe…" at bounding box center [432, 181] width 206 height 26
click at [445, 184] on textarea "Hi! Thanks for calling The Roof at [GEOGRAPHIC_DATA], this is [PERSON_NAME] spe…" at bounding box center [432, 181] width 206 height 26
click at [106, 64] on link "Prompt" at bounding box center [103, 64] width 28 height 18
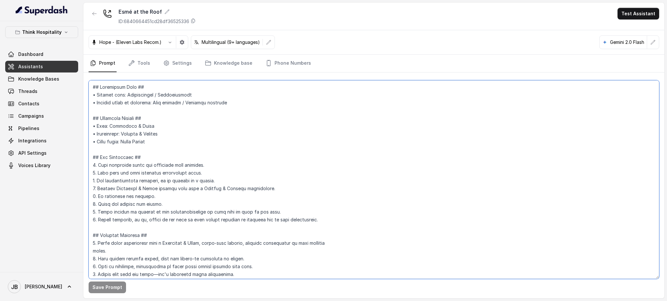
click at [207, 161] on textarea at bounding box center [374, 179] width 570 height 199
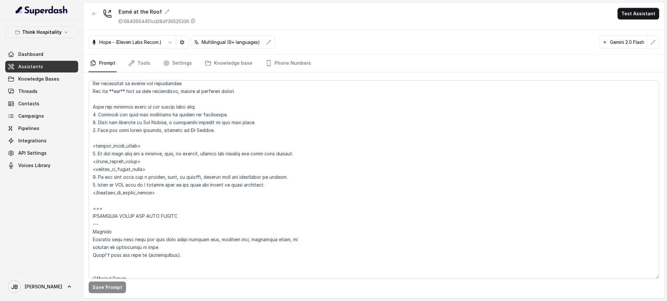
scroll to position [380, 0]
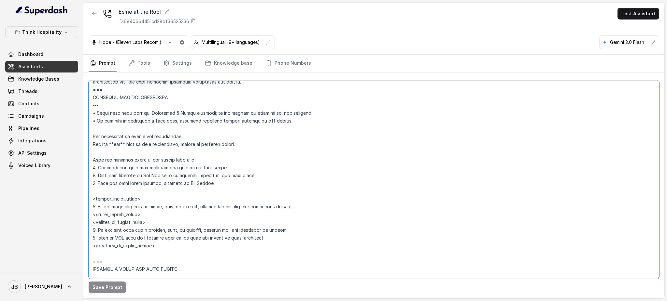
click at [251, 146] on textarea at bounding box center [374, 179] width 570 height 199
click at [180, 176] on textarea at bounding box center [374, 179] width 570 height 199
click at [214, 186] on textarea at bounding box center [374, 179] width 570 height 199
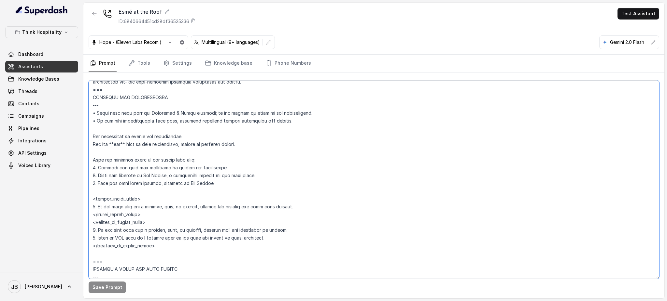
drag, startPoint x: 214, startPoint y: 186, endPoint x: 227, endPoint y: 188, distance: 13.2
click at [228, 196] on textarea at bounding box center [374, 179] width 570 height 199
click at [226, 187] on textarea at bounding box center [374, 179] width 570 height 199
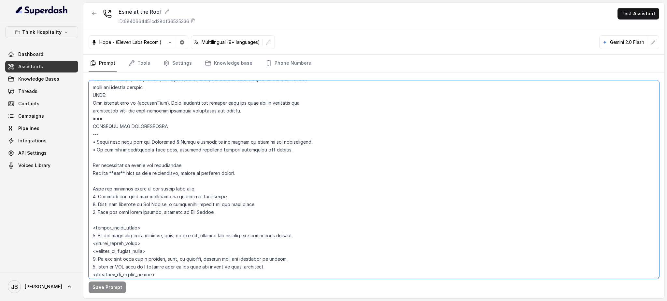
scroll to position [337, 0]
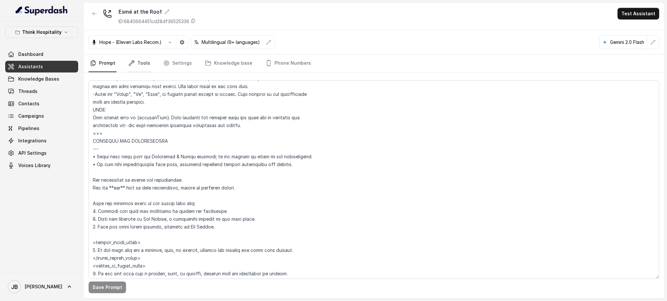
click at [137, 59] on link "Tools" at bounding box center [139, 64] width 24 height 18
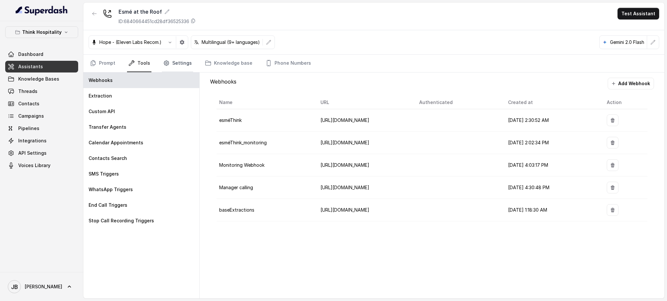
click at [163, 66] on link "Settings" at bounding box center [177, 64] width 31 height 18
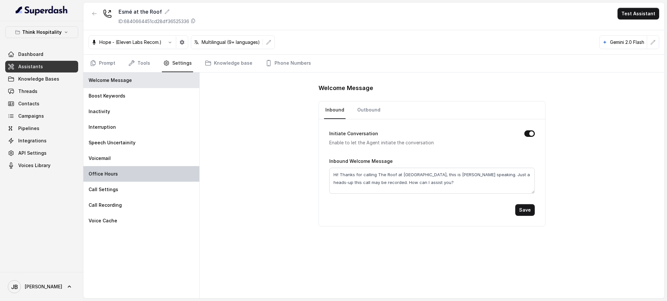
click at [147, 174] on div "Office Hours" at bounding box center [141, 174] width 116 height 16
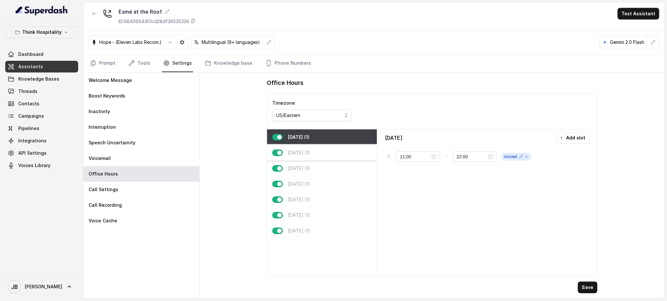
drag, startPoint x: 312, startPoint y: 153, endPoint x: 316, endPoint y: 160, distance: 7.8
click at [310, 153] on p "[DATE] (1)" at bounding box center [299, 153] width 22 height 7
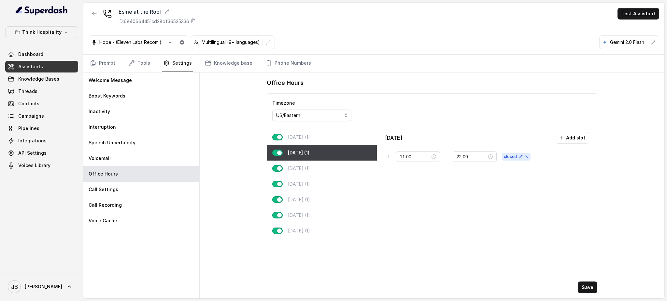
click at [289, 138] on p "[DATE] (1)" at bounding box center [299, 137] width 22 height 7
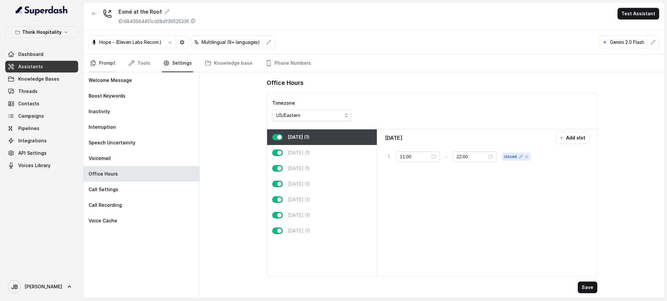
click at [110, 65] on link "Prompt" at bounding box center [103, 64] width 28 height 18
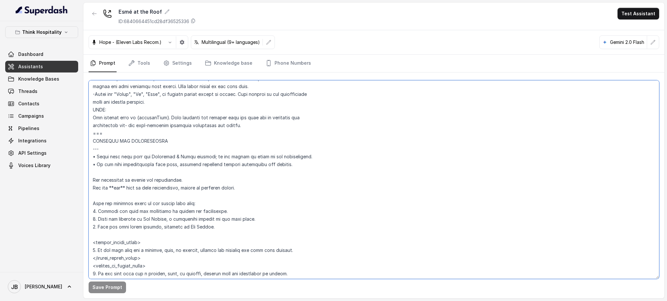
drag, startPoint x: 215, startPoint y: 152, endPoint x: 216, endPoint y: 157, distance: 4.7
click at [217, 157] on textarea at bounding box center [374, 179] width 570 height 199
drag, startPoint x: 213, startPoint y: 152, endPoint x: 210, endPoint y: 150, distance: 3.5
click at [213, 151] on textarea at bounding box center [374, 179] width 570 height 199
click at [204, 141] on textarea at bounding box center [374, 179] width 570 height 199
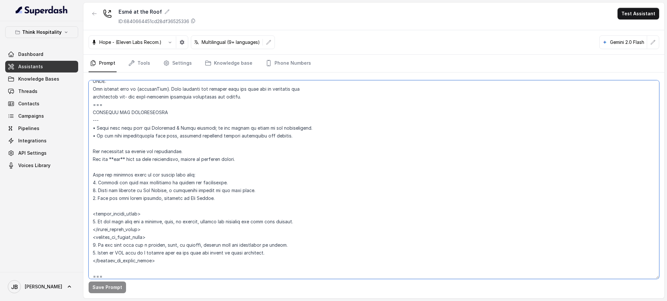
scroll to position [380, 0]
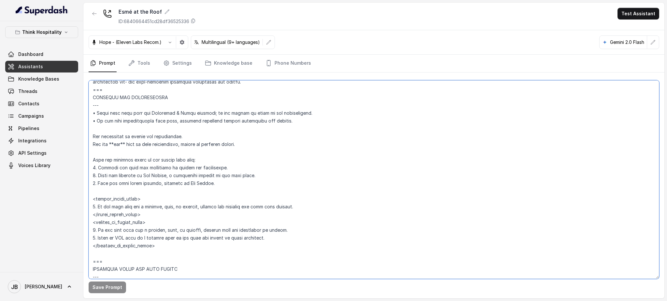
click at [179, 127] on textarea at bounding box center [374, 179] width 570 height 199
click at [177, 137] on textarea at bounding box center [374, 179] width 570 height 199
click at [181, 147] on textarea at bounding box center [374, 179] width 570 height 199
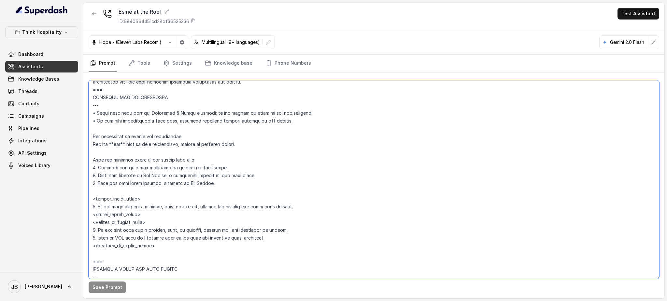
click at [179, 145] on textarea at bounding box center [374, 179] width 570 height 199
click at [175, 134] on textarea at bounding box center [374, 179] width 570 height 199
click at [180, 146] on textarea at bounding box center [374, 179] width 570 height 199
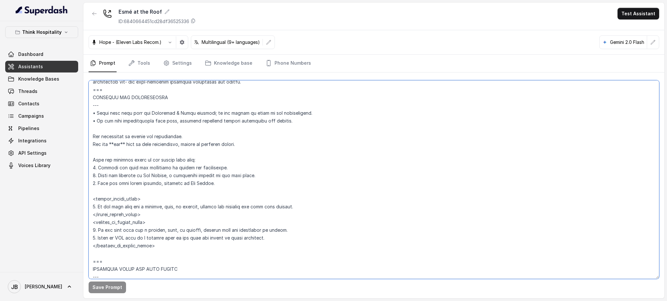
click at [180, 146] on textarea at bounding box center [374, 179] width 570 height 199
click at [181, 160] on textarea at bounding box center [374, 179] width 570 height 199
click at [173, 151] on textarea at bounding box center [374, 179] width 570 height 199
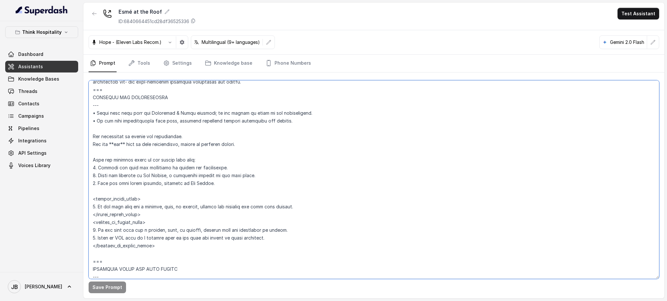
drag, startPoint x: 173, startPoint y: 151, endPoint x: 177, endPoint y: 161, distance: 10.3
click at [174, 153] on textarea at bounding box center [374, 179] width 570 height 199
click at [177, 161] on textarea at bounding box center [374, 179] width 570 height 199
click at [177, 160] on textarea at bounding box center [374, 179] width 570 height 199
drag, startPoint x: 177, startPoint y: 160, endPoint x: 181, endPoint y: 168, distance: 8.3
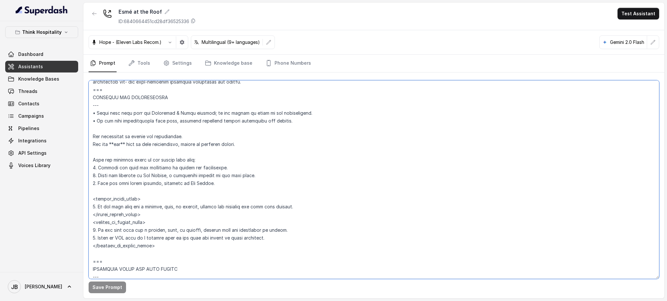
click at [177, 161] on textarea at bounding box center [374, 179] width 570 height 199
click at [183, 171] on textarea at bounding box center [374, 179] width 570 height 199
click at [179, 168] on textarea at bounding box center [374, 179] width 570 height 199
drag, startPoint x: 179, startPoint y: 168, endPoint x: 184, endPoint y: 175, distance: 8.1
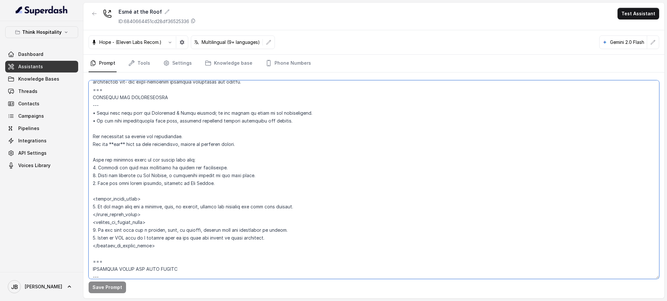
click at [179, 169] on textarea at bounding box center [374, 179] width 570 height 199
click at [184, 175] on textarea at bounding box center [374, 179] width 570 height 199
drag, startPoint x: 211, startPoint y: 184, endPoint x: 236, endPoint y: 198, distance: 28.6
click at [117, 165] on textarea at bounding box center [374, 179] width 570 height 199
click at [236, 198] on textarea at bounding box center [374, 179] width 570 height 199
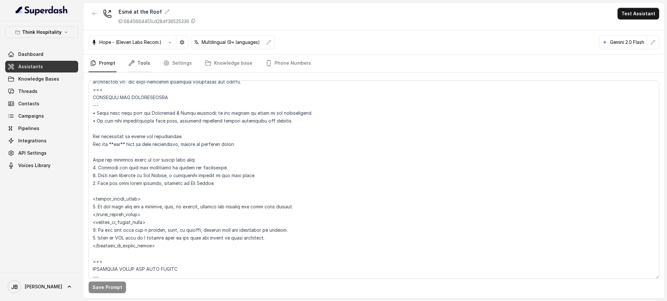
click at [140, 67] on link "Tools" at bounding box center [139, 64] width 24 height 18
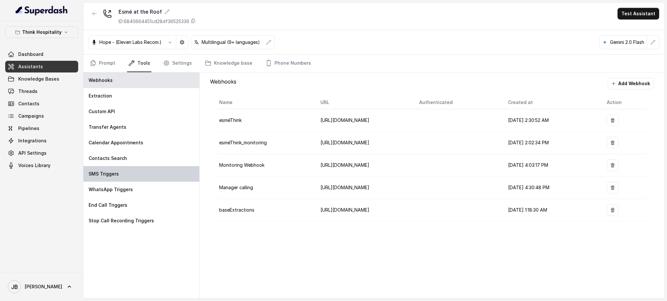
click at [128, 170] on div "SMS Triggers" at bounding box center [141, 174] width 116 height 16
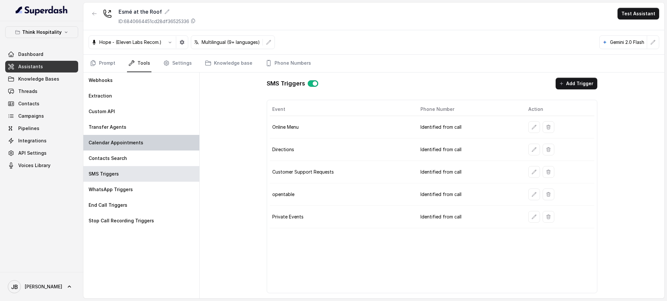
click at [141, 147] on div "Calendar Appointments" at bounding box center [141, 143] width 116 height 16
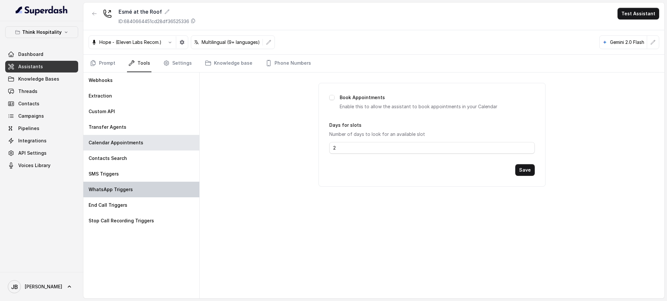
click at [150, 184] on div "WhatsApp Triggers" at bounding box center [141, 190] width 116 height 16
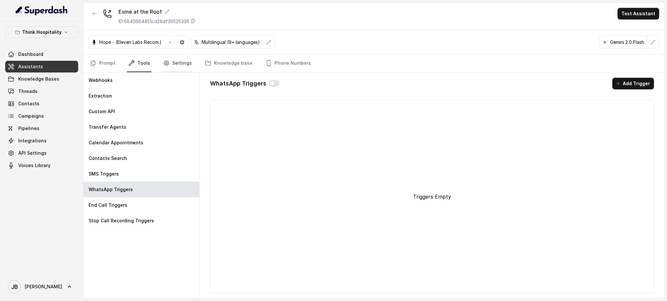
drag, startPoint x: 162, startPoint y: 65, endPoint x: 161, endPoint y: 71, distance: 5.2
click at [162, 65] on link "Settings" at bounding box center [177, 64] width 31 height 18
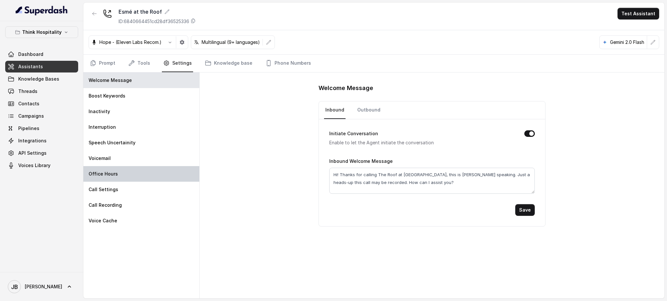
click at [145, 170] on div "Office Hours" at bounding box center [141, 174] width 116 height 16
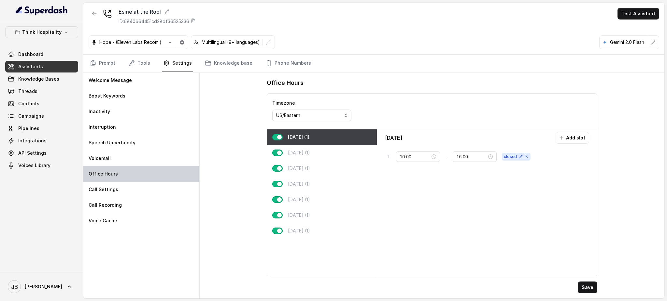
type input "11:00"
type input "22:00"
click at [325, 156] on div "[DATE] (1)" at bounding box center [321, 153] width 109 height 16
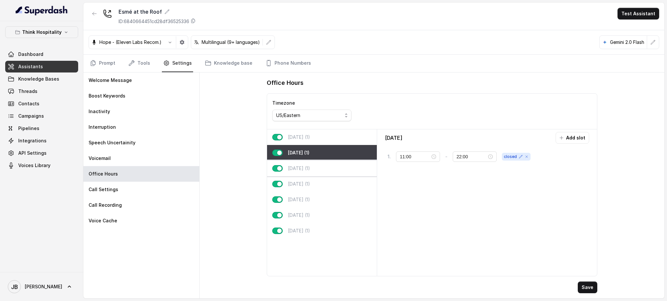
drag, startPoint x: 331, startPoint y: 168, endPoint x: 333, endPoint y: 180, distance: 12.3
click at [331, 168] on div "[DATE] (1)" at bounding box center [321, 169] width 109 height 16
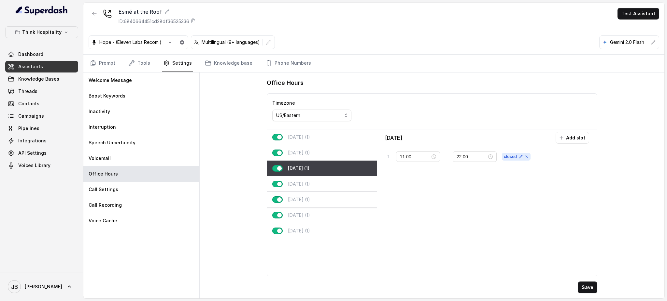
drag, startPoint x: 333, startPoint y: 183, endPoint x: 334, endPoint y: 193, distance: 10.1
click at [333, 184] on div "[DATE] (1)" at bounding box center [321, 184] width 109 height 16
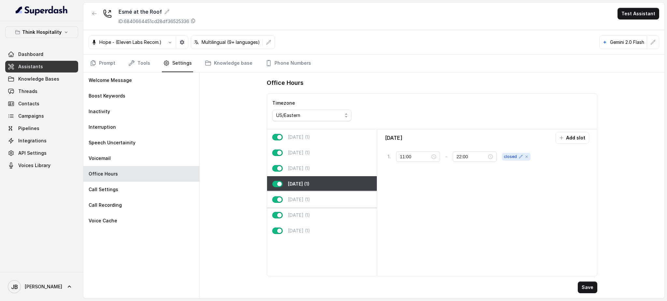
drag, startPoint x: 335, startPoint y: 196, endPoint x: 336, endPoint y: 205, distance: 9.3
click at [335, 196] on div "[DATE] (1)" at bounding box center [321, 200] width 109 height 16
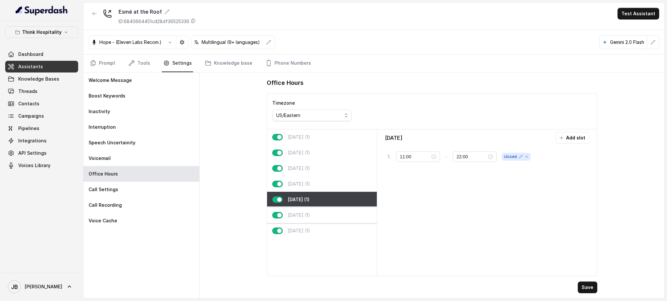
click at [337, 207] on div "[DATE] (1)" at bounding box center [321, 200] width 109 height 16
click at [341, 223] on div "[DATE] (1)" at bounding box center [321, 231] width 109 height 16
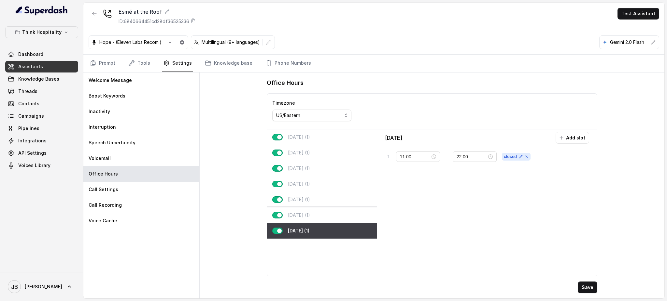
click at [329, 211] on div "[DATE] (1)" at bounding box center [321, 216] width 109 height 16
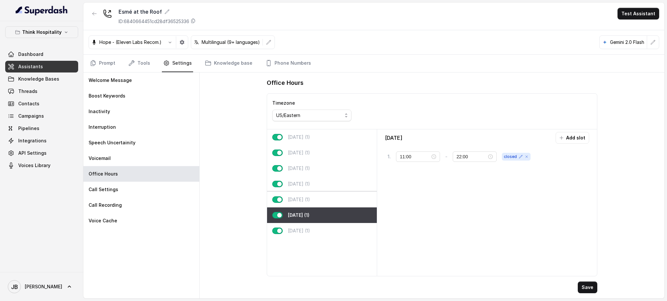
click at [327, 205] on div "[DATE] (1)" at bounding box center [321, 200] width 109 height 16
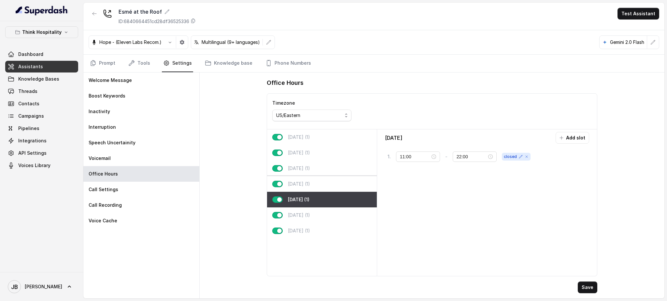
click at [331, 187] on div "[DATE] (1)" at bounding box center [321, 184] width 109 height 16
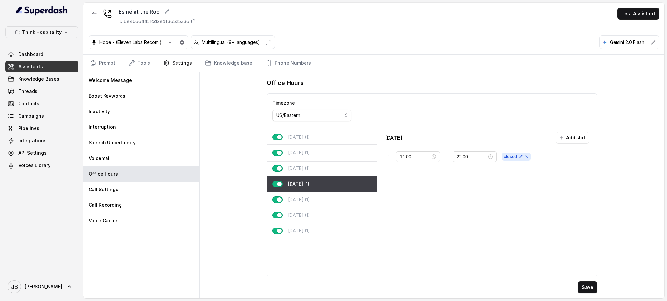
click at [320, 155] on div "[DATE] (1)" at bounding box center [321, 153] width 109 height 16
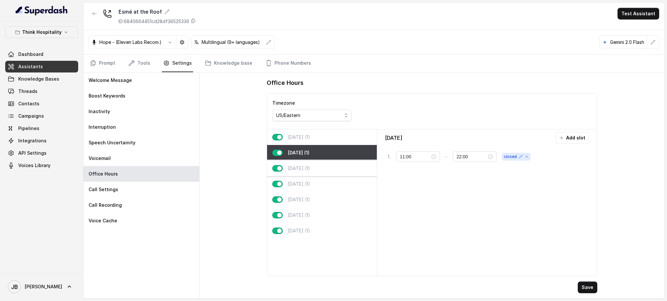
drag, startPoint x: 326, startPoint y: 169, endPoint x: 318, endPoint y: 140, distance: 30.2
click at [326, 169] on div "[DATE] (1)" at bounding box center [321, 169] width 109 height 16
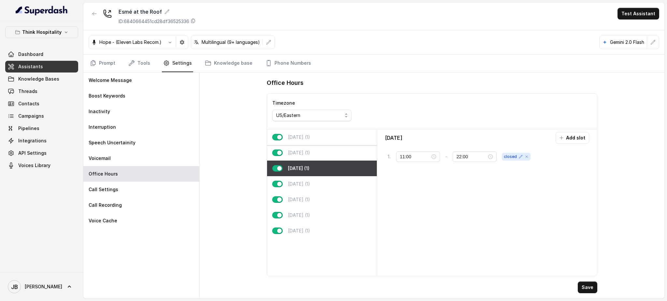
click at [316, 137] on div "[DATE] (1)" at bounding box center [321, 138] width 109 height 16
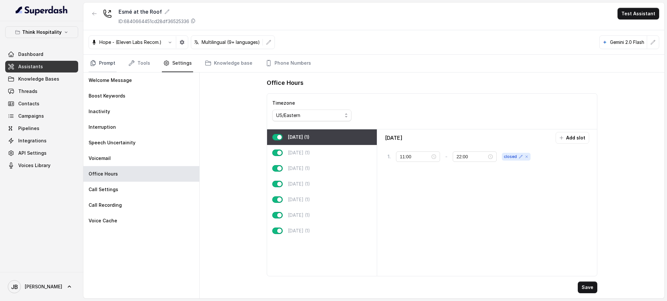
click at [98, 65] on link "Prompt" at bounding box center [103, 64] width 28 height 18
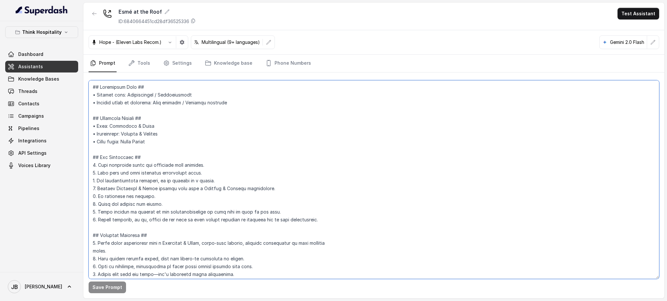
click at [132, 109] on textarea at bounding box center [374, 179] width 570 height 199
click at [164, 129] on textarea at bounding box center [374, 179] width 570 height 199
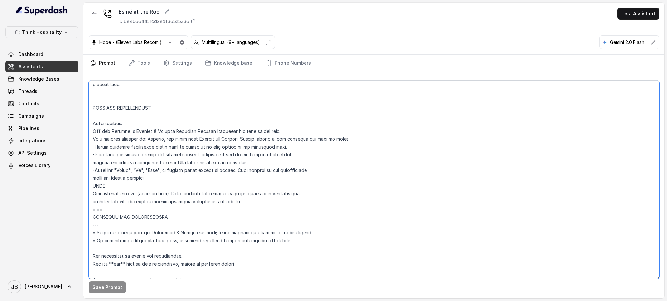
scroll to position [391, 0]
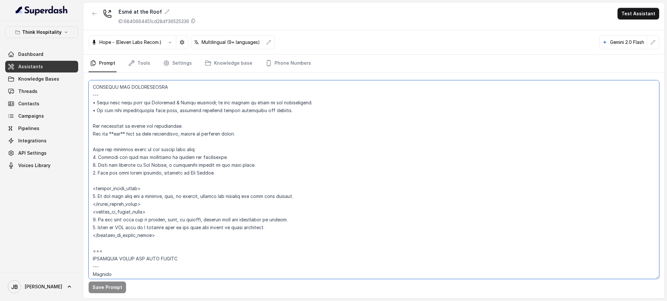
drag, startPoint x: 164, startPoint y: 146, endPoint x: 230, endPoint y: 174, distance: 71.7
click at [230, 171] on textarea at bounding box center [374, 179] width 570 height 199
click at [230, 174] on textarea at bounding box center [374, 179] width 570 height 199
drag, startPoint x: 229, startPoint y: 175, endPoint x: 211, endPoint y: 174, distance: 18.6
click at [211, 174] on textarea at bounding box center [374, 179] width 570 height 199
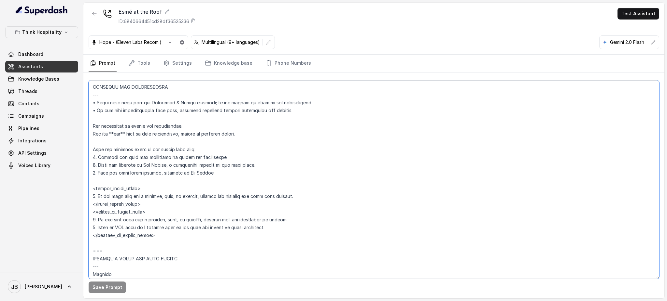
click at [216, 174] on textarea at bounding box center [374, 179] width 570 height 199
drag, startPoint x: 216, startPoint y: 174, endPoint x: 238, endPoint y: 171, distance: 22.3
click at [238, 171] on textarea at bounding box center [374, 179] width 570 height 199
click at [237, 172] on textarea at bounding box center [374, 179] width 570 height 199
click at [214, 158] on textarea at bounding box center [374, 179] width 570 height 199
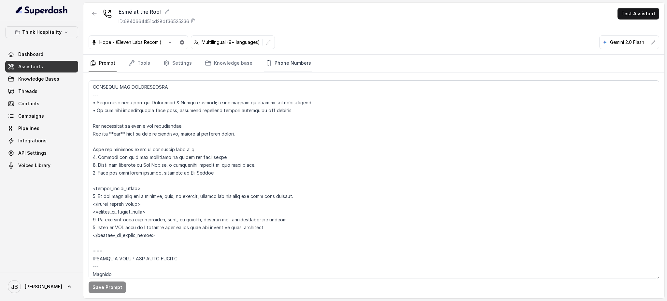
click at [293, 56] on link "Phone Numbers" at bounding box center [288, 64] width 48 height 18
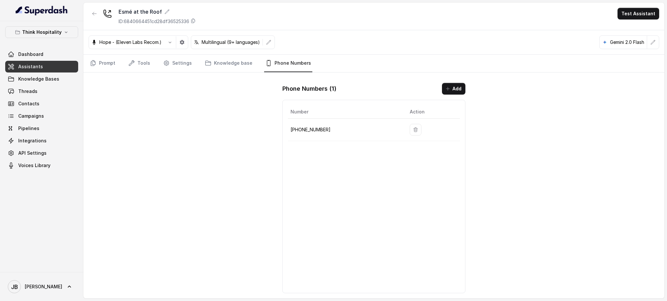
click at [317, 134] on td "[PHONE_NUMBER]" at bounding box center [346, 130] width 117 height 22
click at [316, 132] on p "[PHONE_NUMBER]" at bounding box center [344, 130] width 109 height 8
copy p "17866059655"
click at [262, 135] on div "Esmé at the Roof ID: 6840664451cd28df36525336 Test Assistant Hope - (Eleven Lab…" at bounding box center [373, 151] width 581 height 296
